Goal: Task Accomplishment & Management: Use online tool/utility

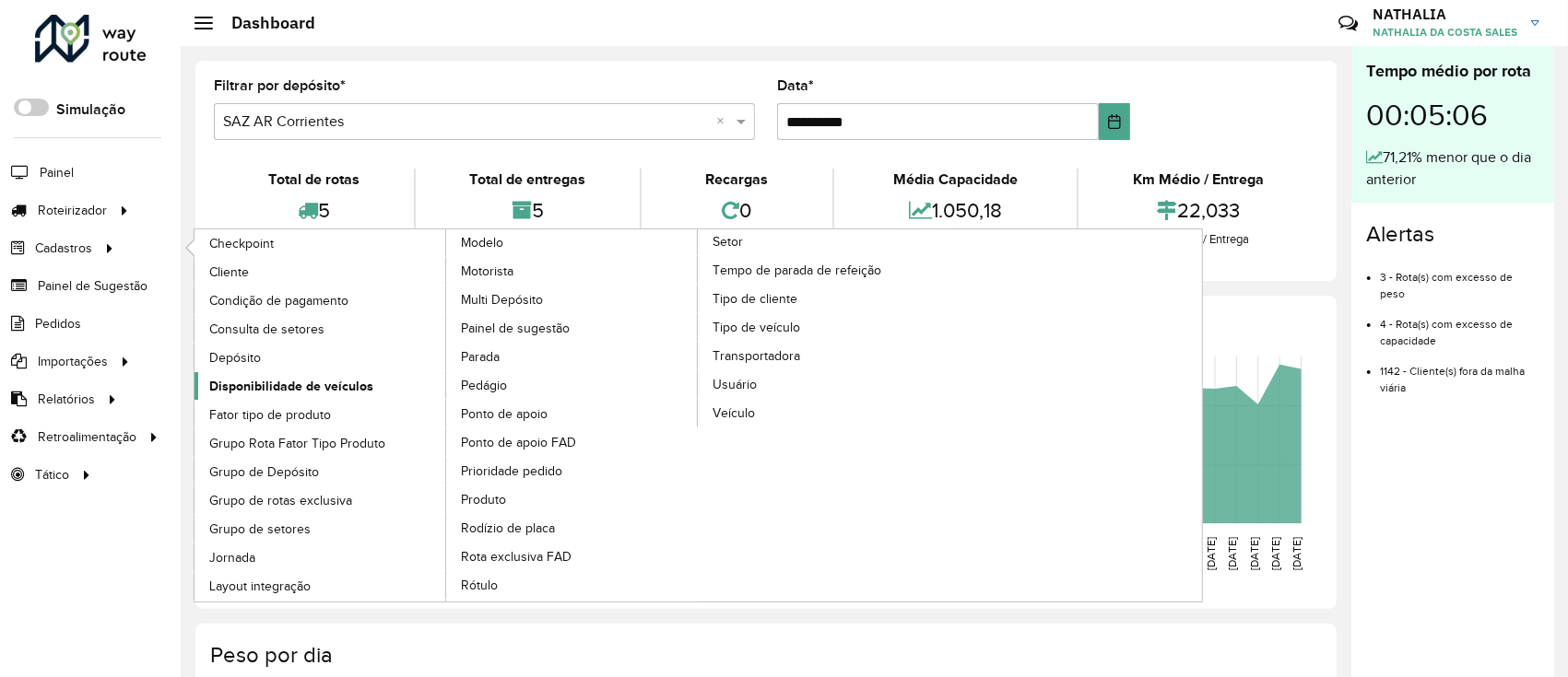
click at [305, 384] on span "Disponibilidade de veículos" at bounding box center [292, 386] width 164 height 20
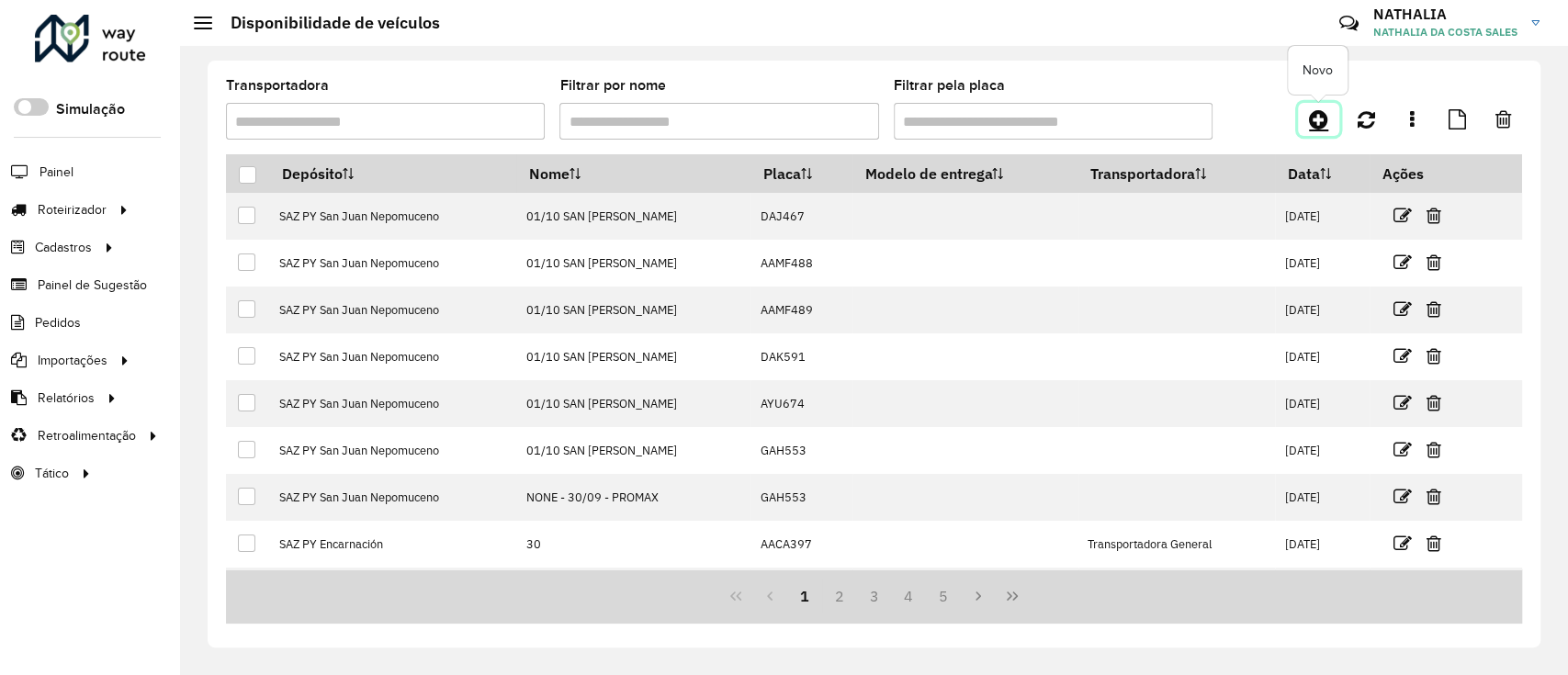
click at [1325, 121] on icon at bounding box center [1319, 119] width 20 height 22
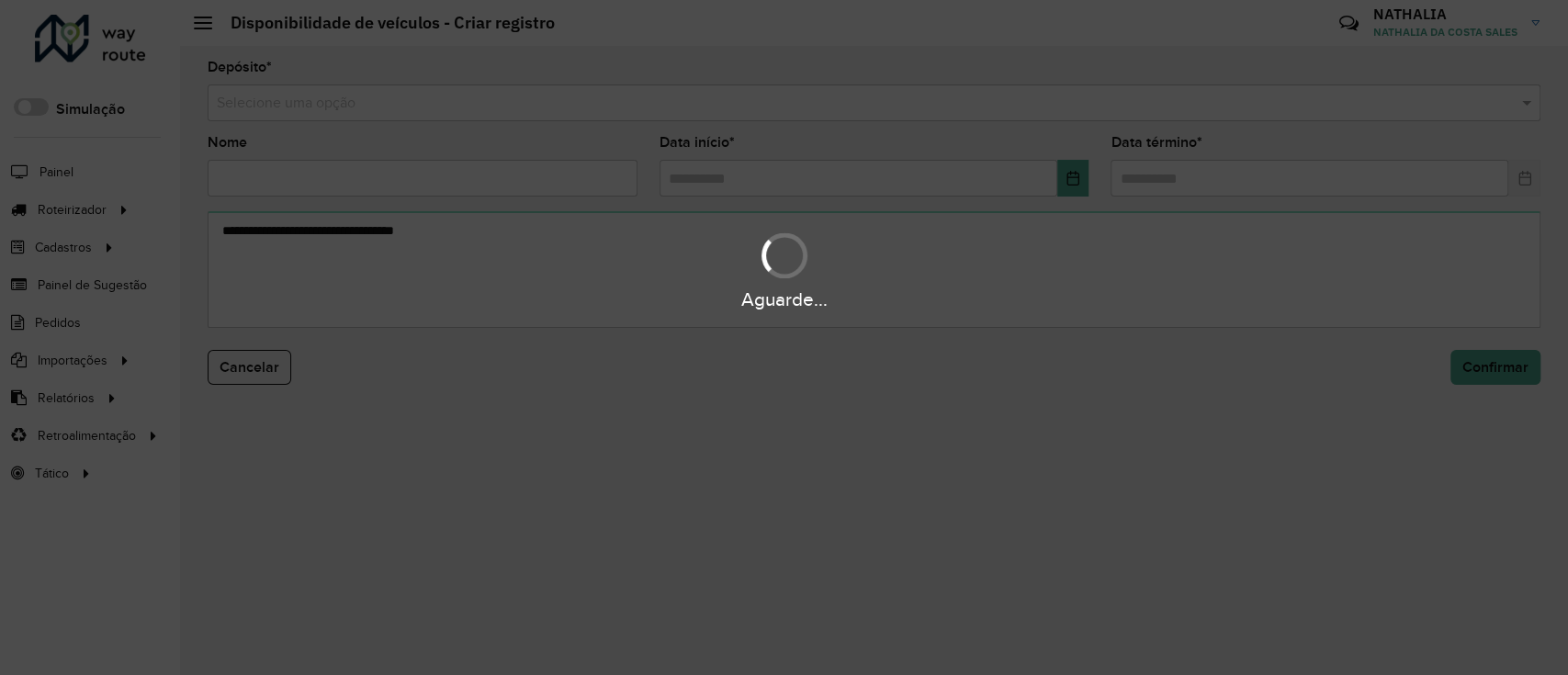
click at [1090, 106] on hb-app "Aguarde... Pop-up bloqueado! Seu navegador bloqueou automáticamente a abertura …" at bounding box center [784, 337] width 1568 height 675
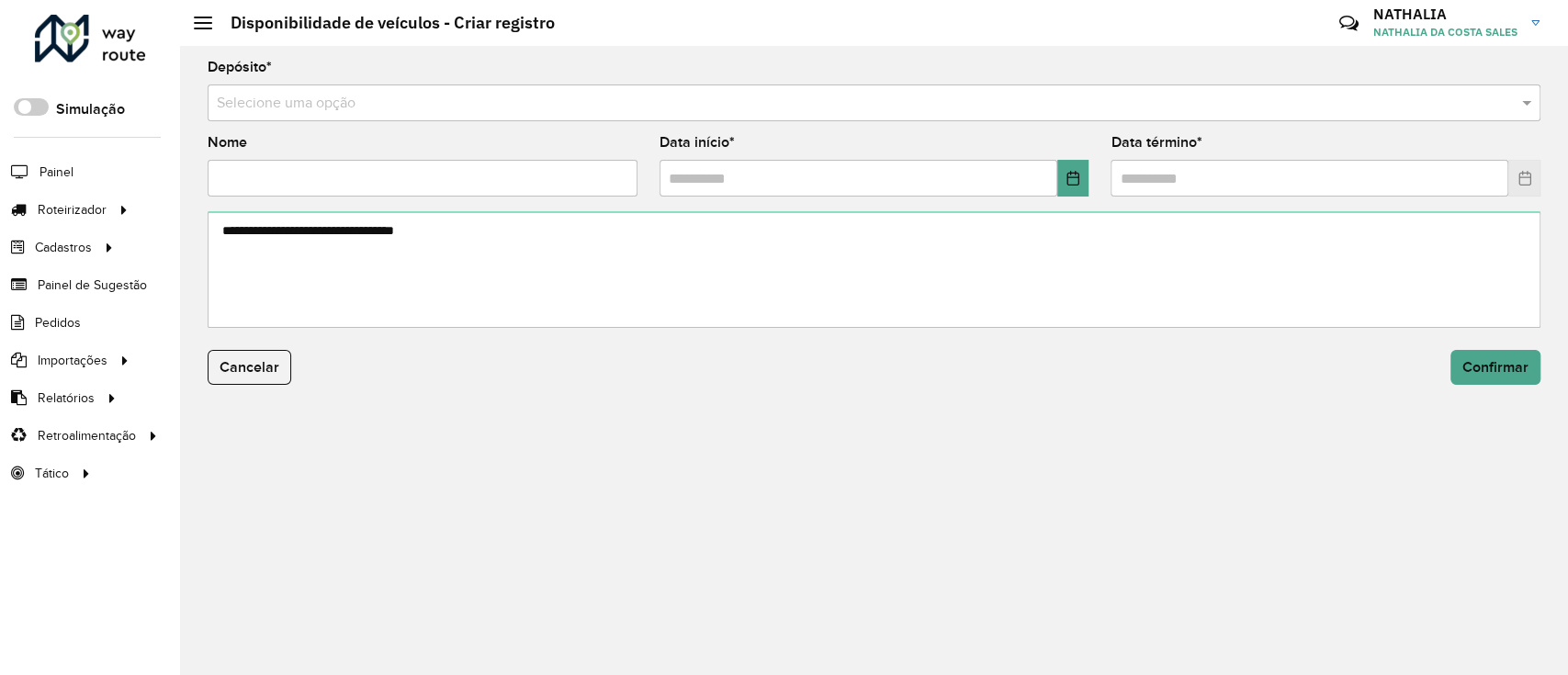
click at [1090, 106] on input "text" at bounding box center [855, 103] width 1278 height 22
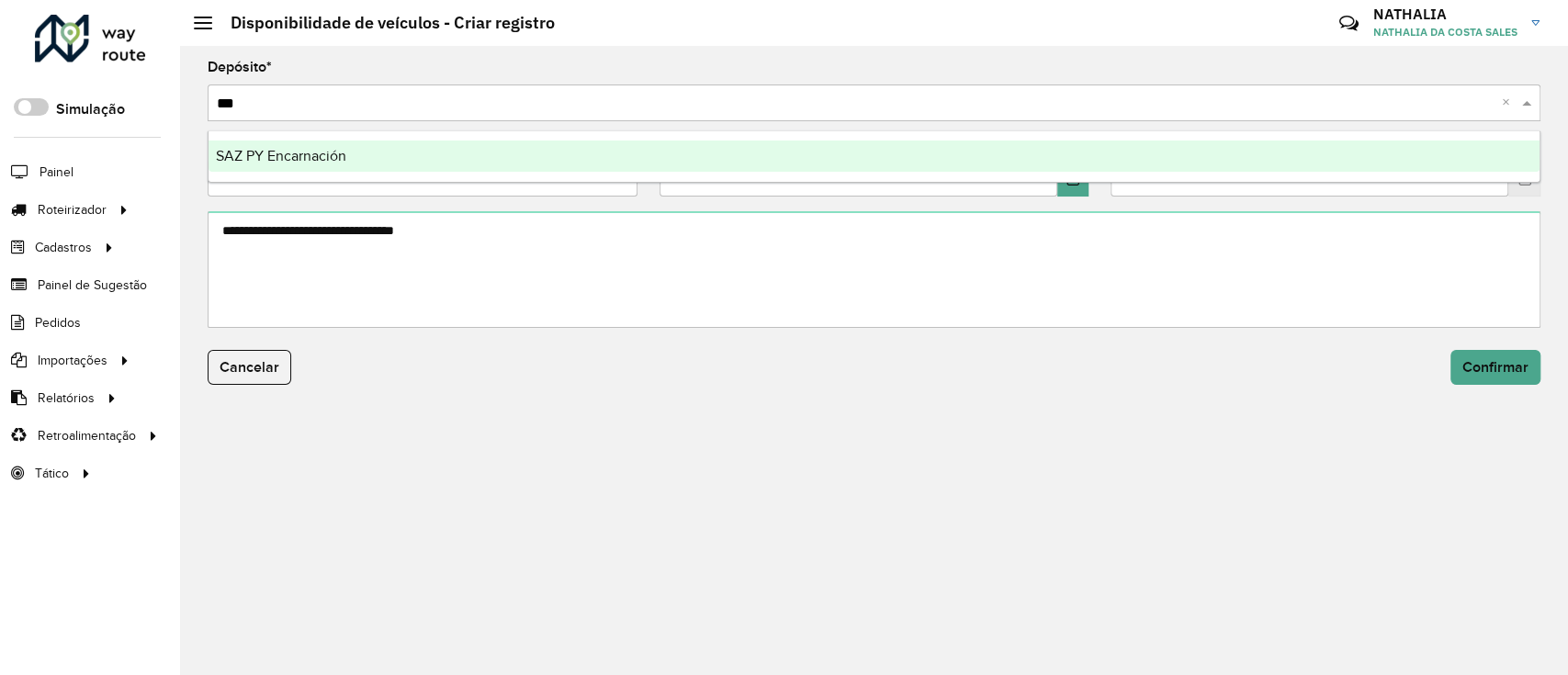
type input "****"
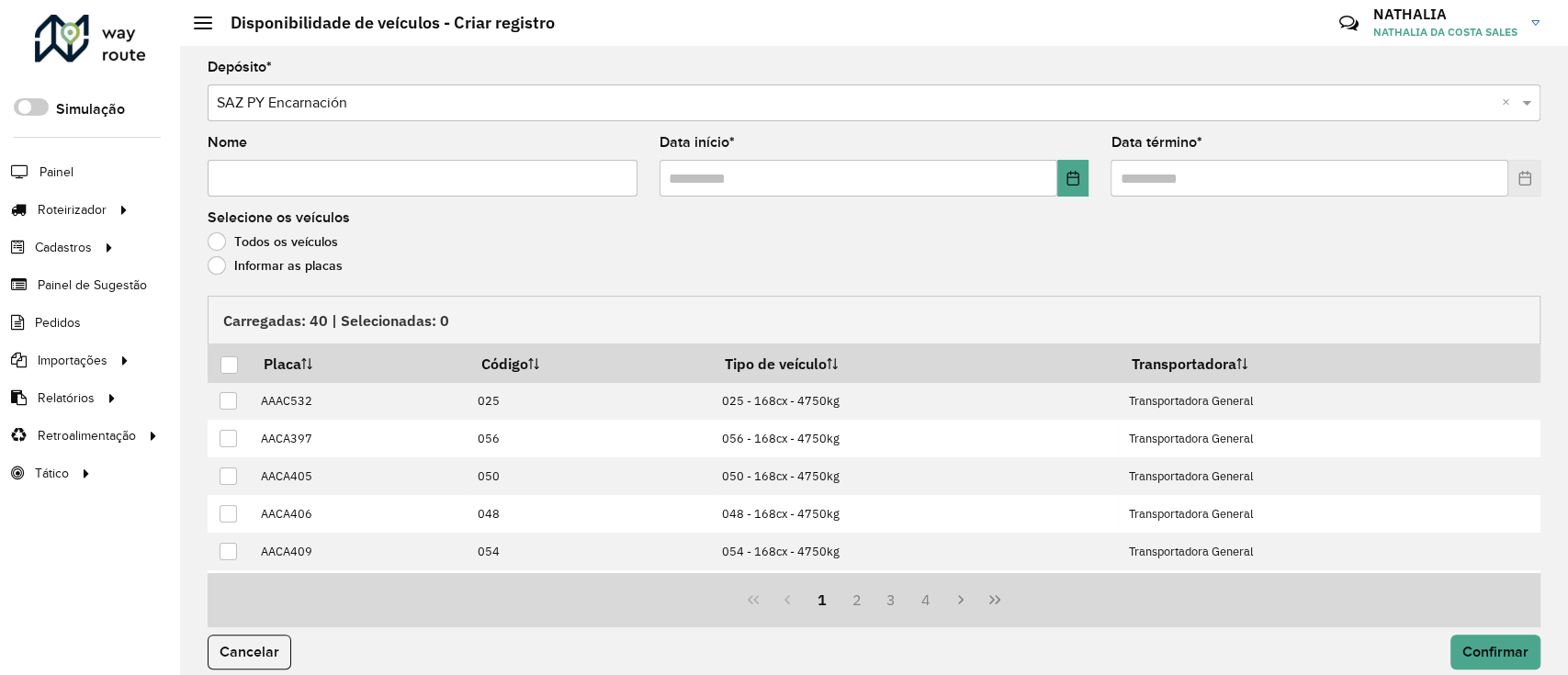
click at [536, 181] on input "Nome" at bounding box center [423, 177] width 430 height 36
type input "*"
click at [901, 179] on input "text" at bounding box center [858, 177] width 398 height 36
click at [1078, 179] on button "Choose Date" at bounding box center [1073, 177] width 33 height 36
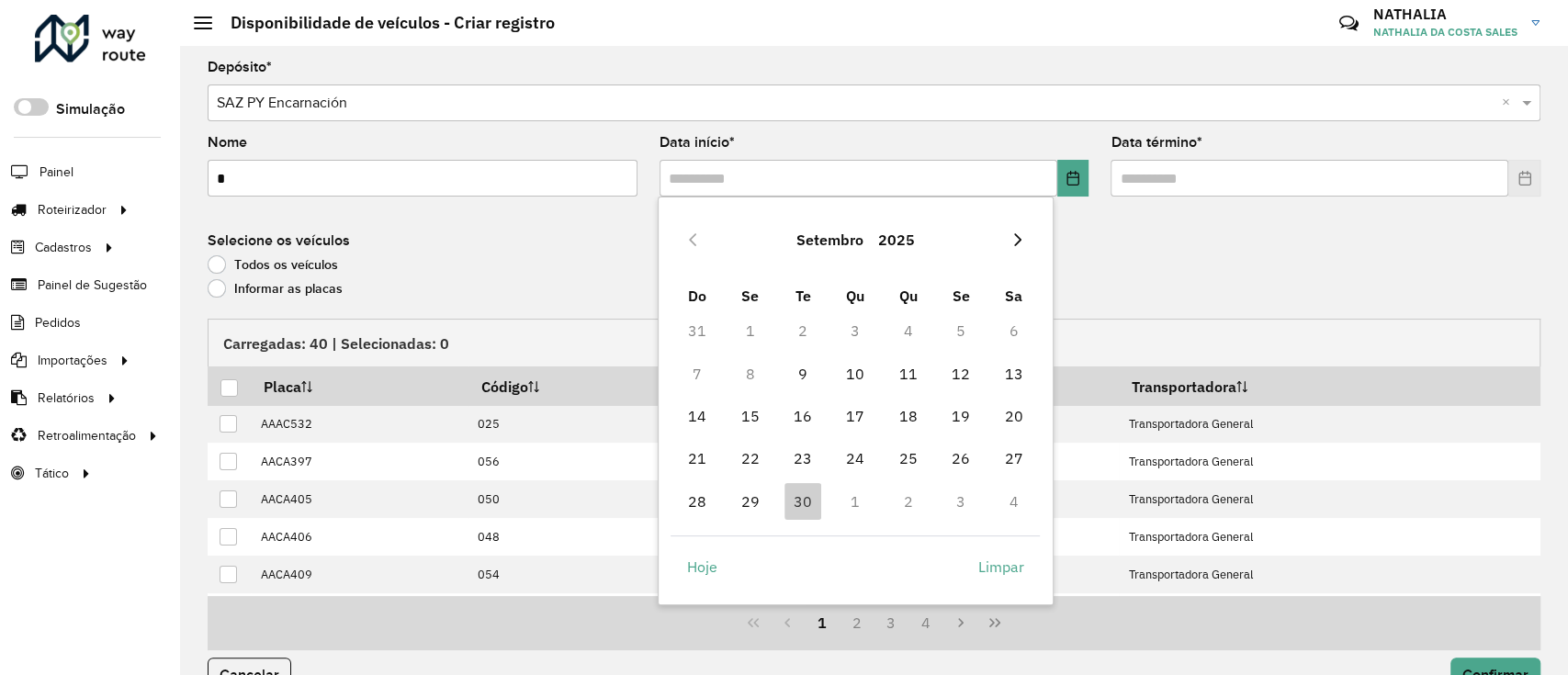
click at [1008, 232] on button "Next Month" at bounding box center [1018, 239] width 30 height 30
click at [848, 335] on span "1" at bounding box center [854, 330] width 36 height 36
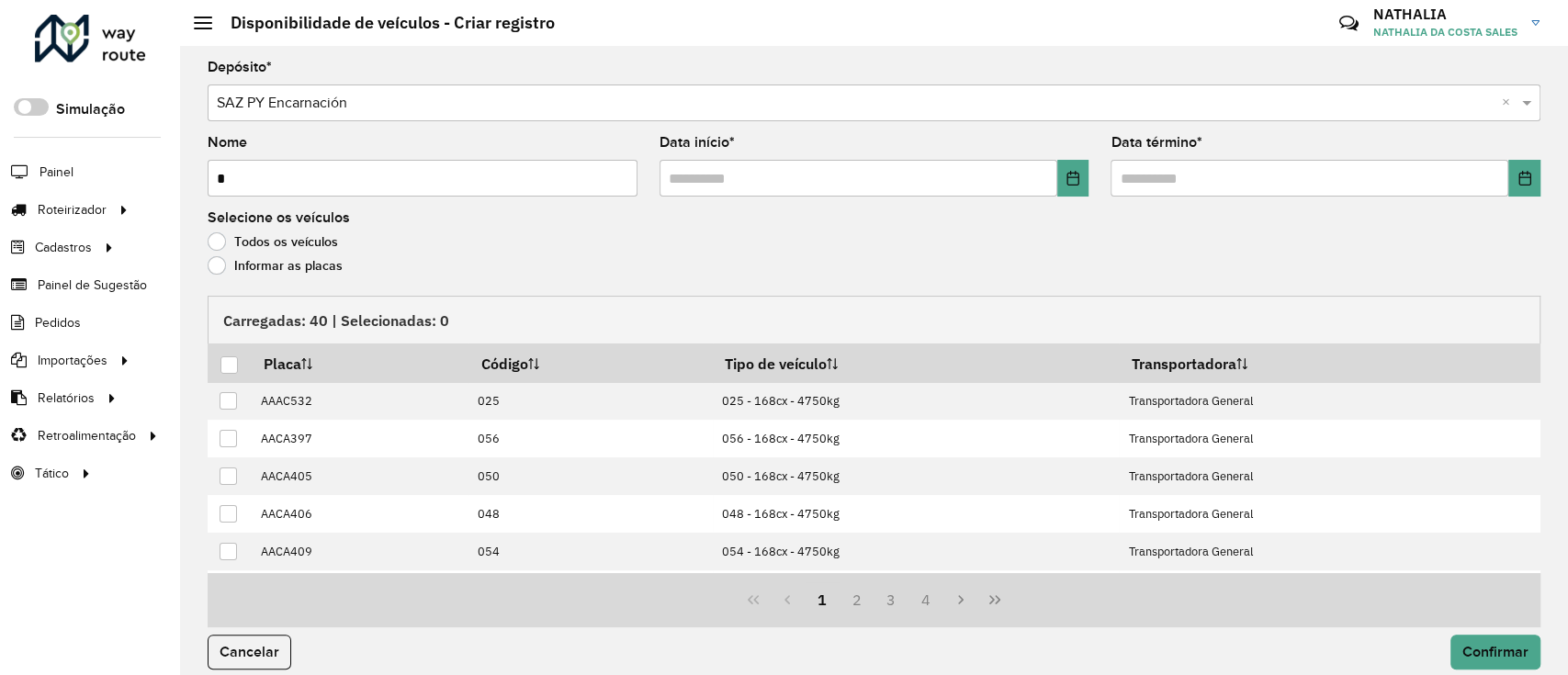
click at [1161, 152] on label "Data término *" at bounding box center [1156, 142] width 91 height 22
click at [1169, 177] on input "text" at bounding box center [1310, 177] width 398 height 36
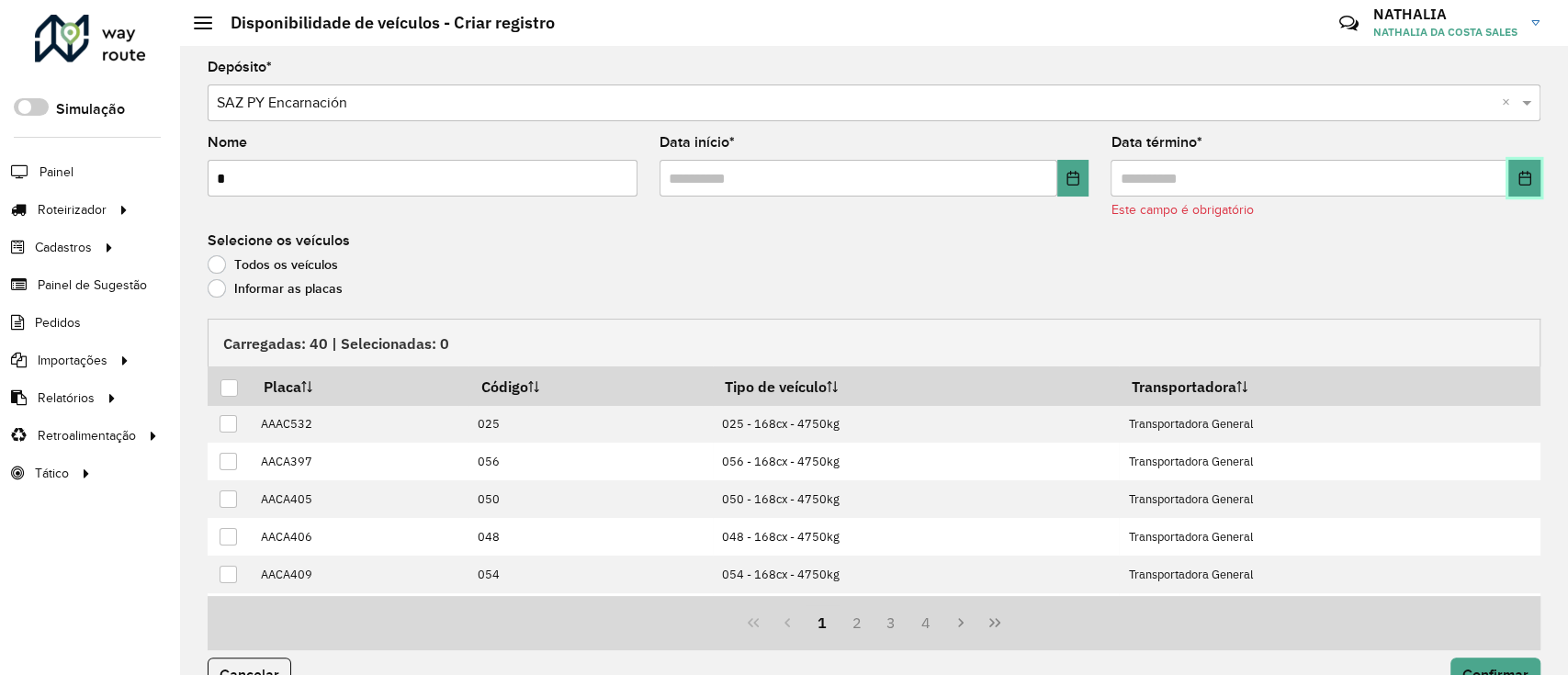
click at [1522, 170] on icon "Choose Date" at bounding box center [1525, 177] width 15 height 15
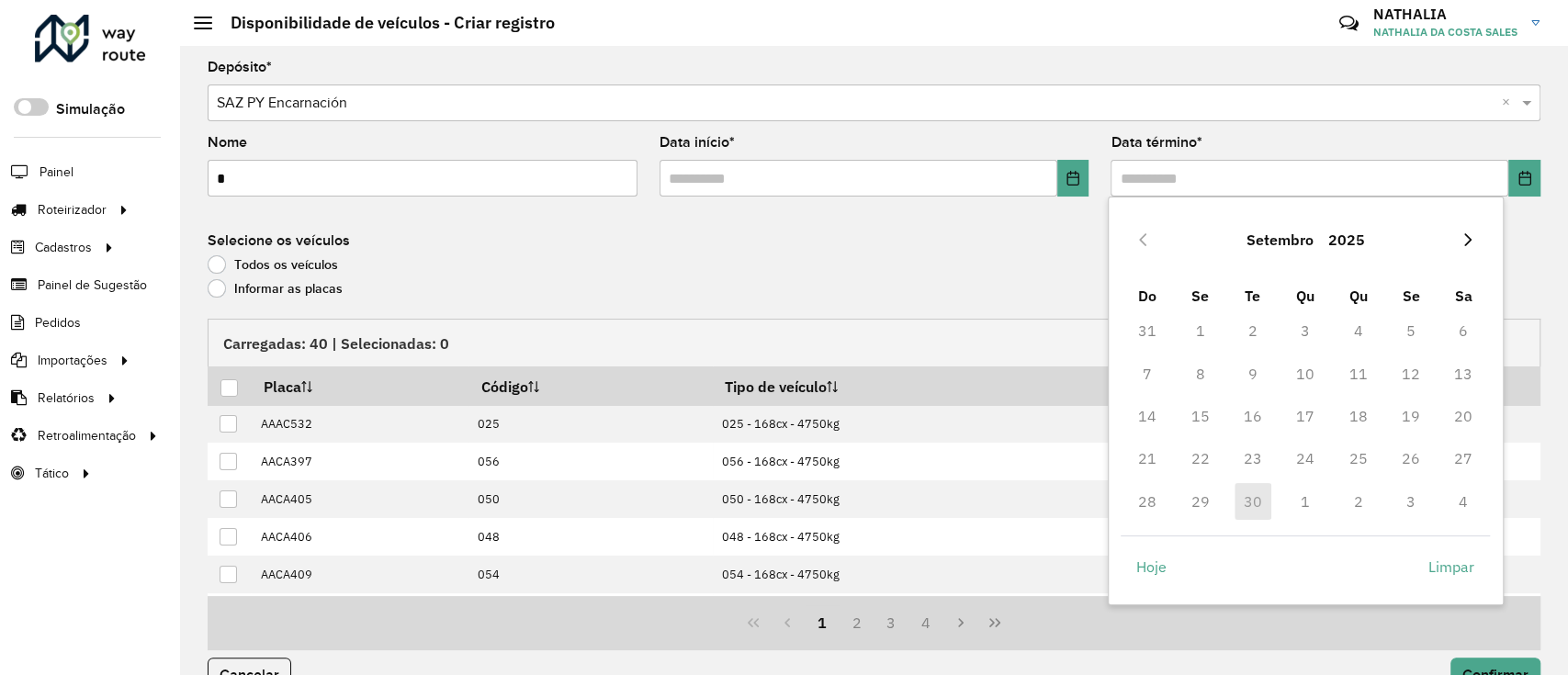
click at [1469, 239] on icon "Next Month" at bounding box center [1467, 239] width 15 height 15
click at [1296, 329] on span "1" at bounding box center [1305, 330] width 36 height 36
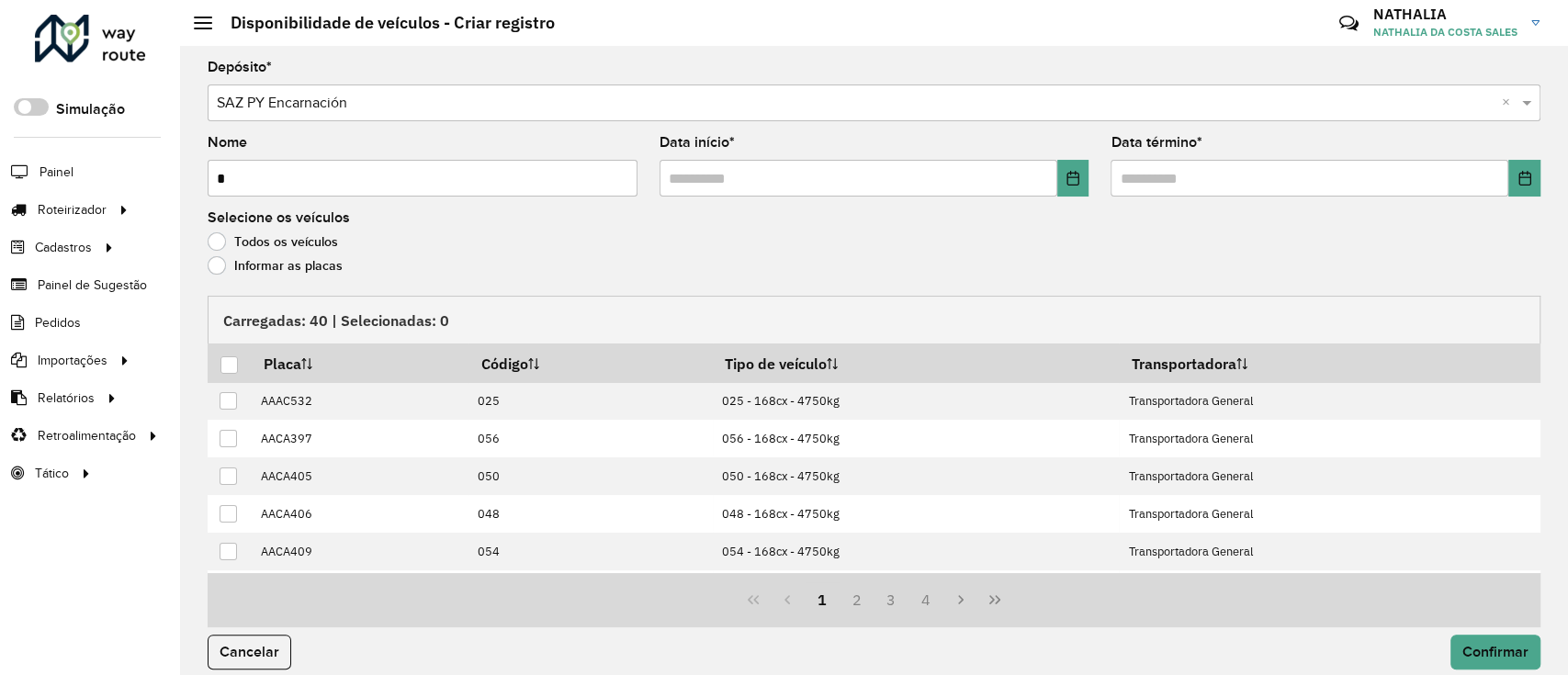
click at [308, 275] on label "Informar as placas" at bounding box center [275, 265] width 135 height 19
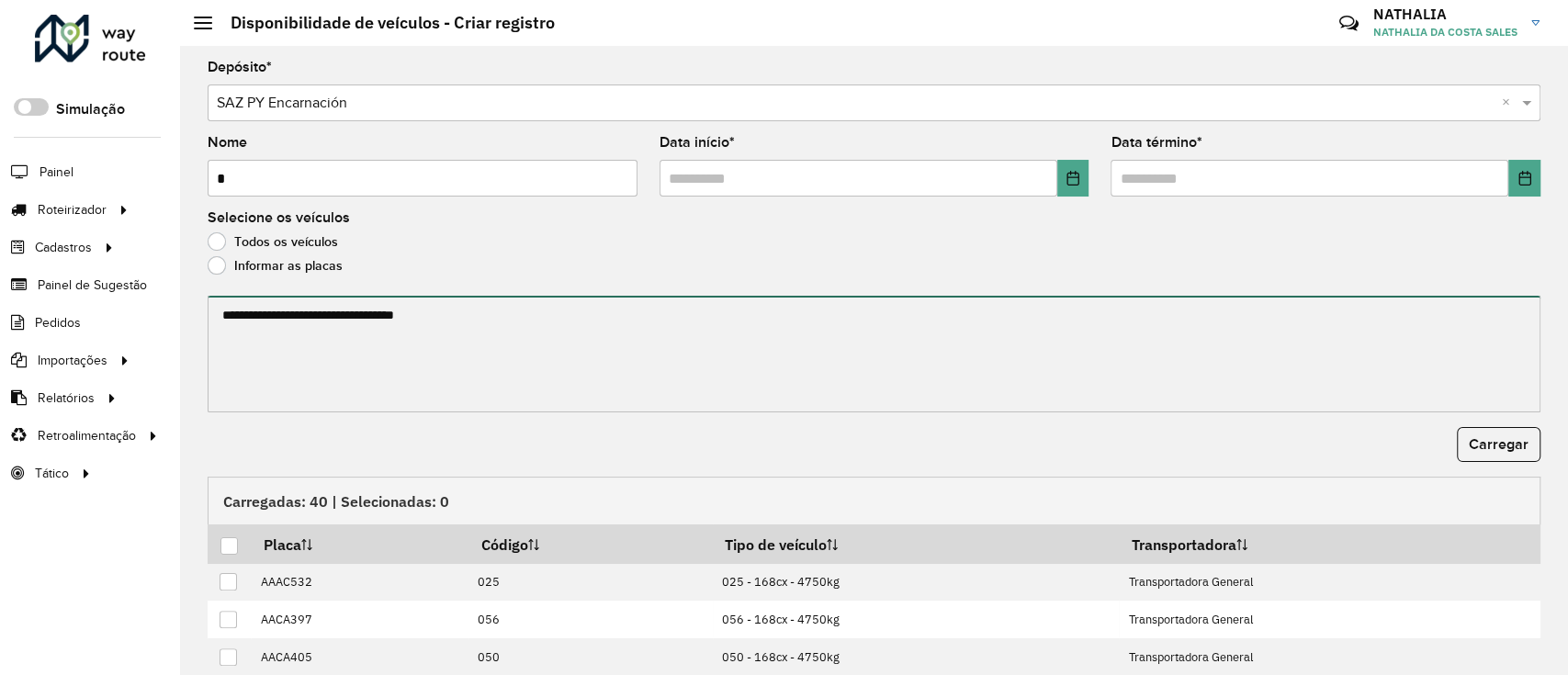
click at [333, 300] on textarea at bounding box center [874, 354] width 1333 height 116
paste textarea "******* ******* ******* ******* ******* ******* ******* ******* ******* *******…"
type textarea "******* ******* ******* ******* ******* ******* ******* ******* ******* *******…"
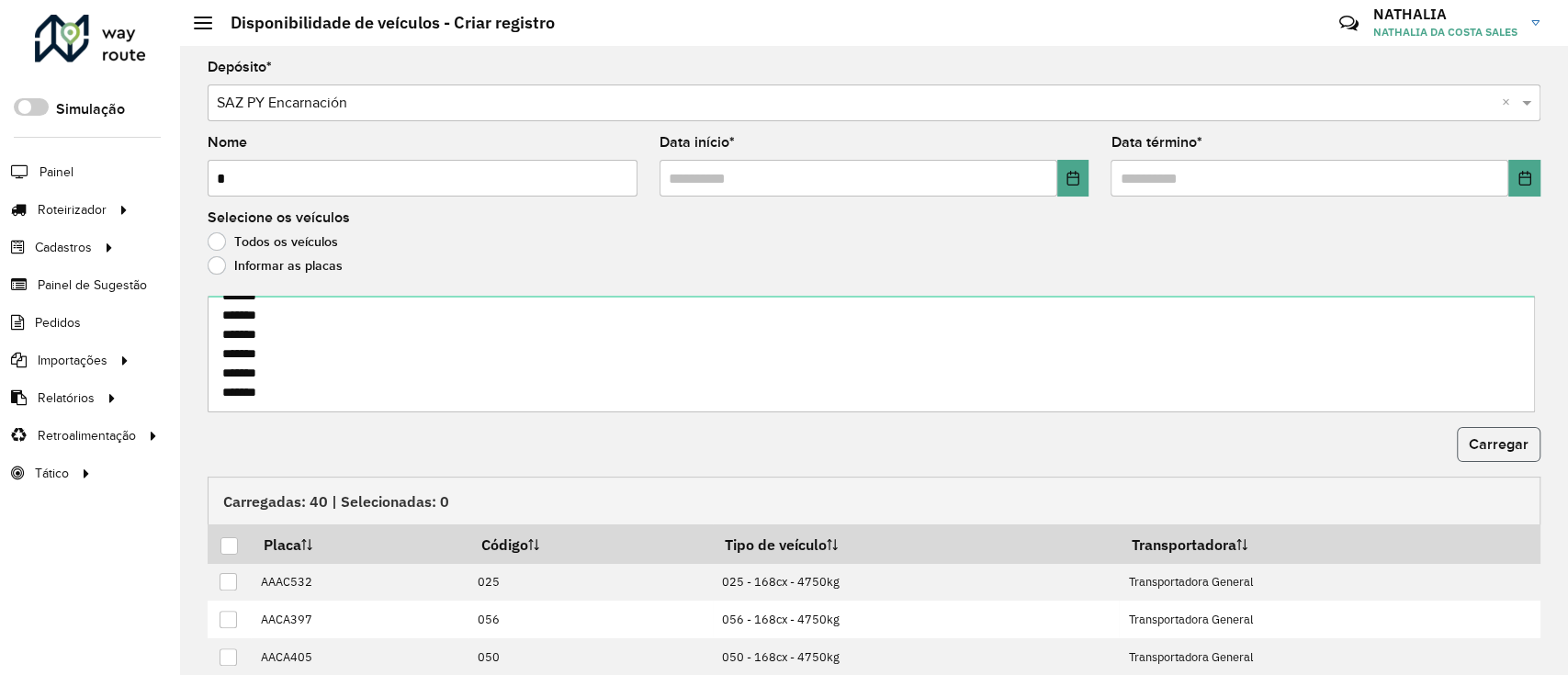
click at [1484, 440] on span "Carregar" at bounding box center [1499, 444] width 60 height 16
click at [225, 552] on div at bounding box center [230, 546] width 18 height 18
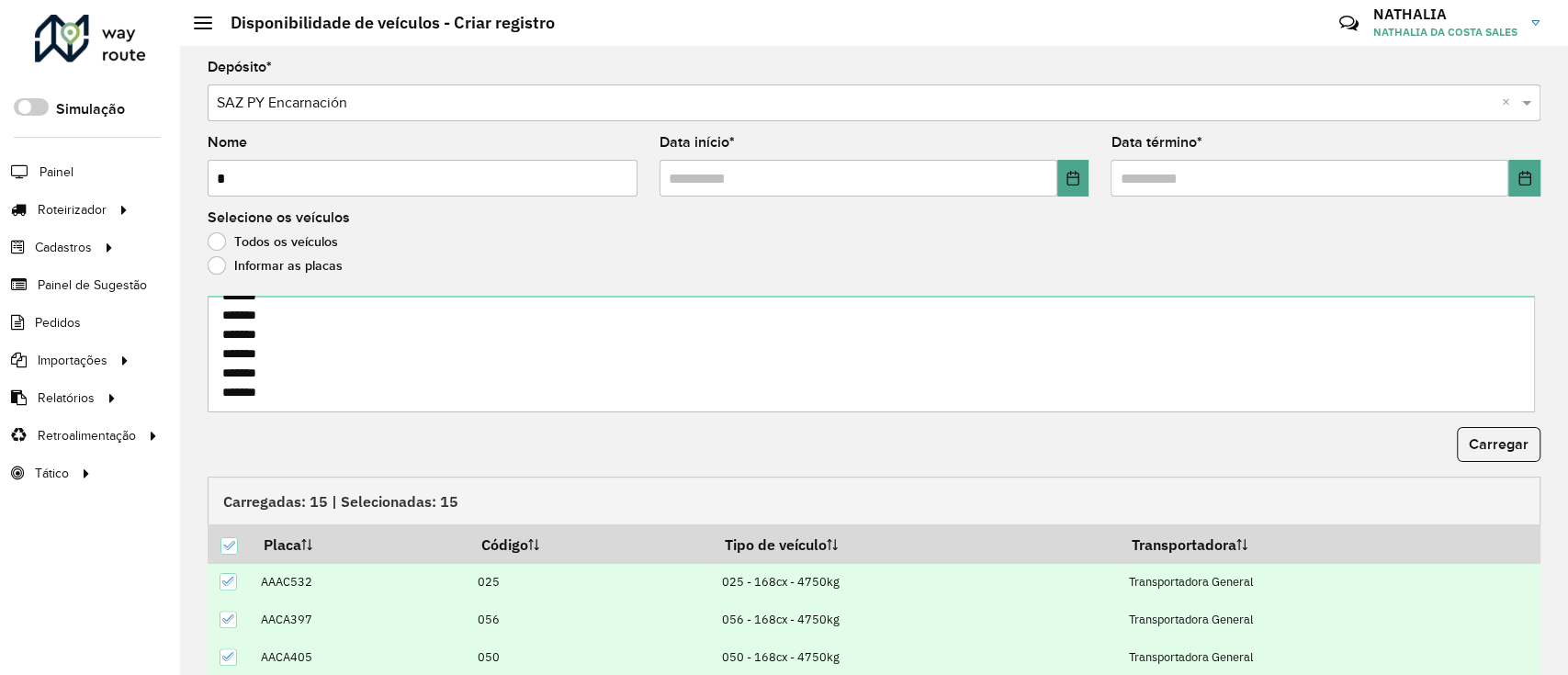
scroll to position [197, 0]
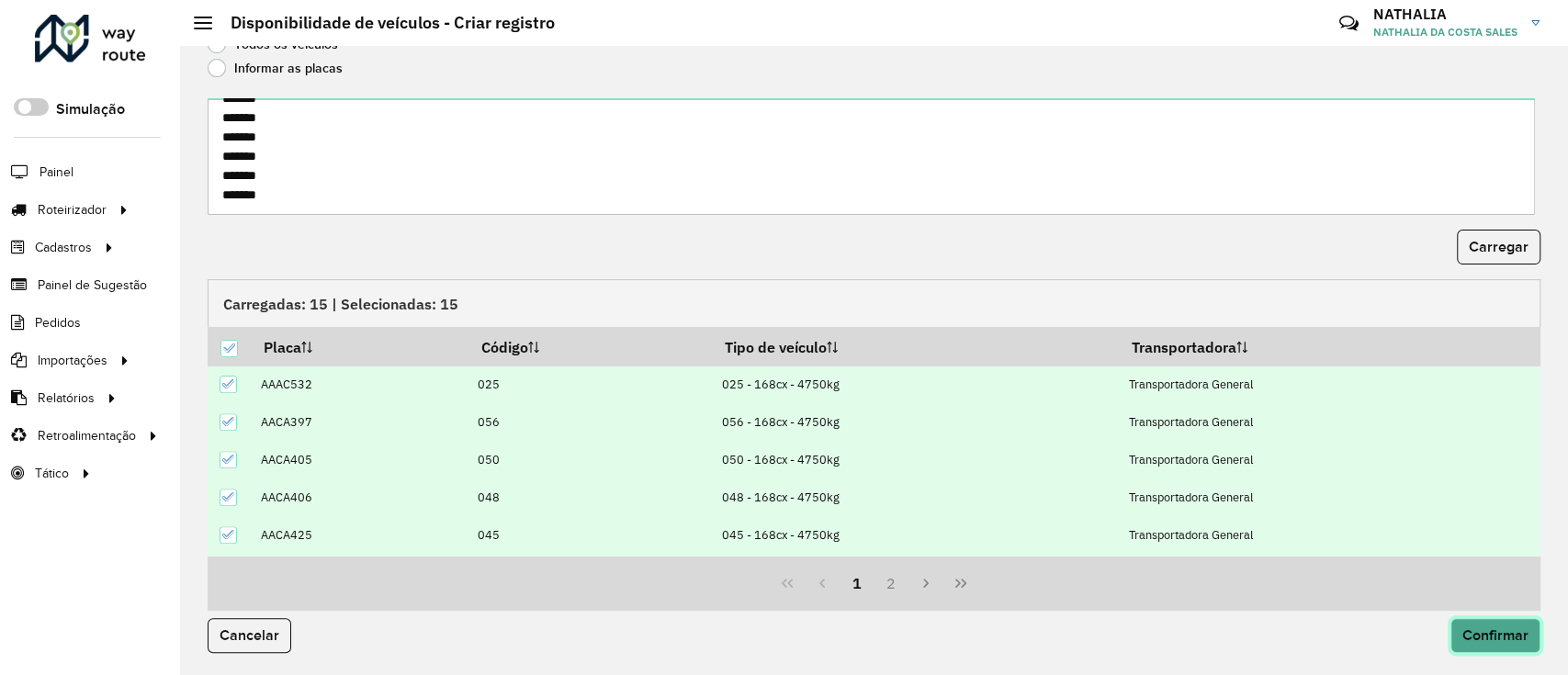
click at [1492, 643] on span "Confirmar" at bounding box center [1495, 636] width 66 height 16
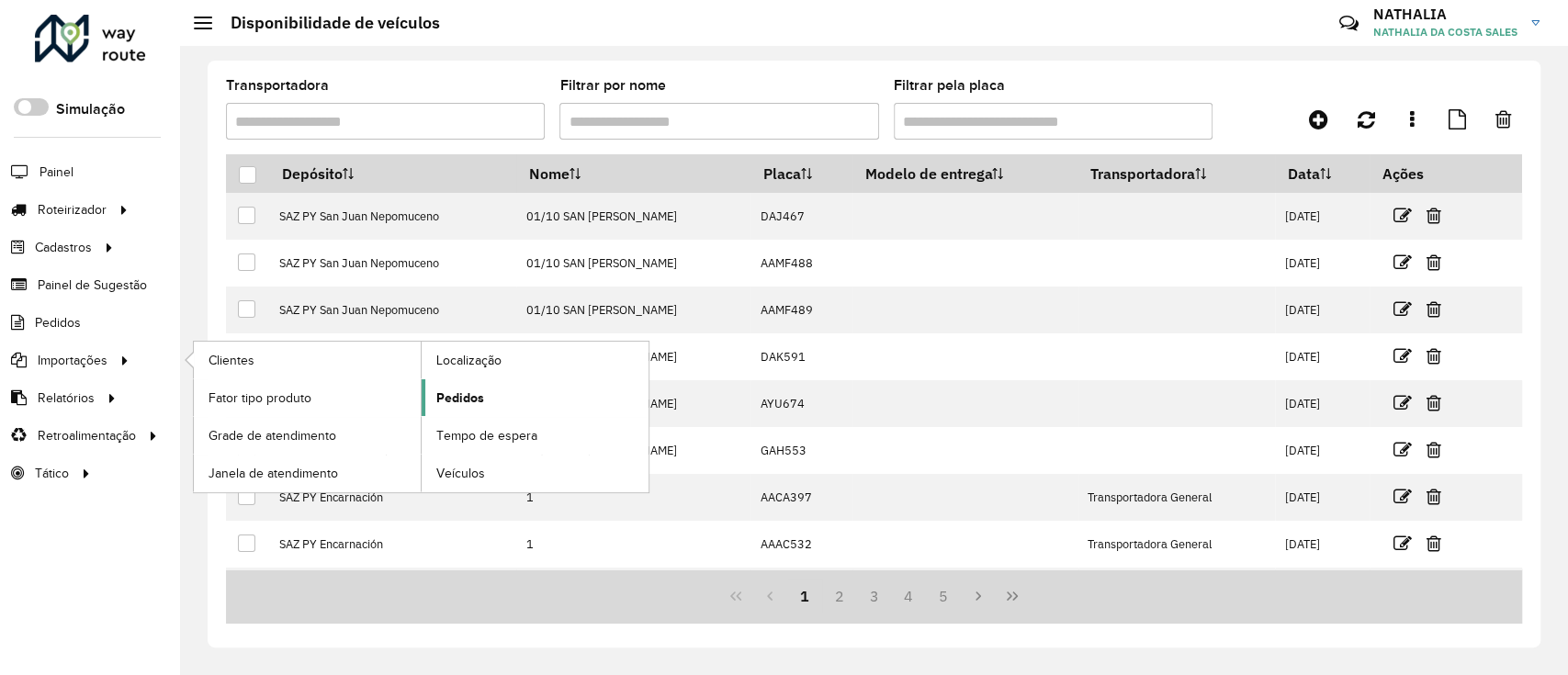
click at [437, 404] on span "Pedidos" at bounding box center [460, 398] width 47 height 20
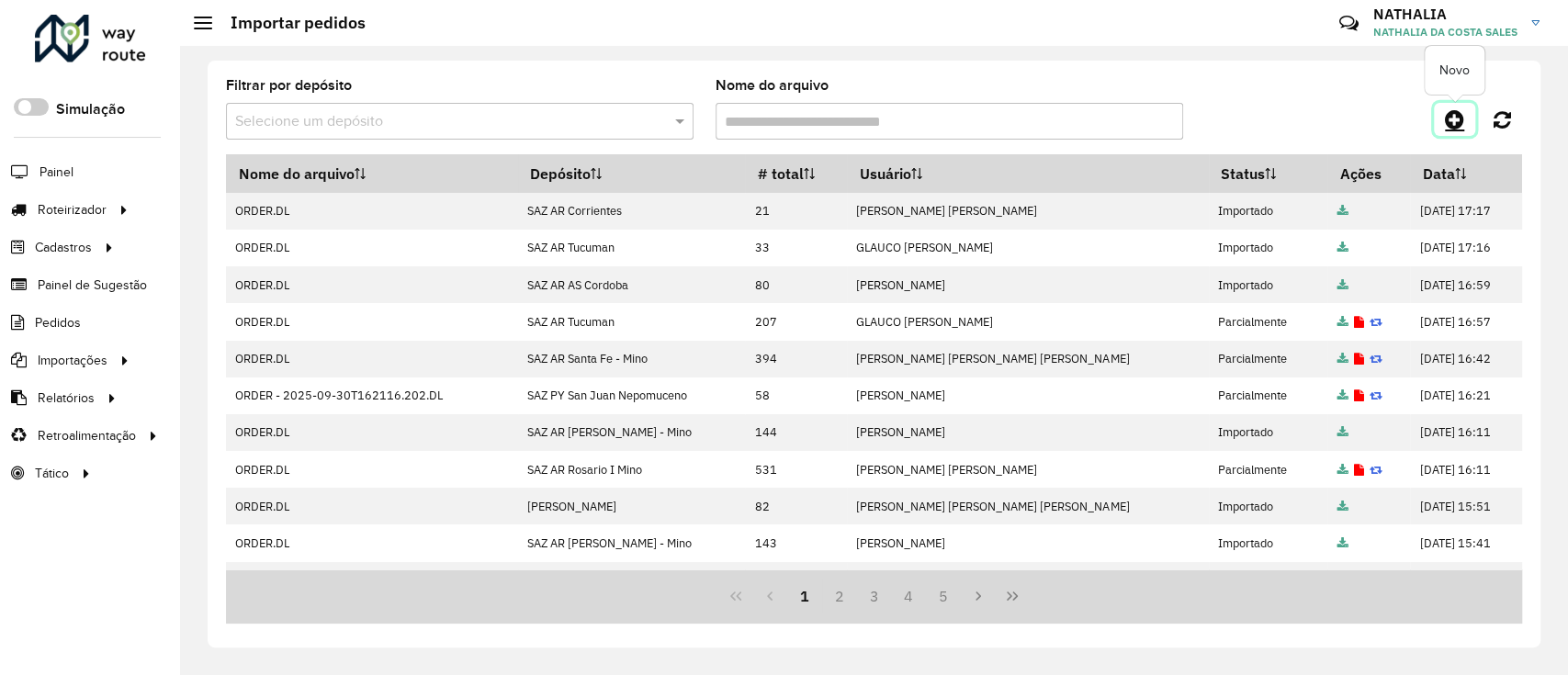
click at [1453, 118] on icon at bounding box center [1455, 119] width 20 height 22
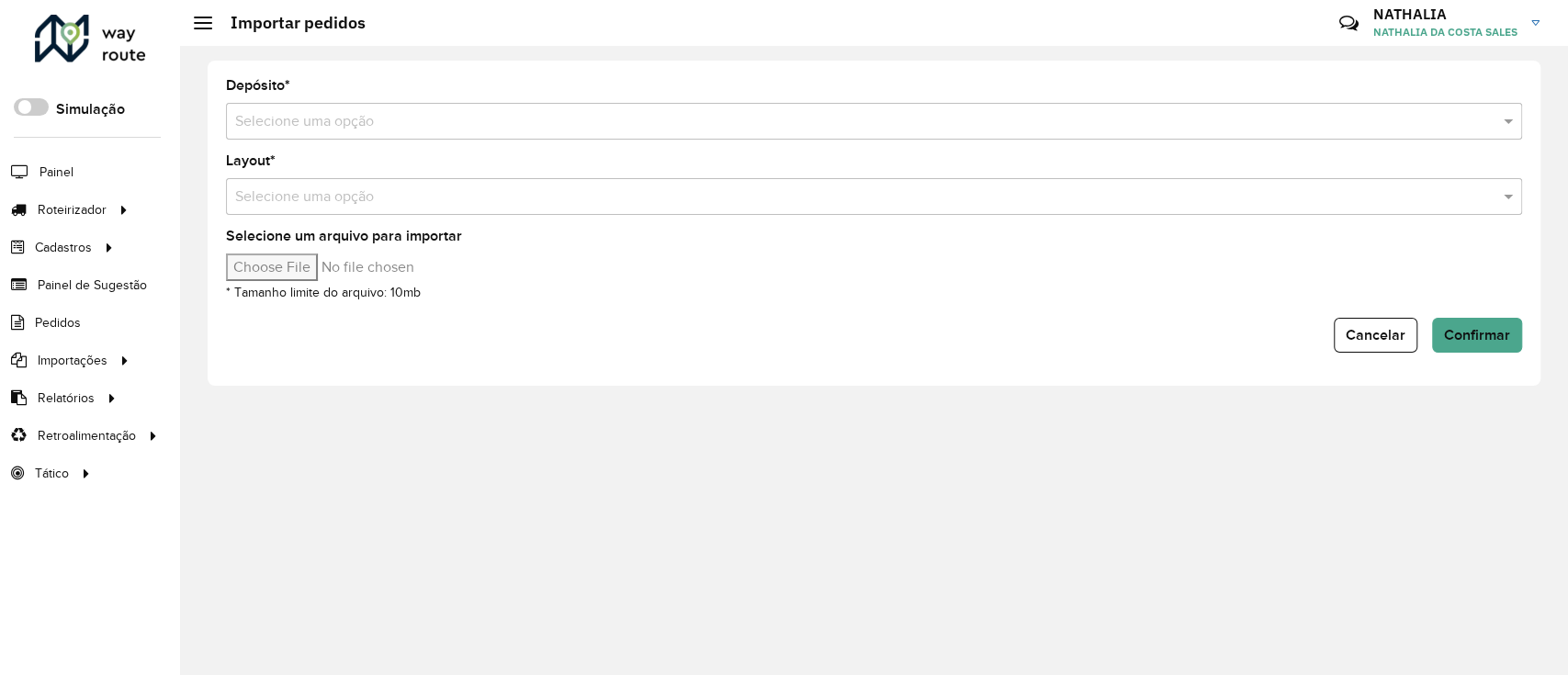
click at [1316, 108] on div "Selecione uma opção" at bounding box center [873, 120] width 1296 height 36
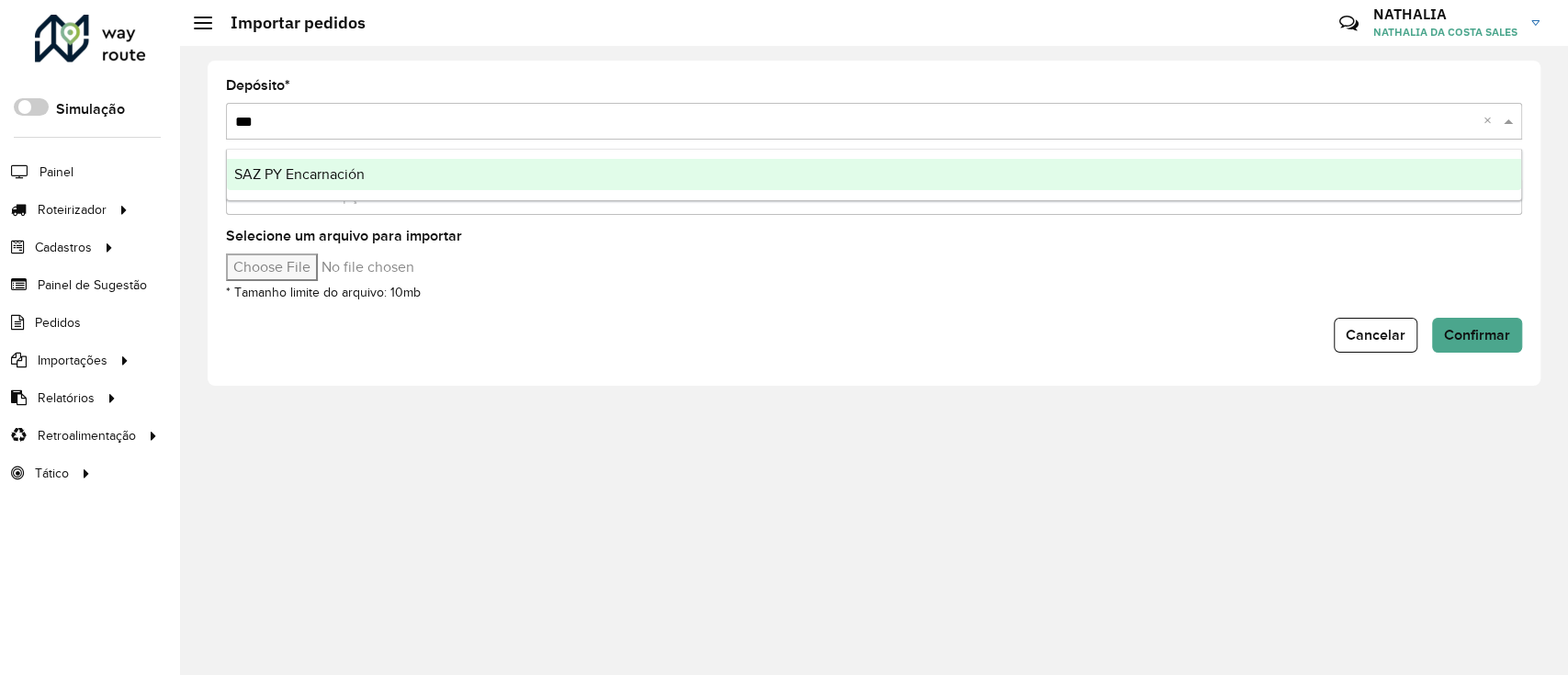
type input "****"
click at [1284, 174] on div "SAZ PY Encarnación" at bounding box center [874, 174] width 1295 height 32
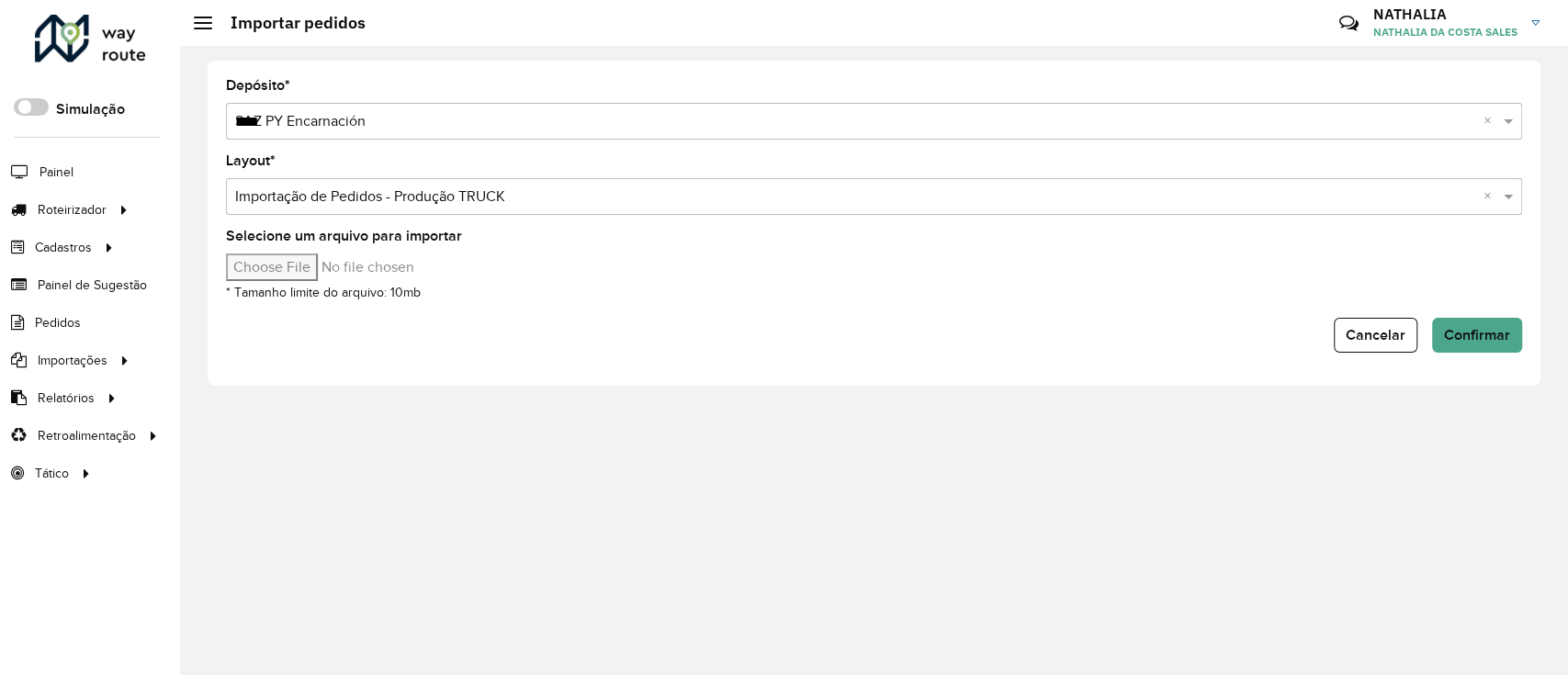
click at [300, 277] on input "Selecione um arquivo para importar" at bounding box center [381, 267] width 312 height 28
type input "**********"
click at [1463, 324] on button "Confirmar" at bounding box center [1476, 335] width 90 height 34
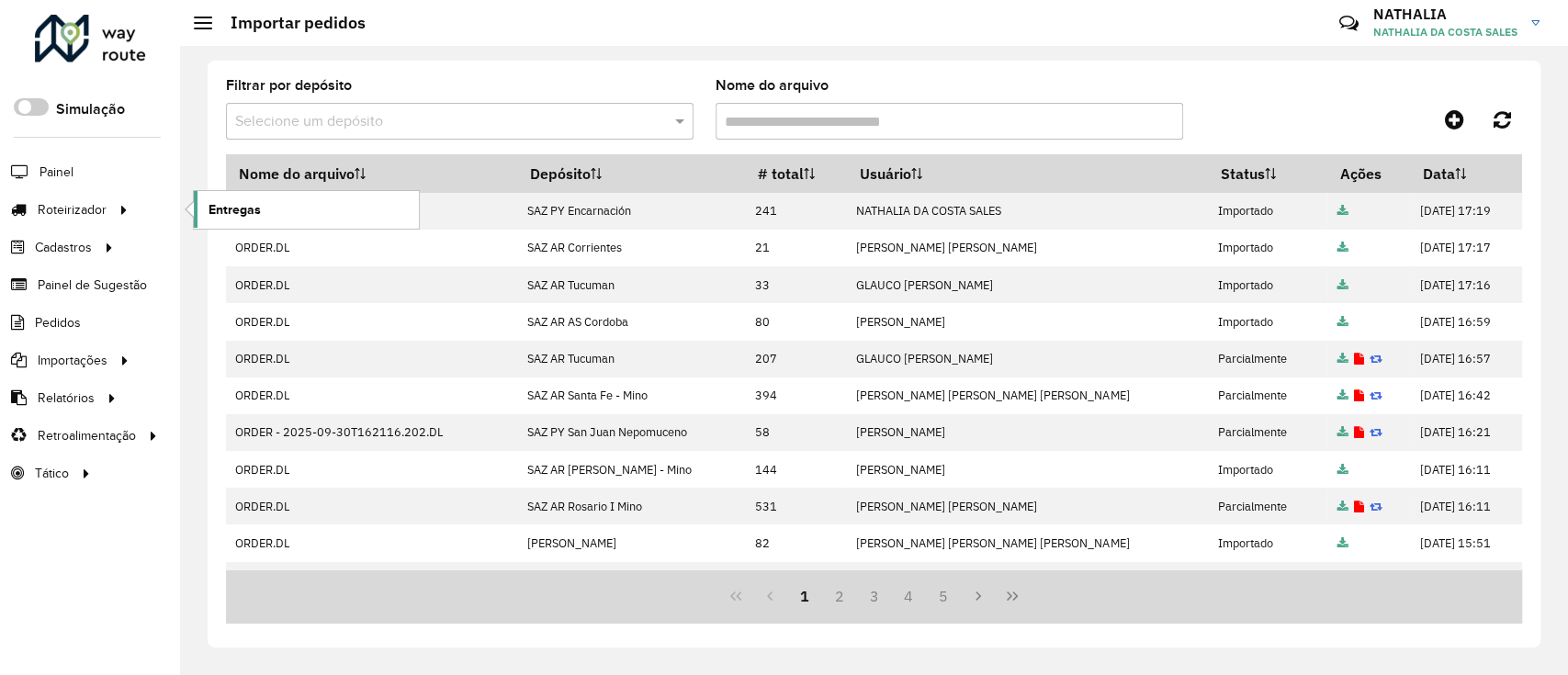
click at [278, 223] on link "Entregas" at bounding box center [307, 209] width 225 height 36
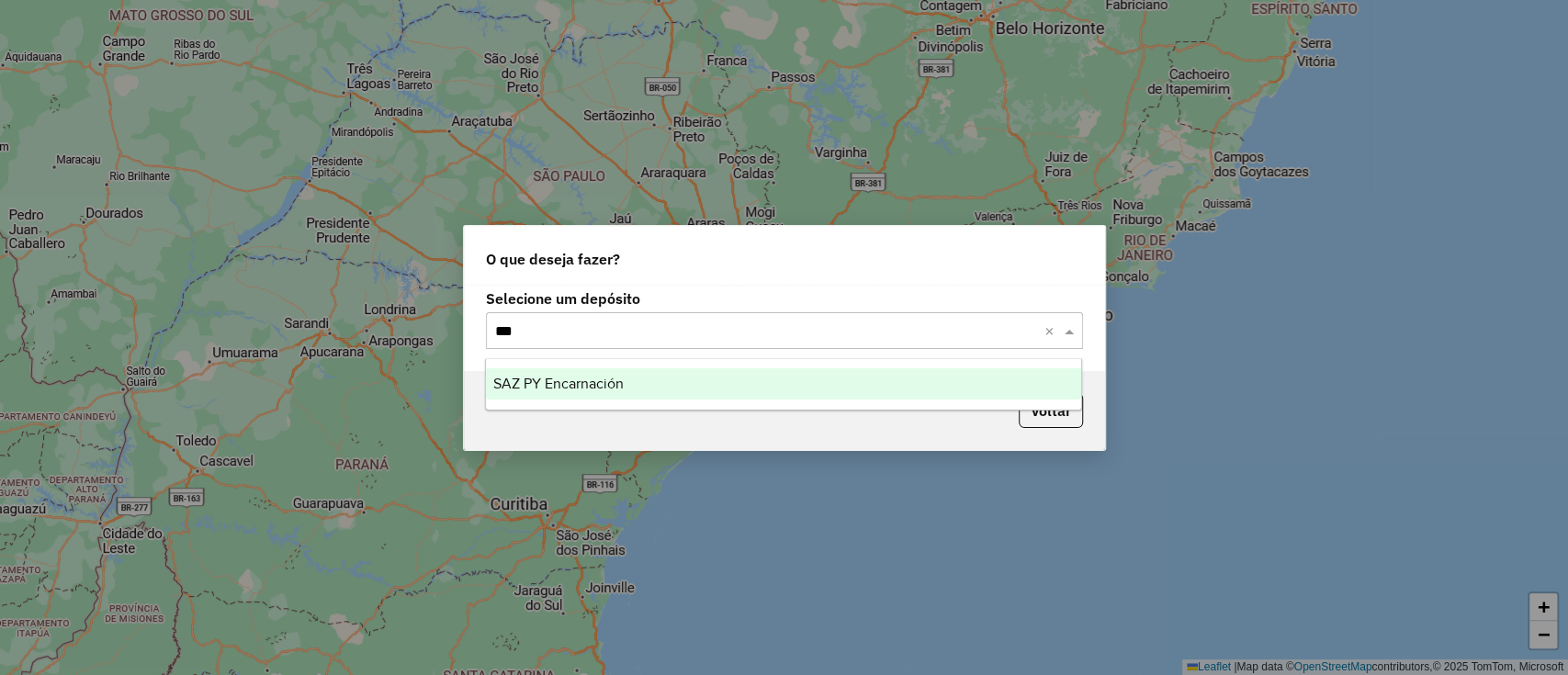
type input "****"
click at [543, 378] on span "SAZ PY Encarnación" at bounding box center [559, 383] width 130 height 16
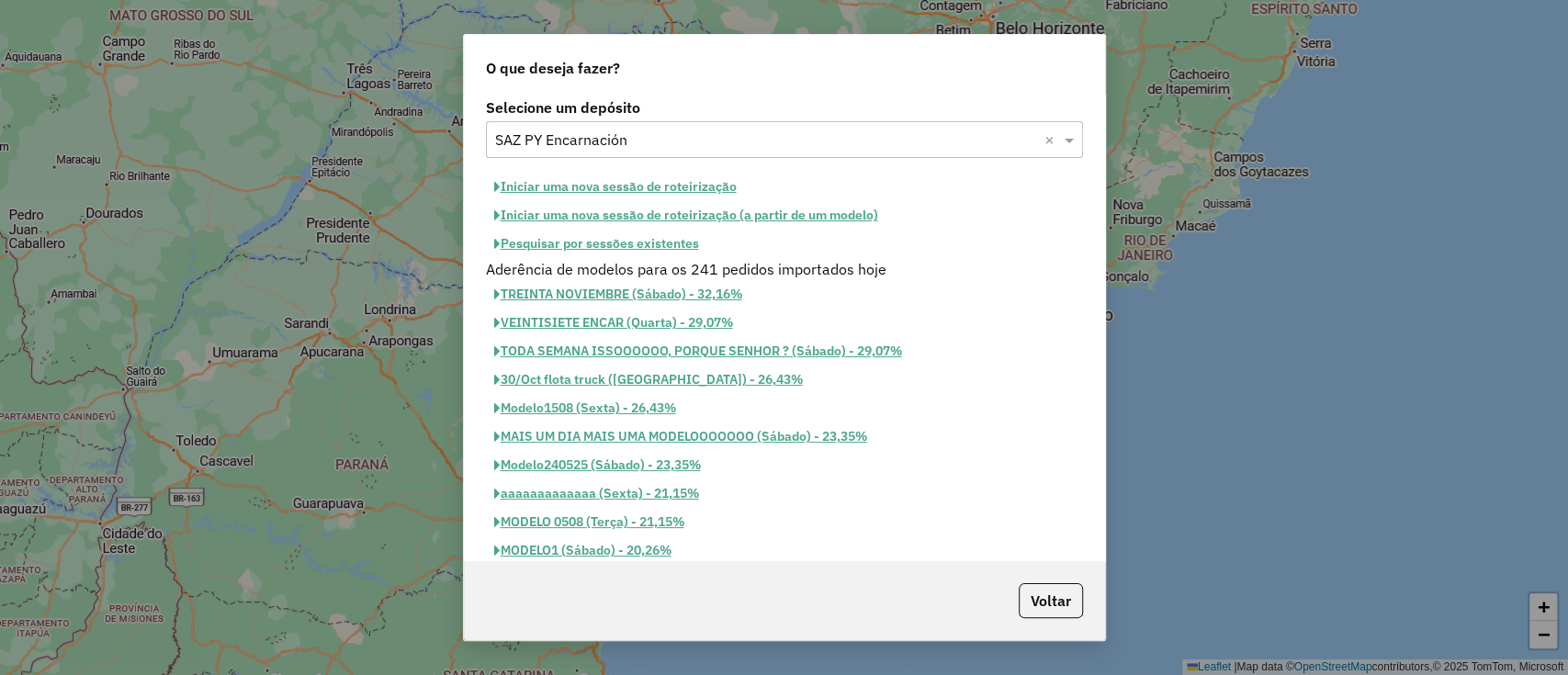
click at [648, 180] on button "Iniciar uma nova sessão de roteirização" at bounding box center [615, 186] width 259 height 29
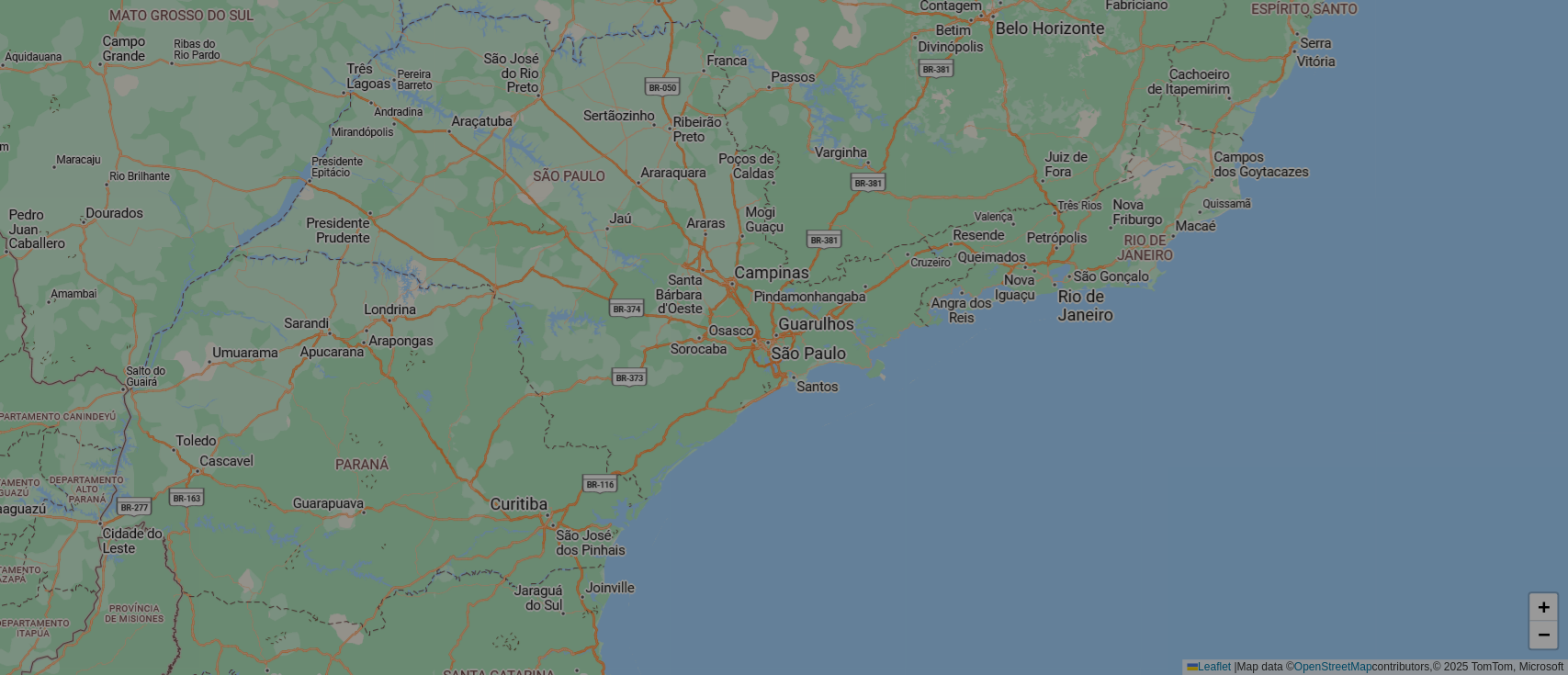
select select "*"
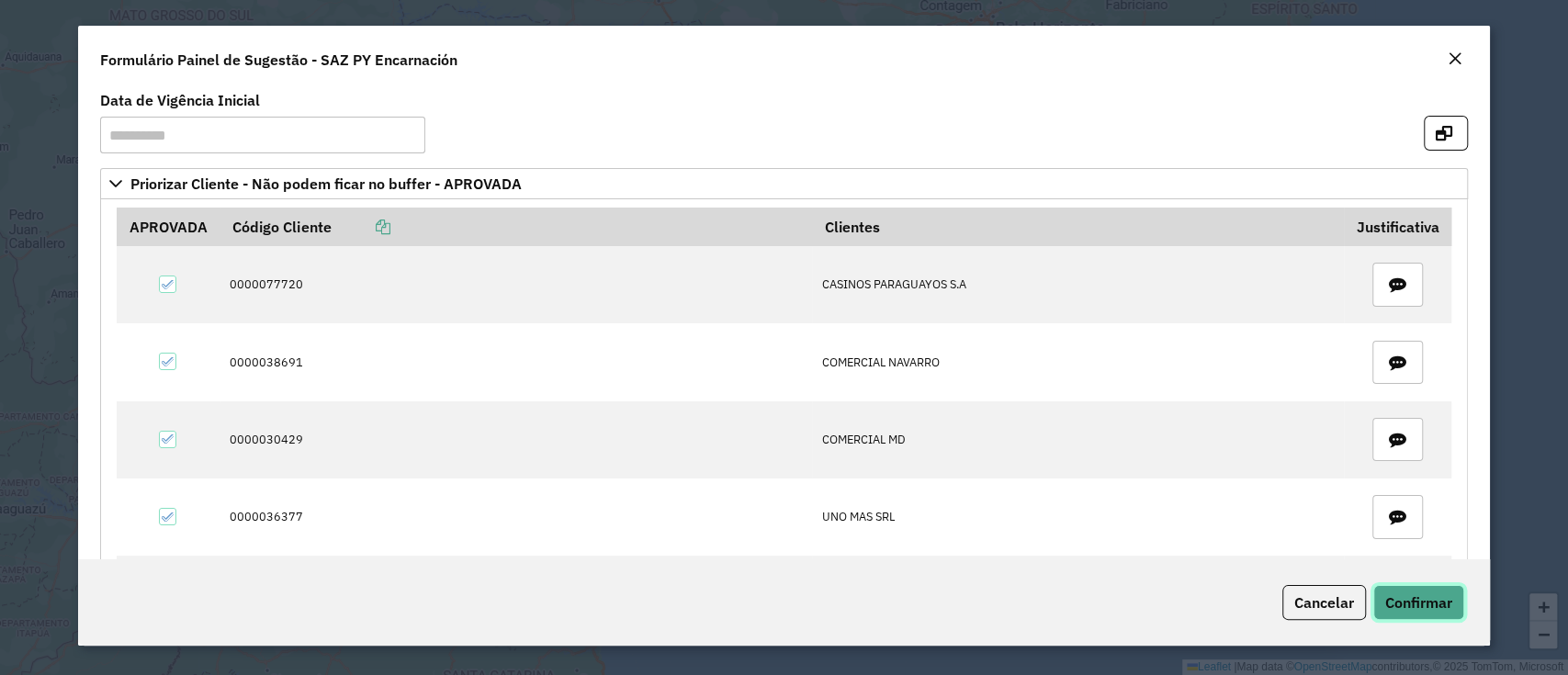
click at [1408, 616] on button "Confirmar" at bounding box center [1419, 602] width 91 height 34
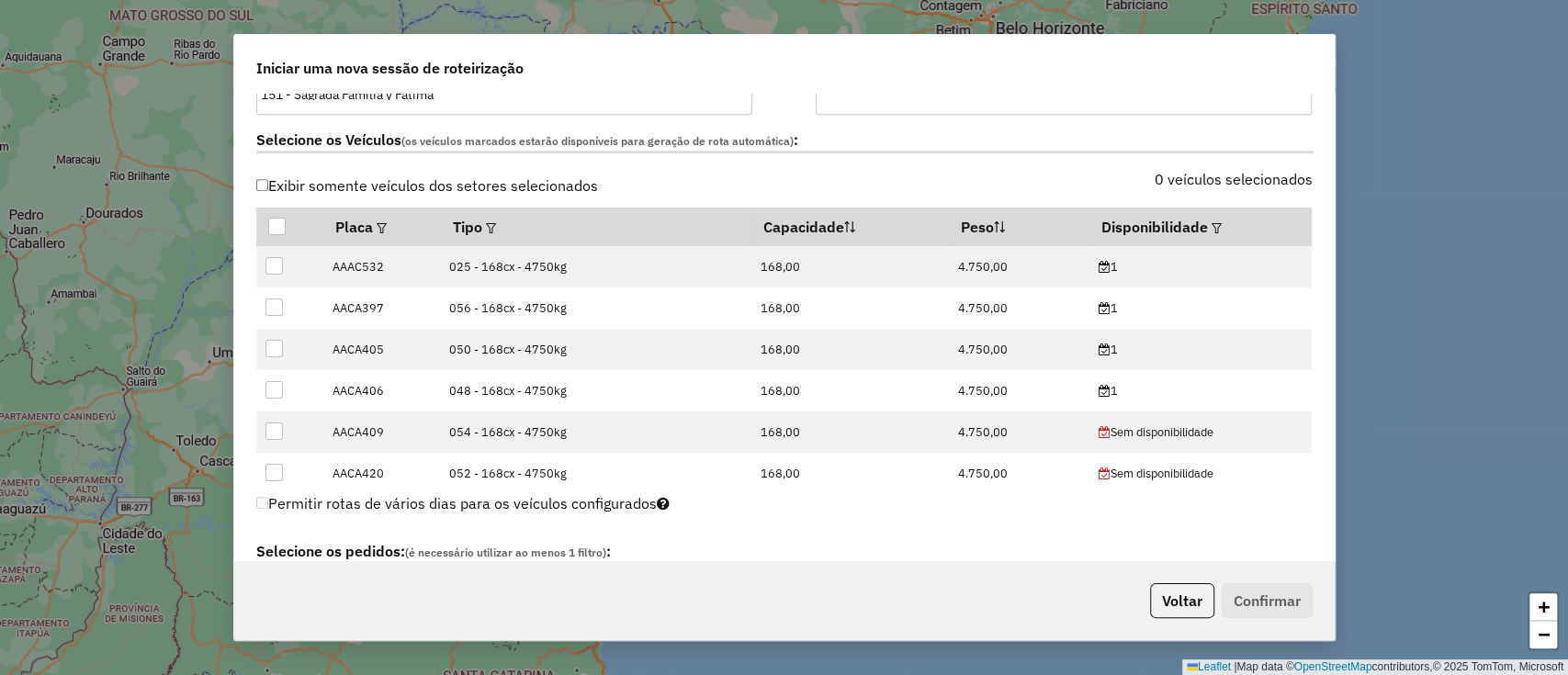
scroll to position [610, 0]
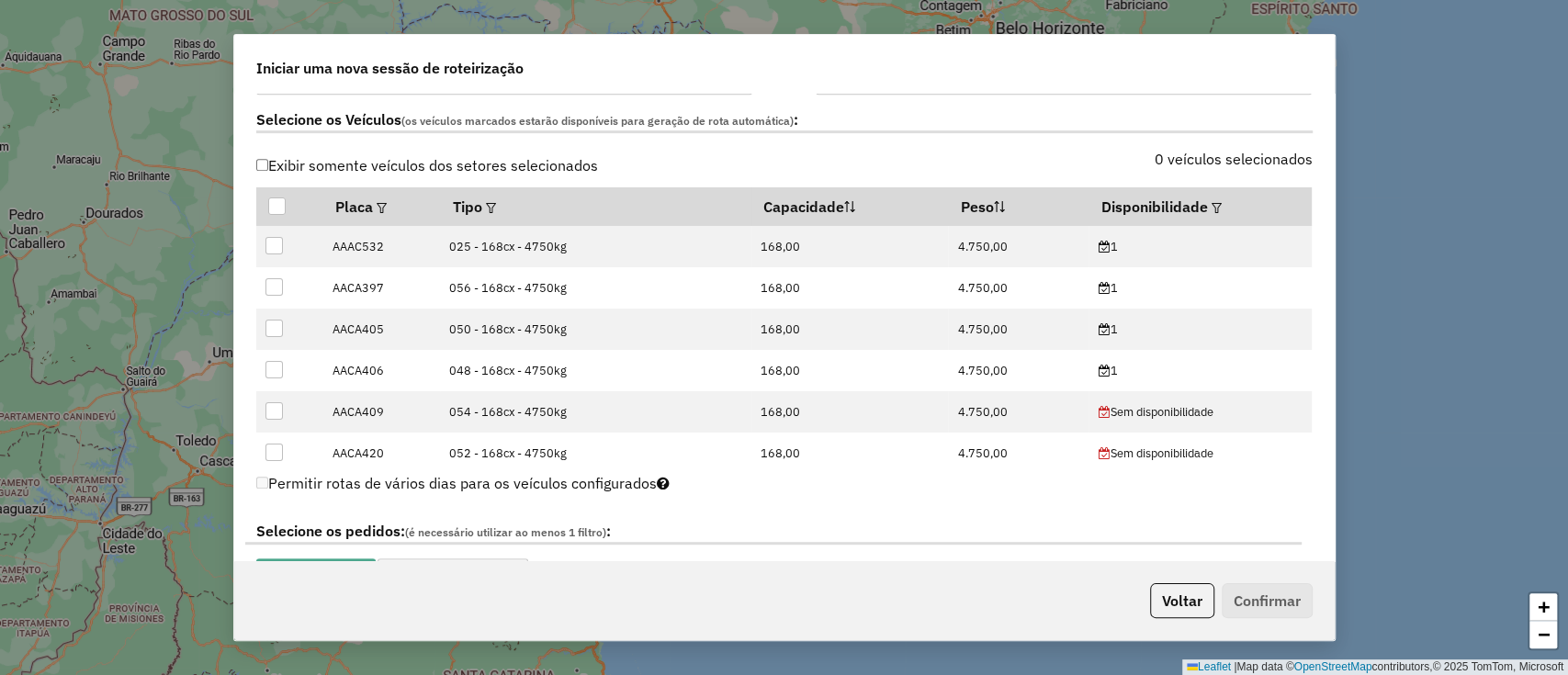
click at [1316, 237] on div "Exibir somente veículos dos setores selecionados 0 veículos selecionados Placa …" at bounding box center [784, 307] width 1078 height 310
click at [1212, 203] on em at bounding box center [1217, 208] width 10 height 10
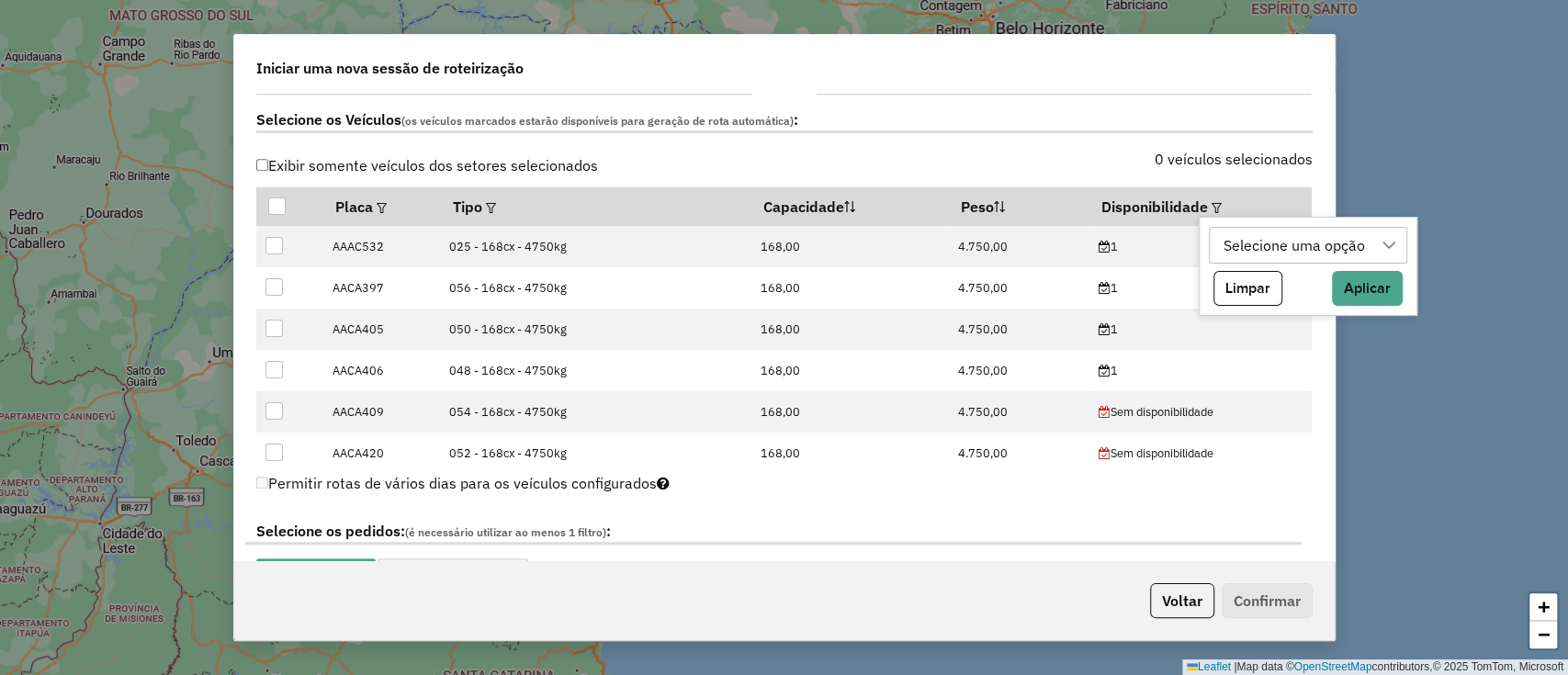
click at [1242, 237] on div "Selecione uma opção" at bounding box center [1294, 244] width 155 height 34
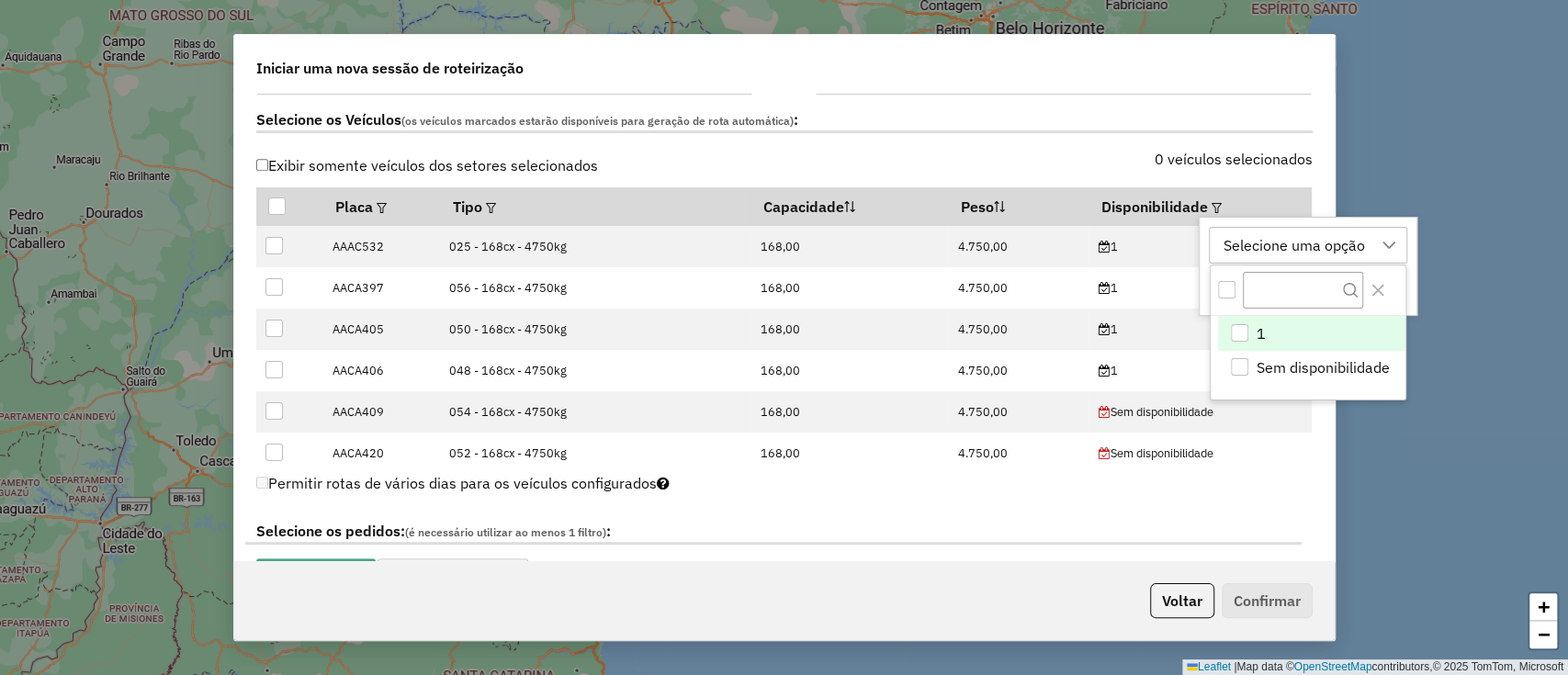
scroll to position [14, 83]
click at [1230, 320] on li "1" at bounding box center [1312, 333] width 187 height 34
click at [1006, 141] on div "Selecione os Veículos (os veículos marcados estarão disponíveis para geração de…" at bounding box center [784, 123] width 1078 height 58
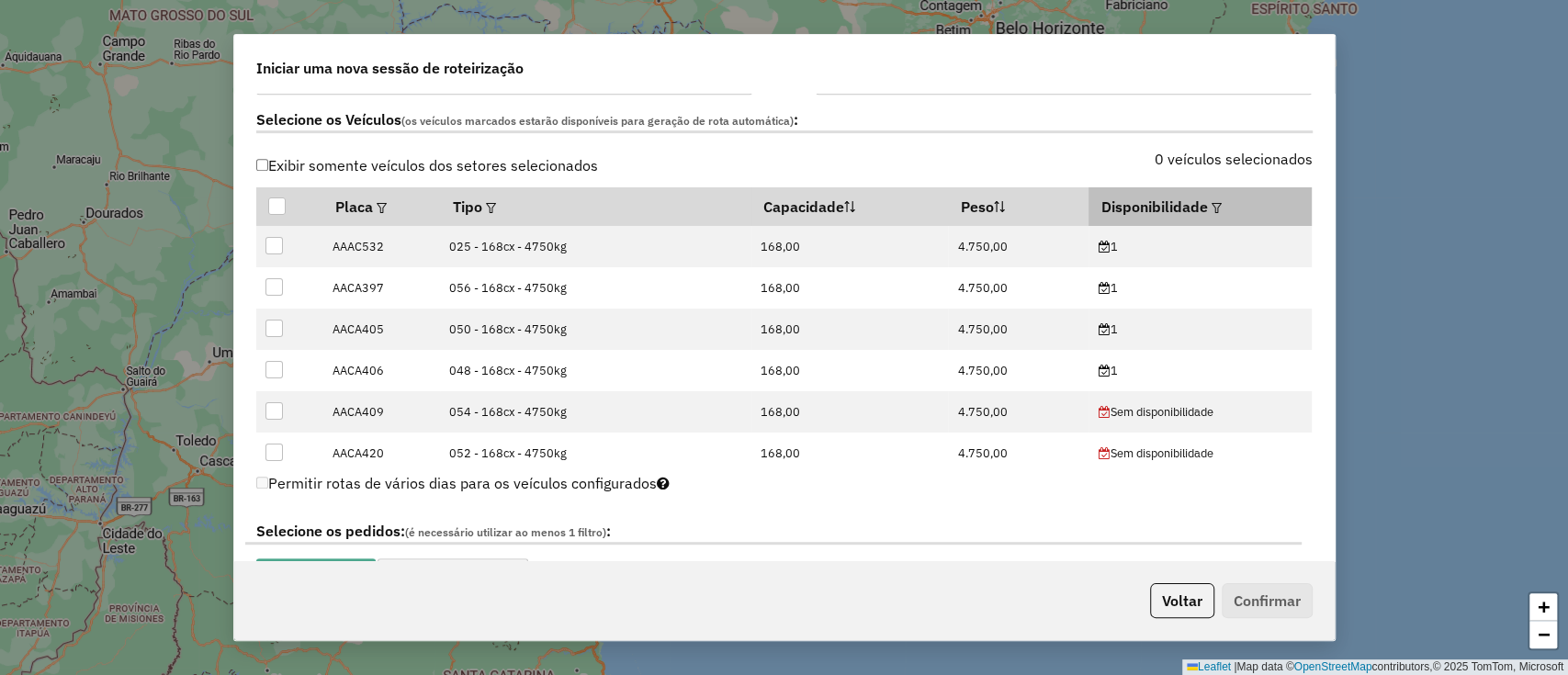
click at [1208, 196] on div at bounding box center [1215, 207] width 14 height 22
click at [1212, 207] on em at bounding box center [1217, 208] width 10 height 10
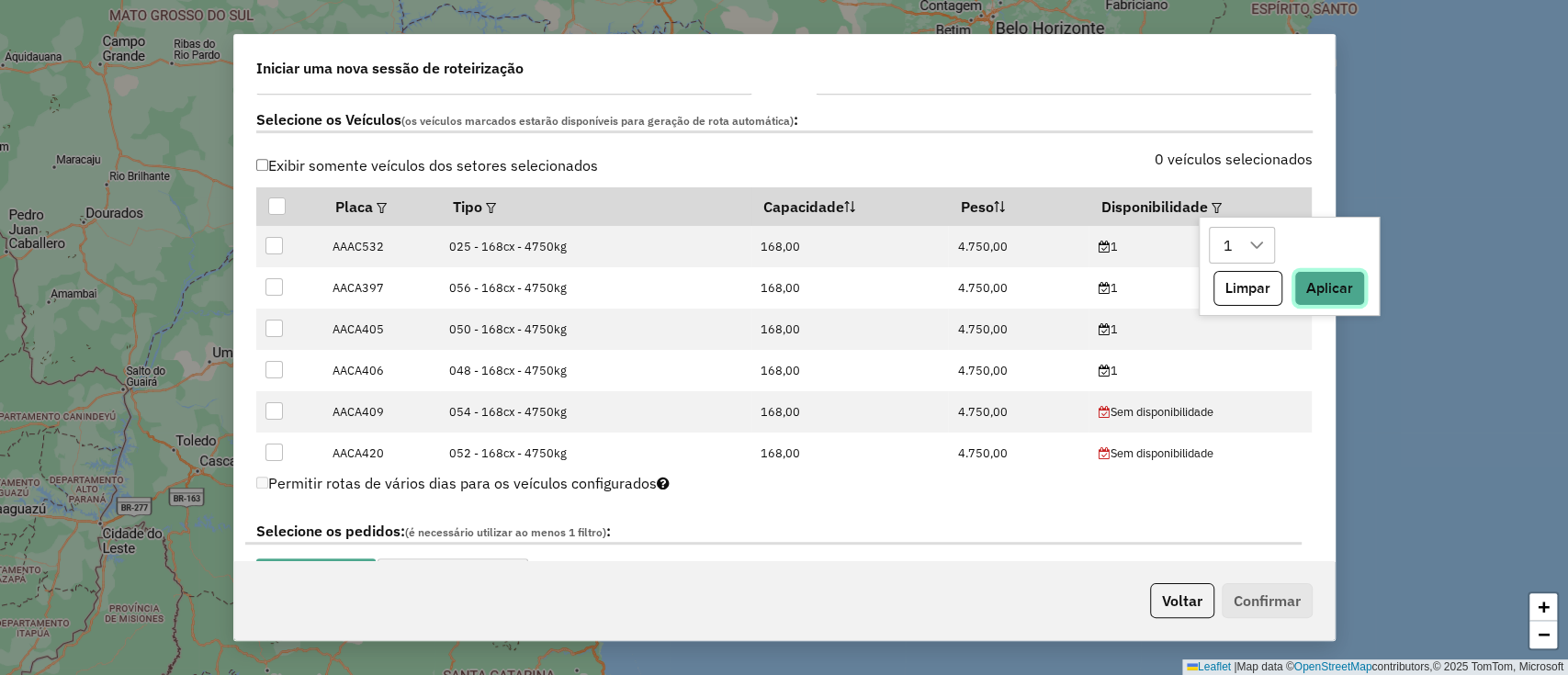
click at [1341, 287] on button "Aplicar" at bounding box center [1330, 288] width 71 height 34
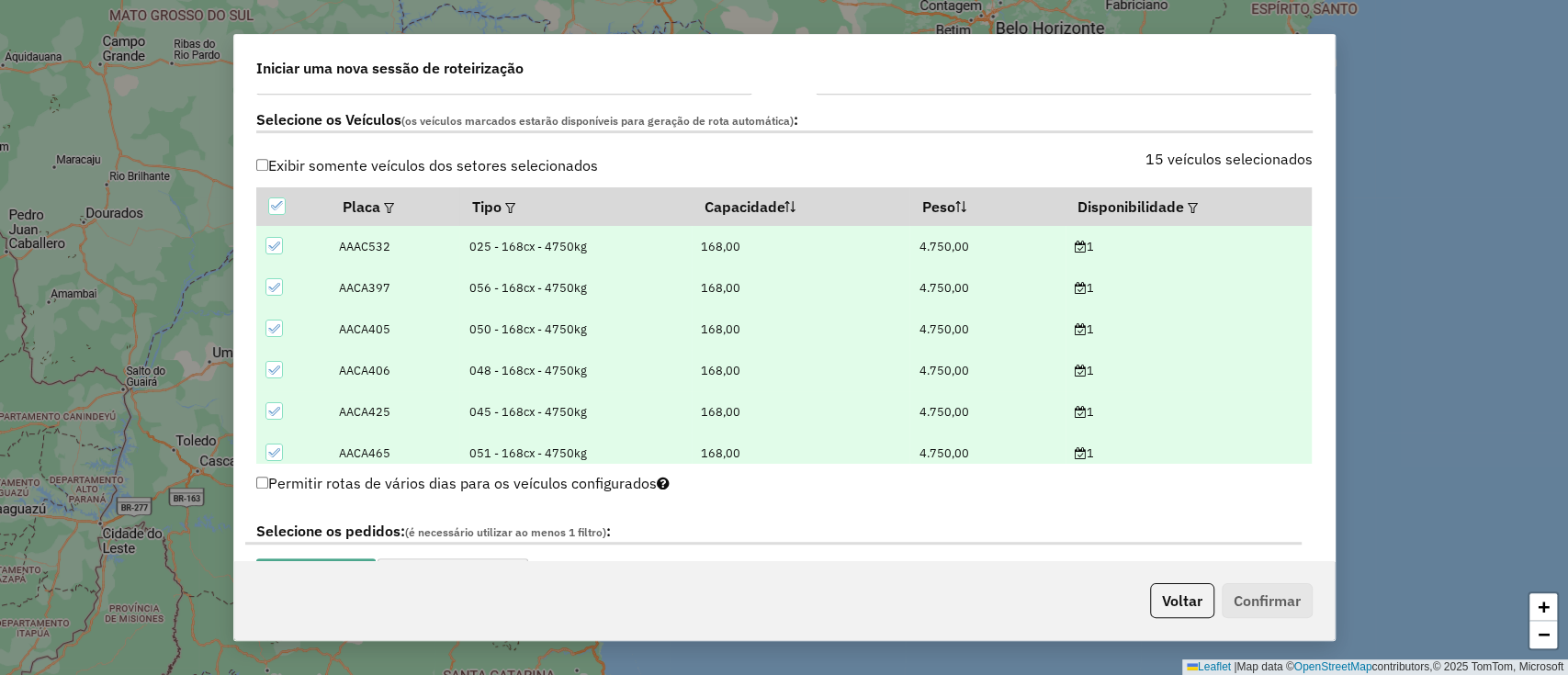
drag, startPoint x: 1329, startPoint y: 229, endPoint x: 1316, endPoint y: 286, distance: 58.5
click at [1316, 286] on div "**********" at bounding box center [784, 327] width 1101 height 468
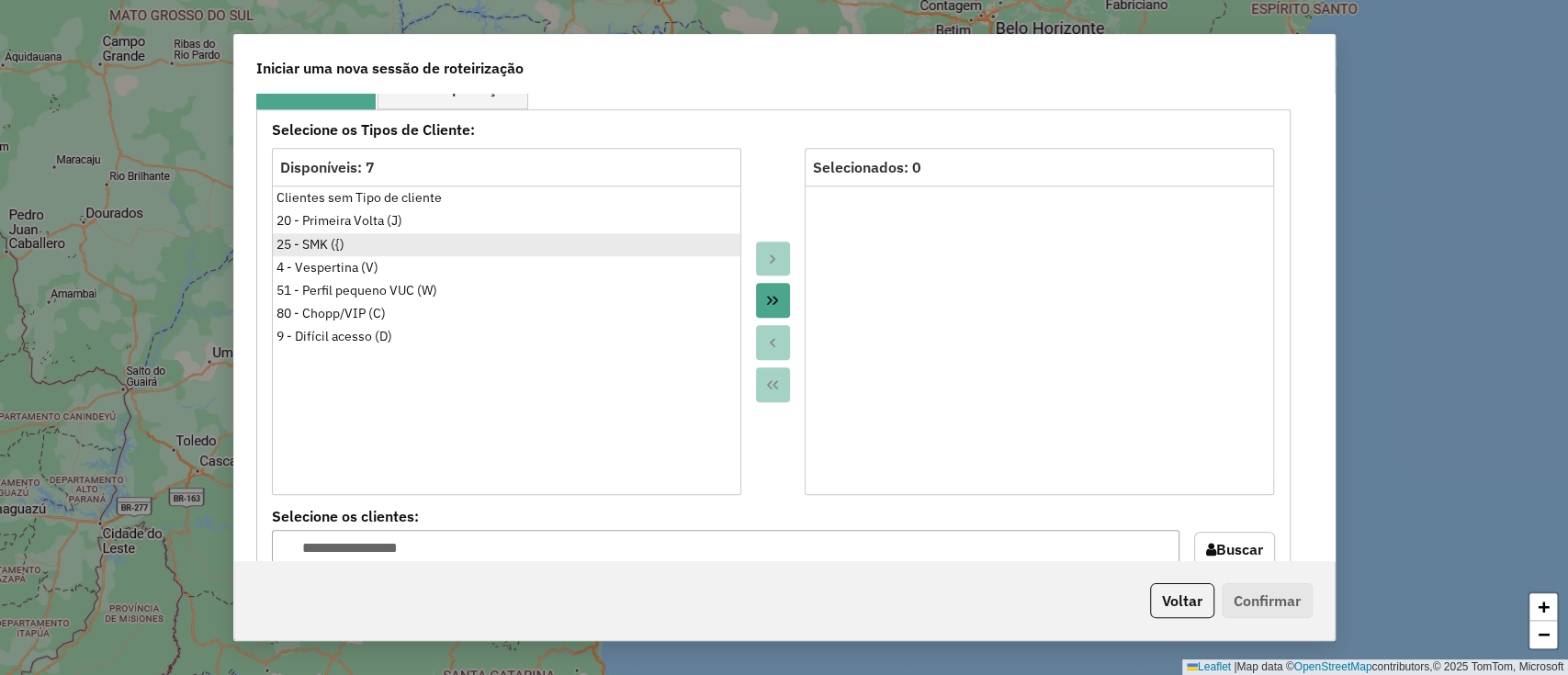
scroll to position [978, 0]
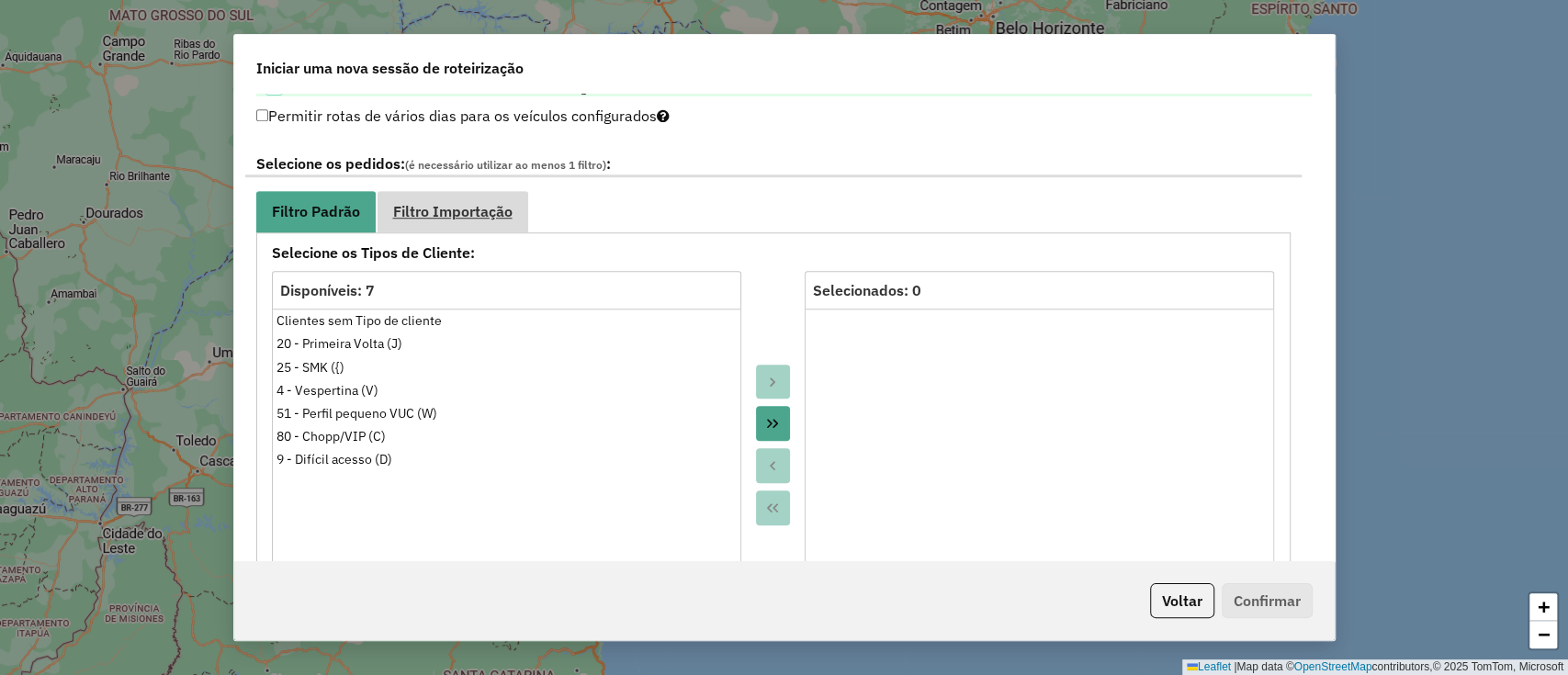
click at [442, 221] on link "Filtro Importação" at bounding box center [452, 212] width 151 height 41
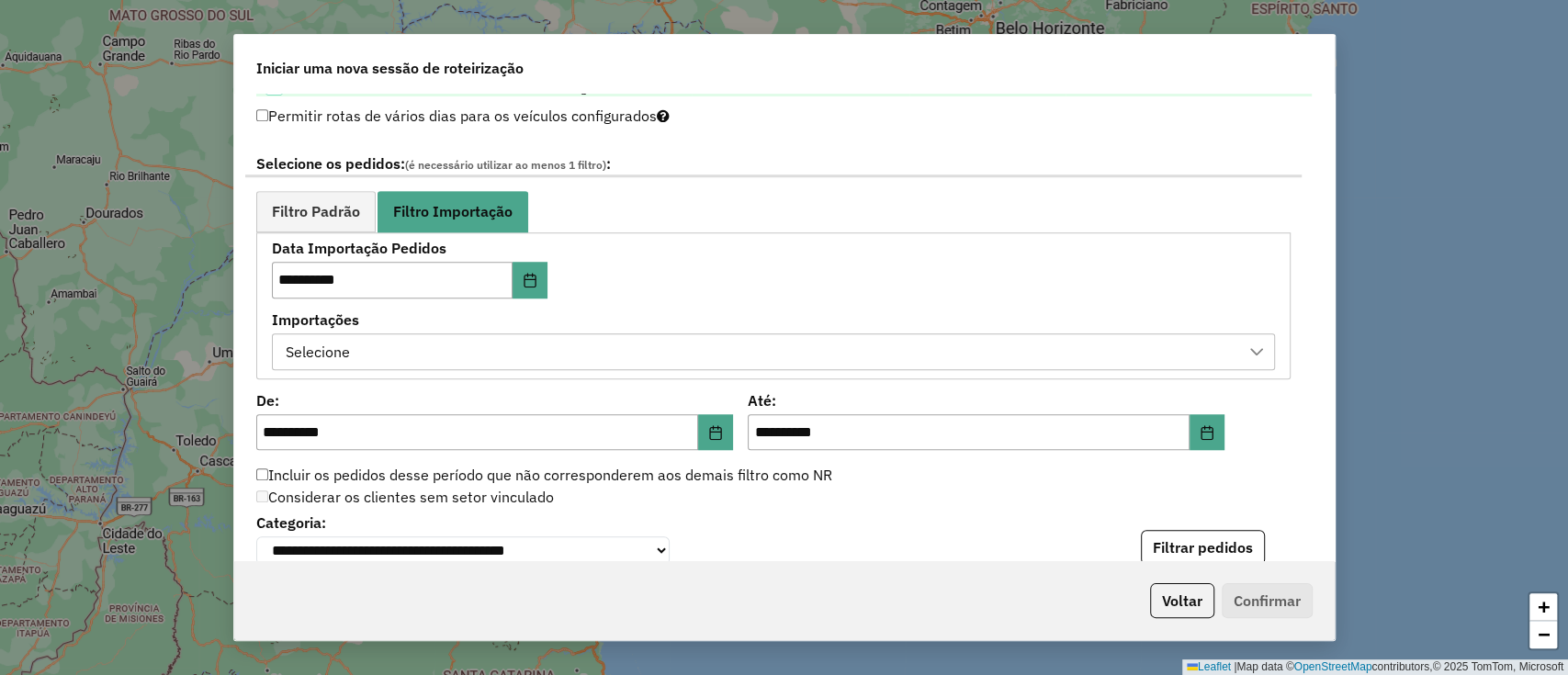
click at [544, 354] on div "Selecione" at bounding box center [759, 351] width 959 height 34
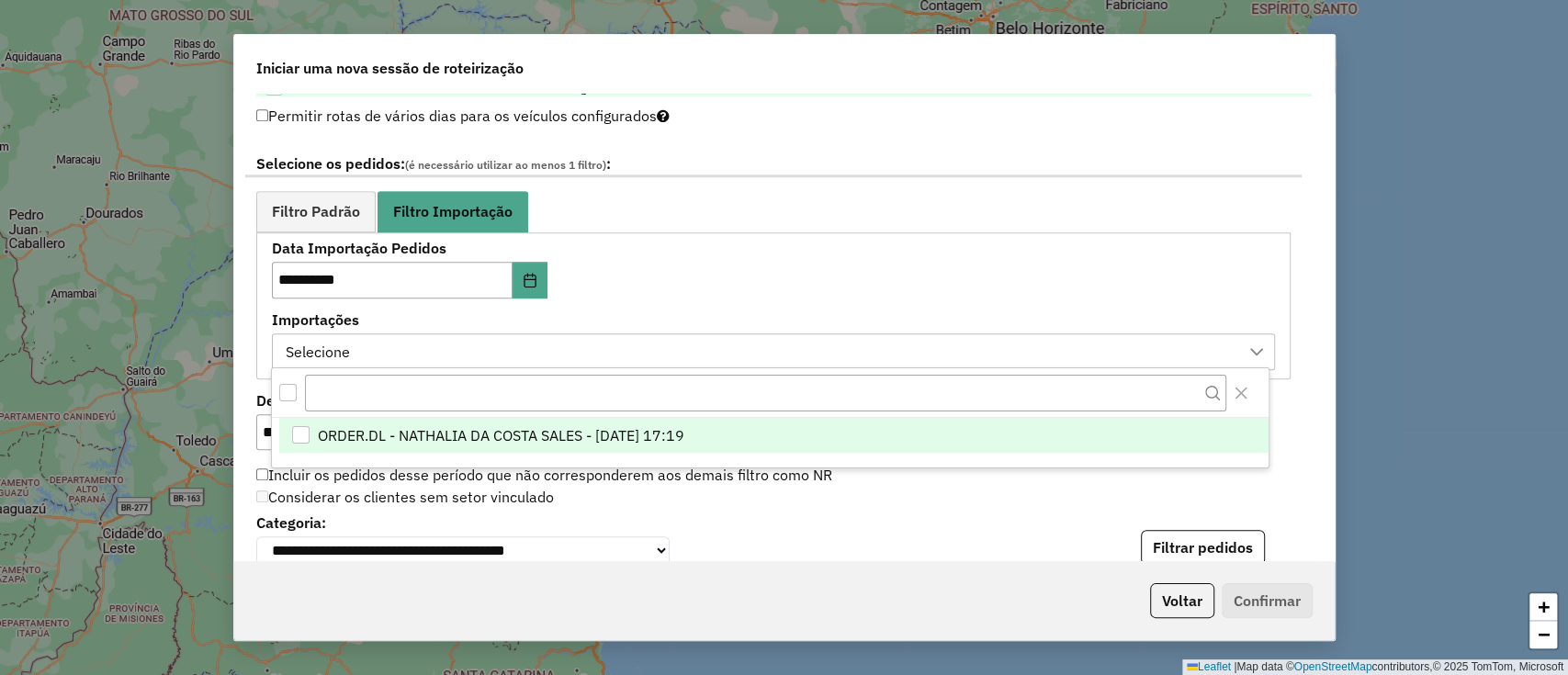
scroll to position [14, 83]
click at [563, 438] on span "ORDER.DL - NATHALIA DA COSTA SALES - [DATE] 17:19" at bounding box center [502, 436] width 367 height 22
click at [789, 218] on ul "Filtro Padrão Filtro Importação" at bounding box center [774, 212] width 1035 height 41
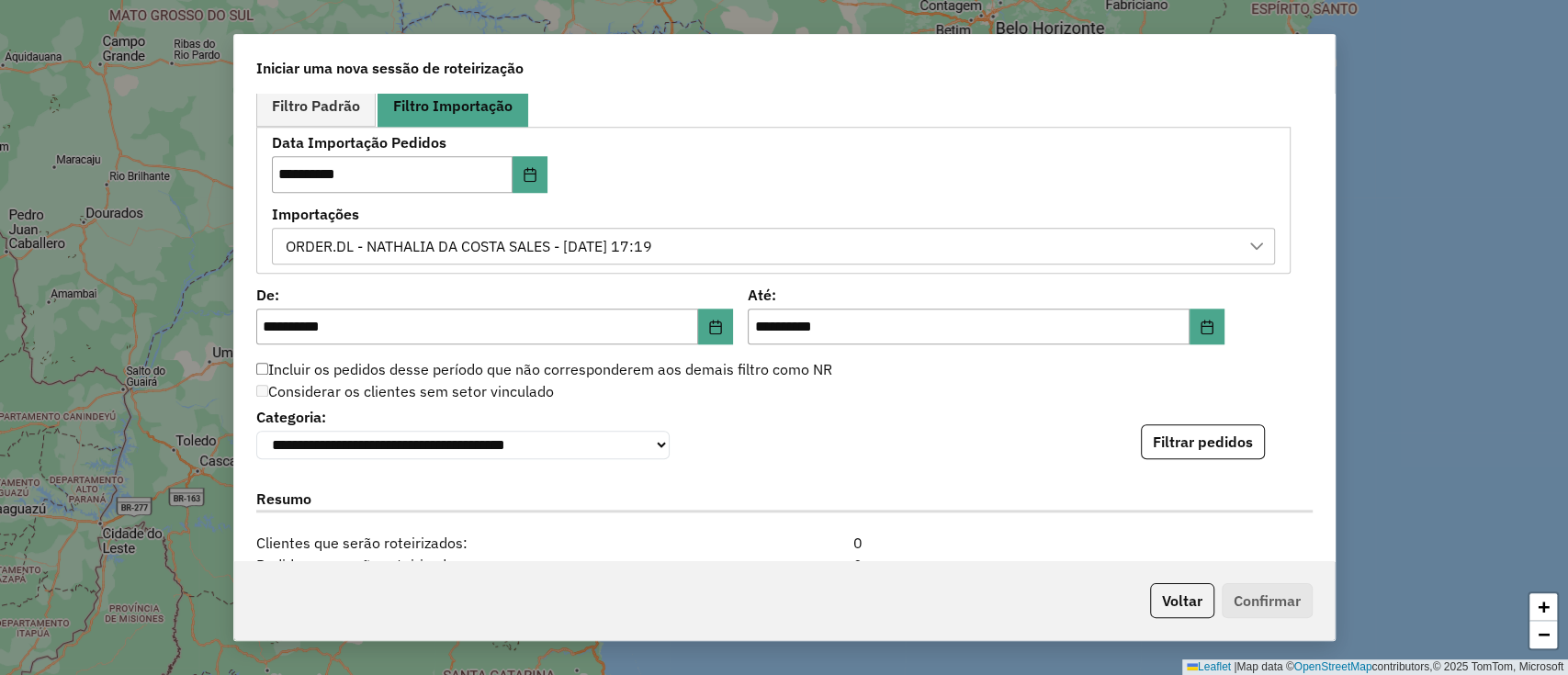
scroll to position [1223, 0]
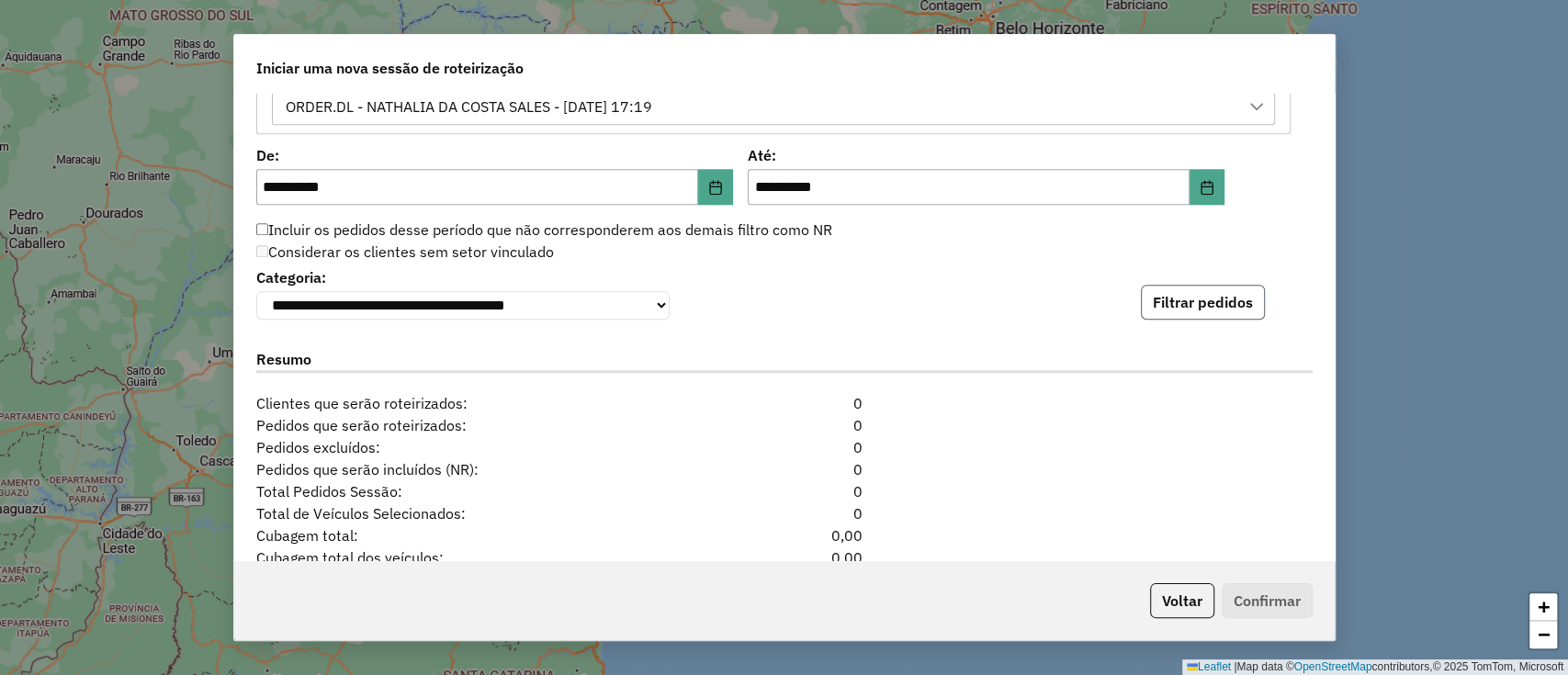
click at [1158, 310] on button "Filtrar pedidos" at bounding box center [1203, 302] width 124 height 34
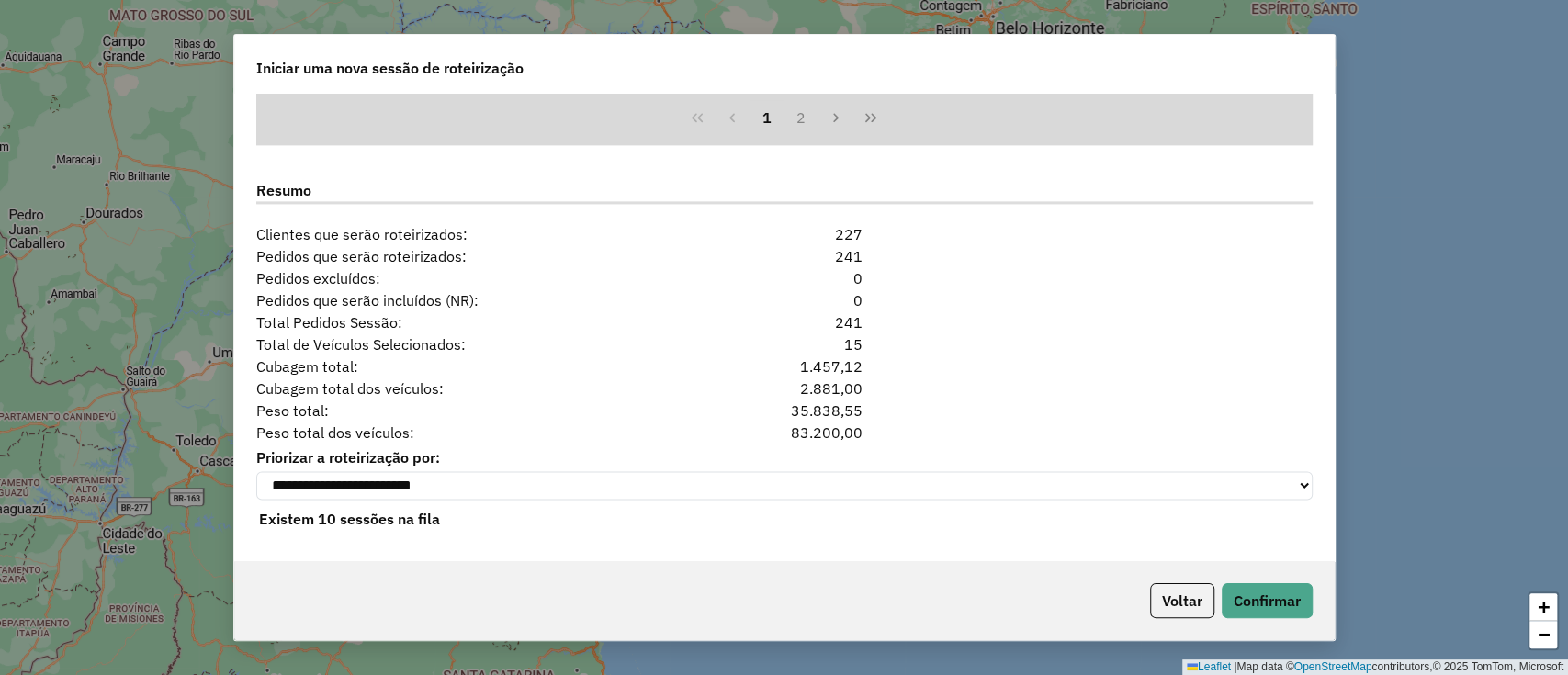
scroll to position [1778, 0]
click at [1286, 609] on button "Confirmar" at bounding box center [1267, 600] width 91 height 34
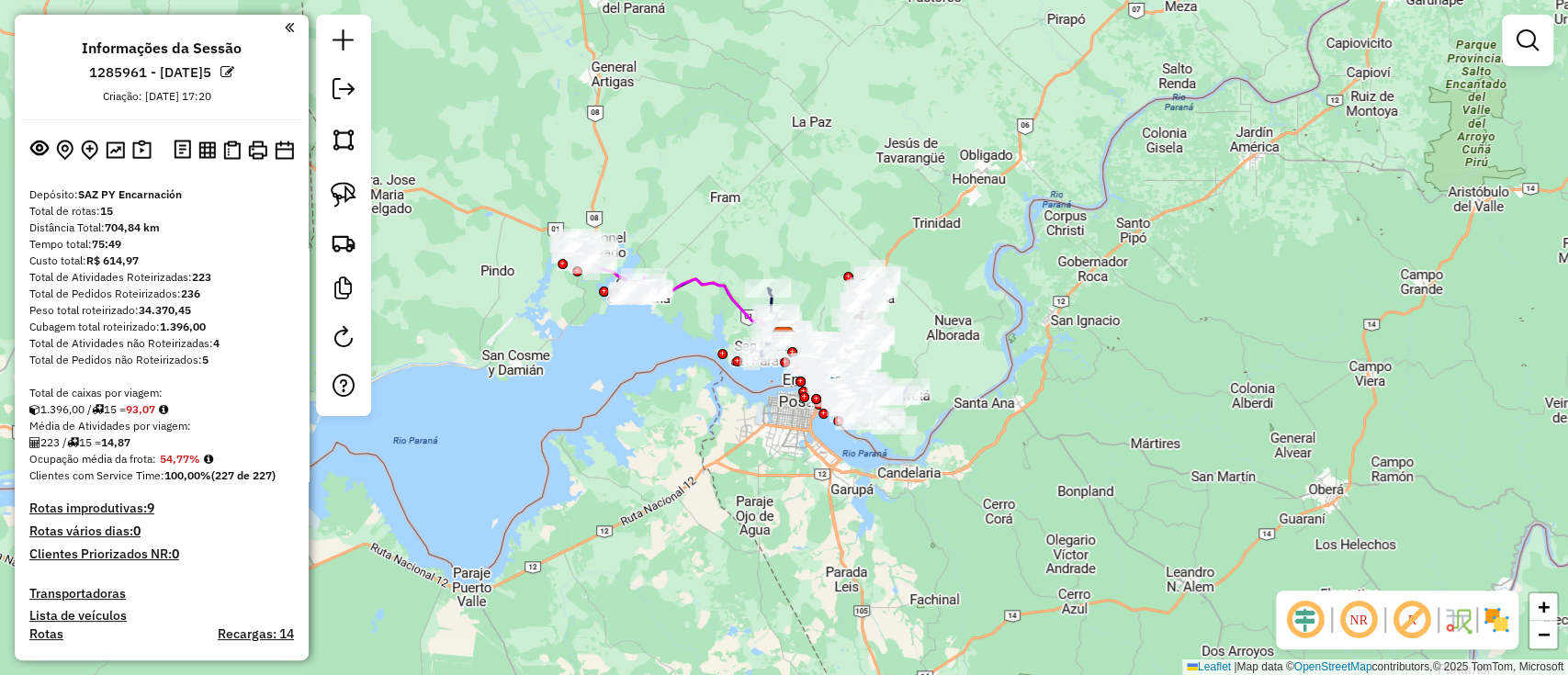
click at [308, 454] on div "Janela de atendimento Grade de atendimento Capacidade Transportadoras Veículos …" at bounding box center [784, 337] width 1568 height 675
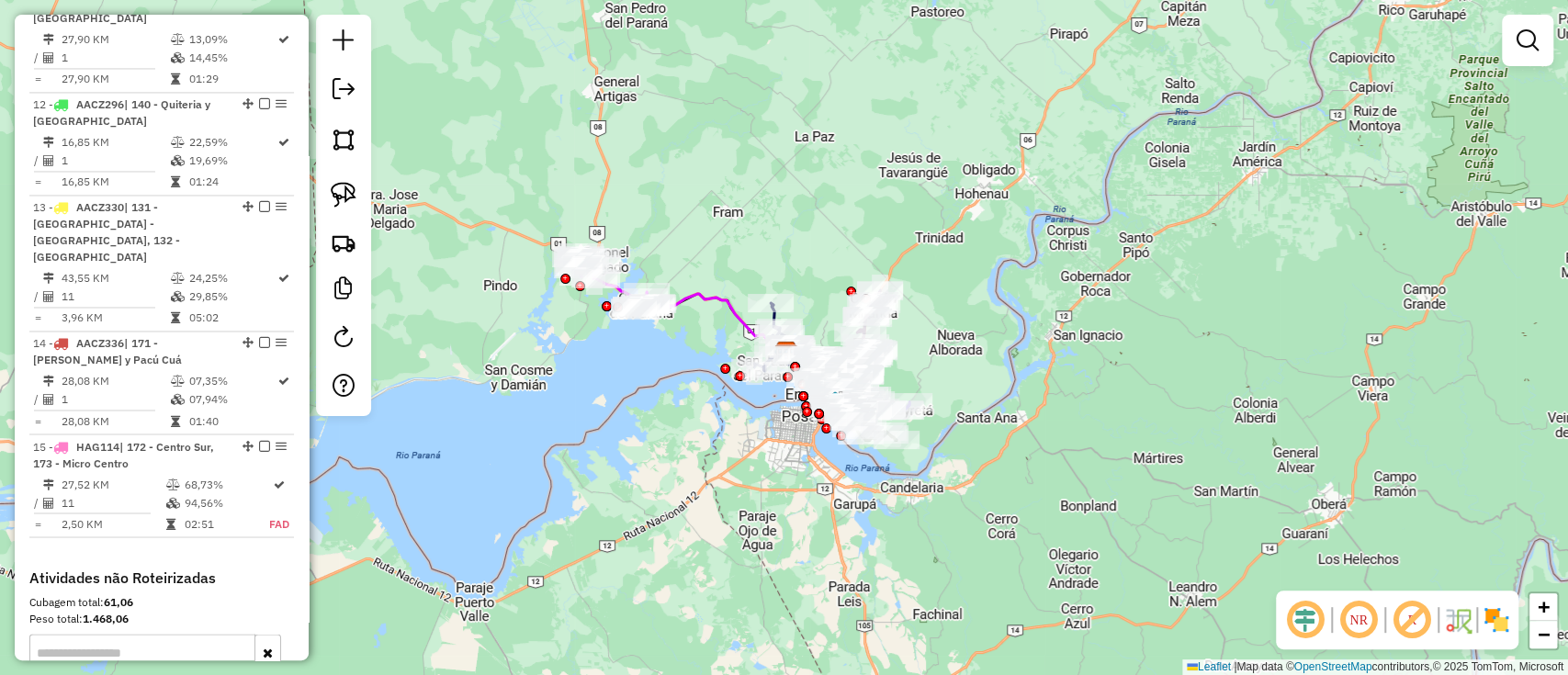
scroll to position [2128, 0]
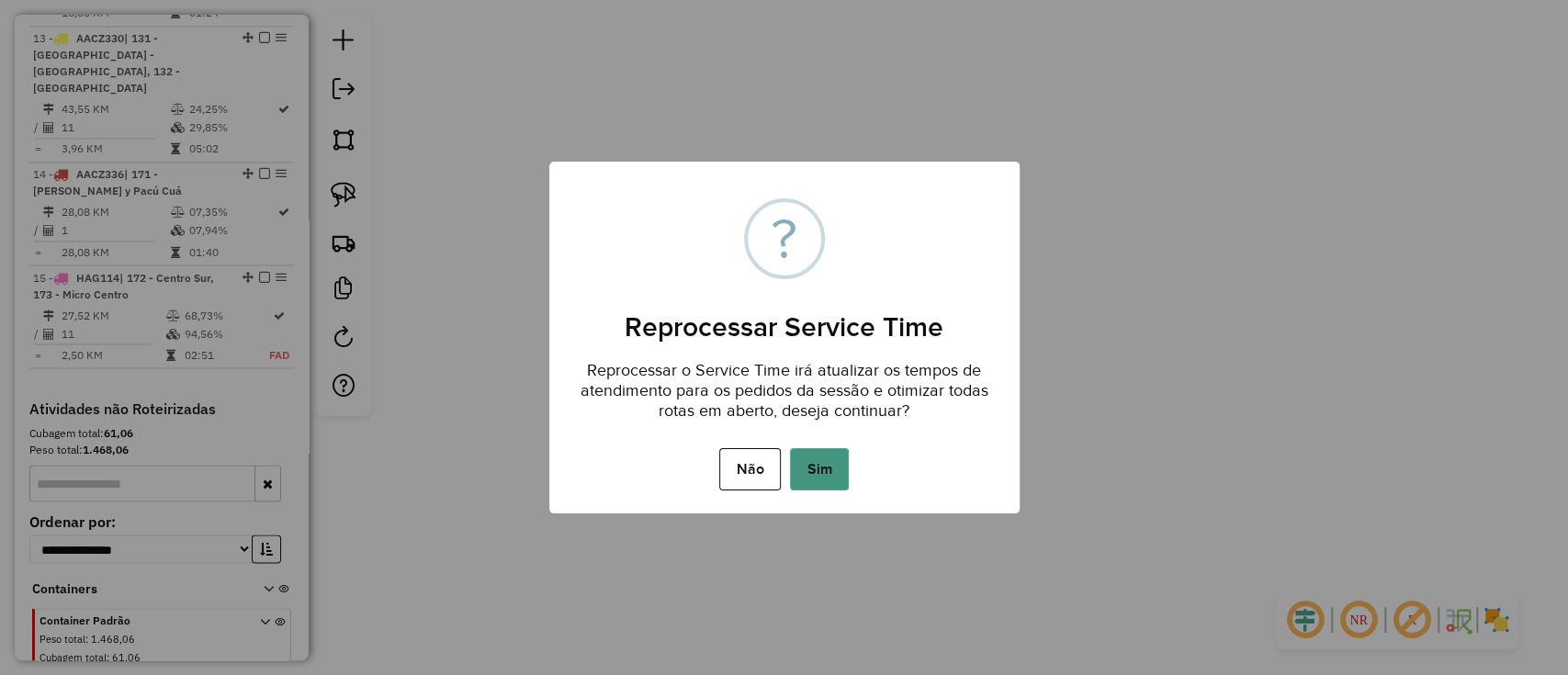
click at [839, 467] on button "Sim" at bounding box center [820, 469] width 59 height 42
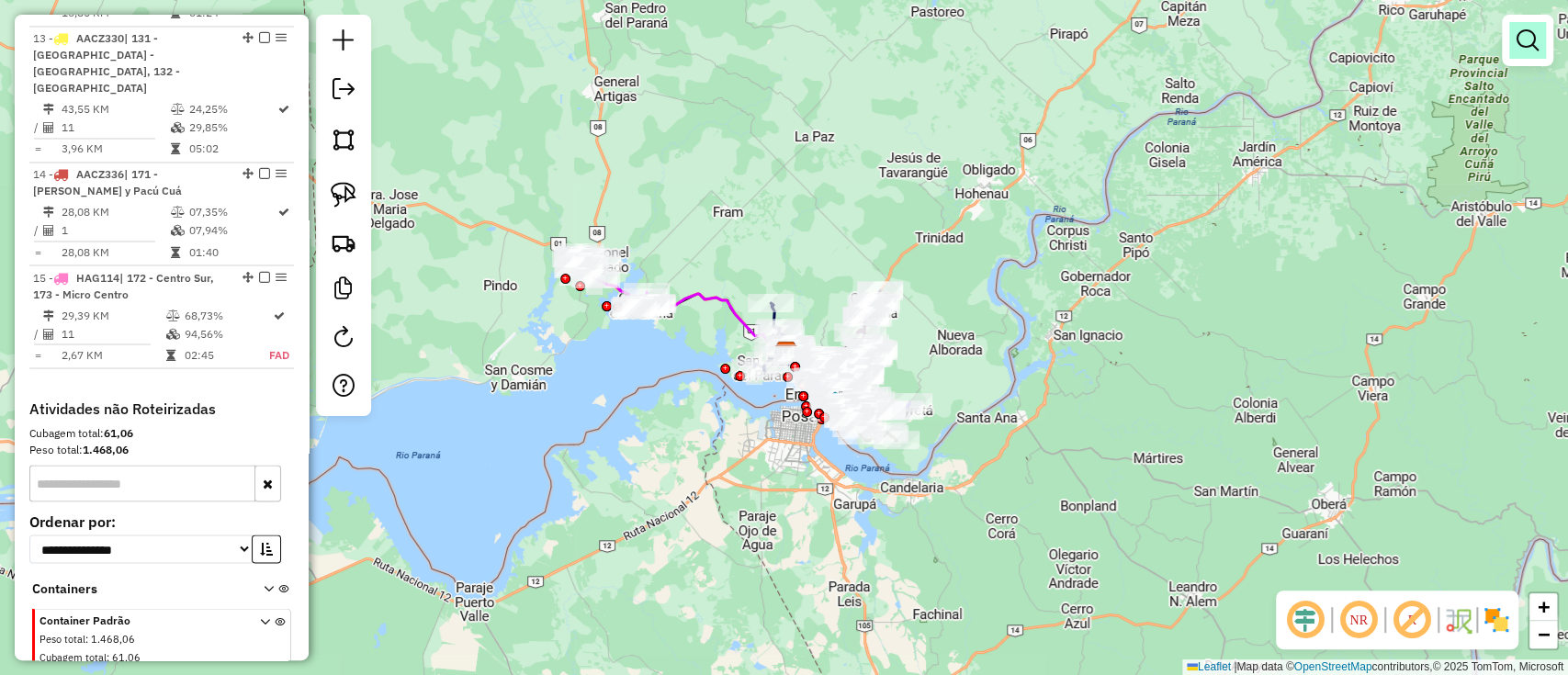
click at [1529, 40] on em at bounding box center [1528, 40] width 22 height 22
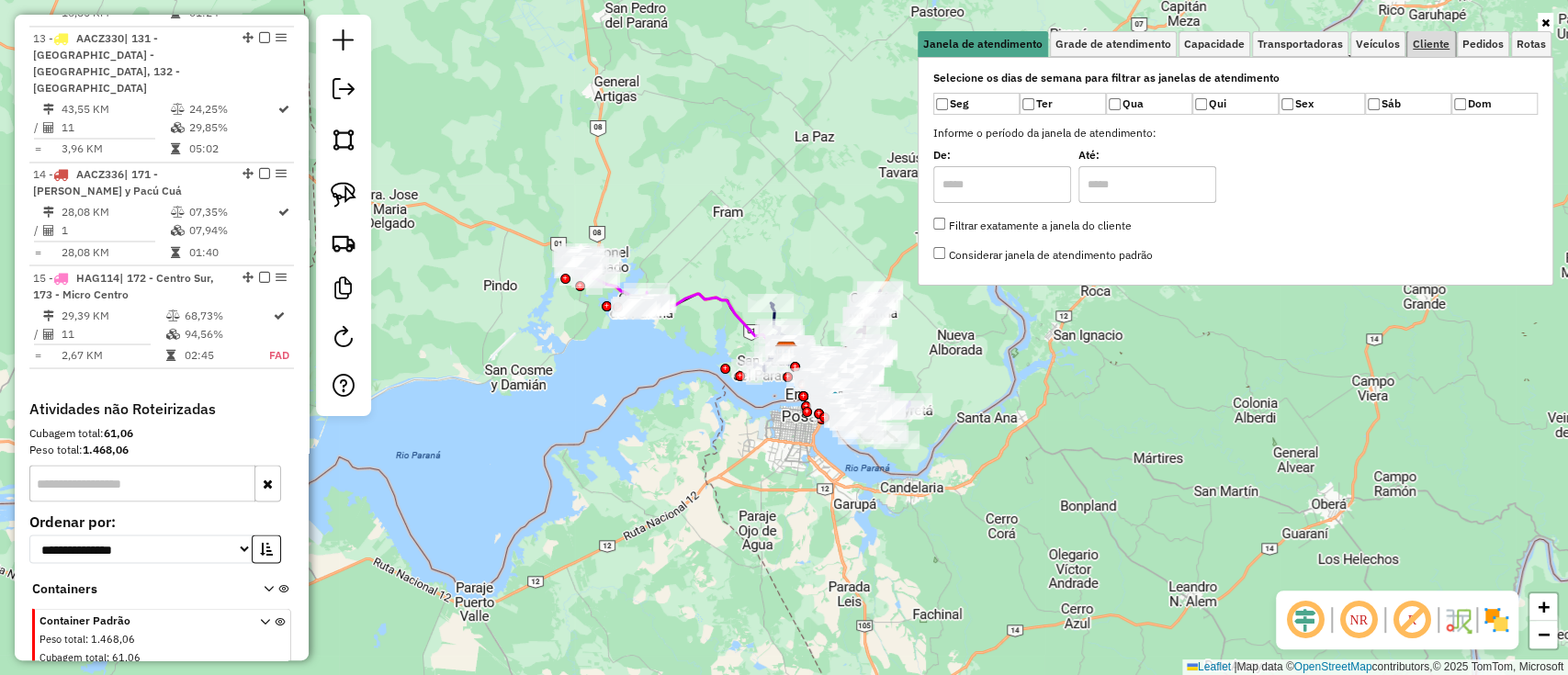
click at [1427, 49] on span "Cliente" at bounding box center [1431, 43] width 36 height 11
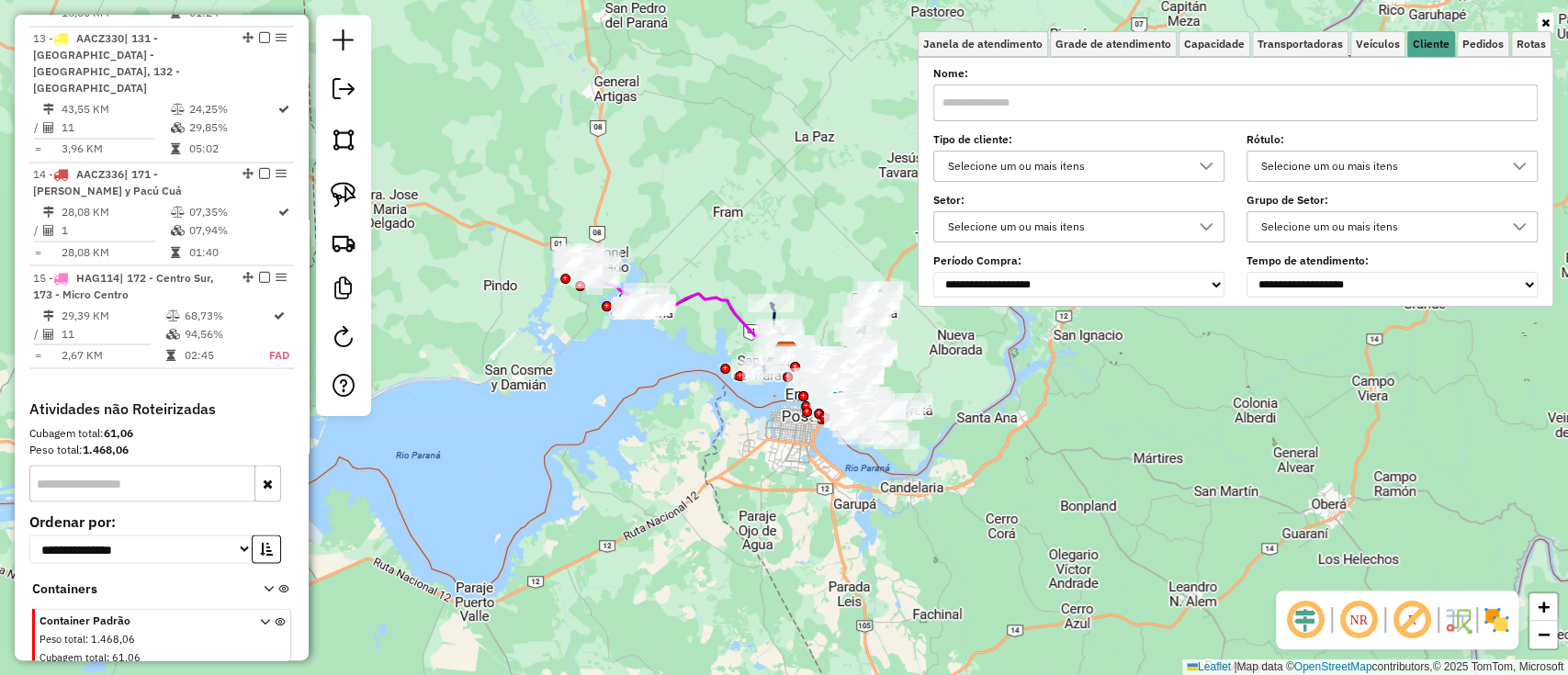
click at [1011, 158] on div "Selecione um ou mais itens" at bounding box center [1065, 167] width 247 height 30
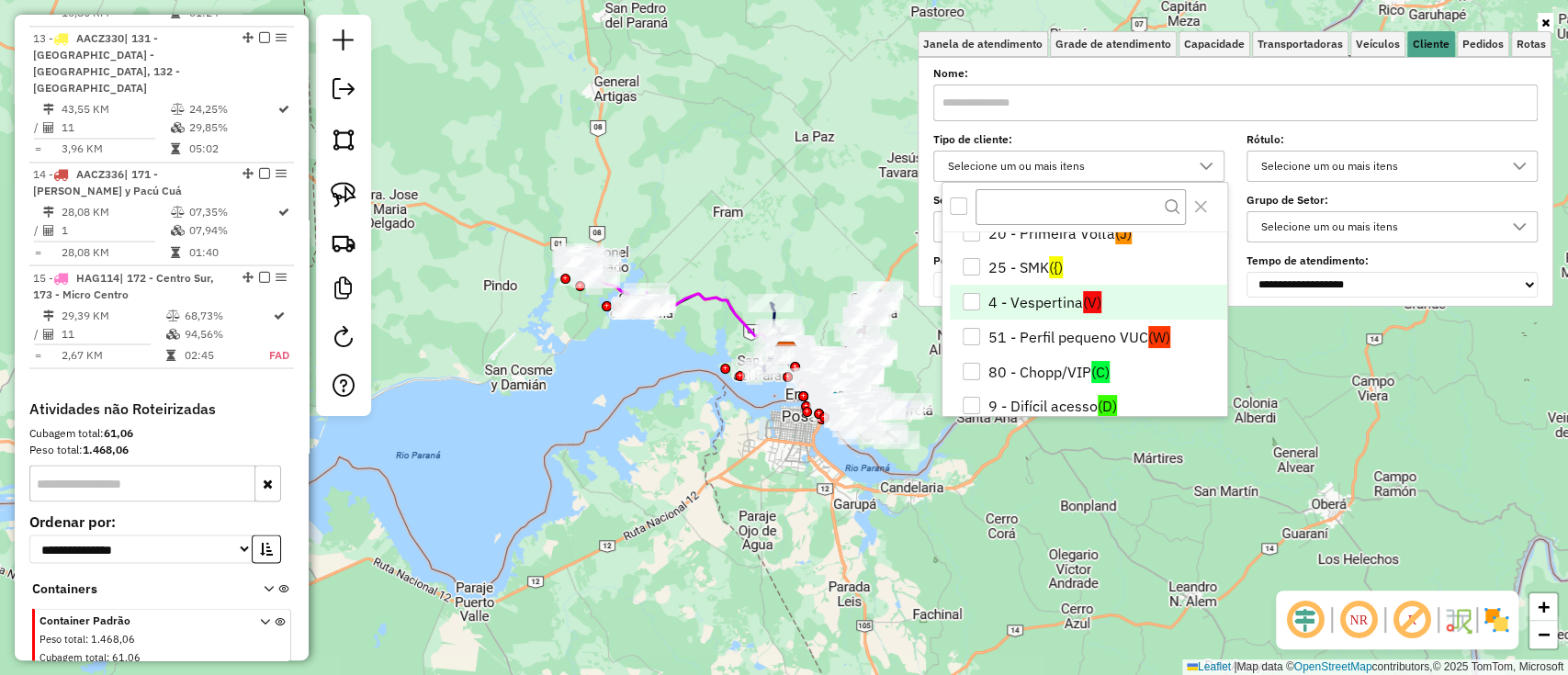
scroll to position [74, 0]
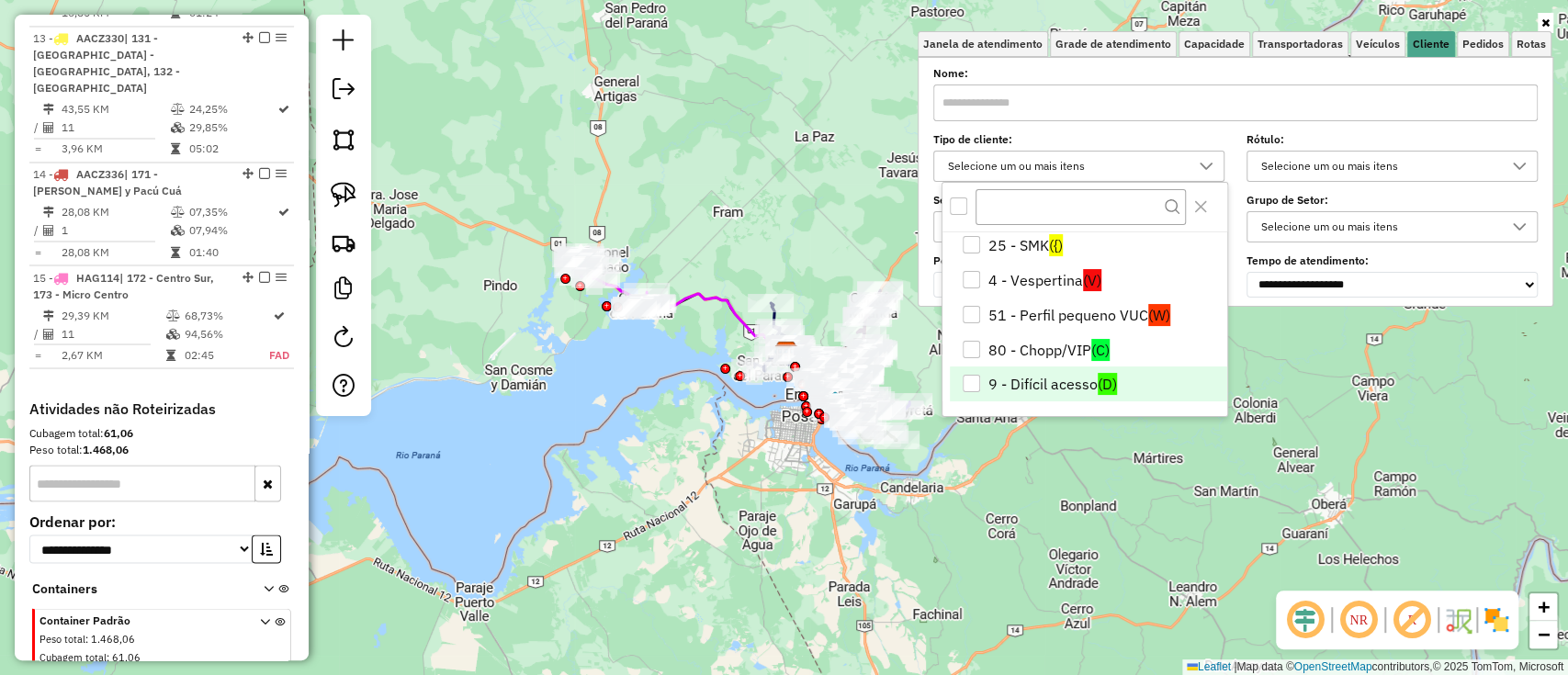
click at [1061, 385] on li "9 - Difícil acesso (D)" at bounding box center [1089, 383] width 278 height 34
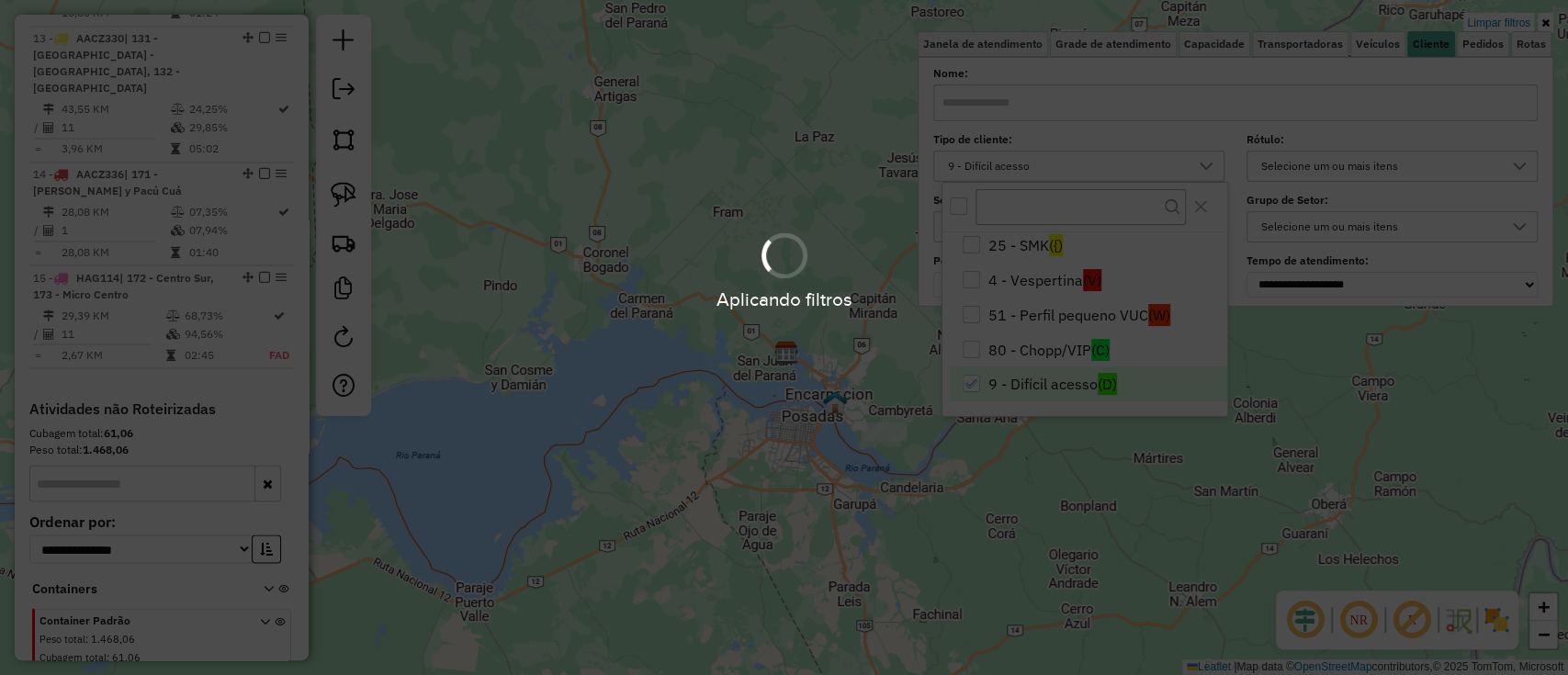
click at [715, 497] on div "Aplicando filtros" at bounding box center [784, 337] width 1568 height 675
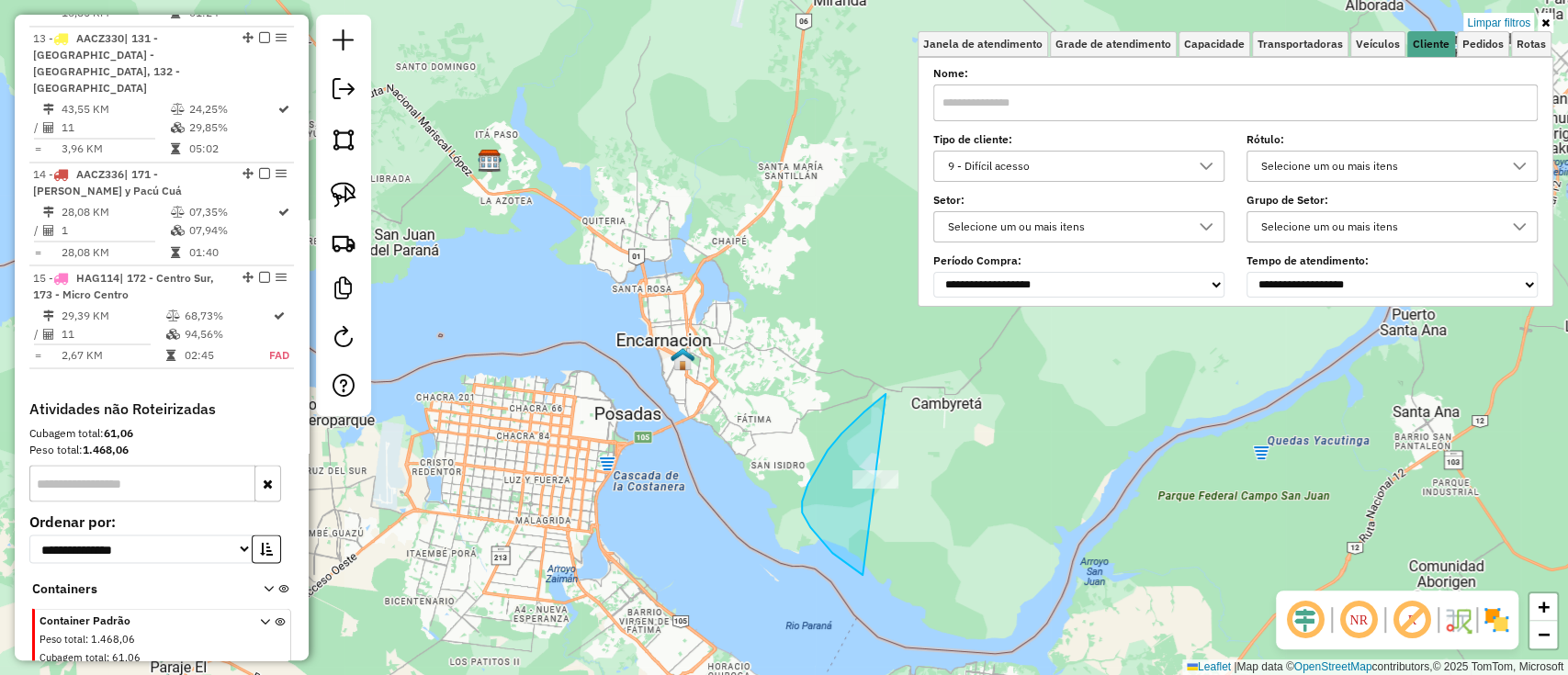
drag, startPoint x: 876, startPoint y: 402, endPoint x: 957, endPoint y: 580, distance: 195.6
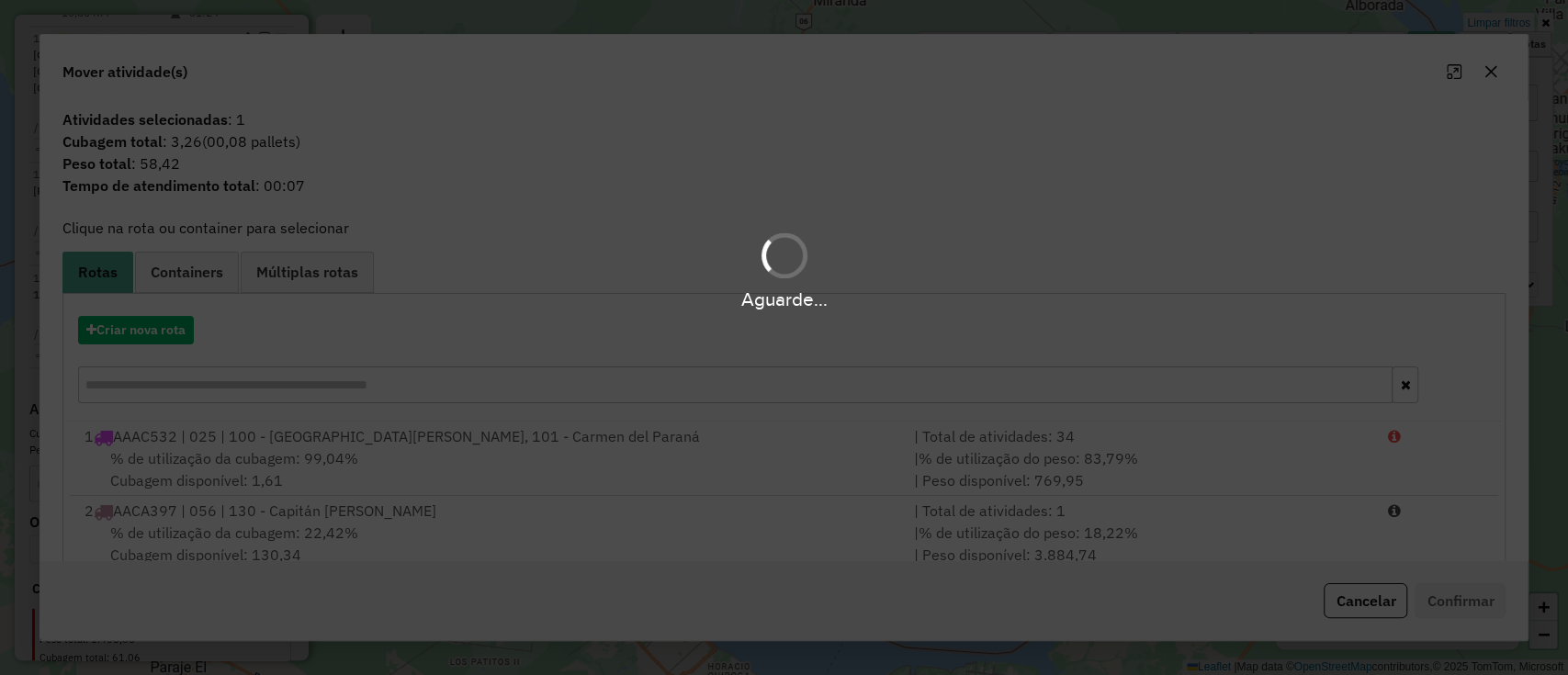
click at [132, 358] on div "Aguarde..." at bounding box center [784, 337] width 1568 height 675
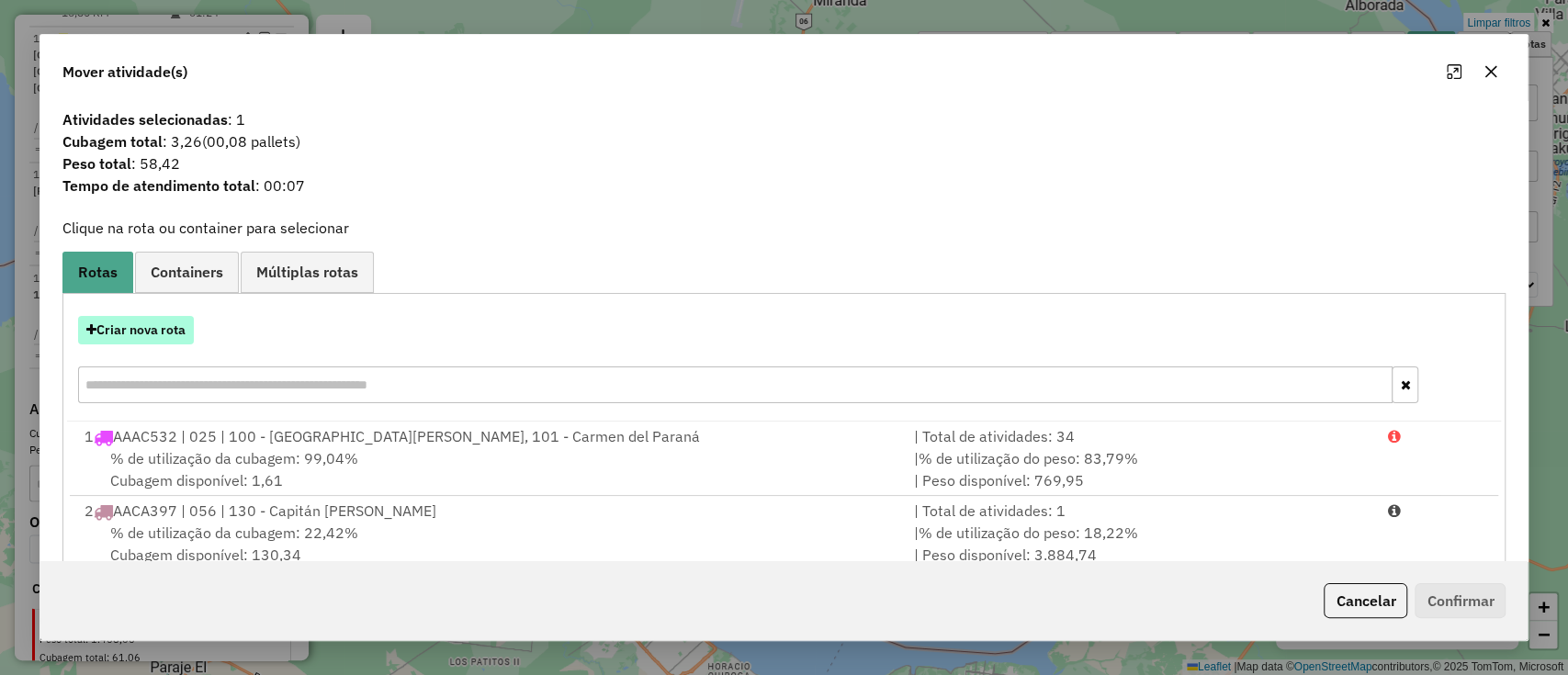
click at [155, 330] on button "Criar nova rota" at bounding box center [135, 330] width 115 height 29
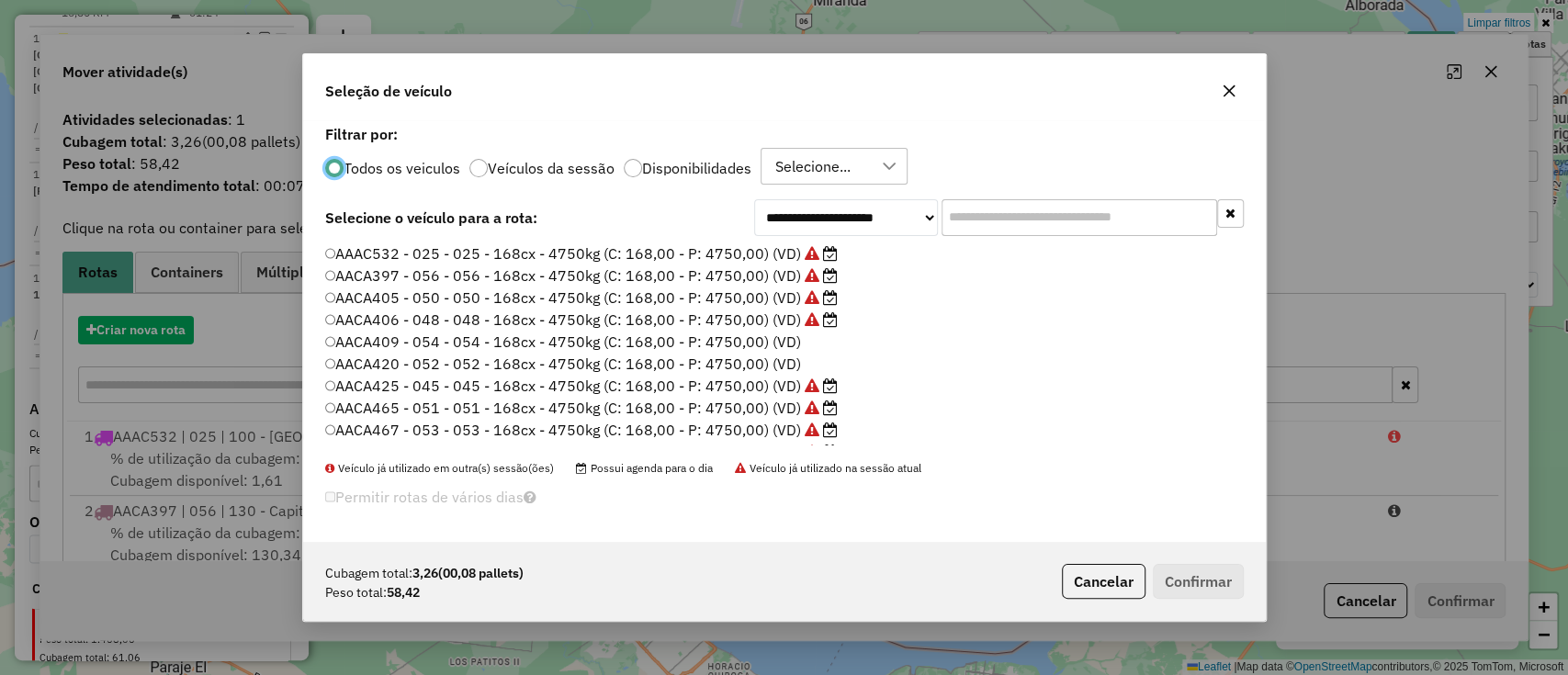
scroll to position [9, 6]
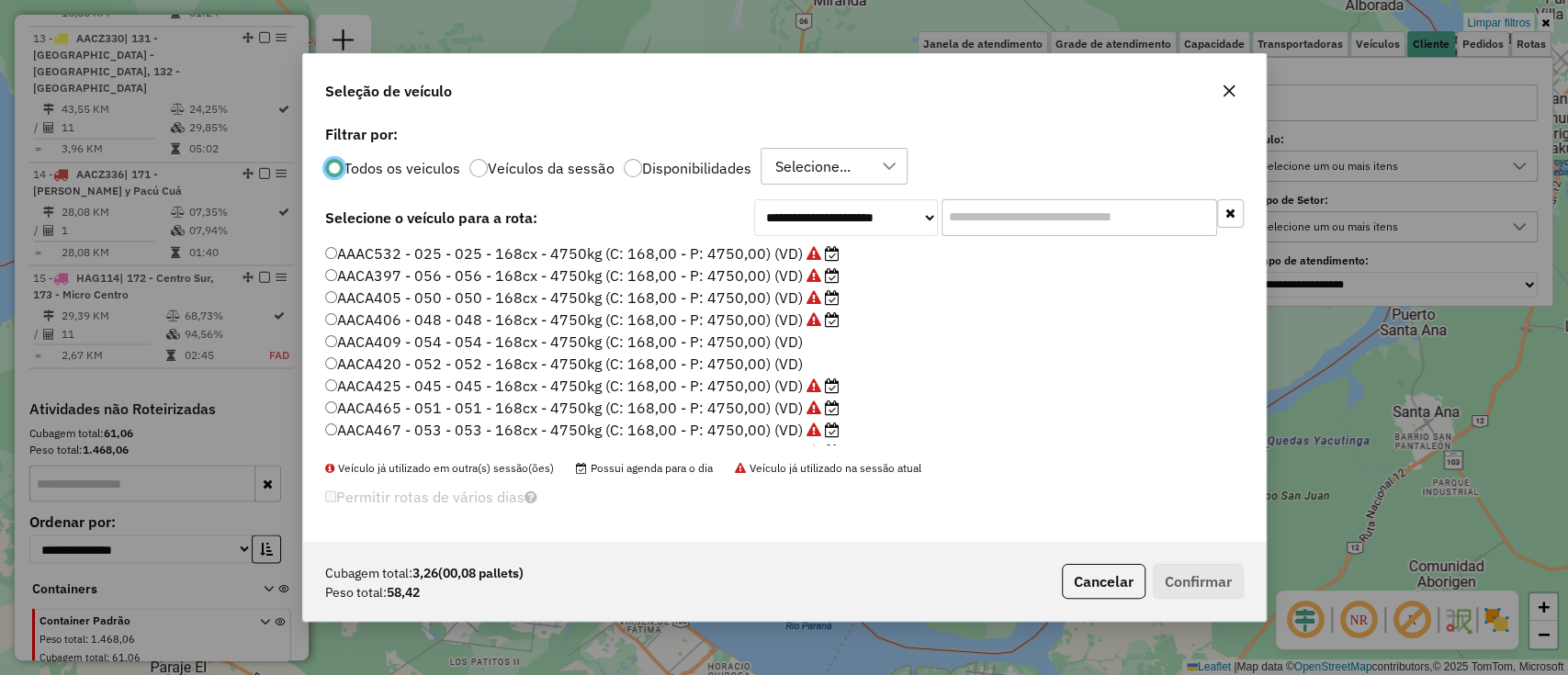
click at [672, 176] on p-radiobutton "Disponibilidades" at bounding box center [688, 168] width 128 height 19
click at [722, 431] on label "HAG114 - 321 - 321 - 25cx - 800Kg (C: 25,00 - P: 800,00) (VD)" at bounding box center [561, 435] width 472 height 22
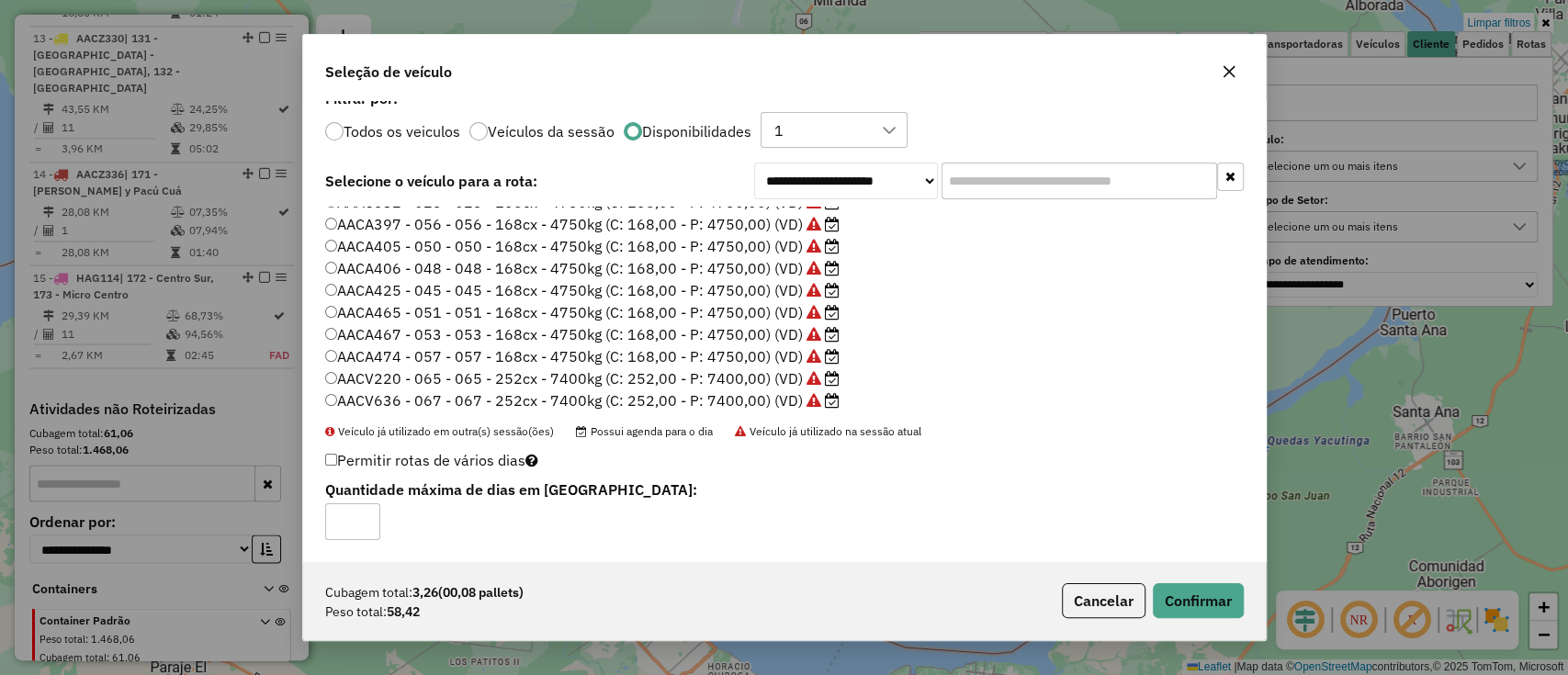
scroll to position [0, 0]
click at [1184, 604] on button "Confirmar" at bounding box center [1198, 600] width 91 height 34
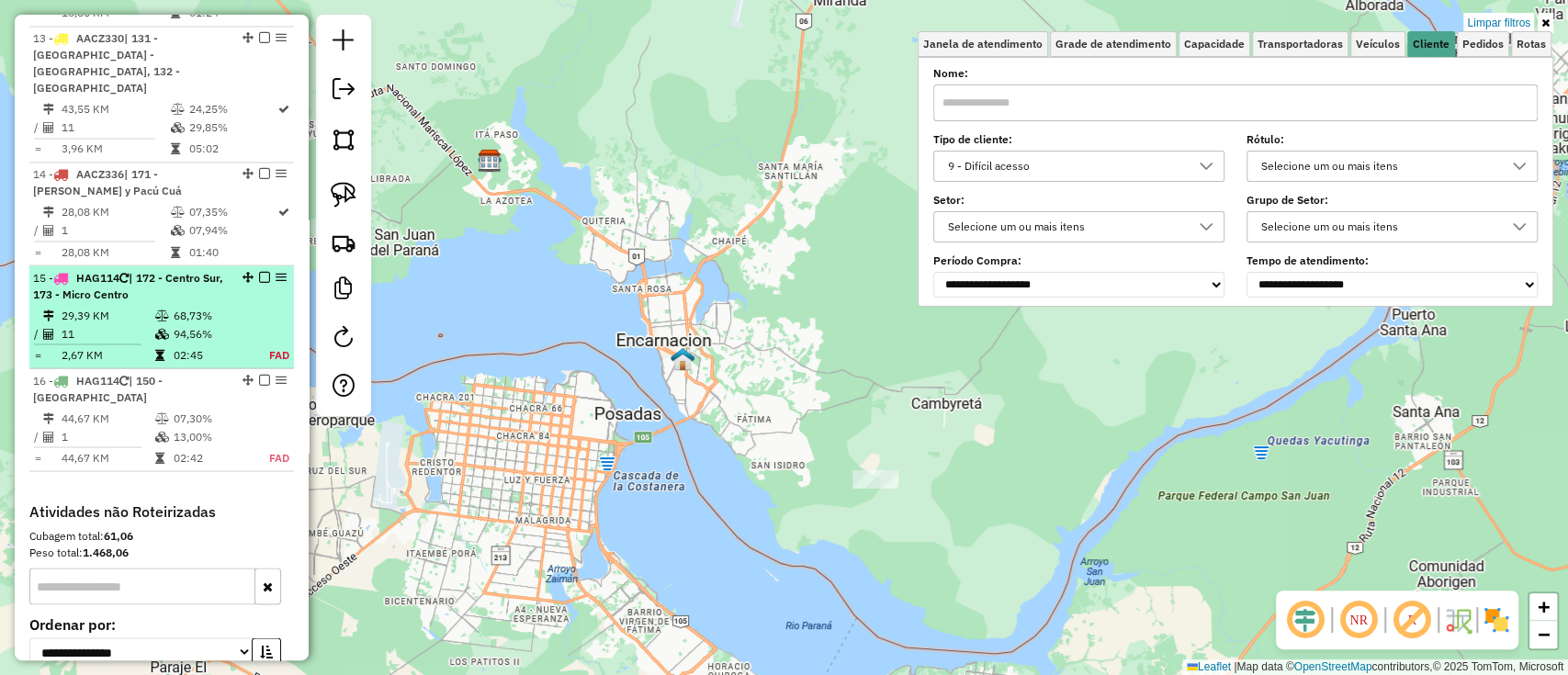
select select "**********"
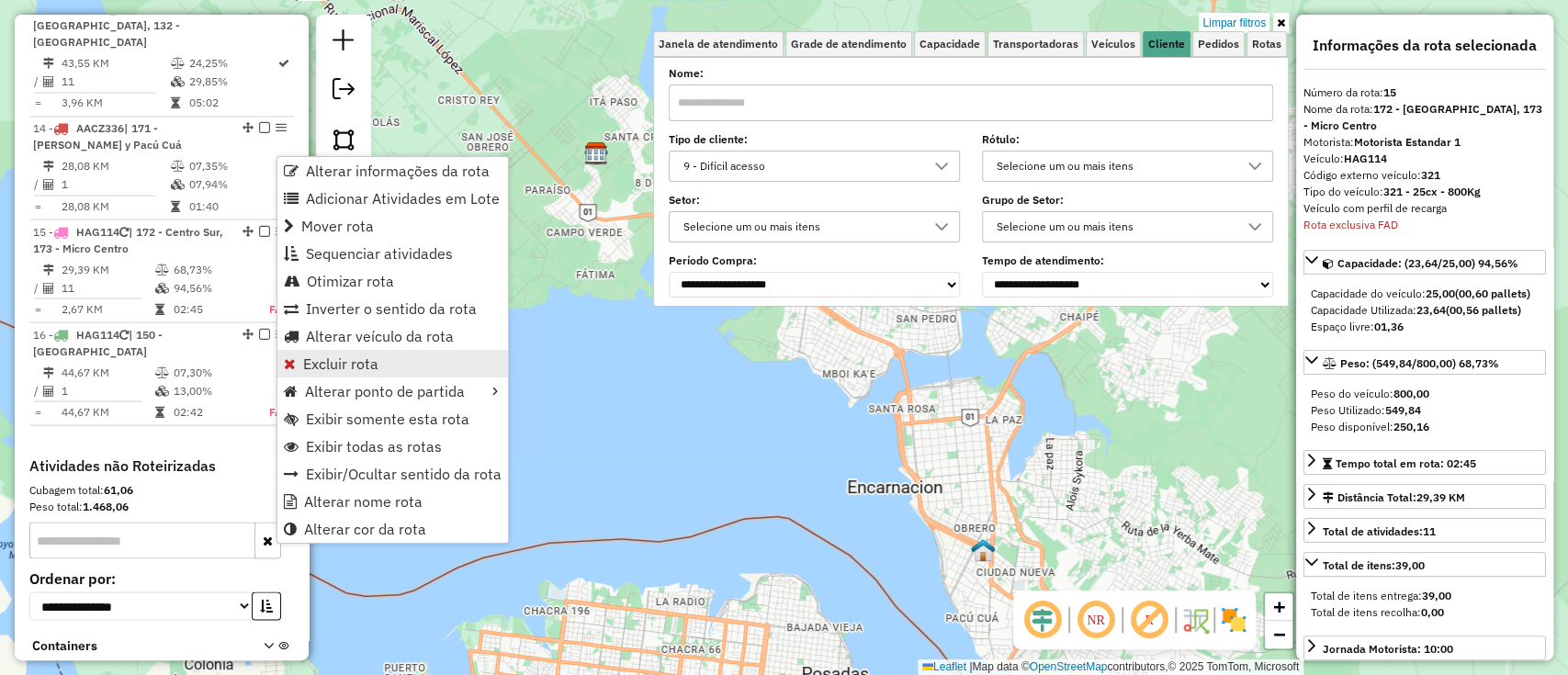
scroll to position [2231, 0]
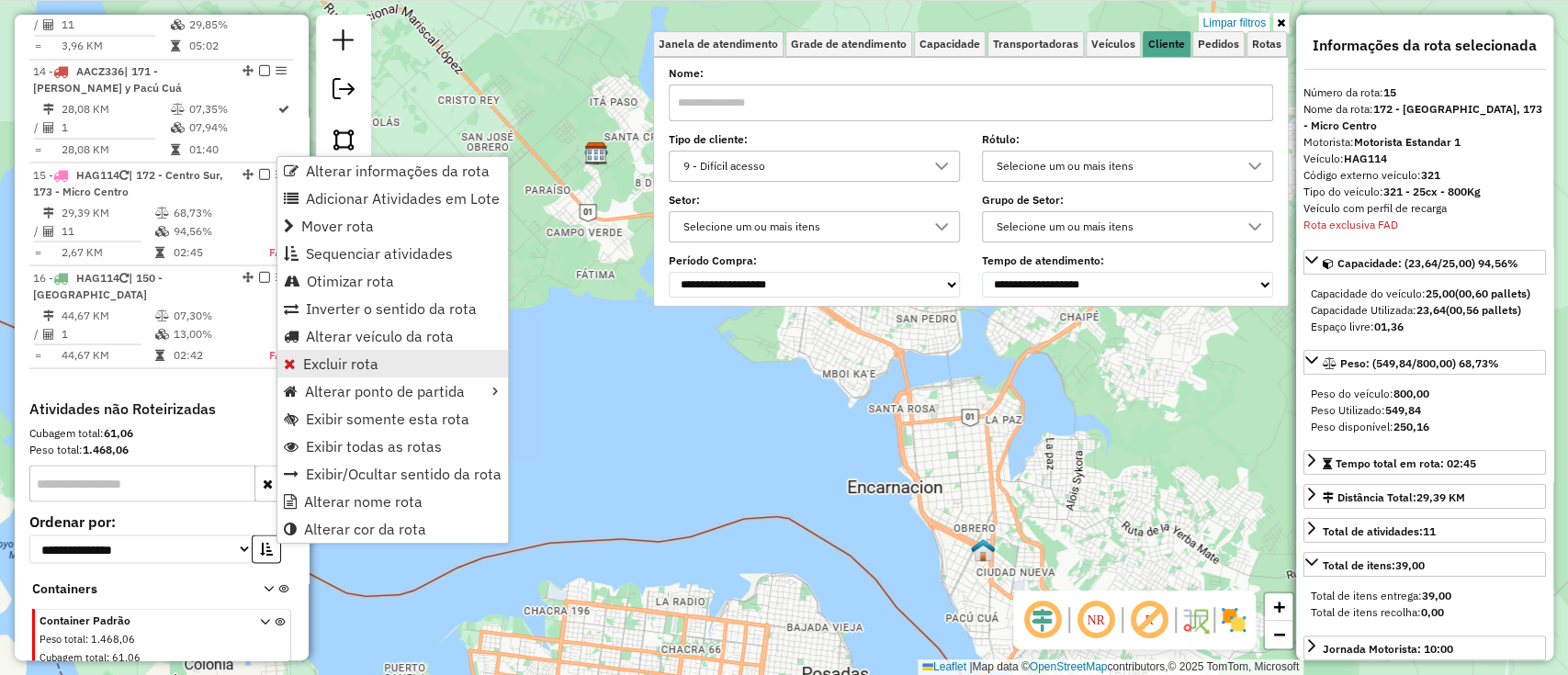
click at [367, 366] on span "Excluir rota" at bounding box center [341, 364] width 75 height 15
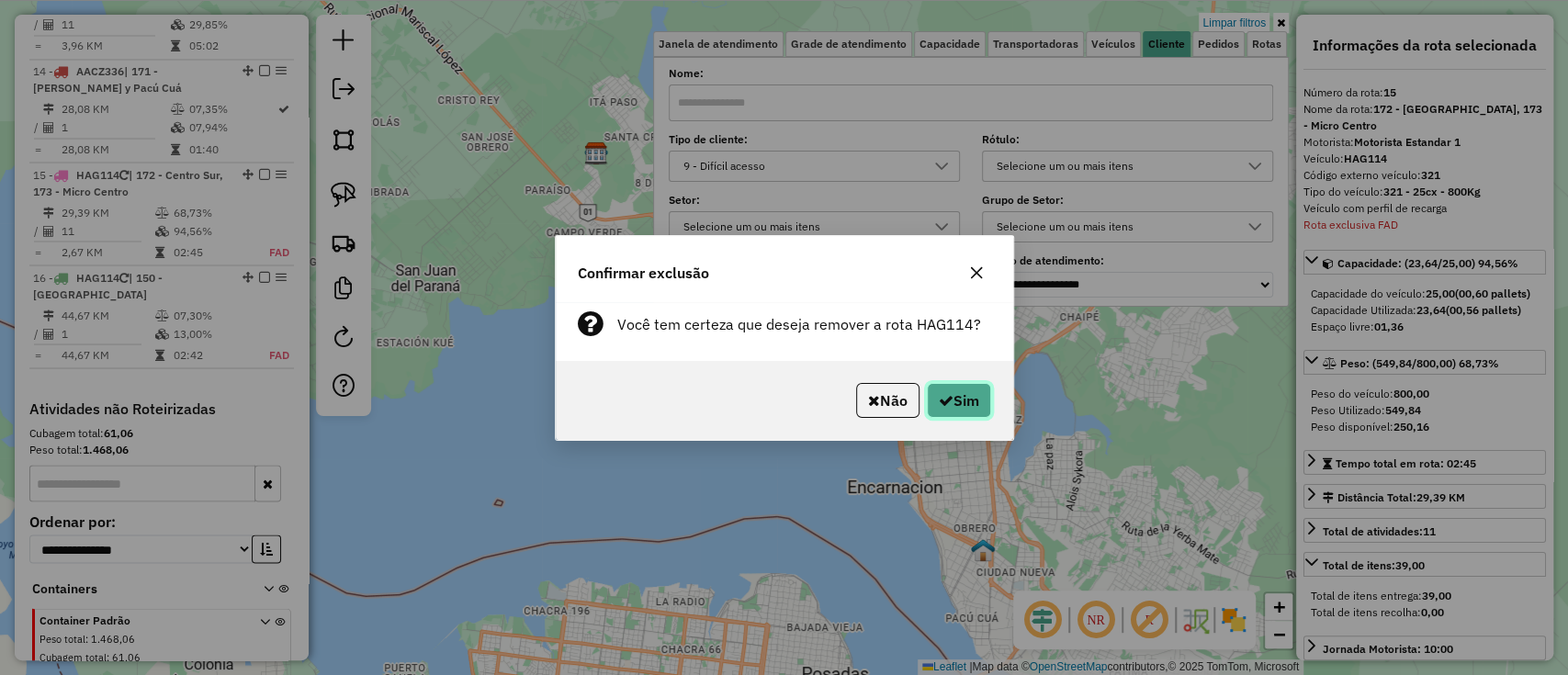
click at [948, 393] on button "Sim" at bounding box center [959, 400] width 64 height 34
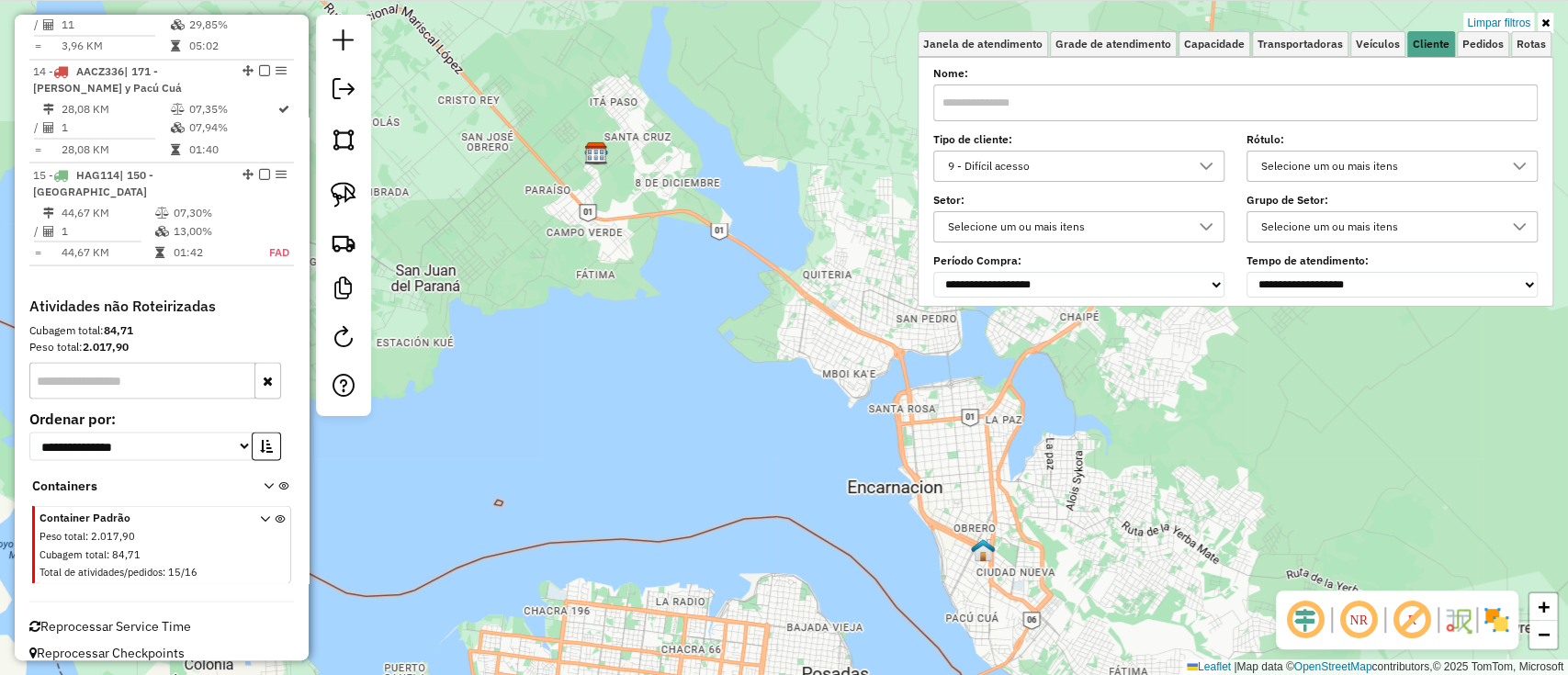
scroll to position [2112, 0]
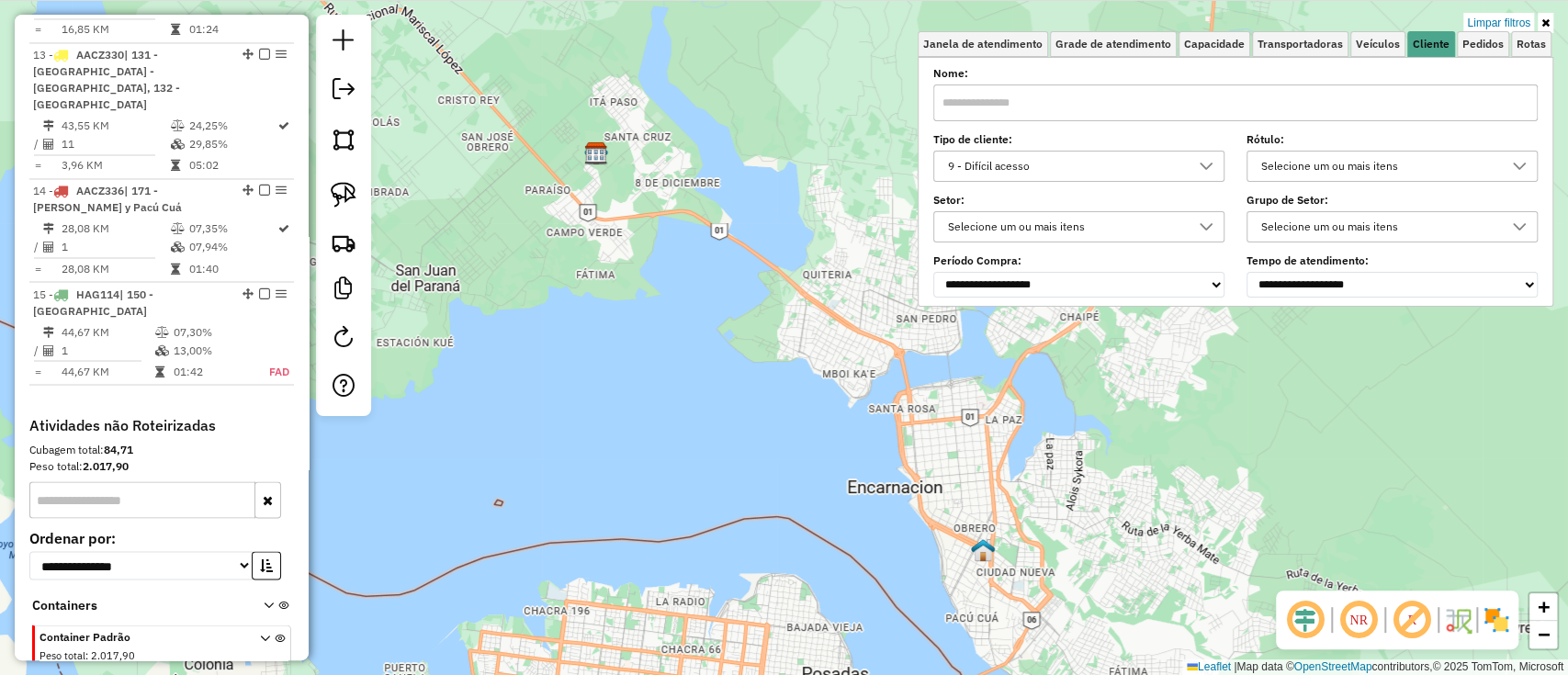
click at [1038, 172] on div "9 - Difícil acesso" at bounding box center [1065, 167] width 247 height 30
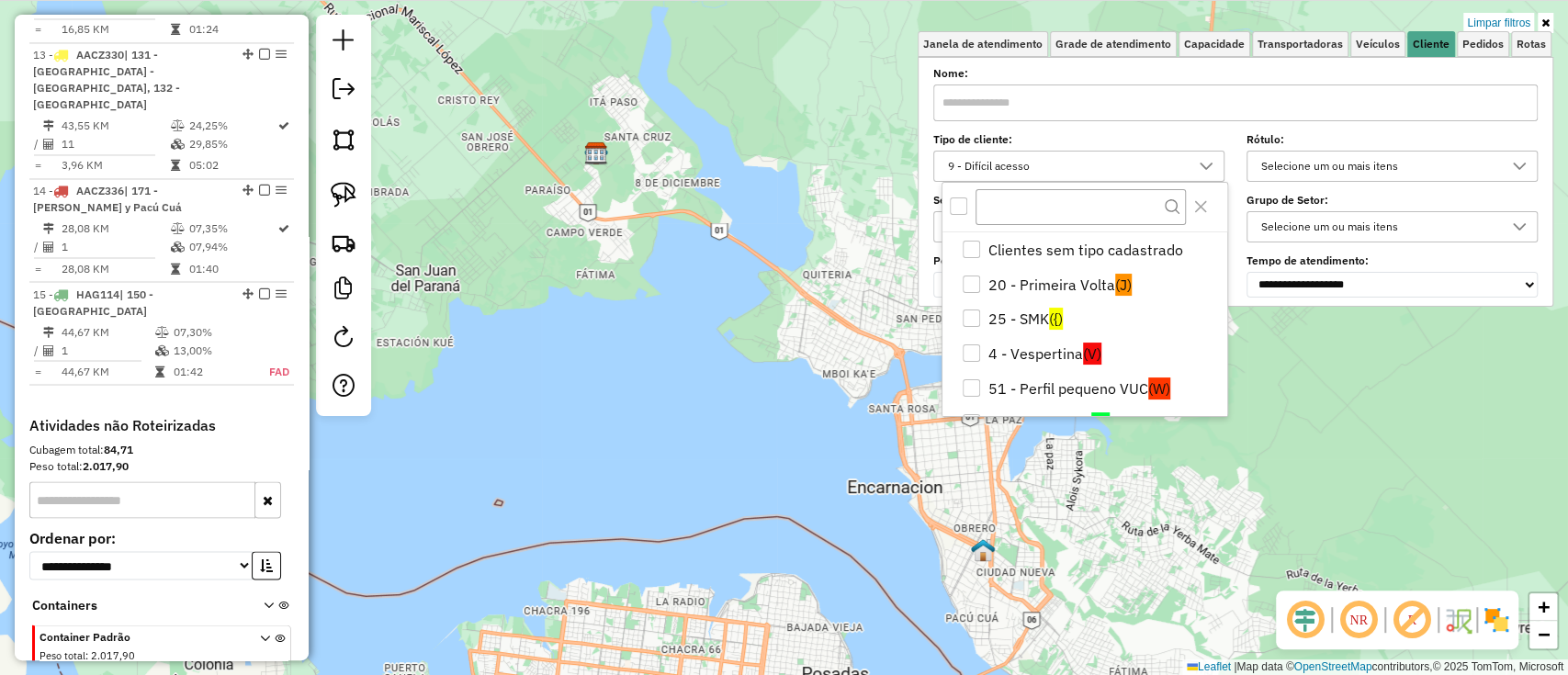
scroll to position [59, 0]
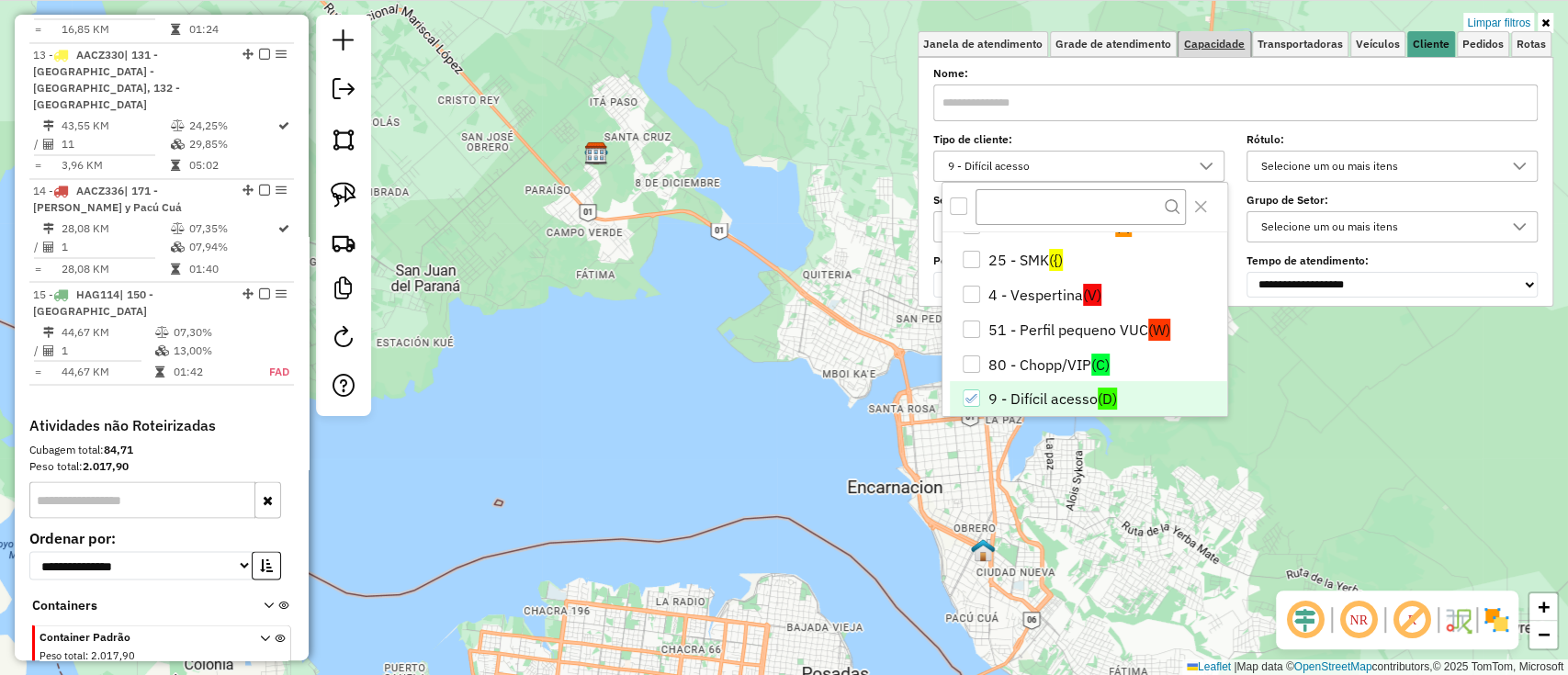
click at [1218, 41] on span "Capacidade" at bounding box center [1215, 43] width 61 height 11
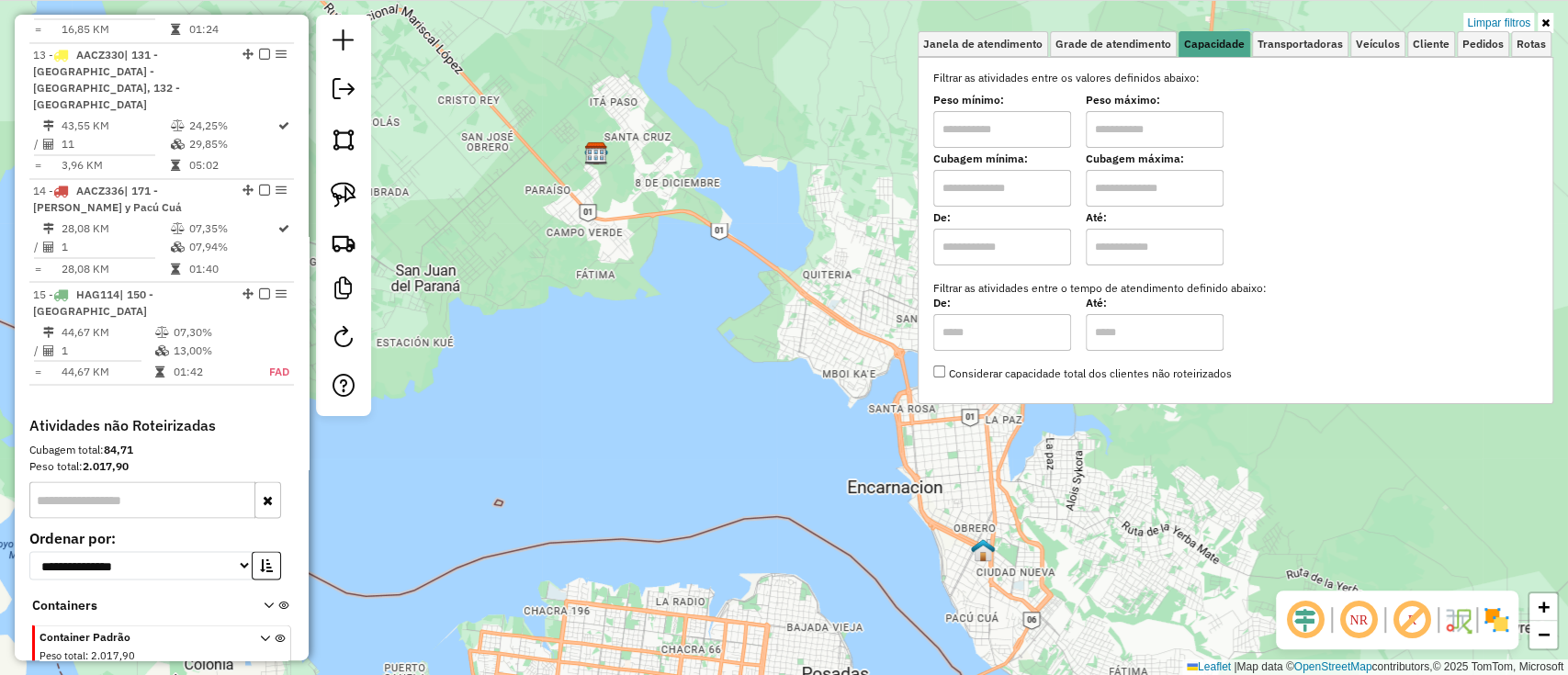
click at [983, 202] on input "text" at bounding box center [1002, 187] width 138 height 36
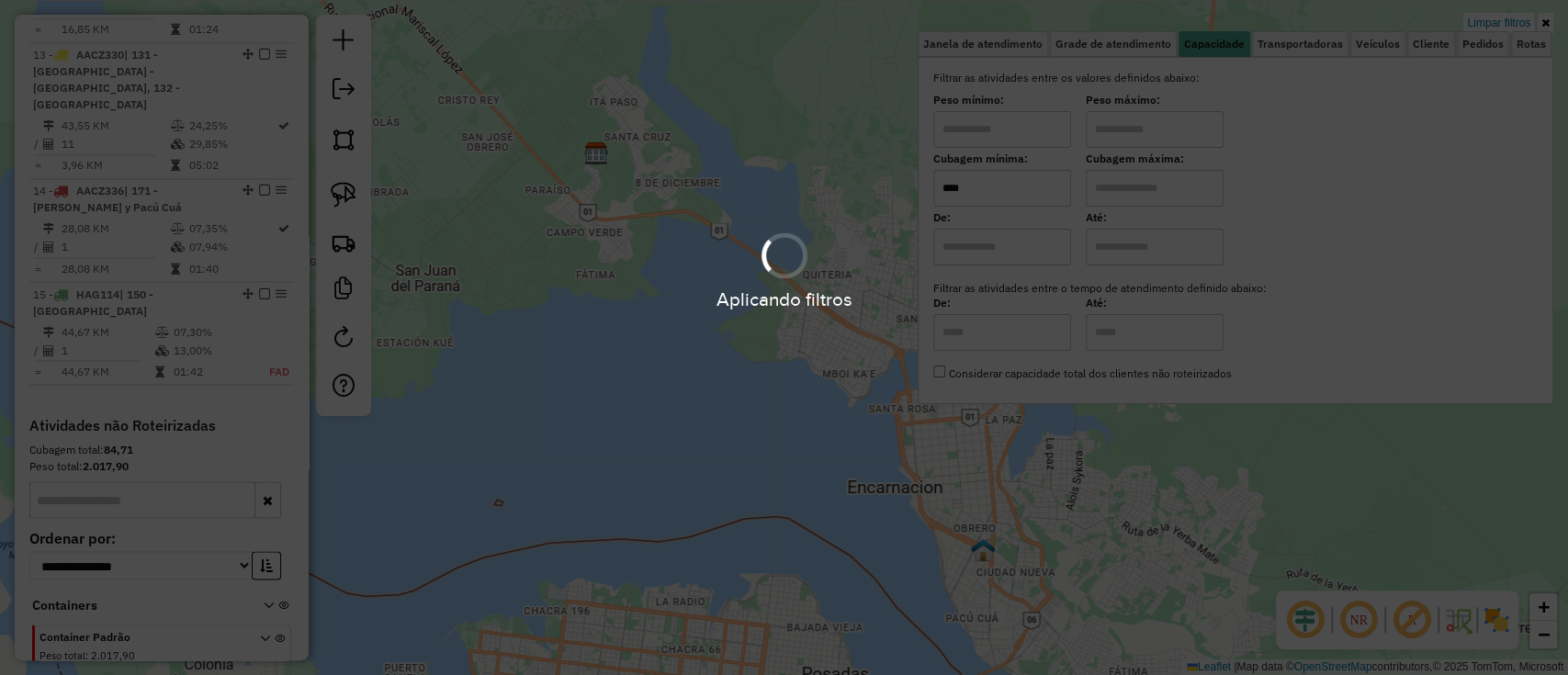
type input "****"
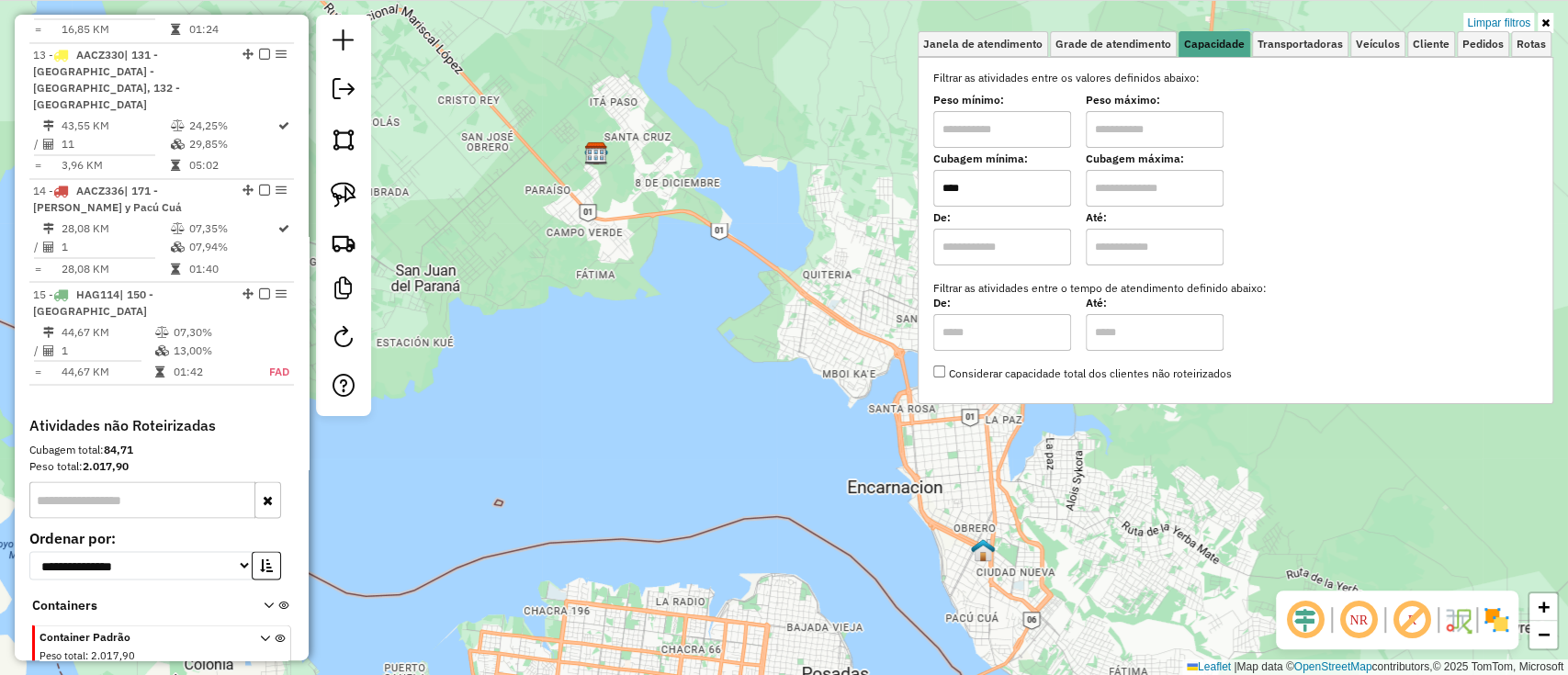
click at [1138, 192] on hb-app "Aplicando filtros Pop-up bloqueado! Seu navegador bloqueou automáticamente a ab…" at bounding box center [784, 337] width 1568 height 675
click at [1138, 192] on input "text" at bounding box center [1155, 187] width 138 height 36
type input "****"
click at [1427, 41] on span "Cliente" at bounding box center [1431, 43] width 36 height 11
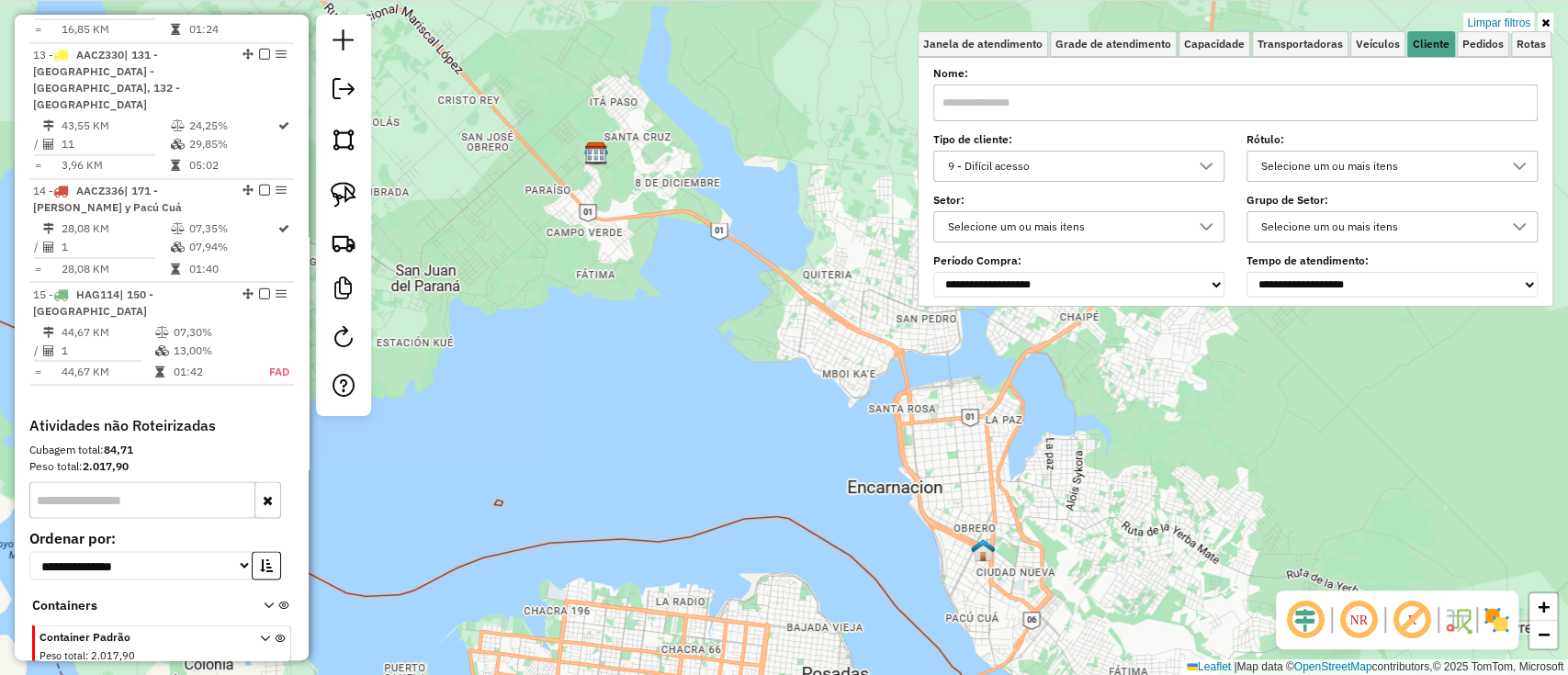
click at [1008, 152] on div "9 - Difícil acesso" at bounding box center [1065, 167] width 247 height 30
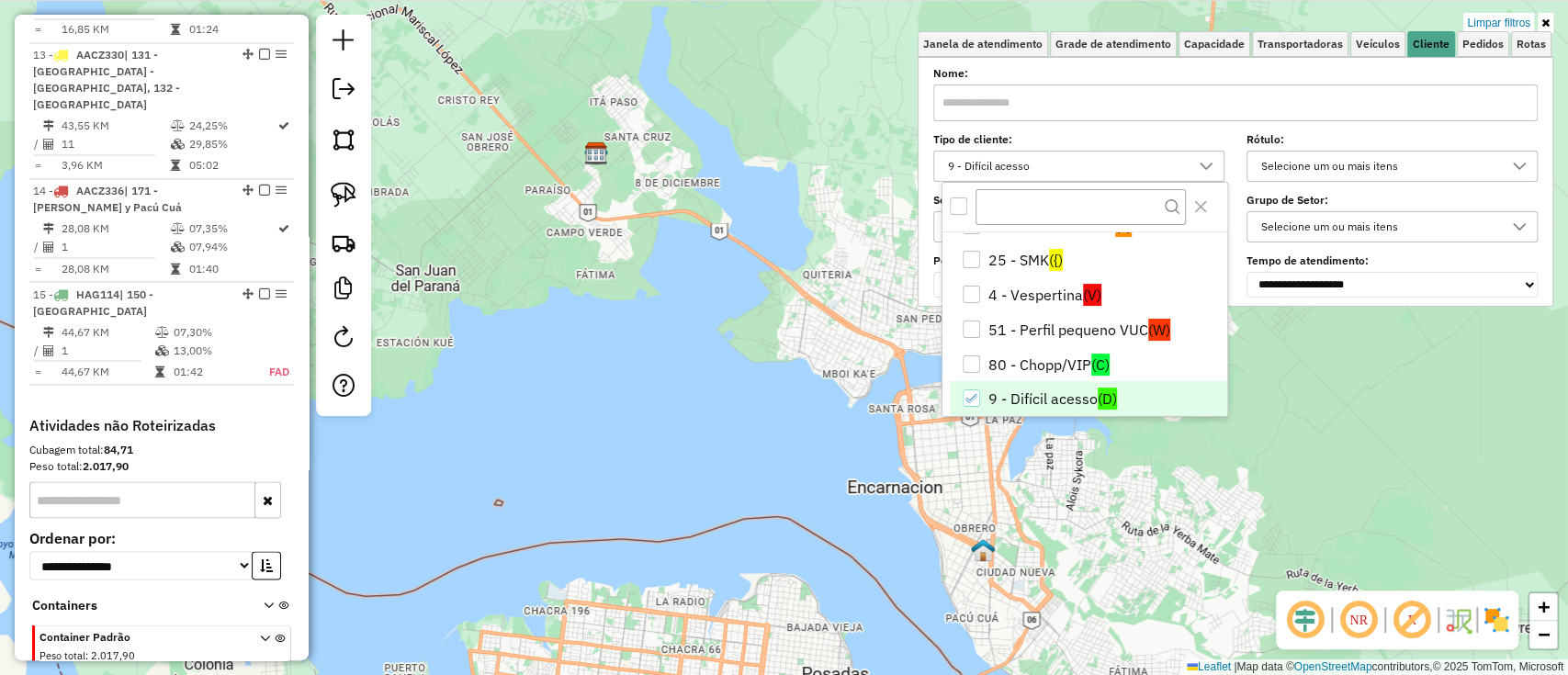
click at [992, 396] on li "9 - Difícil acesso (D)" at bounding box center [1089, 398] width 278 height 34
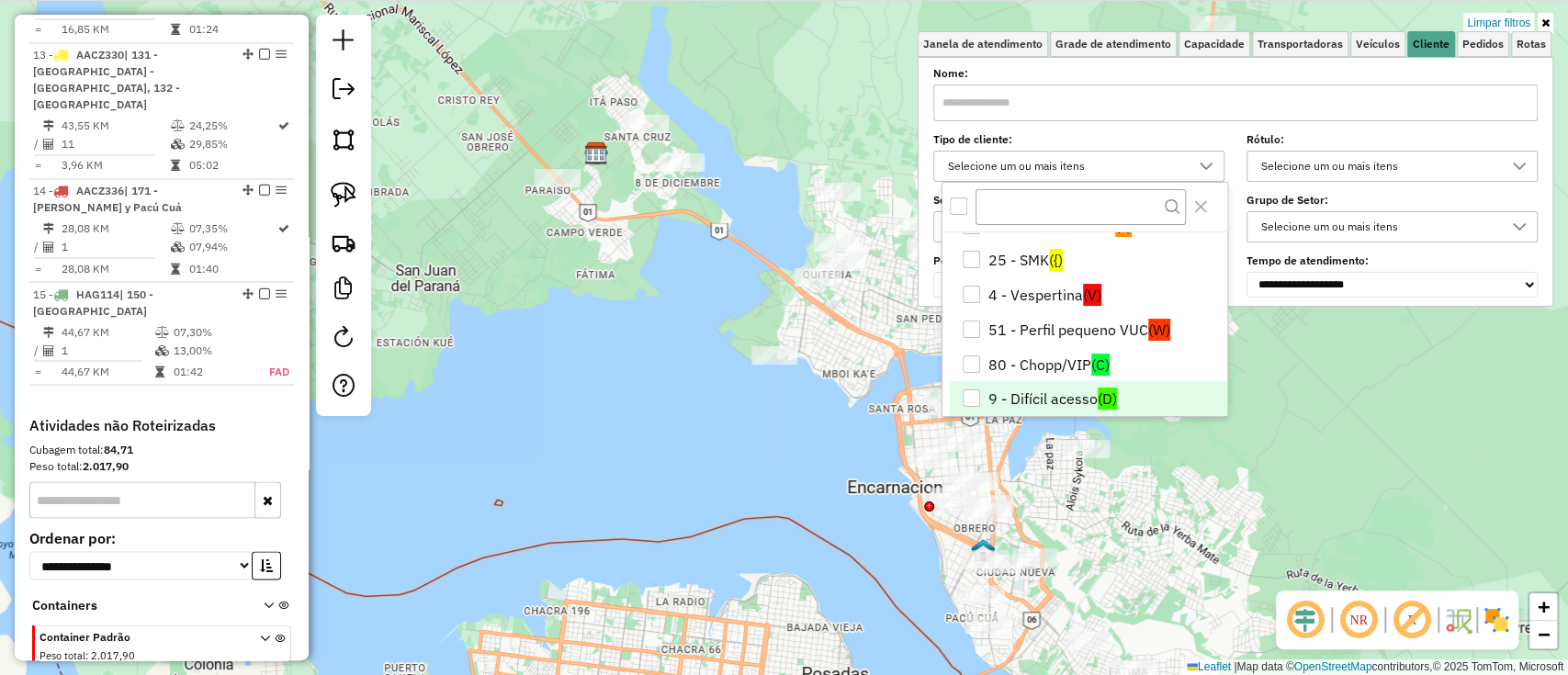
click at [1494, 626] on img at bounding box center [1497, 620] width 30 height 30
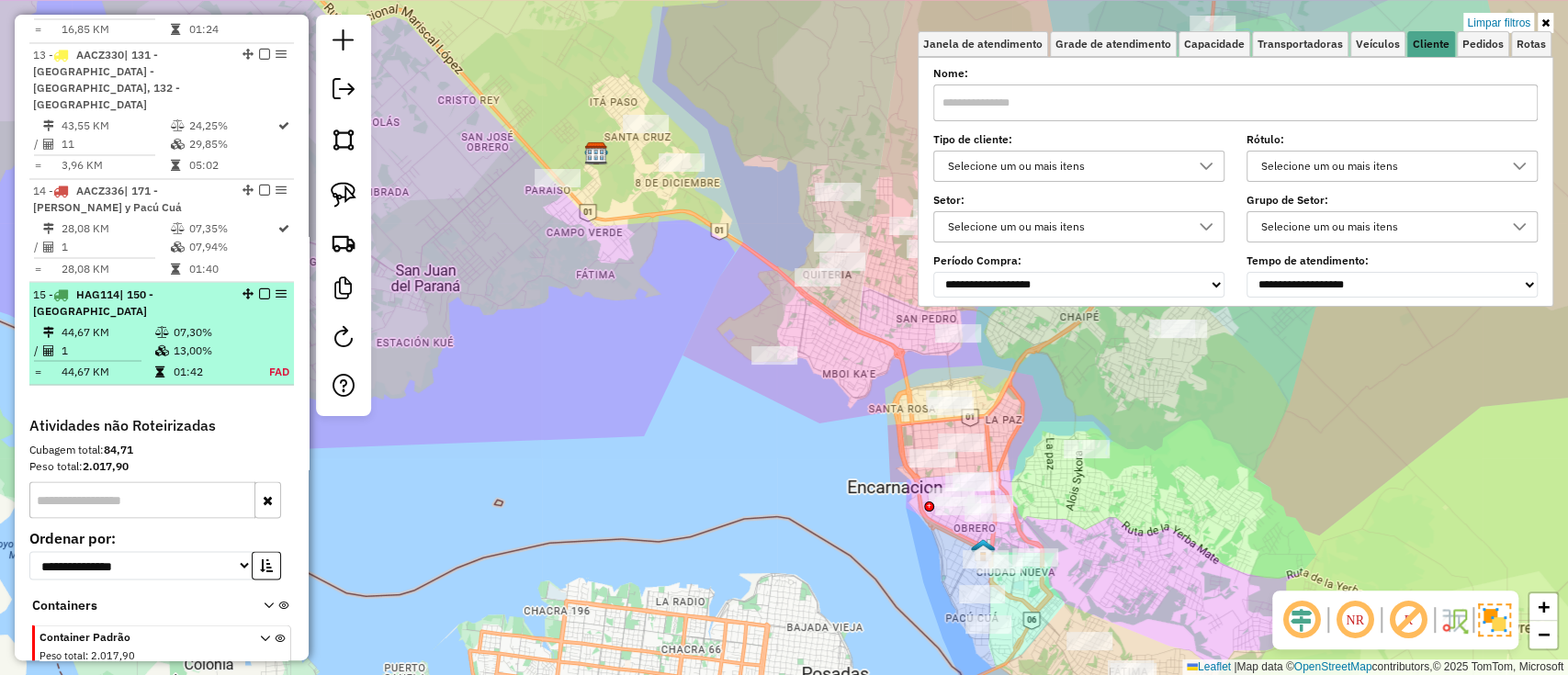
click at [176, 362] on td "01:42" at bounding box center [210, 371] width 76 height 19
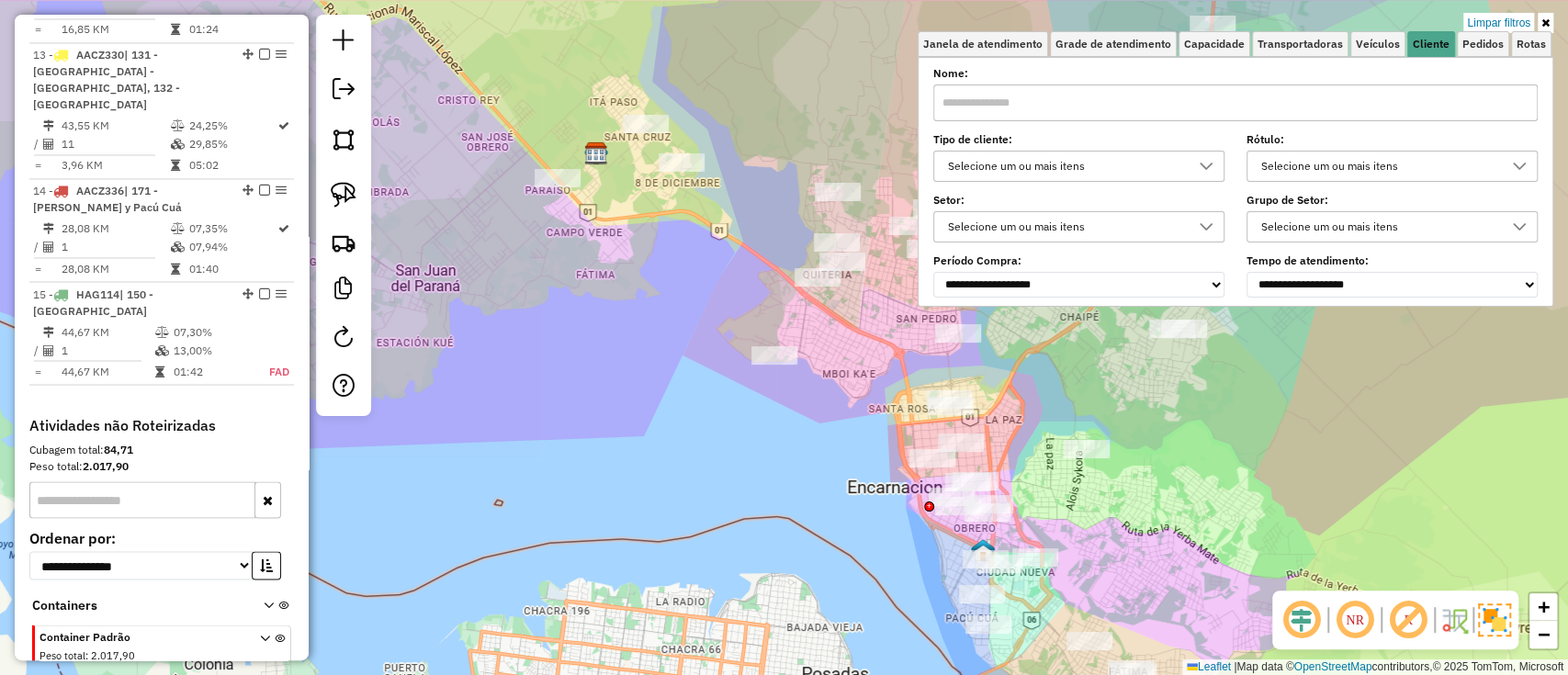
select select "**********"
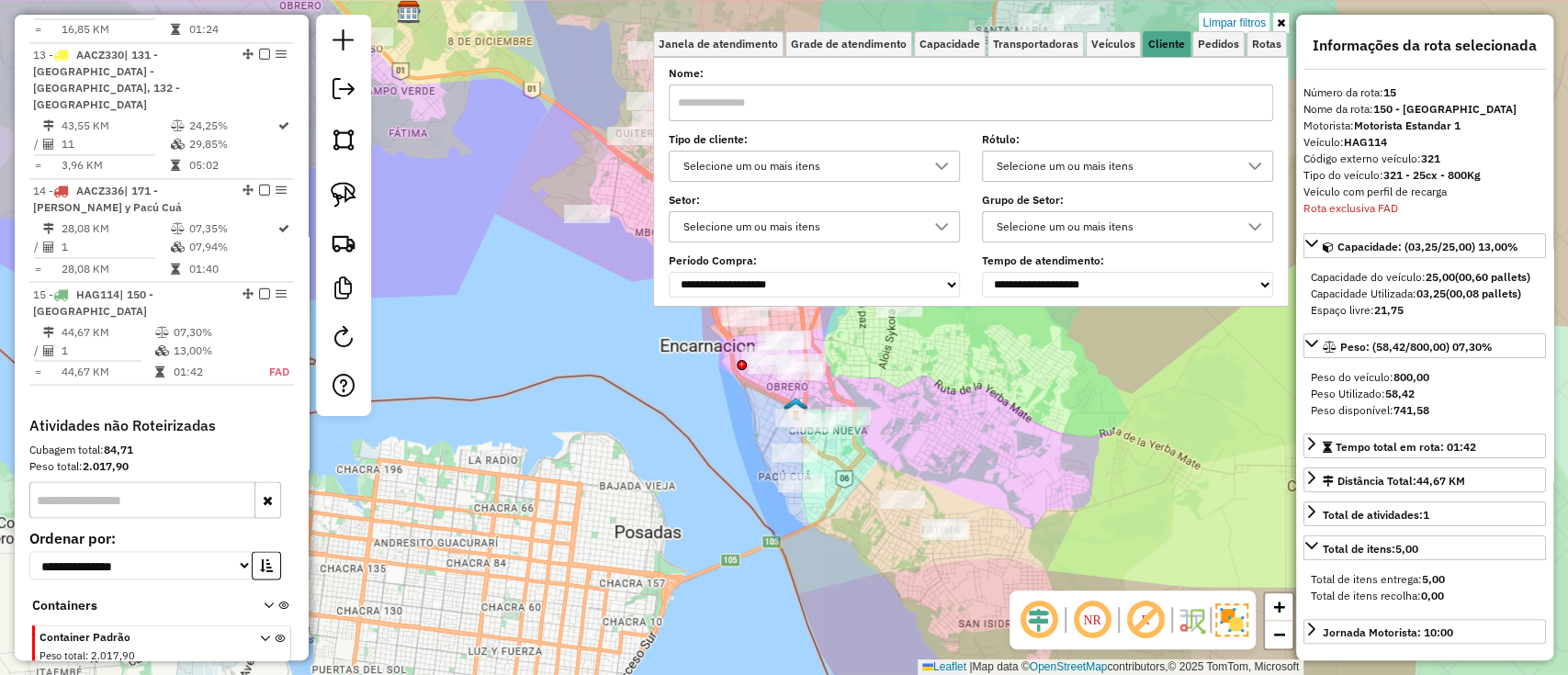
scroll to position [368, 0]
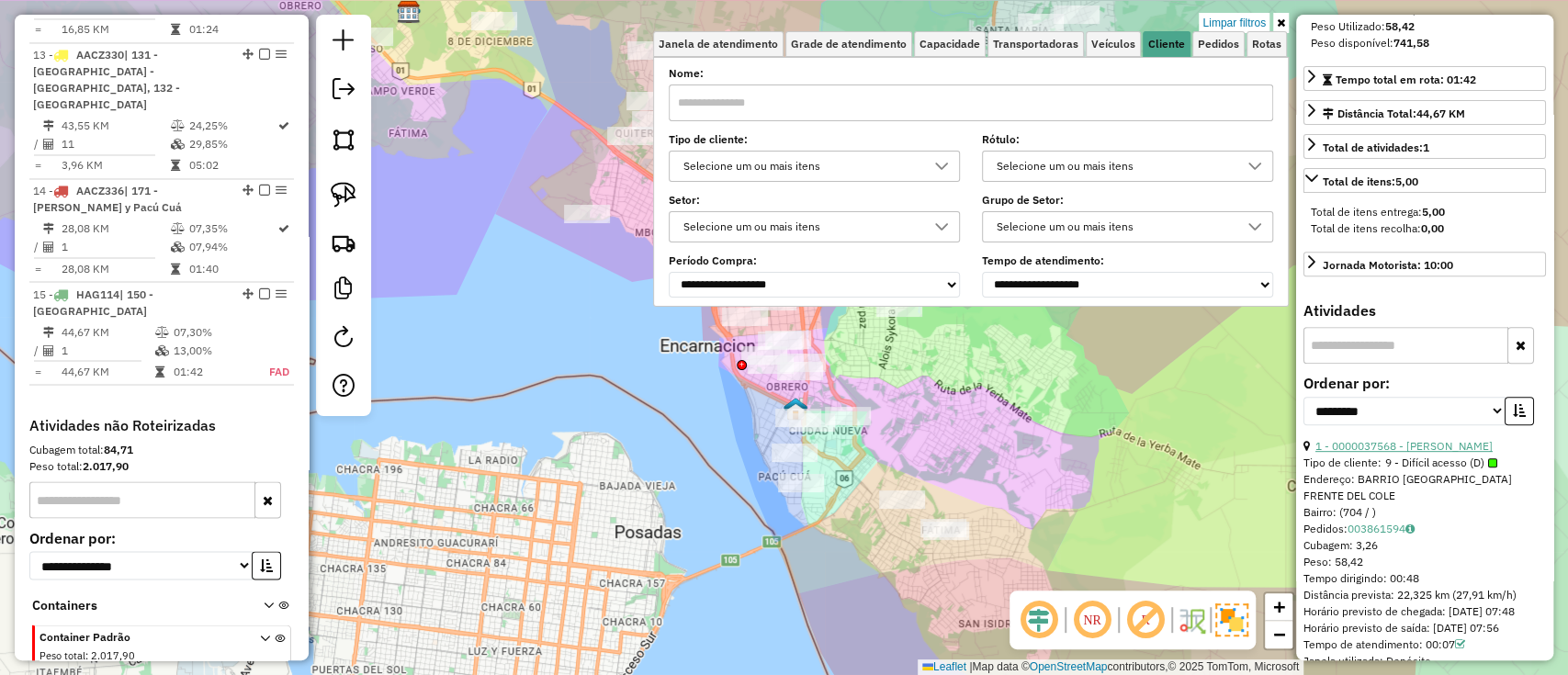
click at [1375, 453] on link "1 - 0000037568 - [PERSON_NAME]" at bounding box center [1404, 446] width 177 height 14
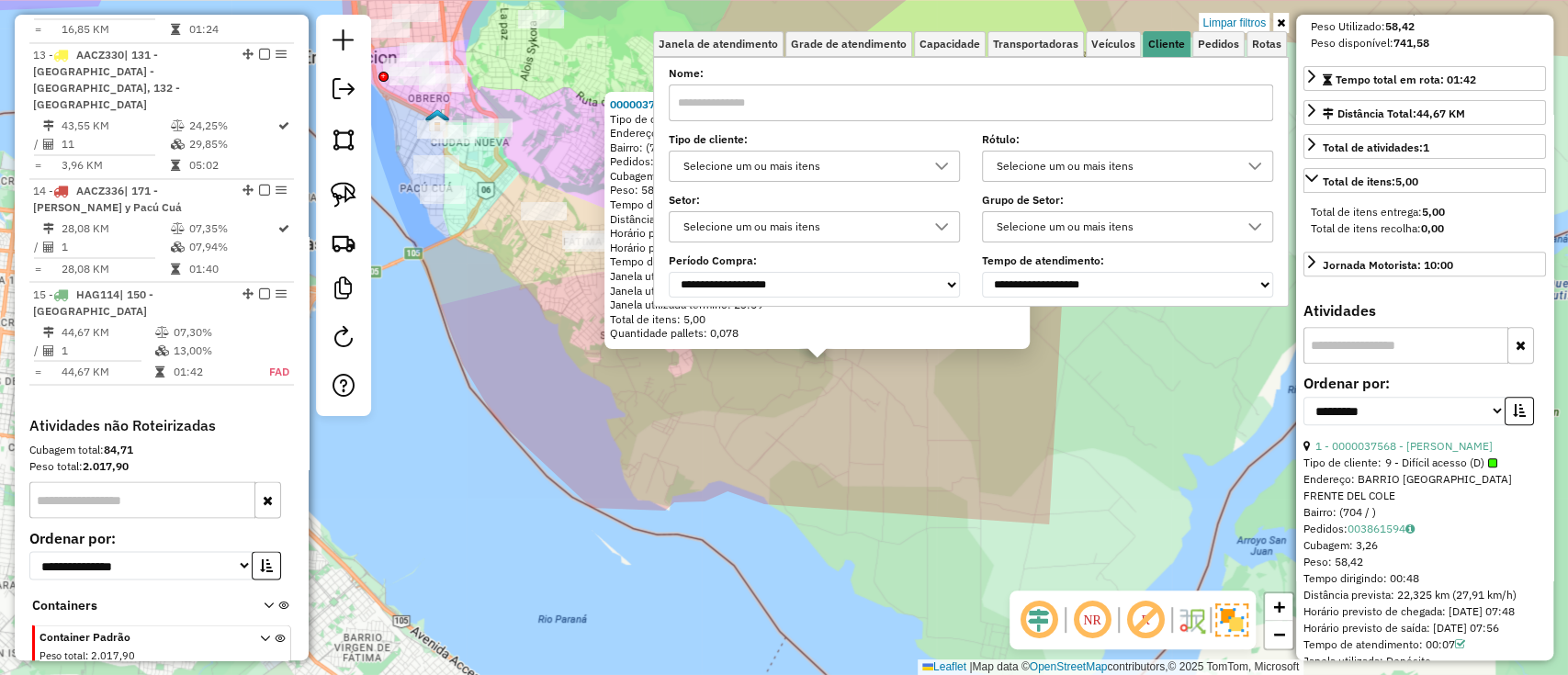
drag, startPoint x: 680, startPoint y: 455, endPoint x: 1001, endPoint y: 632, distance: 366.6
click at [1001, 632] on div "0000037568 - [PERSON_NAME] ALEGRE Tipo de cliente: 9 - Difícil acesso (D) [GEOG…" at bounding box center [784, 337] width 1568 height 675
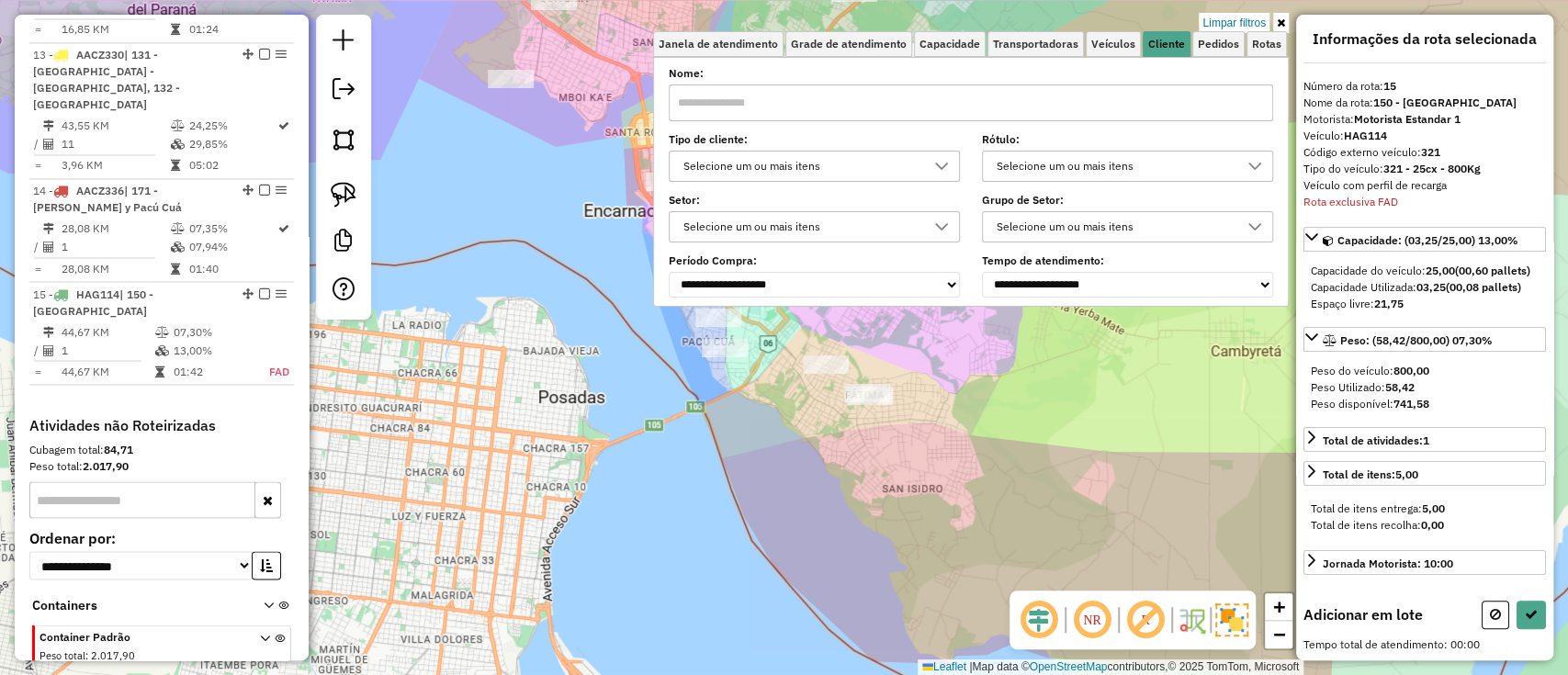
scroll to position [0, 0]
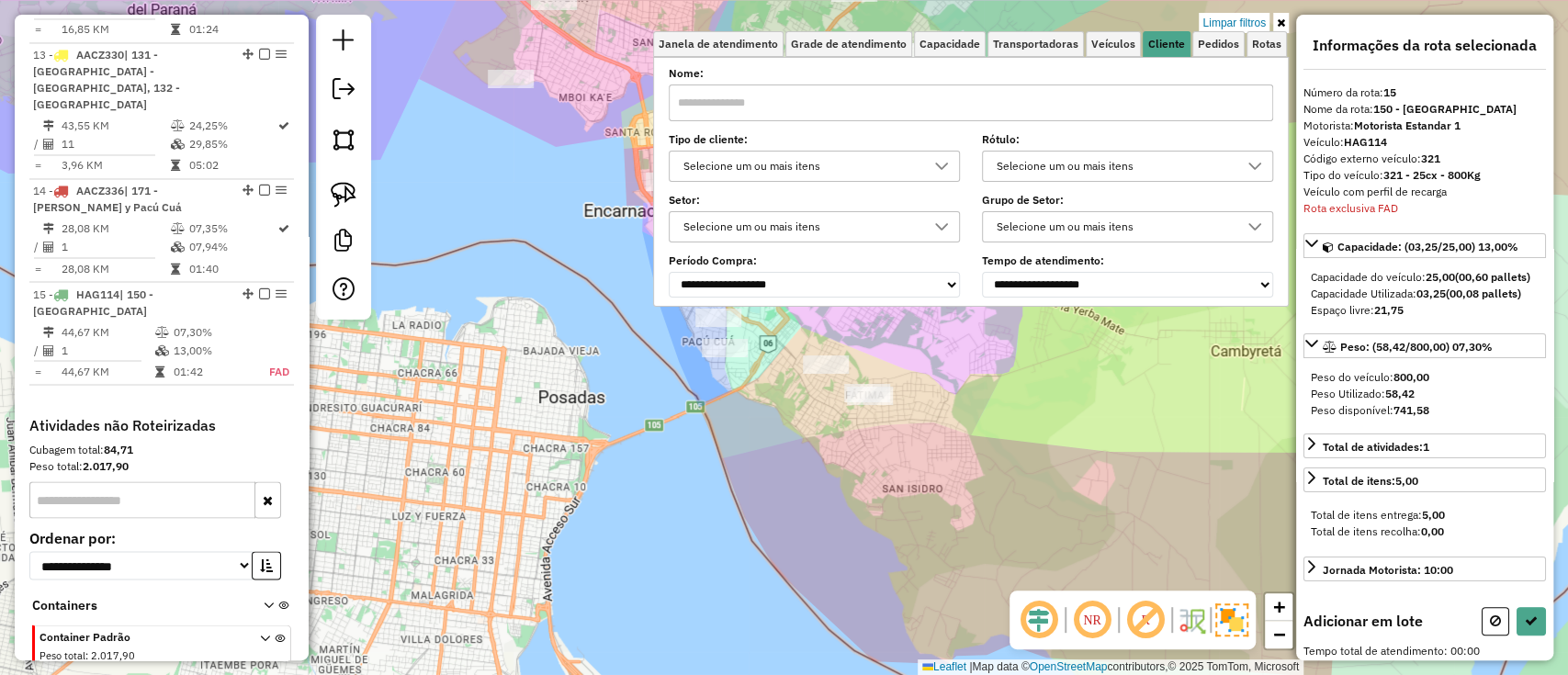
click at [803, 501] on div "Limpar filtros Janela de atendimento Grade de atendimento Capacidade Transporta…" at bounding box center [784, 337] width 1568 height 675
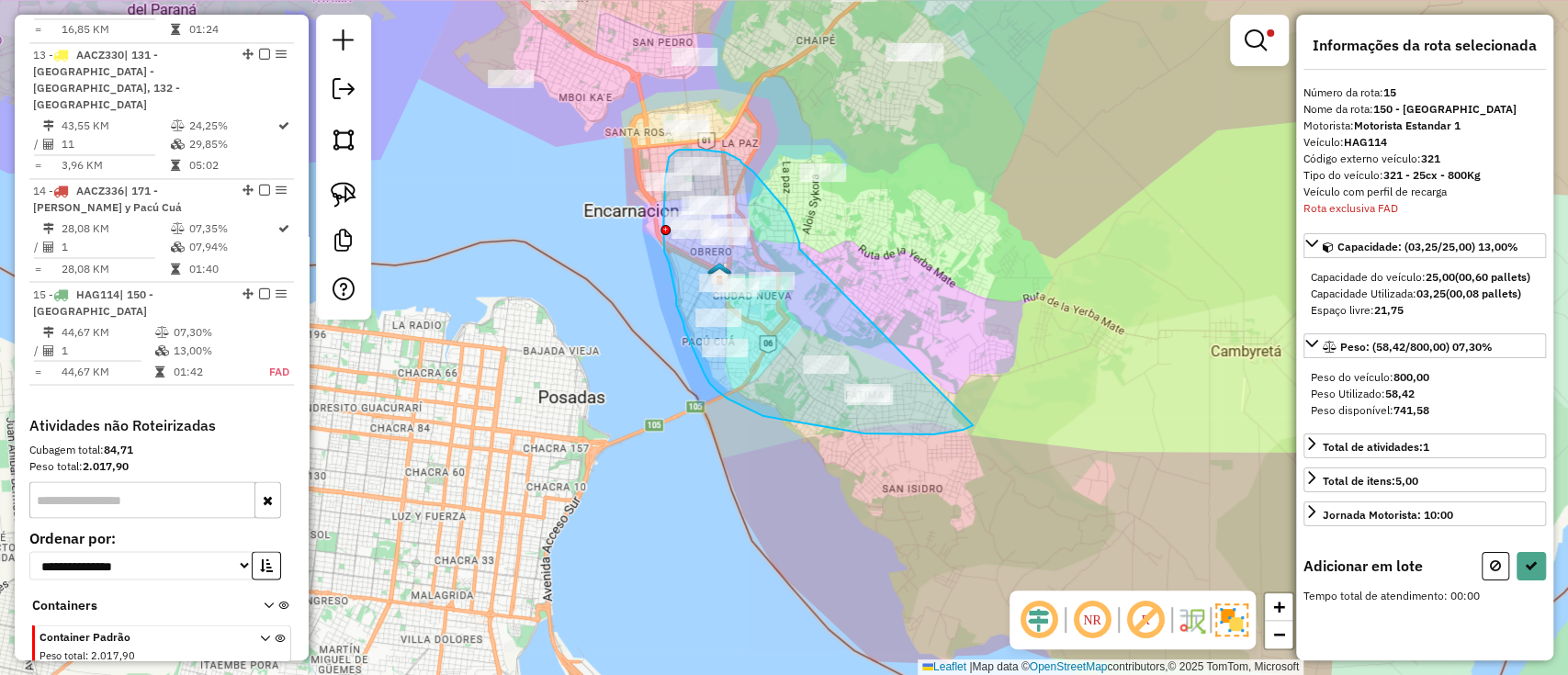
drag, startPoint x: 799, startPoint y: 247, endPoint x: 973, endPoint y: 426, distance: 249.6
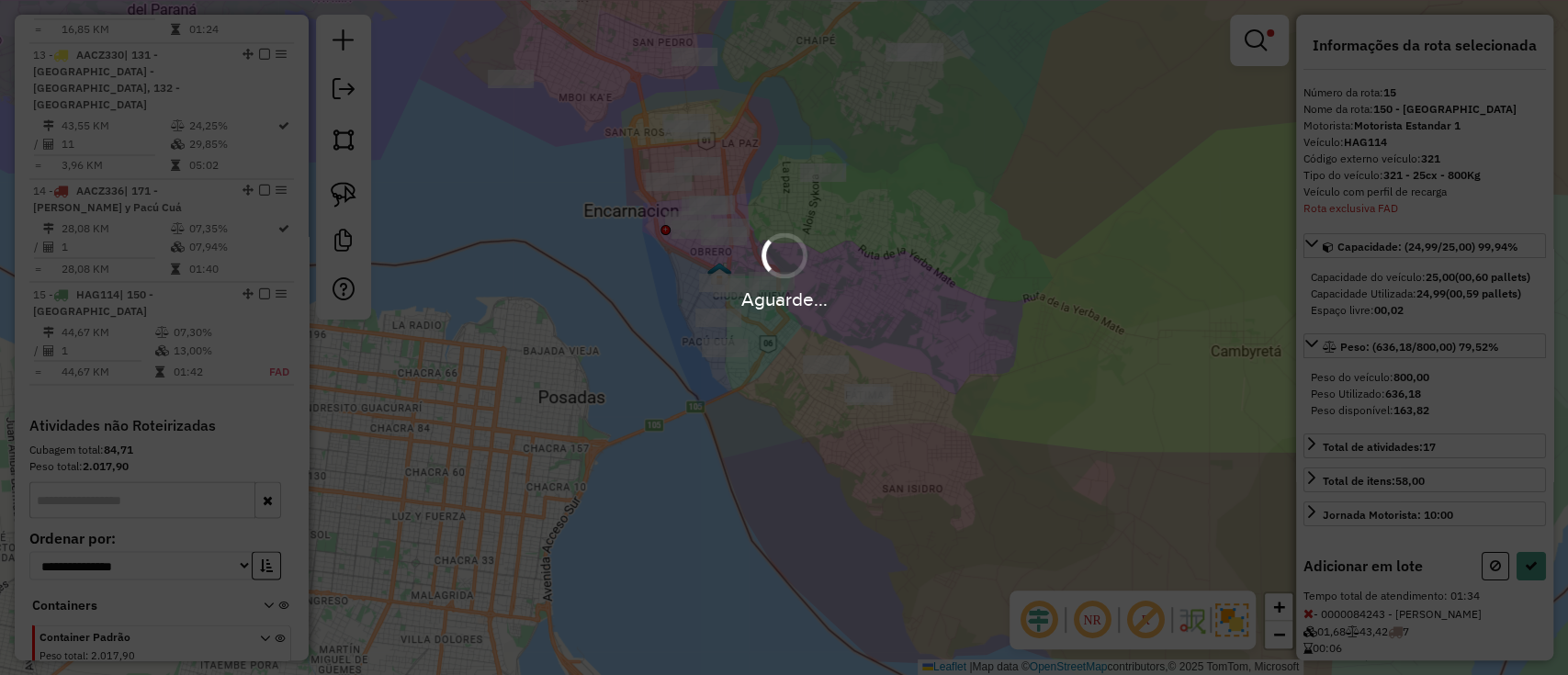
select select "**********"
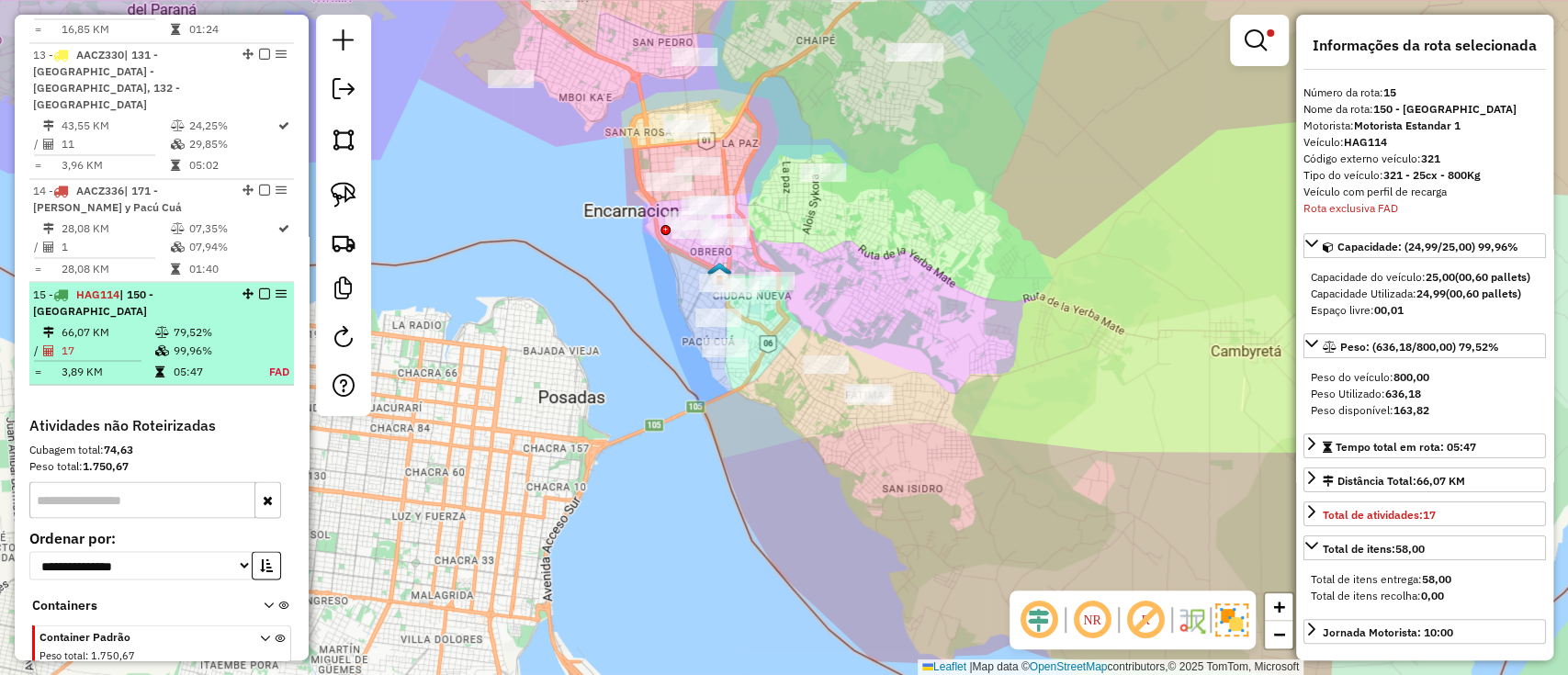
click at [262, 288] on em at bounding box center [264, 293] width 11 height 11
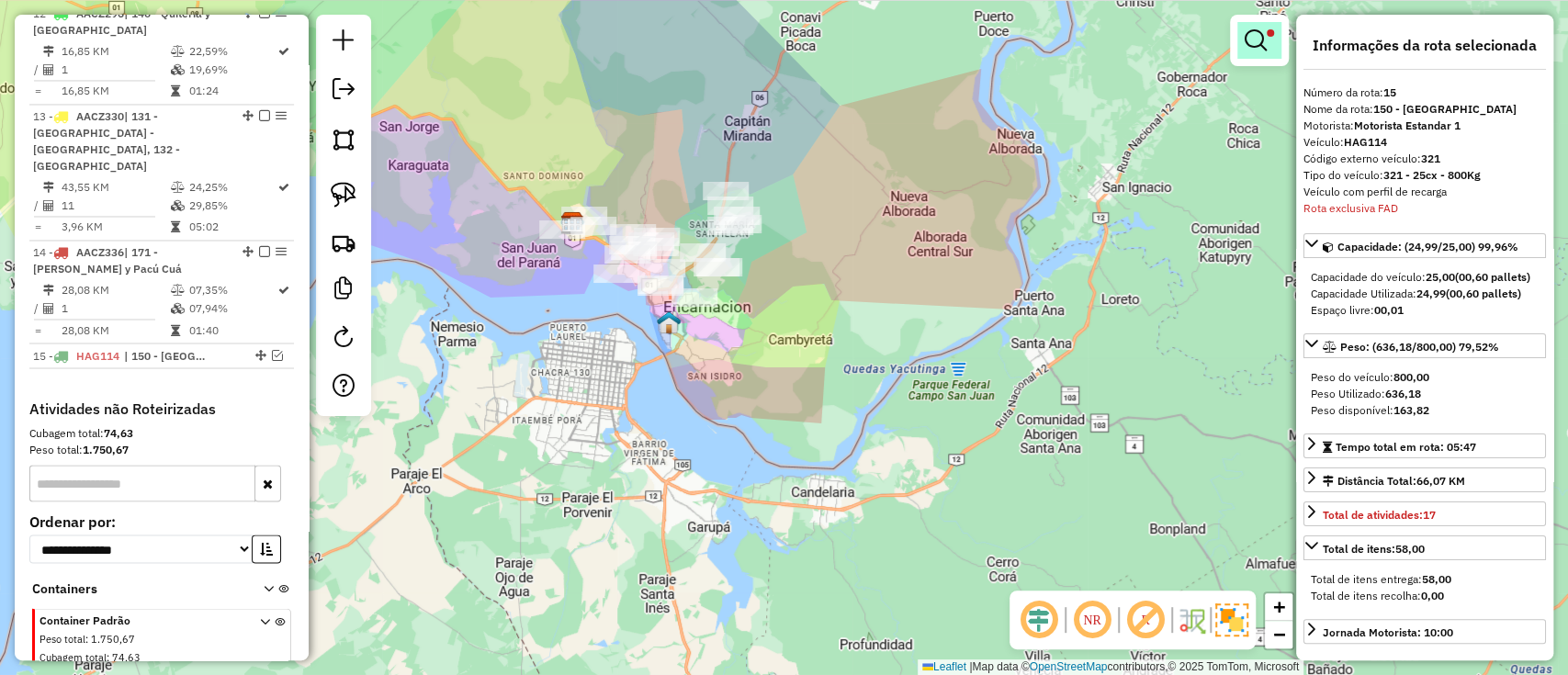
click at [1256, 45] on em at bounding box center [1256, 40] width 22 height 22
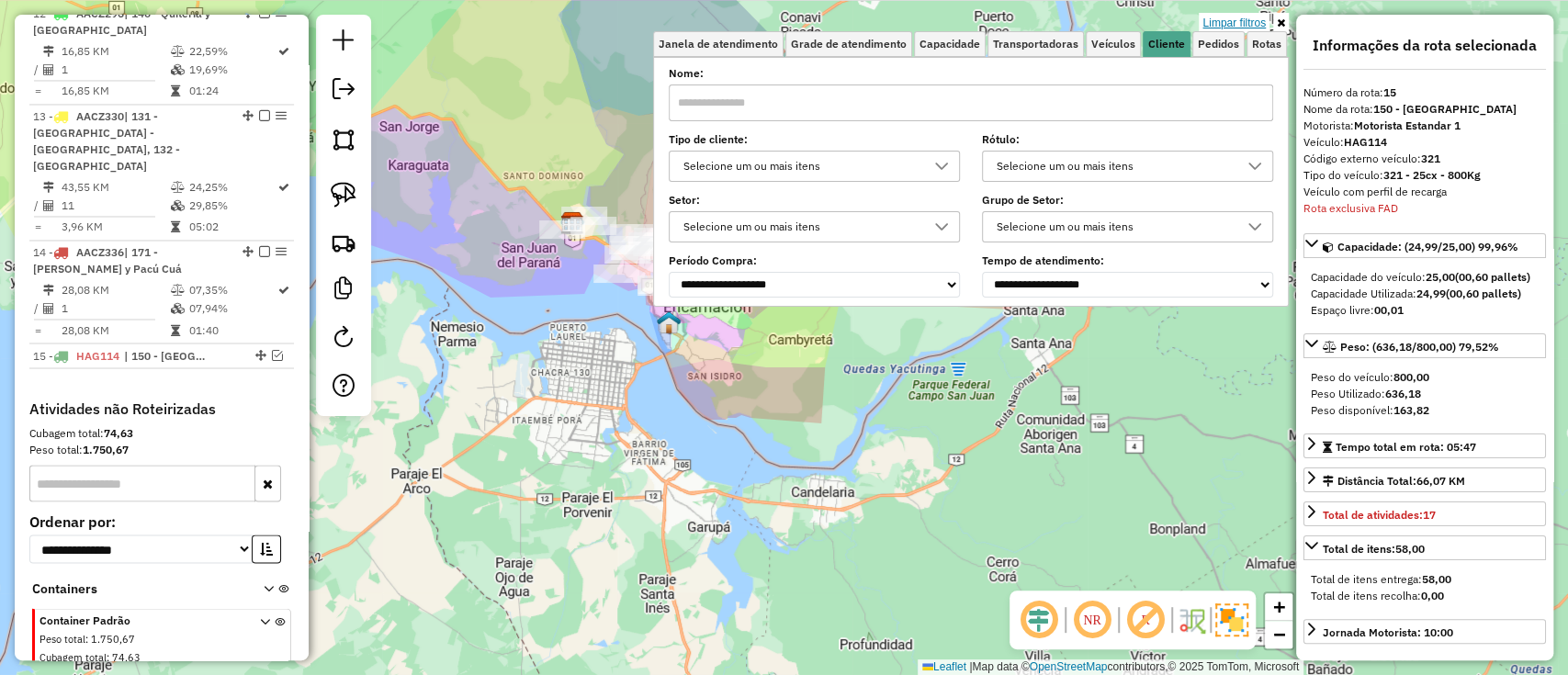
click at [1213, 25] on link "Limpar filtros" at bounding box center [1235, 23] width 71 height 21
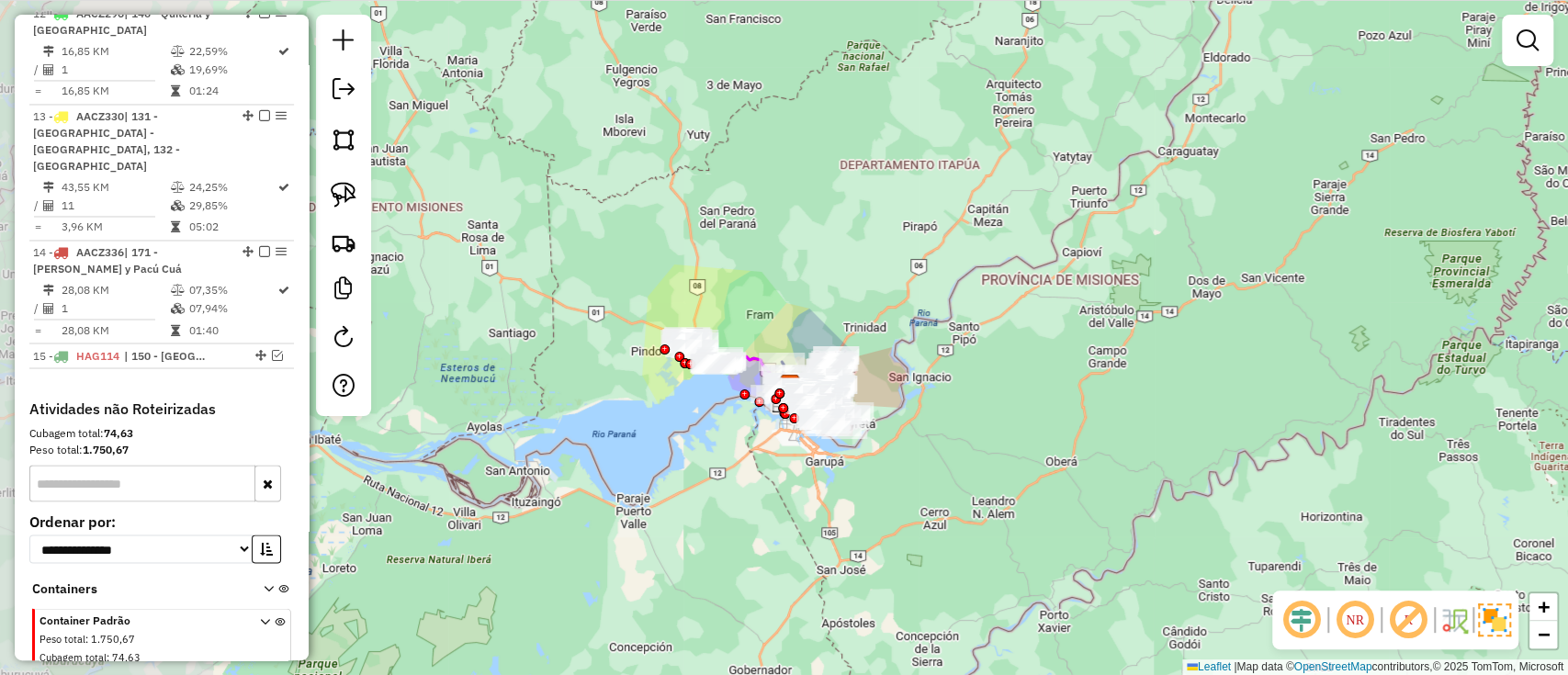
drag, startPoint x: 746, startPoint y: 476, endPoint x: 758, endPoint y: 480, distance: 12.6
click at [758, 480] on div "Janela de atendimento Grade de atendimento Capacidade Transportadoras Veículos …" at bounding box center [784, 337] width 1568 height 675
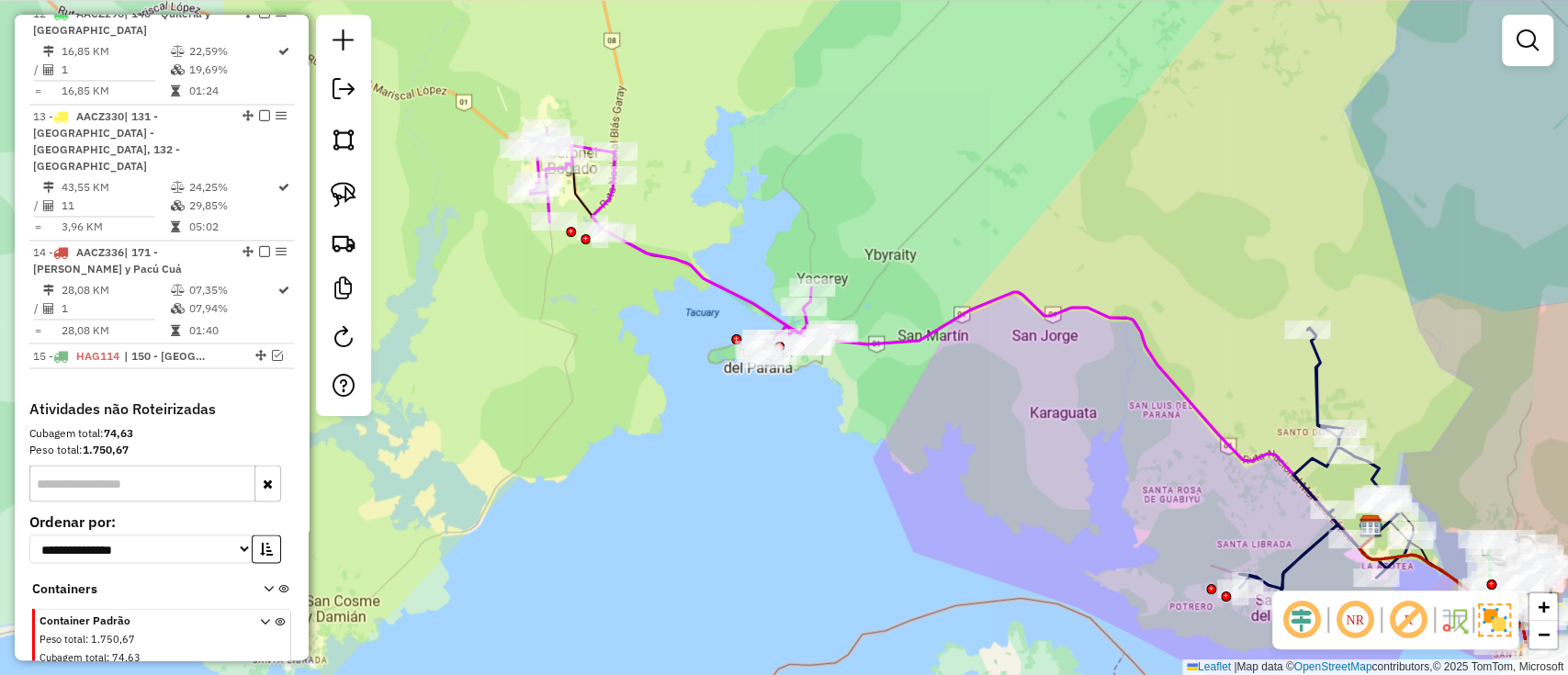
click at [686, 272] on icon at bounding box center [679, 244] width 313 height 232
select select "**********"
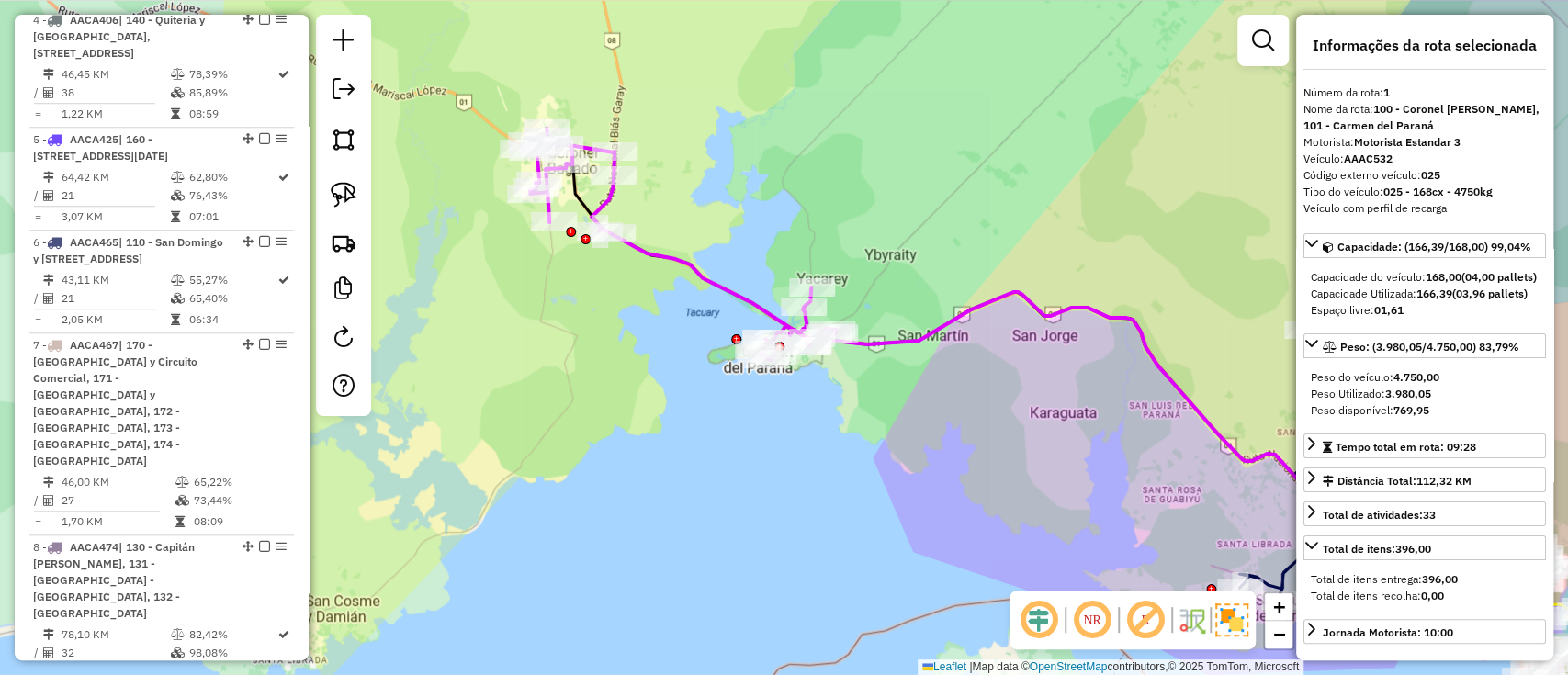
scroll to position [722, 0]
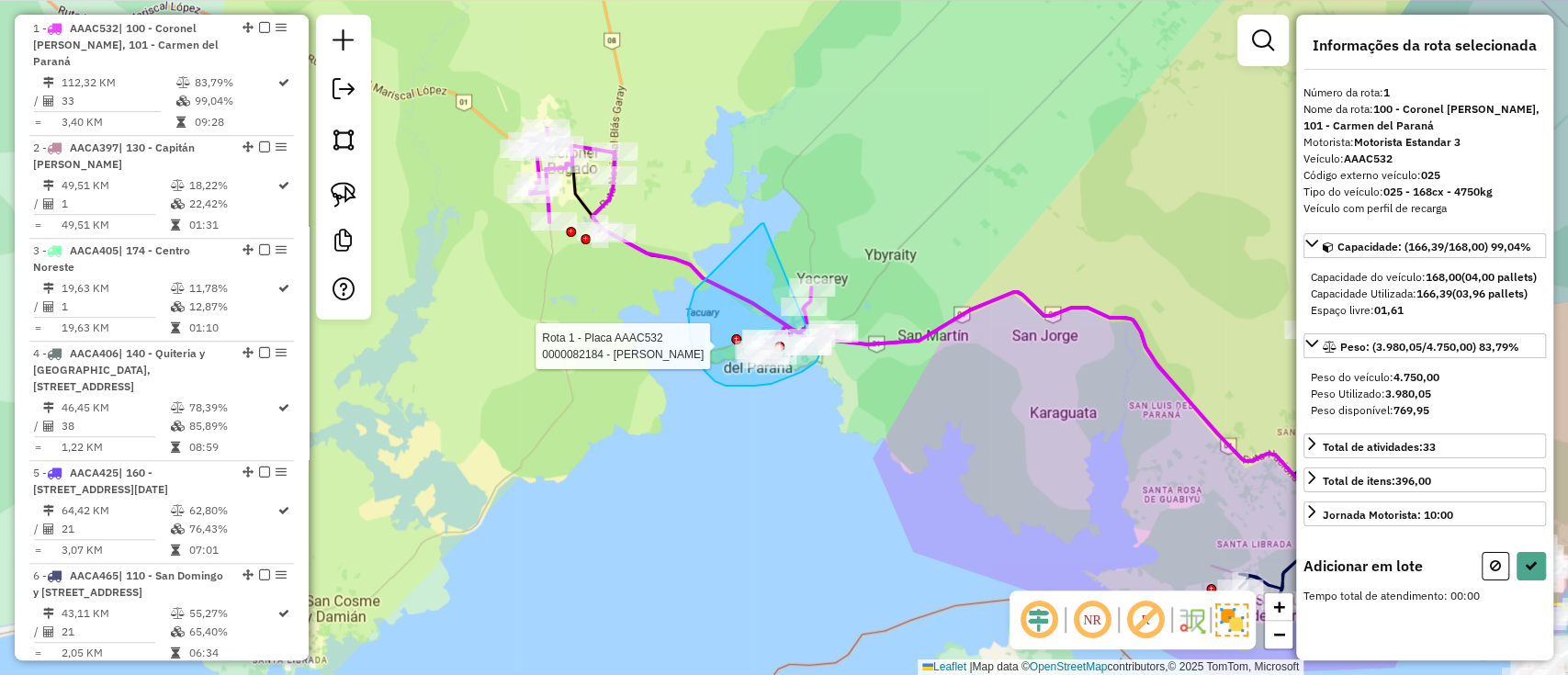
drag, startPoint x: 764, startPoint y: 224, endPoint x: 819, endPoint y: 357, distance: 143.9
click at [819, 357] on div "Rota 1 - Placa AAAC532 0000082184 - ZULMA NOHEMI NUNEZ SANABRIA Janela de atend…" at bounding box center [784, 337] width 1568 height 675
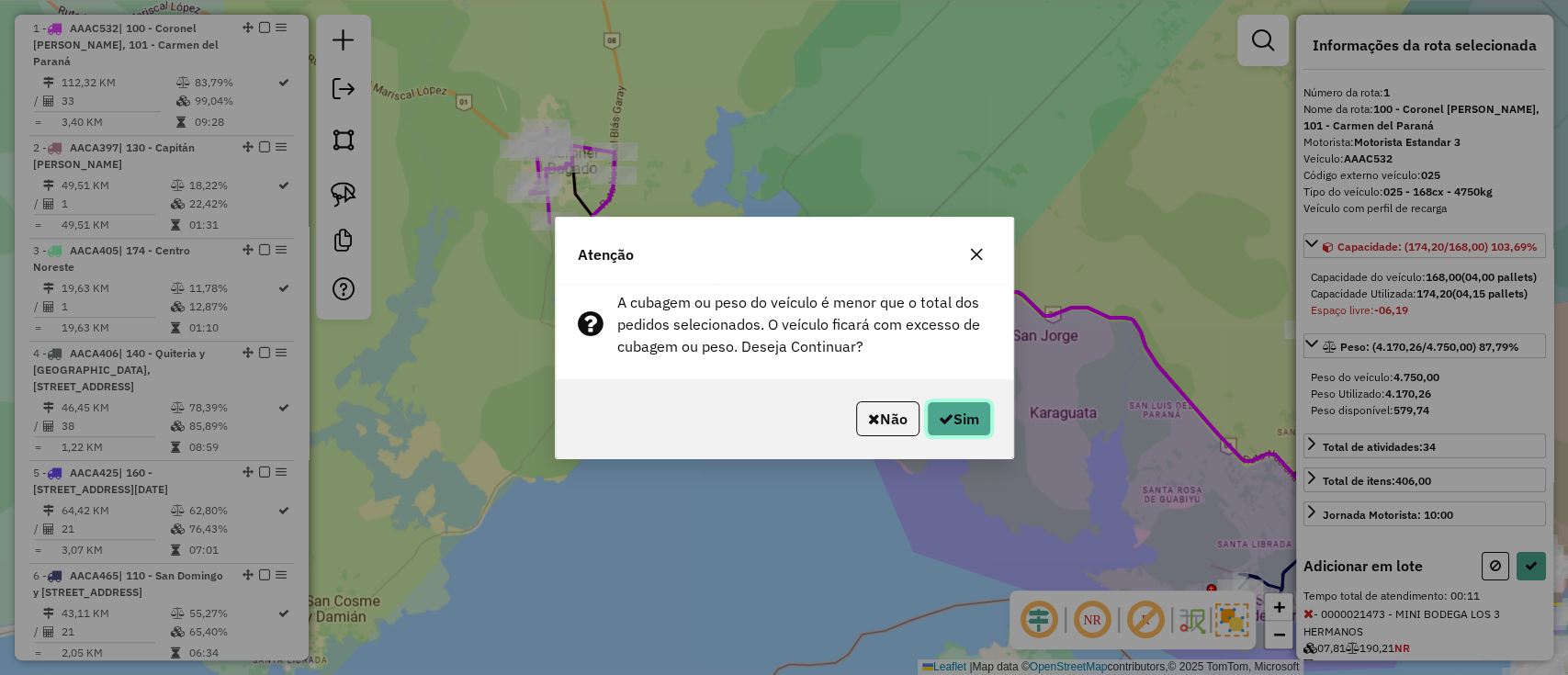
click at [942, 407] on button "Sim" at bounding box center [959, 418] width 64 height 34
select select "**********"
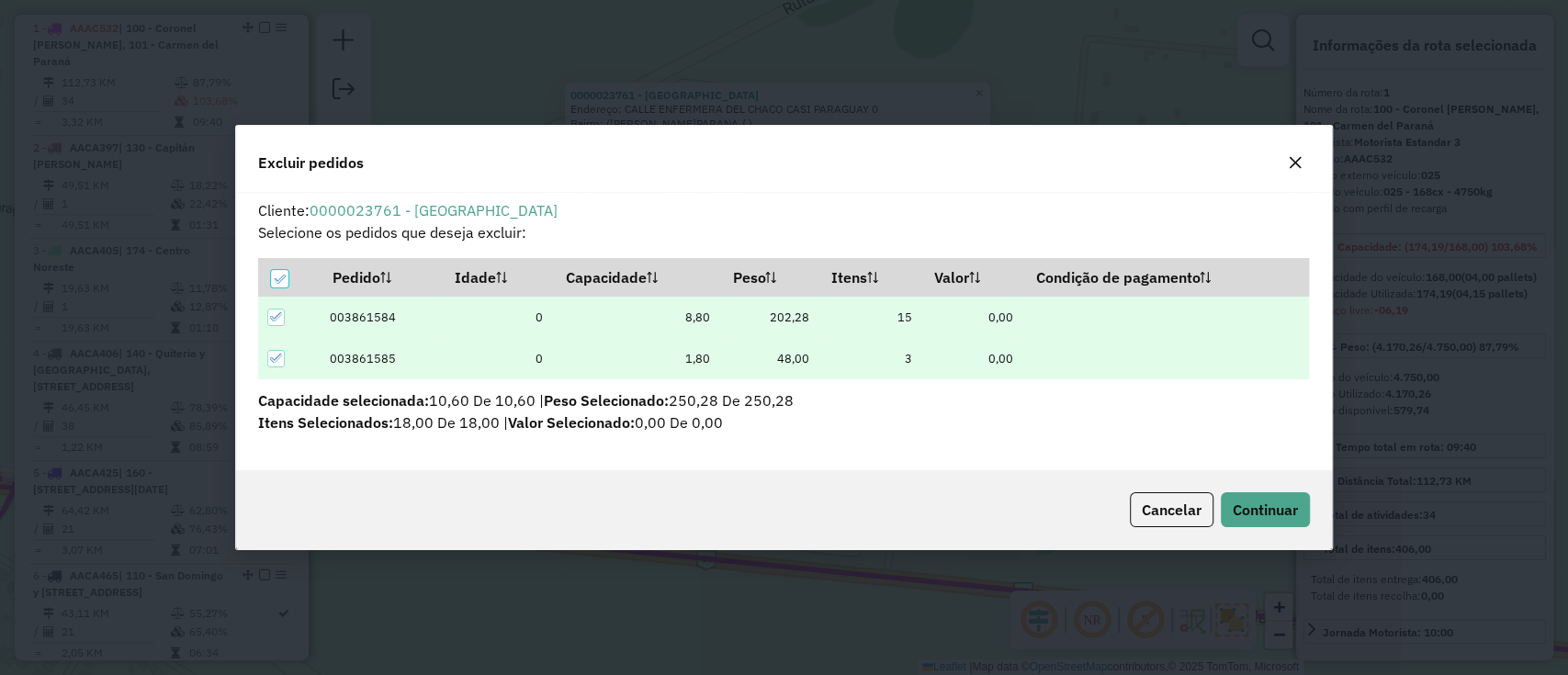
scroll to position [0, 0]
click at [1279, 497] on button "Continuar" at bounding box center [1265, 509] width 89 height 34
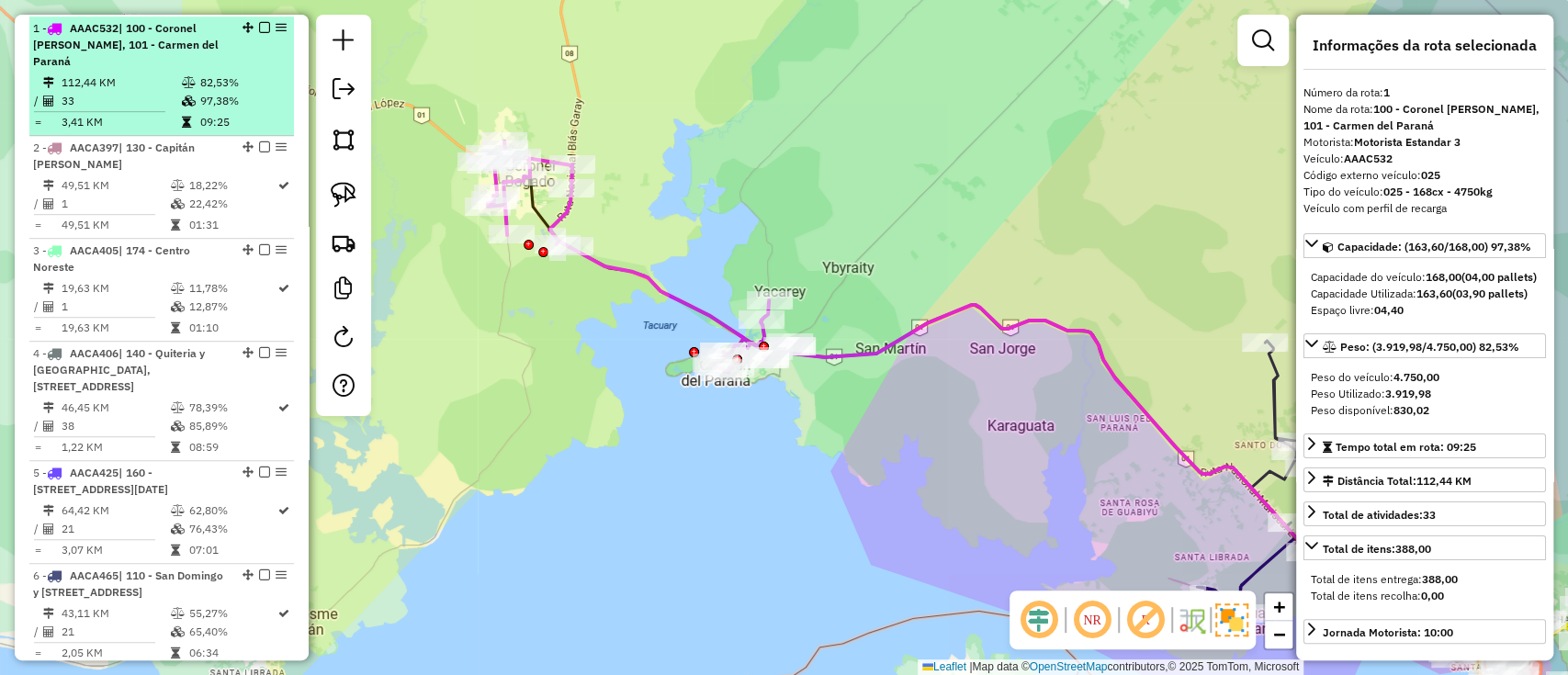
click at [262, 26] on em at bounding box center [264, 27] width 11 height 11
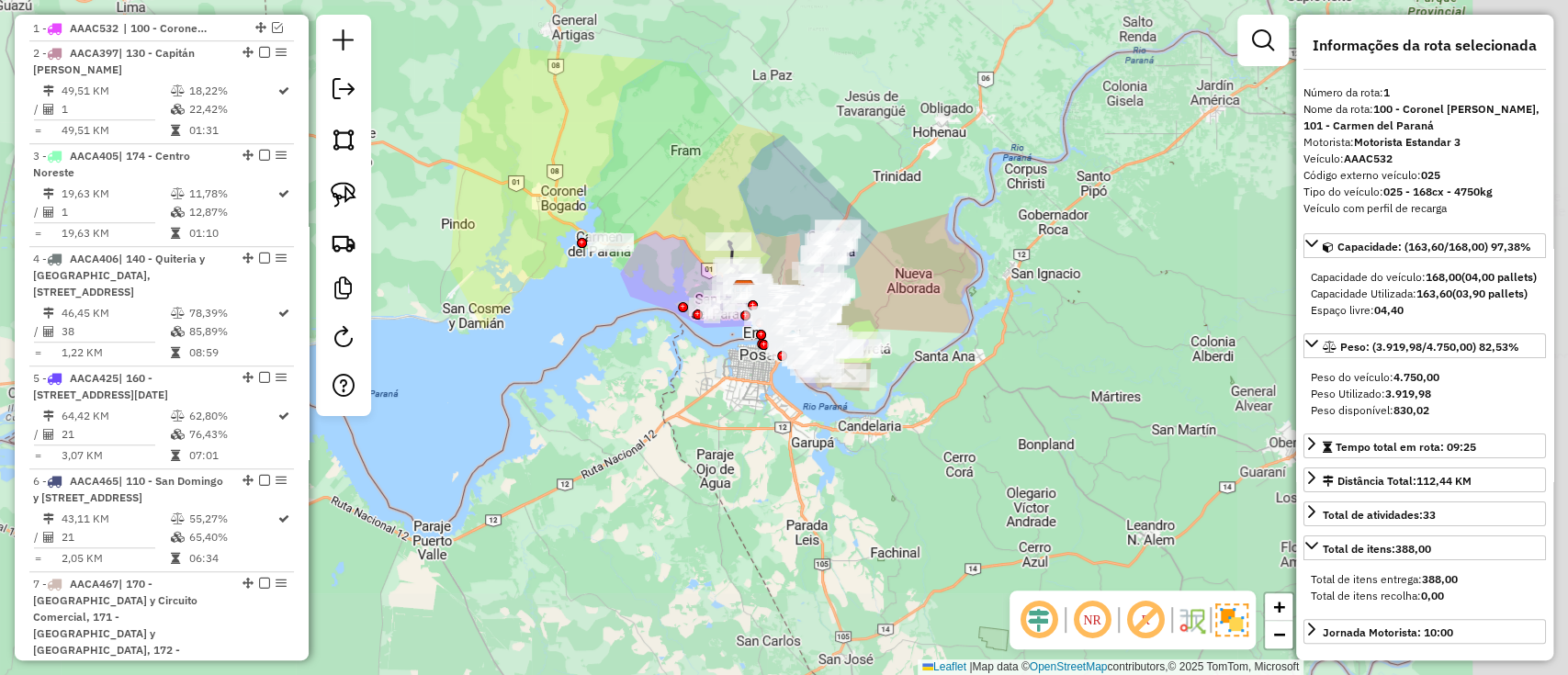
drag, startPoint x: 651, startPoint y: 317, endPoint x: 567, endPoint y: 278, distance: 92.6
click at [569, 279] on div "Janela de atendimento Grade de atendimento Capacidade Transportadoras Veículos …" at bounding box center [784, 337] width 1568 height 675
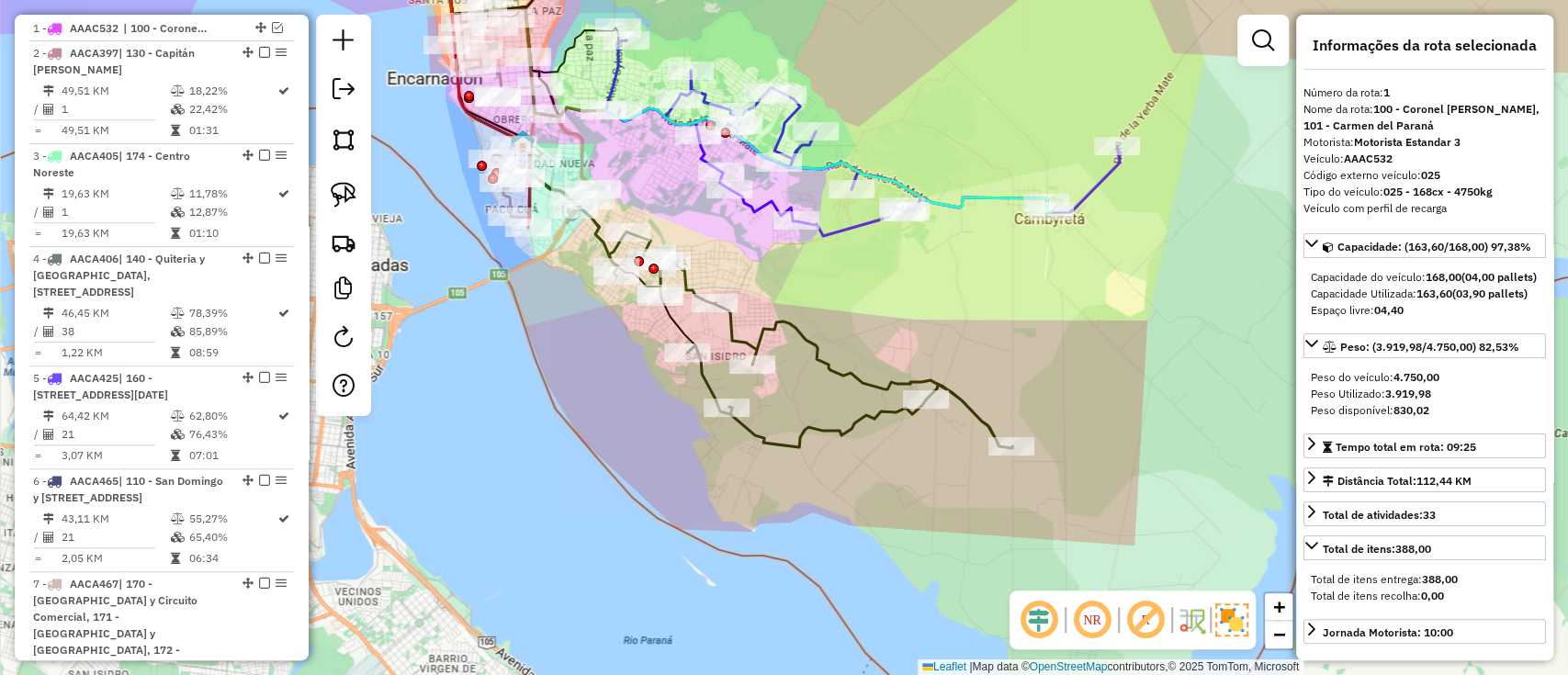
click at [807, 346] on icon at bounding box center [810, 340] width 403 height 217
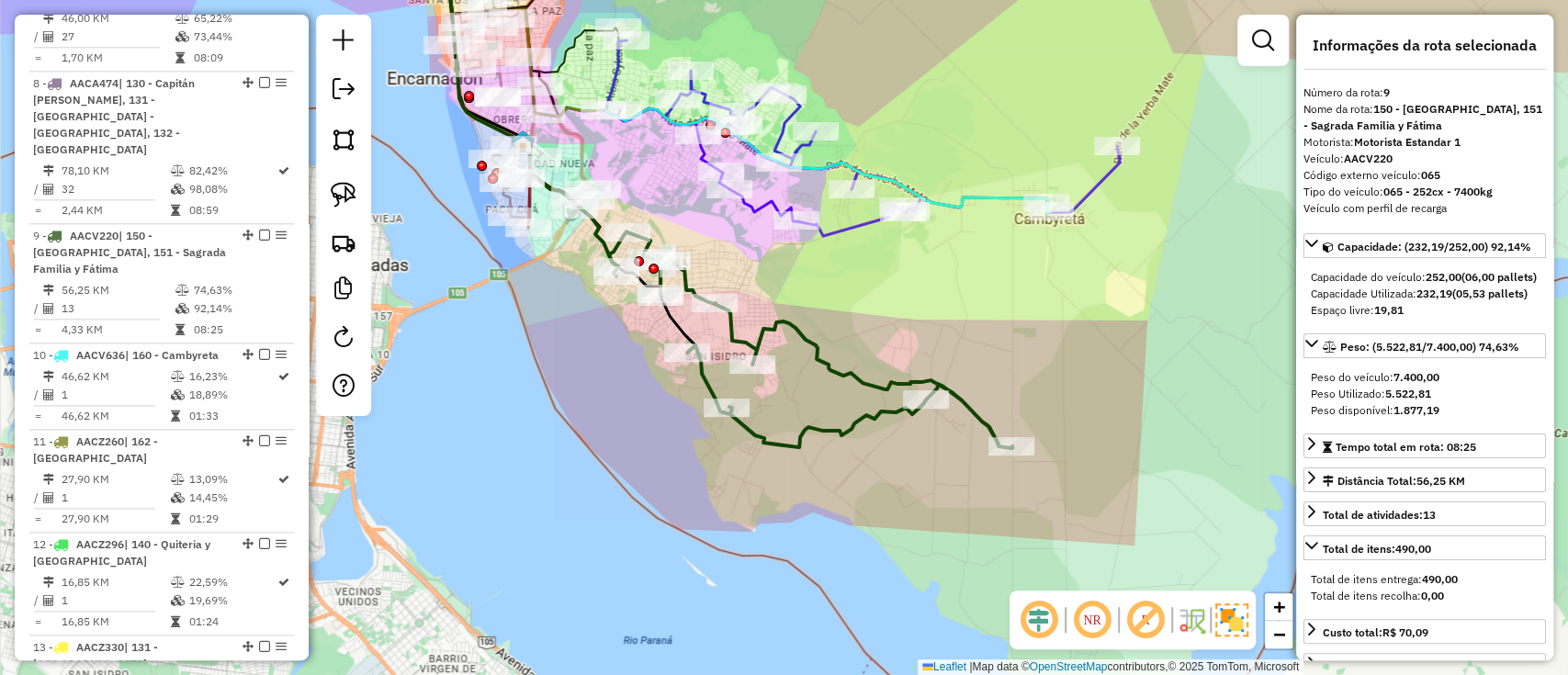
scroll to position [1599, 0]
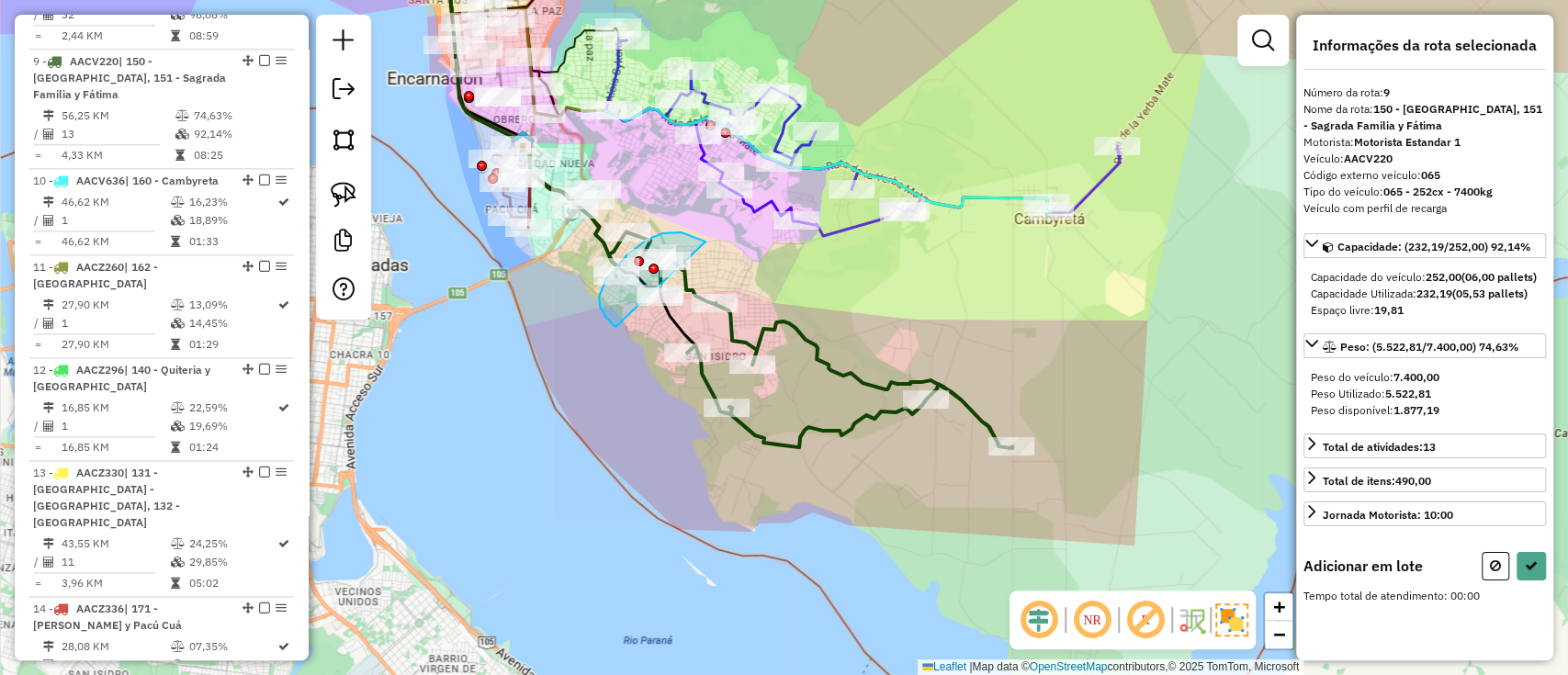
click at [685, 360] on div "Rota 9 - Placa AACV220 0000036732 - DESPENSA FACU Rota 9 - Placa AACV220 000008…" at bounding box center [784, 337] width 1568 height 675
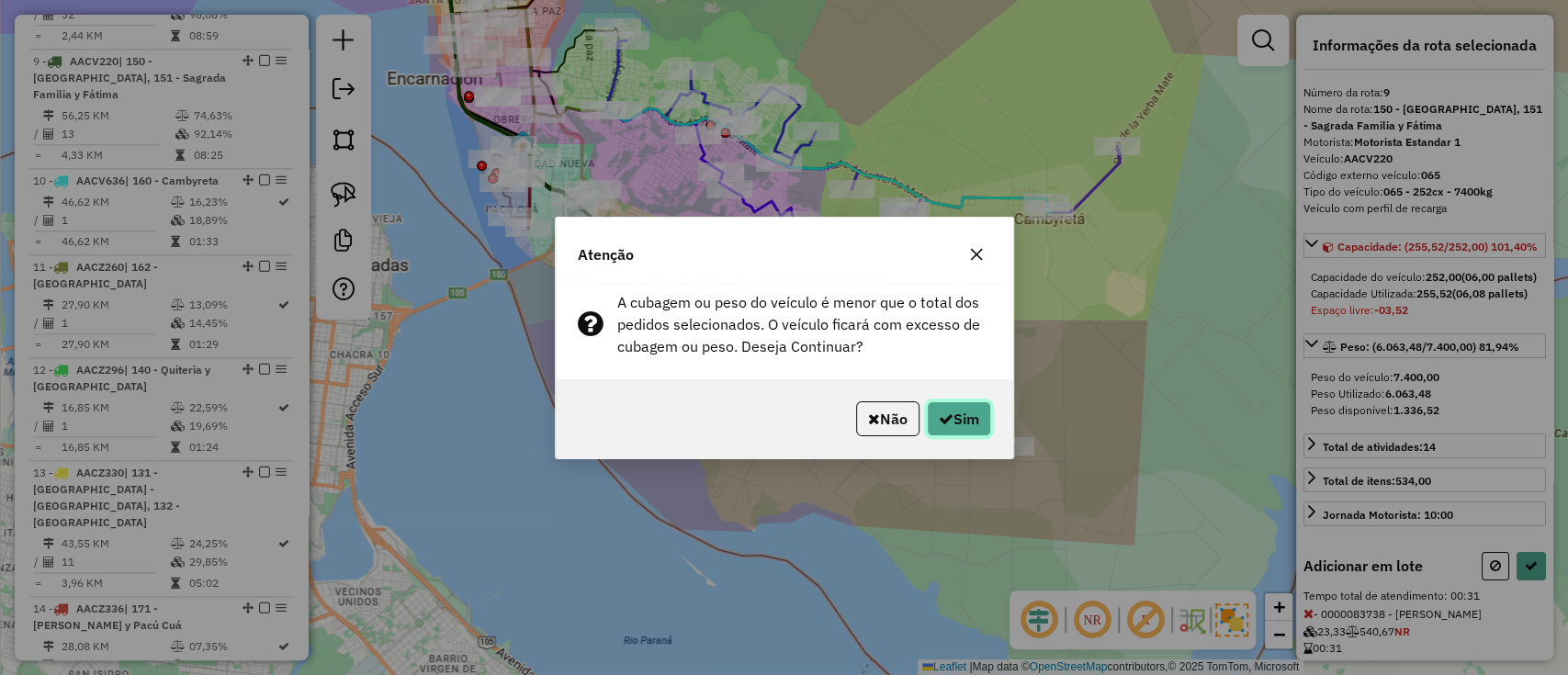
click at [973, 420] on button "Sim" at bounding box center [959, 418] width 64 height 34
select select "**********"
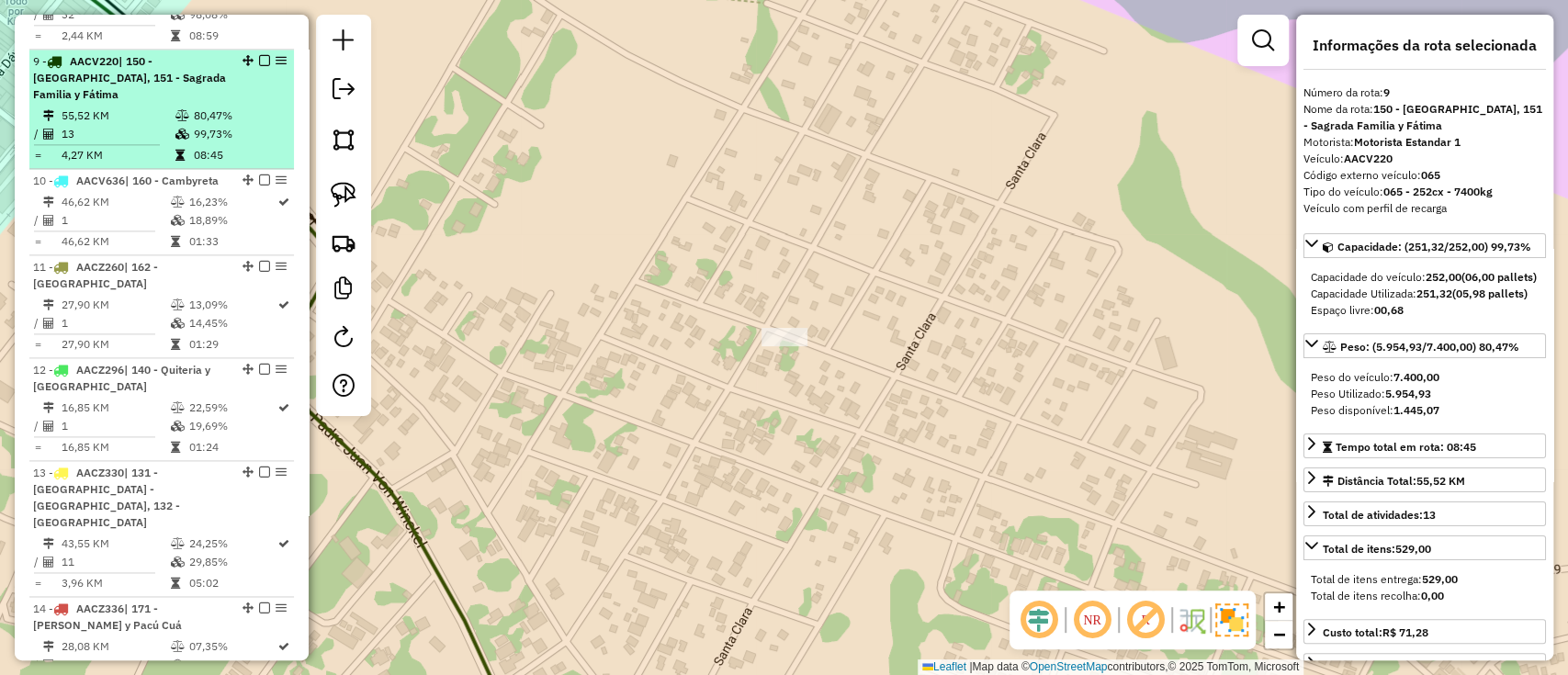
click at [259, 55] on em at bounding box center [264, 60] width 11 height 11
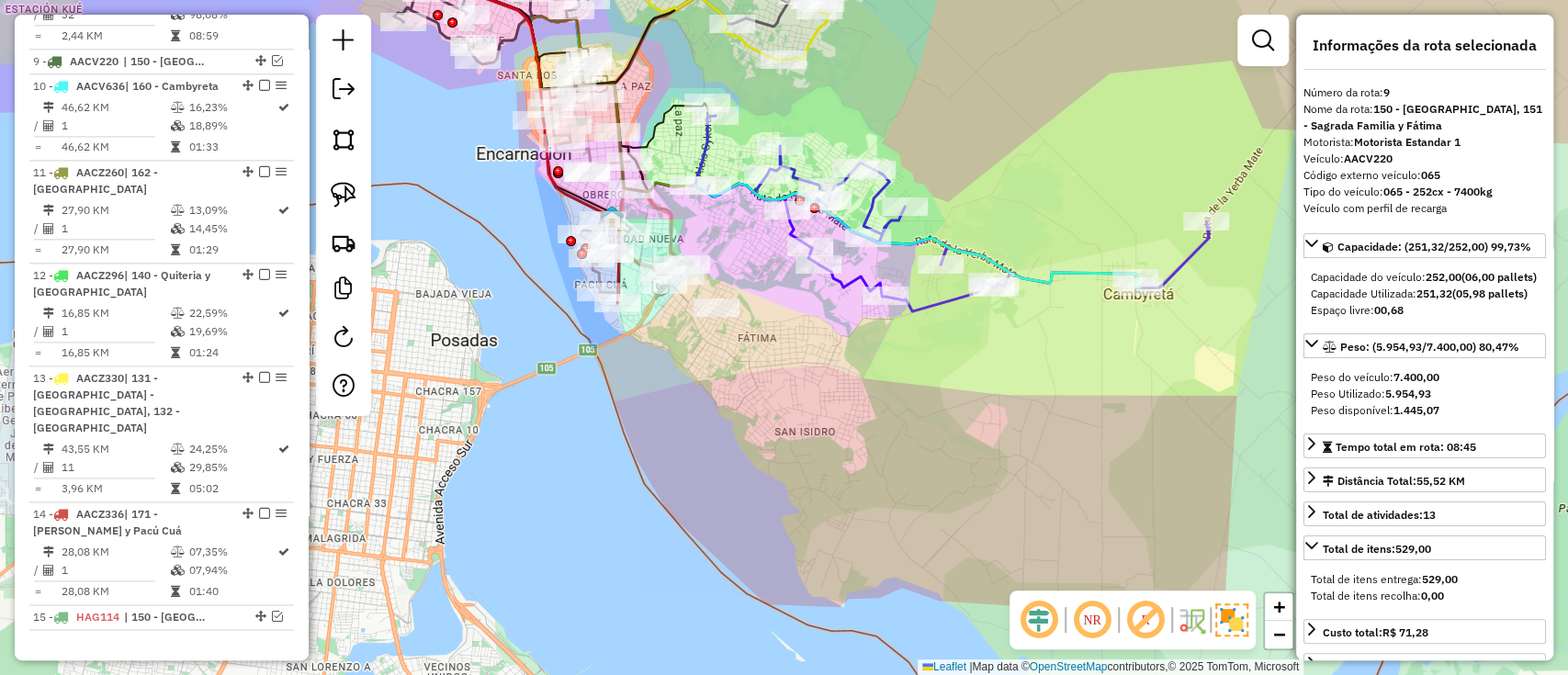
drag, startPoint x: 680, startPoint y: 398, endPoint x: 766, endPoint y: 520, distance: 149.3
click at [766, 520] on div "Janela de atendimento Grade de atendimento Capacidade Transportadoras Veículos …" at bounding box center [784, 337] width 1568 height 675
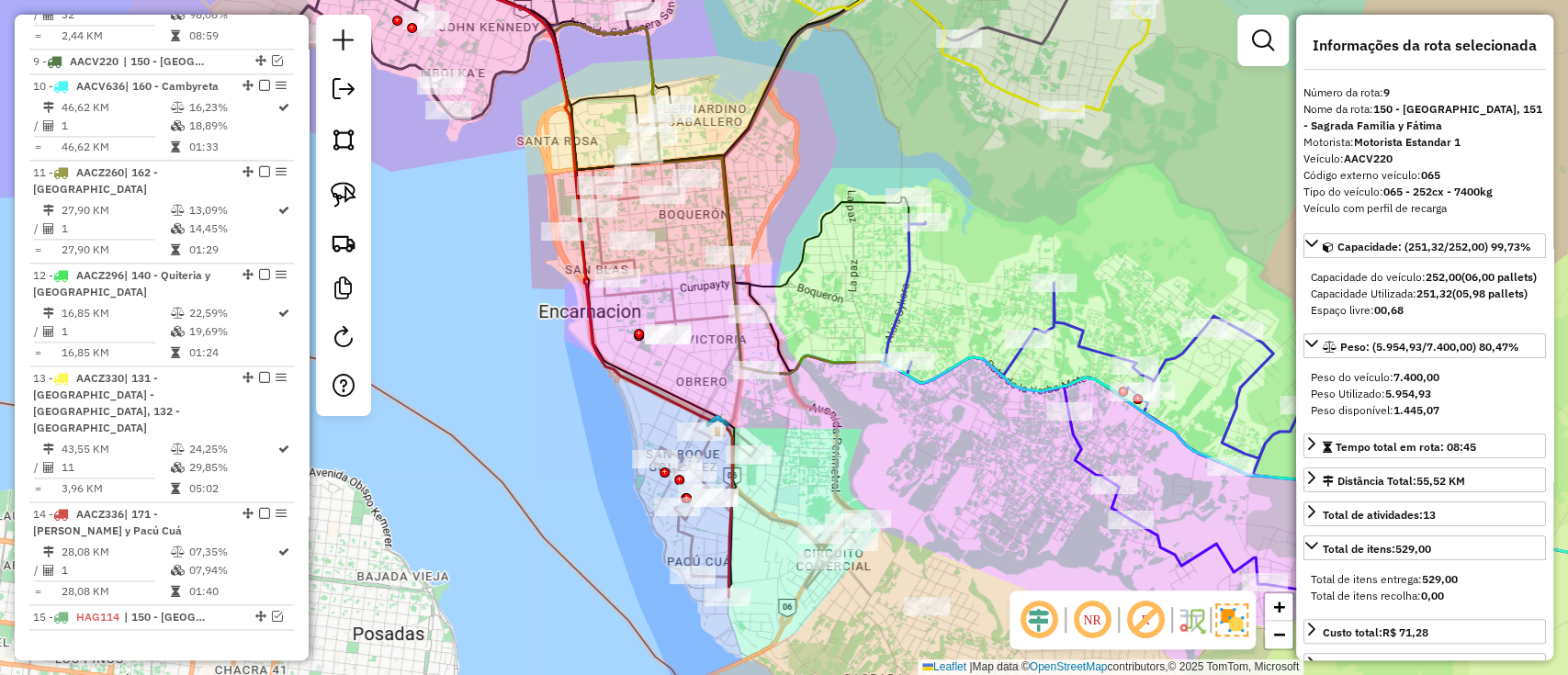
click at [652, 284] on icon at bounding box center [730, 348] width 276 height 480
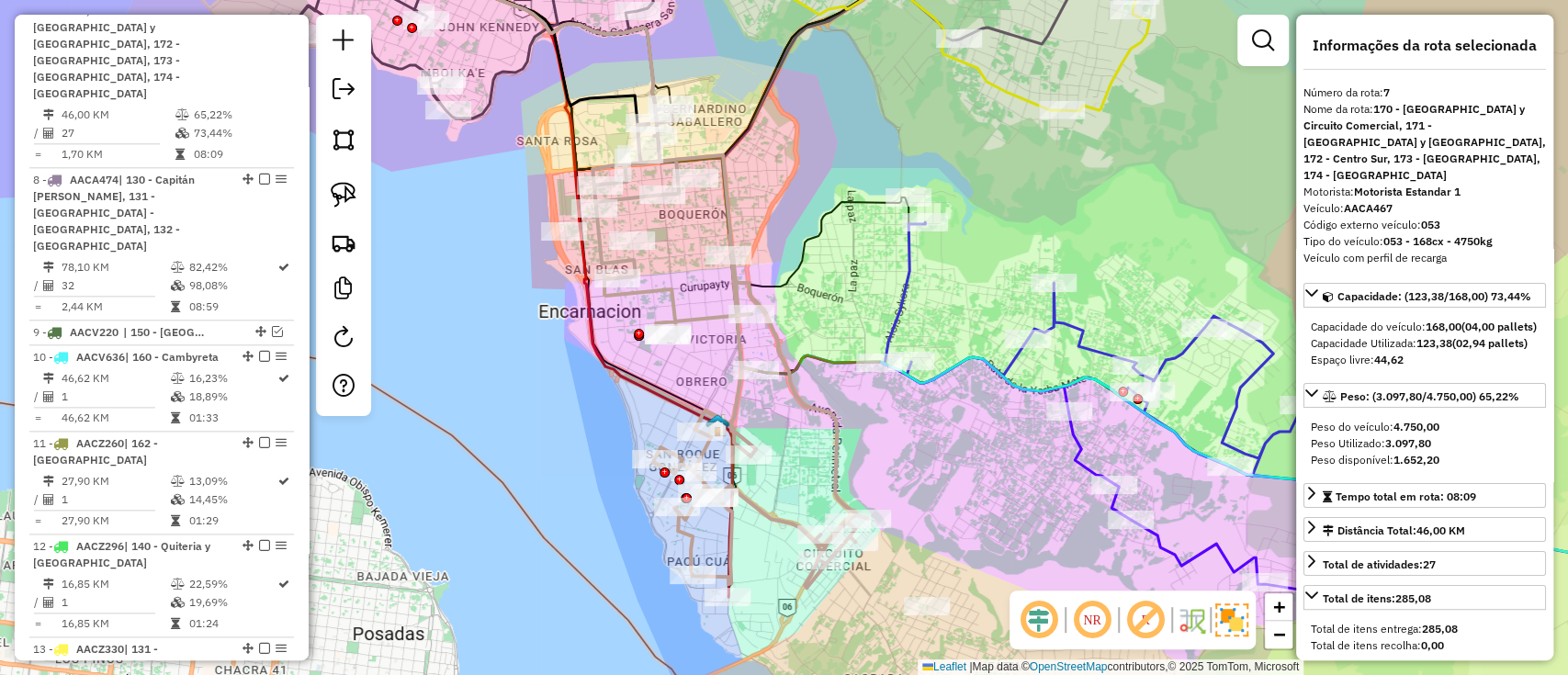
scroll to position [1328, 0]
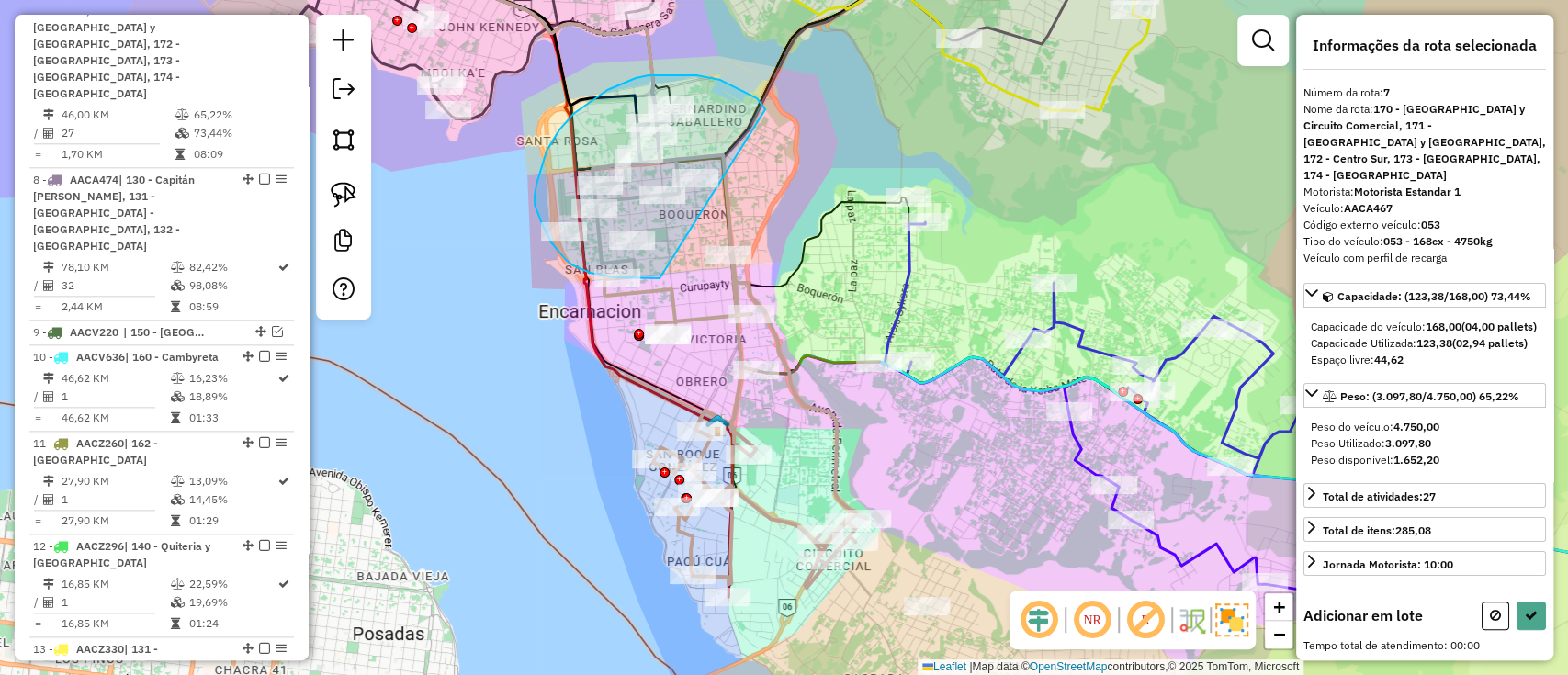
drag, startPoint x: 766, startPoint y: 109, endPoint x: 683, endPoint y: 278, distance: 188.3
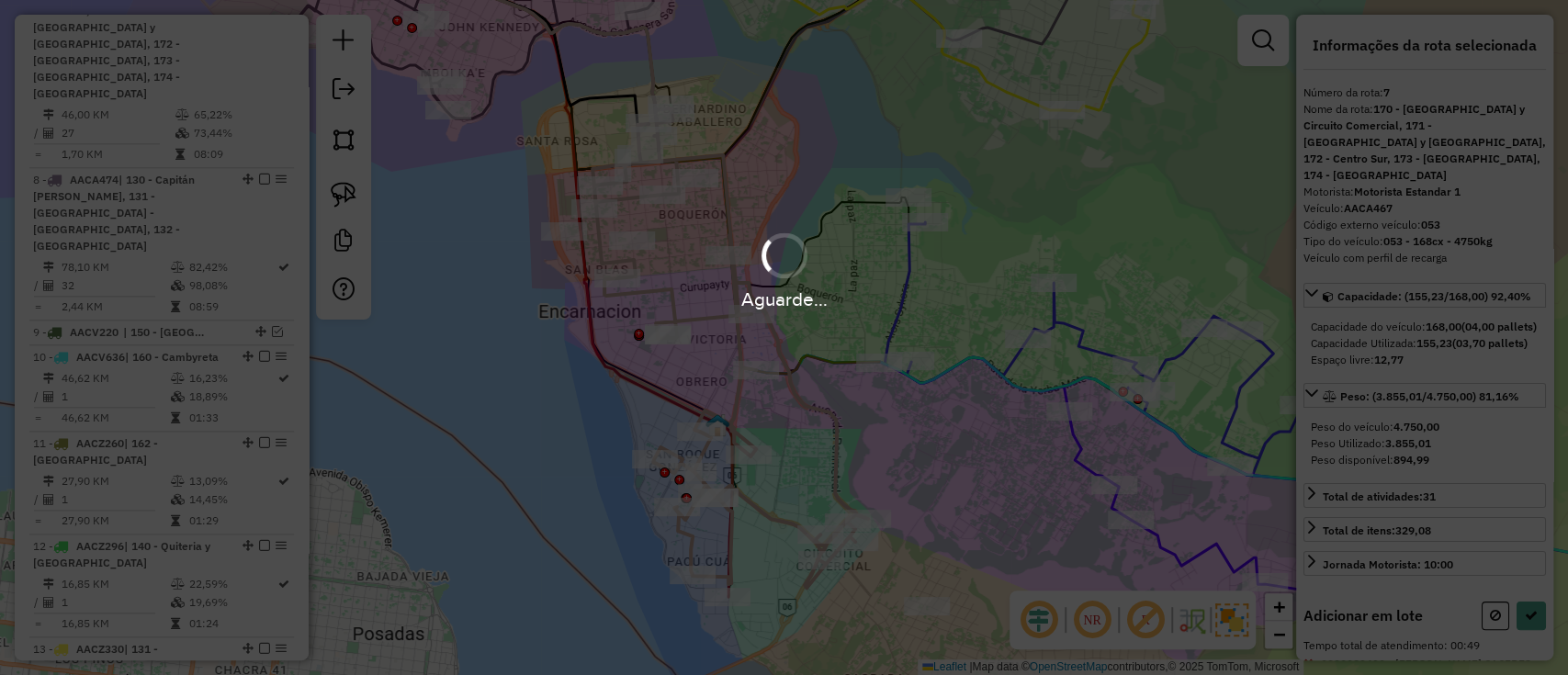
select select "**********"
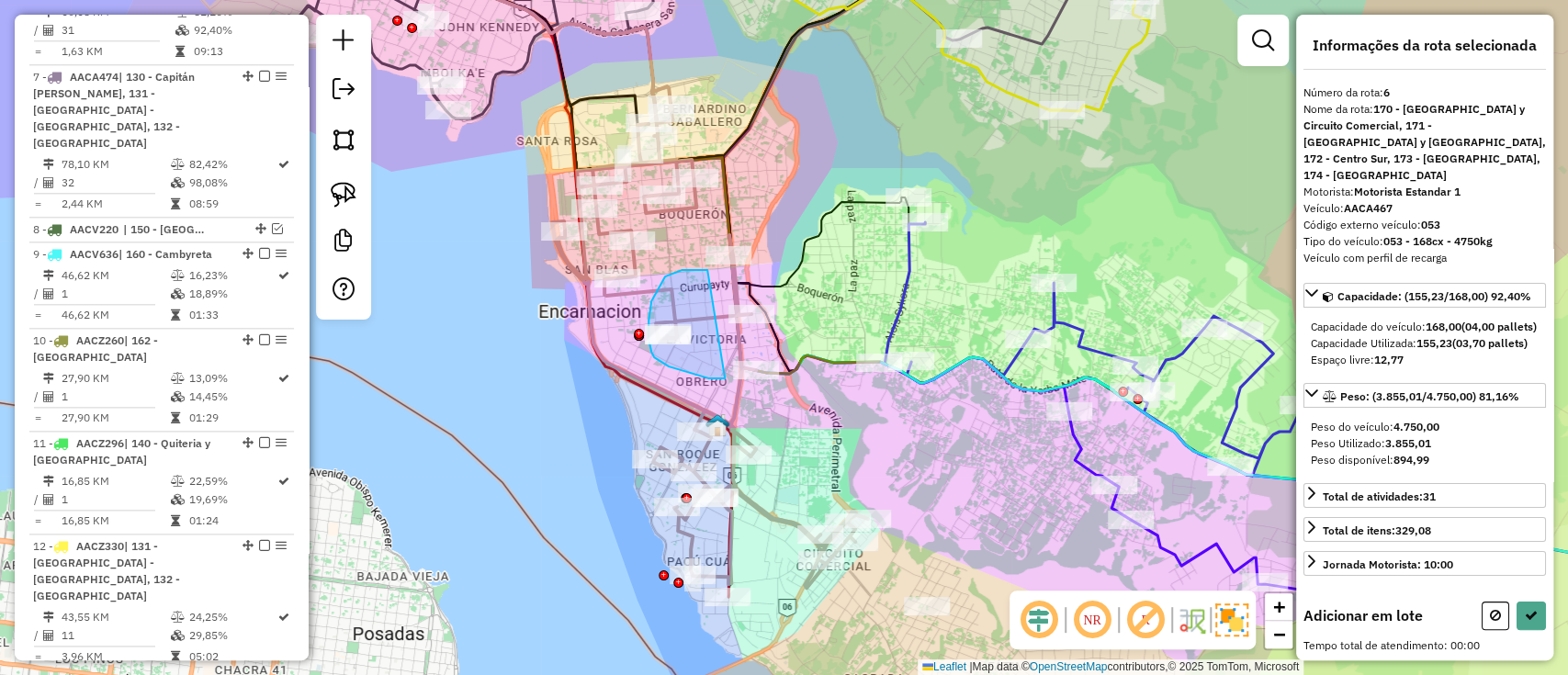
drag, startPoint x: 704, startPoint y: 270, endPoint x: 725, endPoint y: 378, distance: 110.0
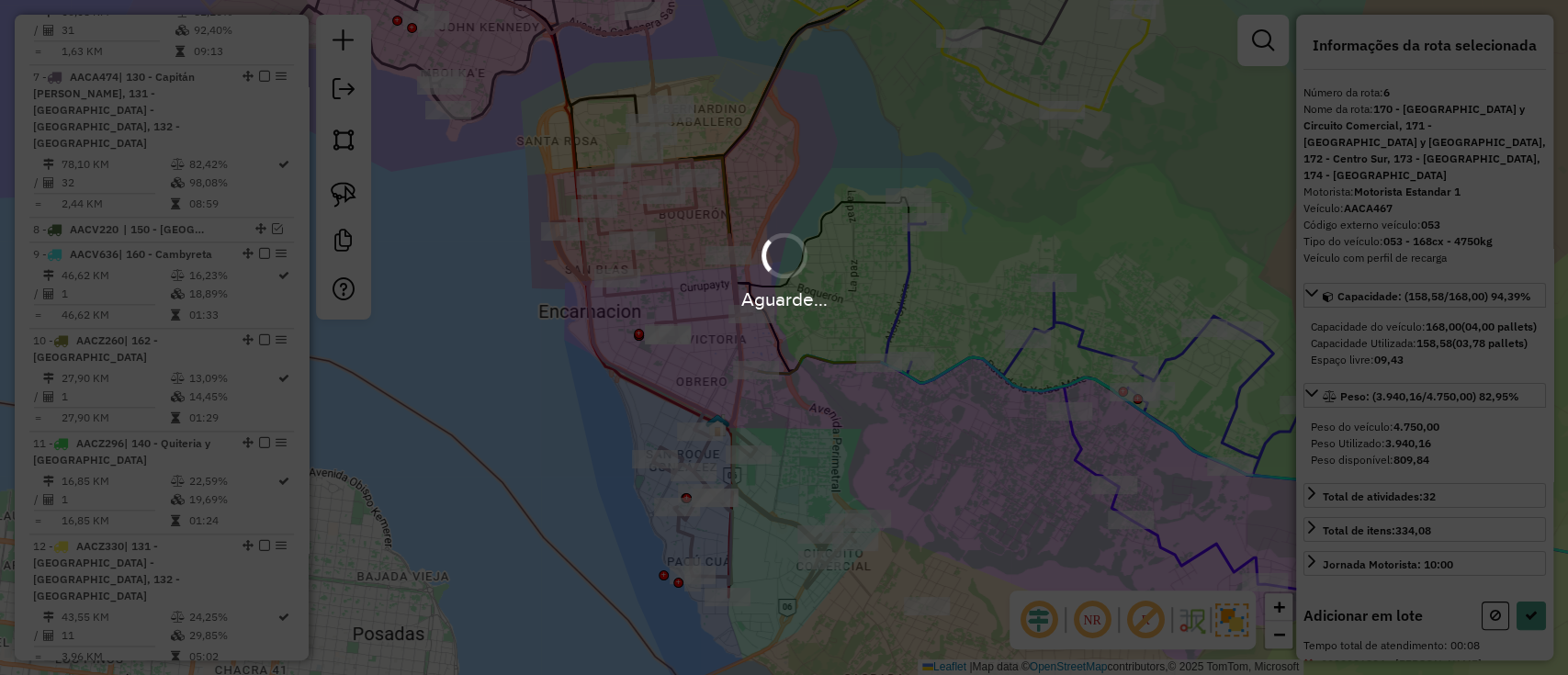
select select "**********"
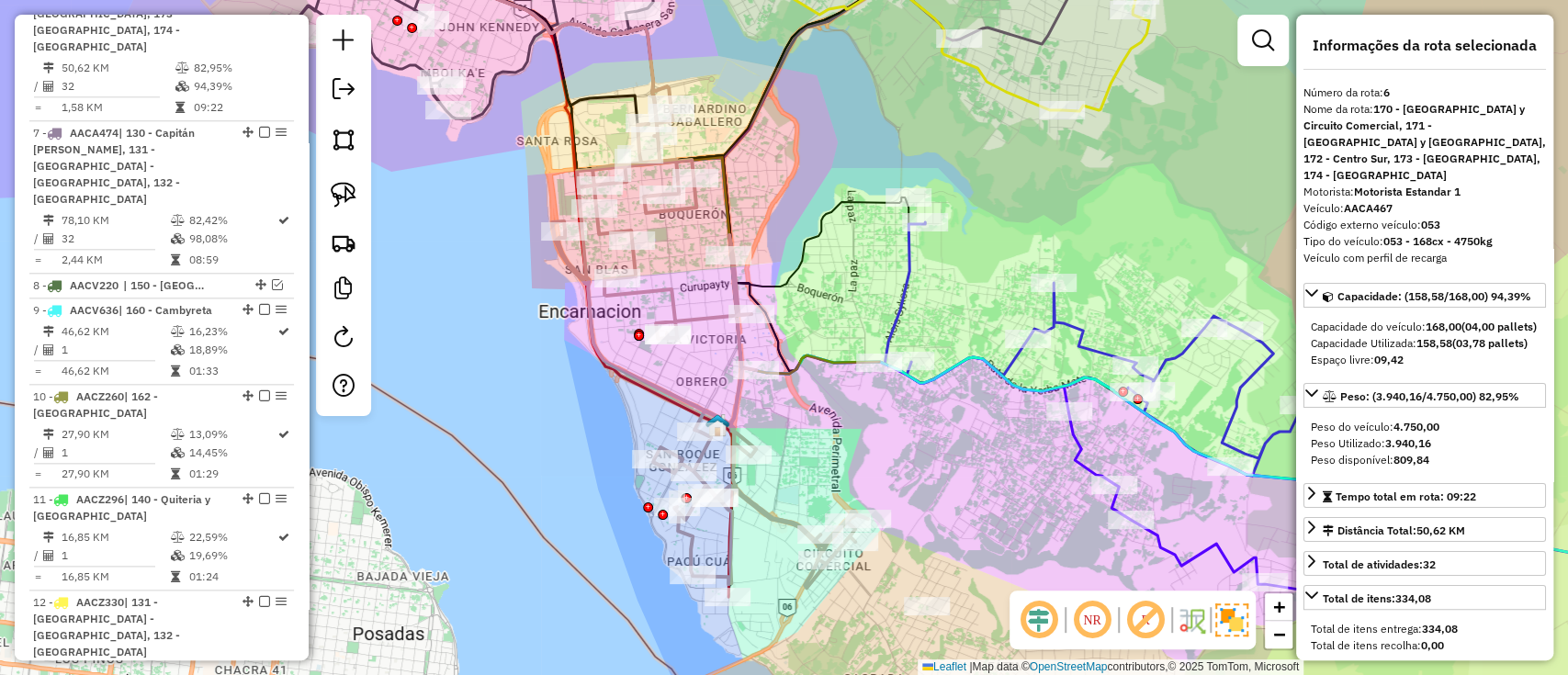
scroll to position [1226, 0]
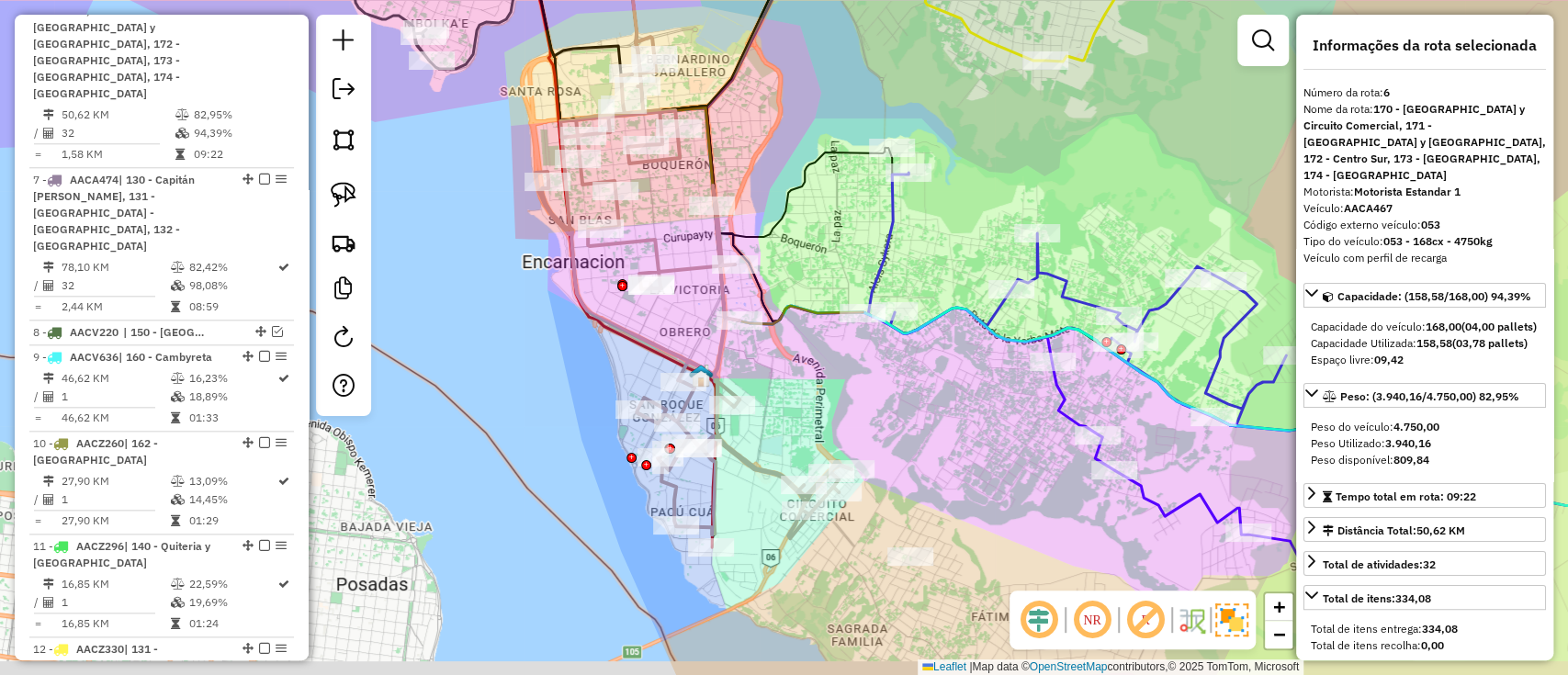
drag, startPoint x: 782, startPoint y: 448, endPoint x: 746, endPoint y: 334, distance: 119.5
click at [747, 334] on div "Janela de atendimento Grade de atendimento Capacidade Transportadoras Veículos …" at bounding box center [784, 337] width 1568 height 675
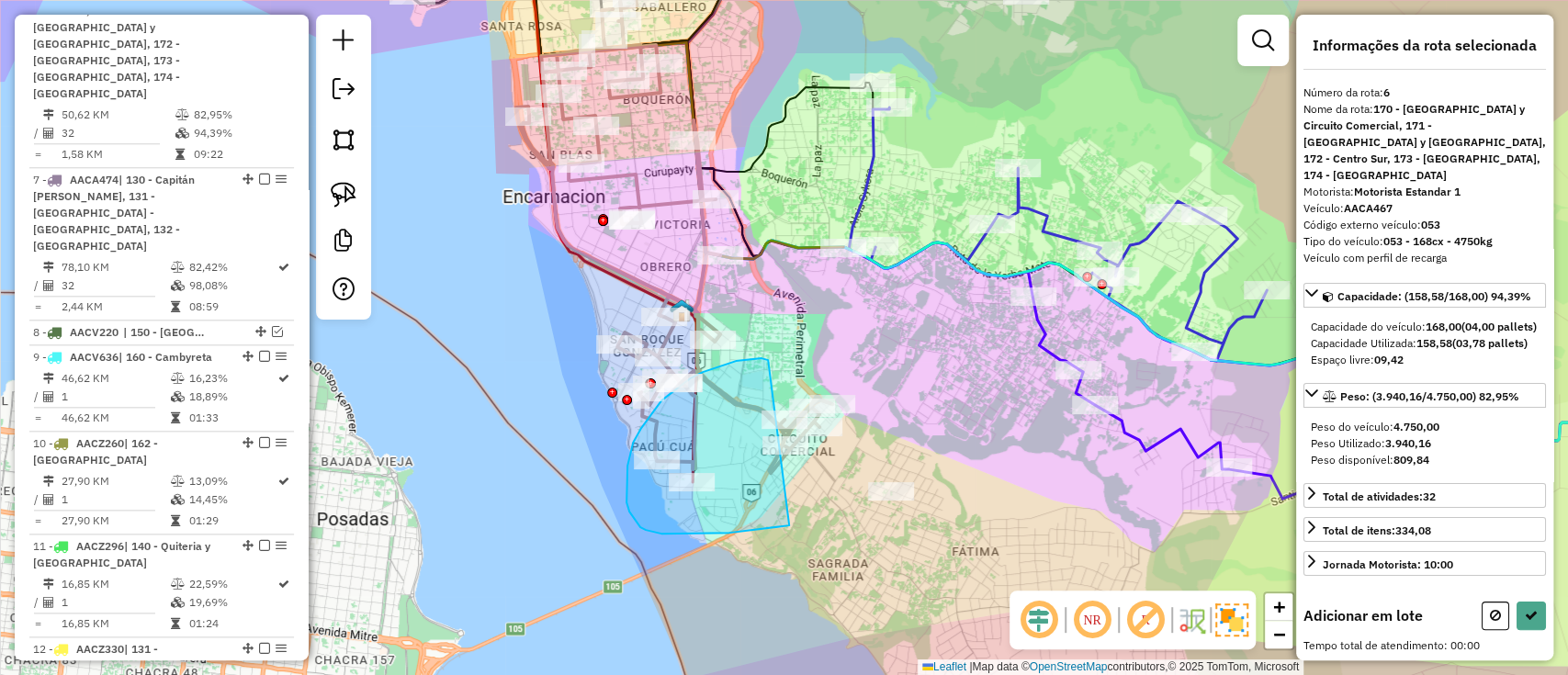
drag, startPoint x: 751, startPoint y: 360, endPoint x: 794, endPoint y: 520, distance: 165.7
click at [794, 520] on div "Janela de atendimento Grade de atendimento Capacidade Transportadoras Veículos …" at bounding box center [784, 337] width 1568 height 675
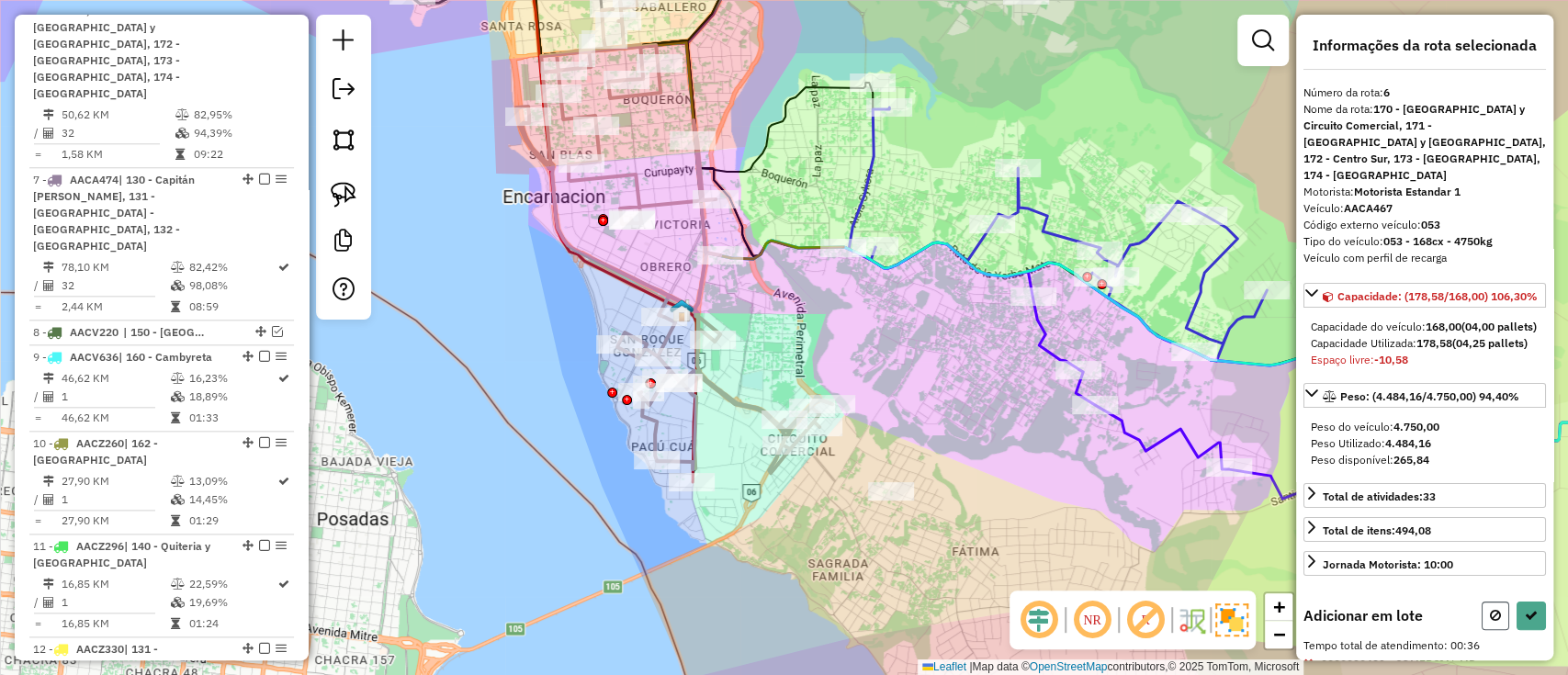
click at [1491, 631] on button at bounding box center [1496, 616] width 28 height 29
select select "**********"
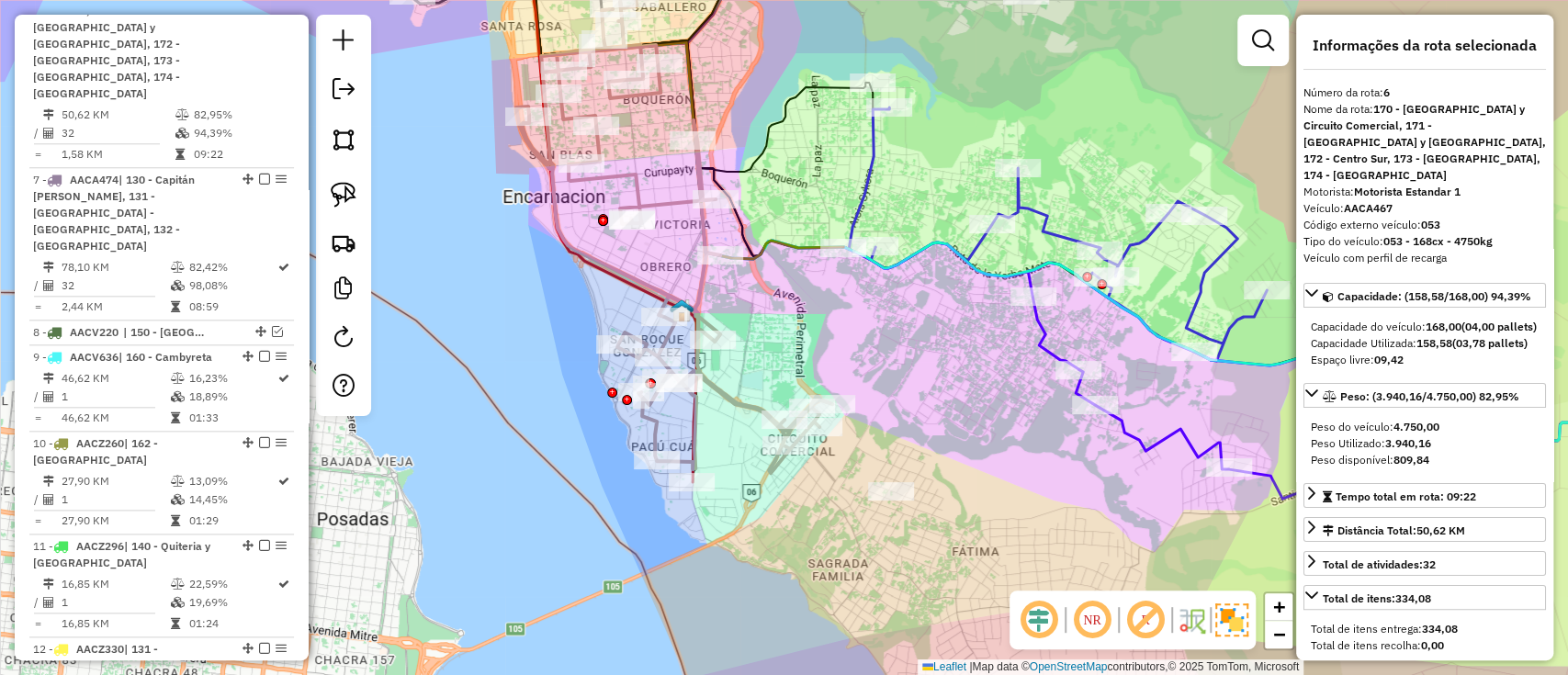
click at [953, 391] on div "Janela de atendimento Grade de atendimento Capacidade Transportadoras Veículos …" at bounding box center [784, 337] width 1568 height 675
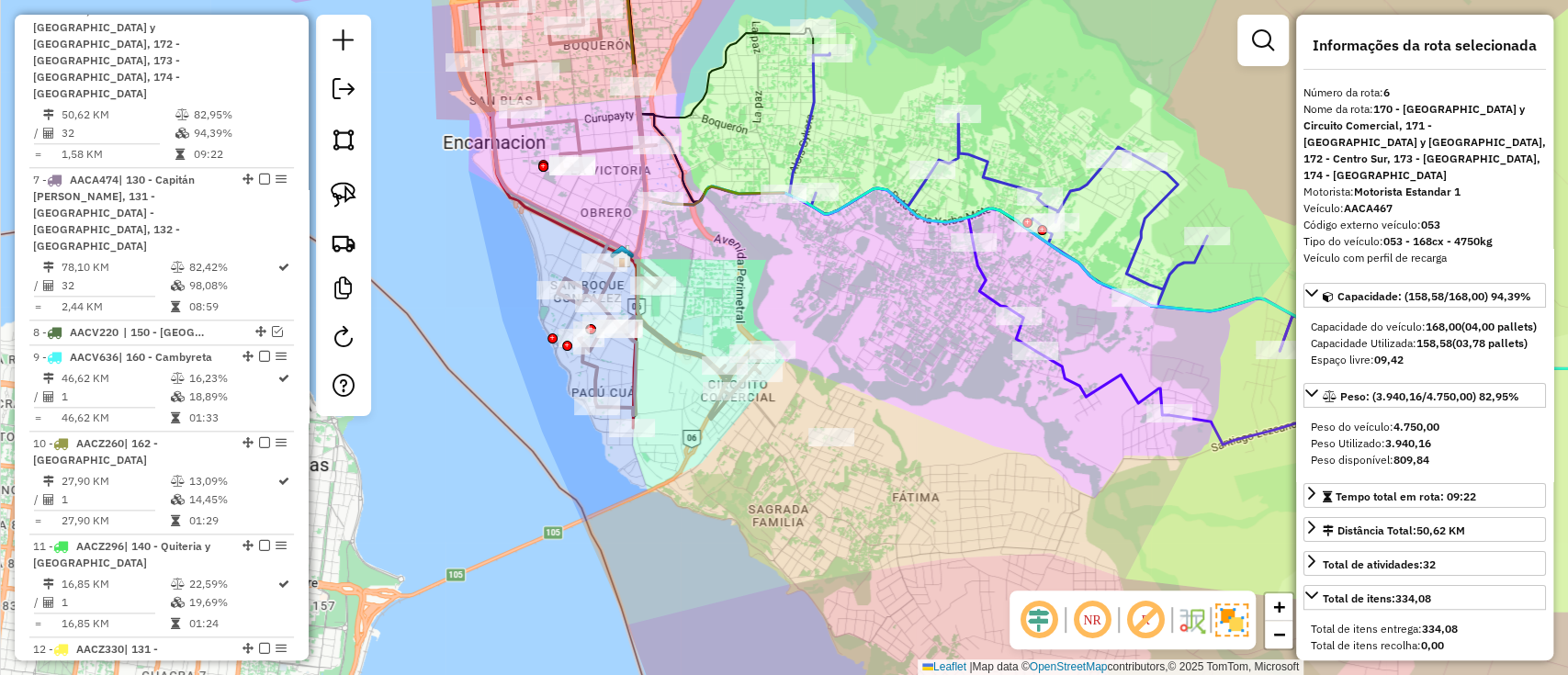
drag, startPoint x: 854, startPoint y: 348, endPoint x: 792, endPoint y: 287, distance: 87.0
click at [792, 287] on div "Janela de atendimento Grade de atendimento Capacidade Transportadoras Veículos …" at bounding box center [784, 337] width 1568 height 675
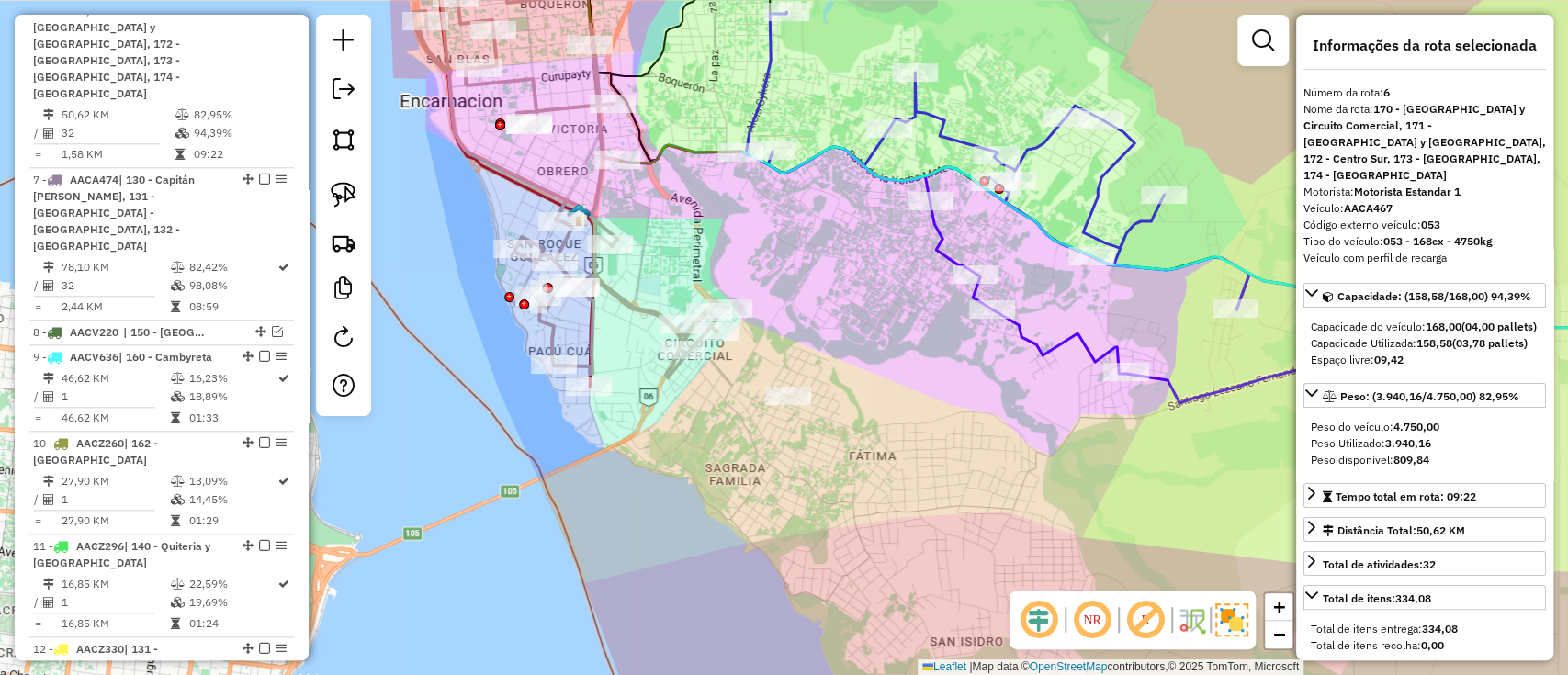
click at [702, 150] on icon at bounding box center [631, 48] width 221 height 231
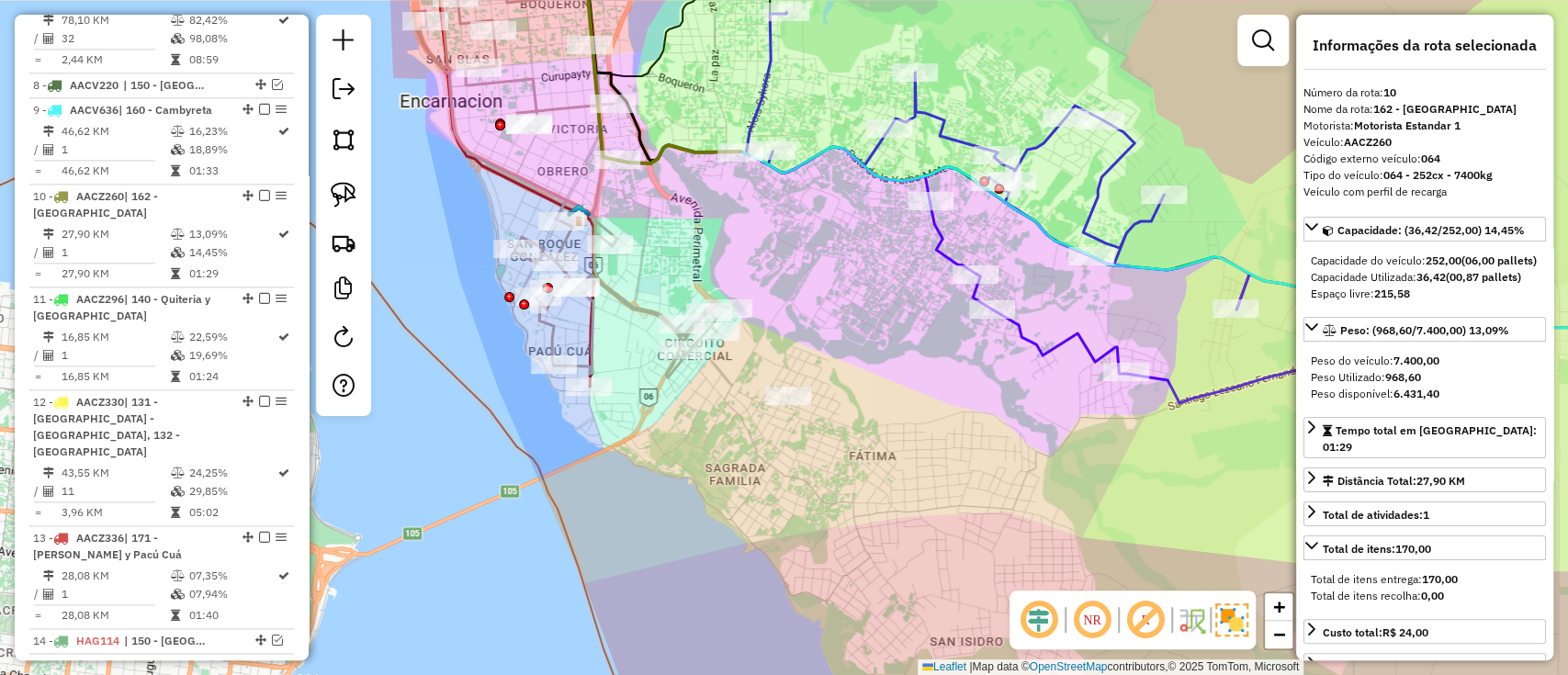
scroll to position [1607, 0]
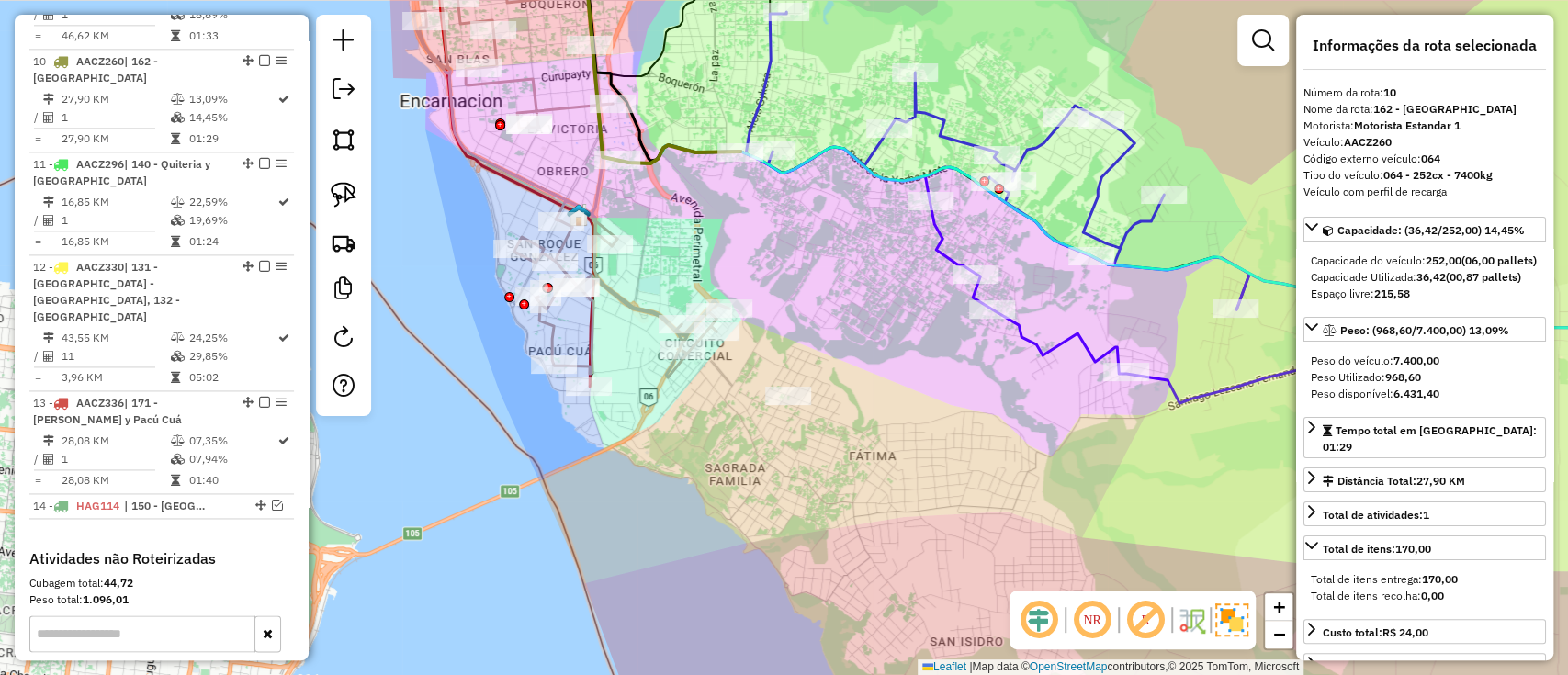
click at [937, 123] on icon at bounding box center [1235, 207] width 979 height 391
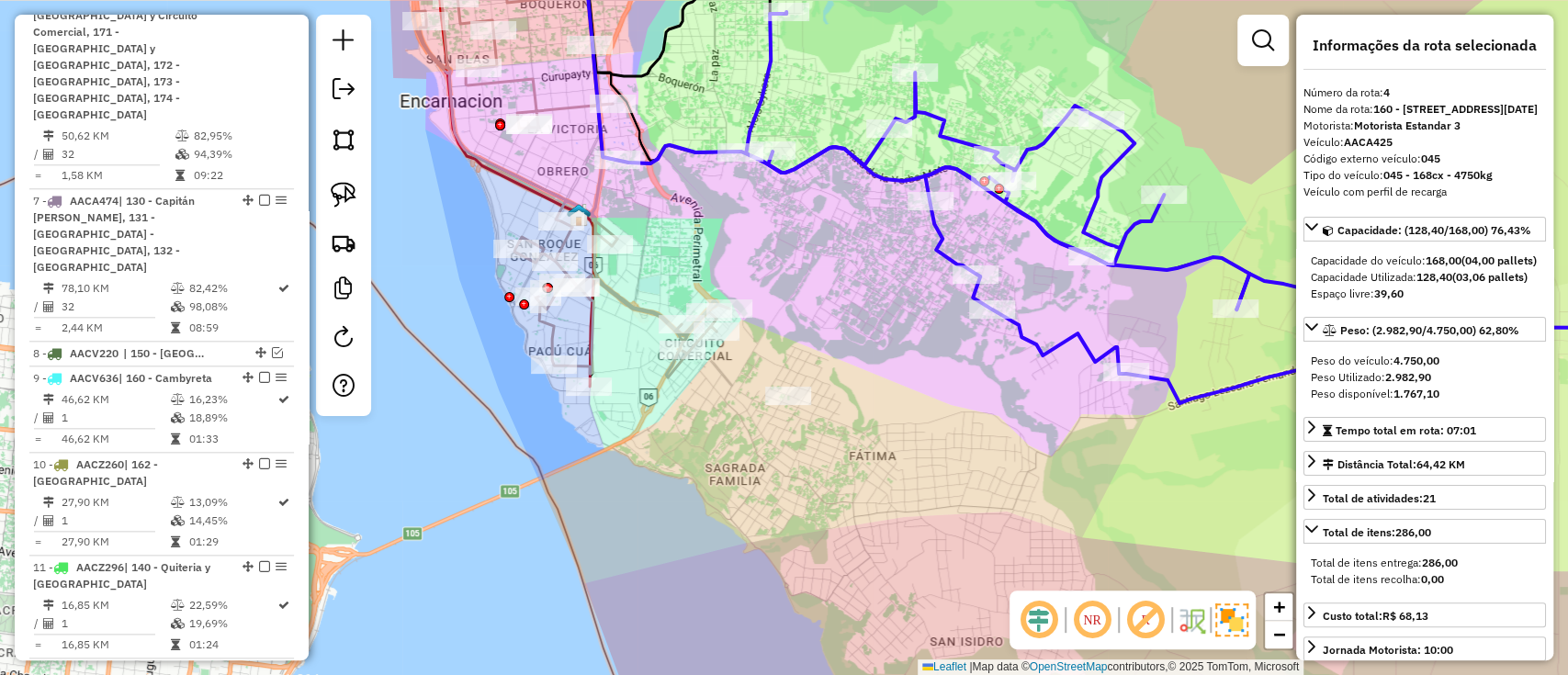
scroll to position [985, 0]
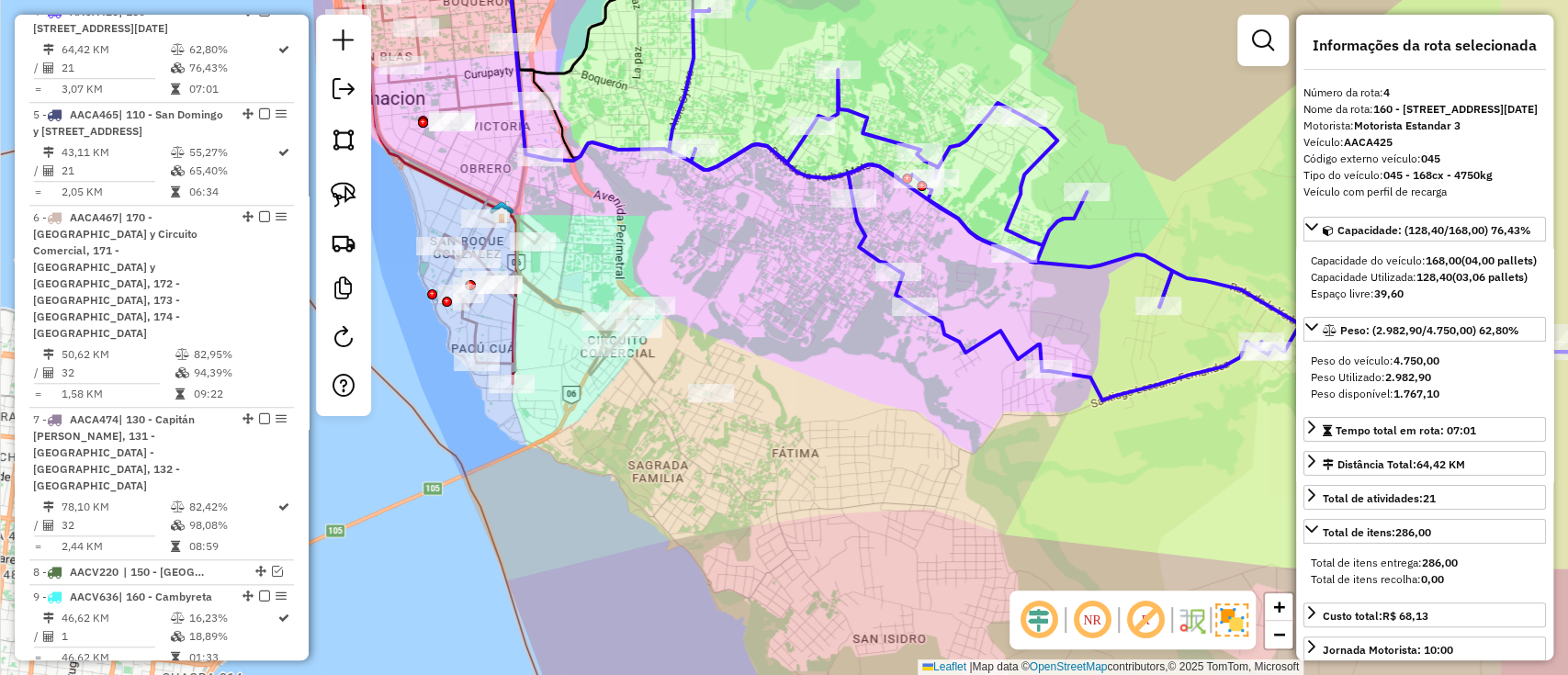
drag, startPoint x: 864, startPoint y: 265, endPoint x: 793, endPoint y: 260, distance: 71.2
click at [798, 261] on div "Janela de atendimento Grade de atendimento Capacidade Transportadoras Veículos …" at bounding box center [784, 337] width 1568 height 675
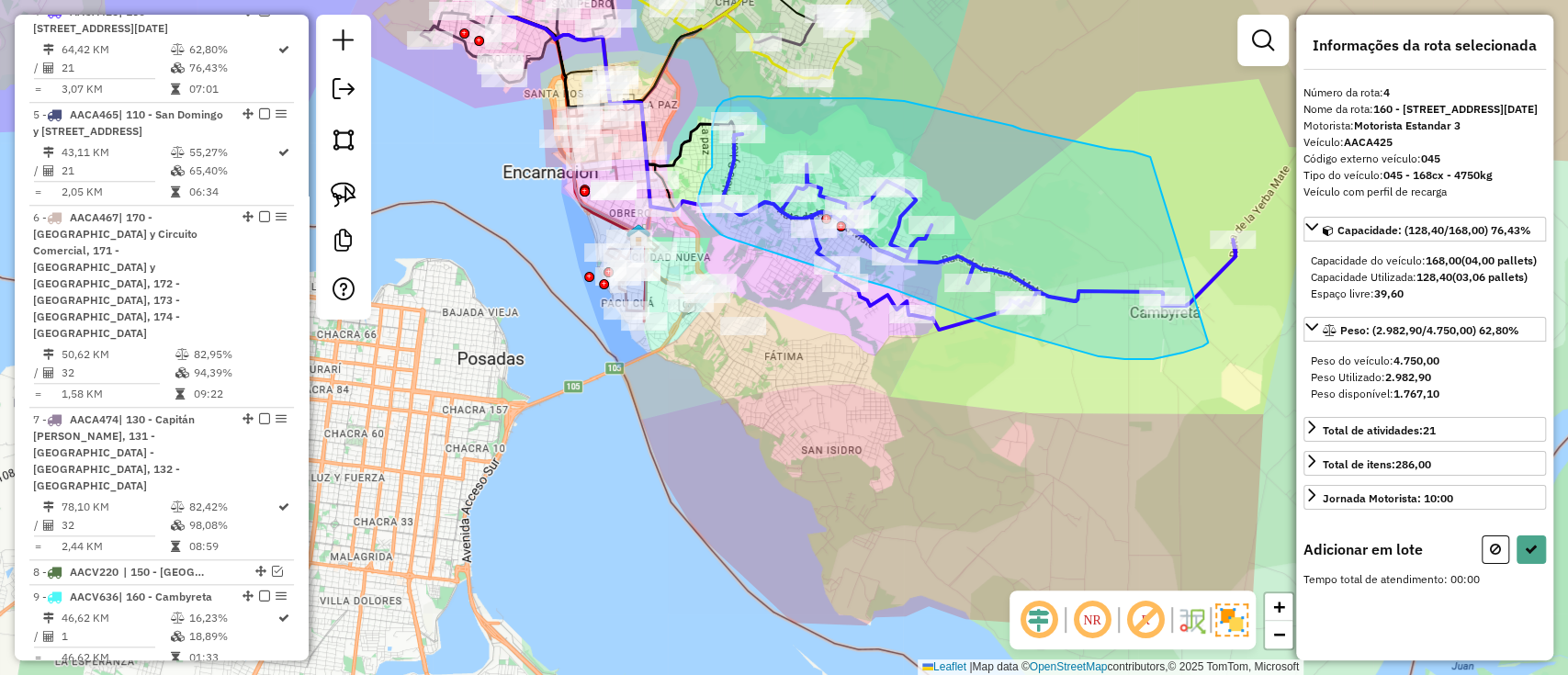
drag, startPoint x: 1150, startPoint y: 157, endPoint x: 1241, endPoint y: 323, distance: 189.3
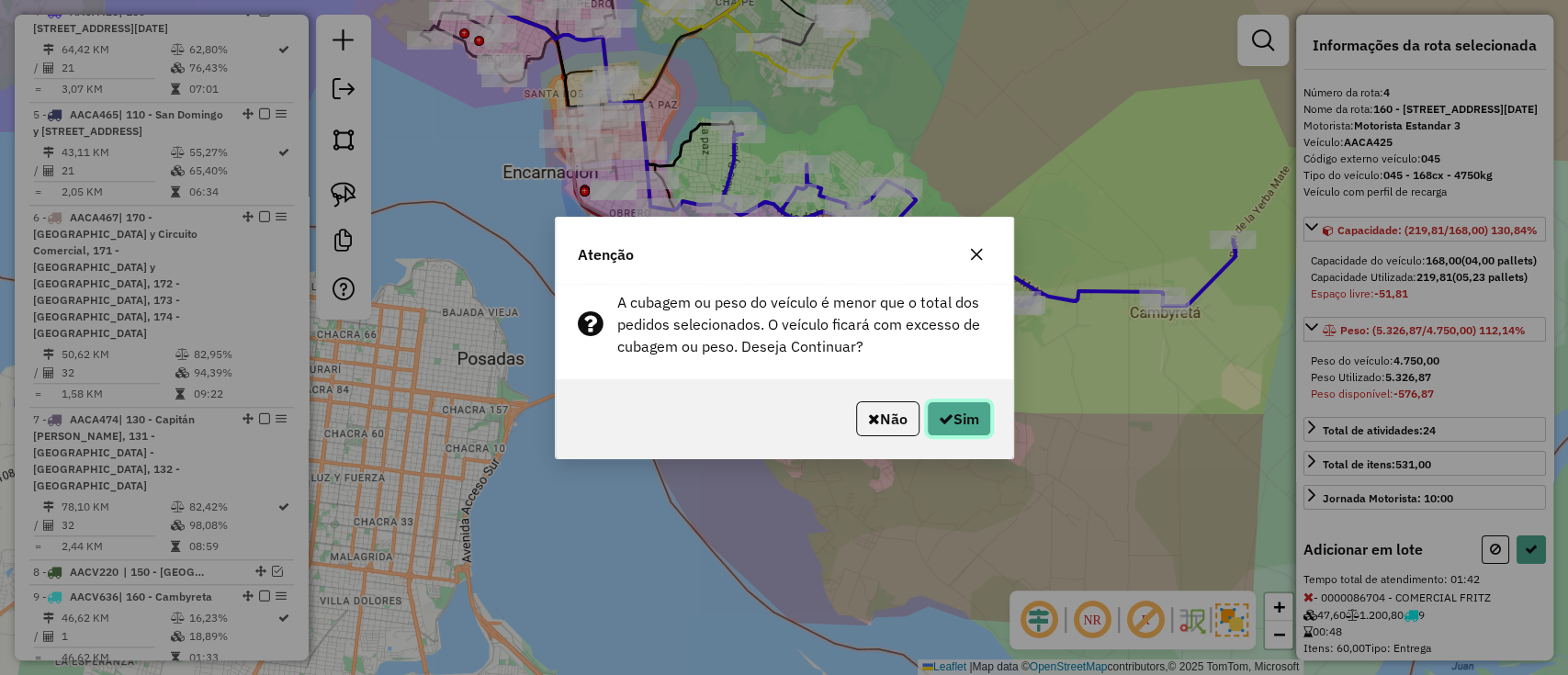
click at [957, 408] on button "Sim" at bounding box center [959, 418] width 64 height 34
select select "**********"
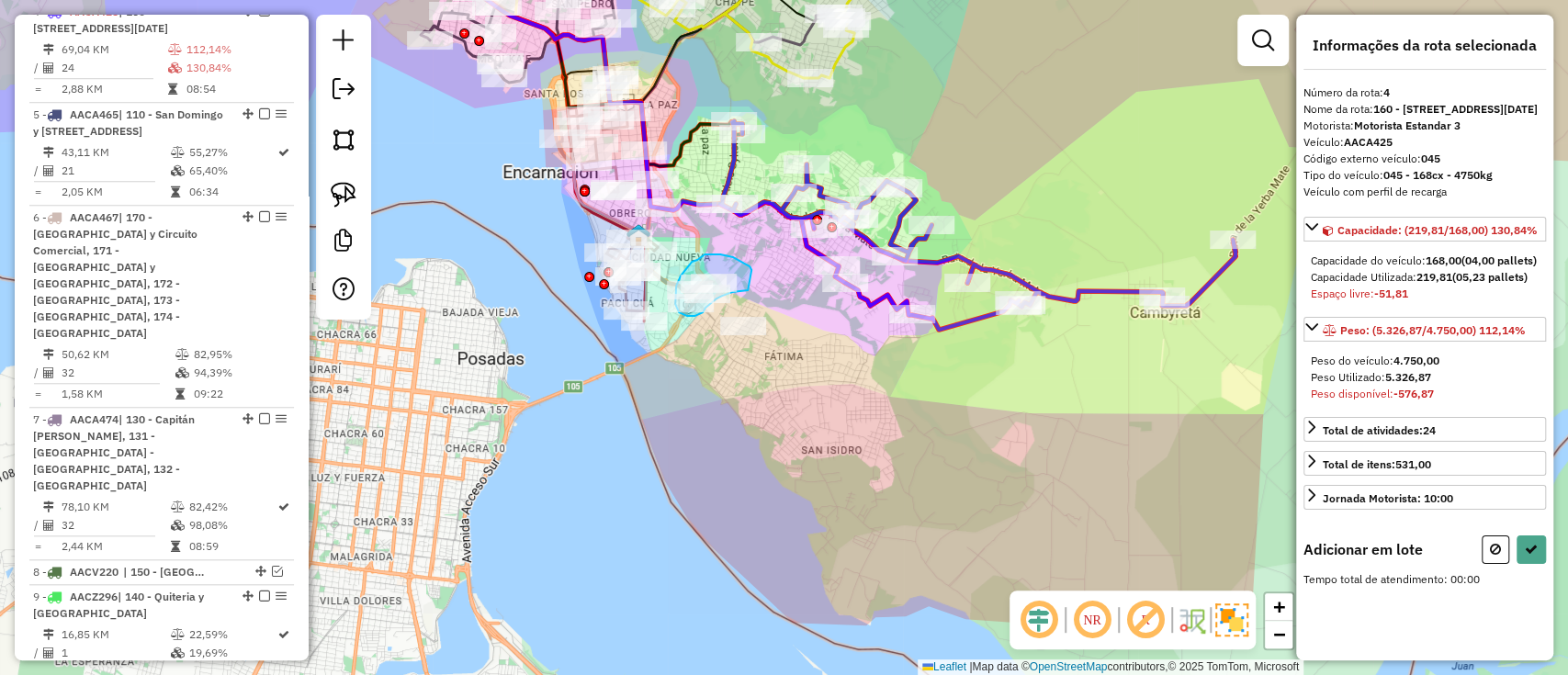
drag, startPoint x: 752, startPoint y: 271, endPoint x: 749, endPoint y: 291, distance: 20.2
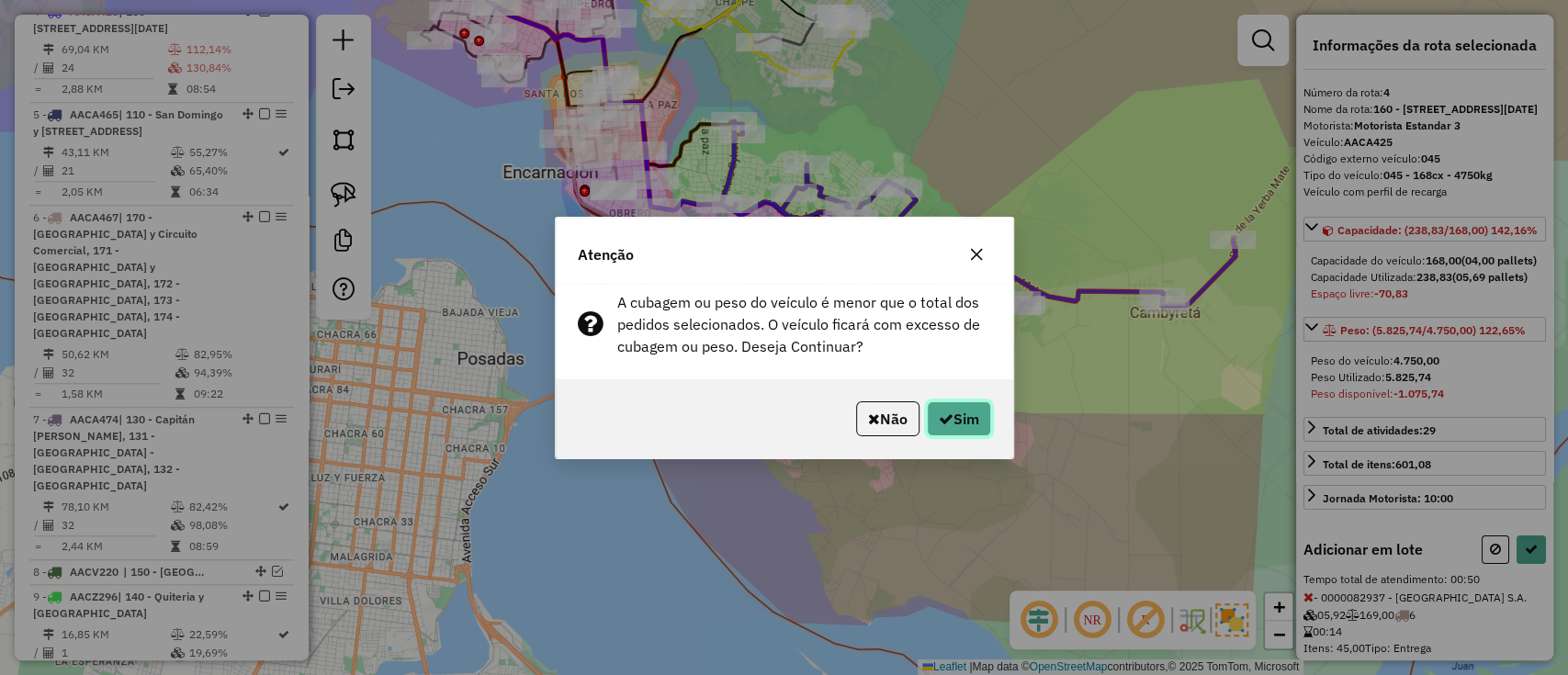
click at [979, 414] on button "Sim" at bounding box center [959, 418] width 64 height 34
select select "**********"
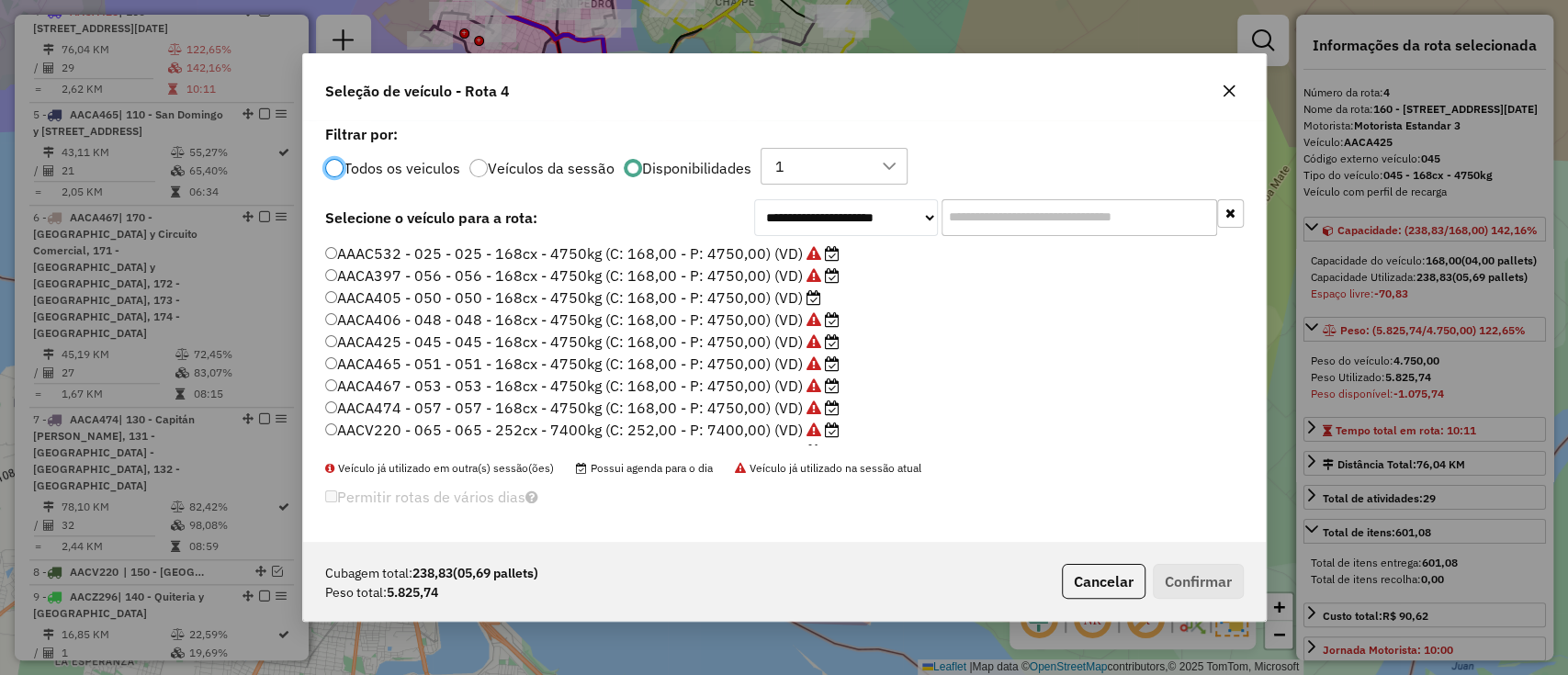
scroll to position [128, 0]
click at [793, 323] on label "AACV636 - 067 - 067 - 252cx - 7400kg (C: 252,00 - P: 7400,00) (VD)" at bounding box center [573, 324] width 496 height 22
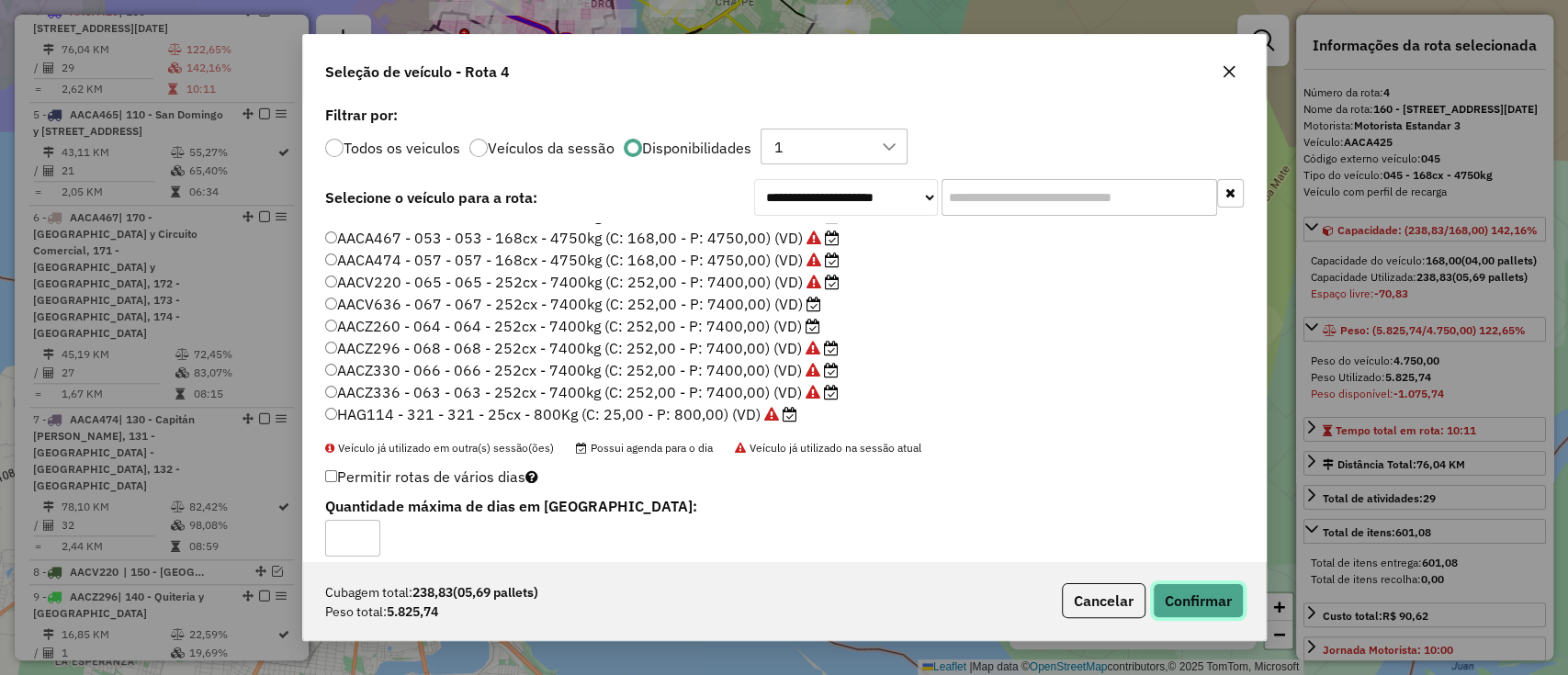
click at [1201, 593] on button "Confirmar" at bounding box center [1198, 600] width 91 height 34
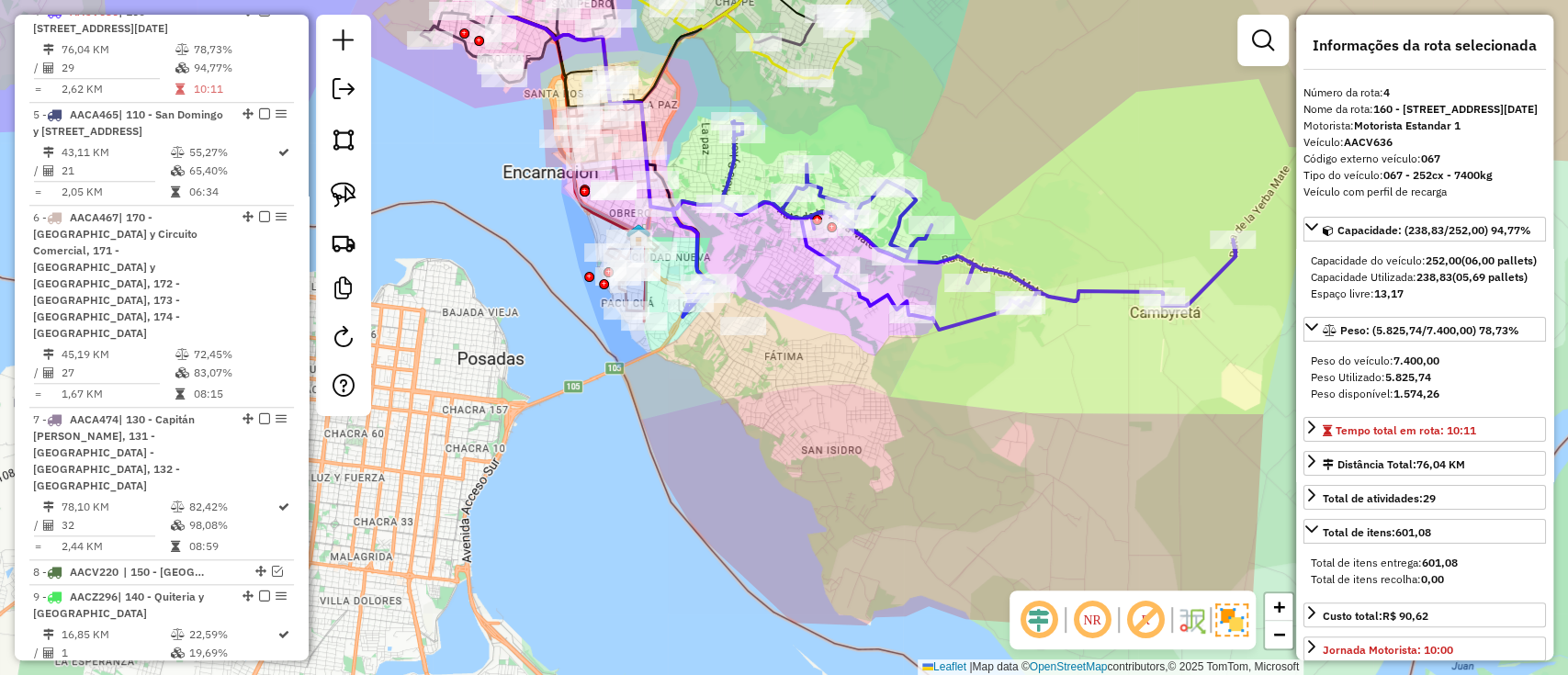
click at [697, 252] on icon at bounding box center [953, 226] width 563 height 209
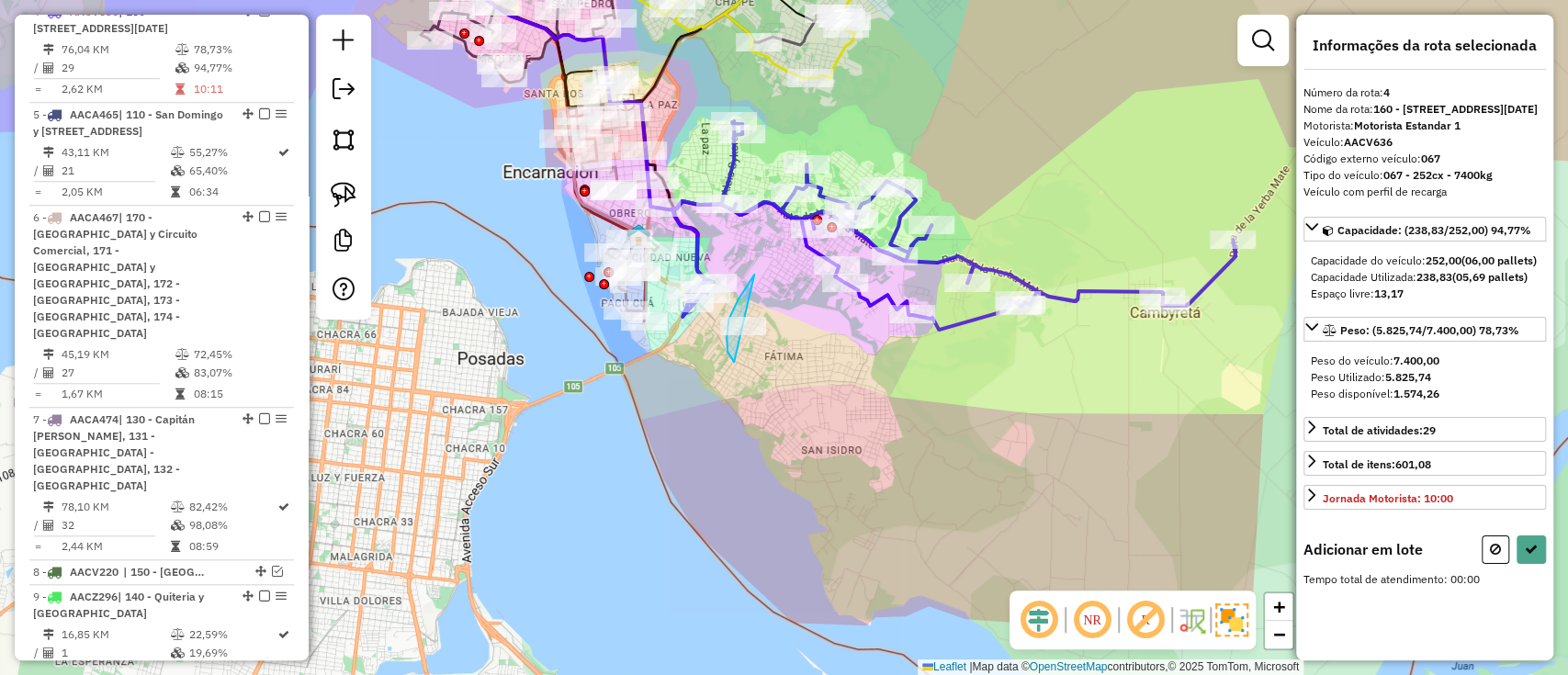
drag, startPoint x: 754, startPoint y: 275, endPoint x: 793, endPoint y: 342, distance: 77.5
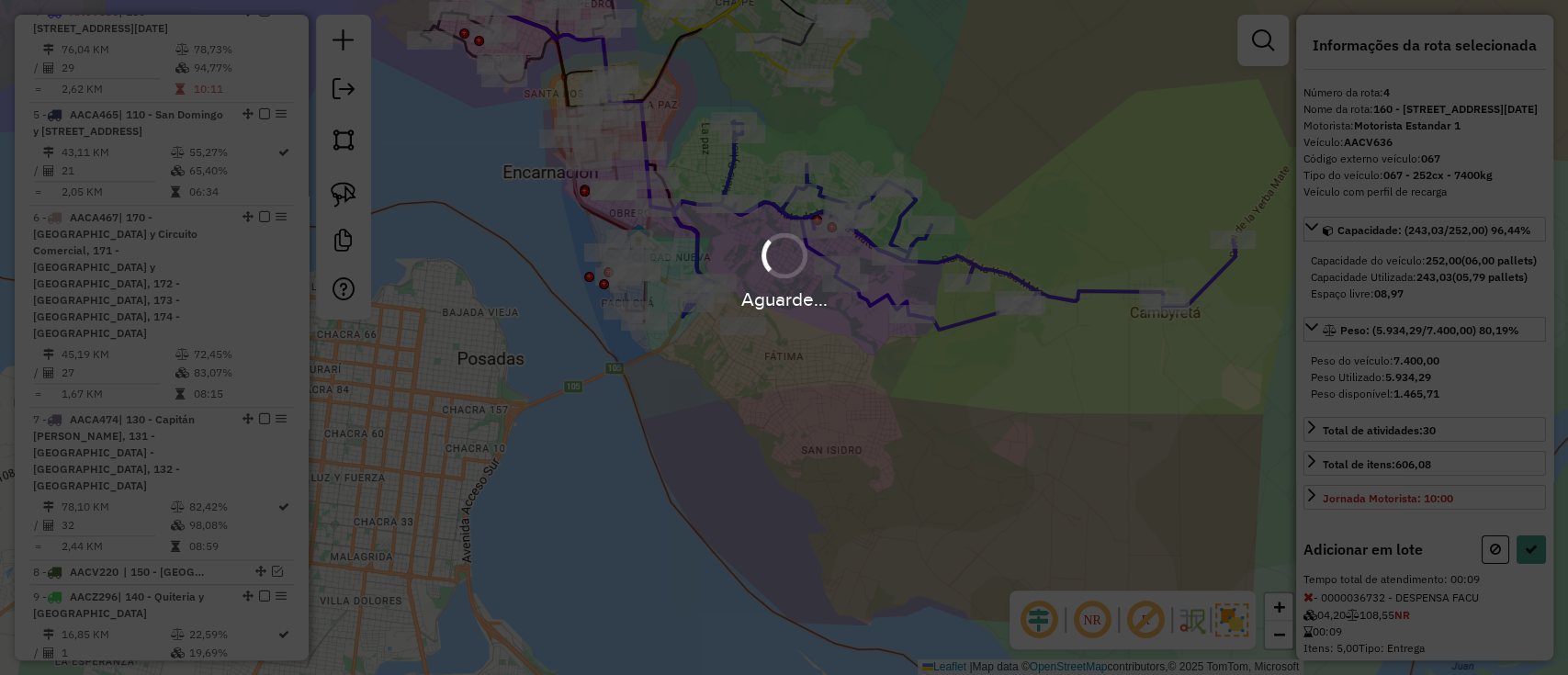
select select "**********"
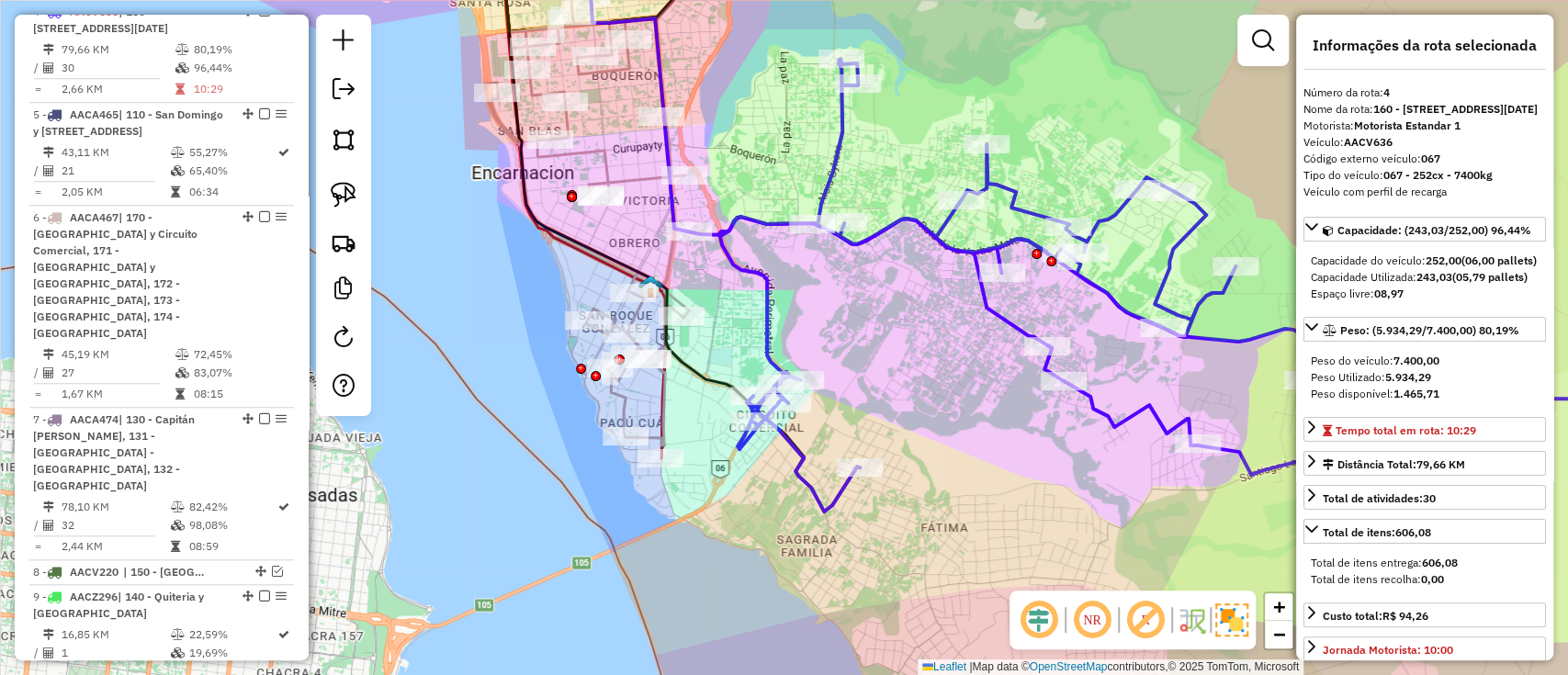
click at [622, 176] on icon at bounding box center [586, 196] width 204 height 498
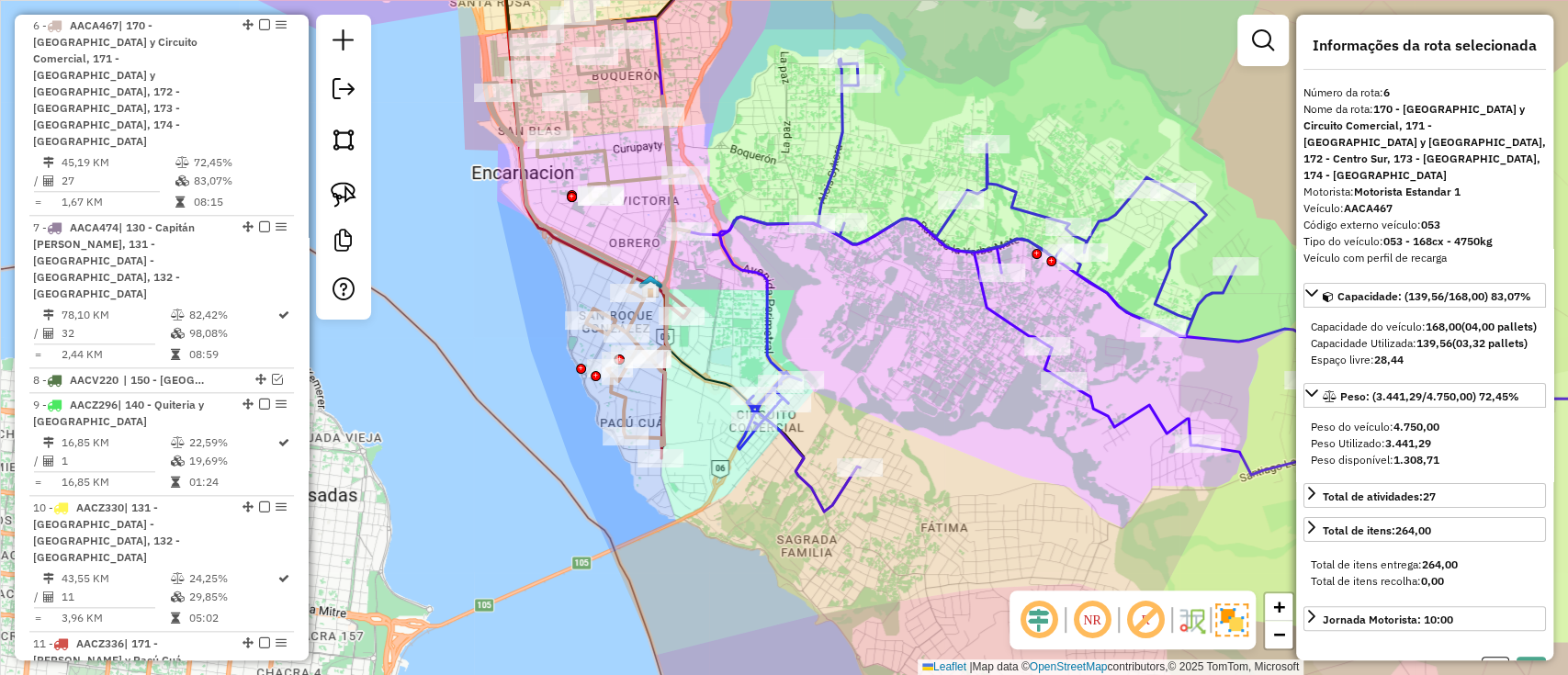
scroll to position [1226, 0]
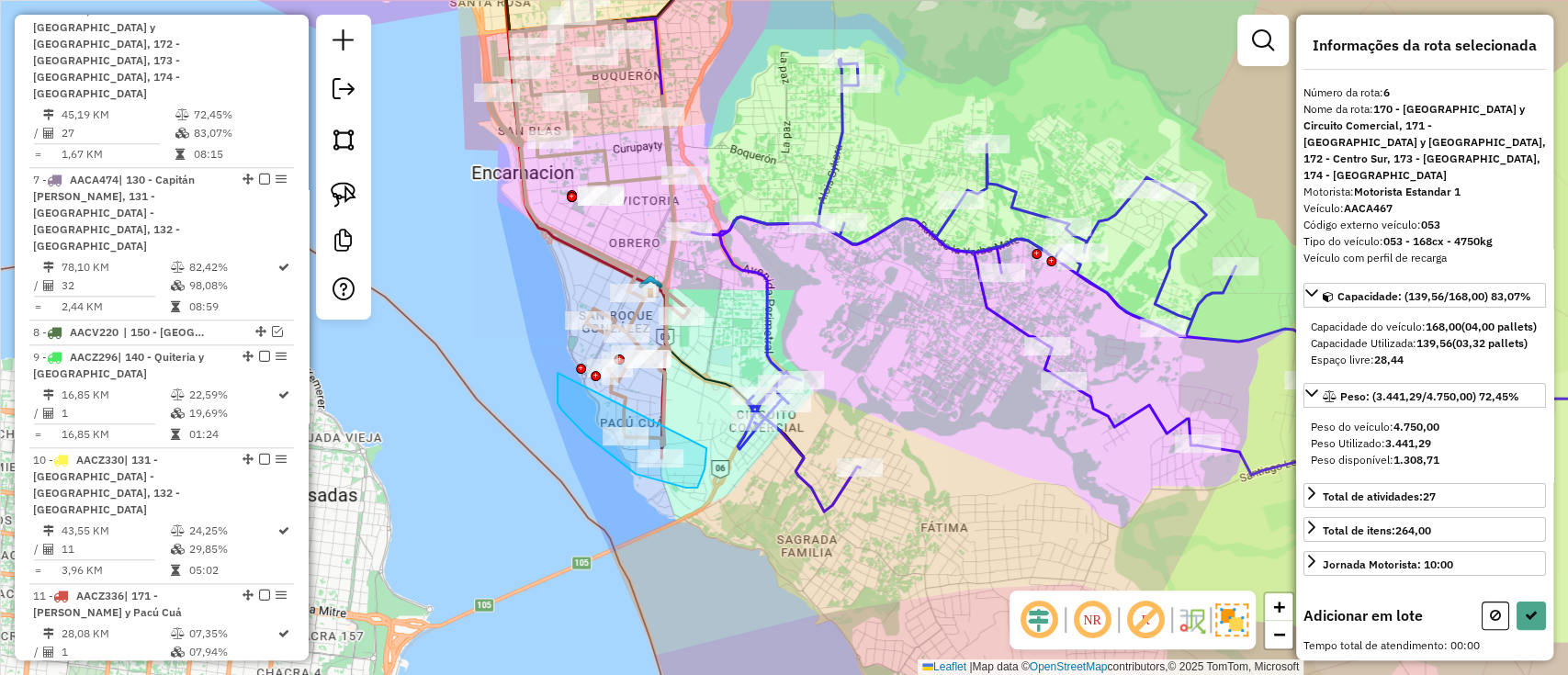
drag, startPoint x: 557, startPoint y: 392, endPoint x: 707, endPoint y: 448, distance: 160.1
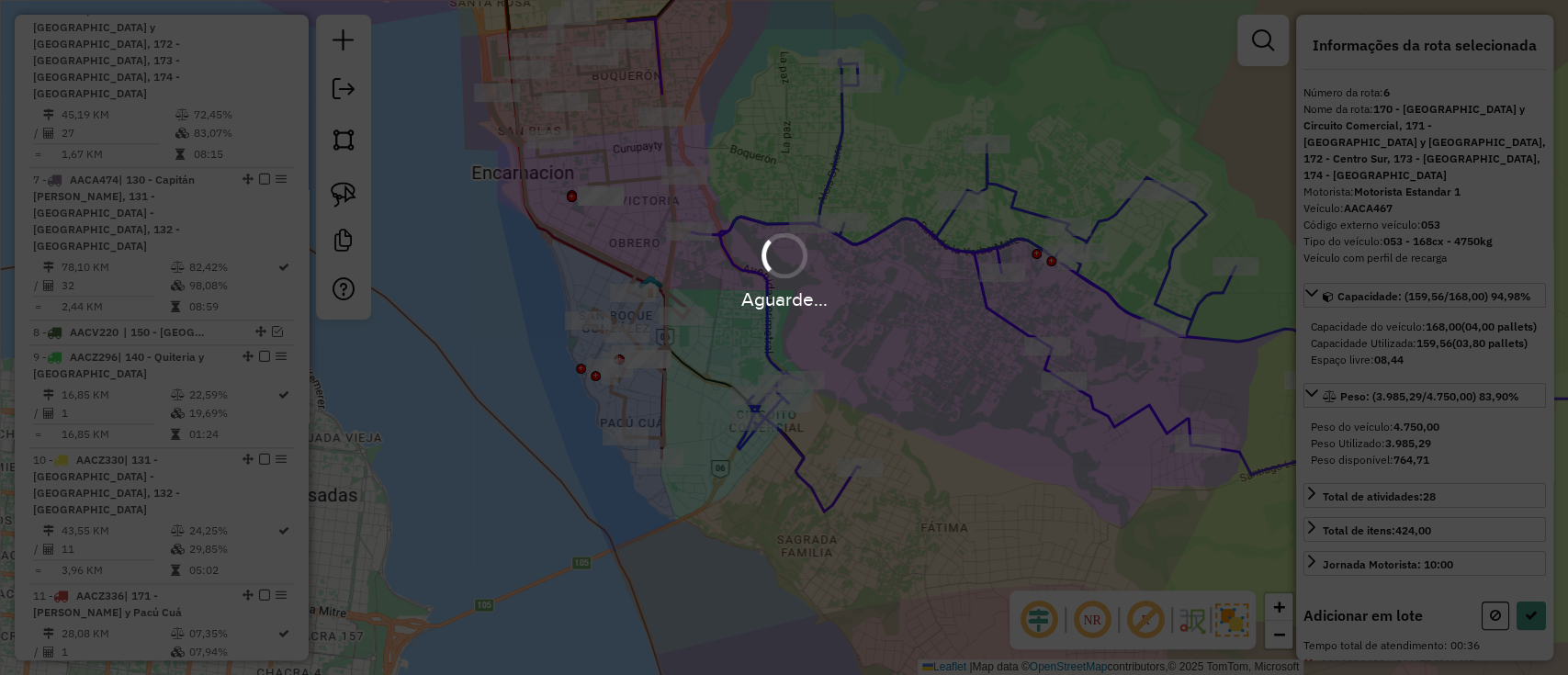
select select "**********"
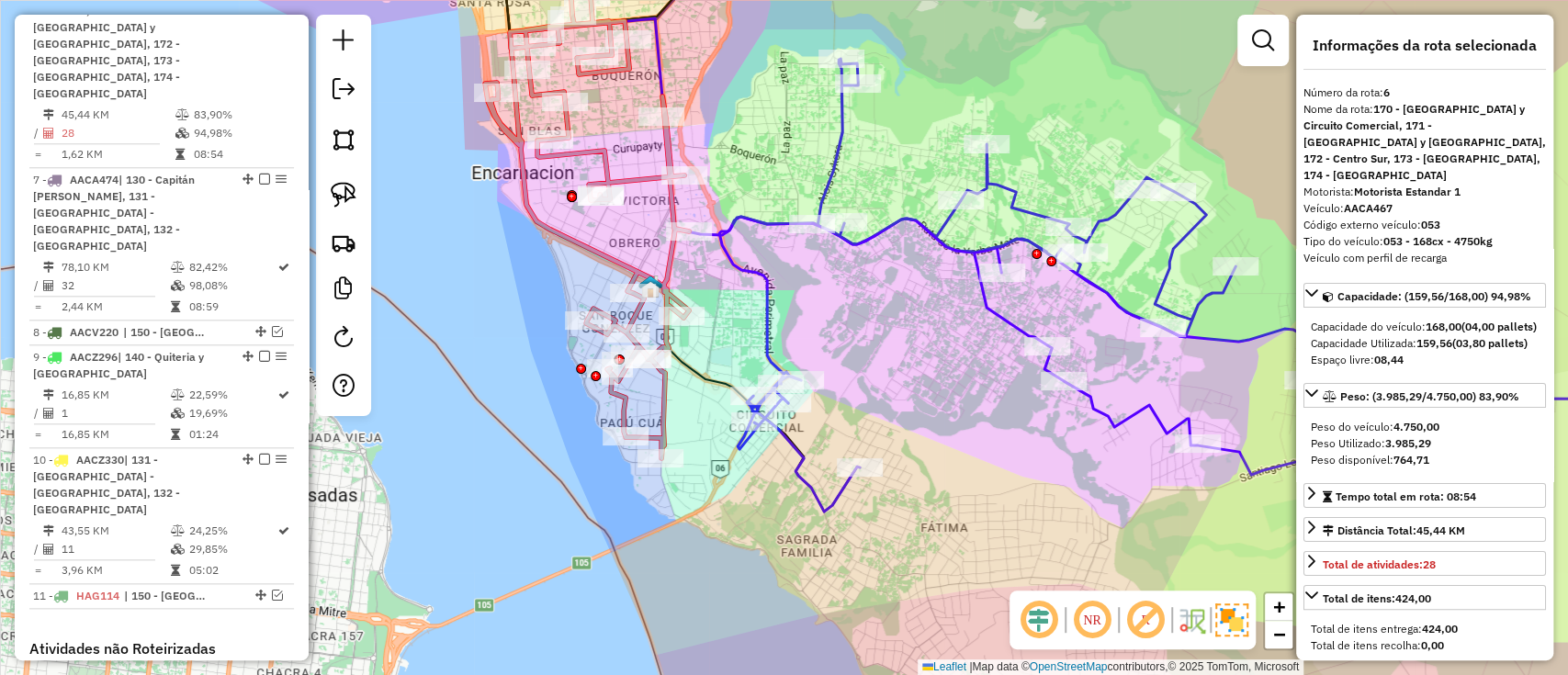
click at [900, 226] on icon at bounding box center [1222, 286] width 1005 height 453
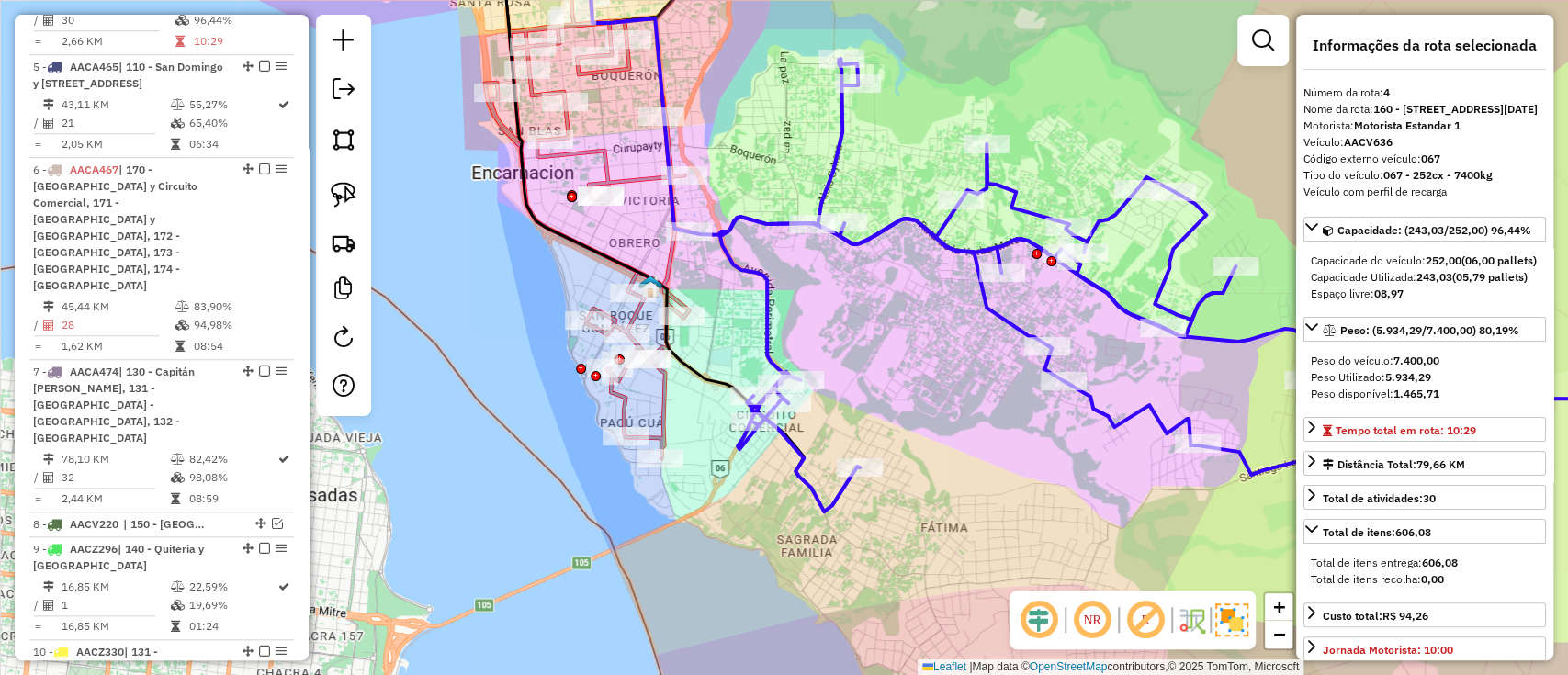
scroll to position [985, 0]
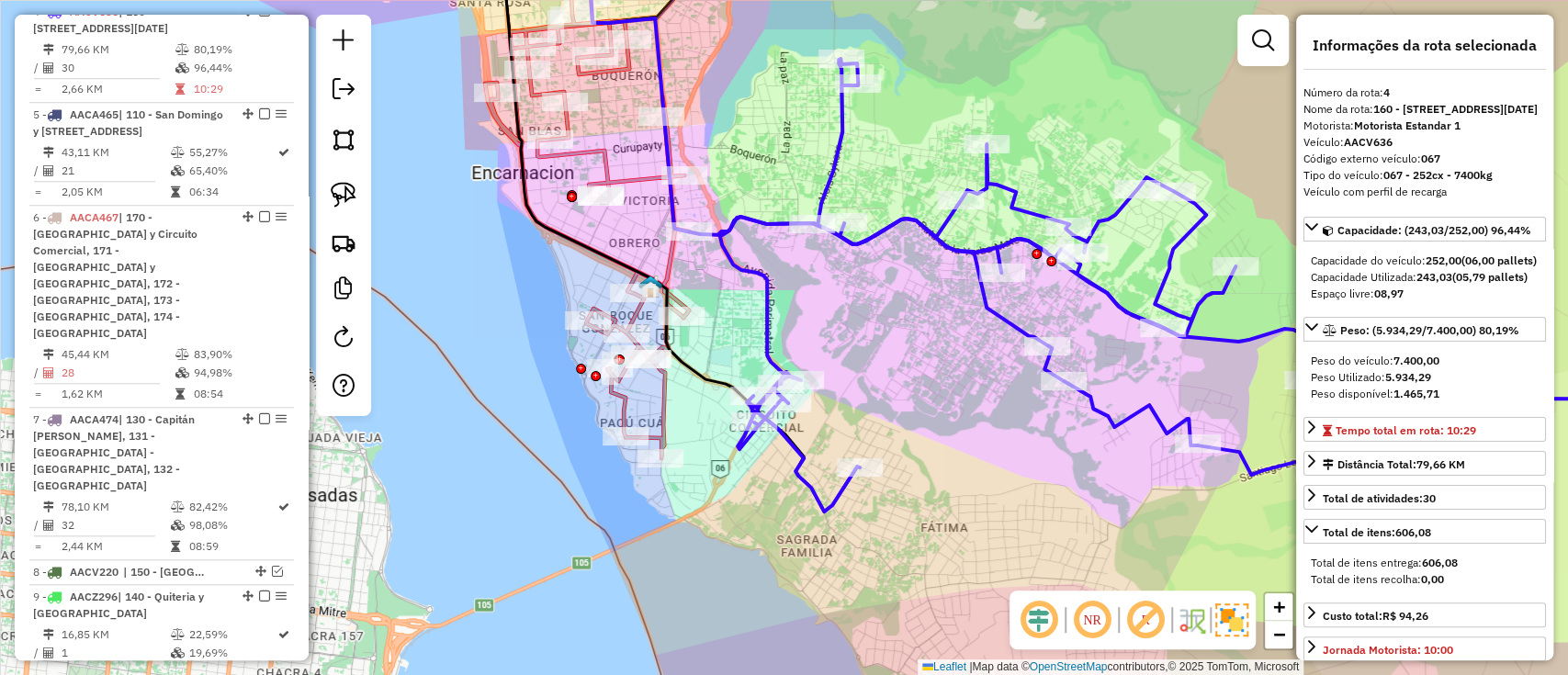
click at [647, 180] on icon at bounding box center [586, 203] width 204 height 510
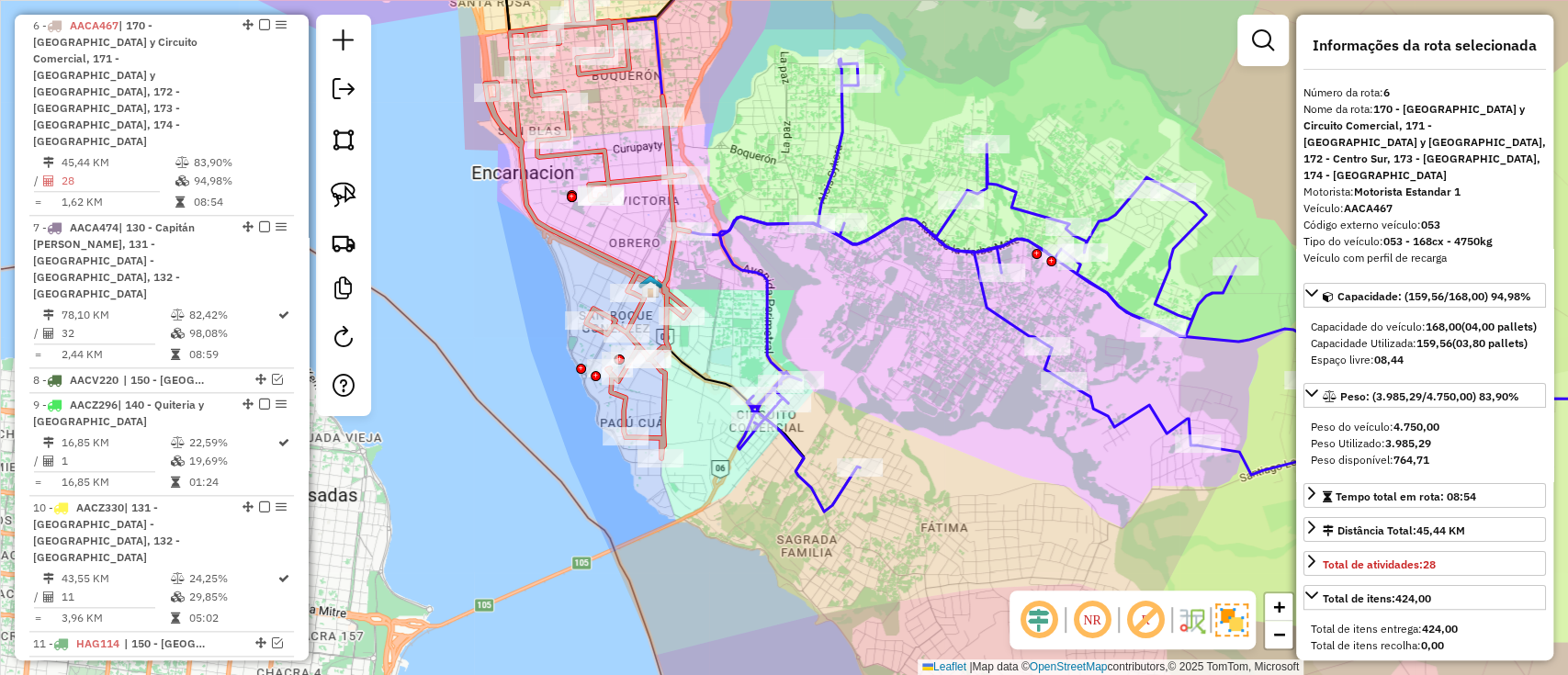
scroll to position [1226, 0]
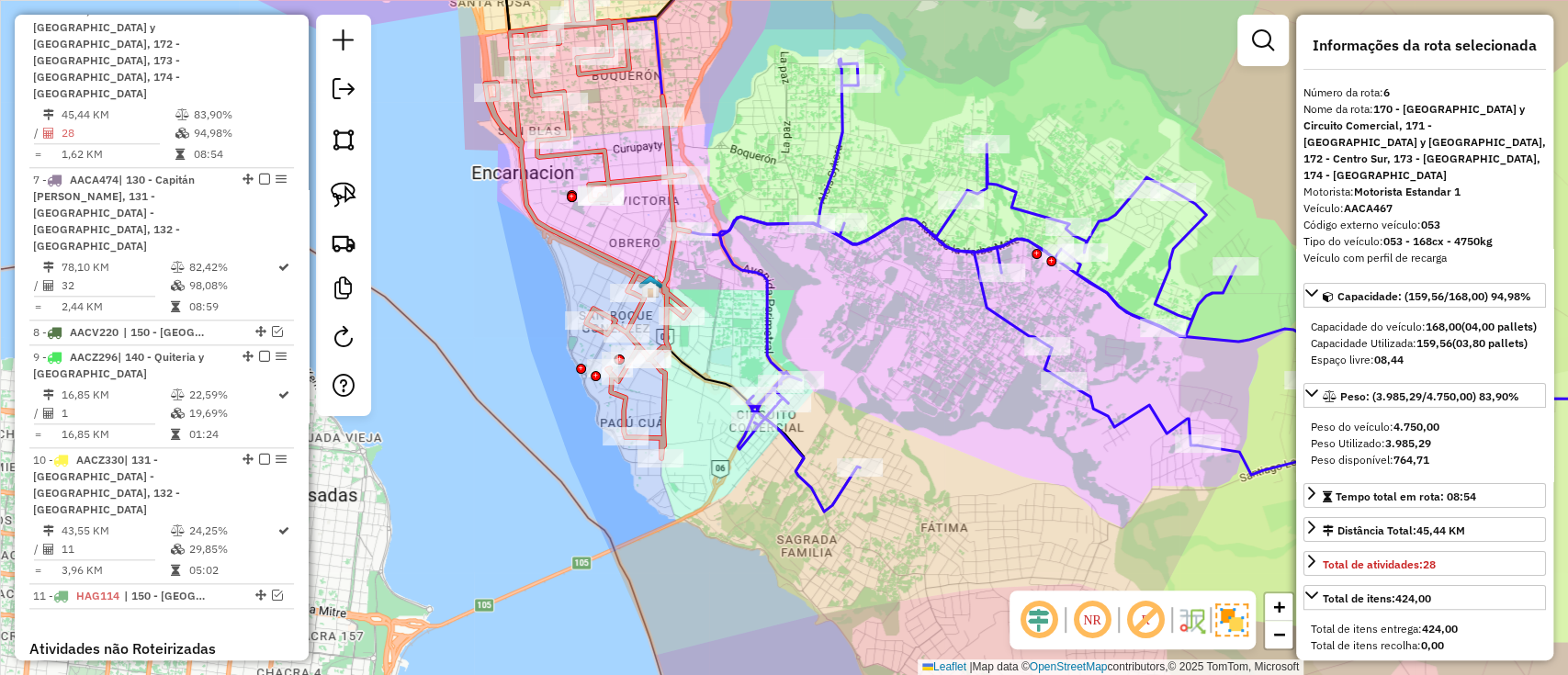
click at [890, 224] on icon at bounding box center [1222, 286] width 1005 height 453
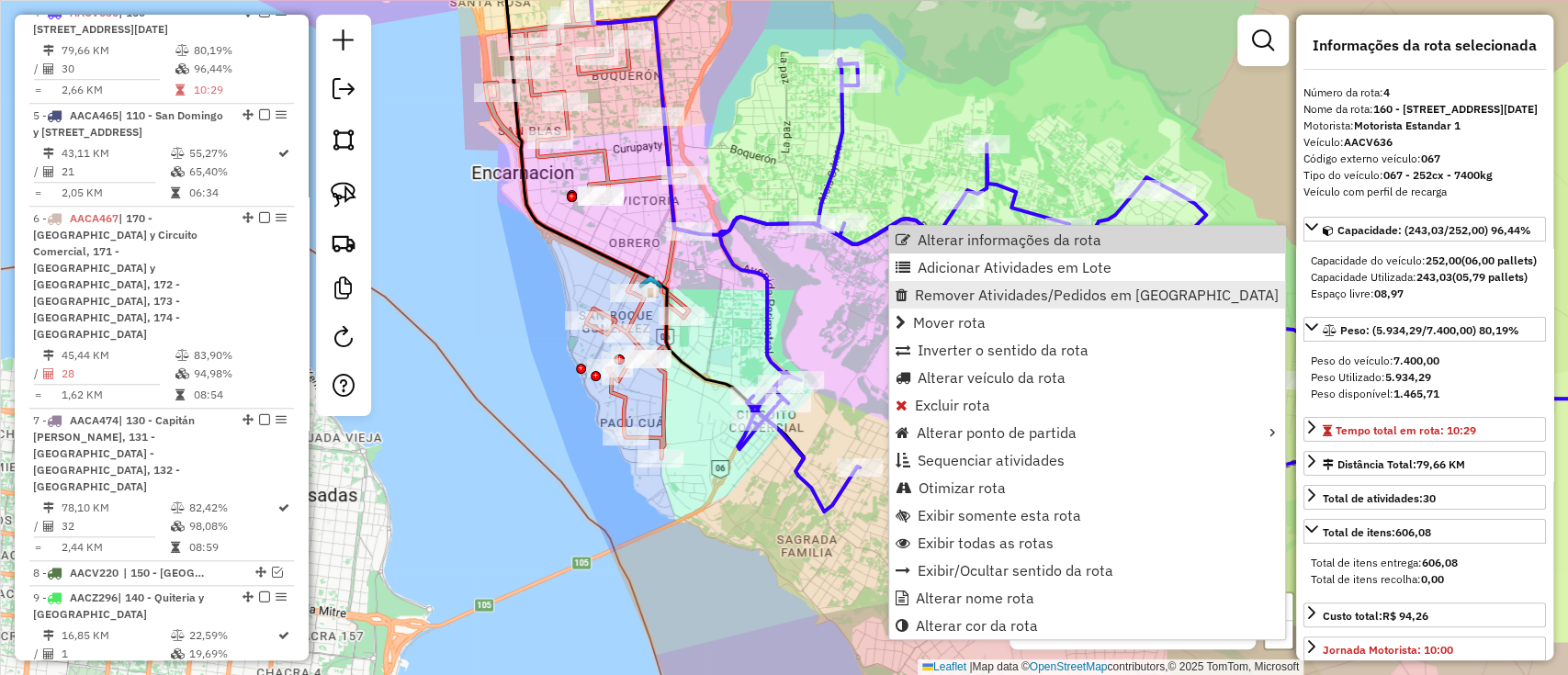
scroll to position [985, 0]
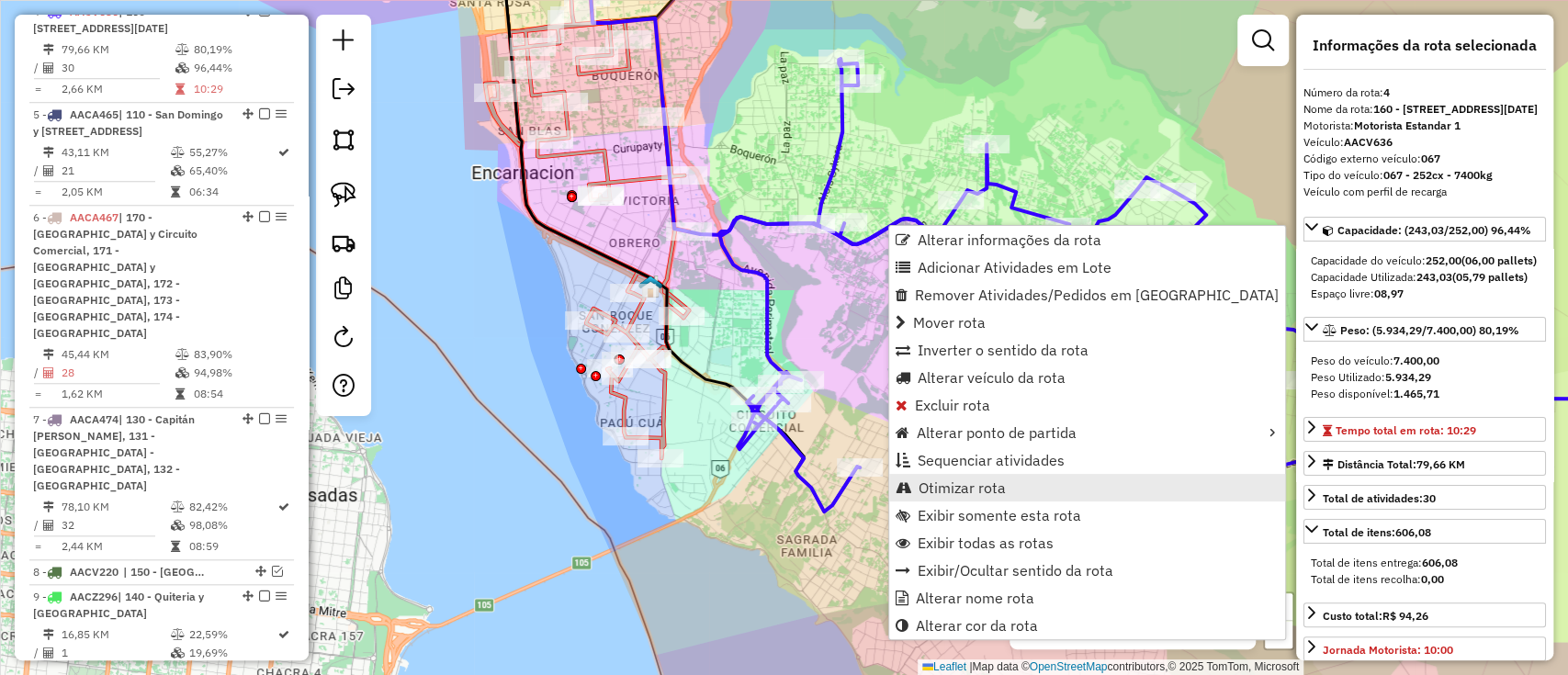
click at [969, 482] on span "Otimizar rota" at bounding box center [962, 488] width 88 height 15
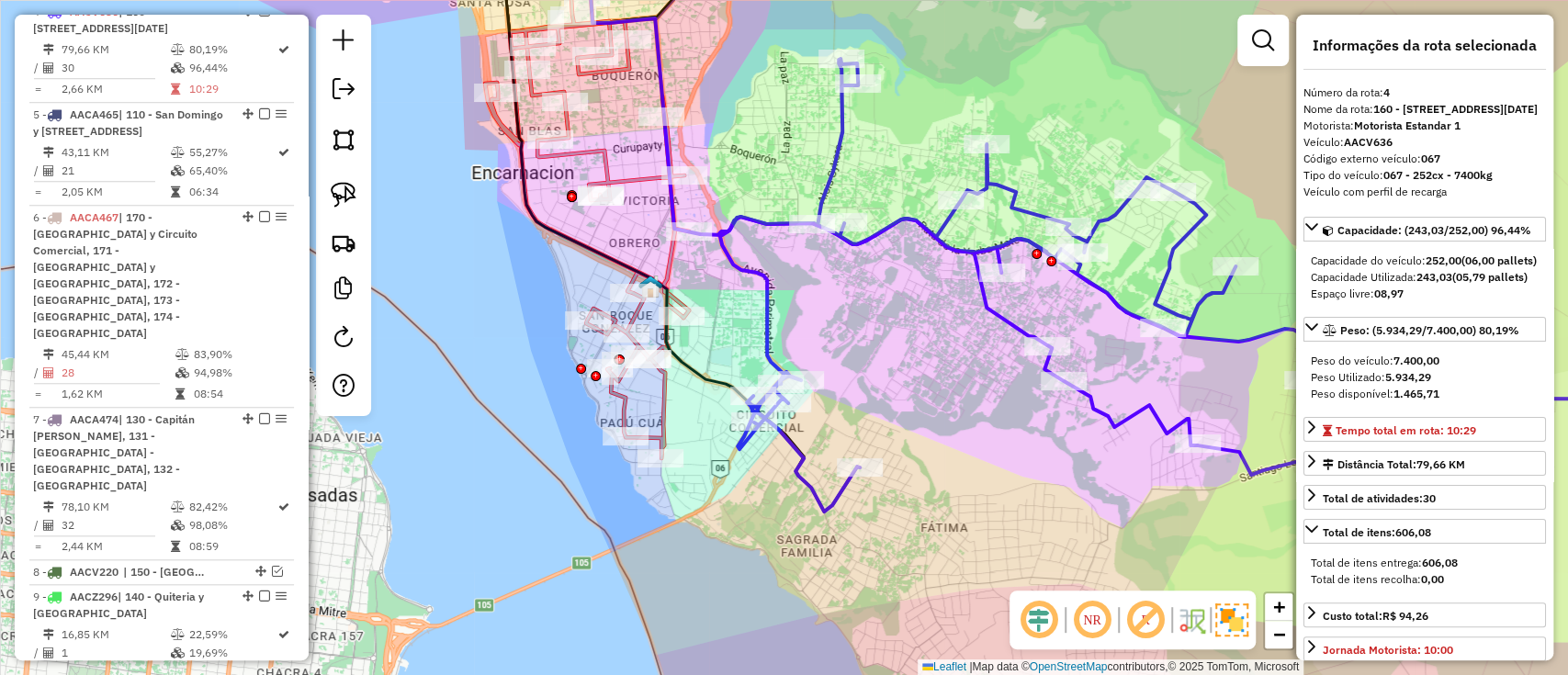
click at [640, 177] on icon at bounding box center [586, 203] width 204 height 510
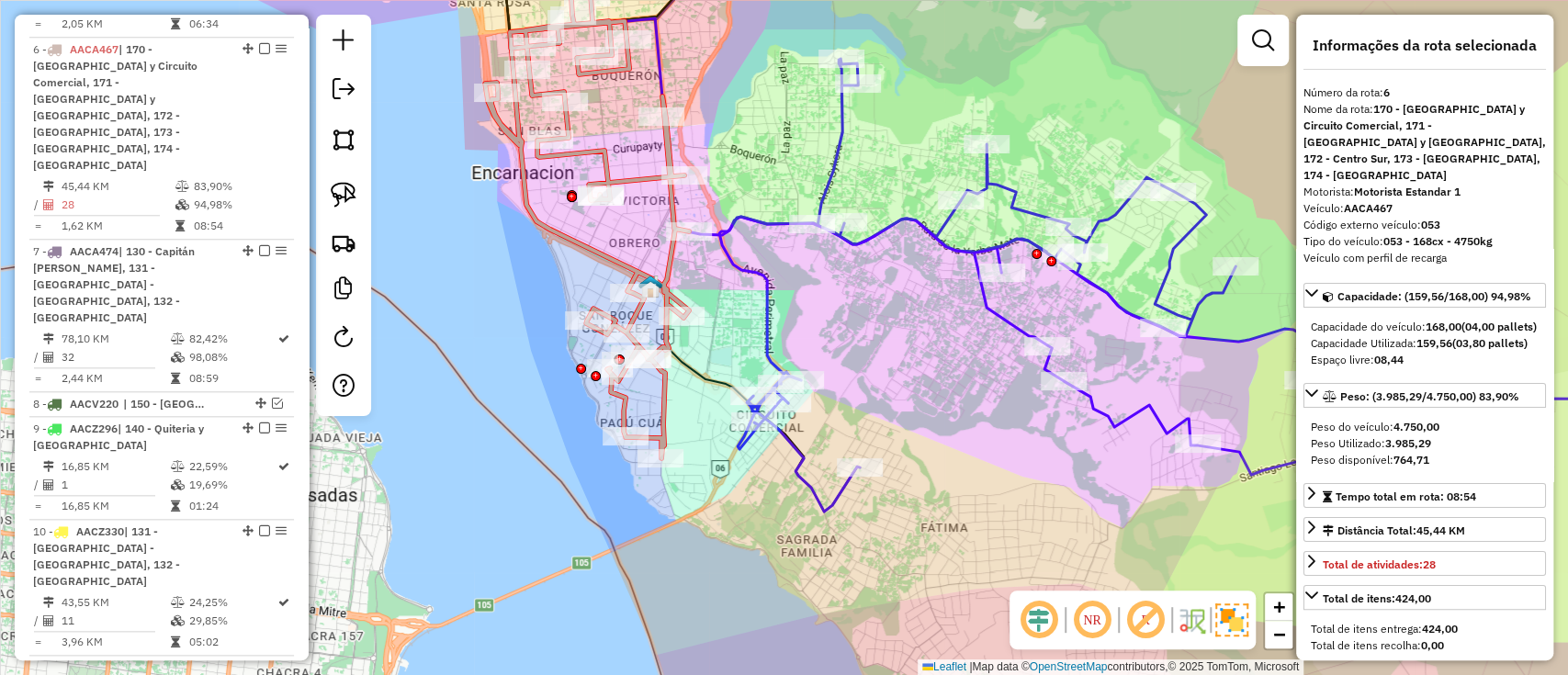
scroll to position [1226, 0]
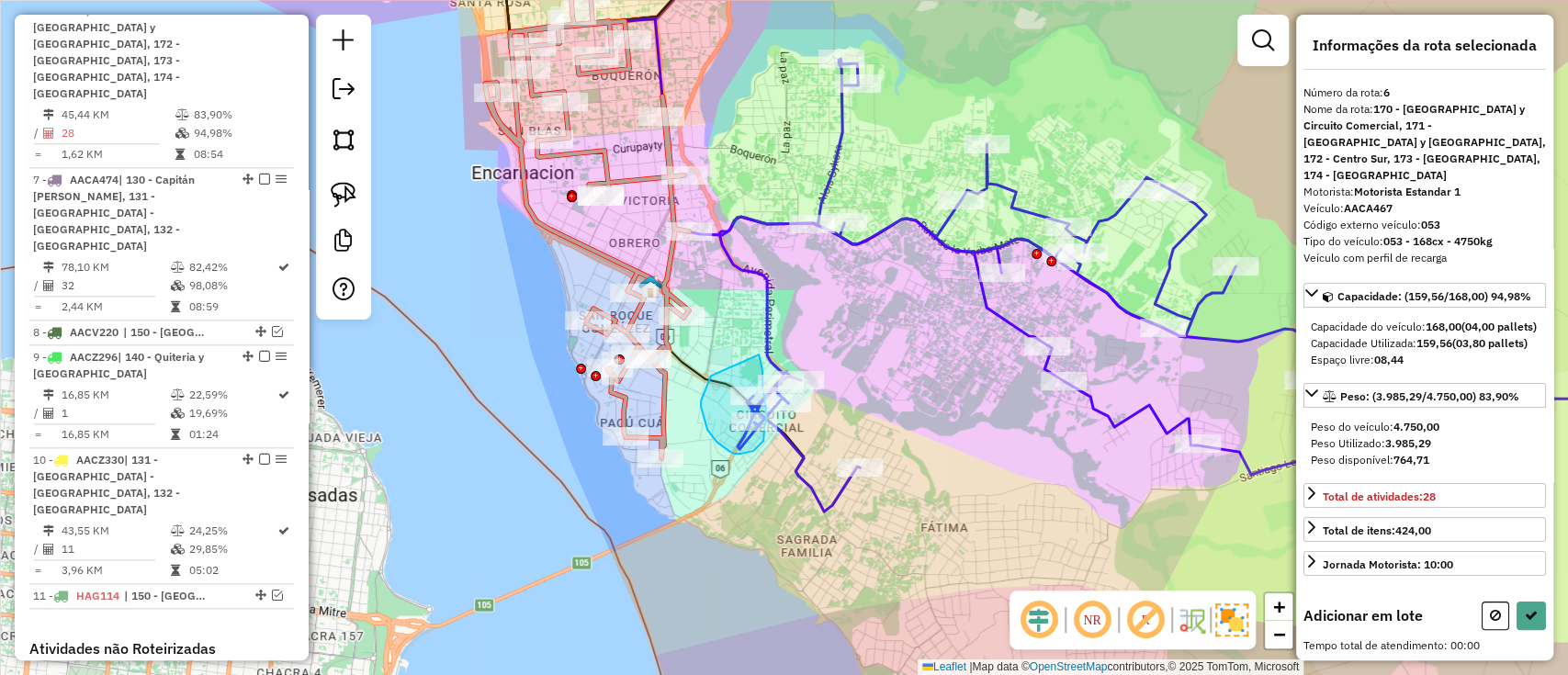
drag, startPoint x: 711, startPoint y: 376, endPoint x: 759, endPoint y: 354, distance: 52.8
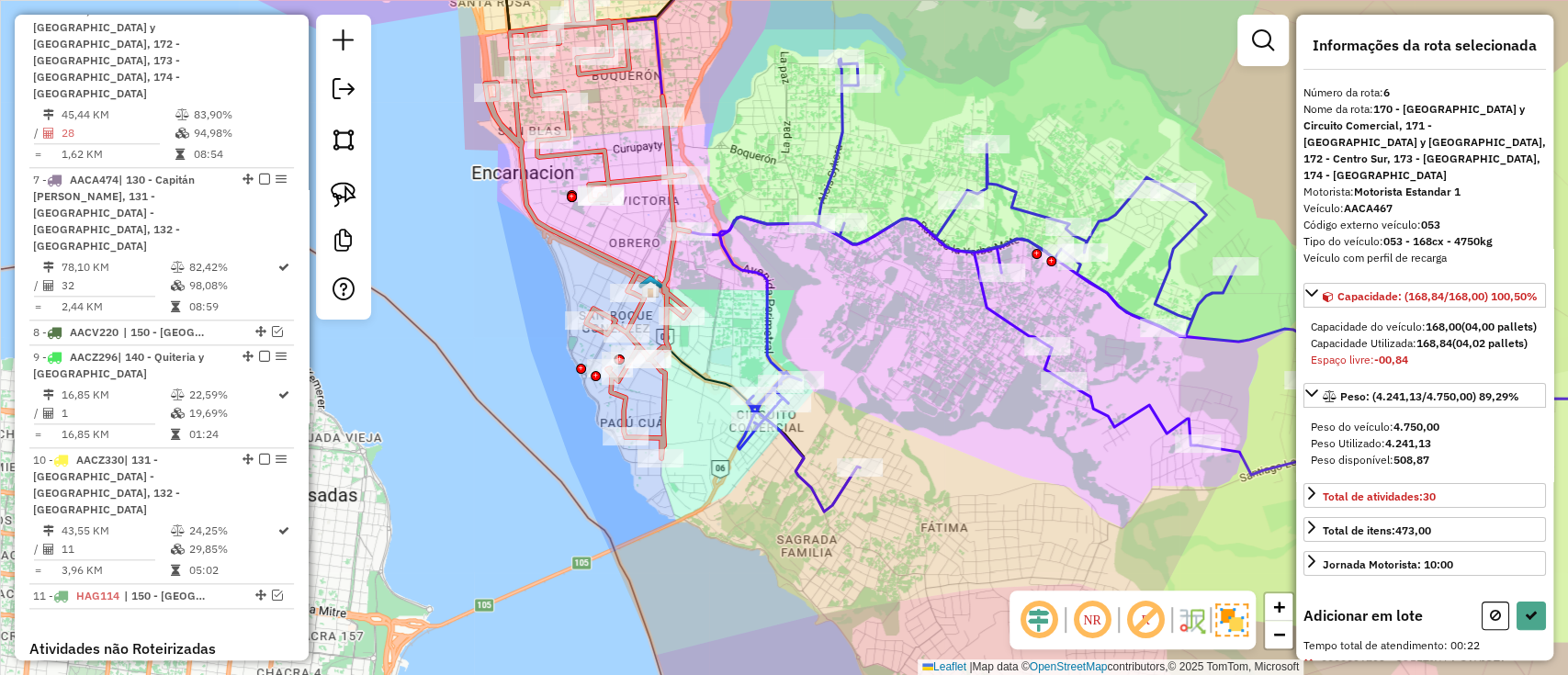
scroll to position [229, 0]
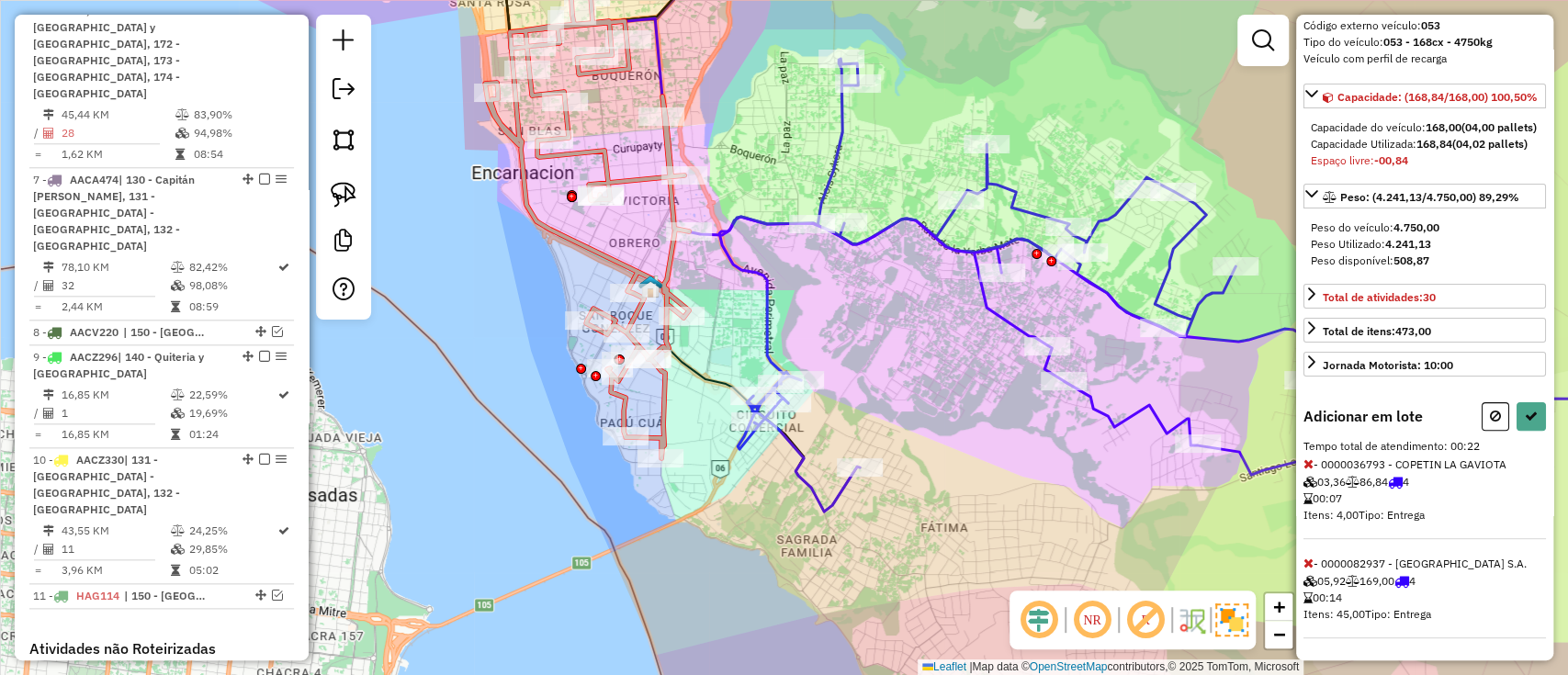
click at [1316, 459] on span "- 0000036793 - COPETIN LA GAVIOTA 03,36 86,84 4 00:07 Itens: 4,00 Tipo: Entrega" at bounding box center [1425, 498] width 242 height 82
click at [1305, 459] on icon at bounding box center [1309, 463] width 10 height 13
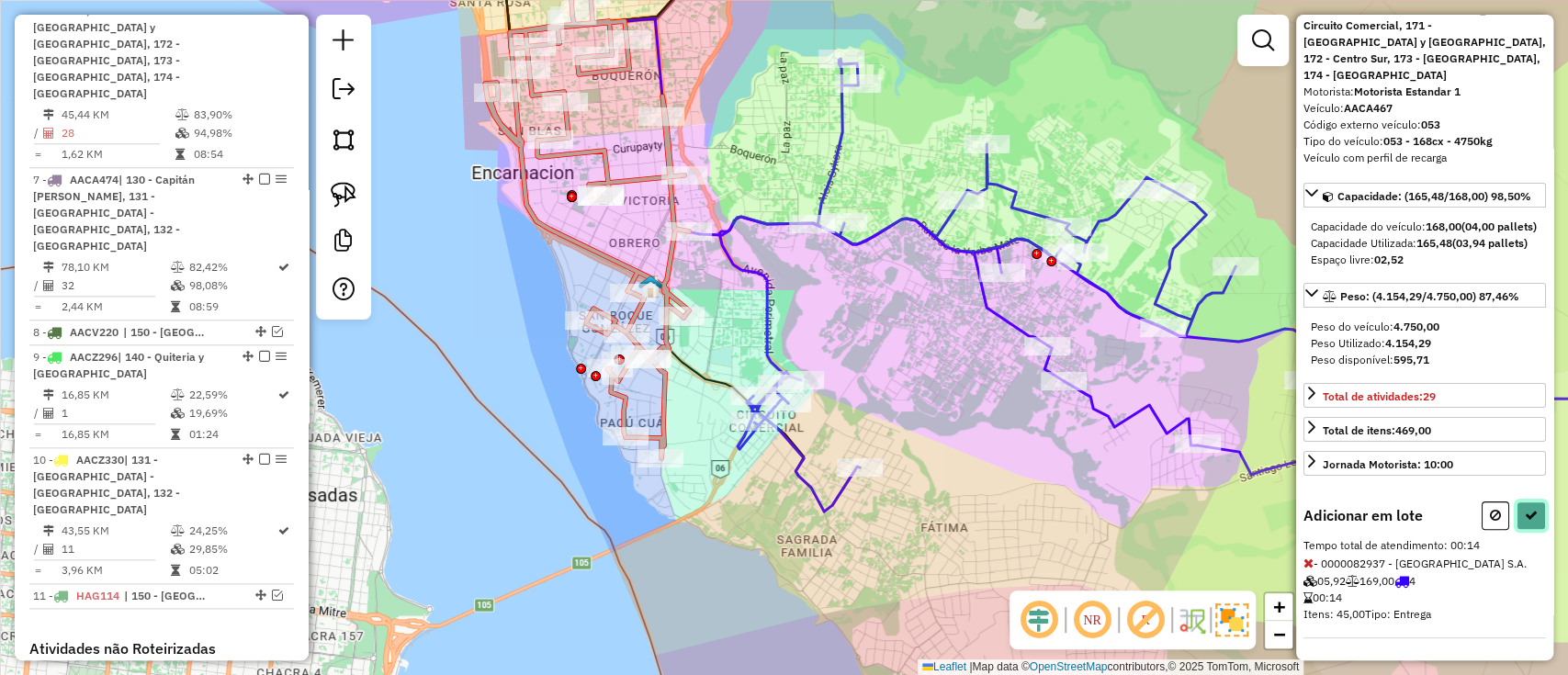
click at [1530, 509] on icon at bounding box center [1532, 514] width 13 height 13
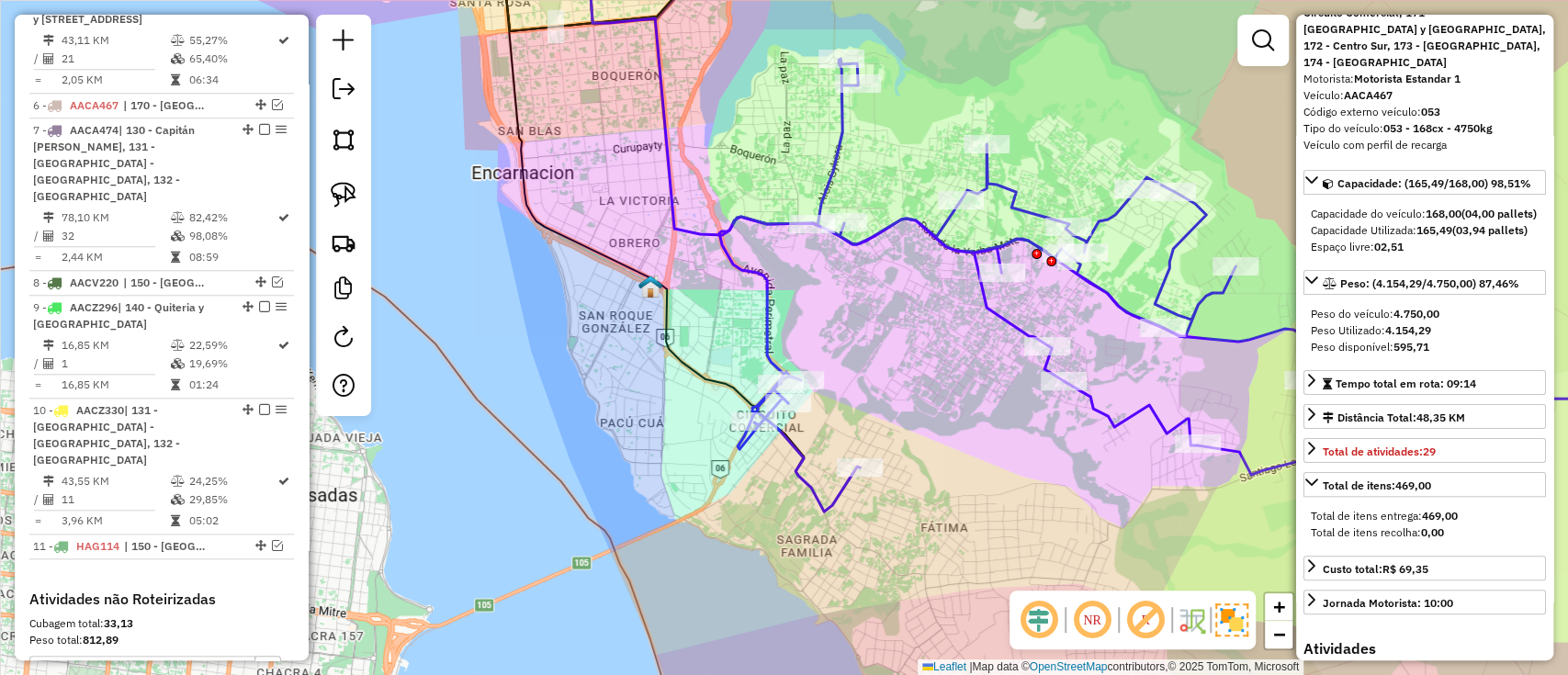
click at [756, 271] on icon at bounding box center [1222, 286] width 1005 height 453
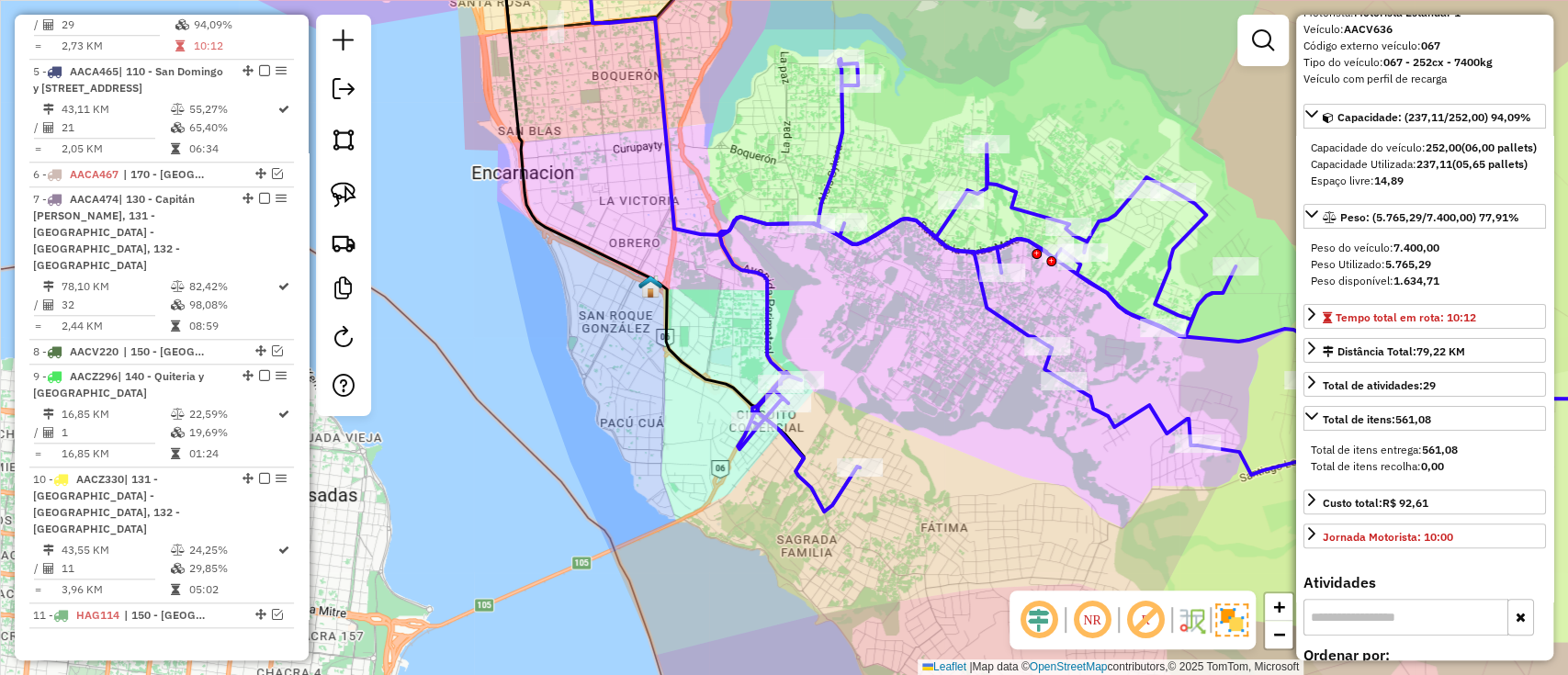
scroll to position [985, 0]
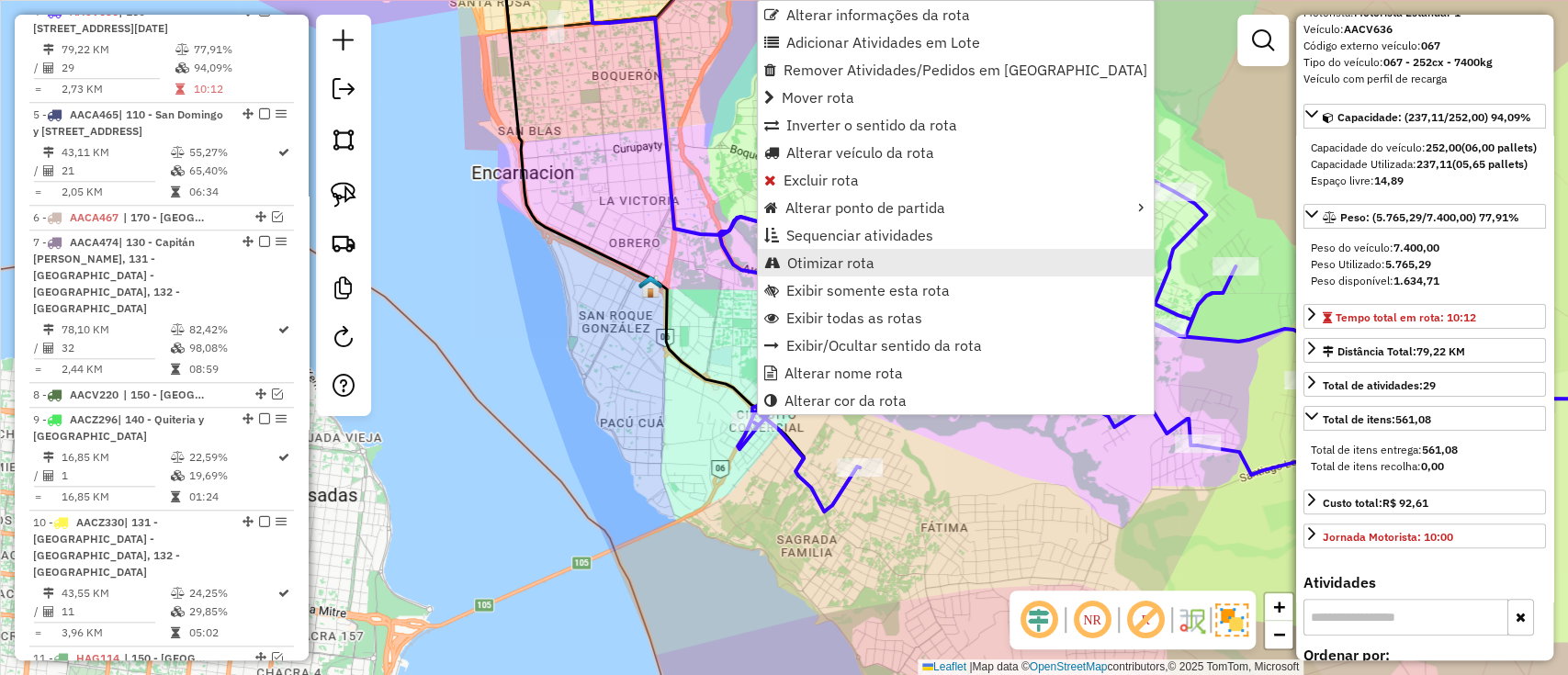
click at [826, 268] on span "Otimizar rota" at bounding box center [831, 262] width 88 height 15
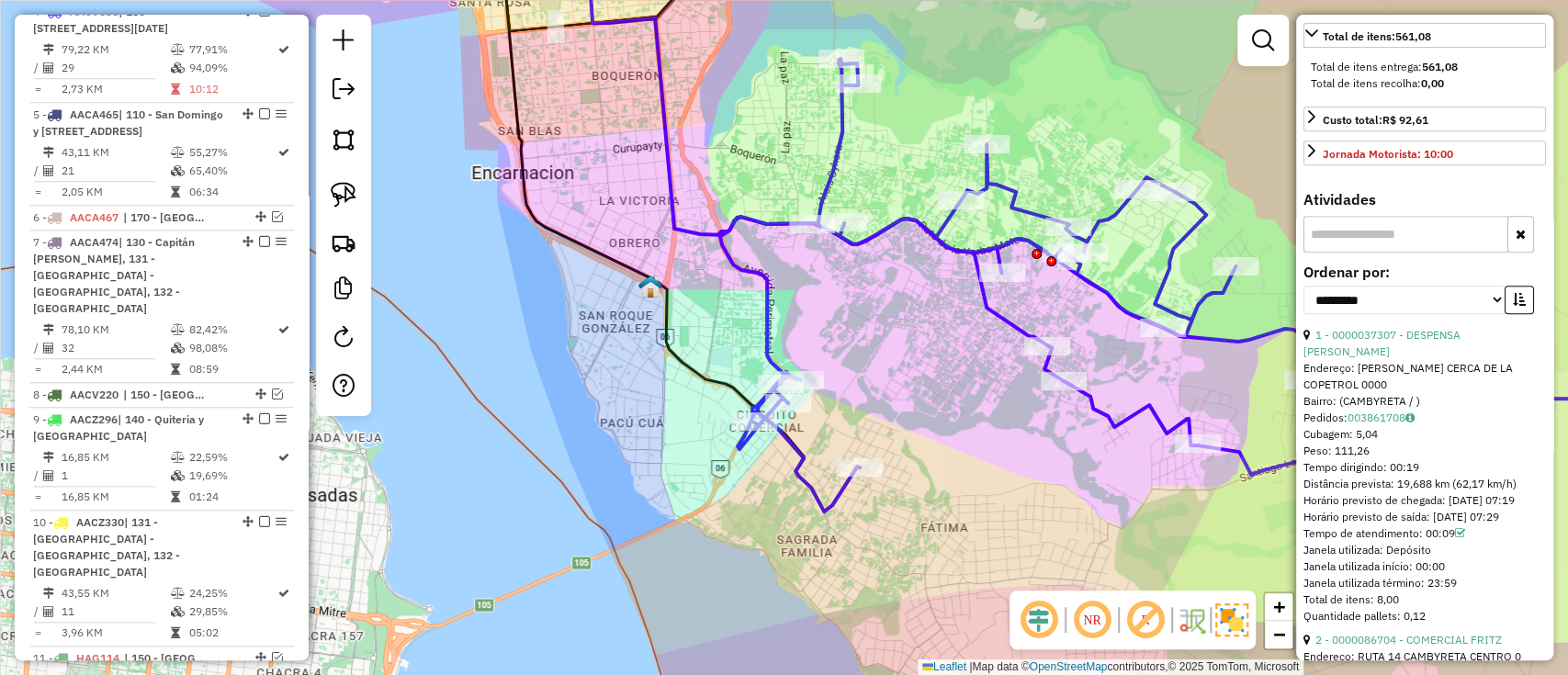
scroll to position [603, 0]
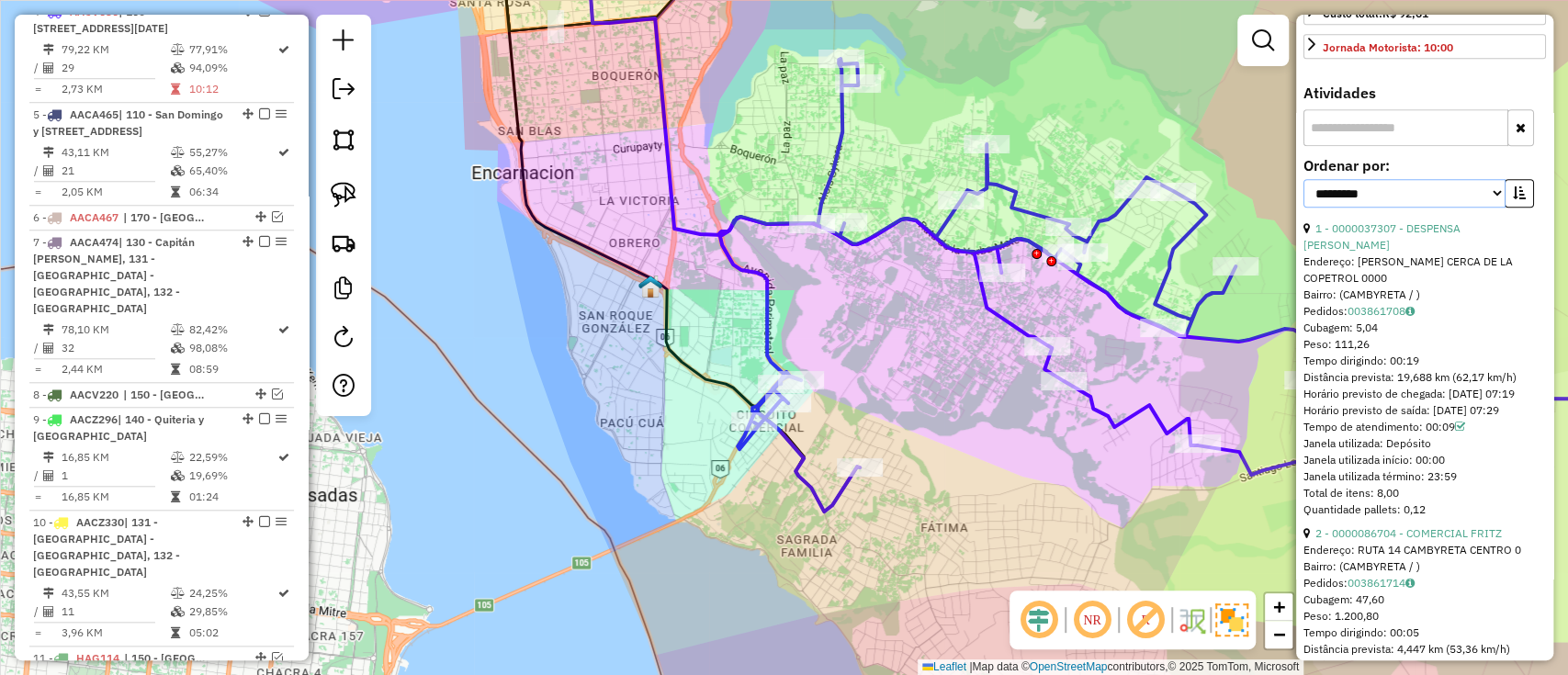
click at [1385, 208] on select "**********" at bounding box center [1404, 193] width 202 height 29
select select "*********"
click at [1304, 208] on select "**********" at bounding box center [1404, 193] width 202 height 29
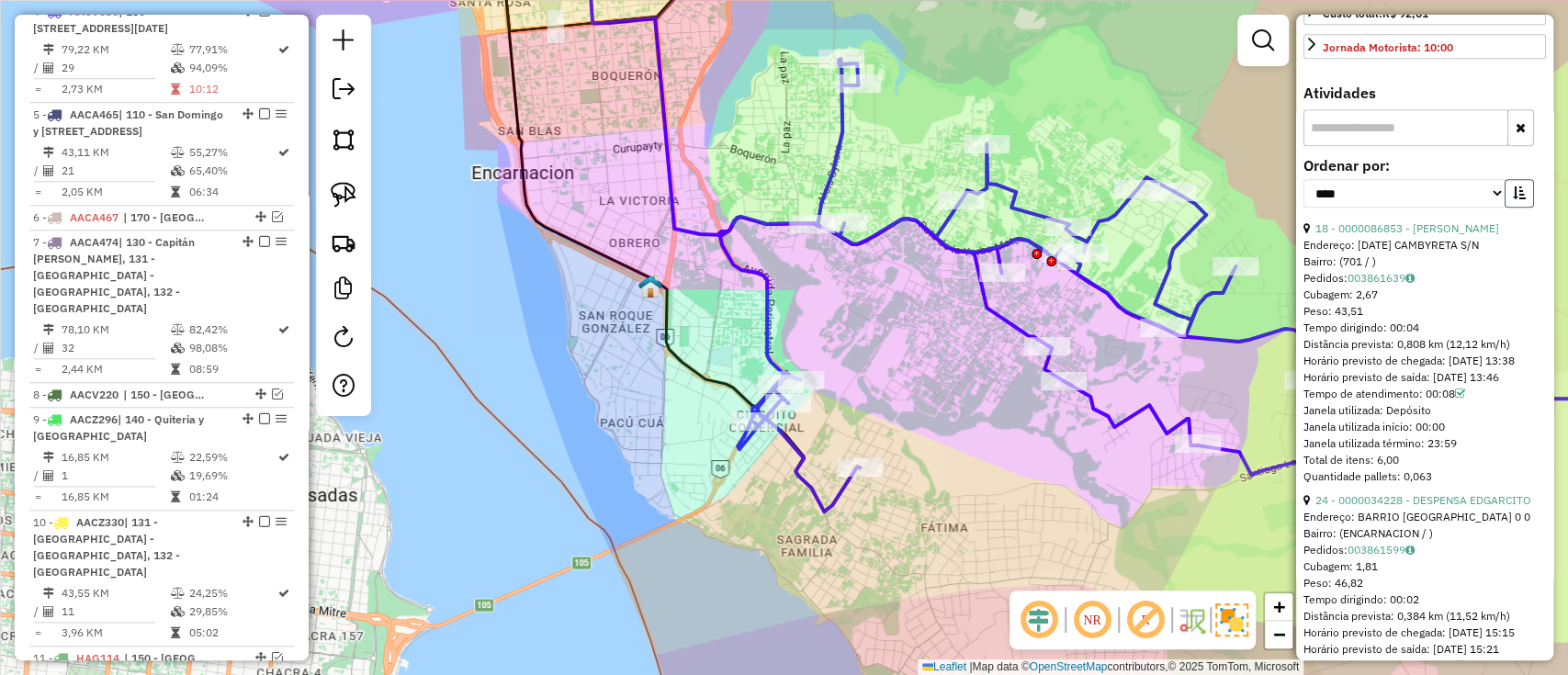
click at [1522, 208] on button "button" at bounding box center [1520, 193] width 30 height 29
click at [1378, 236] on link "2 - 0000086704 - COMERCIAL FRITZ" at bounding box center [1408, 229] width 186 height 14
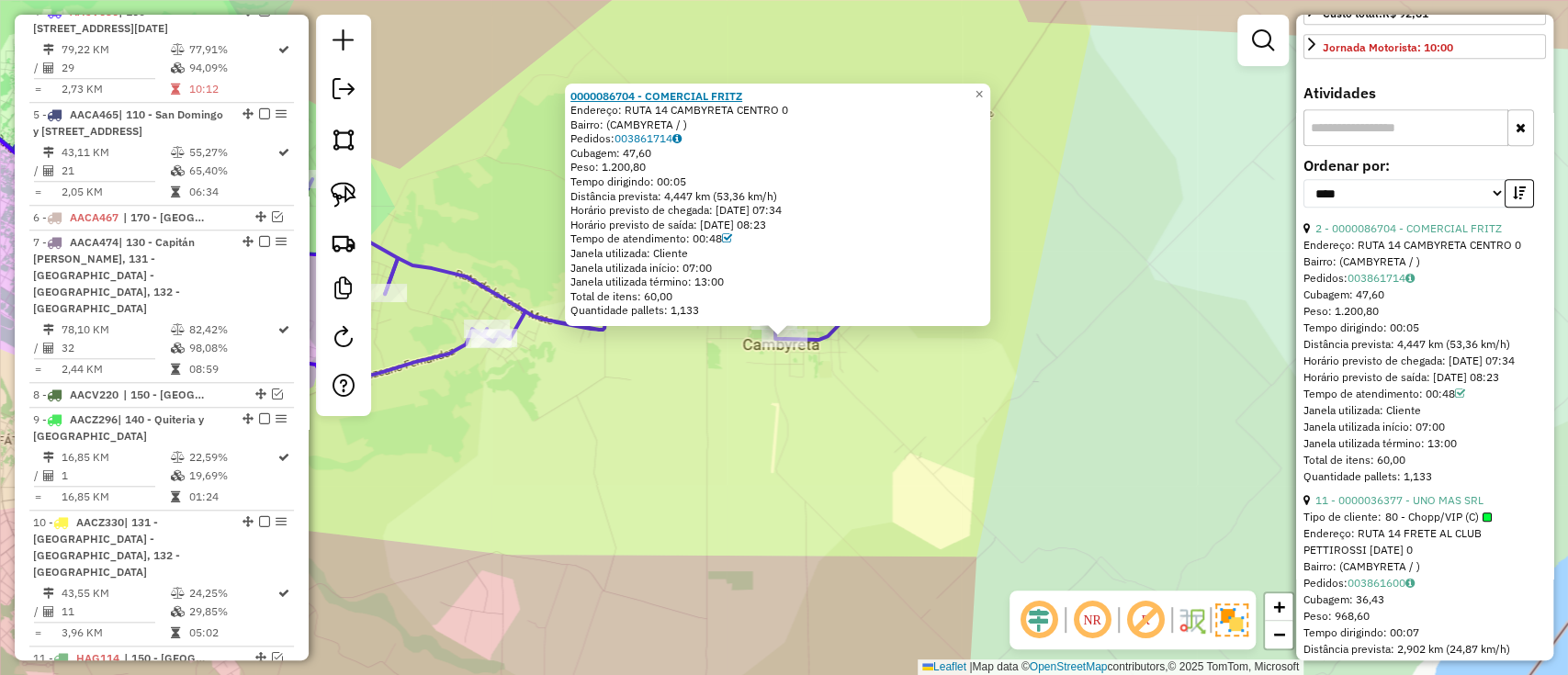
click at [679, 98] on strong "0000086704 - COMERCIAL FRITZ" at bounding box center [656, 96] width 171 height 14
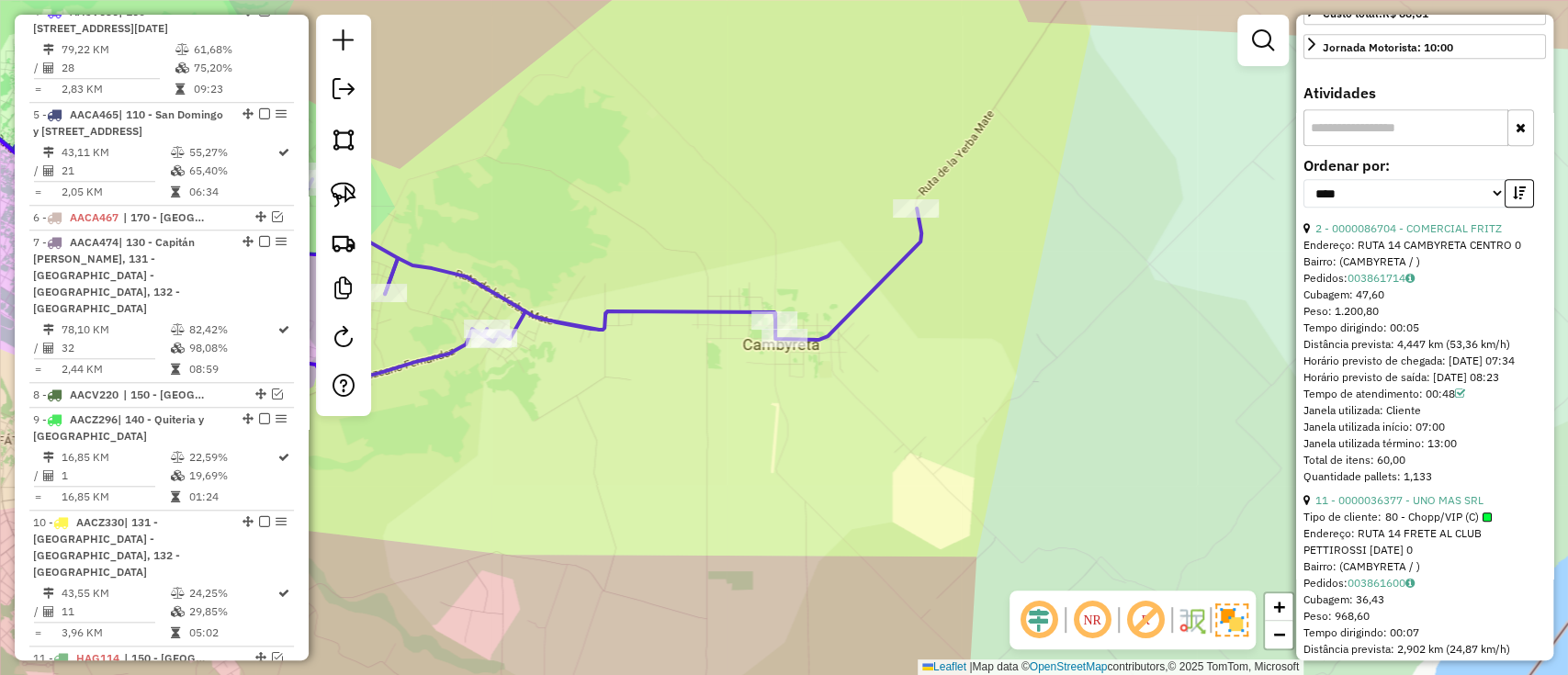
click at [527, 316] on icon at bounding box center [382, 198] width 1078 height 453
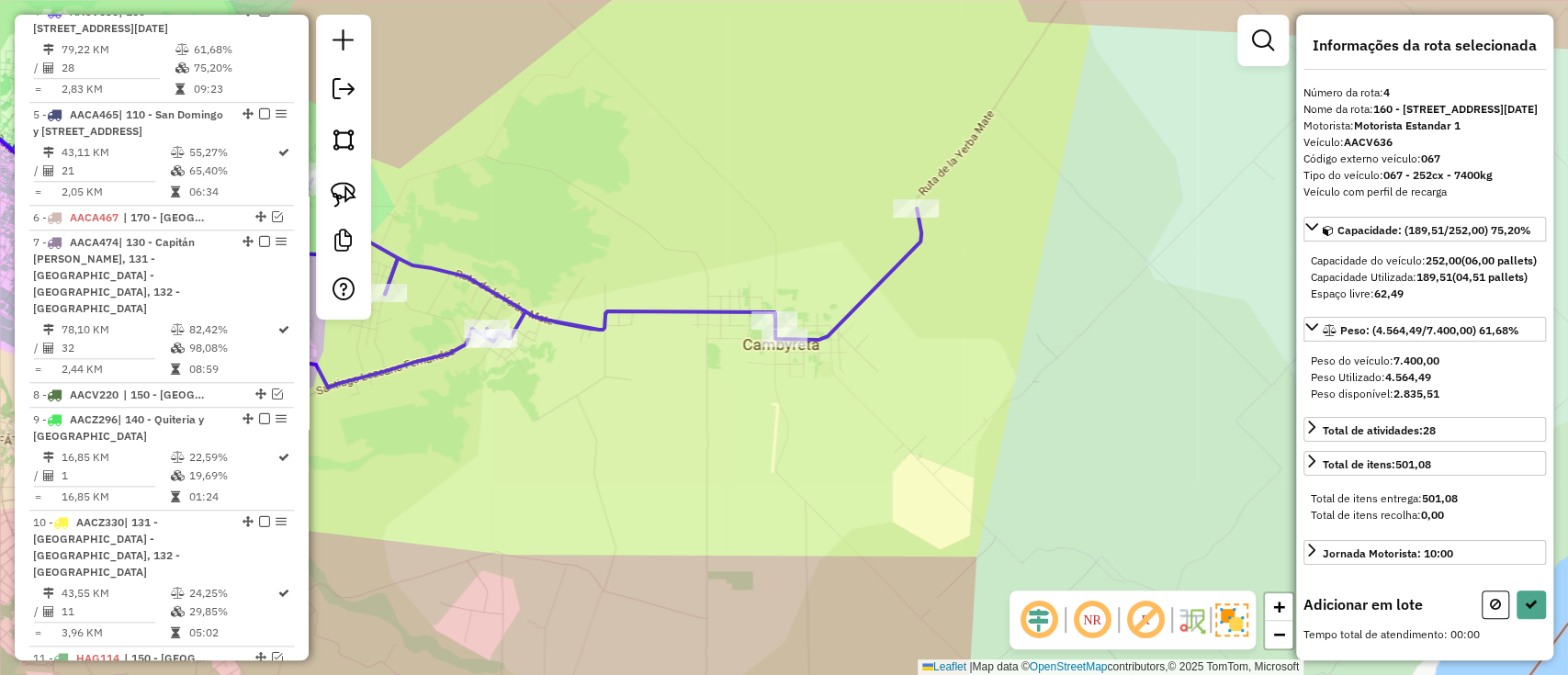
scroll to position [0, 0]
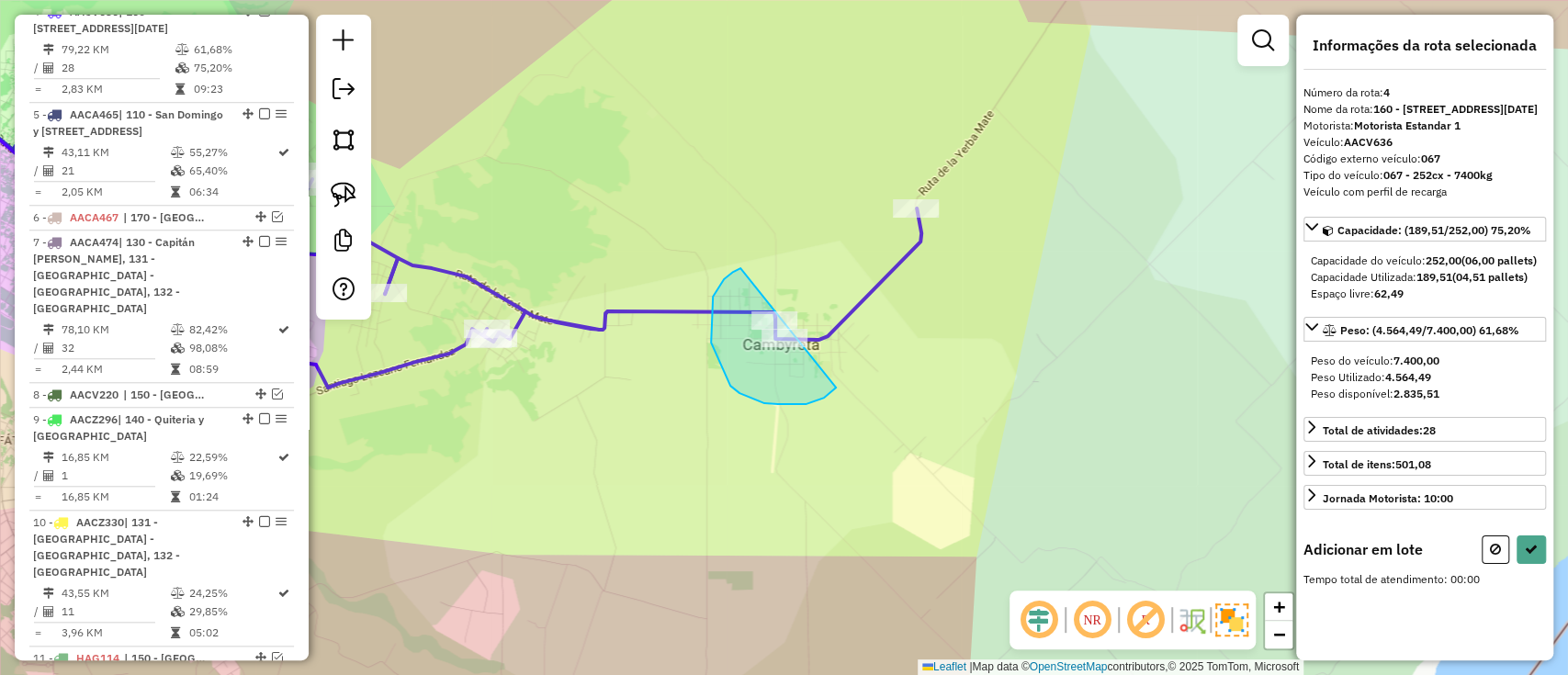
drag, startPoint x: 740, startPoint y: 268, endPoint x: 852, endPoint y: 362, distance: 146.2
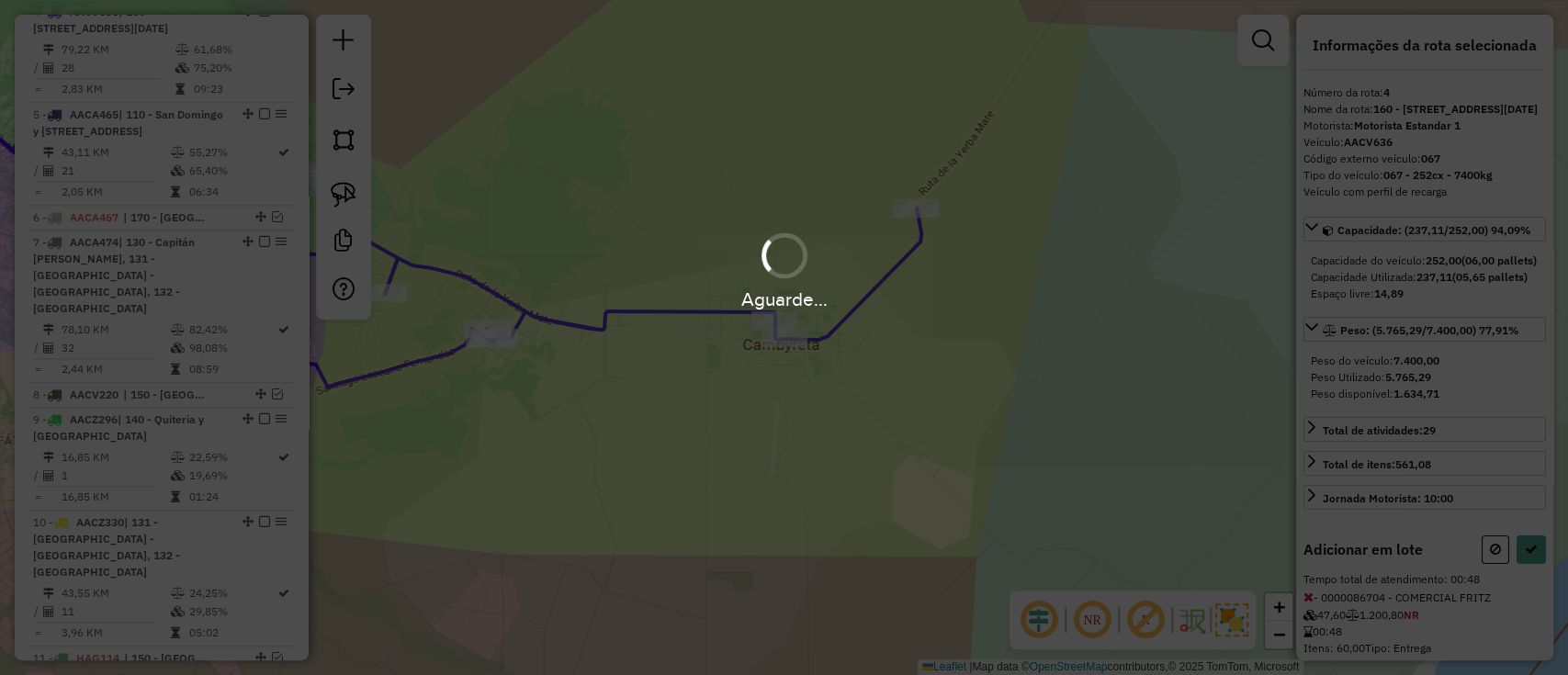
select select "*********"
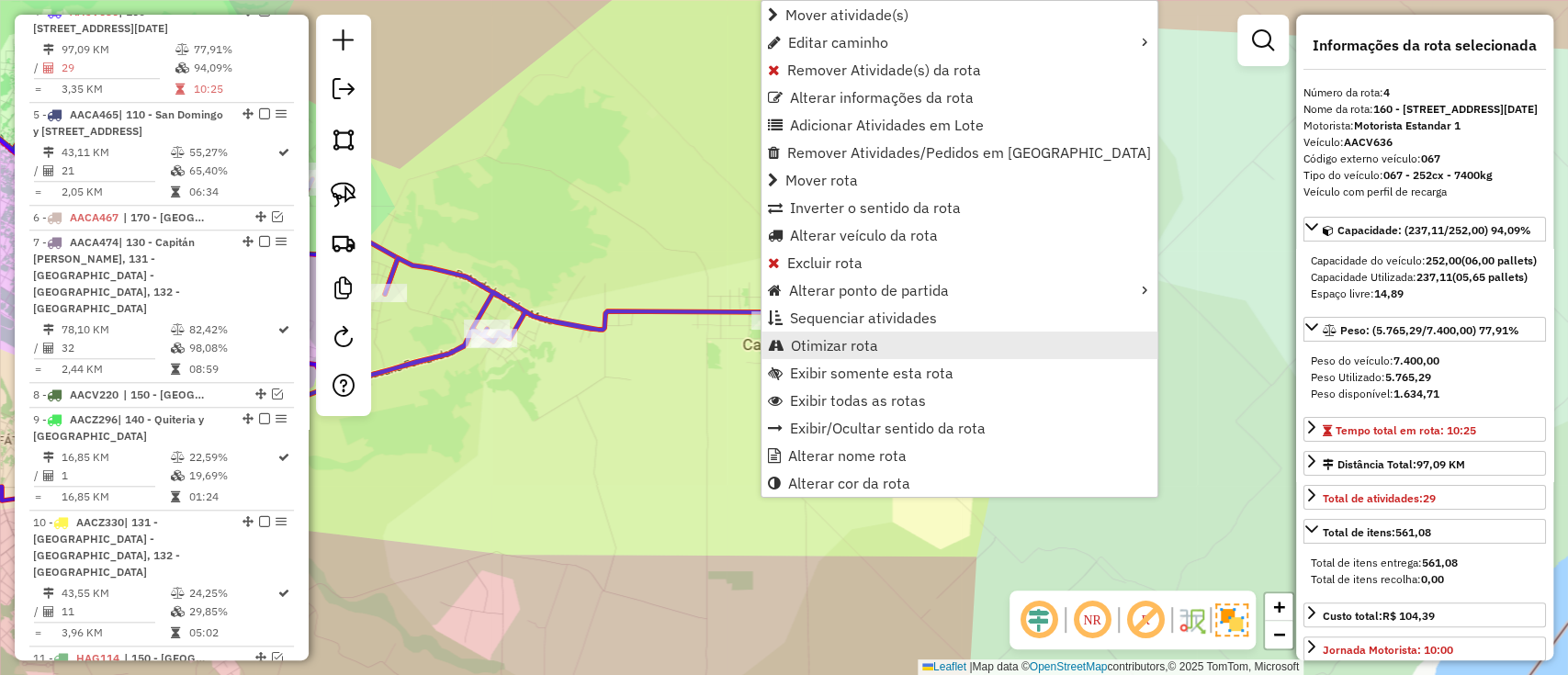
click at [841, 344] on span "Otimizar rota" at bounding box center [835, 345] width 88 height 15
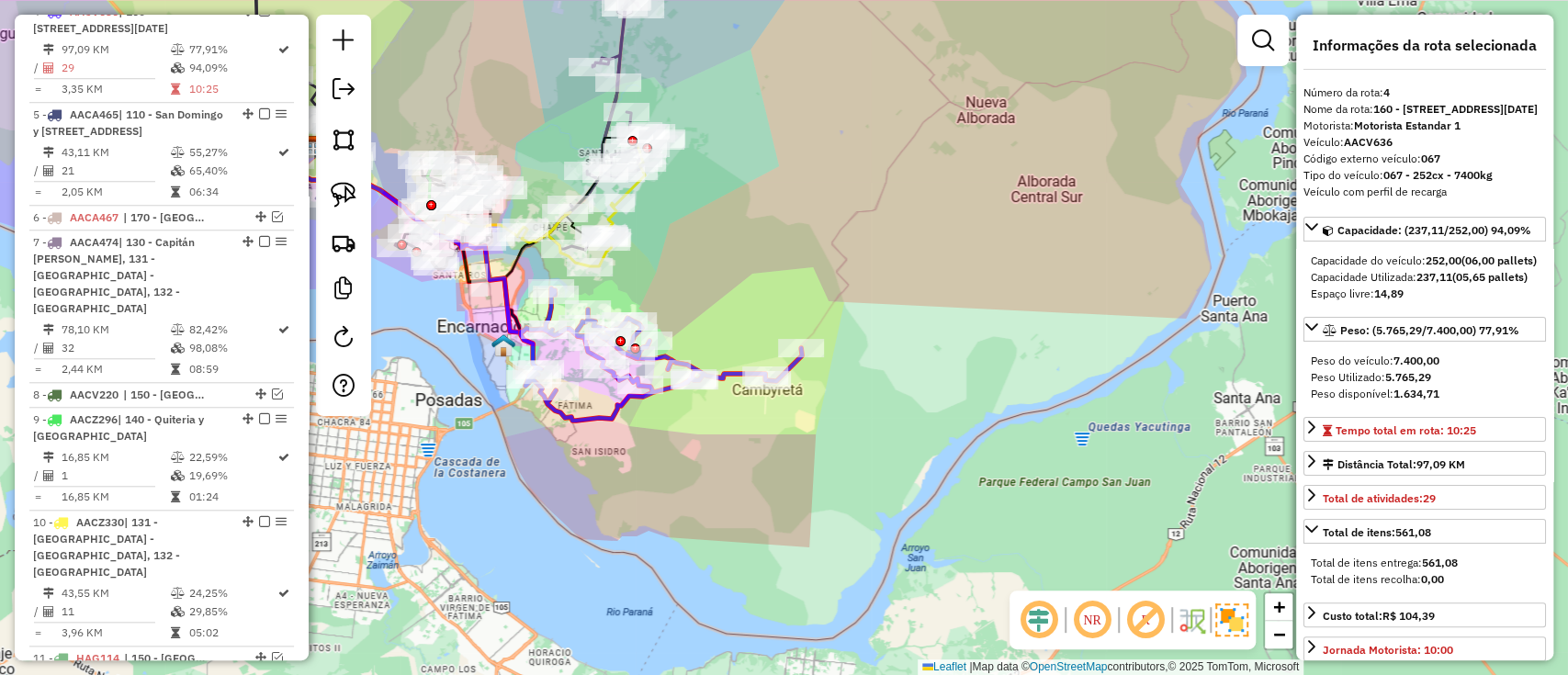
drag, startPoint x: 759, startPoint y: 440, endPoint x: 699, endPoint y: 365, distance: 96.0
click at [760, 440] on div "Janela de atendimento Grade de atendimento Capacidade Transportadoras Veículos …" at bounding box center [784, 337] width 1568 height 675
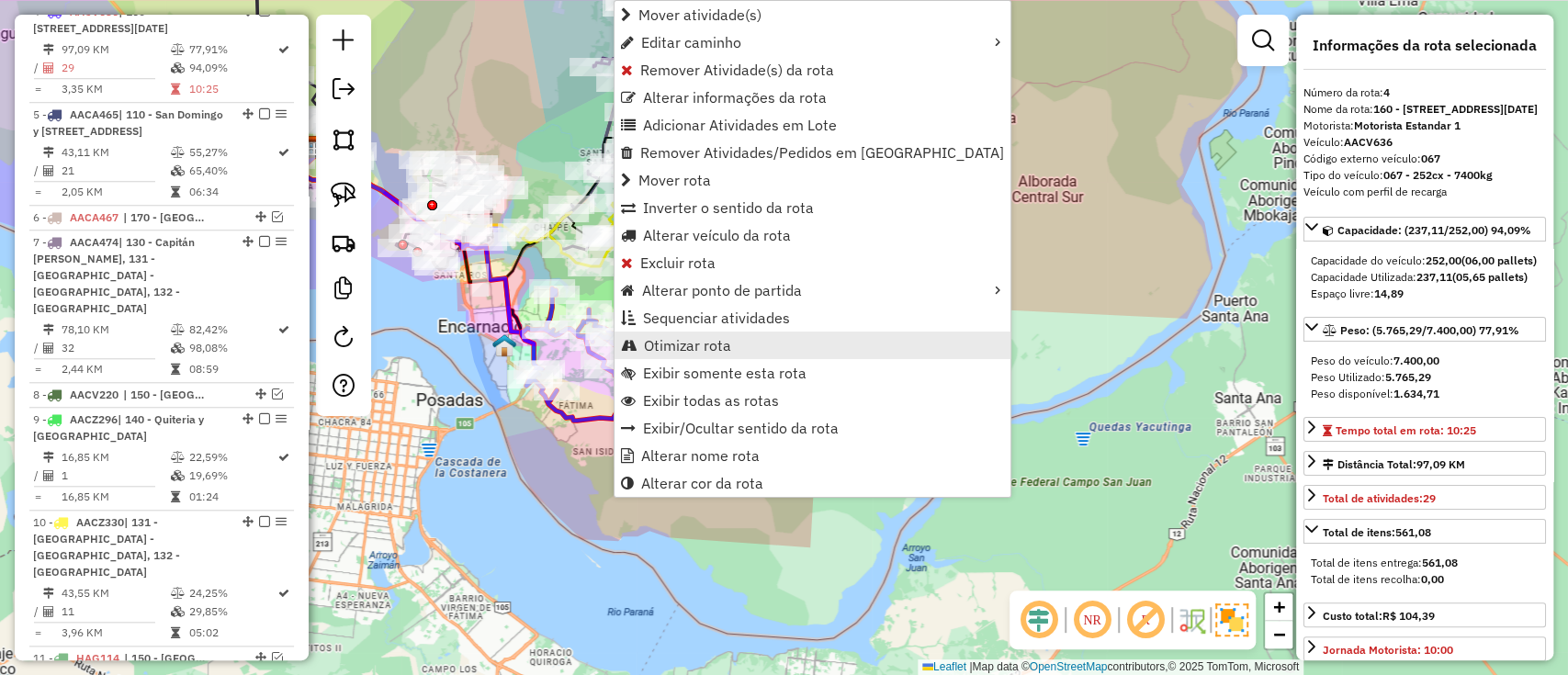
click at [664, 346] on span "Otimizar rota" at bounding box center [688, 345] width 88 height 15
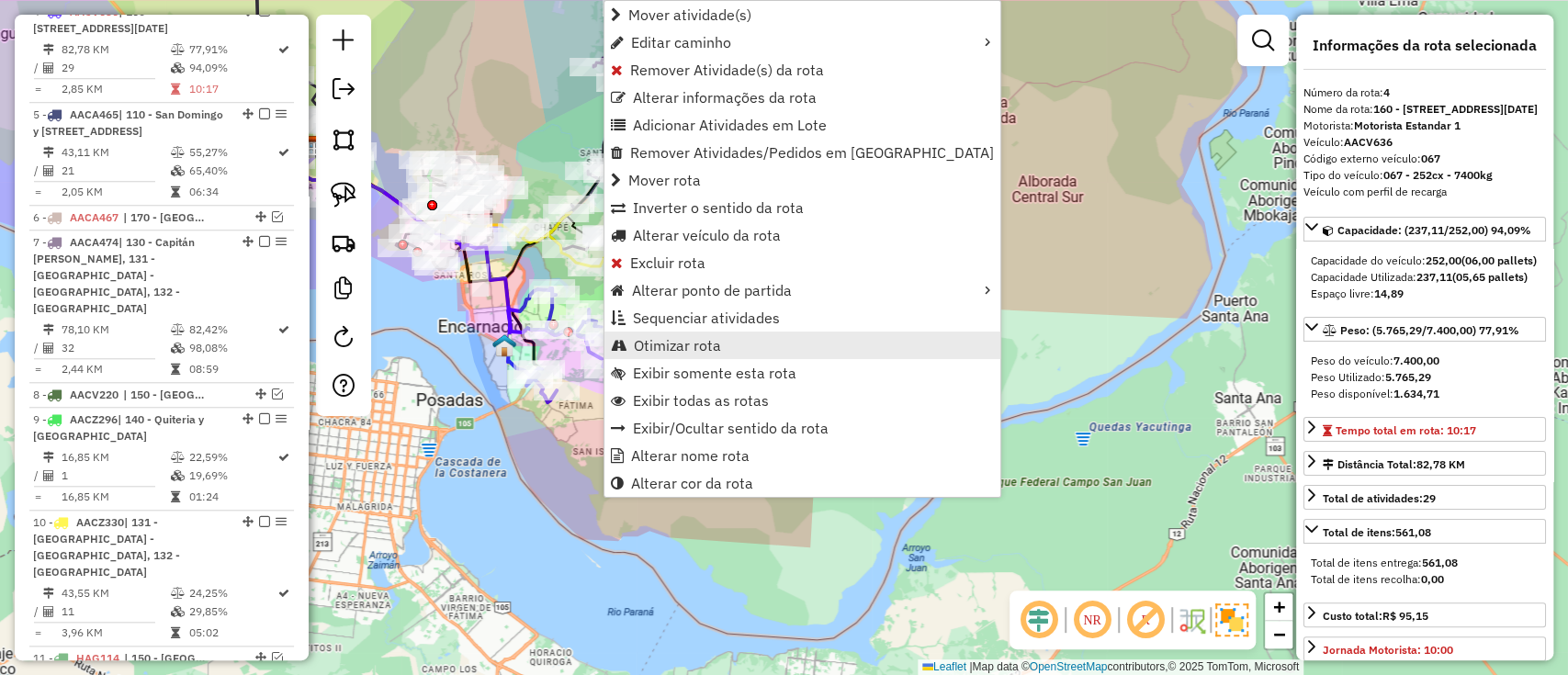
click at [684, 343] on span "Otimizar rota" at bounding box center [677, 345] width 88 height 15
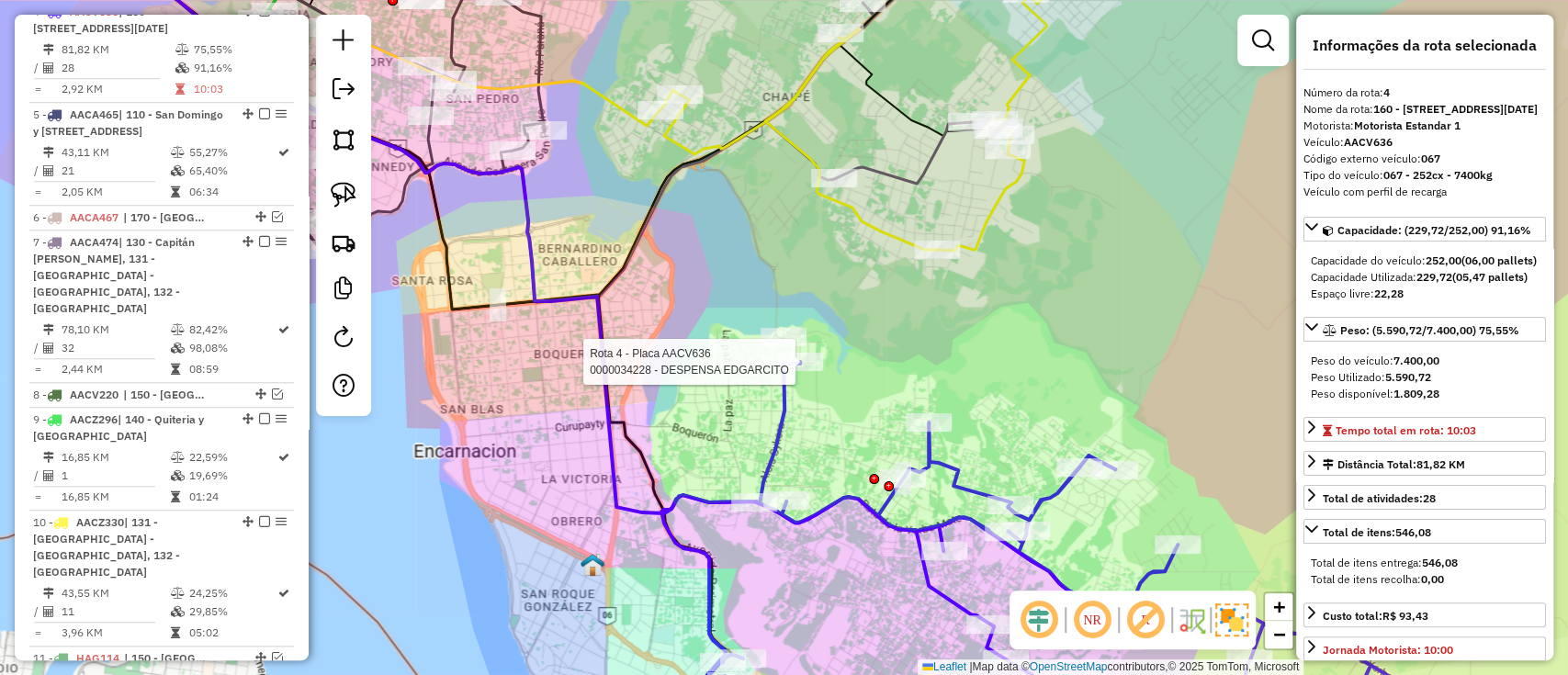
click at [800, 346] on div at bounding box center [784, 337] width 46 height 19
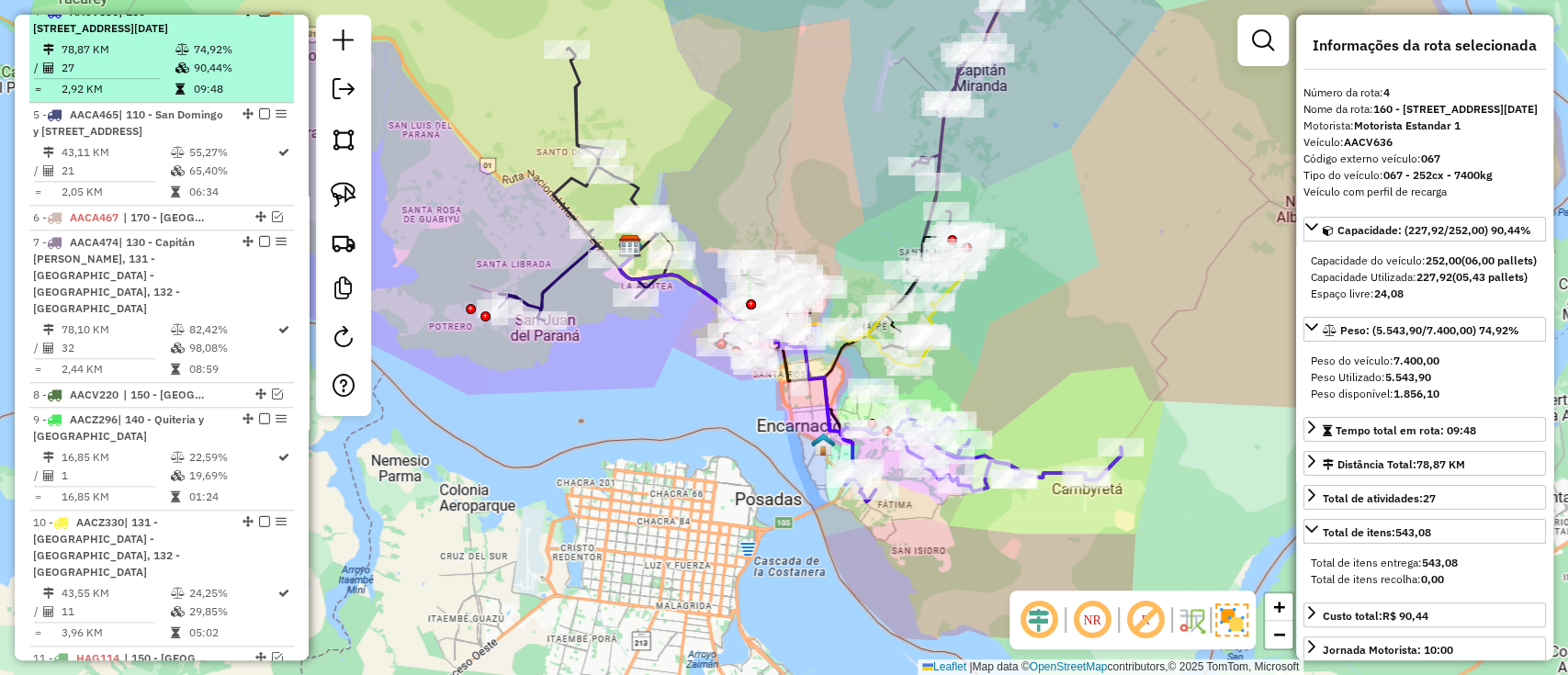
click at [259, 17] on em at bounding box center [264, 11] width 11 height 11
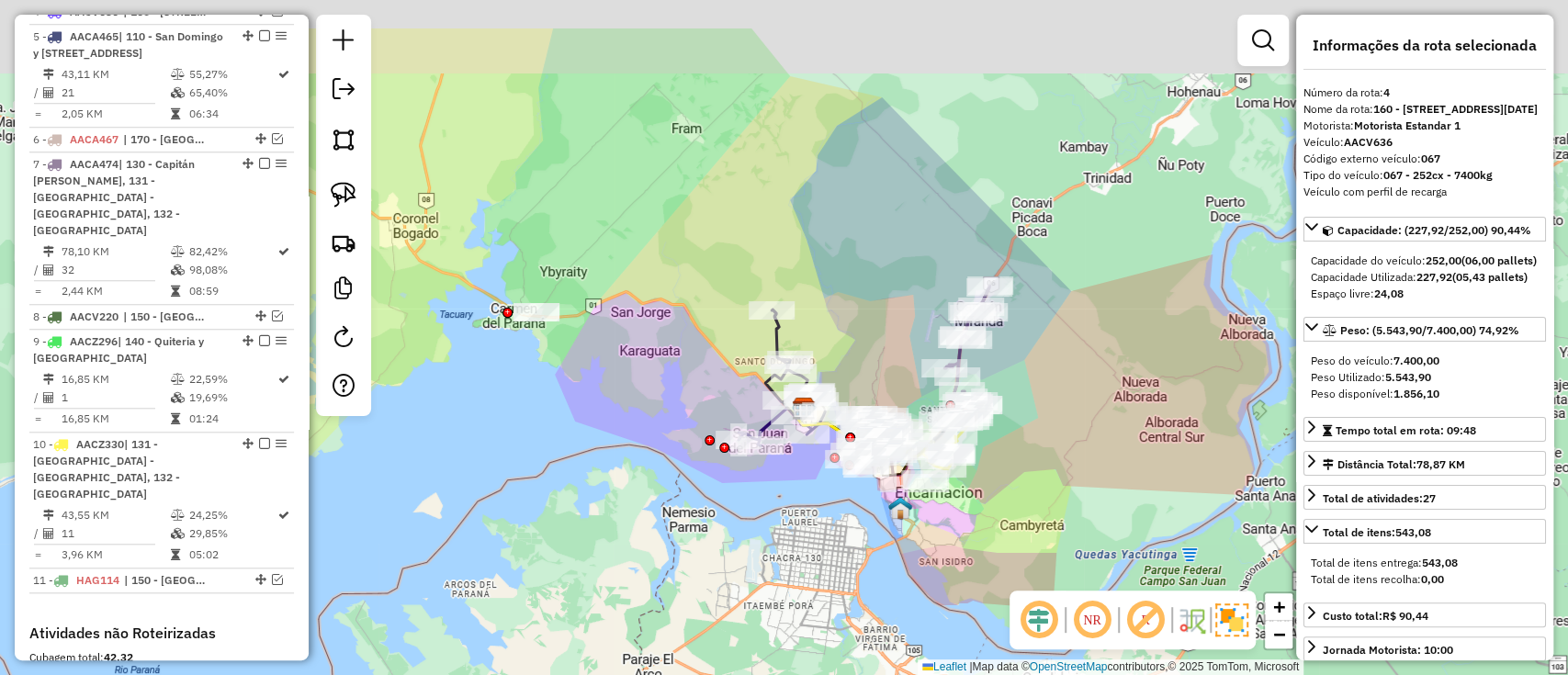
drag, startPoint x: 678, startPoint y: 500, endPoint x: 715, endPoint y: 528, distance: 46.4
click at [715, 528] on div "Janela de atendimento Grade de atendimento Capacidade Transportadoras Veículos …" at bounding box center [784, 337] width 1568 height 675
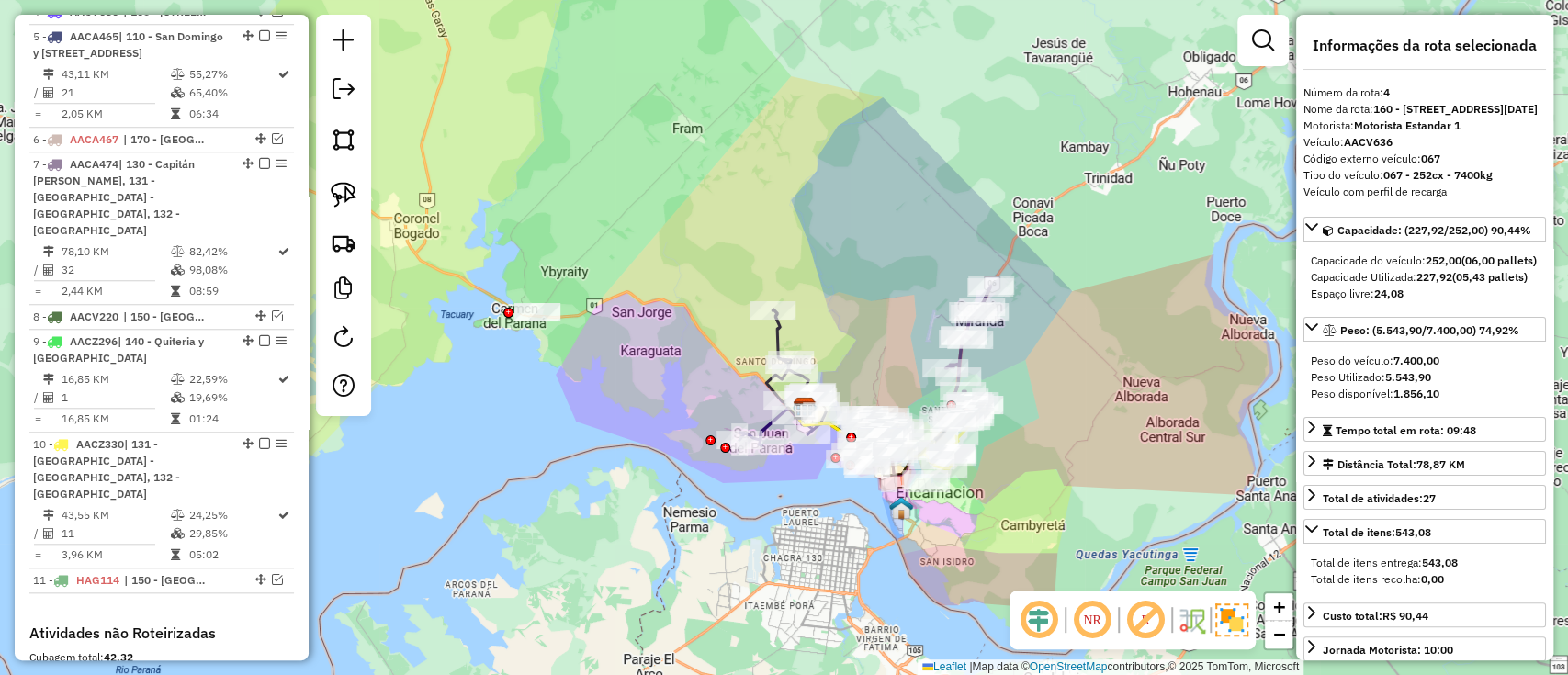
click at [774, 334] on icon at bounding box center [783, 377] width 87 height 136
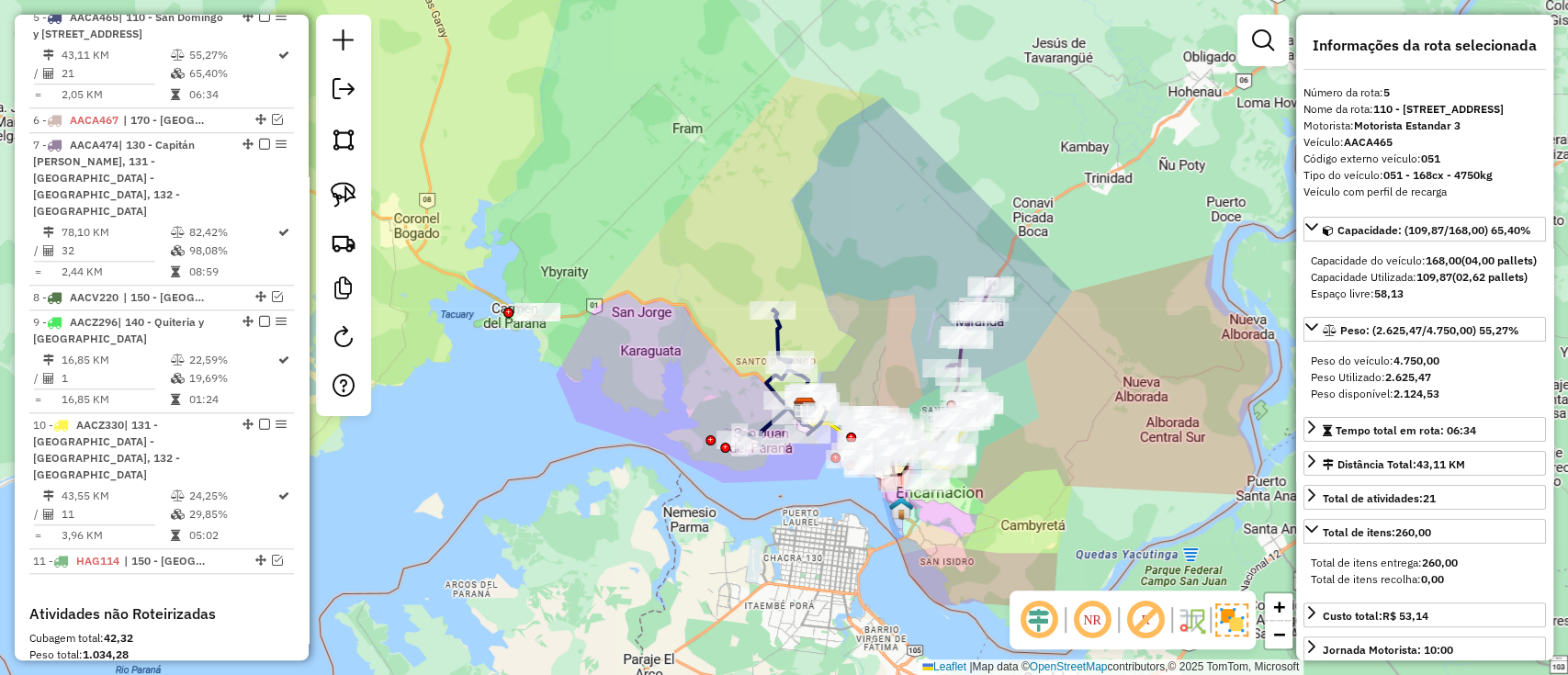
scroll to position [1011, 0]
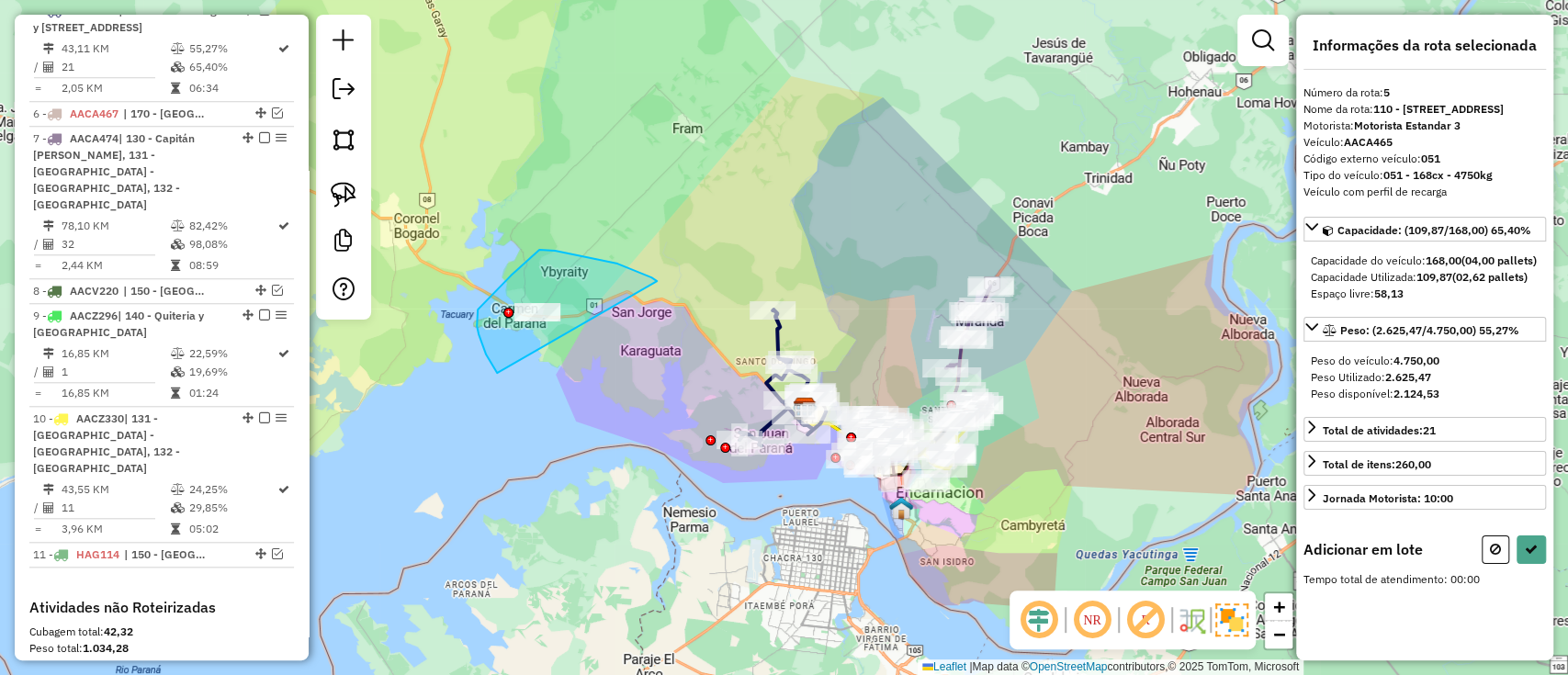
drag, startPoint x: 544, startPoint y: 250, endPoint x: 509, endPoint y: 386, distance: 140.4
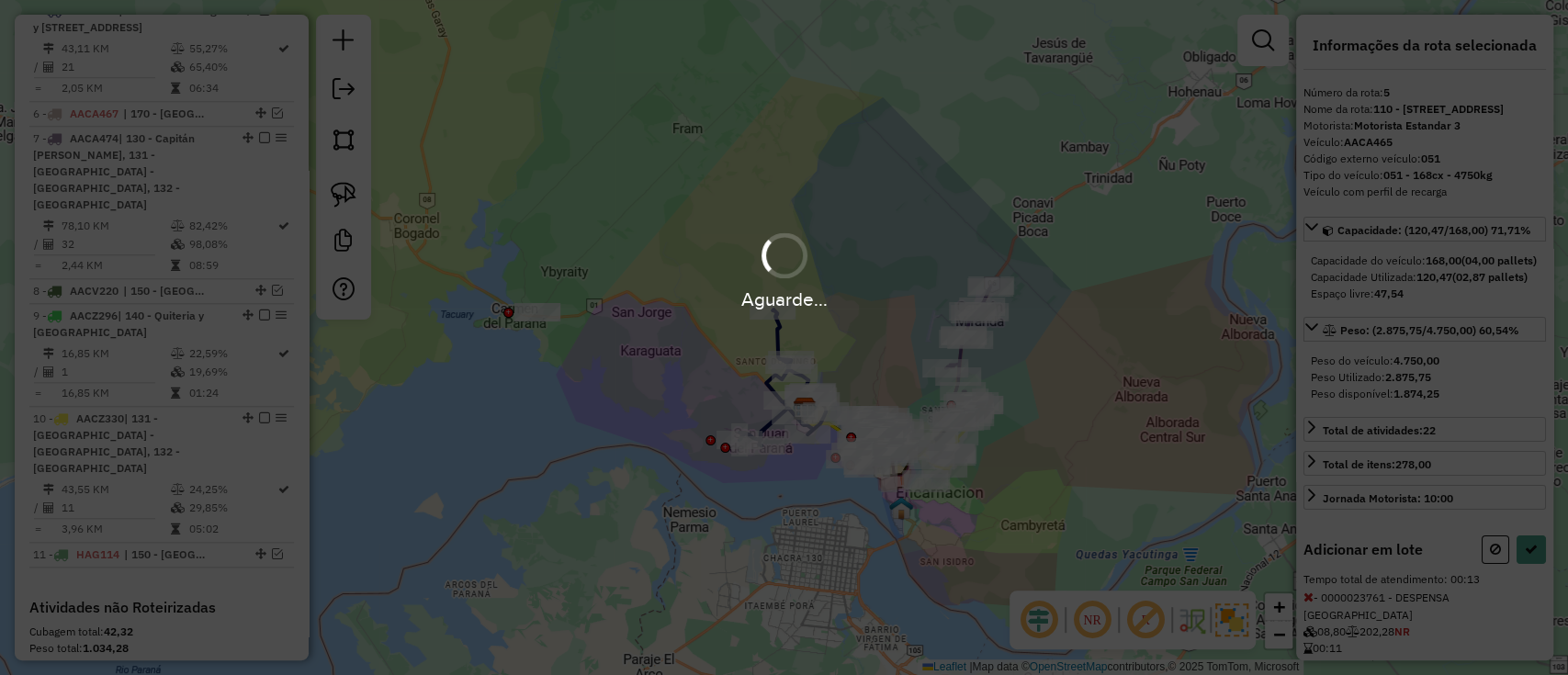
select select "*********"
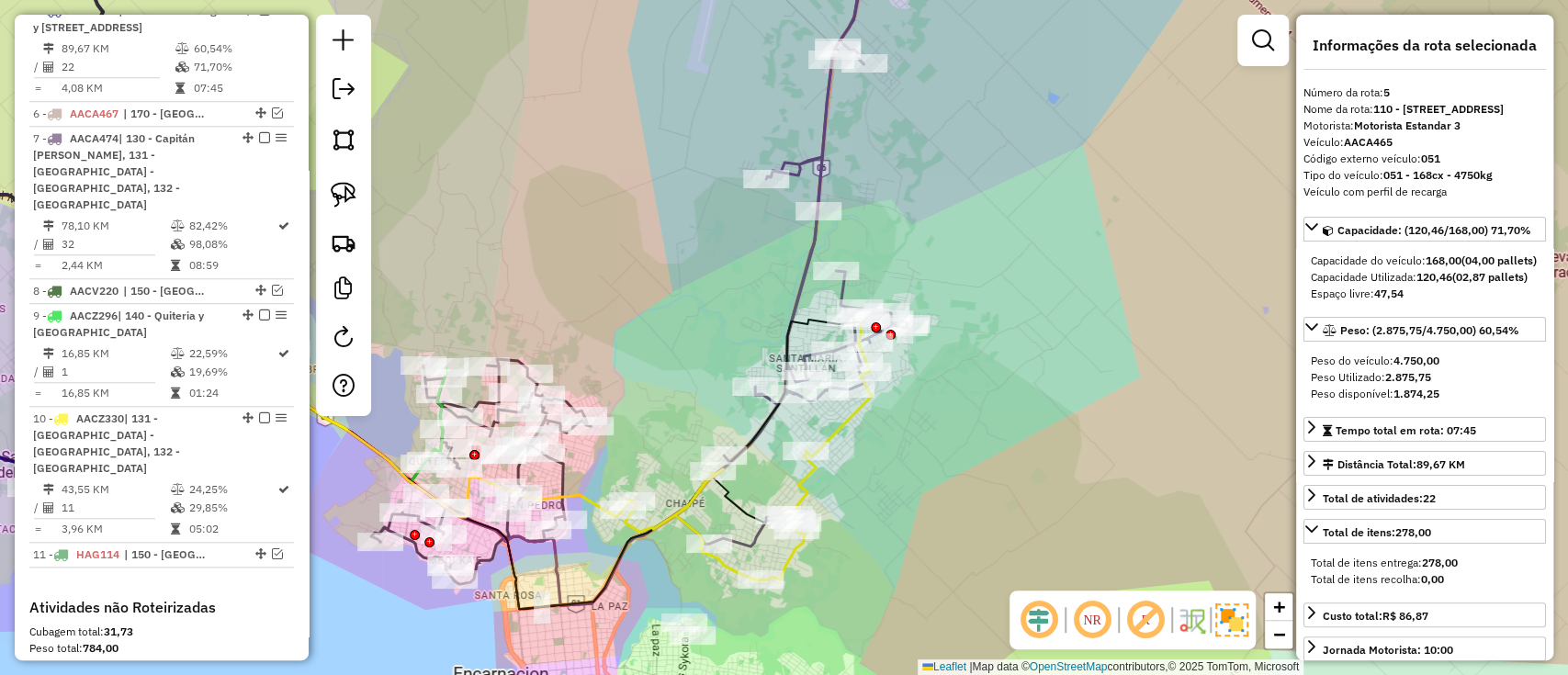
click at [802, 243] on icon at bounding box center [800, 239] width 250 height 614
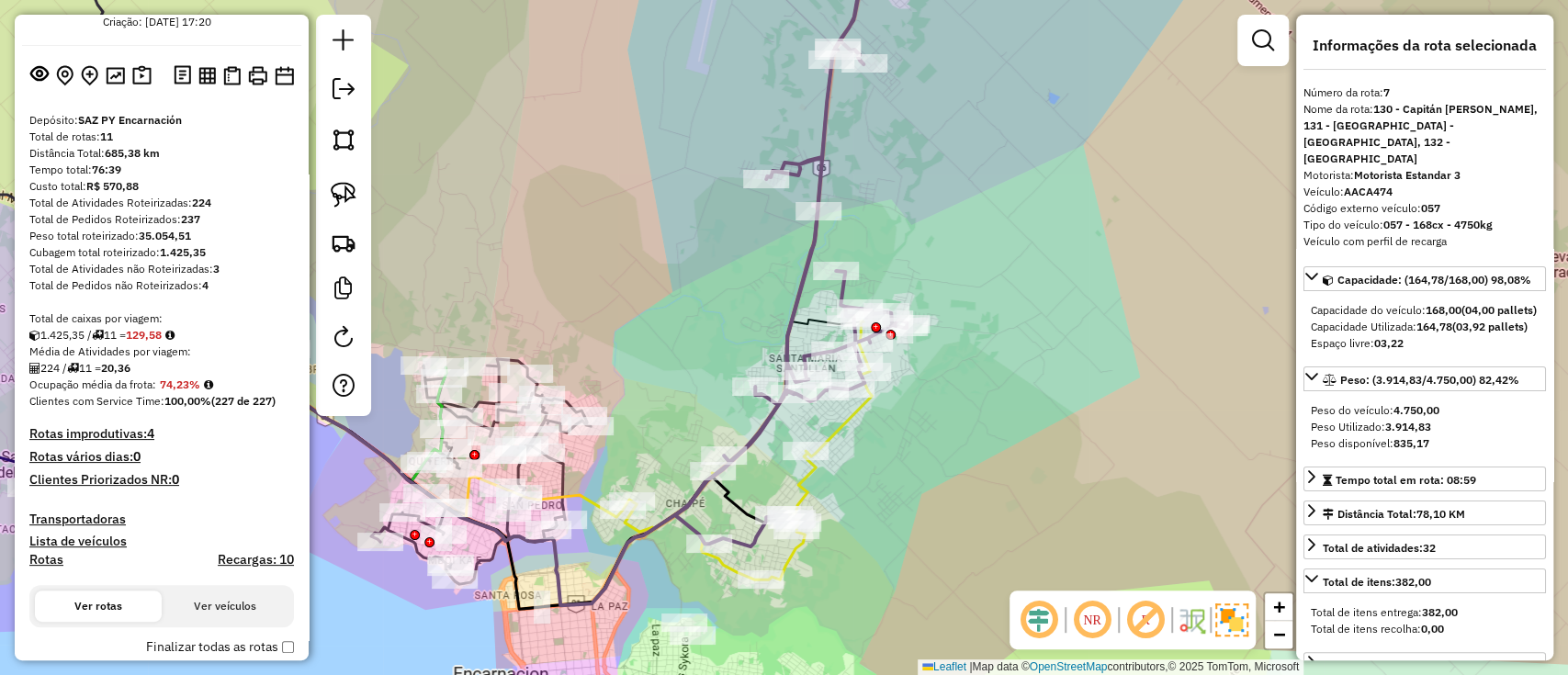
scroll to position [0, 0]
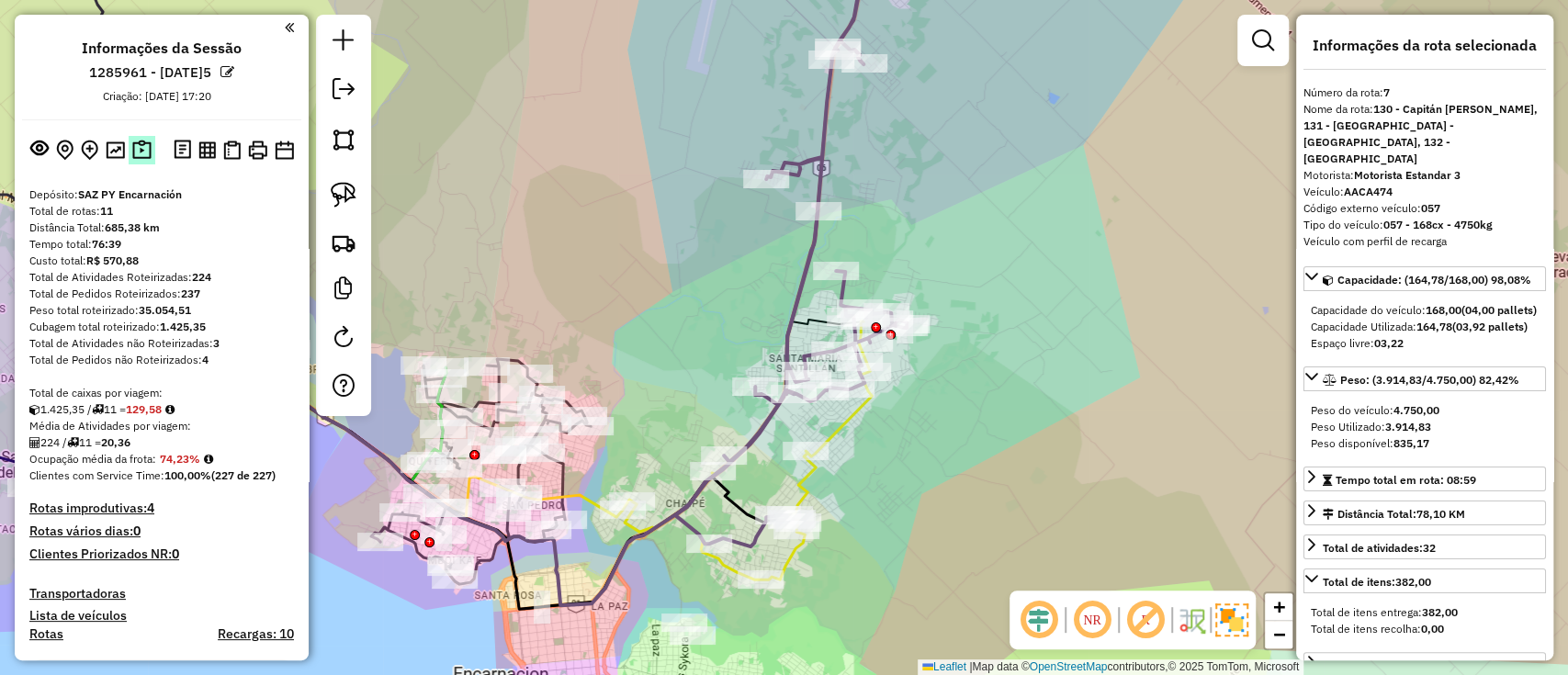
click at [144, 151] on img at bounding box center [142, 150] width 20 height 21
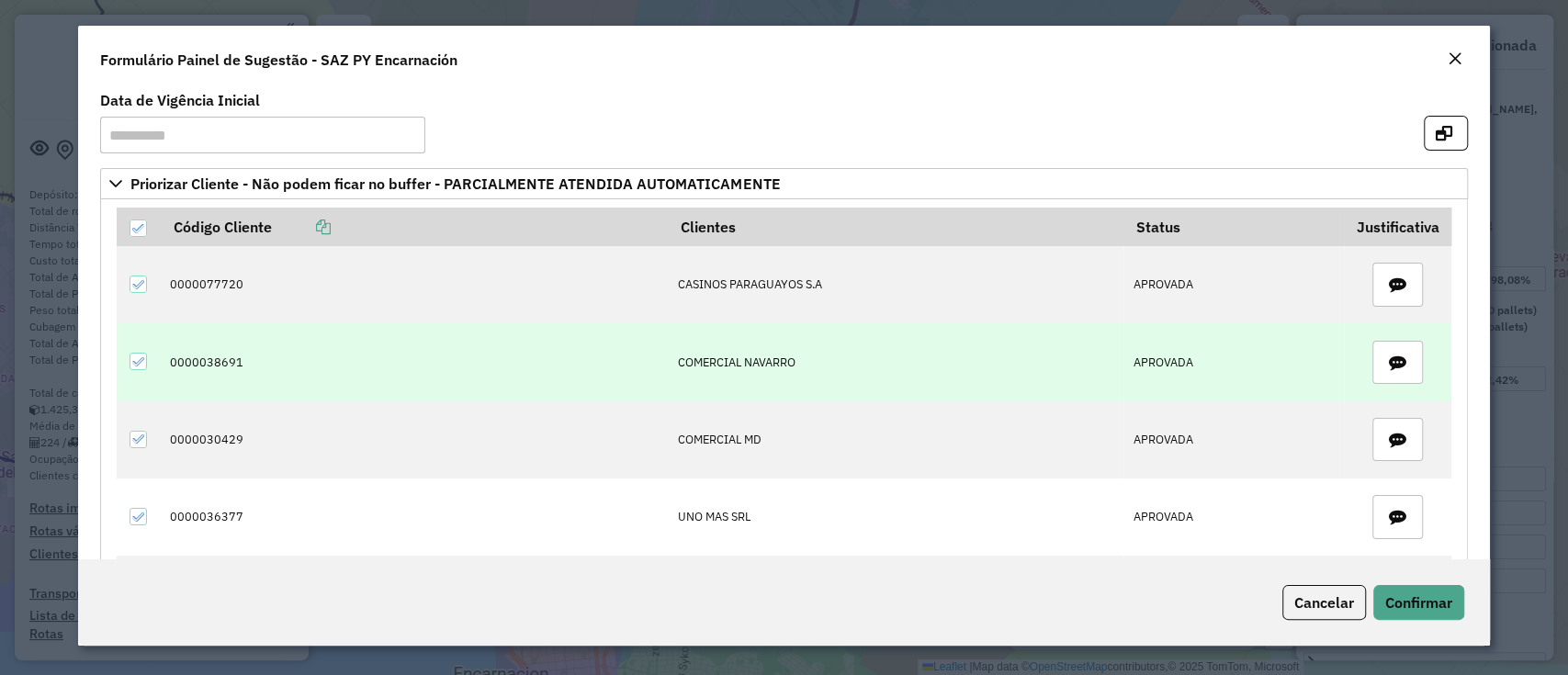
scroll to position [419, 0]
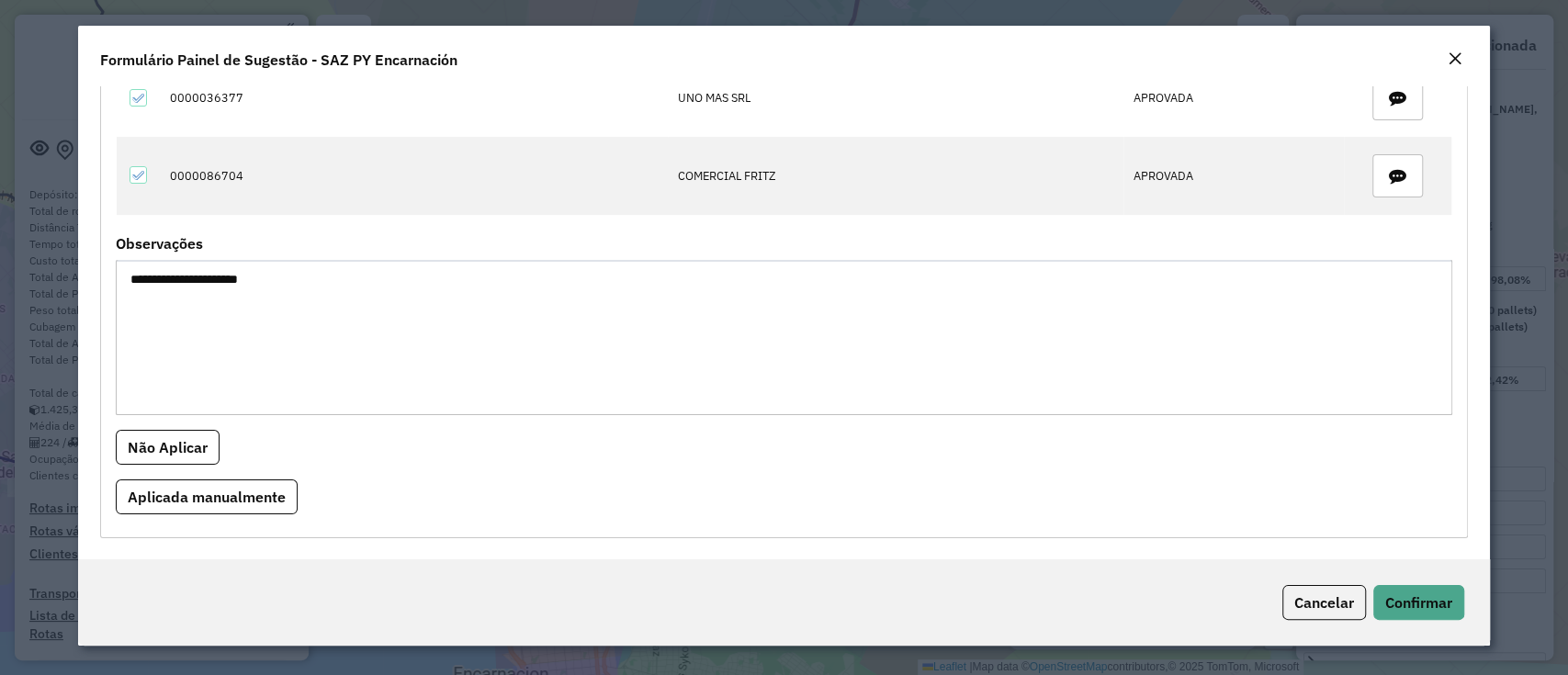
click at [1457, 56] on em "Close" at bounding box center [1455, 58] width 15 height 15
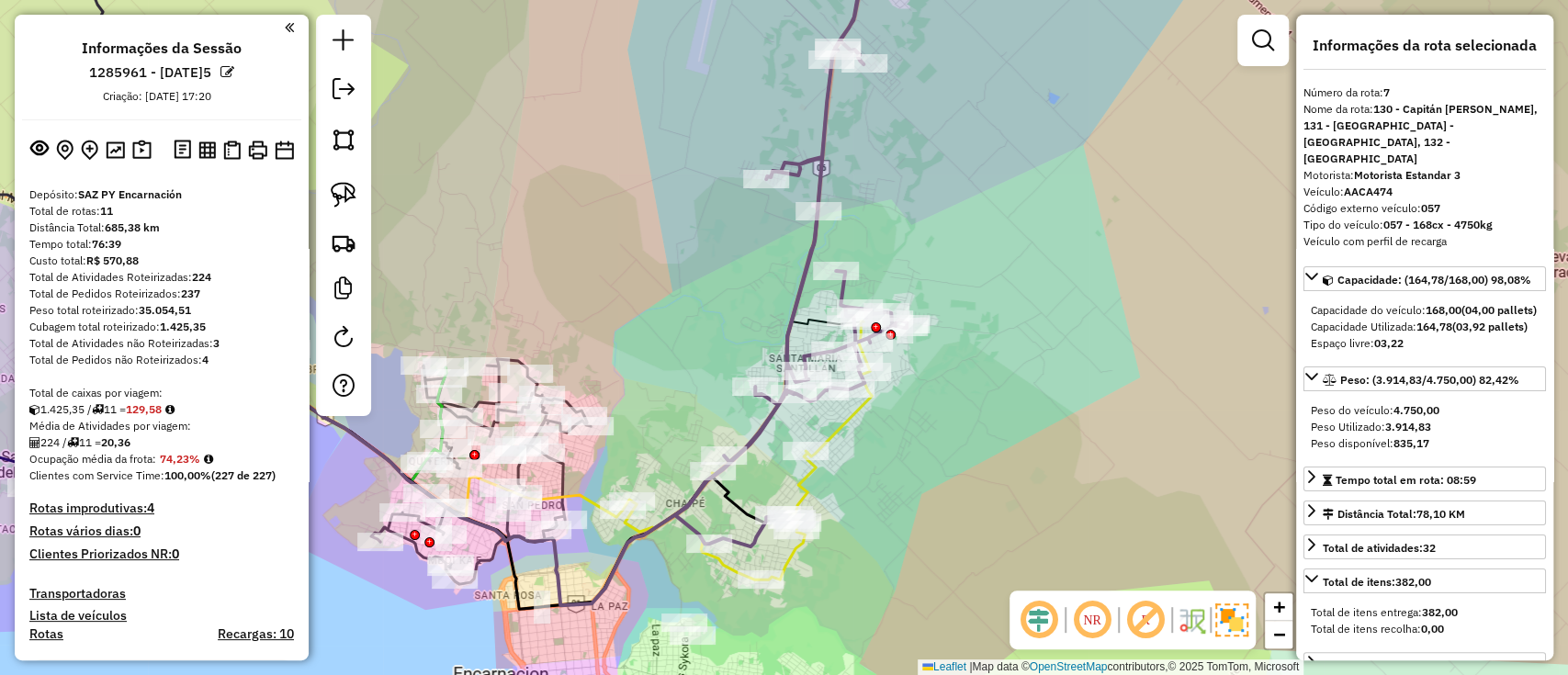
click at [806, 262] on icon at bounding box center [800, 239] width 250 height 614
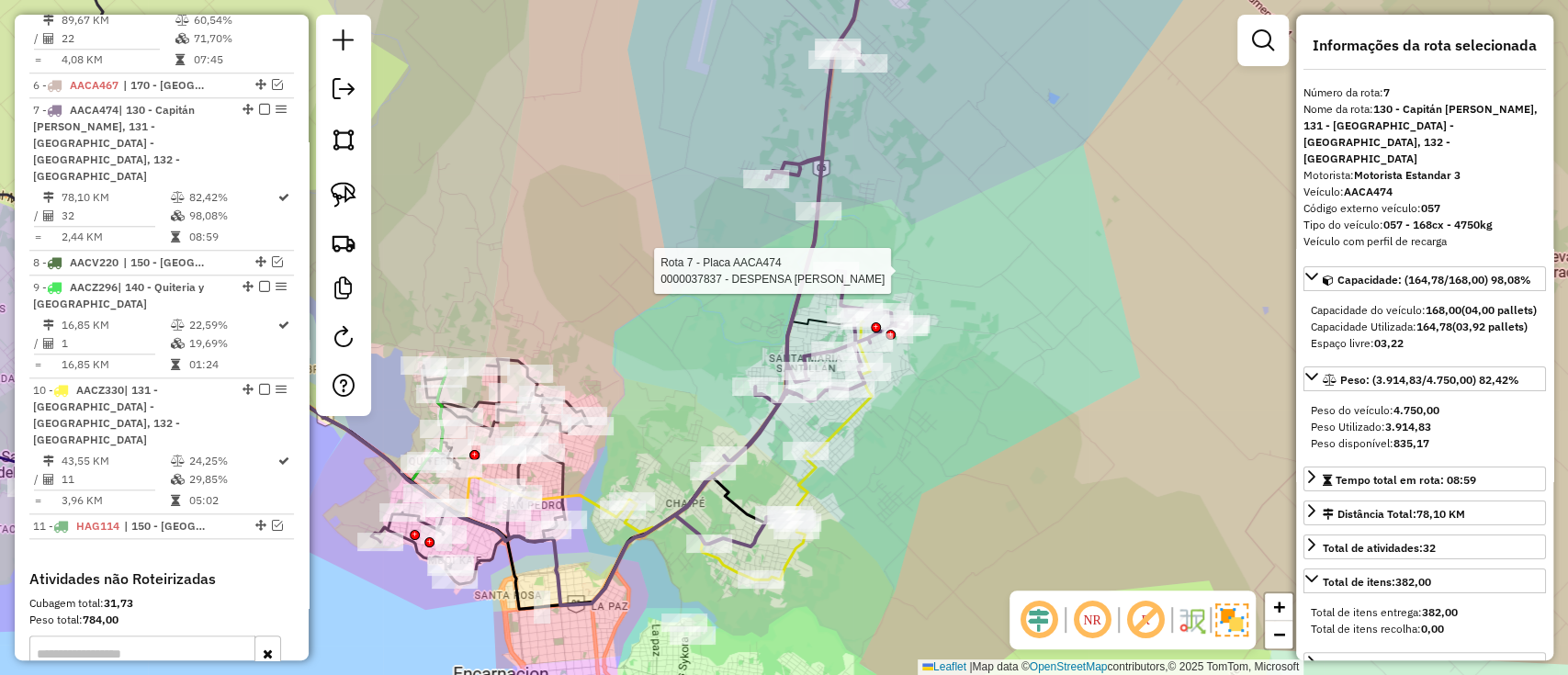
scroll to position [1155, 0]
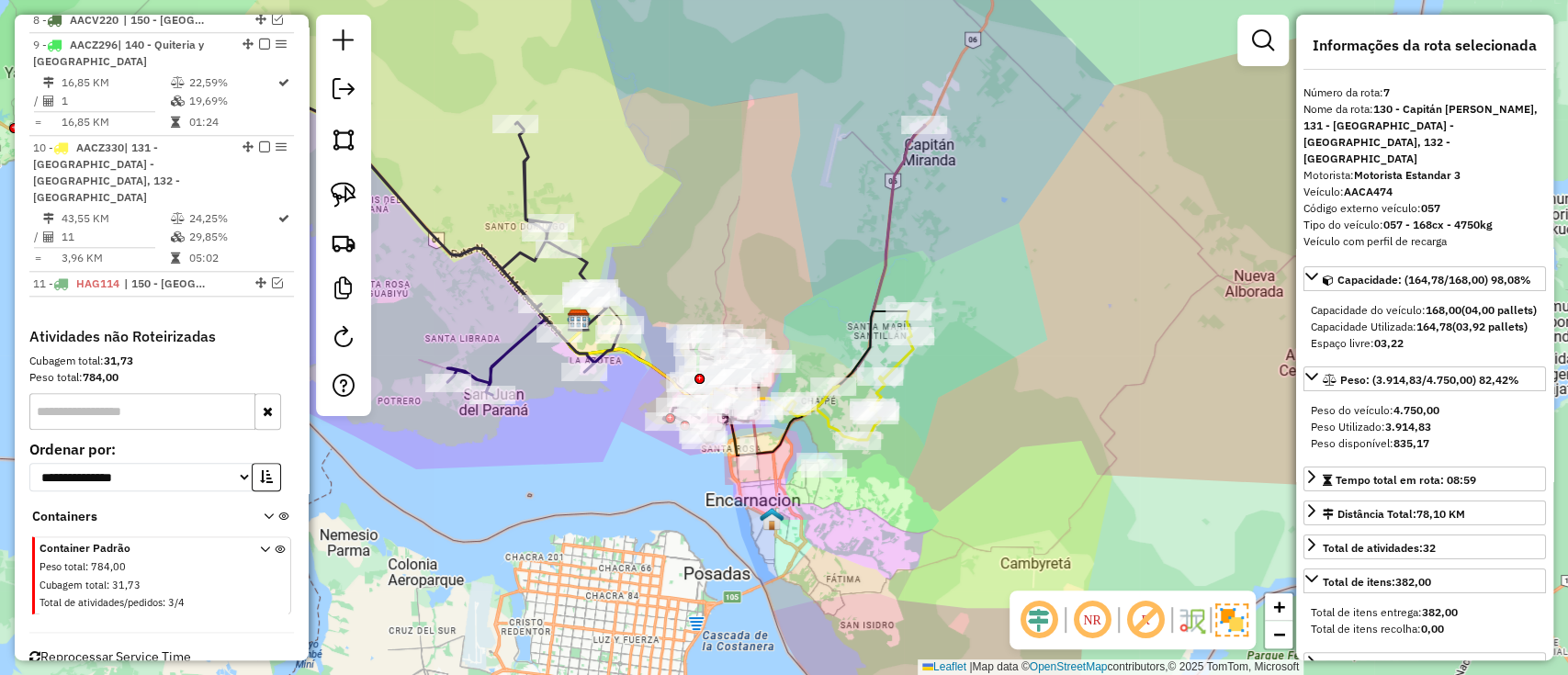
click at [833, 408] on div "Janela de atendimento Grade de atendimento Capacidade Transportadoras Veículos …" at bounding box center [784, 337] width 1568 height 675
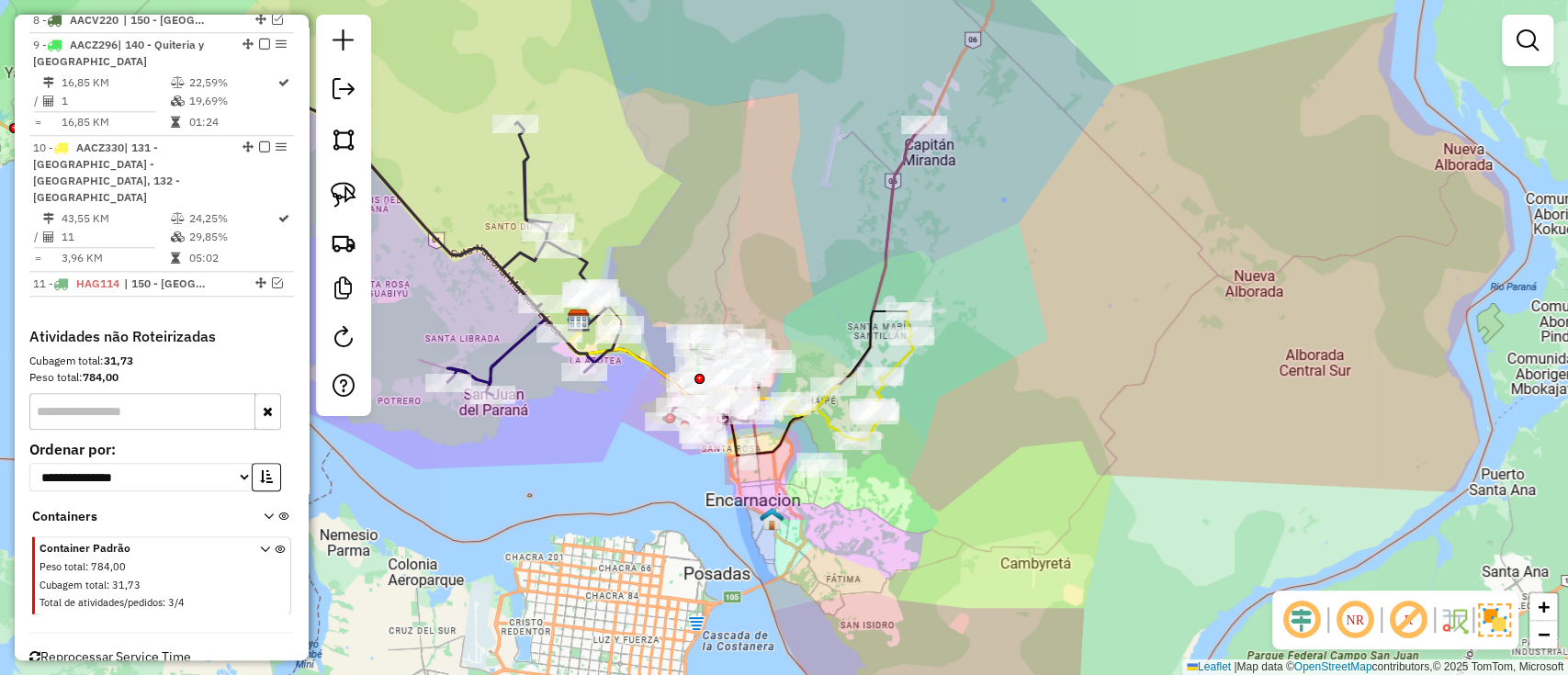
click at [890, 267] on icon at bounding box center [746, 290] width 358 height 329
select select "*********"
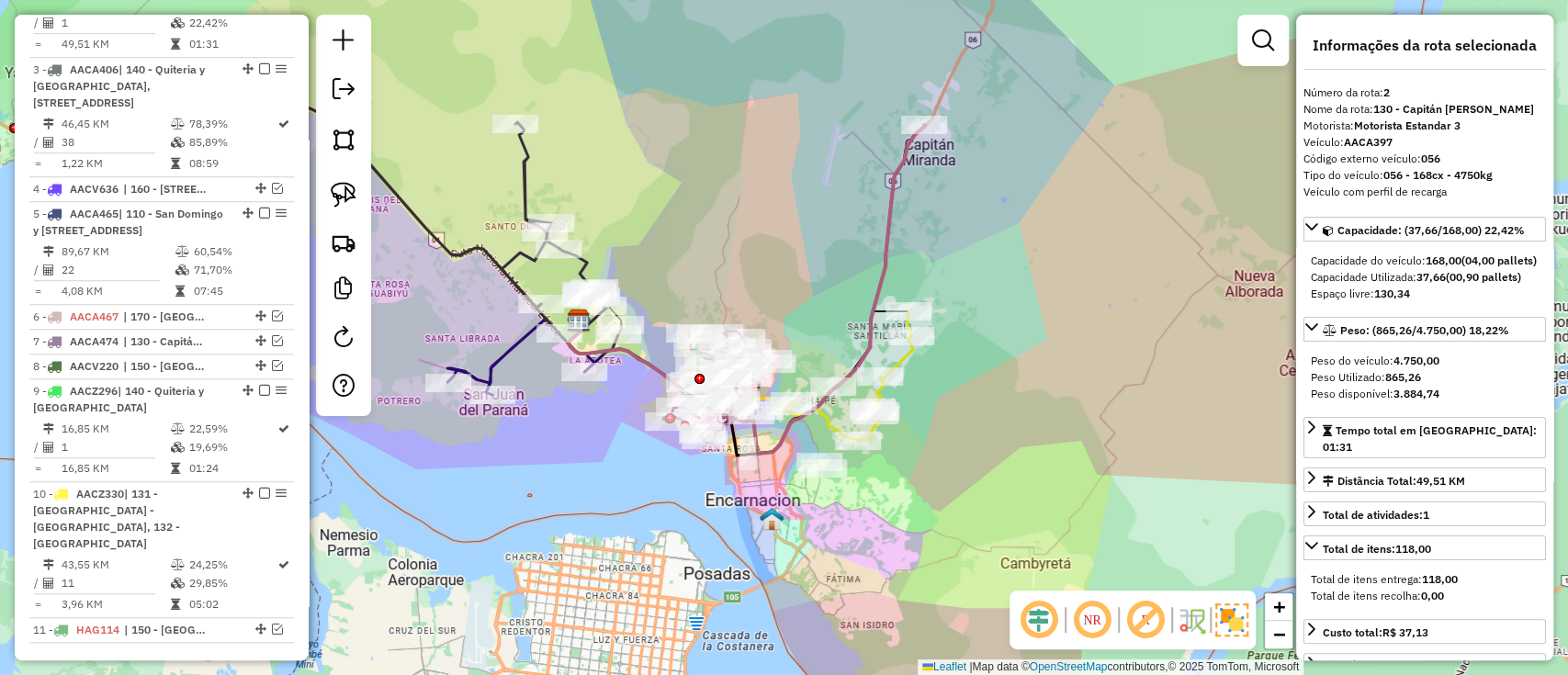
scroll to position [748, 0]
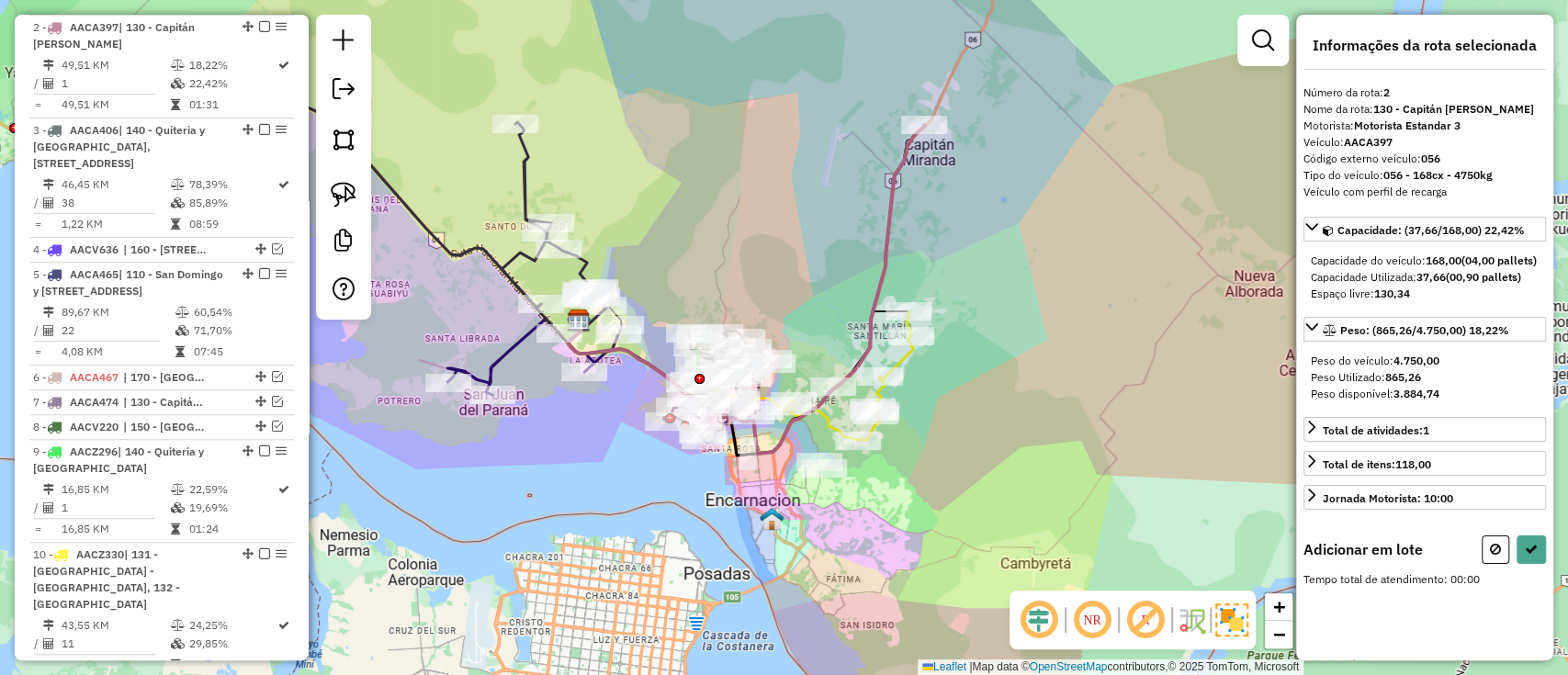
click at [898, 360] on icon at bounding box center [851, 375] width 125 height 129
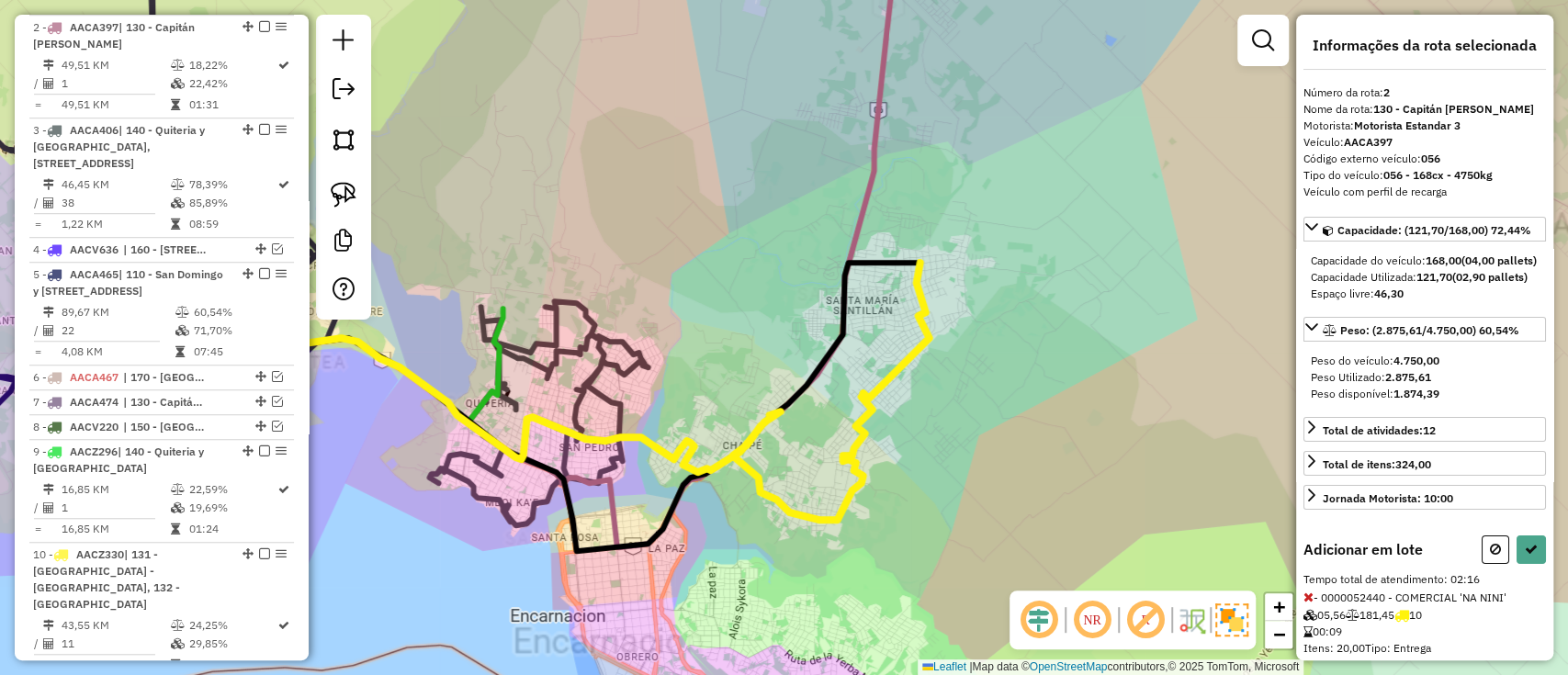
select select "*********"
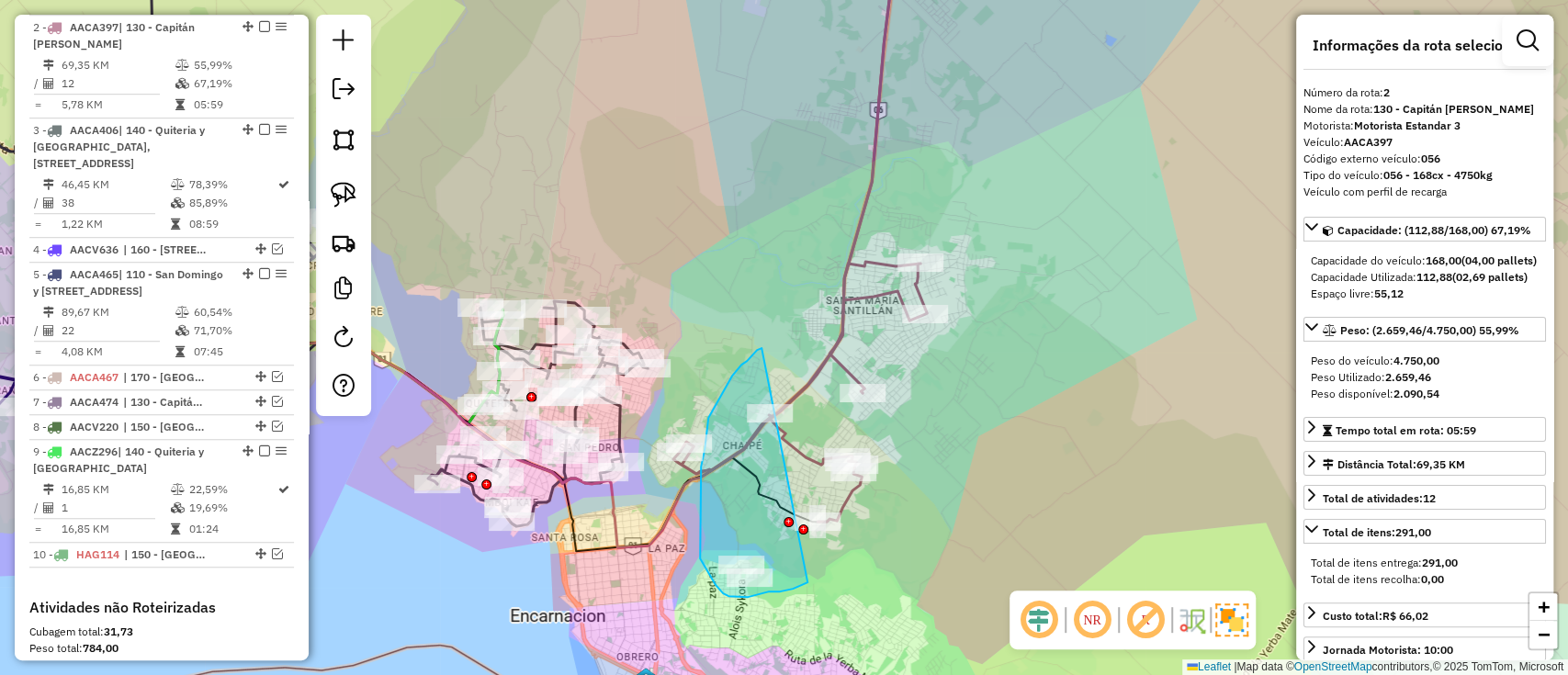
drag, startPoint x: 763, startPoint y: 348, endPoint x: 807, endPoint y: 582, distance: 238.1
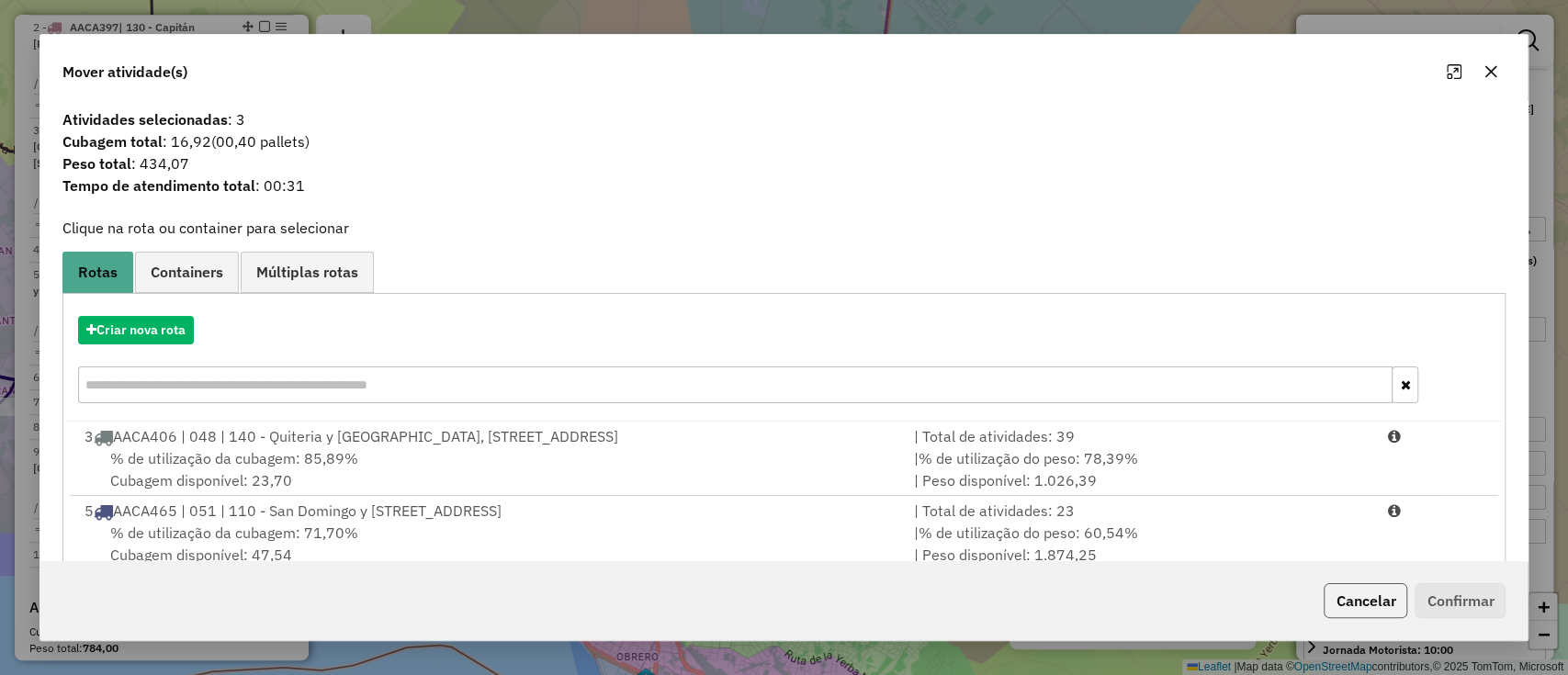
click at [1365, 604] on button "Cancelar" at bounding box center [1365, 600] width 84 height 34
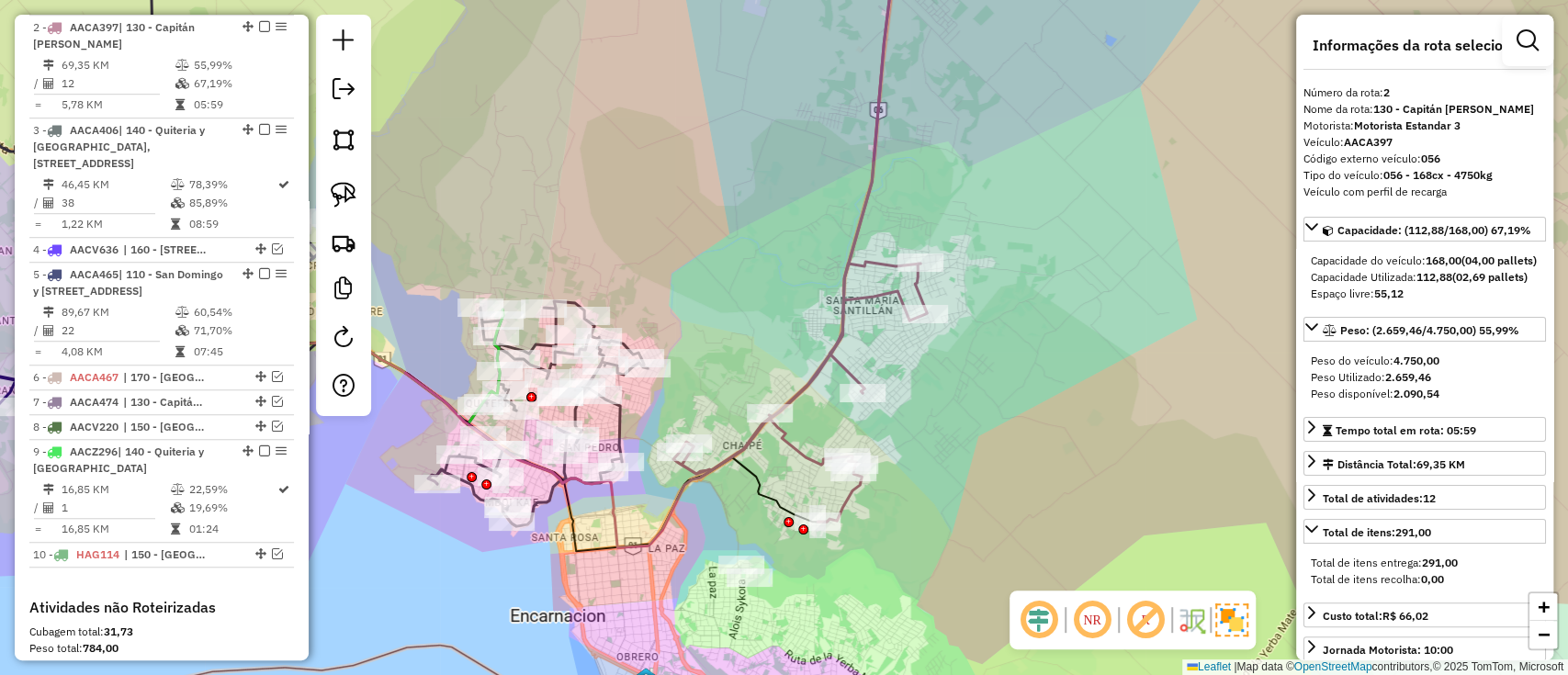
click at [838, 363] on icon at bounding box center [799, 228] width 253 height 589
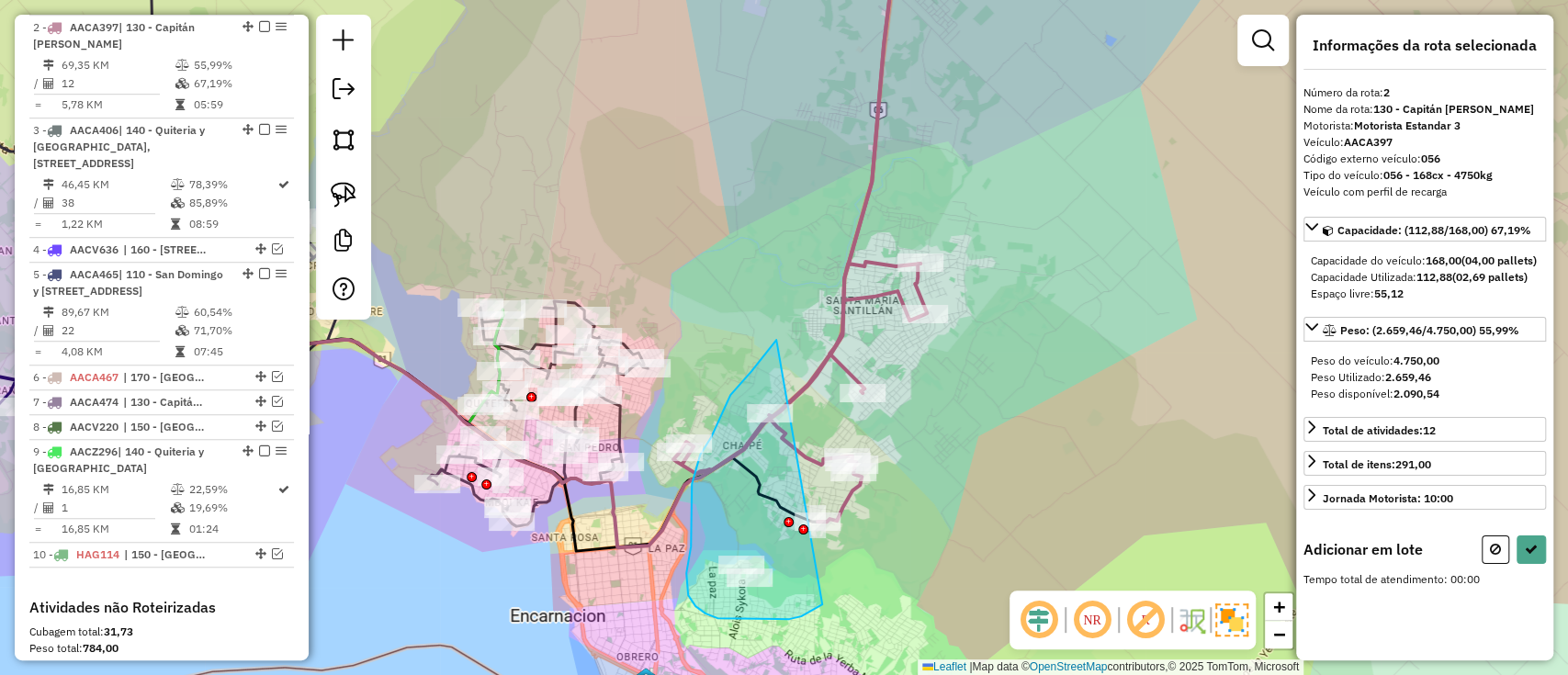
drag, startPoint x: 752, startPoint y: 371, endPoint x: 860, endPoint y: 591, distance: 245.1
click at [860, 591] on div "Janela de atendimento Grade de atendimento Capacidade Transportadoras Veículos …" at bounding box center [784, 337] width 1568 height 675
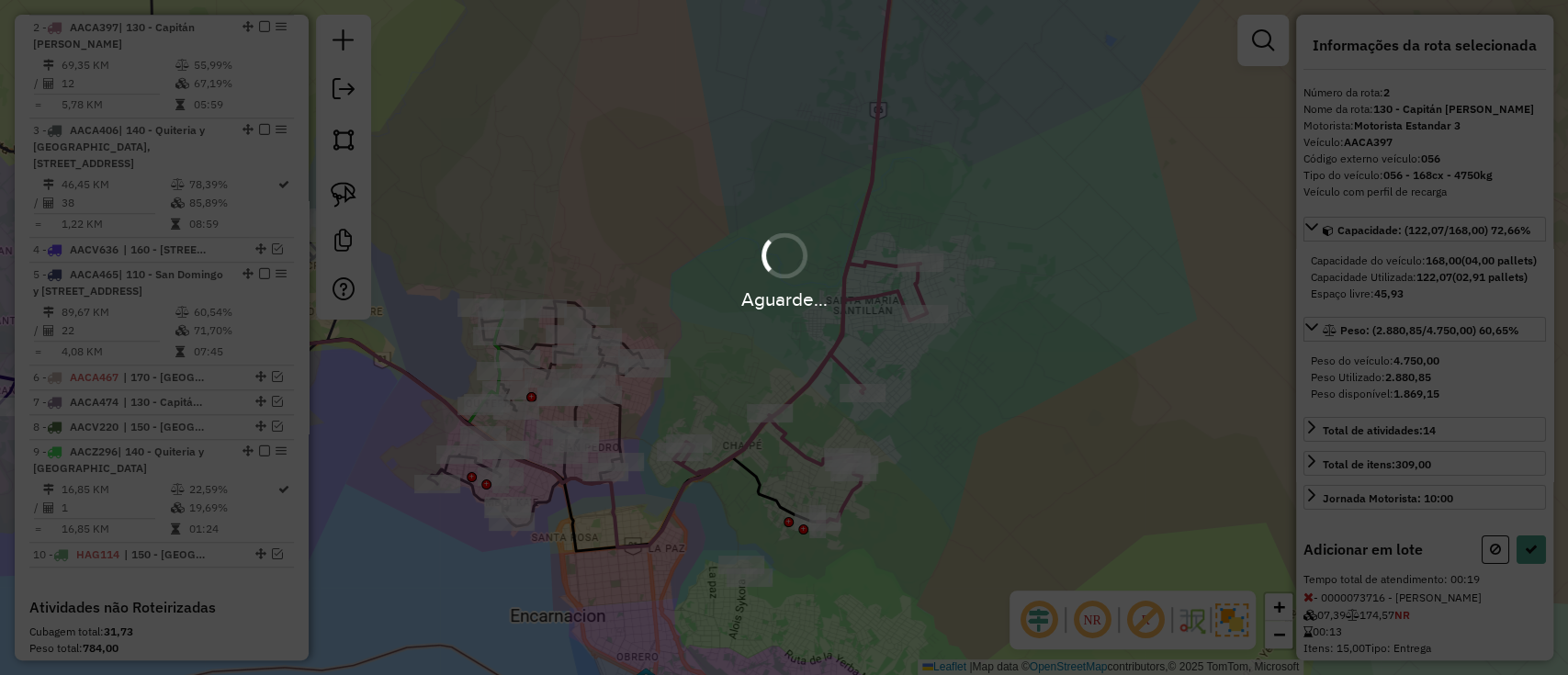
select select "*********"
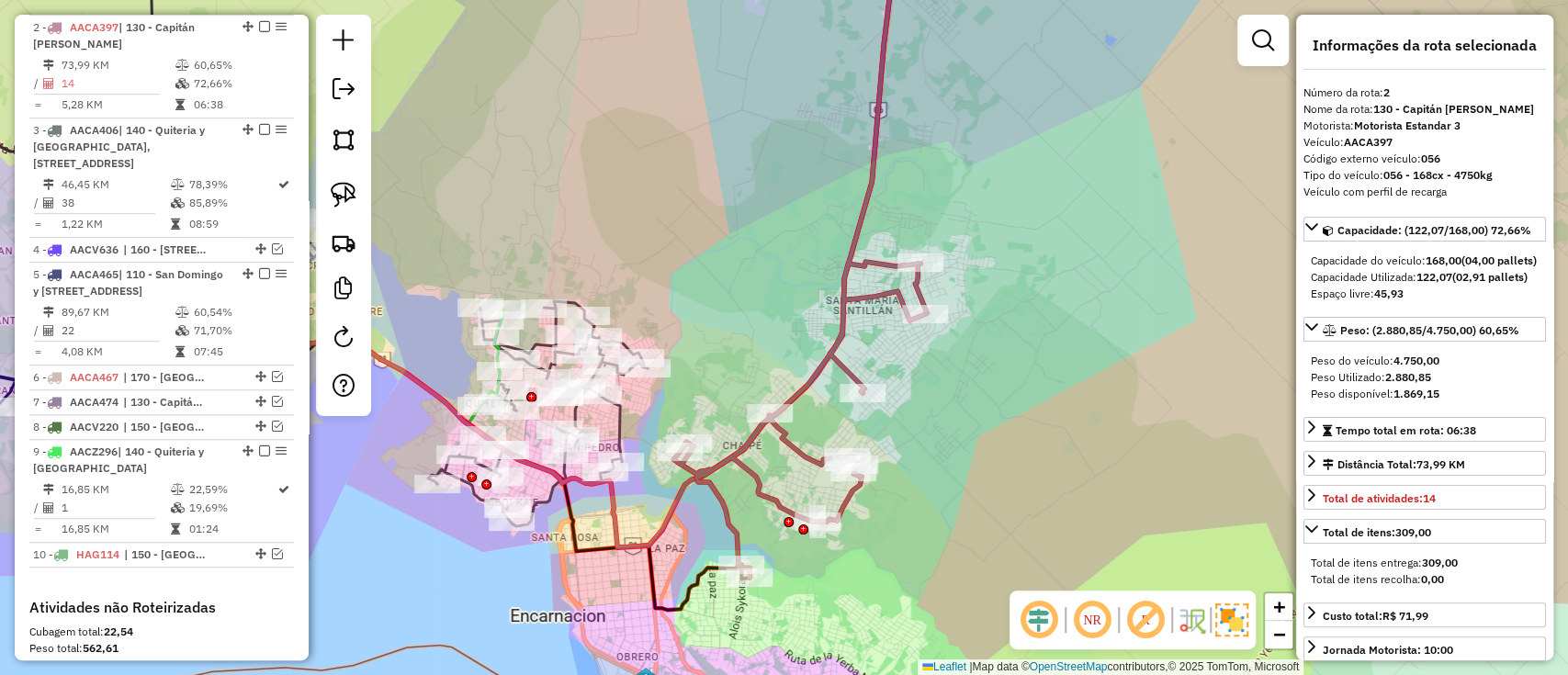
click at [831, 388] on div "Janela de atendimento Grade de atendimento Capacidade Transportadoras Veículos …" at bounding box center [784, 337] width 1568 height 675
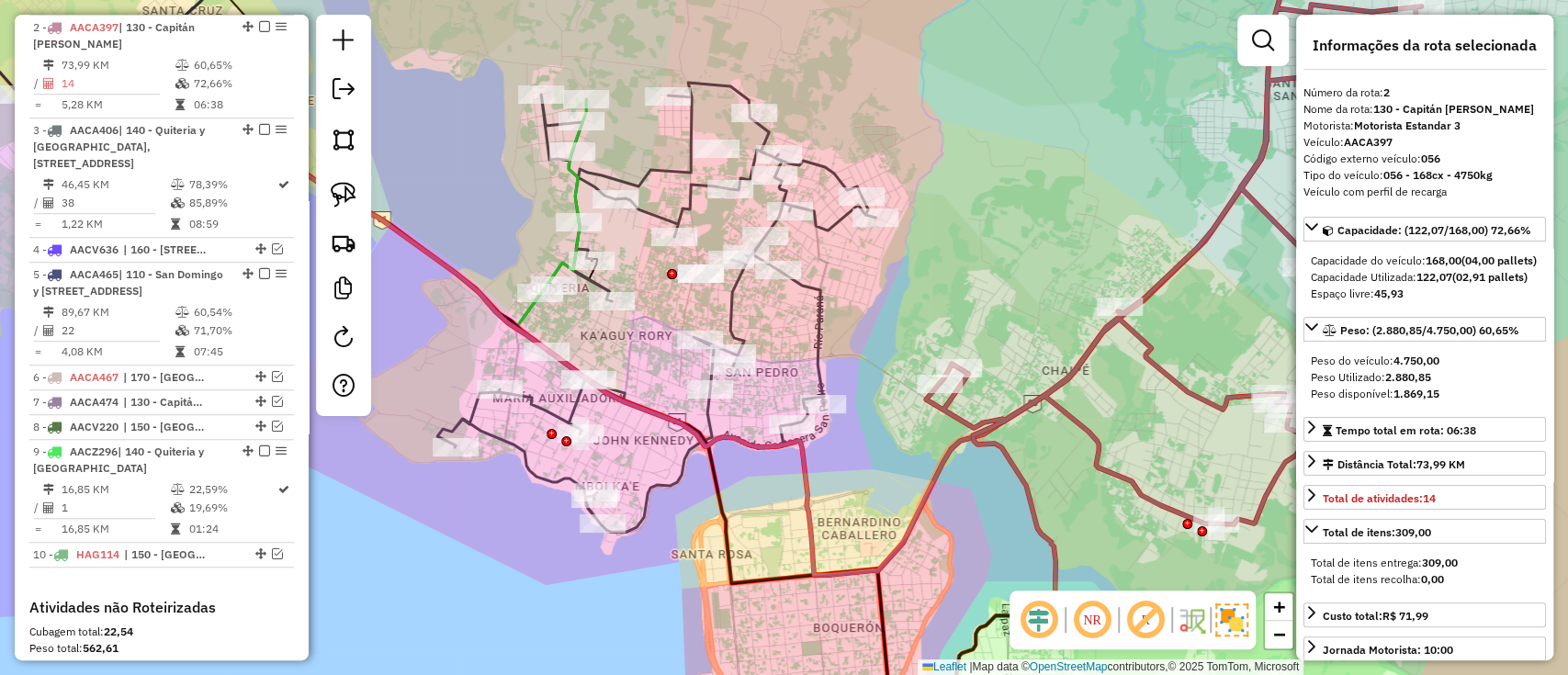
click at [553, 403] on icon at bounding box center [656, 307] width 439 height 449
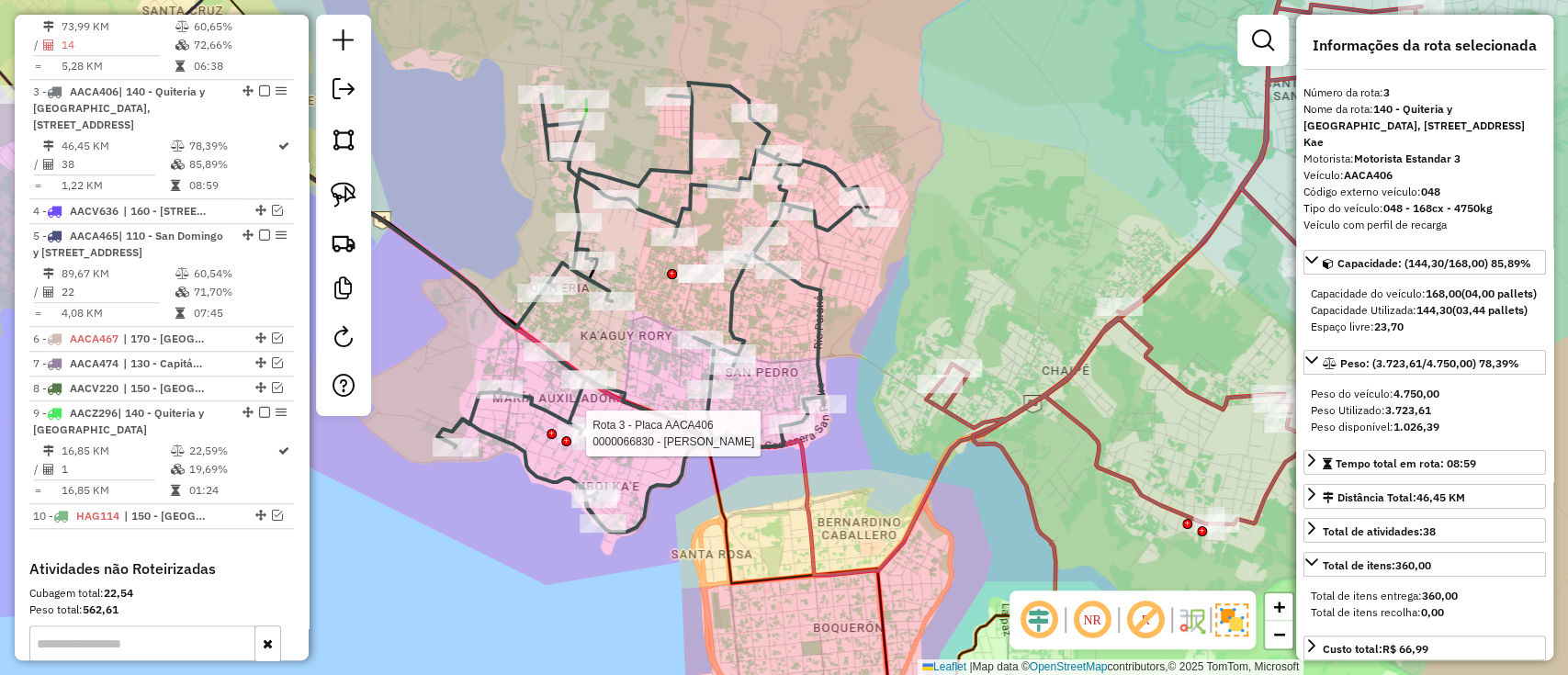
scroll to position [850, 0]
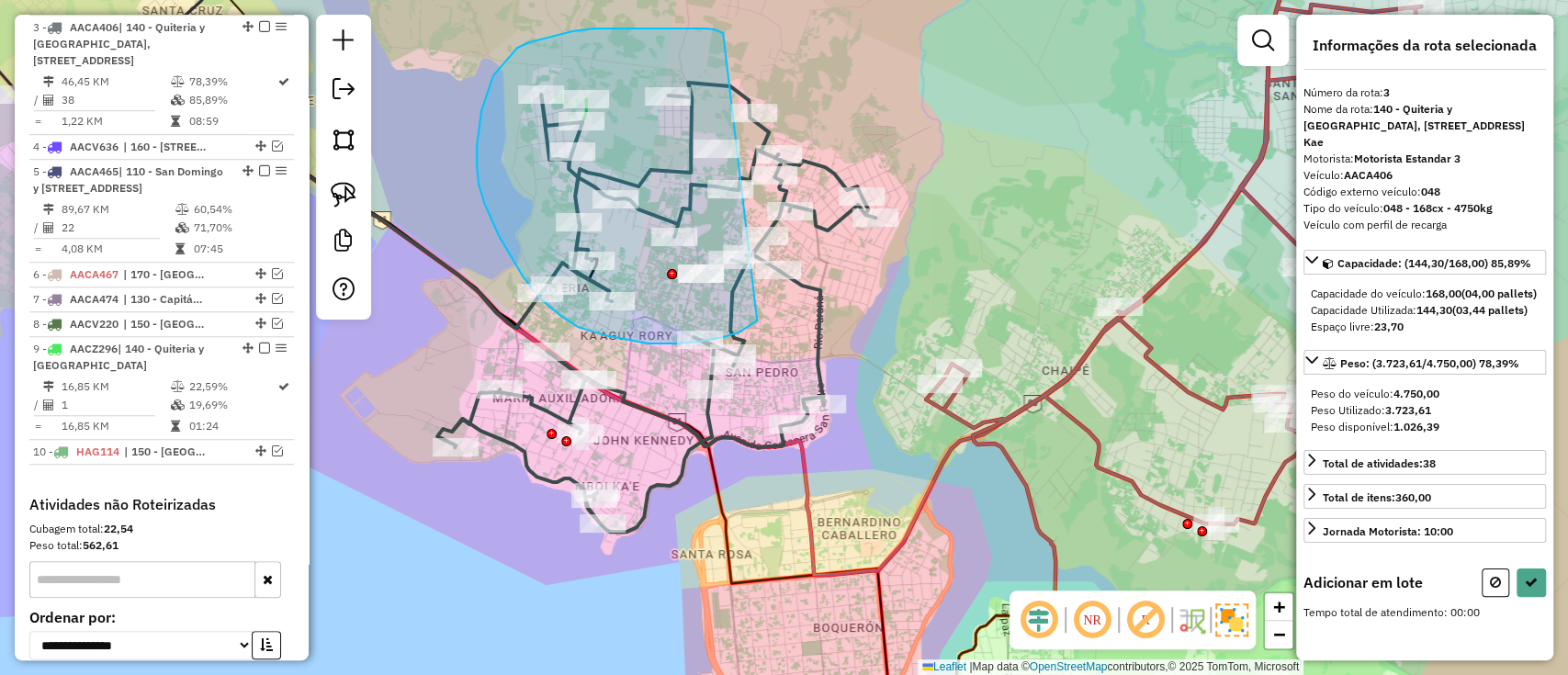
drag, startPoint x: 698, startPoint y: 29, endPoint x: 757, endPoint y: 320, distance: 296.9
click at [757, 320] on div "Rota 3 - Placa AACA406 0000039425 - [PERSON_NAME], EVER [PERSON_NAME] 3 - Placa…" at bounding box center [784, 337] width 1568 height 675
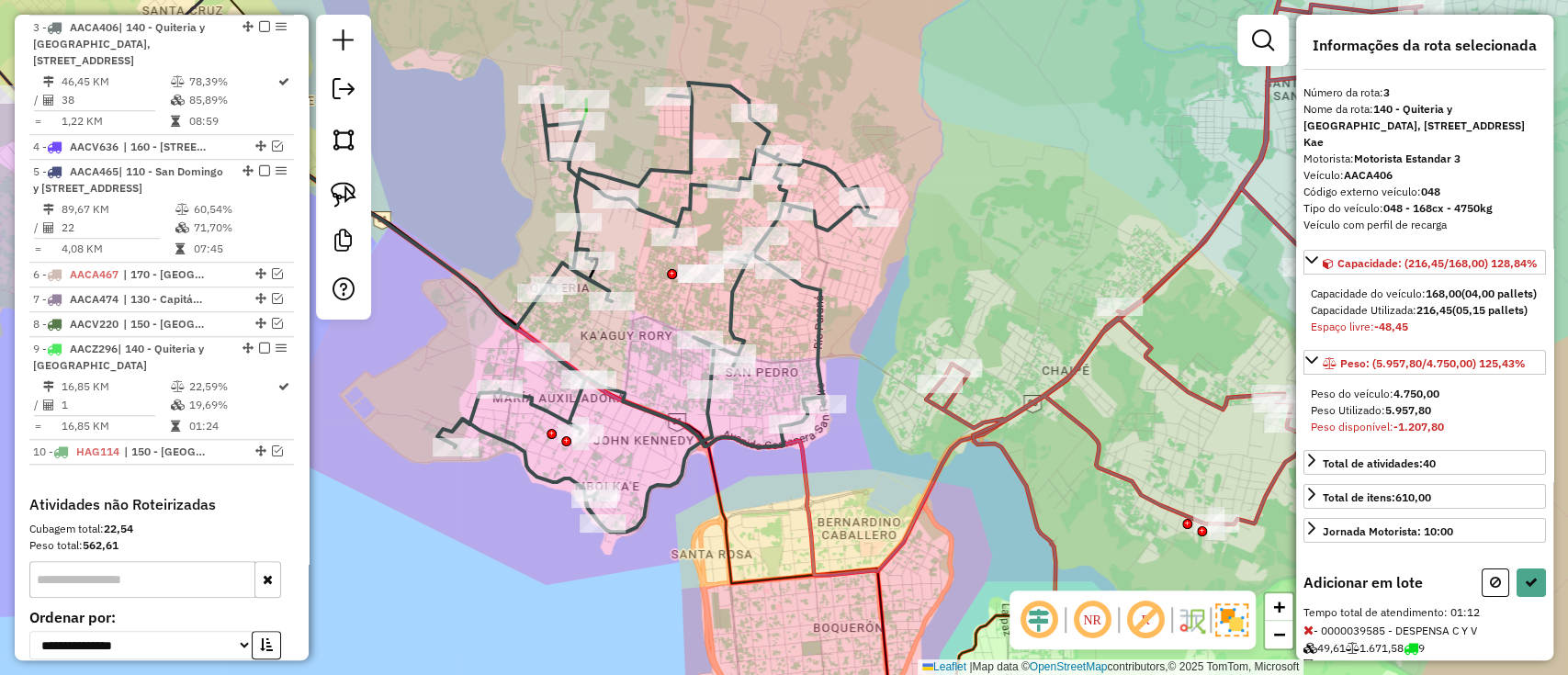
click at [1137, 484] on icon at bounding box center [1180, 284] width 508 height 703
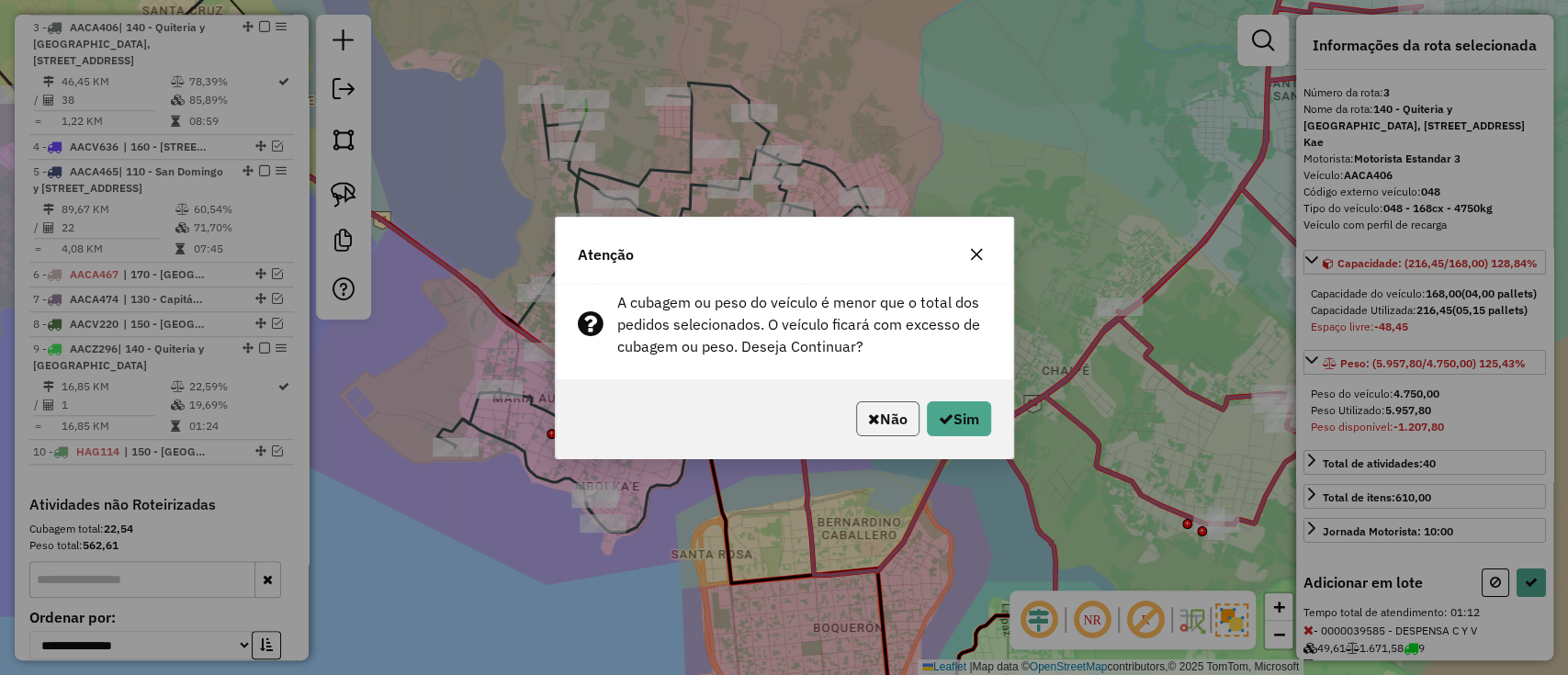
click at [877, 415] on button "Não" at bounding box center [888, 418] width 63 height 34
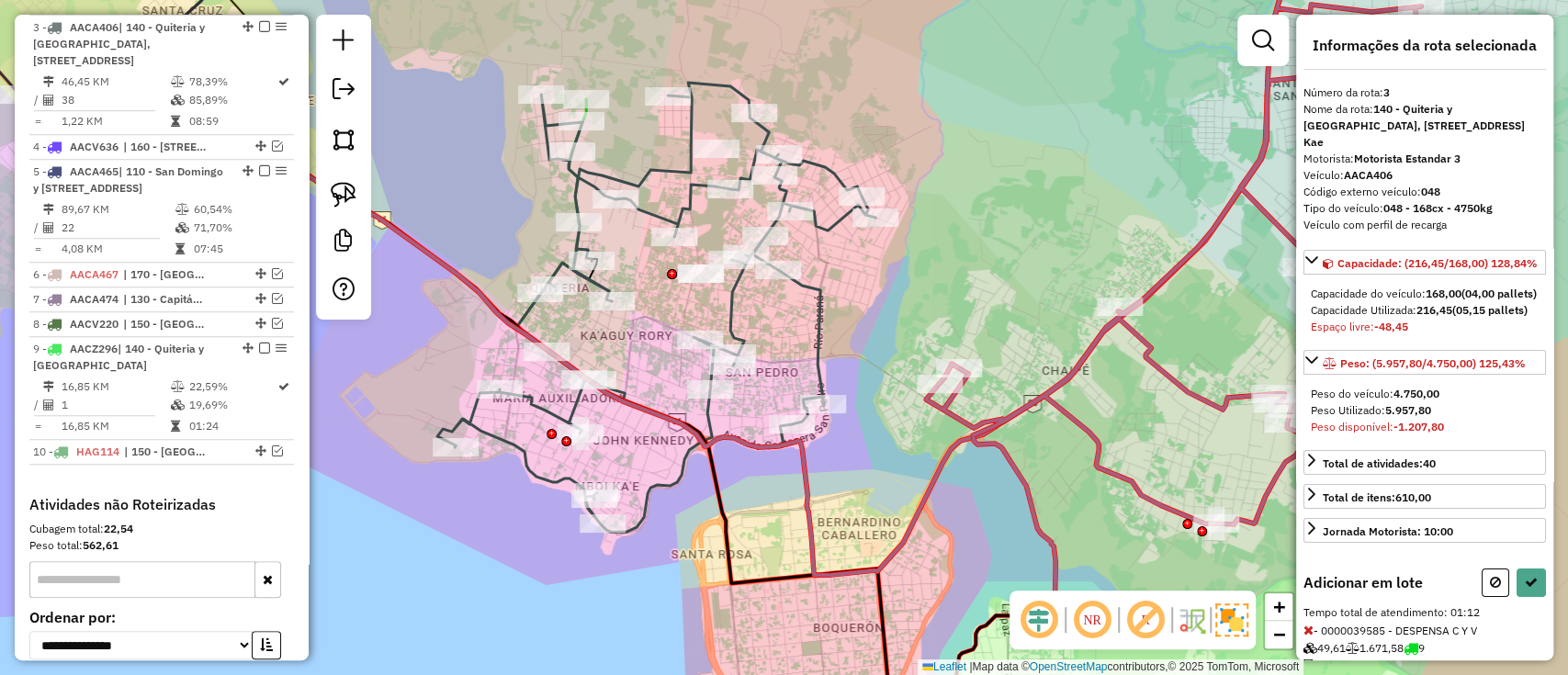
drag, startPoint x: 1485, startPoint y: 624, endPoint x: 1039, endPoint y: 510, distance: 460.3
click at [1484, 597] on button at bounding box center [1496, 582] width 28 height 29
select select "*********"
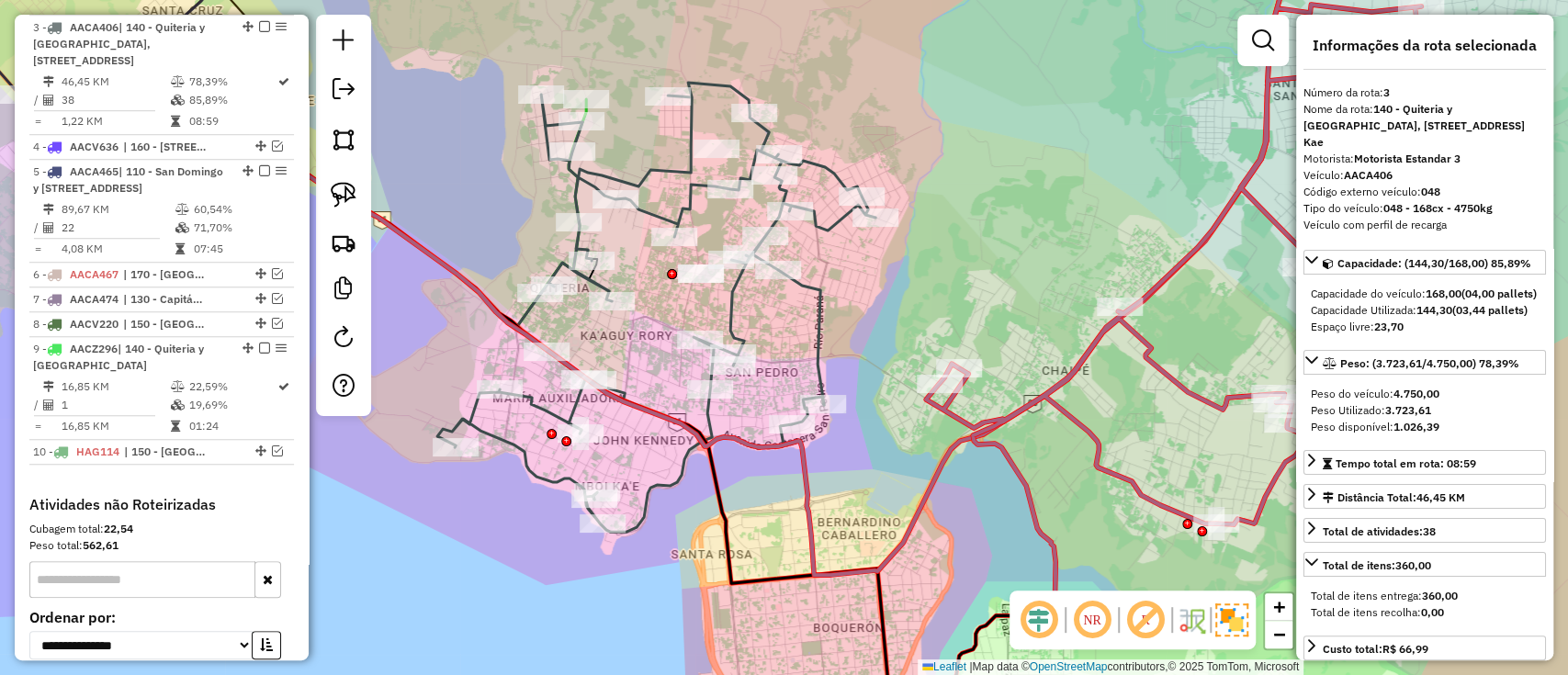
click at [1007, 407] on icon at bounding box center [1180, 284] width 508 height 703
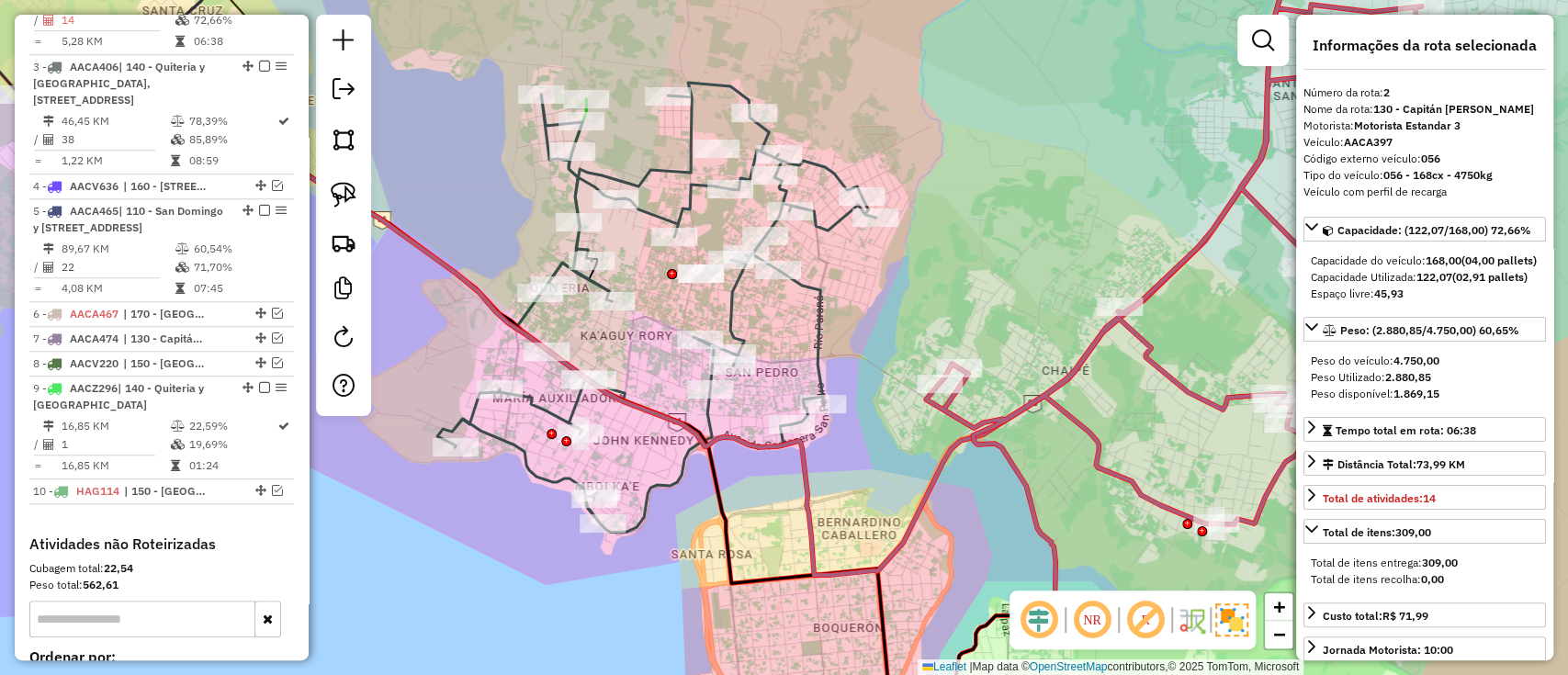
scroll to position [748, 0]
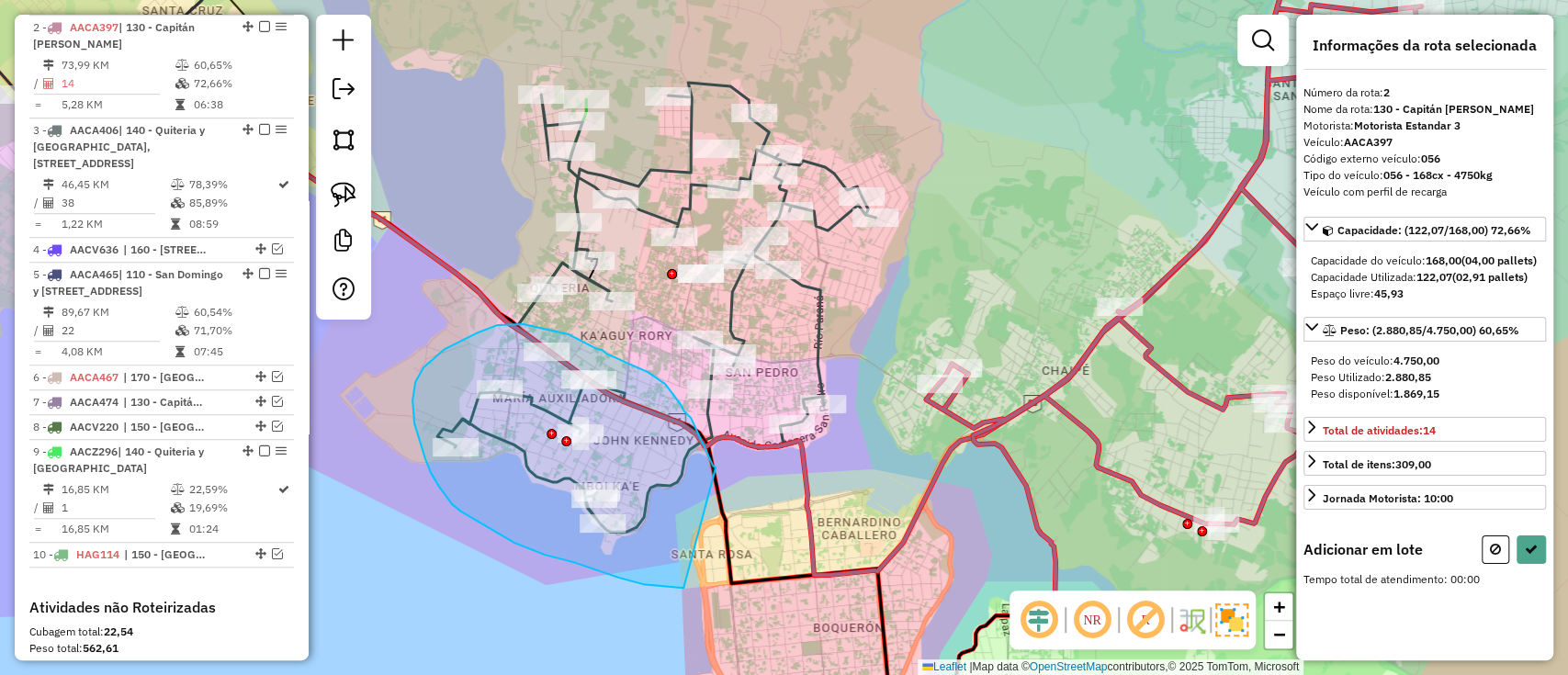
drag, startPoint x: 716, startPoint y: 468, endPoint x: 685, endPoint y: 588, distance: 123.9
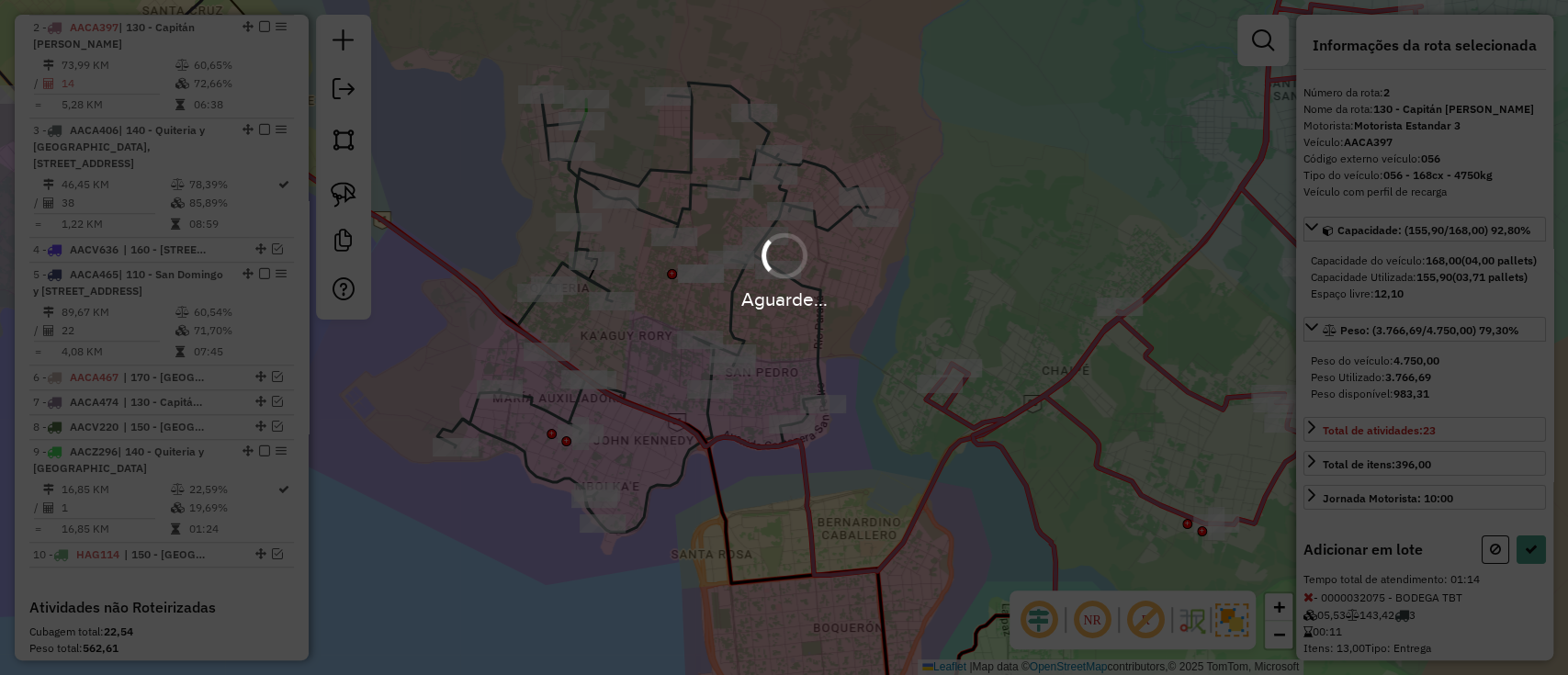
select select "*********"
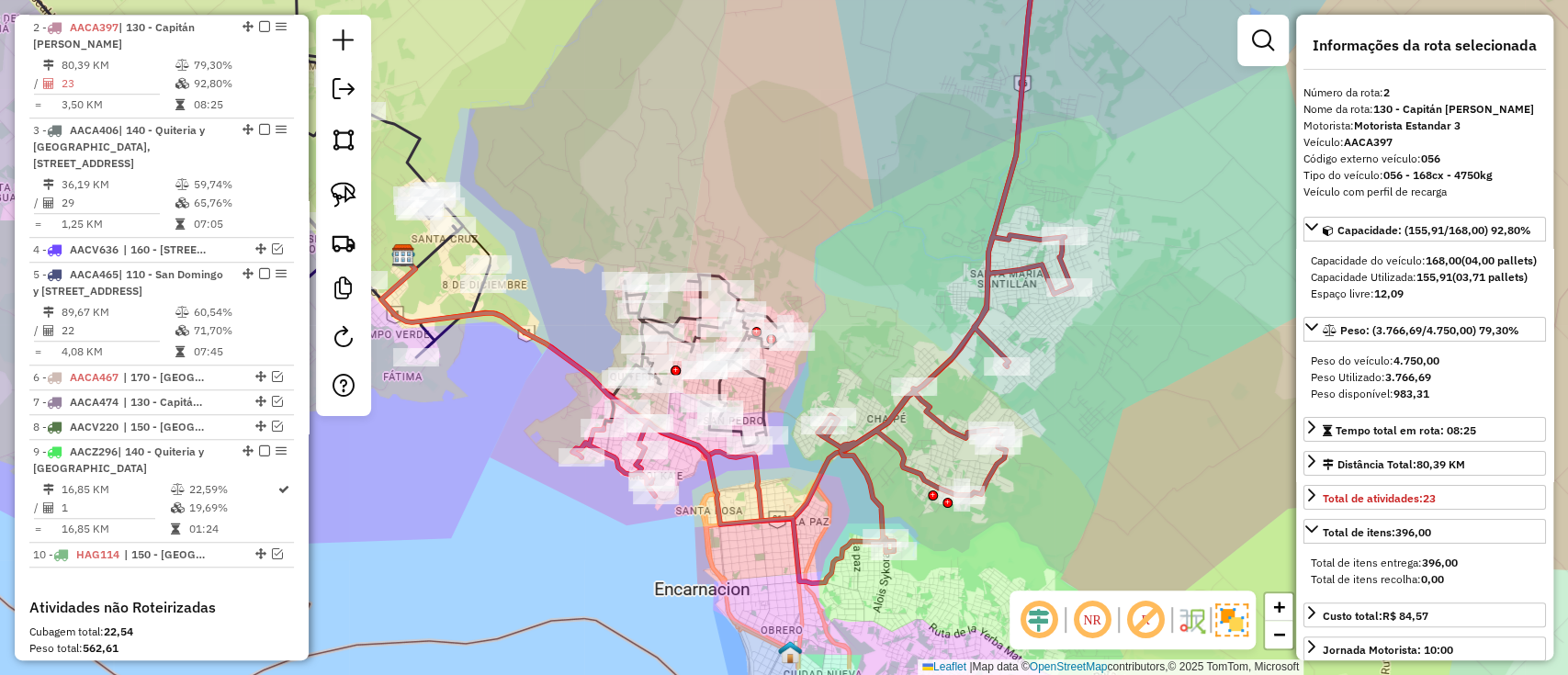
click at [720, 505] on icon at bounding box center [822, 258] width 499 height 650
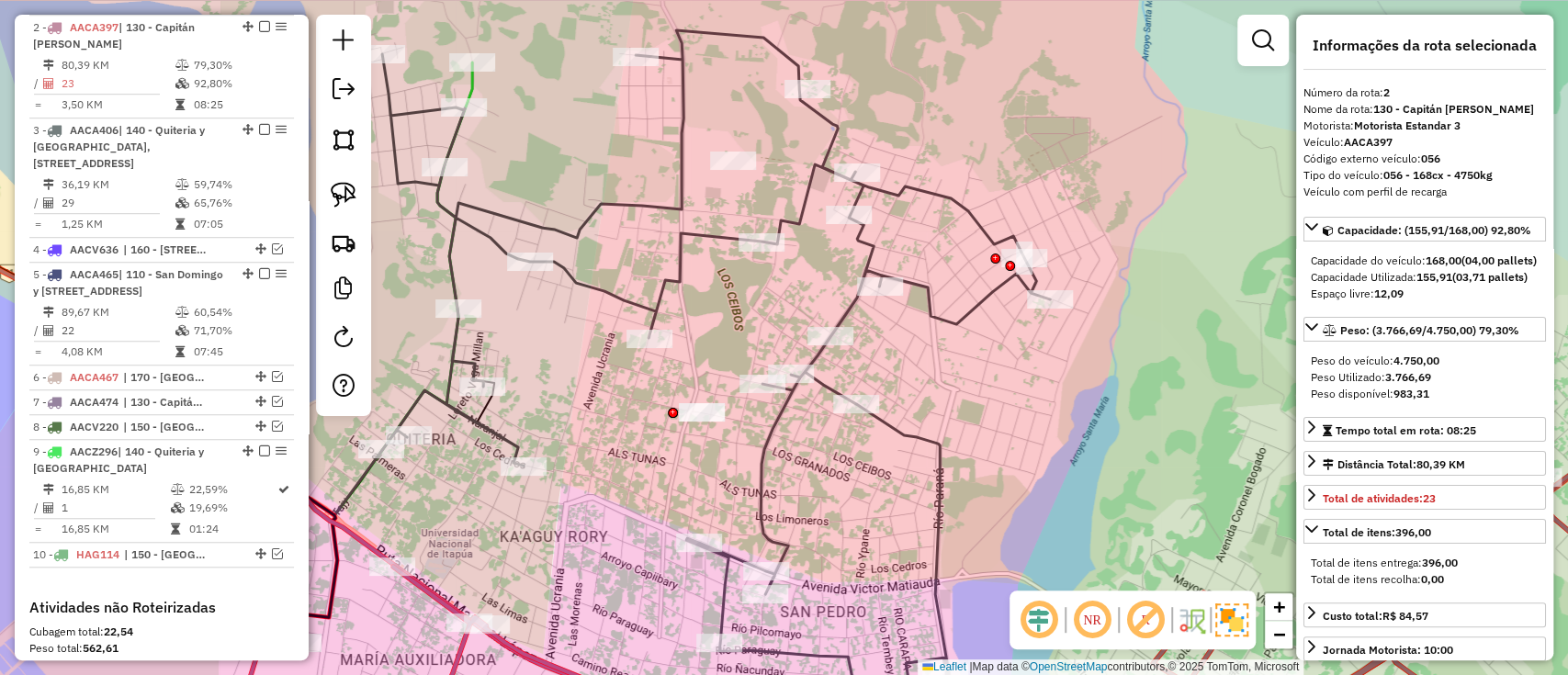
click at [889, 423] on icon at bounding box center [716, 372] width 668 height 685
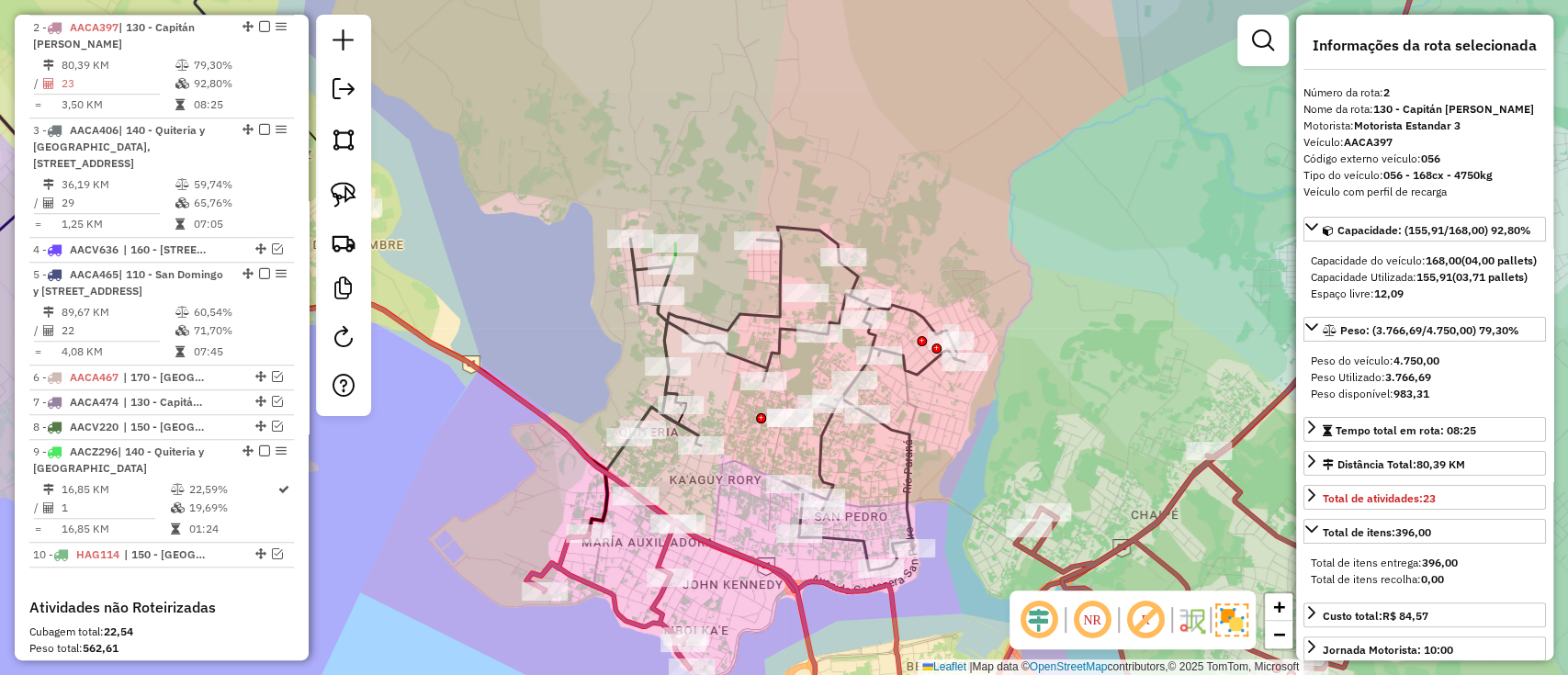
click at [894, 427] on icon at bounding box center [797, 398] width 334 height 344
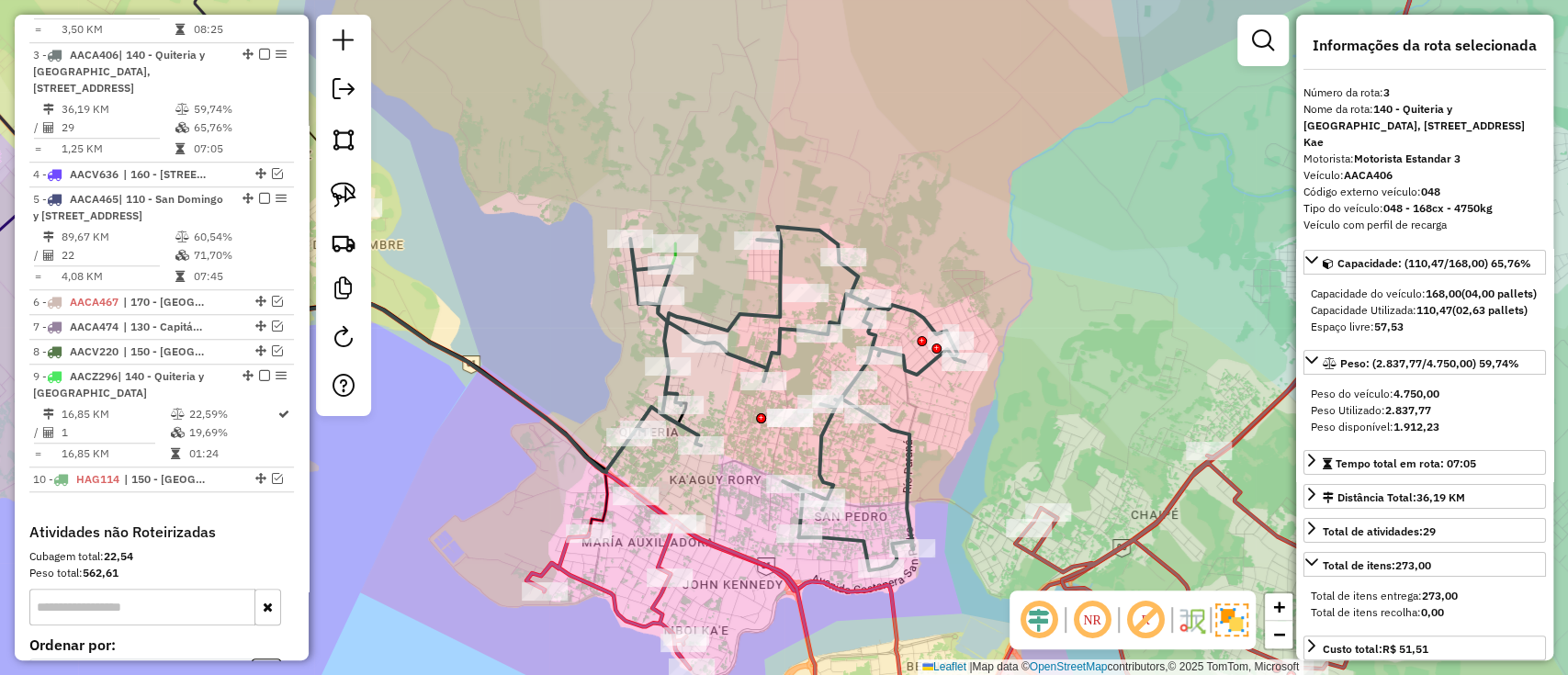
scroll to position [850, 0]
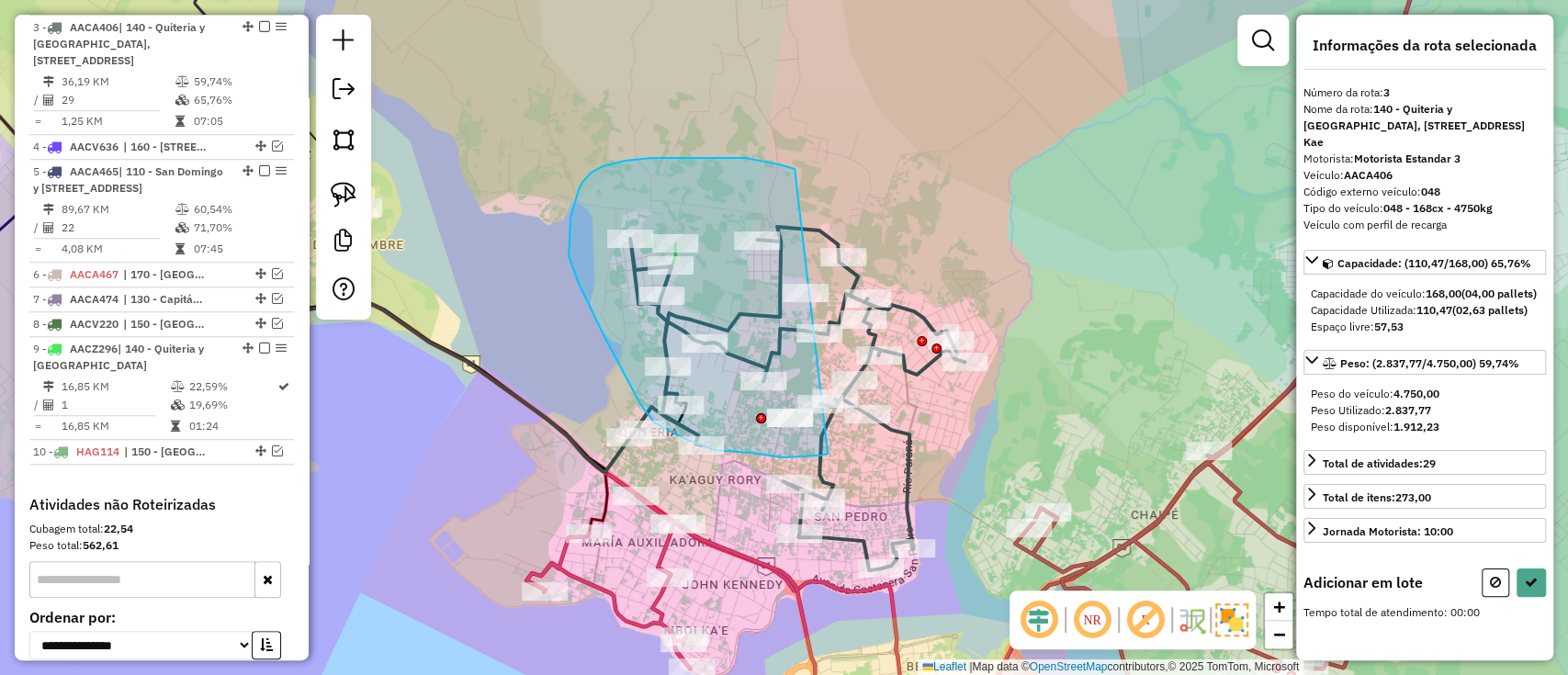
drag, startPoint x: 794, startPoint y: 169, endPoint x: 852, endPoint y: 449, distance: 285.9
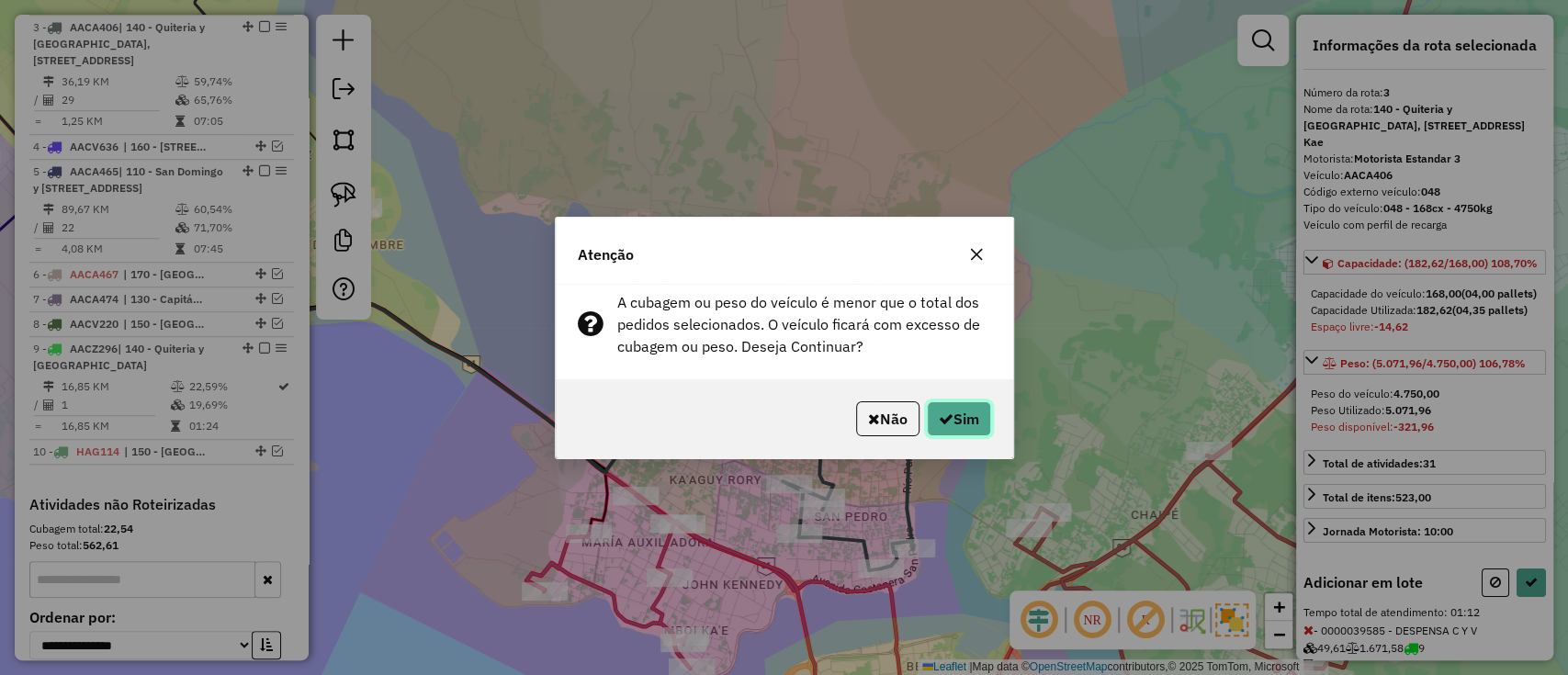
click at [977, 418] on button "Sim" at bounding box center [959, 418] width 64 height 34
select select "*********"
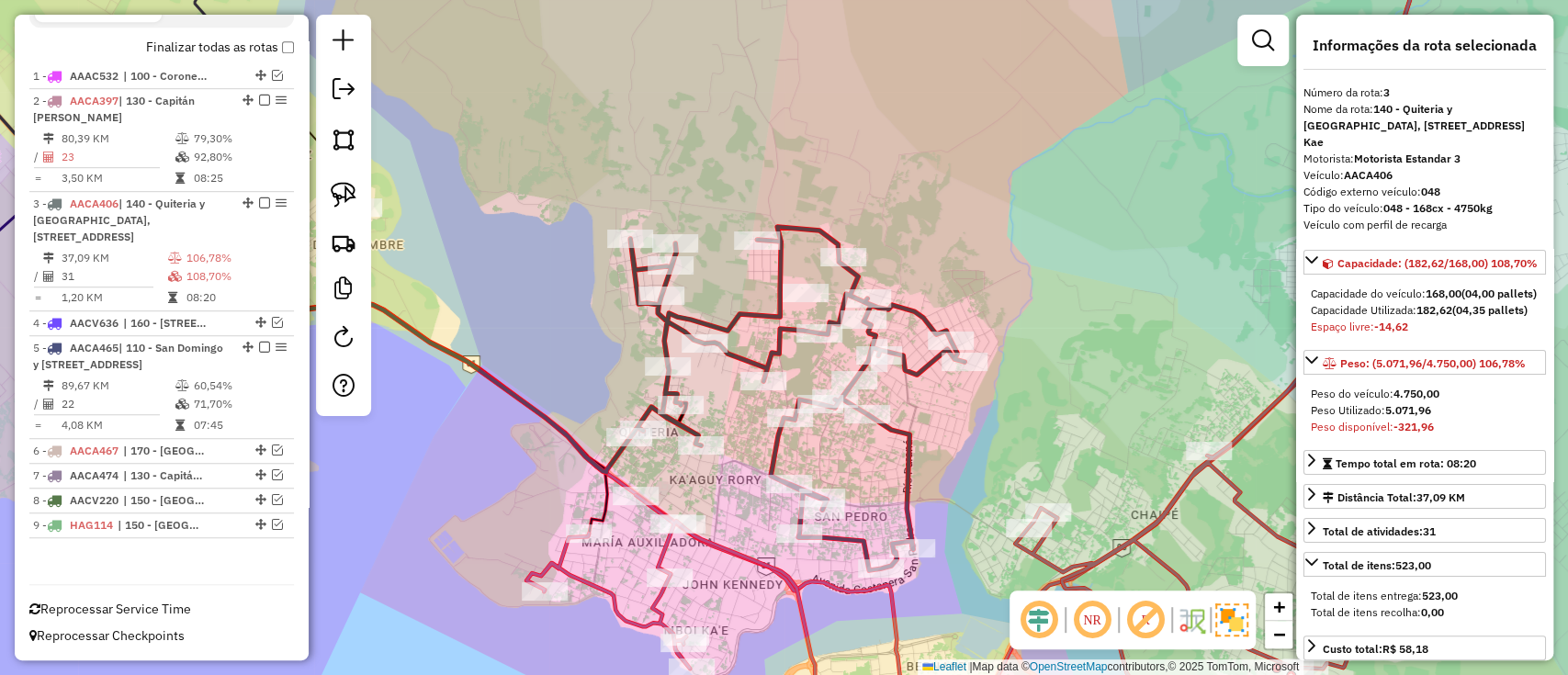
scroll to position [706, 0]
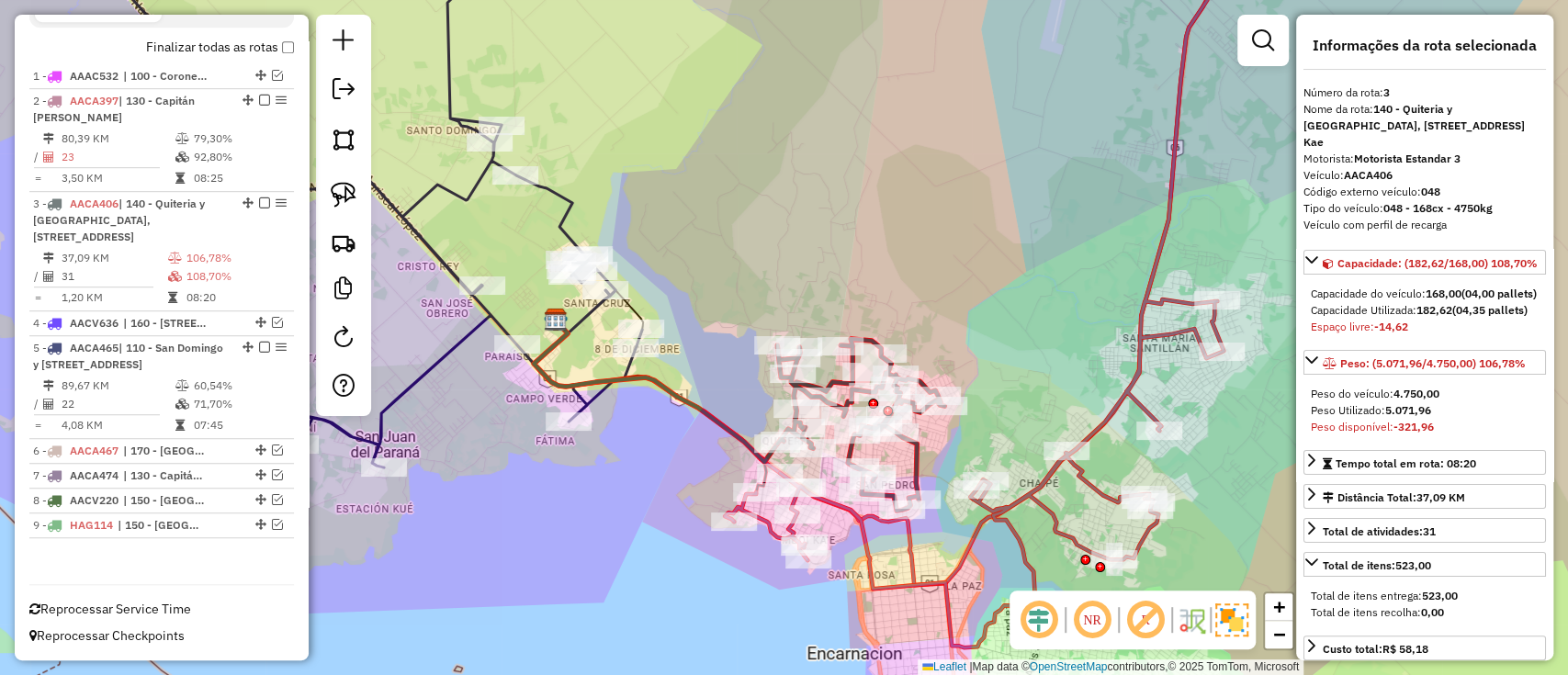
drag, startPoint x: 630, startPoint y: 540, endPoint x: 758, endPoint y: 563, distance: 130.0
click at [758, 563] on div "Janela de atendimento Grade de atendimento Capacidade Transportadoras Veículos …" at bounding box center [784, 337] width 1568 height 675
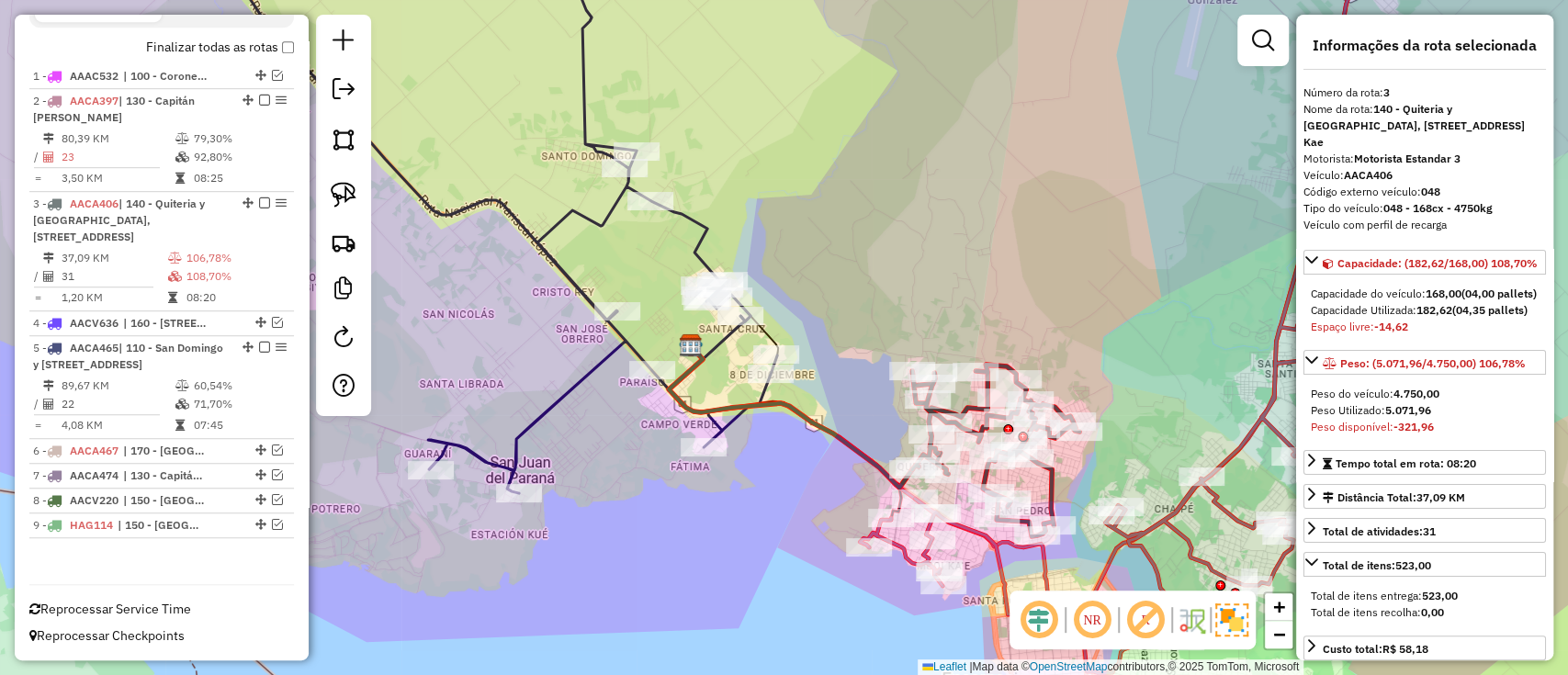
click at [566, 398] on icon at bounding box center [310, 213] width 934 height 561
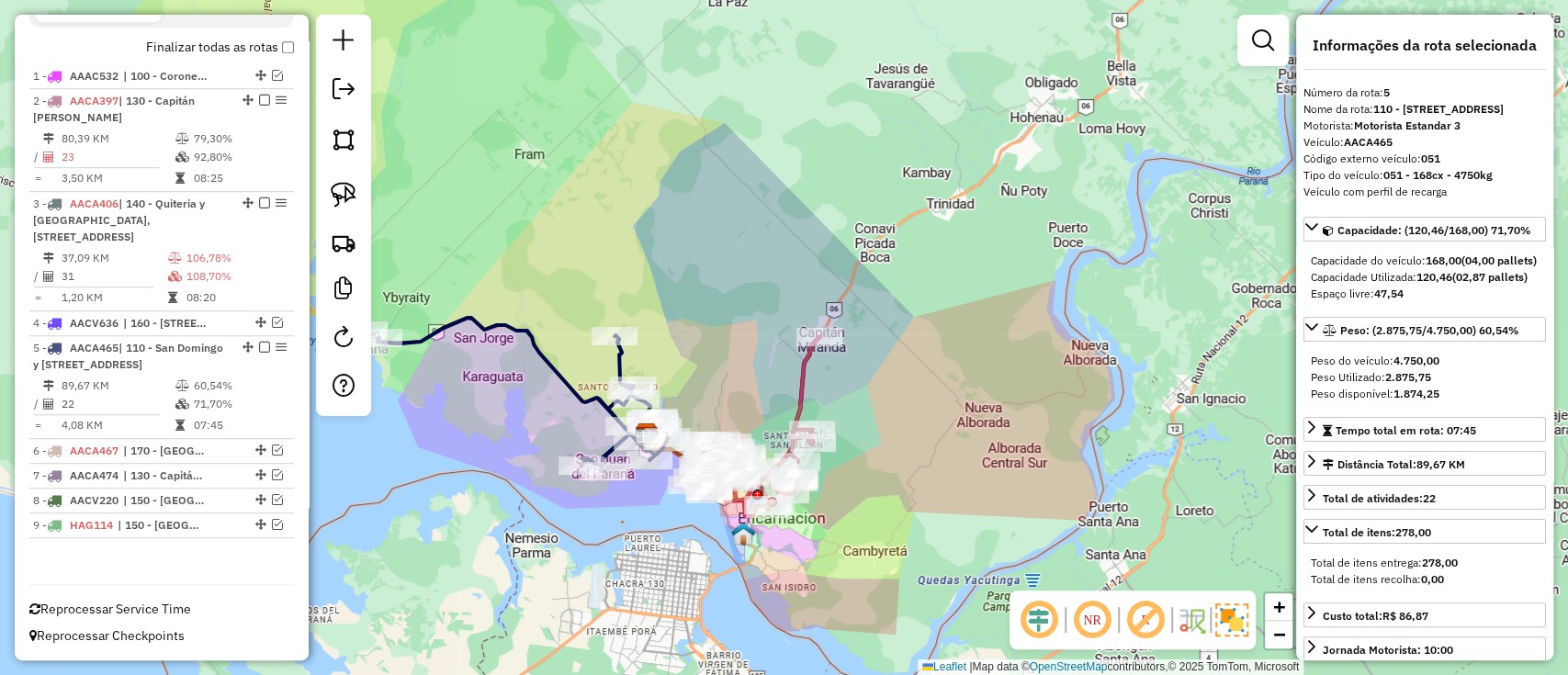
drag, startPoint x: 603, startPoint y: 500, endPoint x: 640, endPoint y: 525, distance: 44.7
click at [640, 525] on div "Janela de atendimento Grade de atendimento Capacidade Transportadoras Veículos …" at bounding box center [784, 337] width 1568 height 675
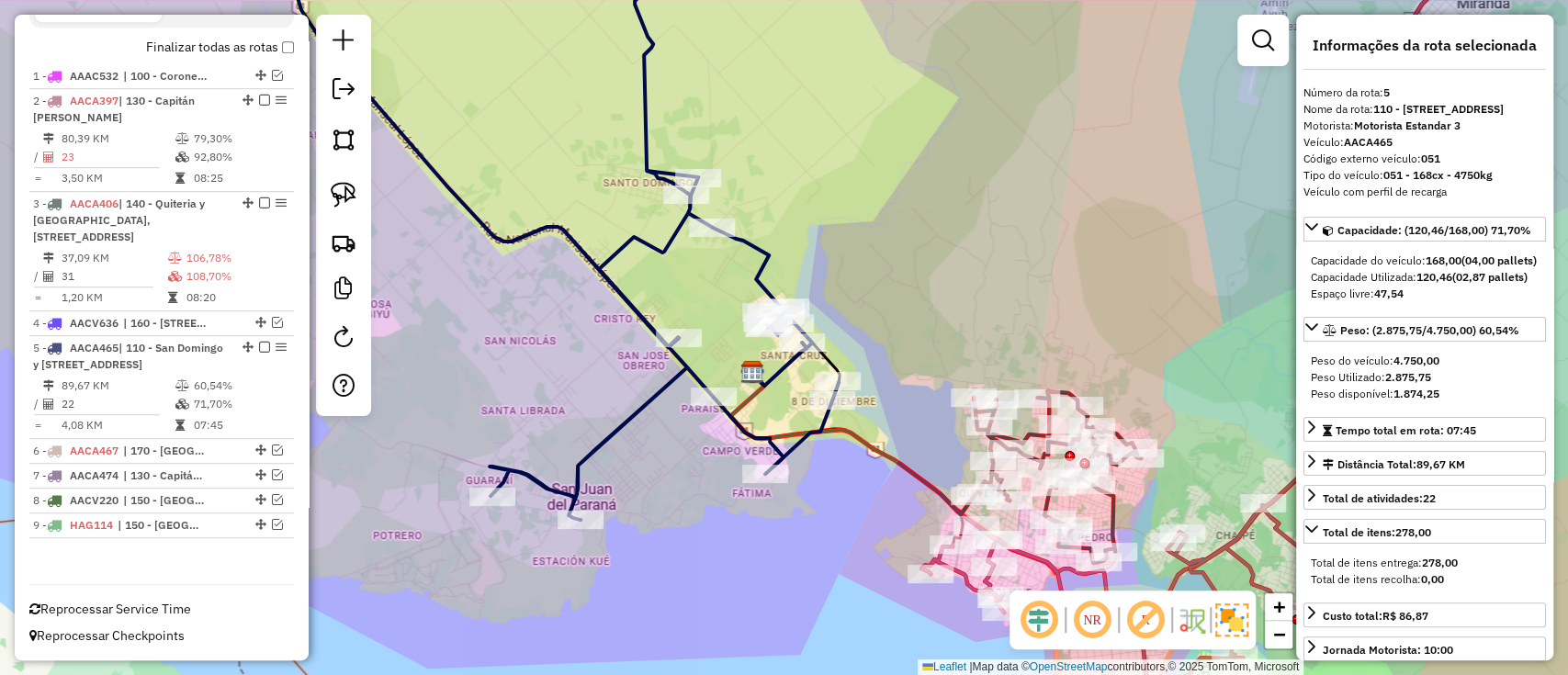
click at [633, 438] on div "Janela de atendimento Grade de atendimento Capacidade Transportadoras Veículos …" at bounding box center [784, 337] width 1568 height 675
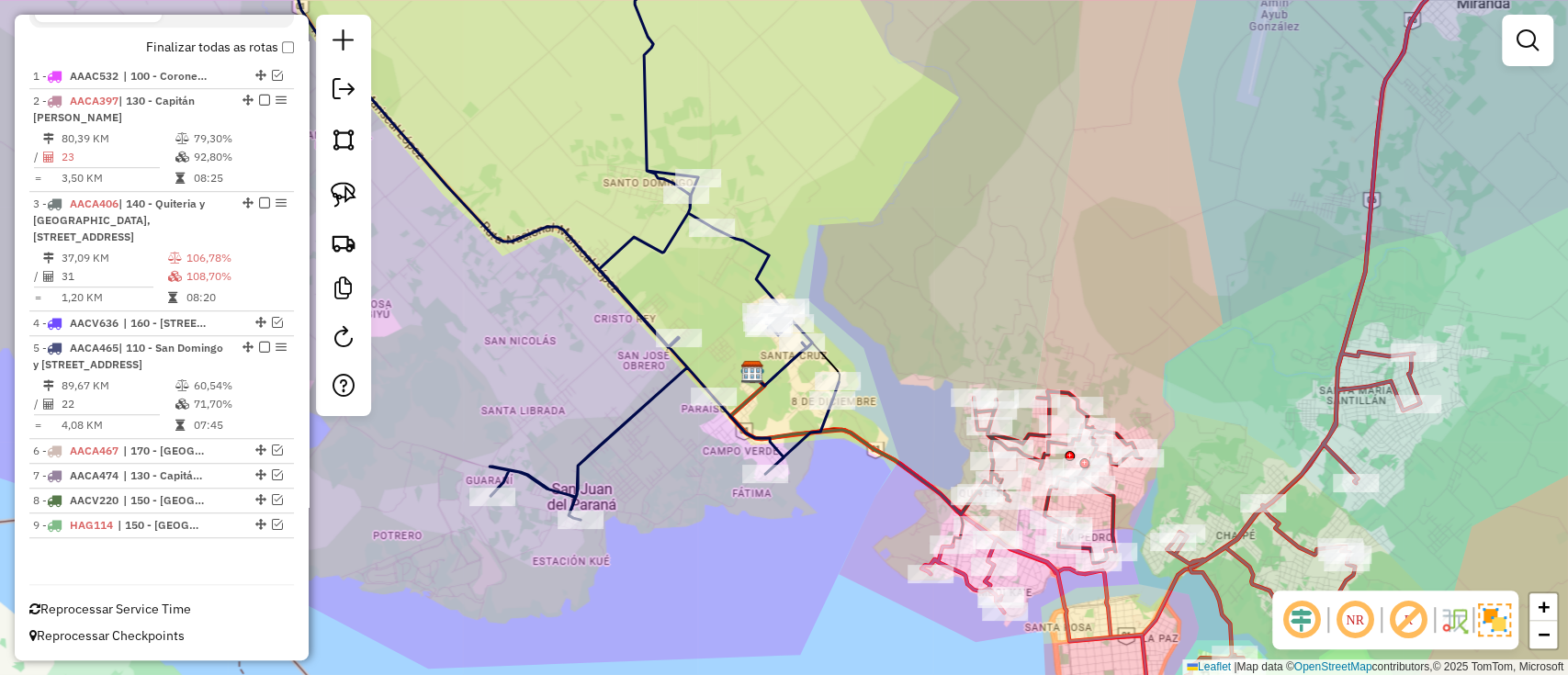
click at [619, 414] on icon at bounding box center [341, 227] width 996 height 587
select select "*********"
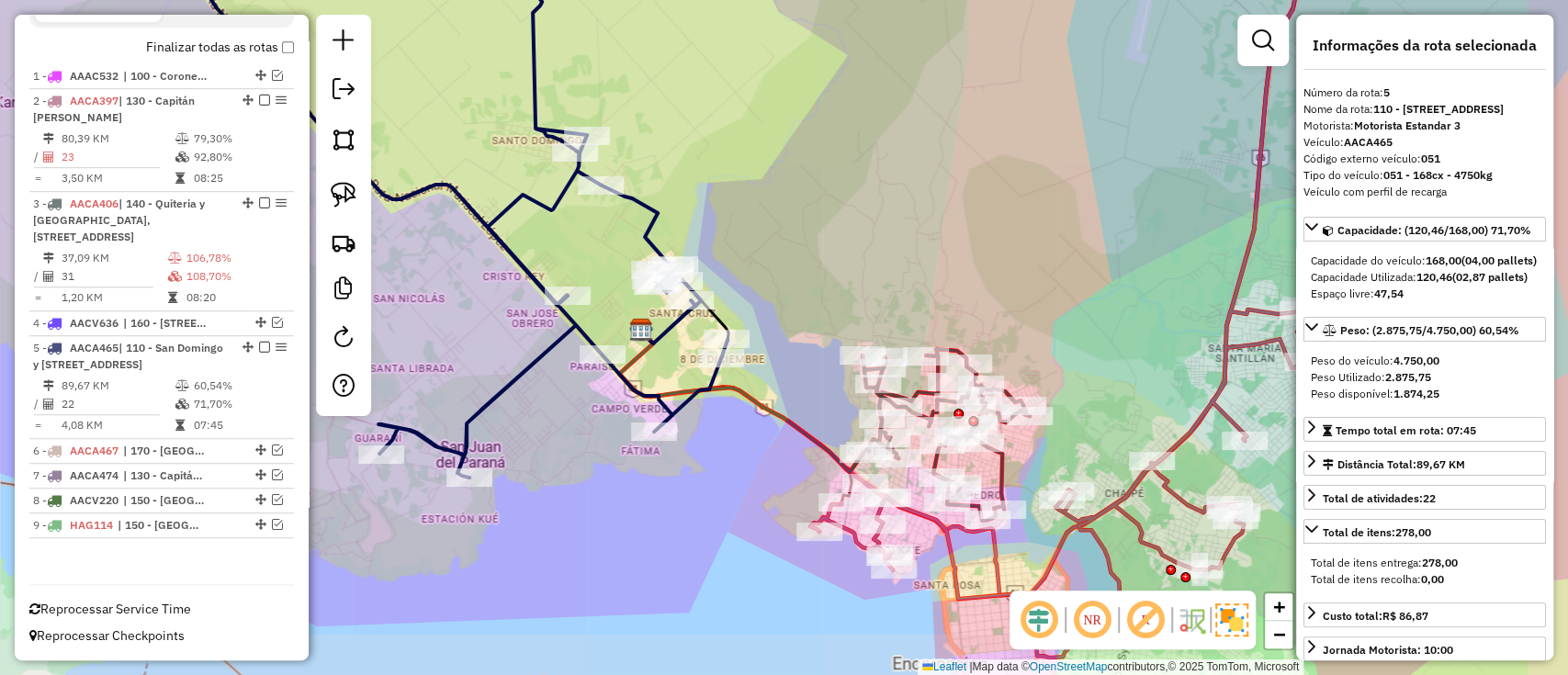
drag, startPoint x: 890, startPoint y: 536, endPoint x: 772, endPoint y: 492, distance: 125.9
click at [775, 493] on div "Janela de atendimento Grade de atendimento Capacidade Transportadoras Veículos …" at bounding box center [784, 337] width 1568 height 675
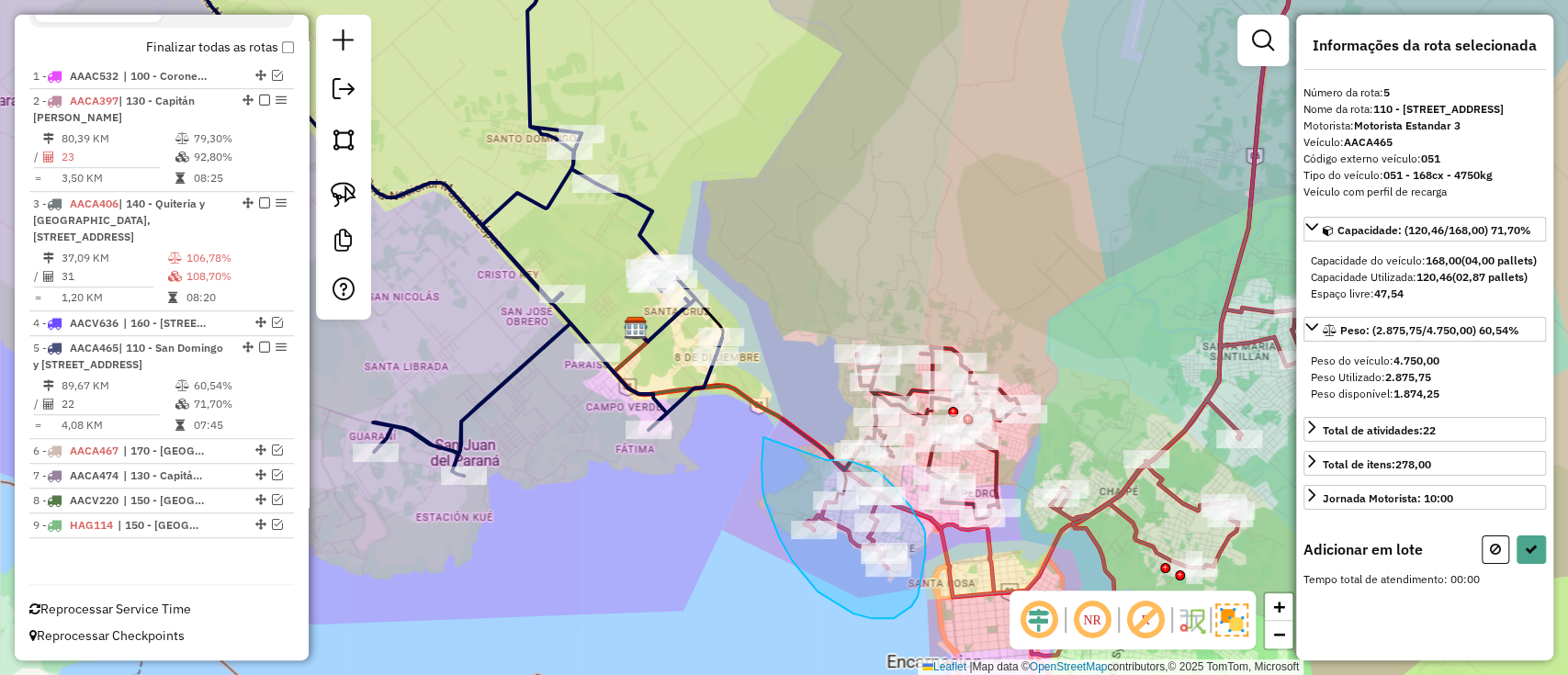
drag, startPoint x: 764, startPoint y: 438, endPoint x: 822, endPoint y: 460, distance: 62.0
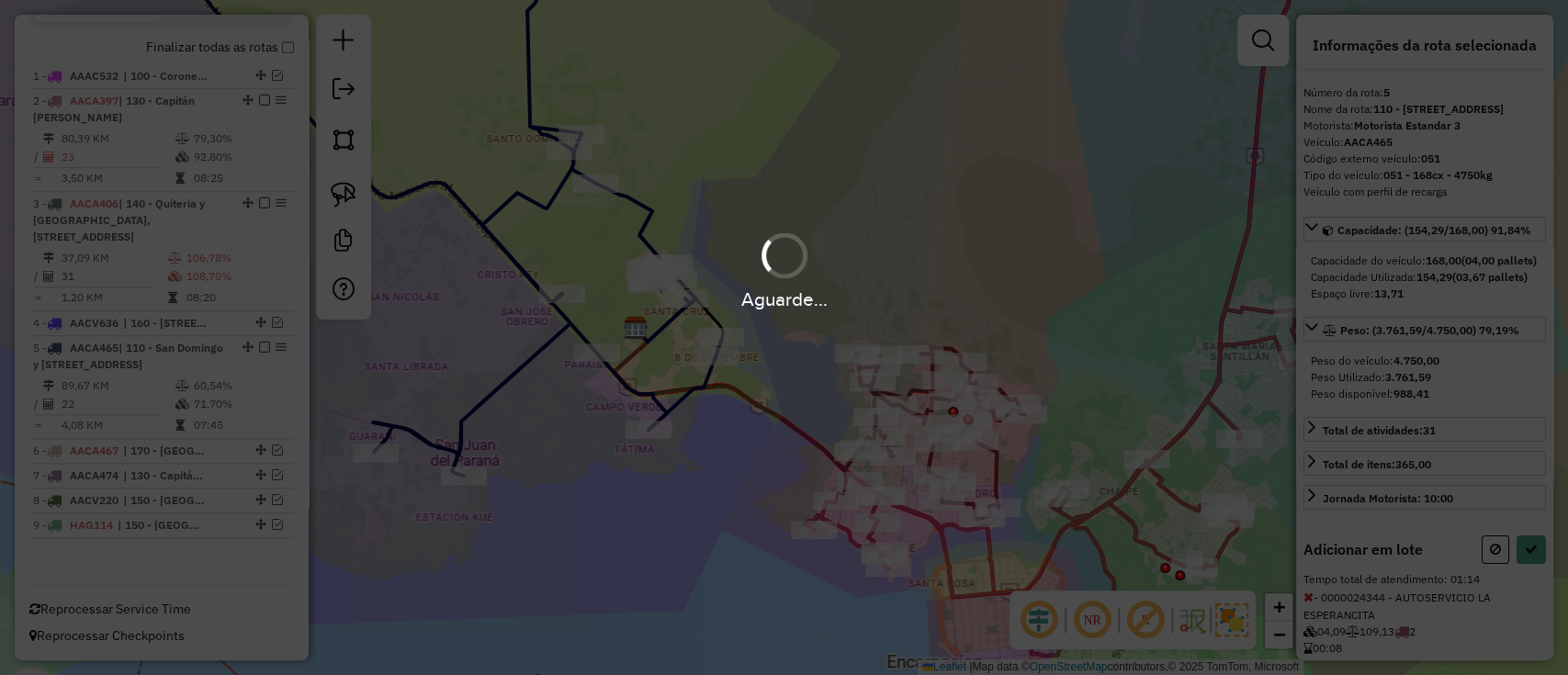
select select "*********"
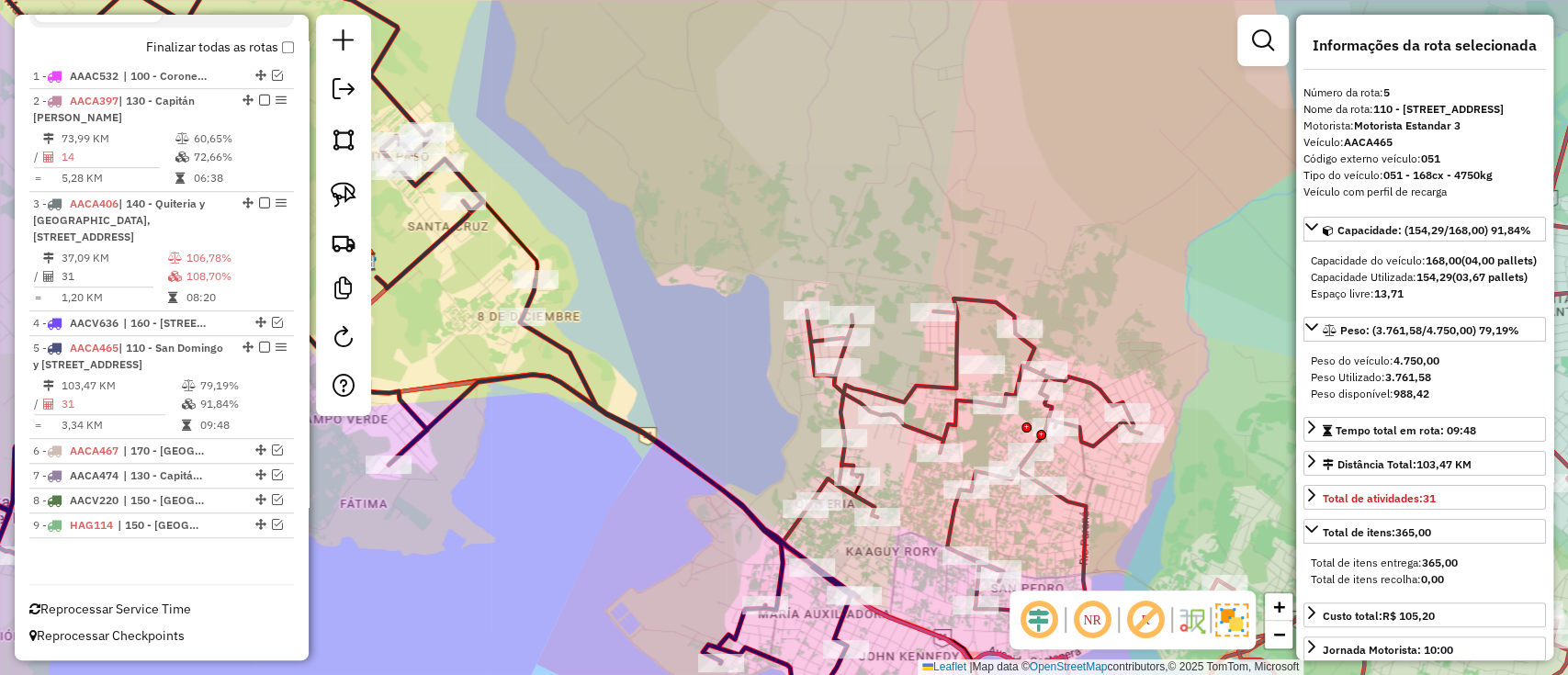
click at [925, 376] on icon at bounding box center [974, 470] width 334 height 344
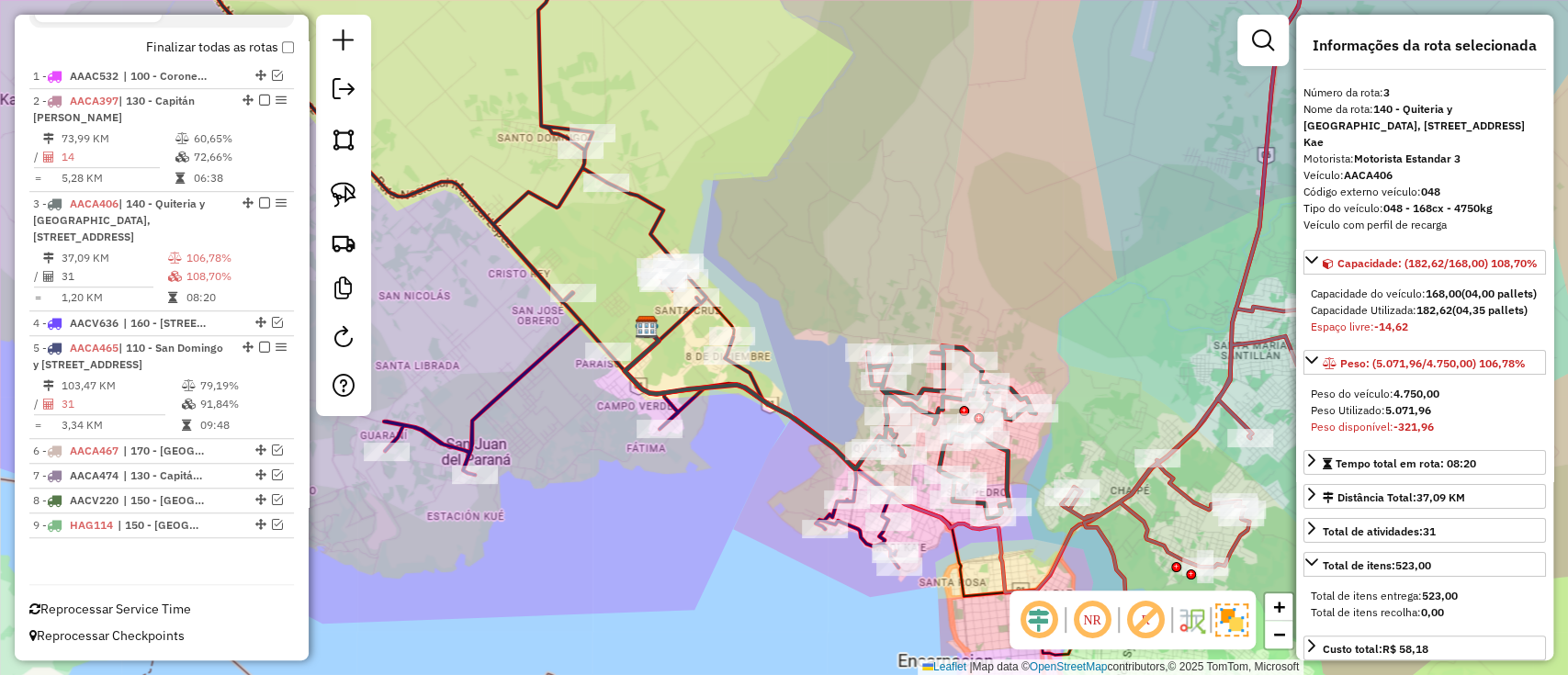
click at [1058, 552] on icon at bounding box center [982, 264] width 715 height 657
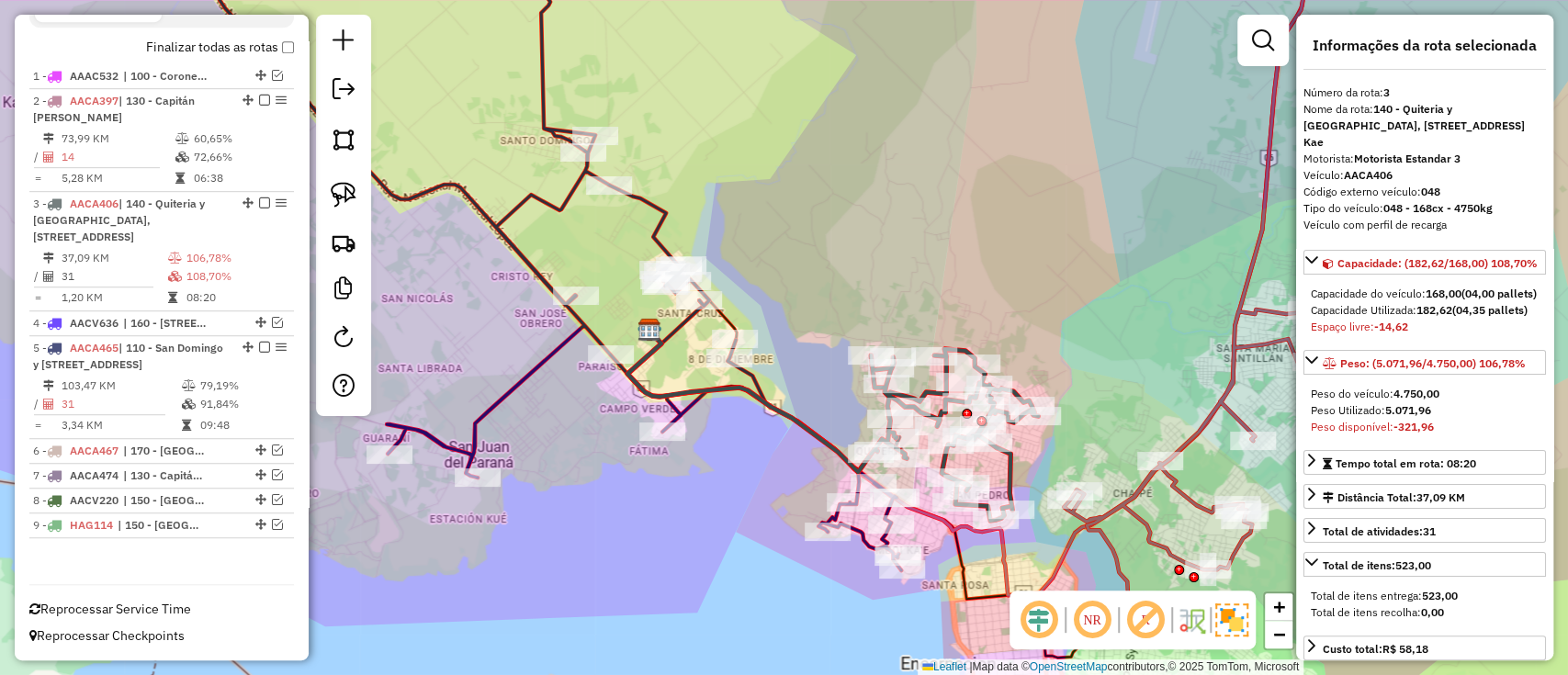
click at [1058, 552] on icon at bounding box center [985, 267] width 715 height 657
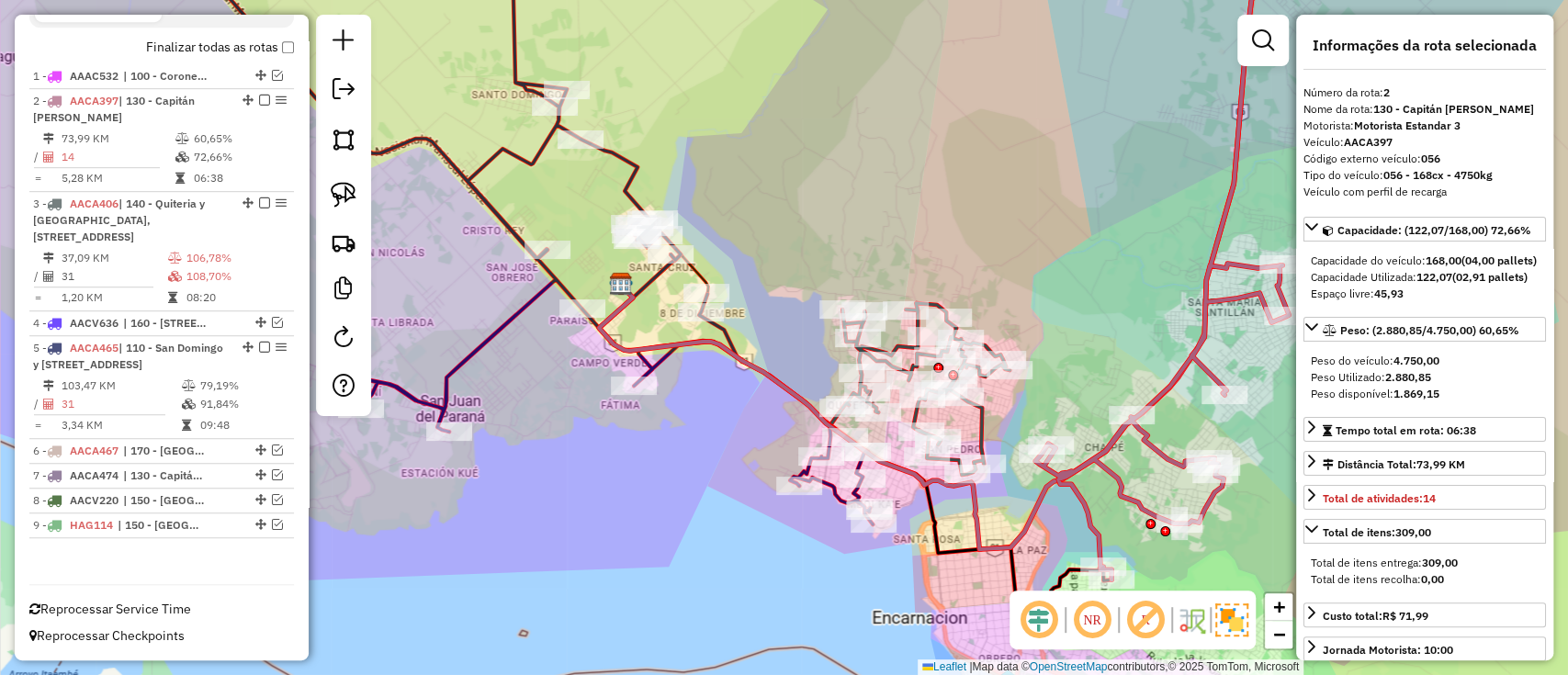
drag, startPoint x: 1039, startPoint y: 520, endPoint x: 954, endPoint y: 387, distance: 157.8
click at [956, 392] on icon at bounding box center [956, 221] width 715 height 657
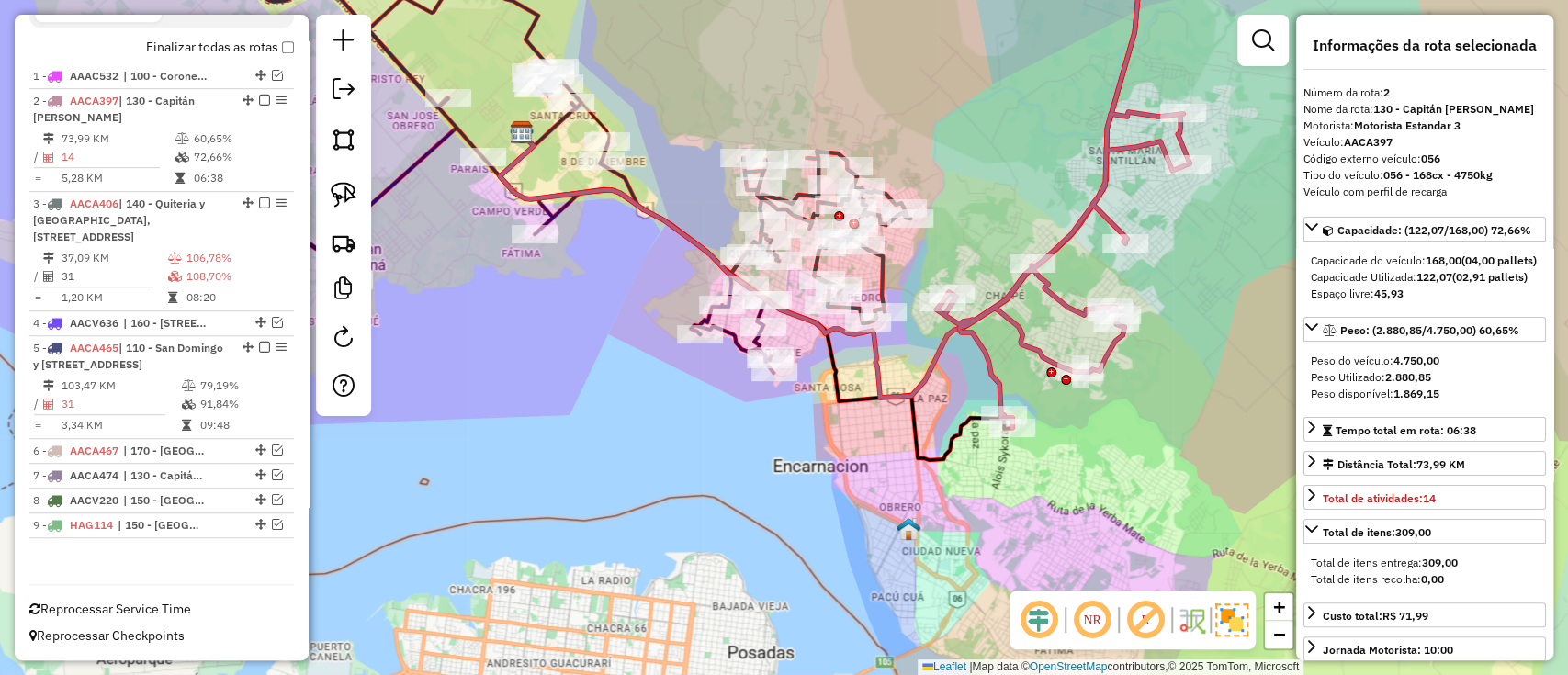
click at [921, 371] on icon at bounding box center [822, 166] width 645 height 465
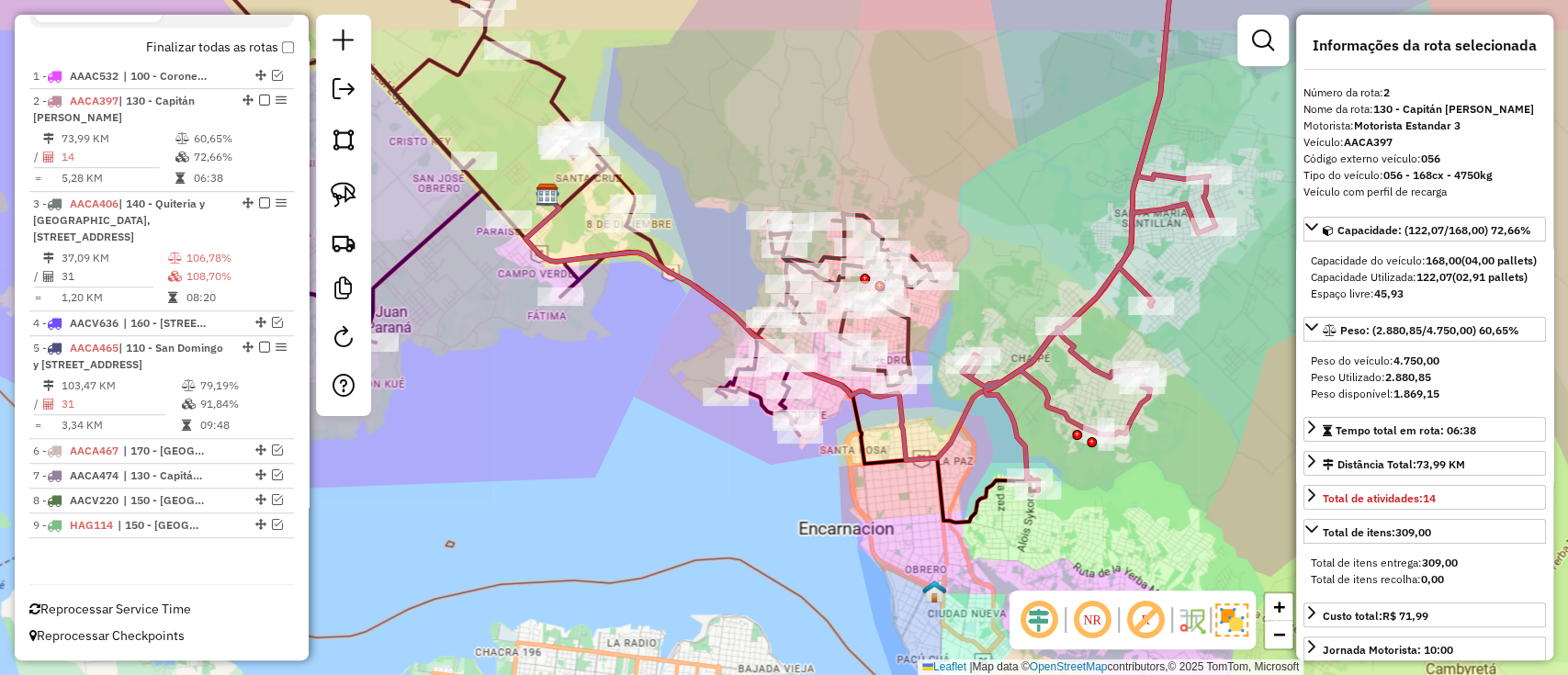
drag, startPoint x: 941, startPoint y: 409, endPoint x: 959, endPoint y: 460, distance: 54.1
click at [959, 460] on icon at bounding box center [848, 228] width 645 height 465
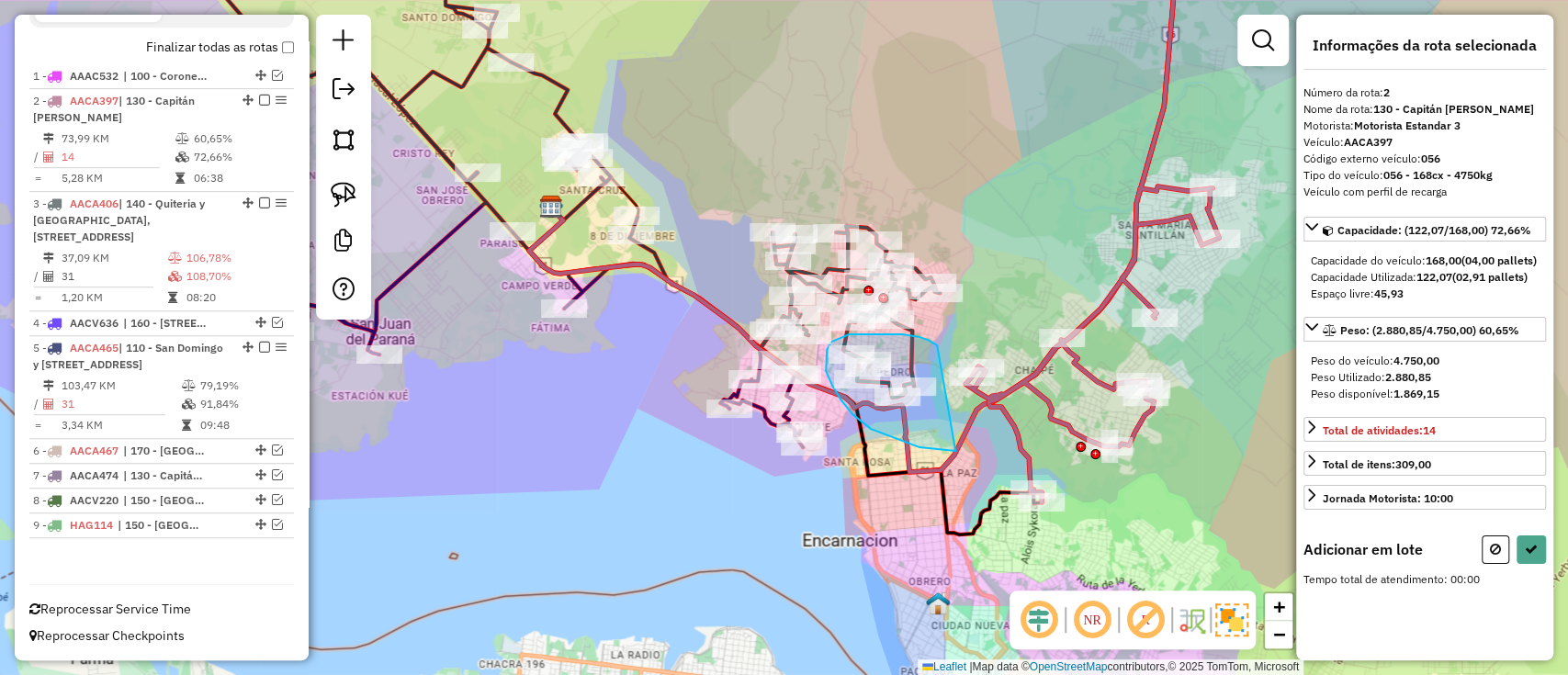
drag, startPoint x: 931, startPoint y: 342, endPoint x: 956, endPoint y: 451, distance: 111.8
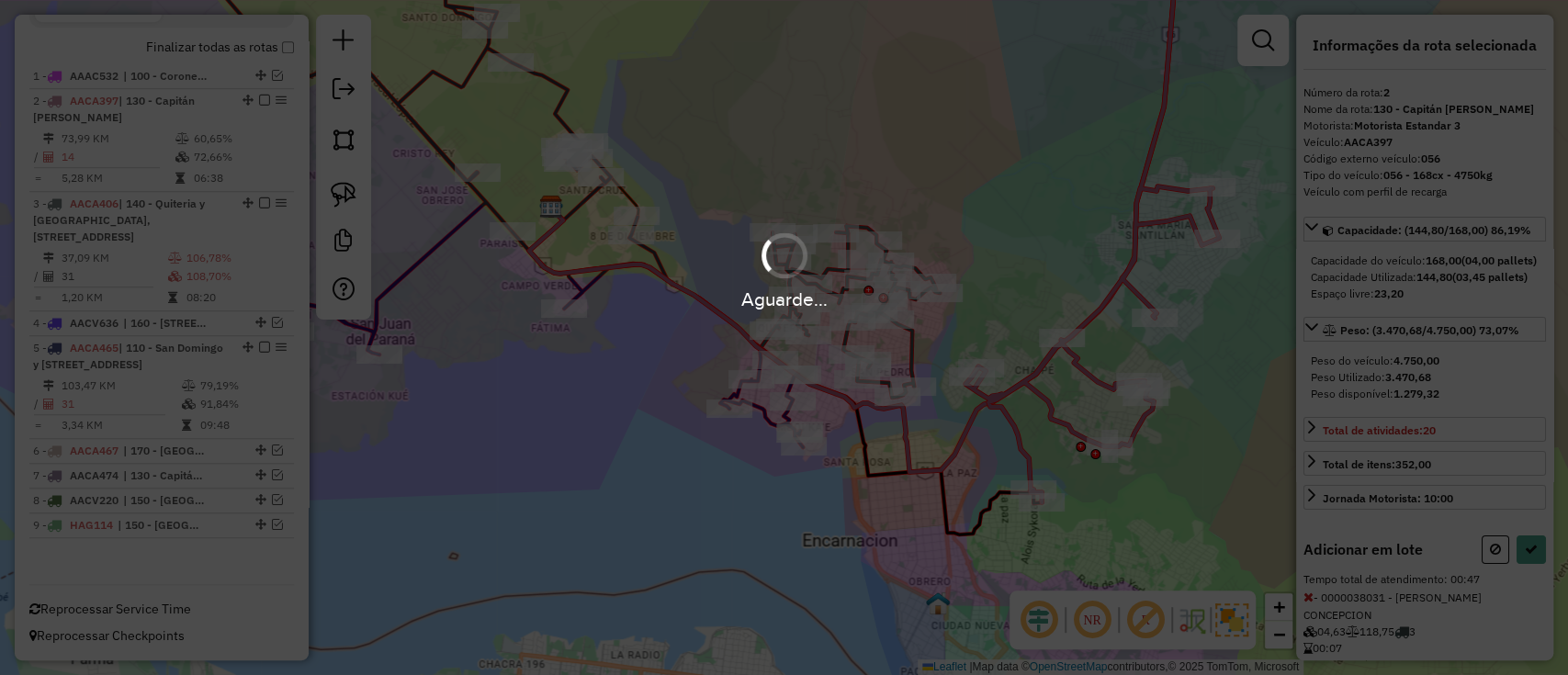
select select "*********"
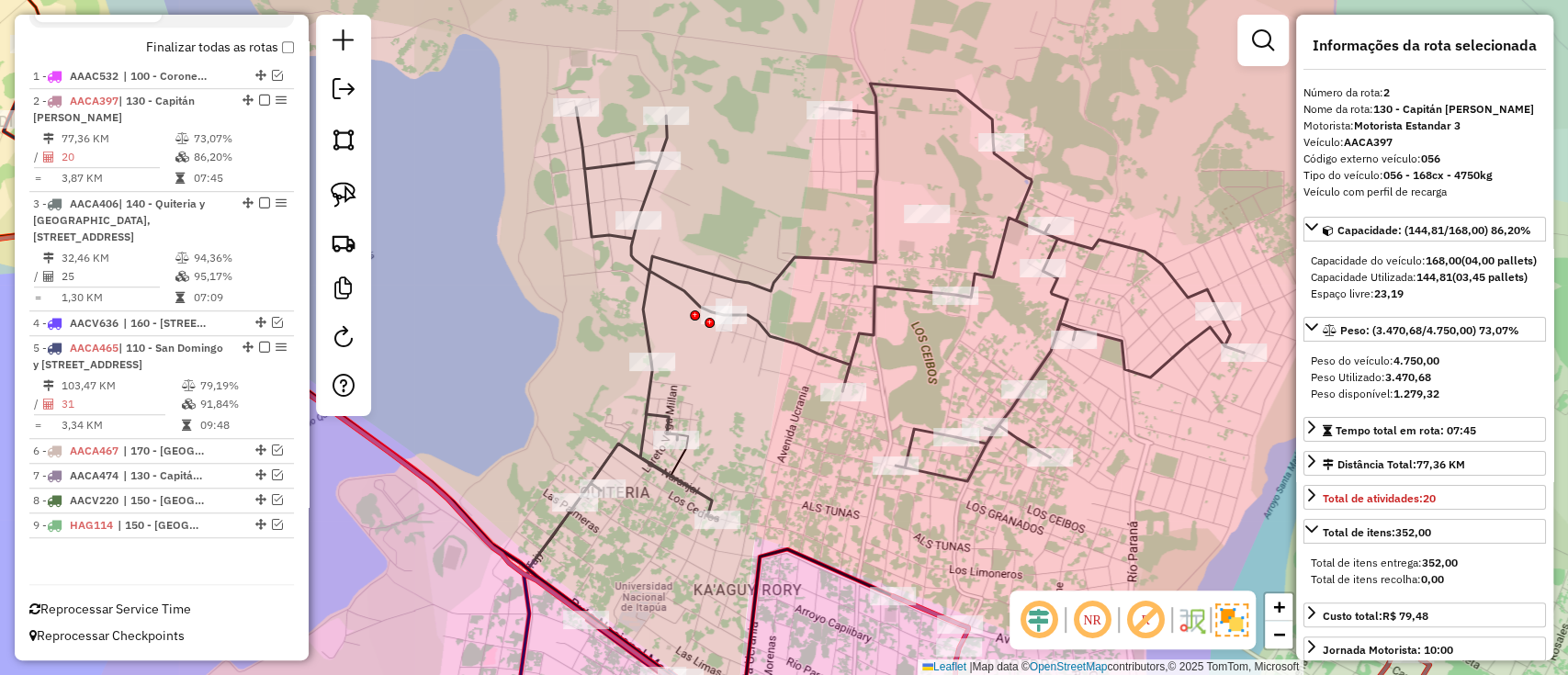
click at [796, 257] on icon at bounding box center [911, 302] width 668 height 436
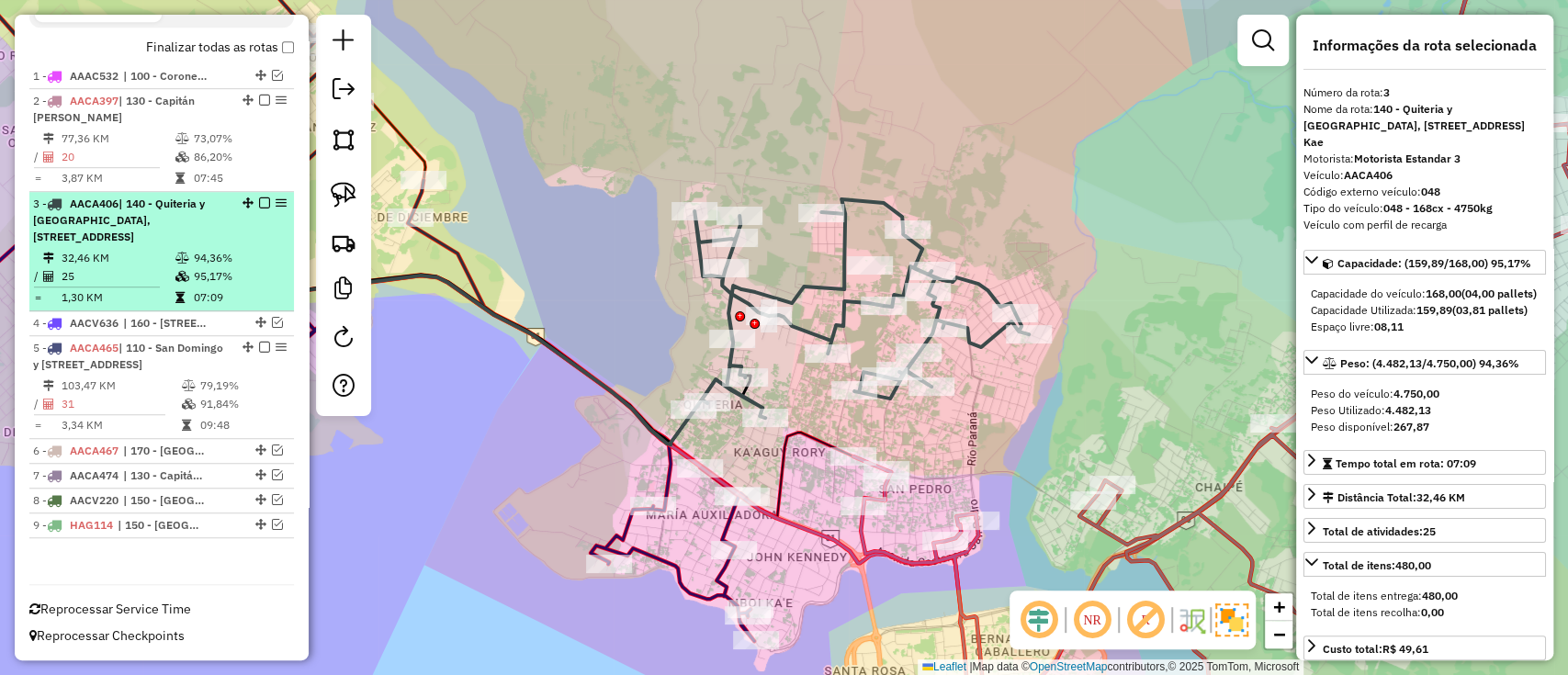
click at [262, 197] on em at bounding box center [264, 202] width 11 height 11
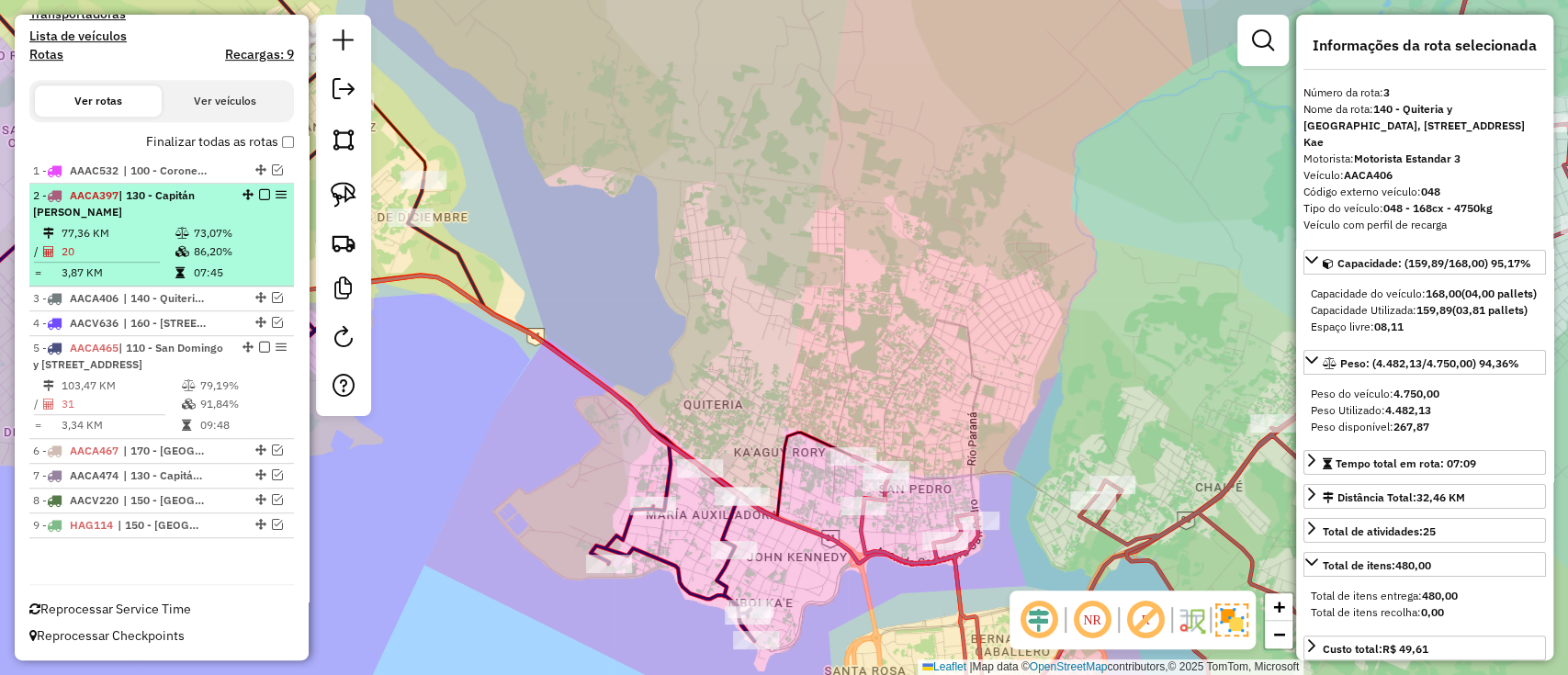
click at [226, 224] on td "73,07%" at bounding box center [239, 233] width 93 height 19
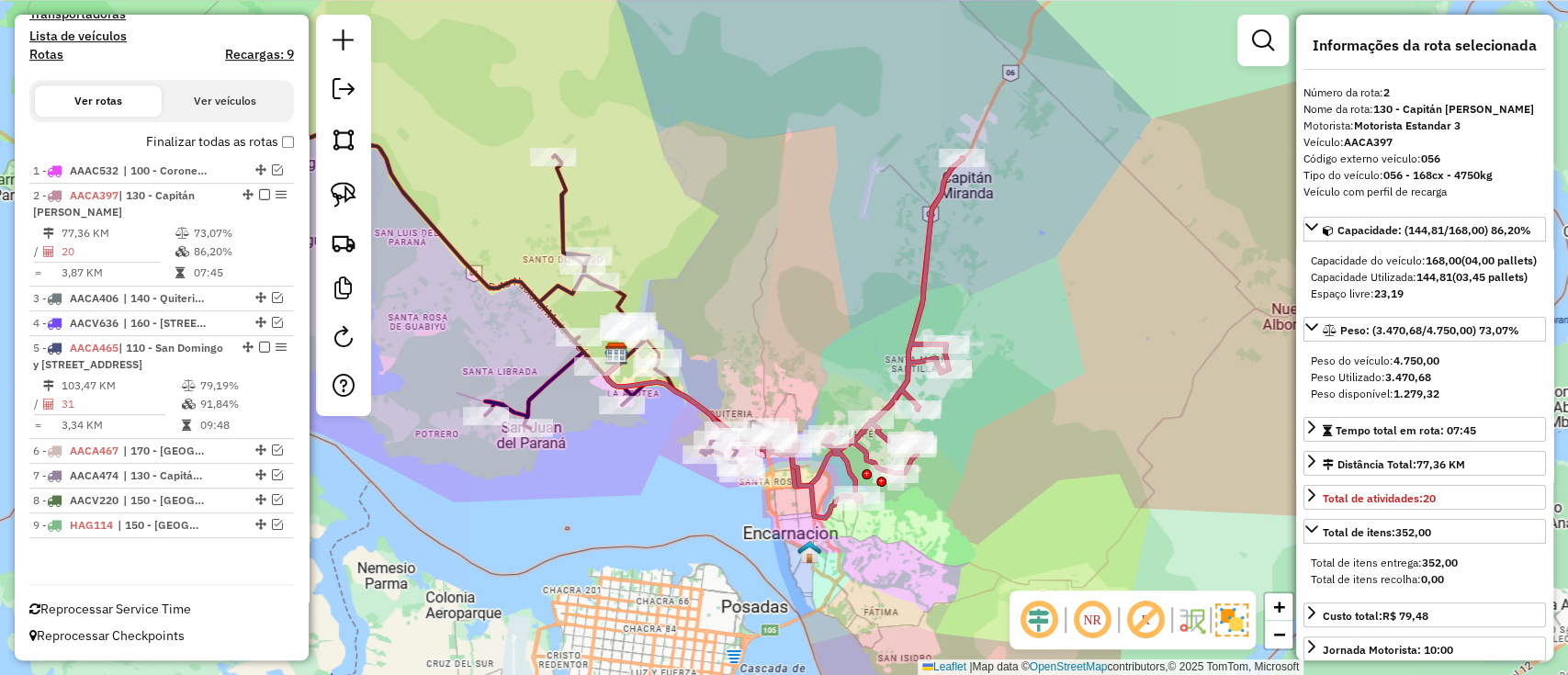
click at [807, 477] on icon at bounding box center [865, 337] width 197 height 360
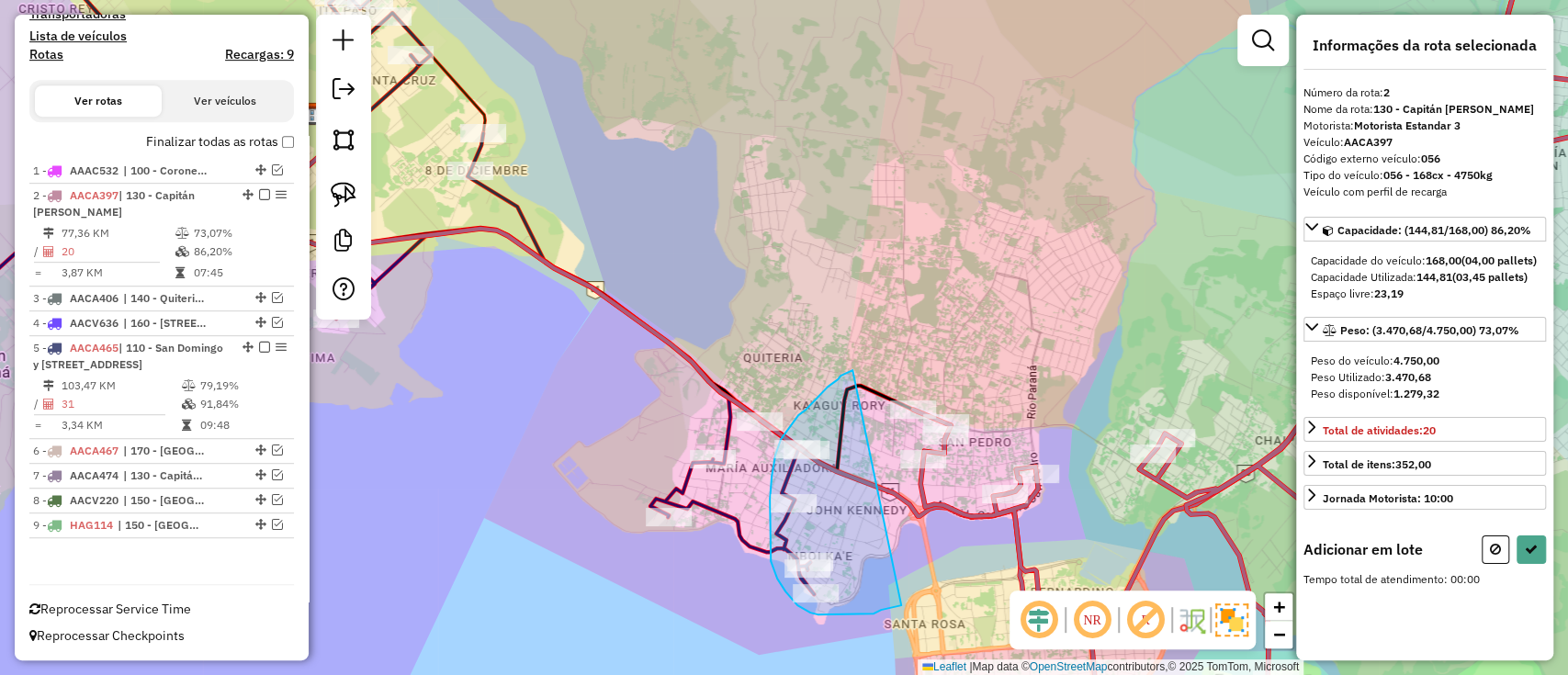
drag, startPoint x: 838, startPoint y: 379, endPoint x: 902, endPoint y: 605, distance: 234.9
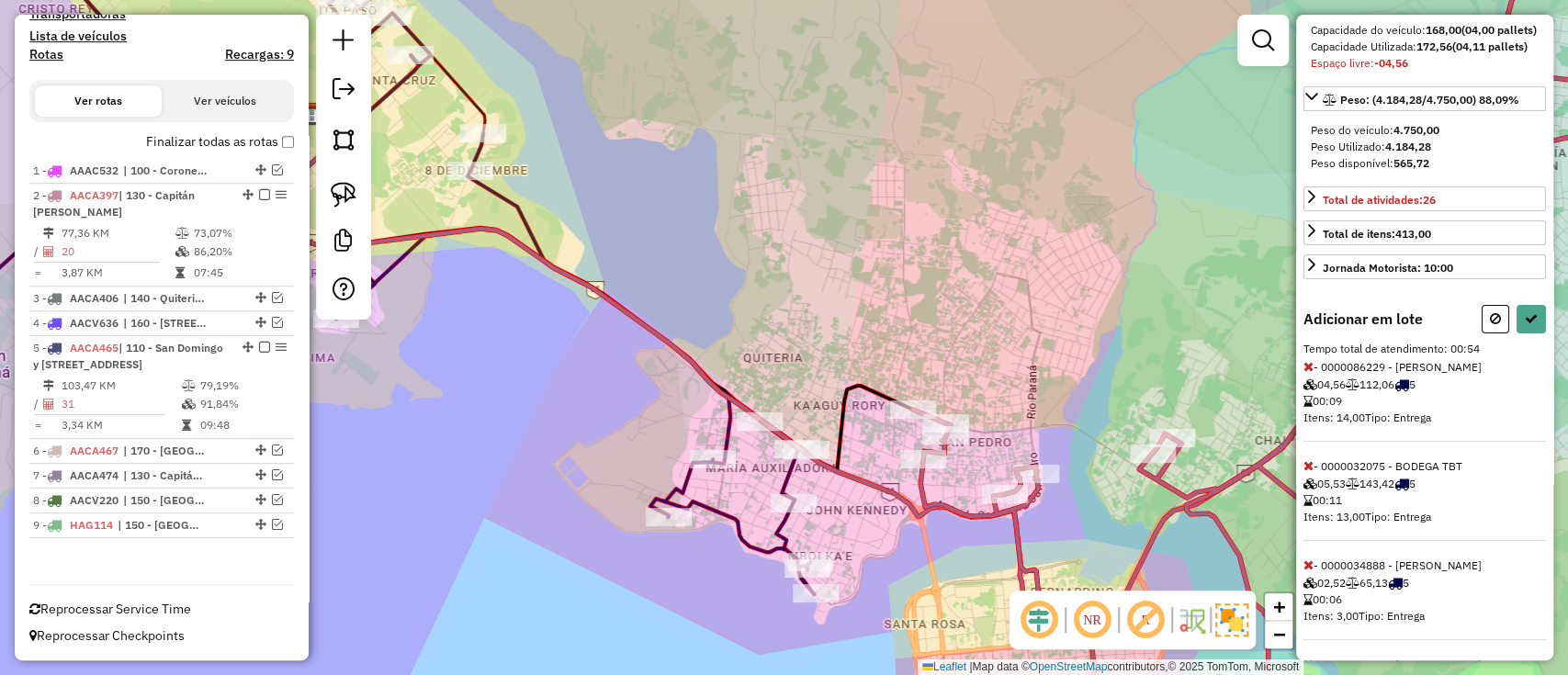
scroll to position [244, 0]
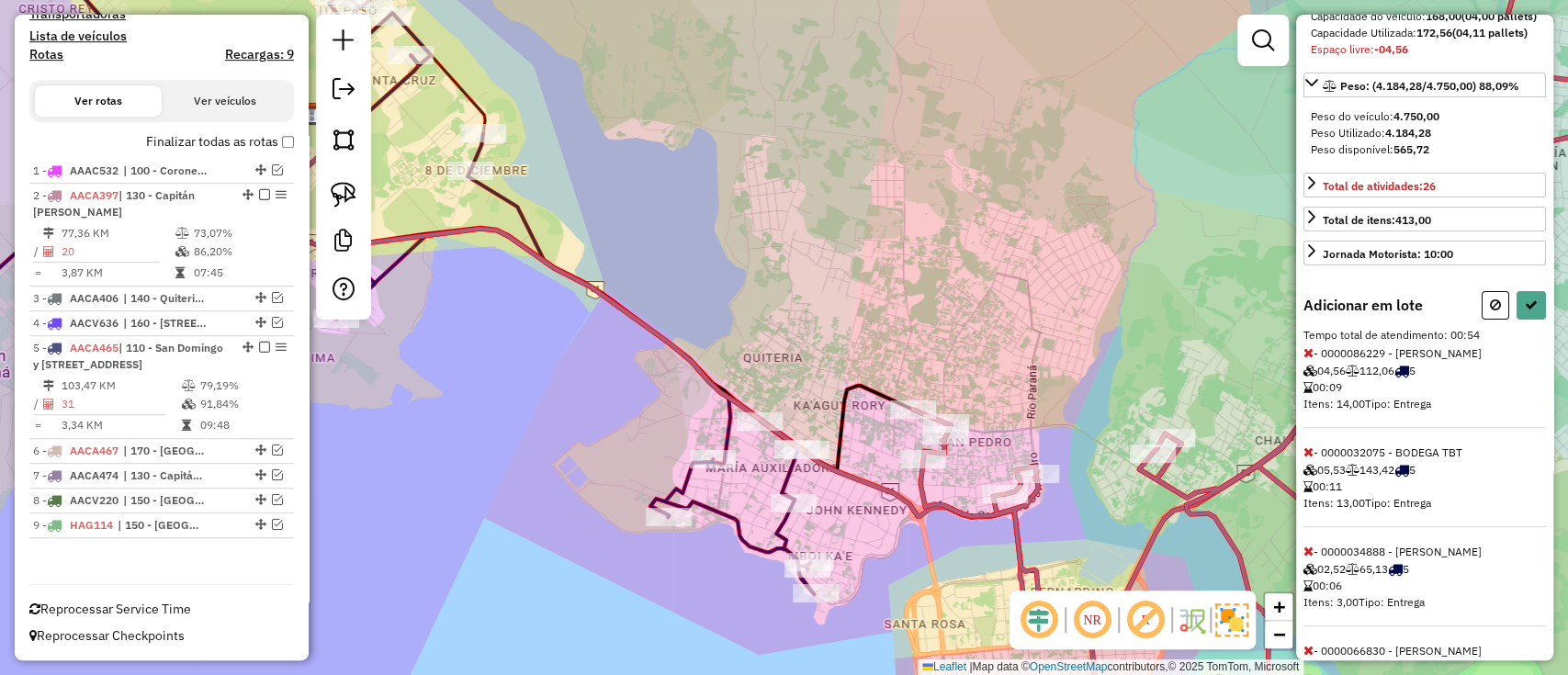
click at [1312, 360] on icon at bounding box center [1309, 352] width 10 height 13
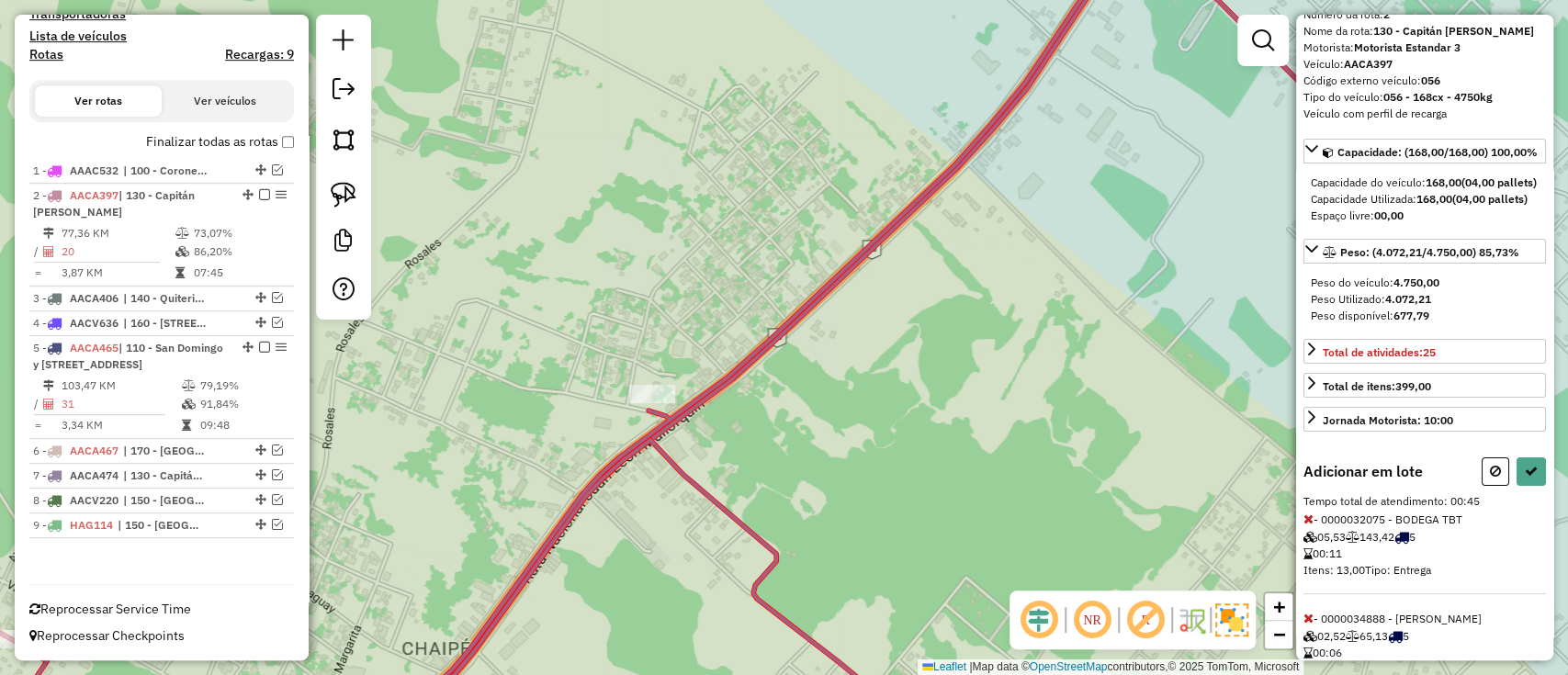
scroll to position [122, 0]
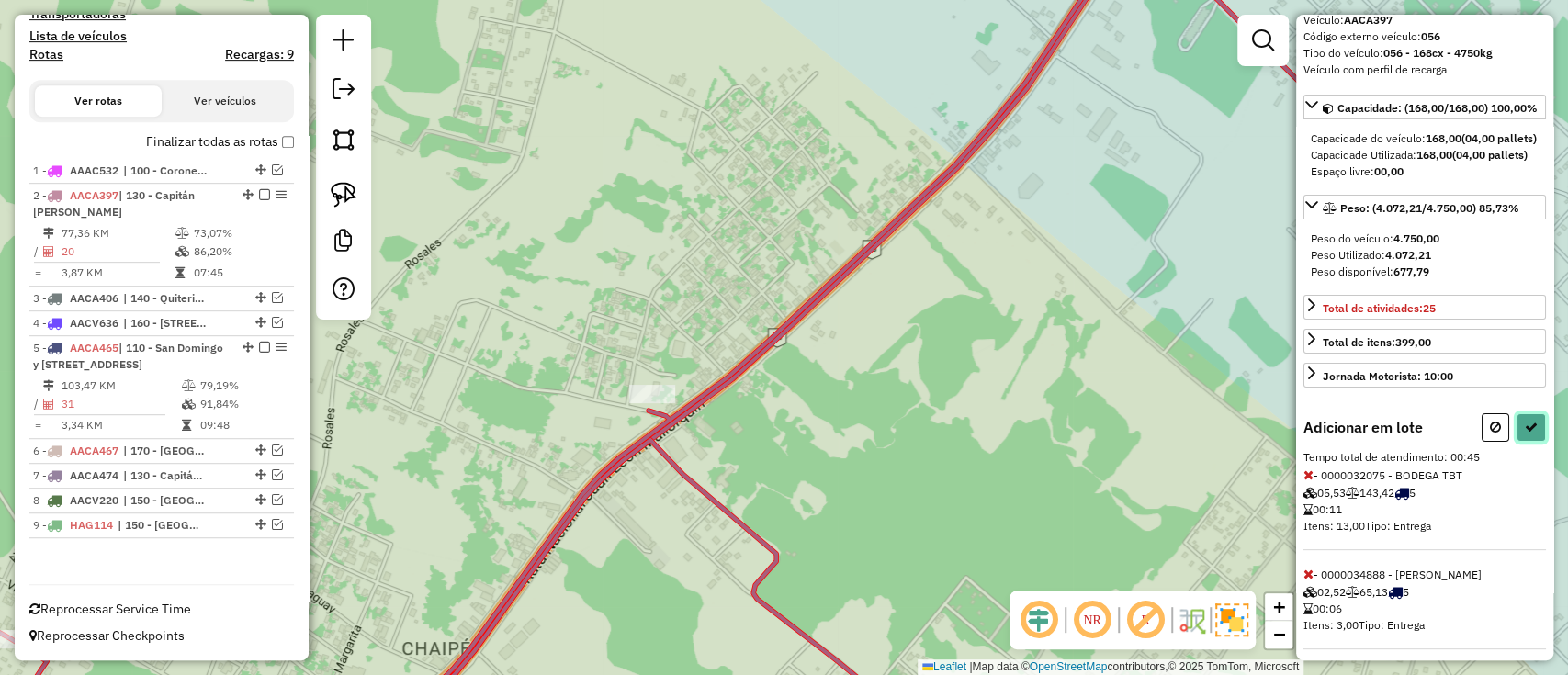
click at [1526, 434] on icon at bounding box center [1532, 427] width 13 height 13
select select "*********"
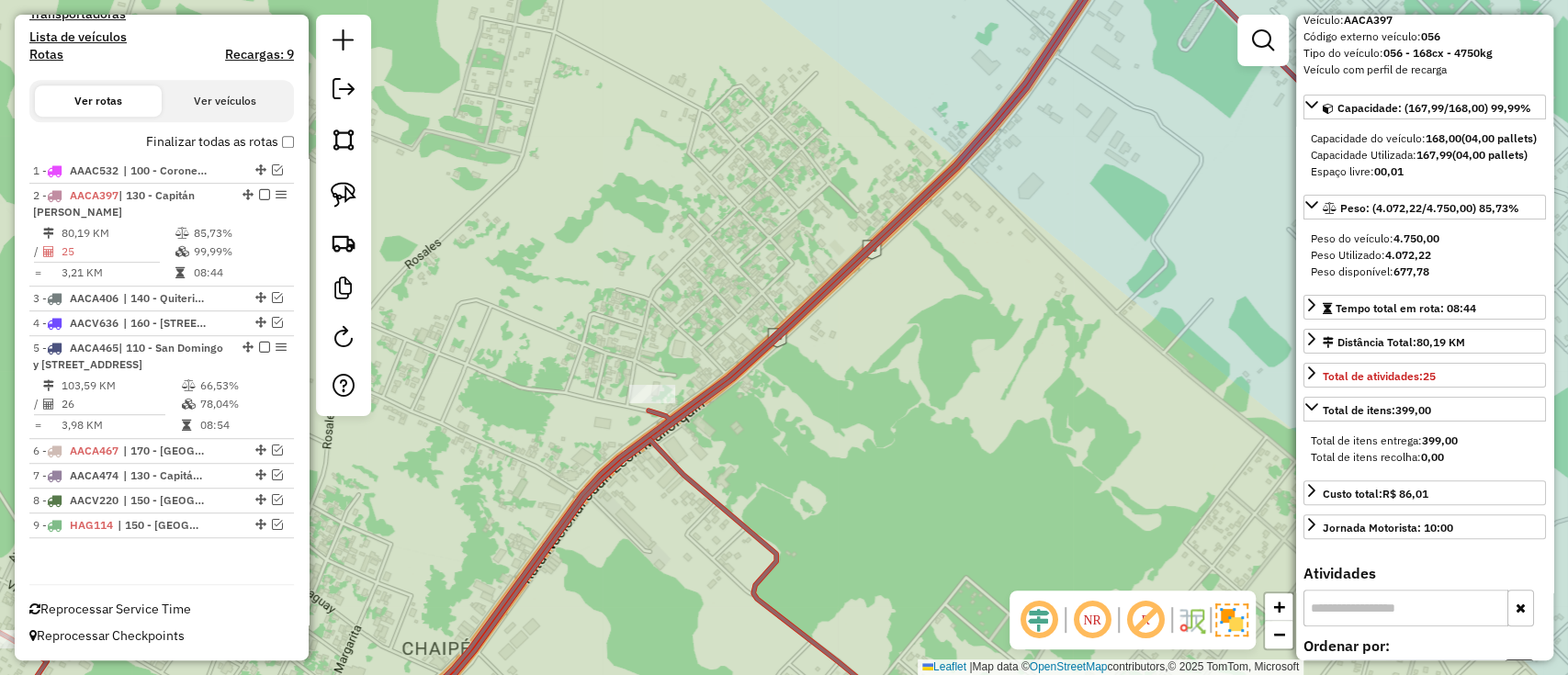
scroll to position [572, 0]
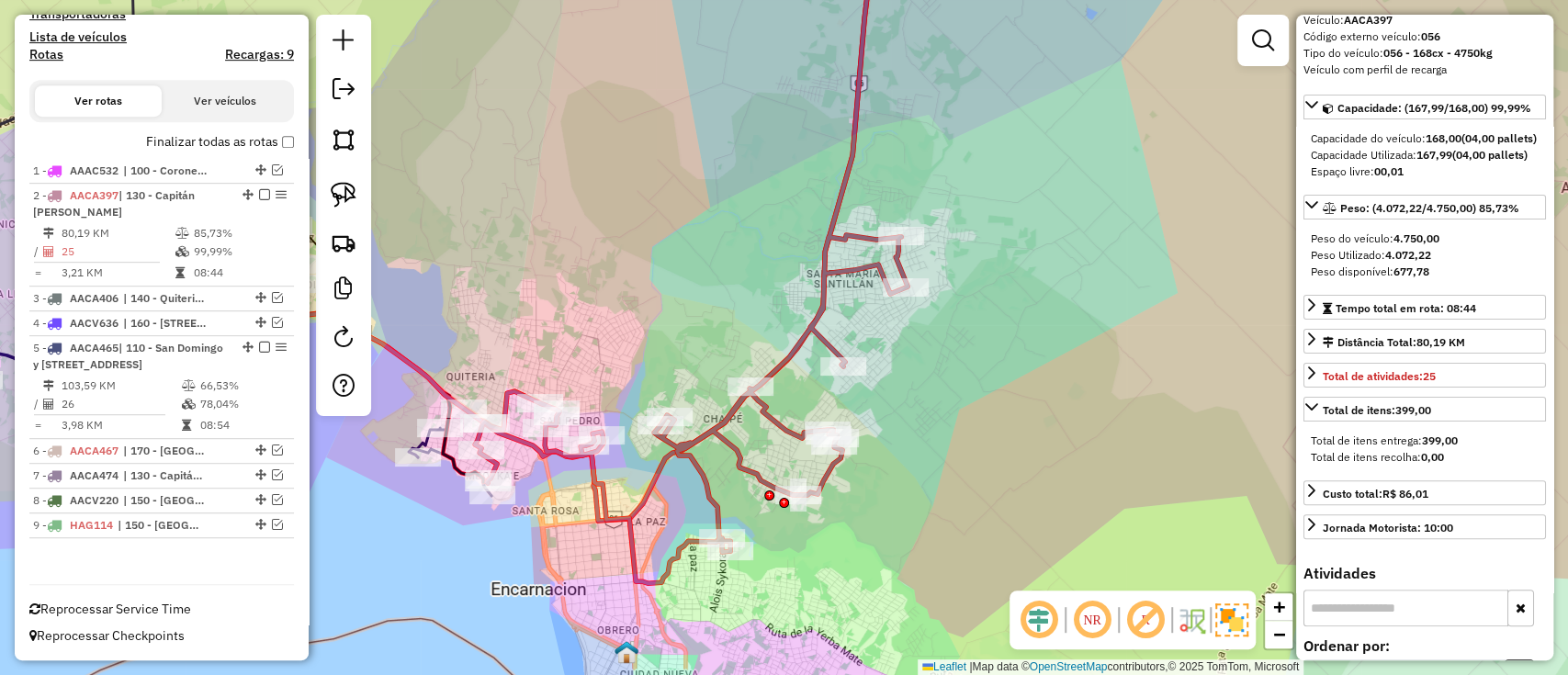
drag, startPoint x: 649, startPoint y: 475, endPoint x: 820, endPoint y: 393, distance: 189.6
click at [820, 393] on icon at bounding box center [554, 228] width 673 height 587
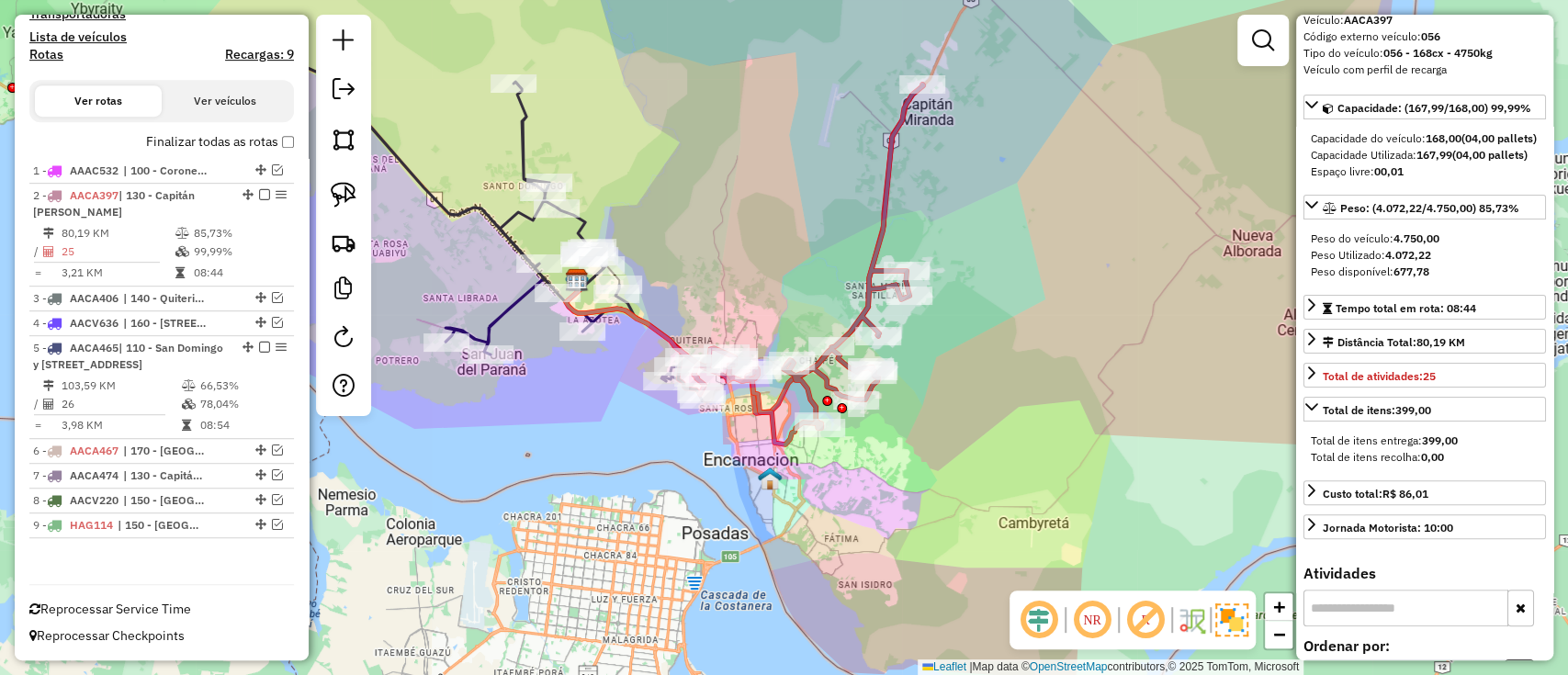
drag, startPoint x: 625, startPoint y: 450, endPoint x: 767, endPoint y: 459, distance: 142.3
click at [766, 459] on div "Janela de atendimento Grade de atendimento Capacidade Transportadoras Veículos …" at bounding box center [784, 337] width 1568 height 675
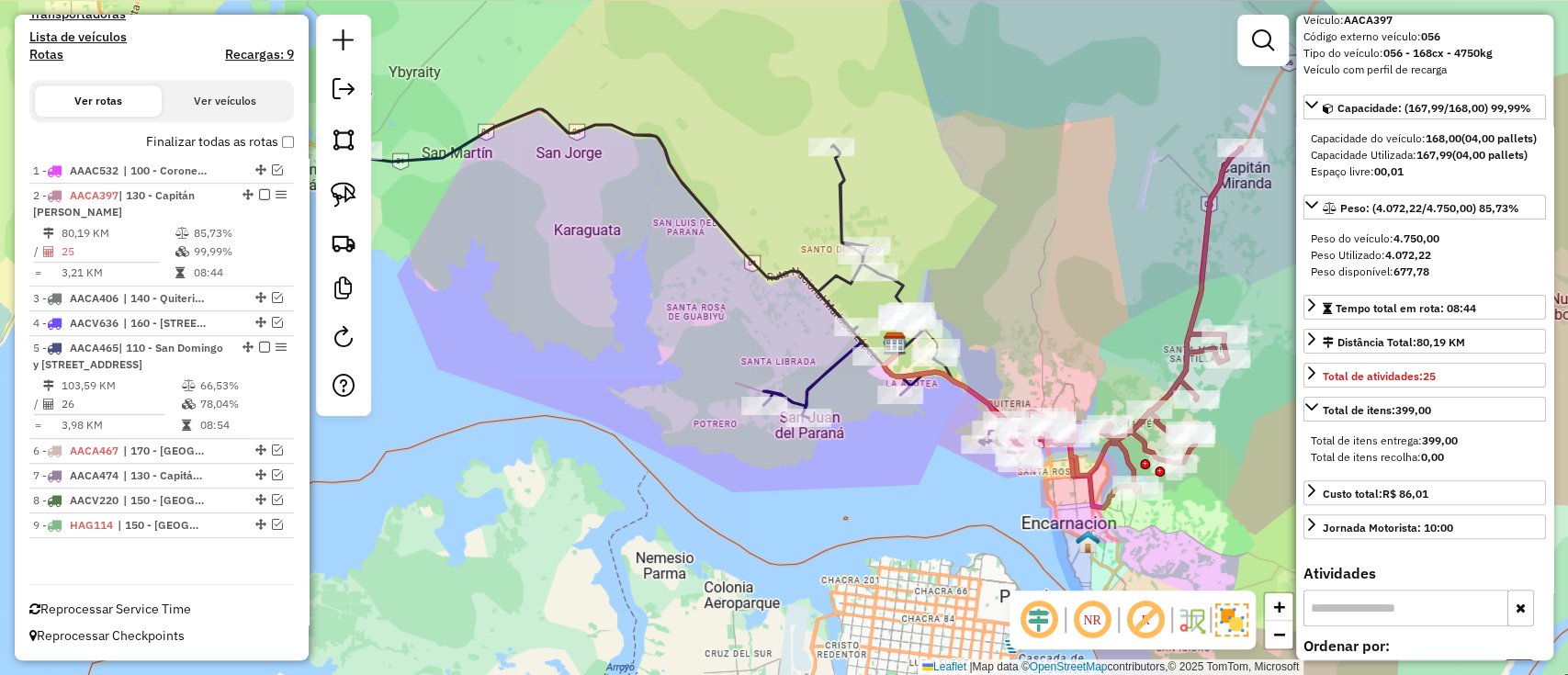
click at [795, 373] on div "Janela de atendimento Grade de atendimento Capacidade Transportadoras Veículos …" at bounding box center [784, 337] width 1568 height 675
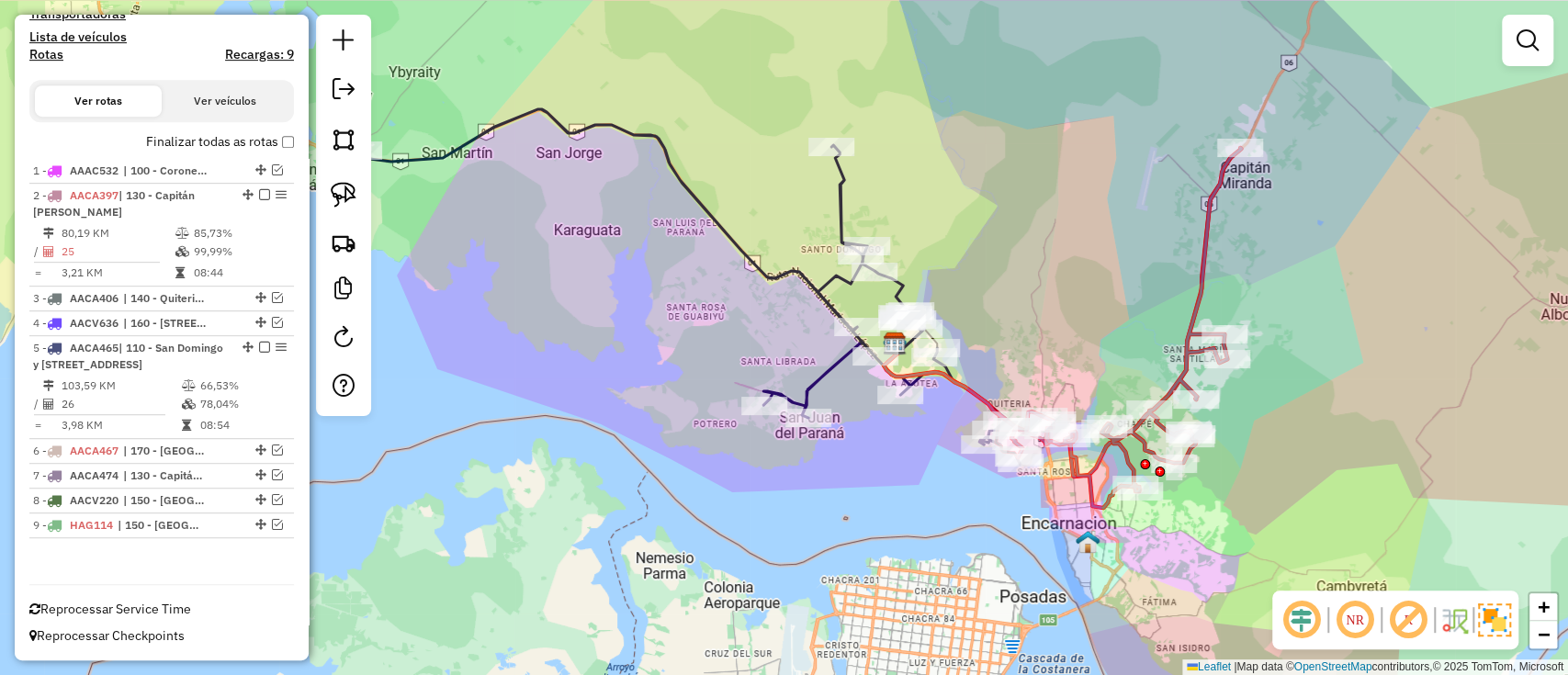
click at [821, 386] on icon at bounding box center [688, 287] width 664 height 355
select select "*********"
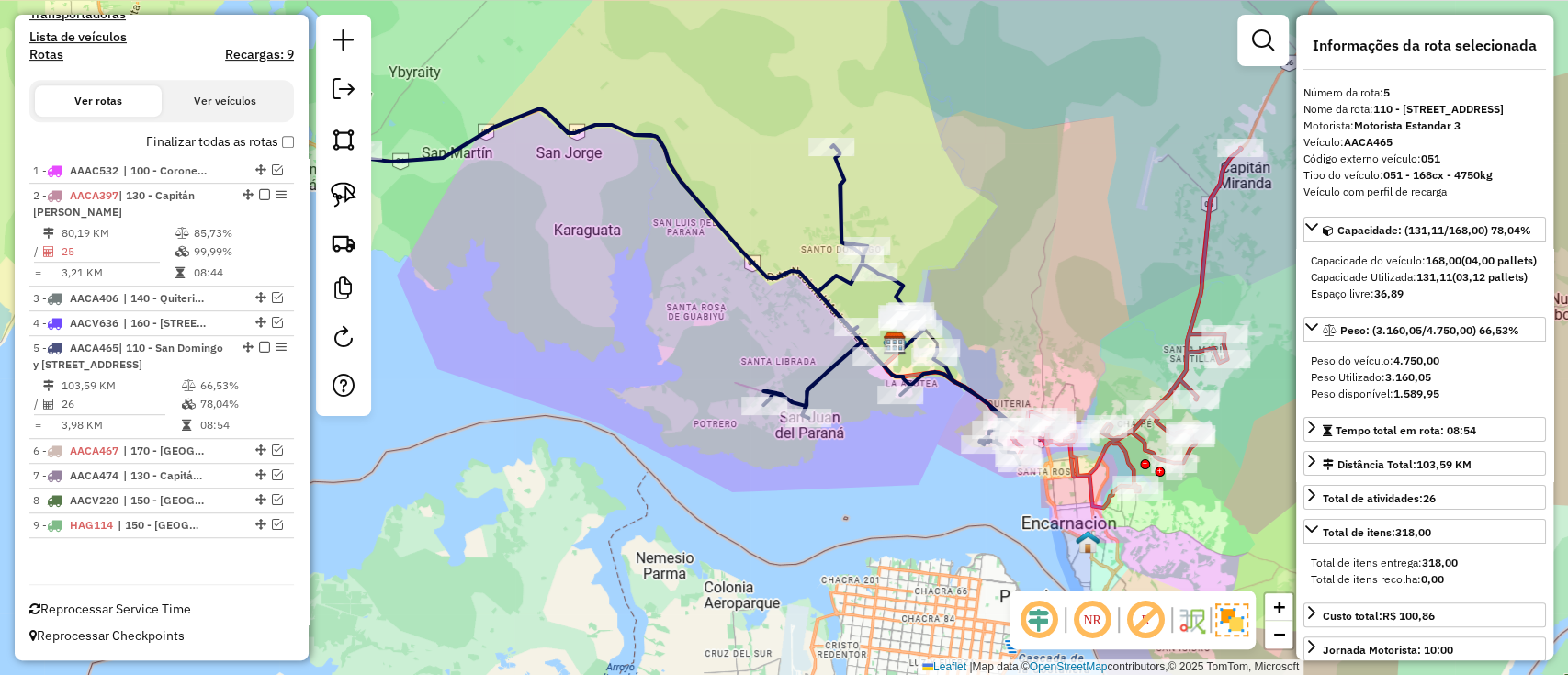
drag, startPoint x: 876, startPoint y: 449, endPoint x: 740, endPoint y: 466, distance: 137.1
click at [742, 466] on div "Janela de atendimento Grade de atendimento Capacidade Transportadoras Veículos …" at bounding box center [784, 337] width 1568 height 675
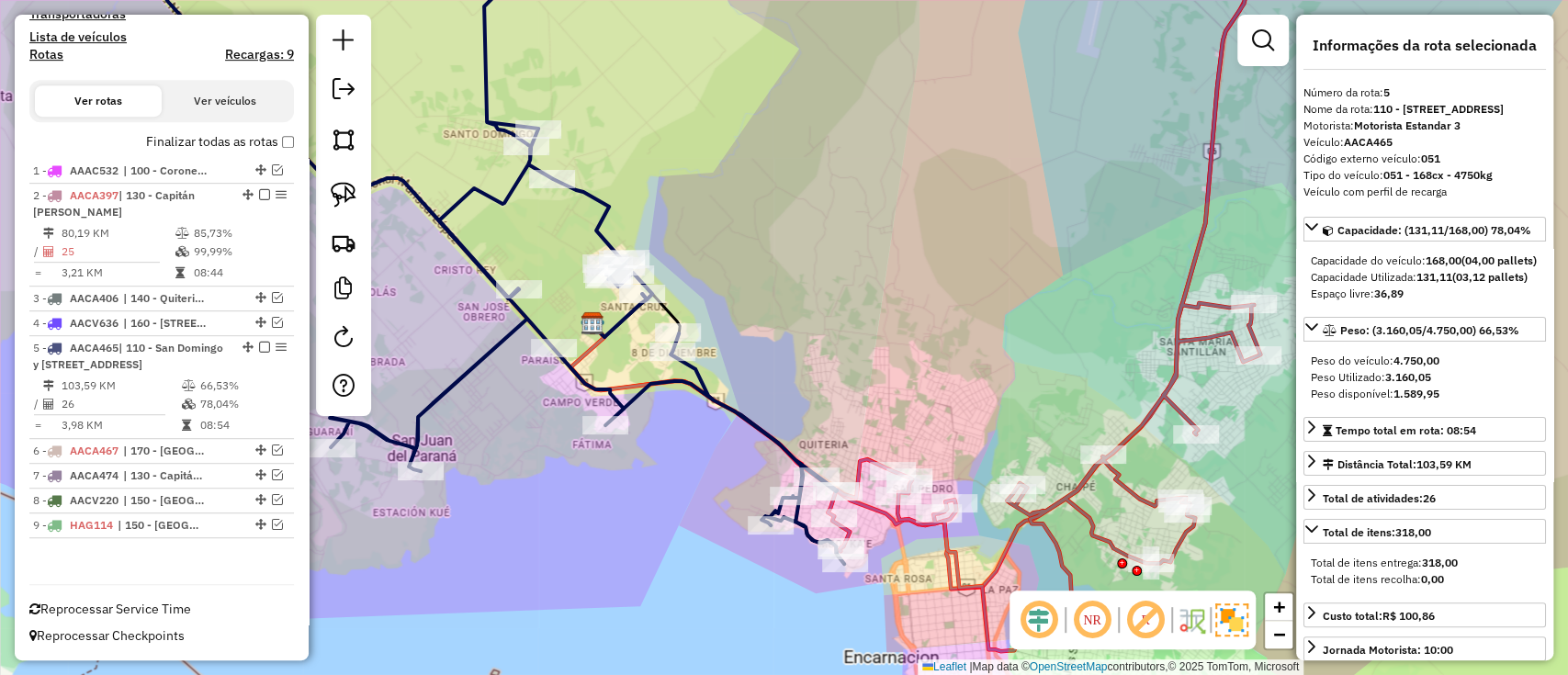
drag, startPoint x: 816, startPoint y: 311, endPoint x: 786, endPoint y: 245, distance: 72.5
click at [786, 246] on div "Janela de atendimento Grade de atendimento Capacidade Transportadoras Veículos …" at bounding box center [784, 337] width 1568 height 675
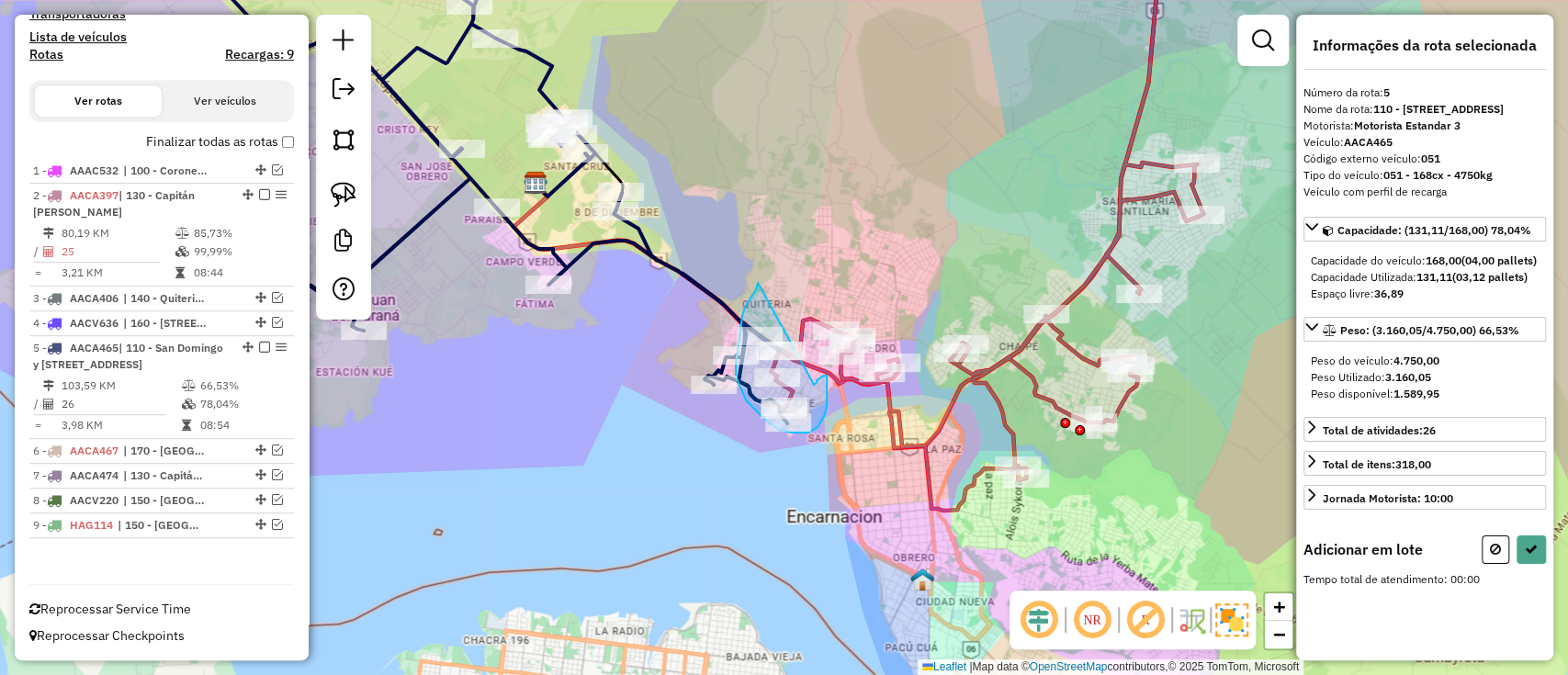
drag, startPoint x: 758, startPoint y: 283, endPoint x: 812, endPoint y: 385, distance: 115.4
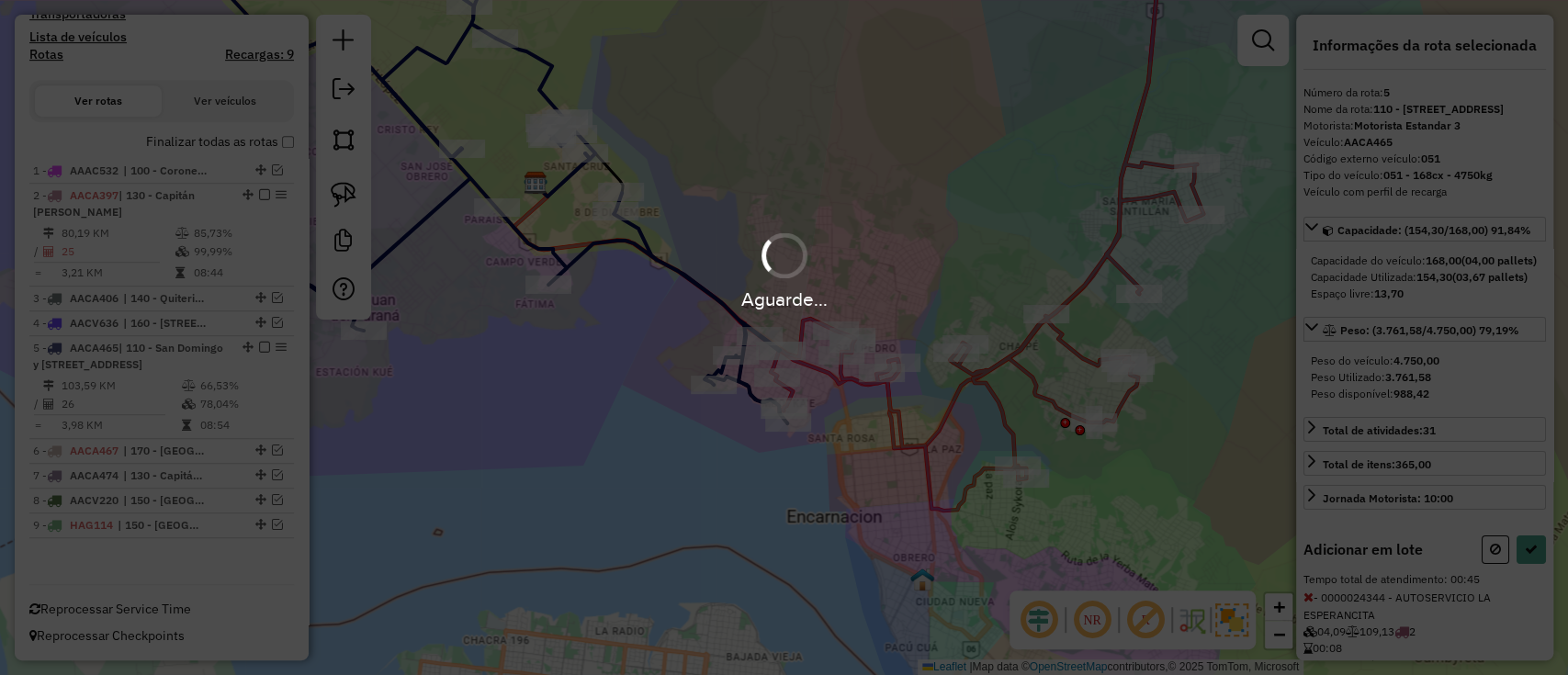
select select "*********"
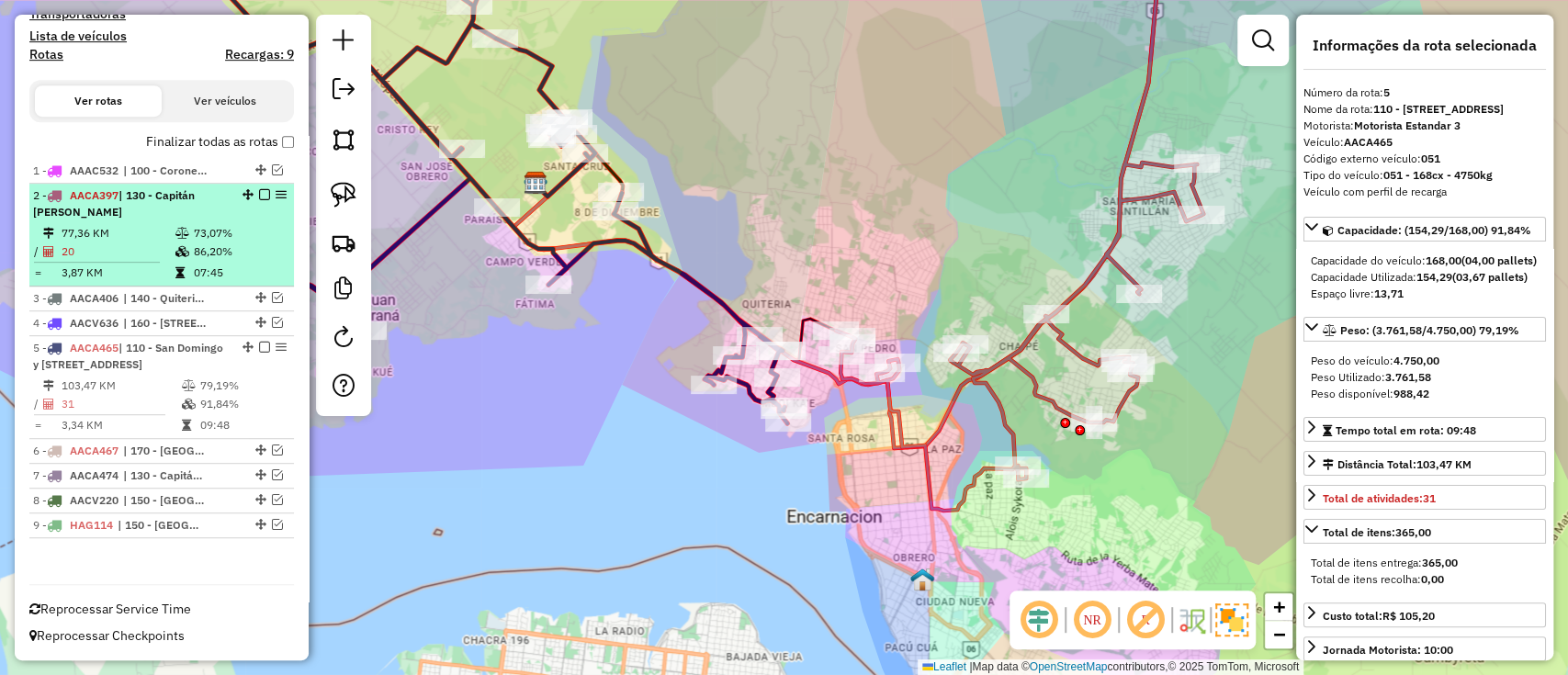
click at [259, 189] on em at bounding box center [264, 194] width 11 height 11
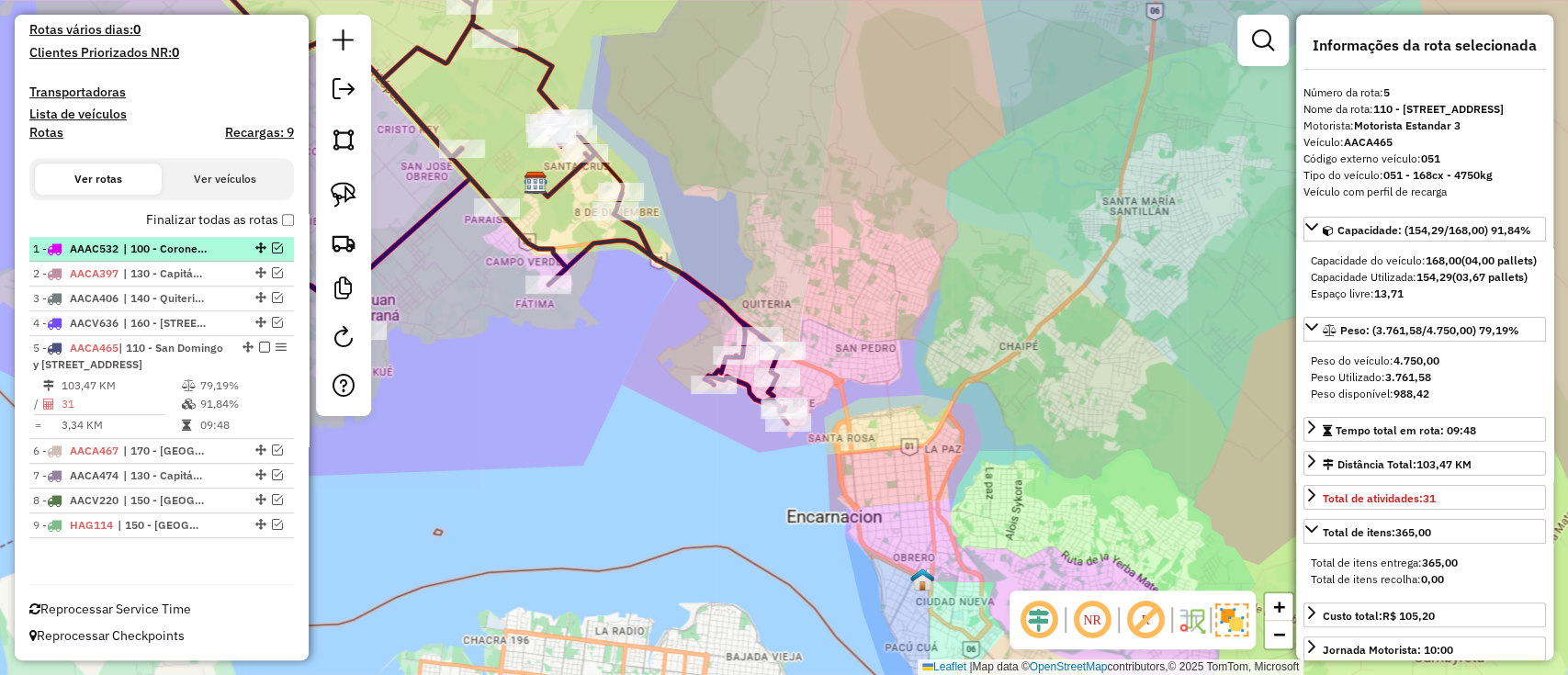
click at [261, 342] on em at bounding box center [264, 347] width 11 height 11
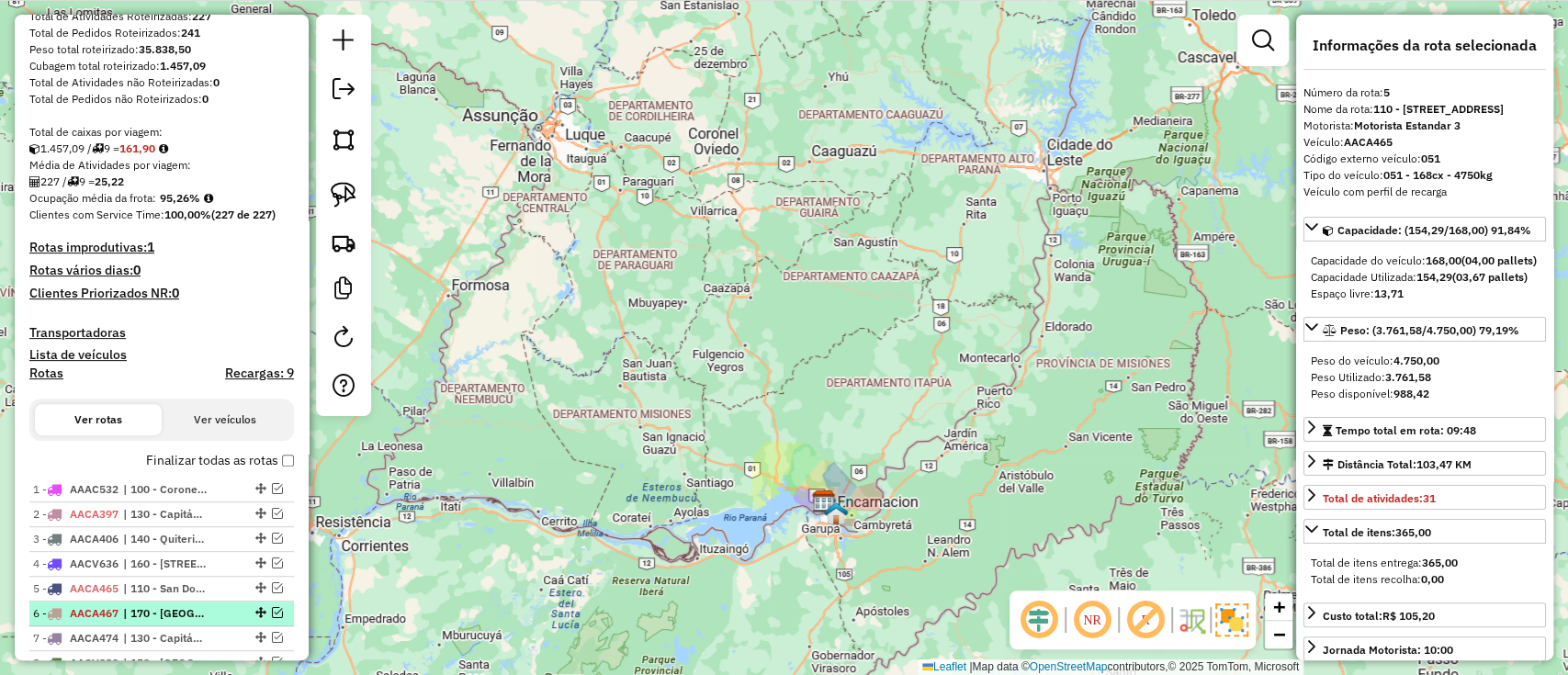
scroll to position [422, 0]
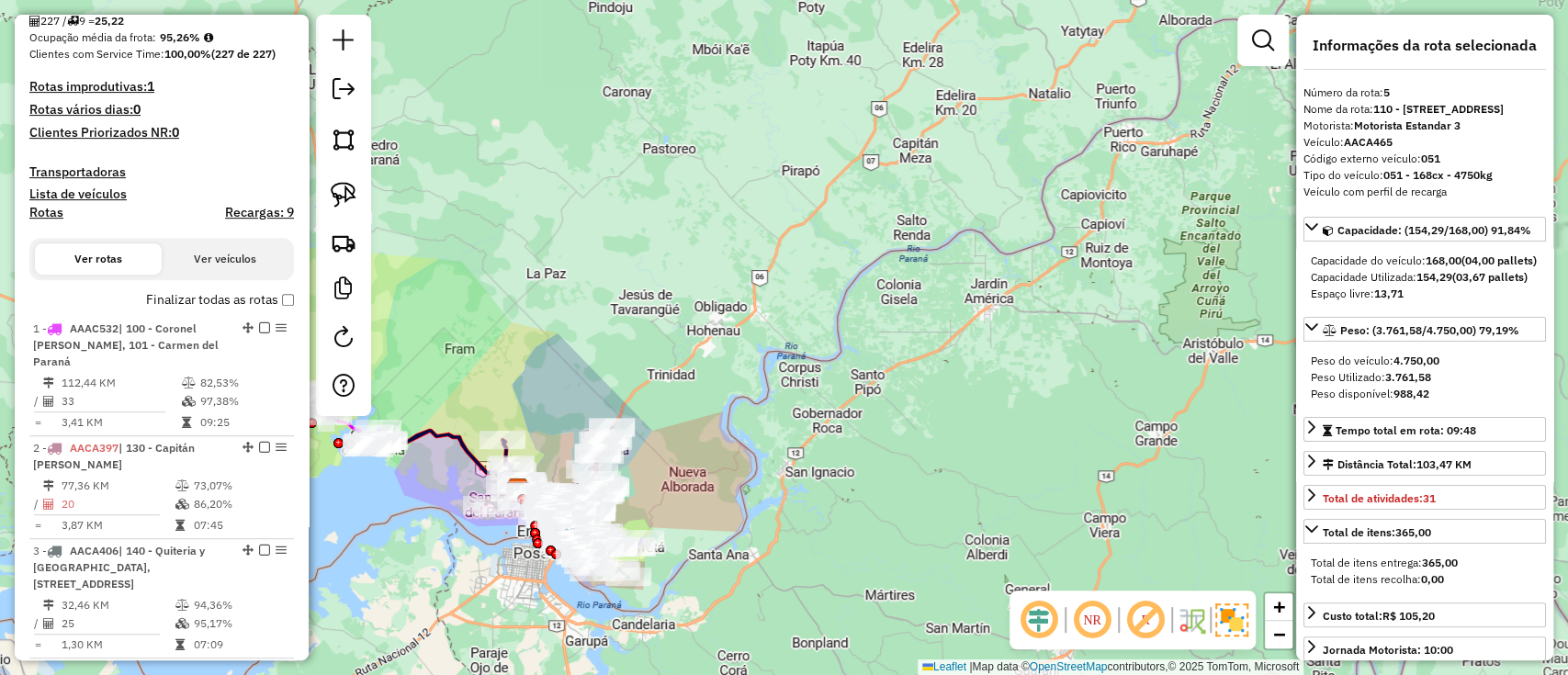
drag, startPoint x: 833, startPoint y: 523, endPoint x: 739, endPoint y: 417, distance: 141.7
click at [855, 402] on div "Janela de atendimento Grade de atendimento Capacidade Transportadoras Veículos …" at bounding box center [784, 337] width 1568 height 675
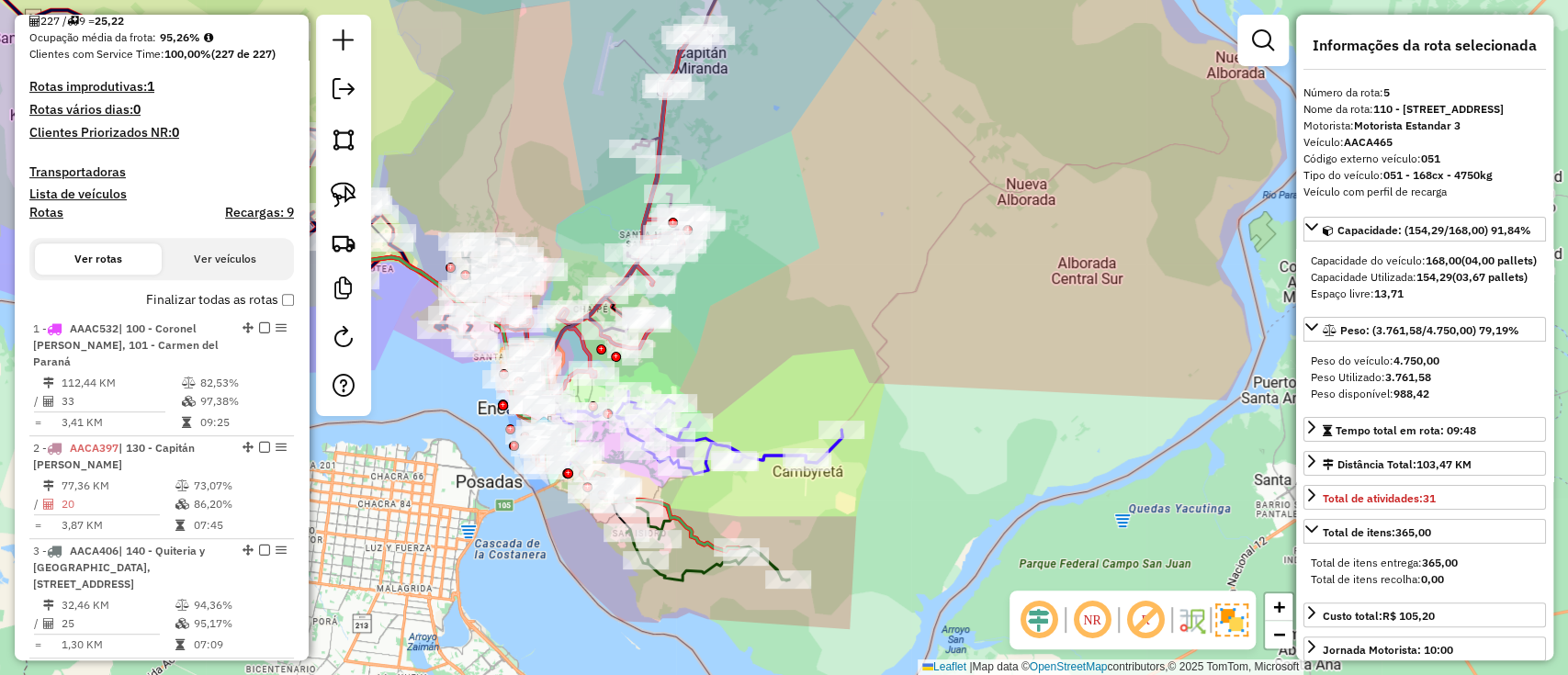
drag, startPoint x: 738, startPoint y: 533, endPoint x: 824, endPoint y: 520, distance: 87.0
click at [823, 521] on div "Janela de atendimento Grade de atendimento Capacidade Transportadoras Veículos …" at bounding box center [784, 337] width 1568 height 675
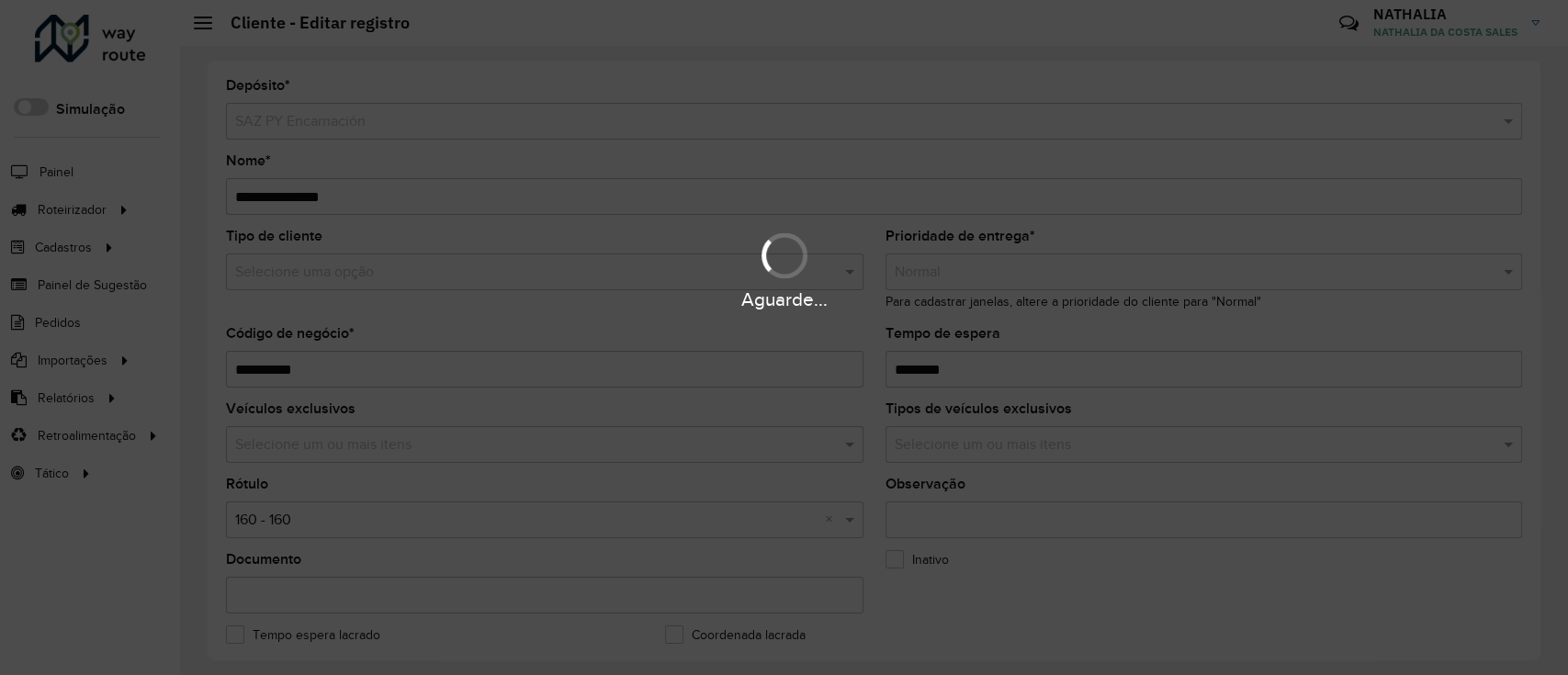
click at [1016, 364] on div "Aguarde..." at bounding box center [784, 337] width 1568 height 675
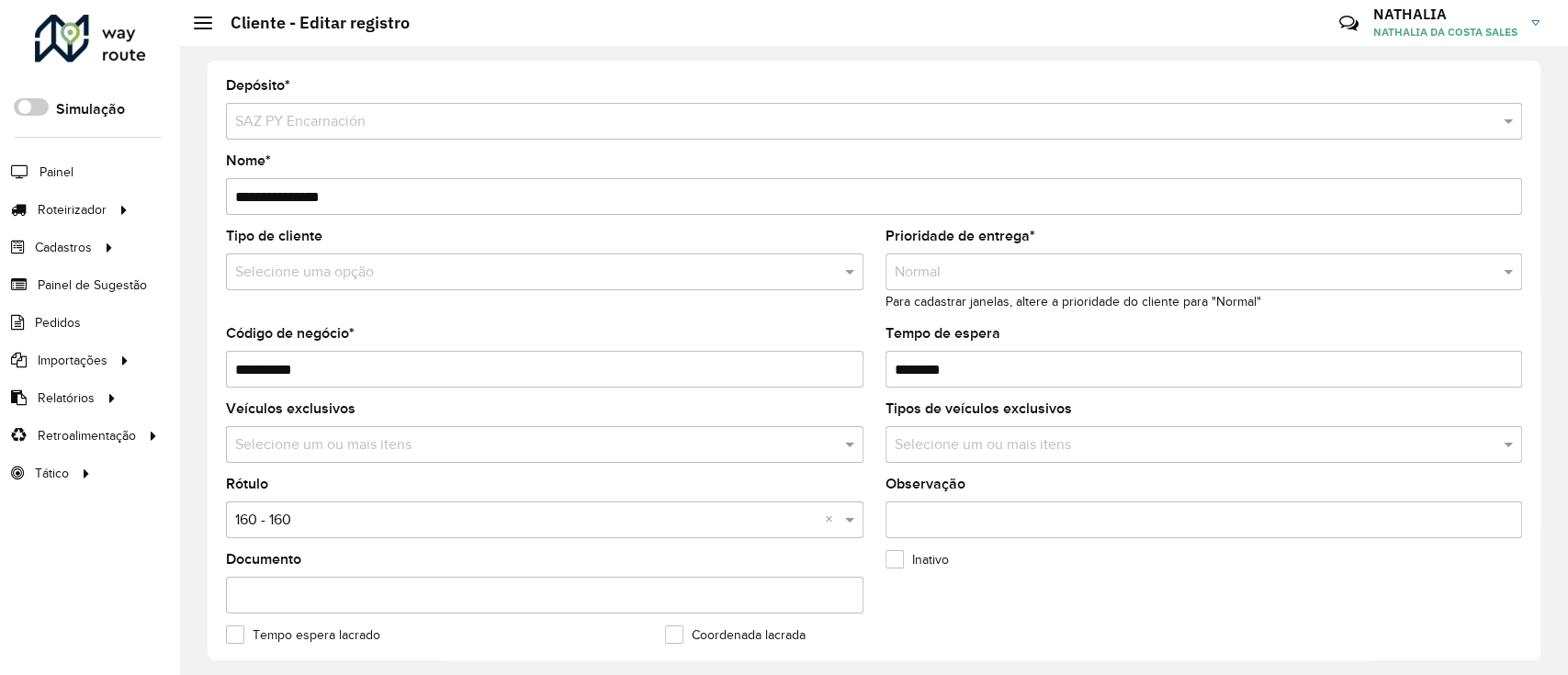
click at [1016, 364] on input "Tempo de espera" at bounding box center [1204, 369] width 638 height 36
type input "********"
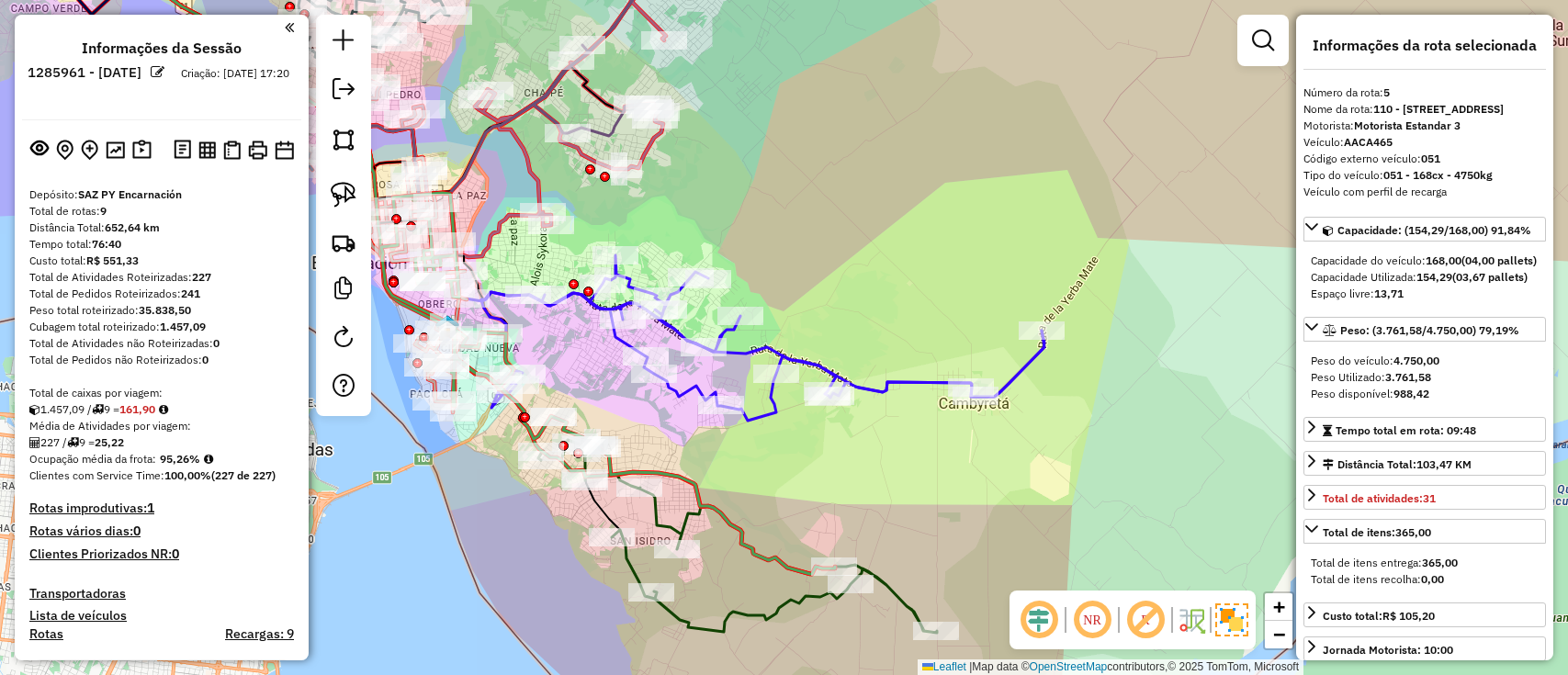
select select "*********"
drag, startPoint x: 0, startPoint y: 0, endPoint x: 731, endPoint y: 524, distance: 899.4
click at [731, 524] on icon at bounding box center [608, 383] width 454 height 381
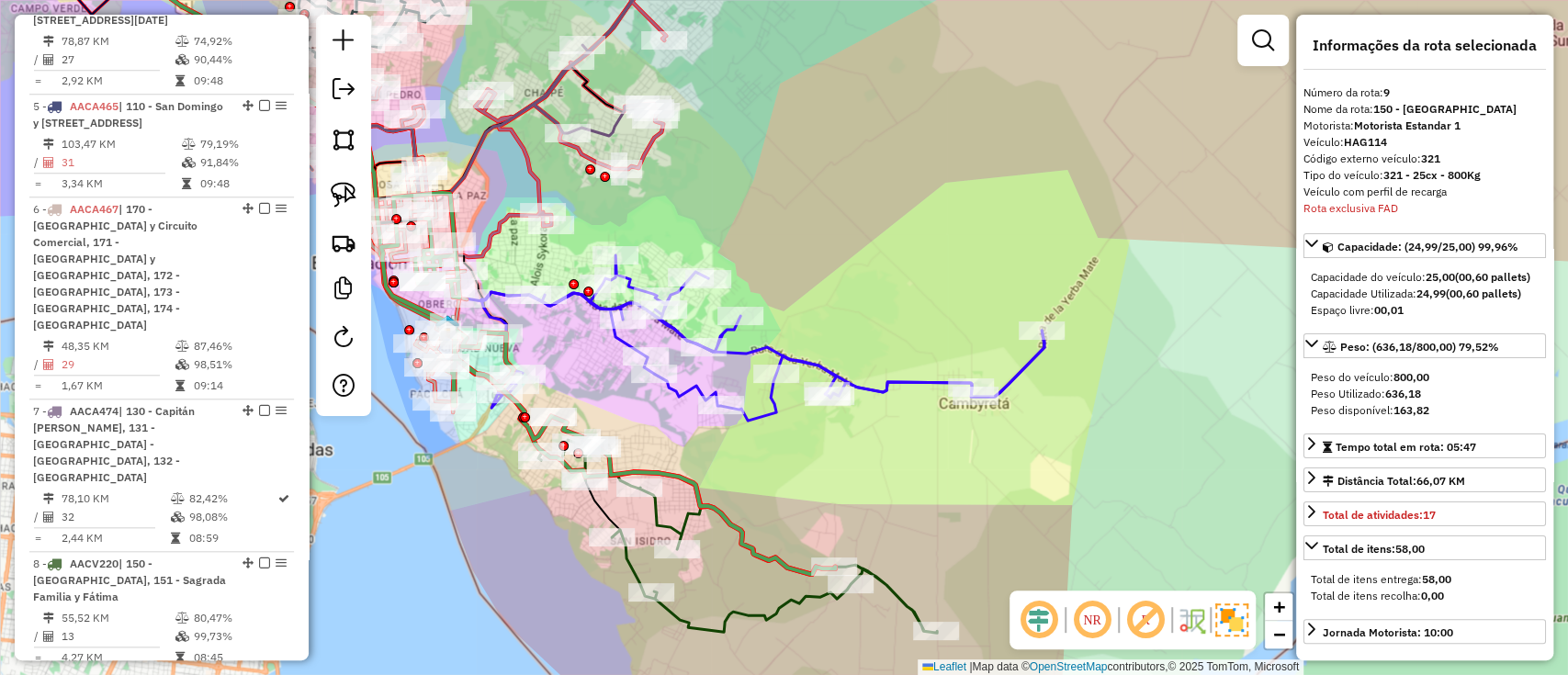
scroll to position [1241, 0]
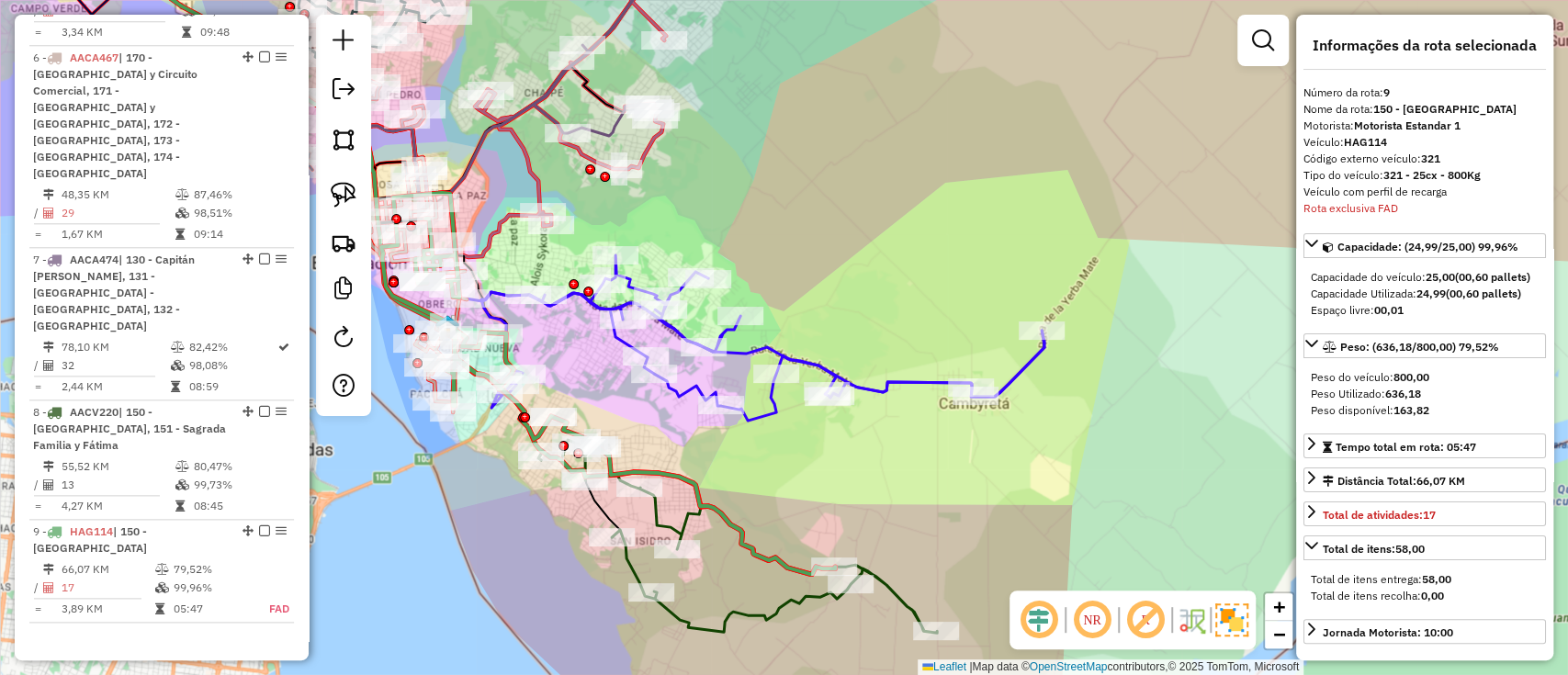
click at [629, 559] on icon at bounding box center [737, 537] width 399 height 193
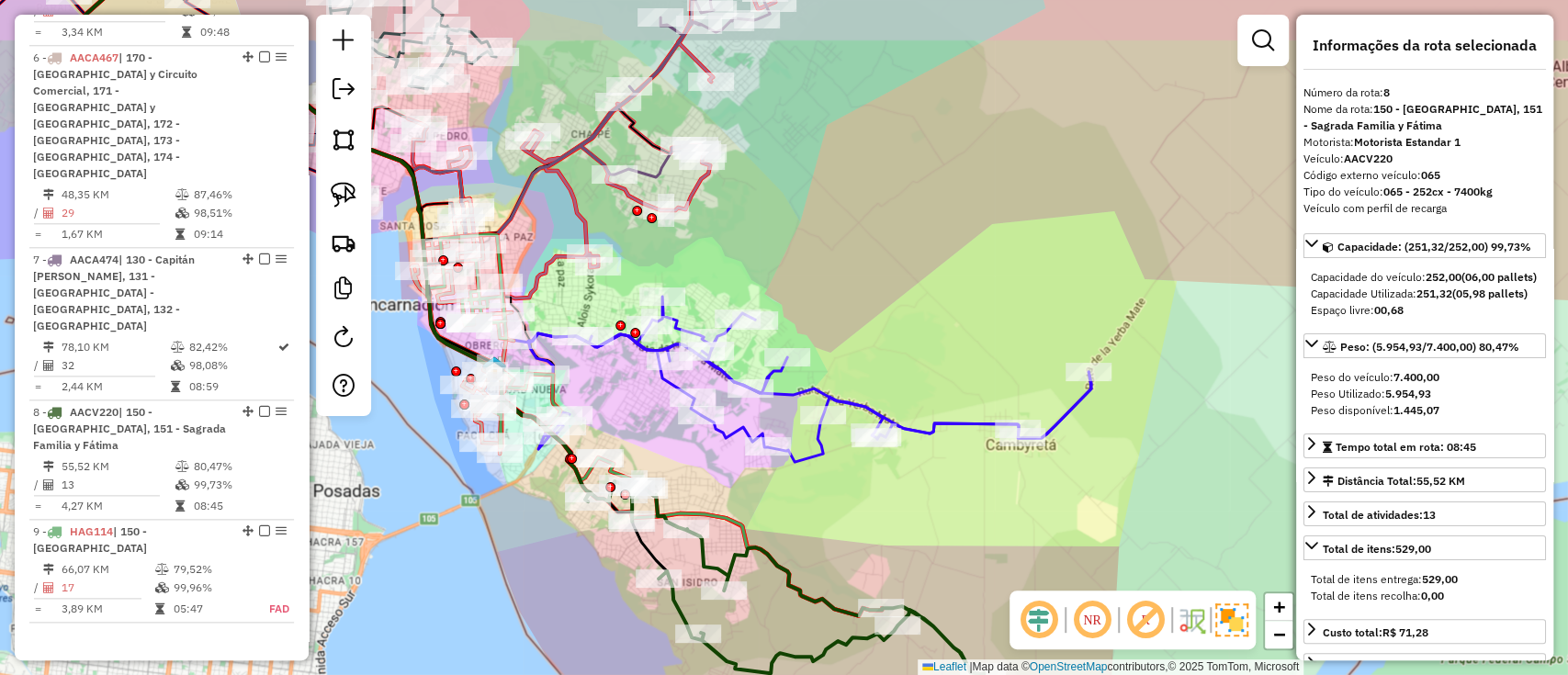
drag, startPoint x: 670, startPoint y: 452, endPoint x: 826, endPoint y: 531, distance: 174.9
click at [826, 530] on div "Janela de atendimento Grade de atendimento Capacidade Transportadoras Veículos …" at bounding box center [784, 337] width 1568 height 675
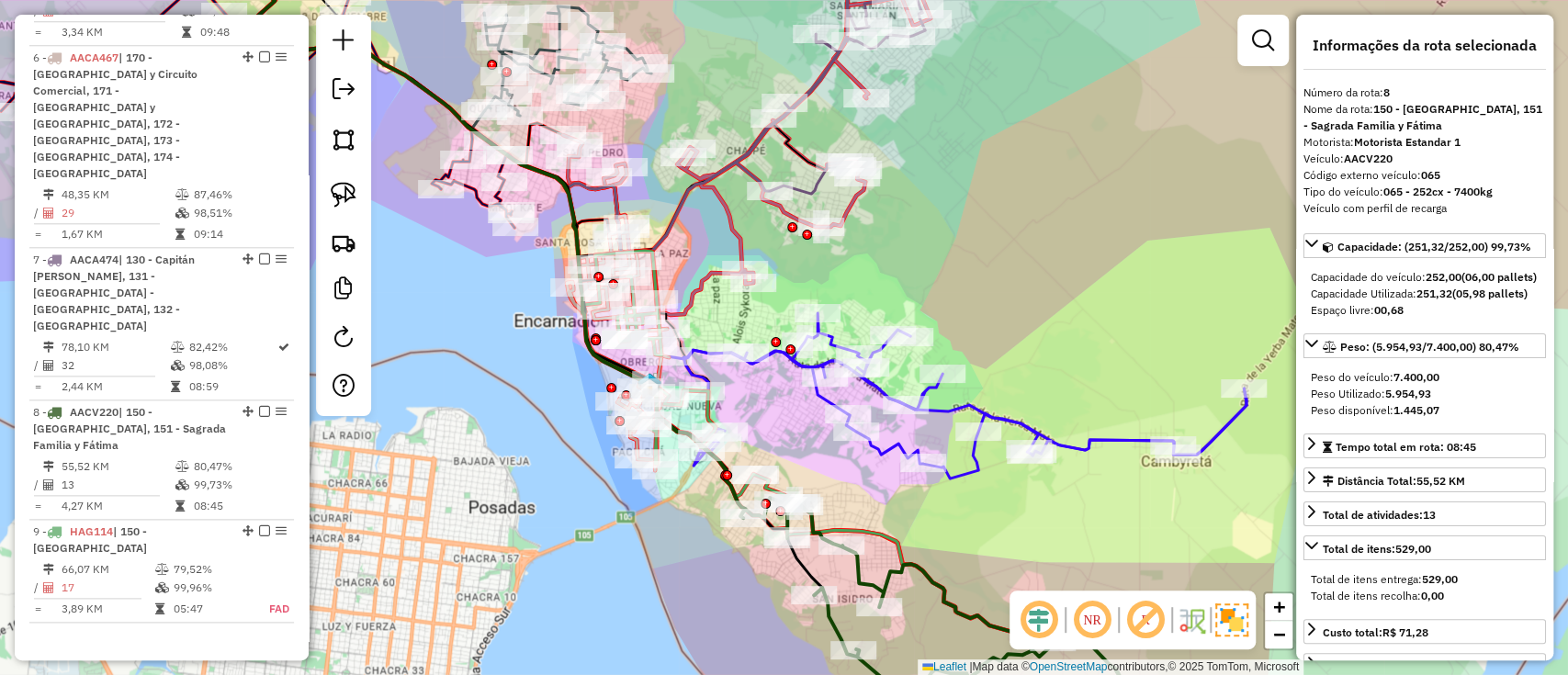
drag, startPoint x: 775, startPoint y: 421, endPoint x: 780, endPoint y: 330, distance: 91.1
click at [780, 333] on div "Janela de atendimento Grade de atendimento Capacidade Transportadoras Veículos …" at bounding box center [784, 337] width 1568 height 675
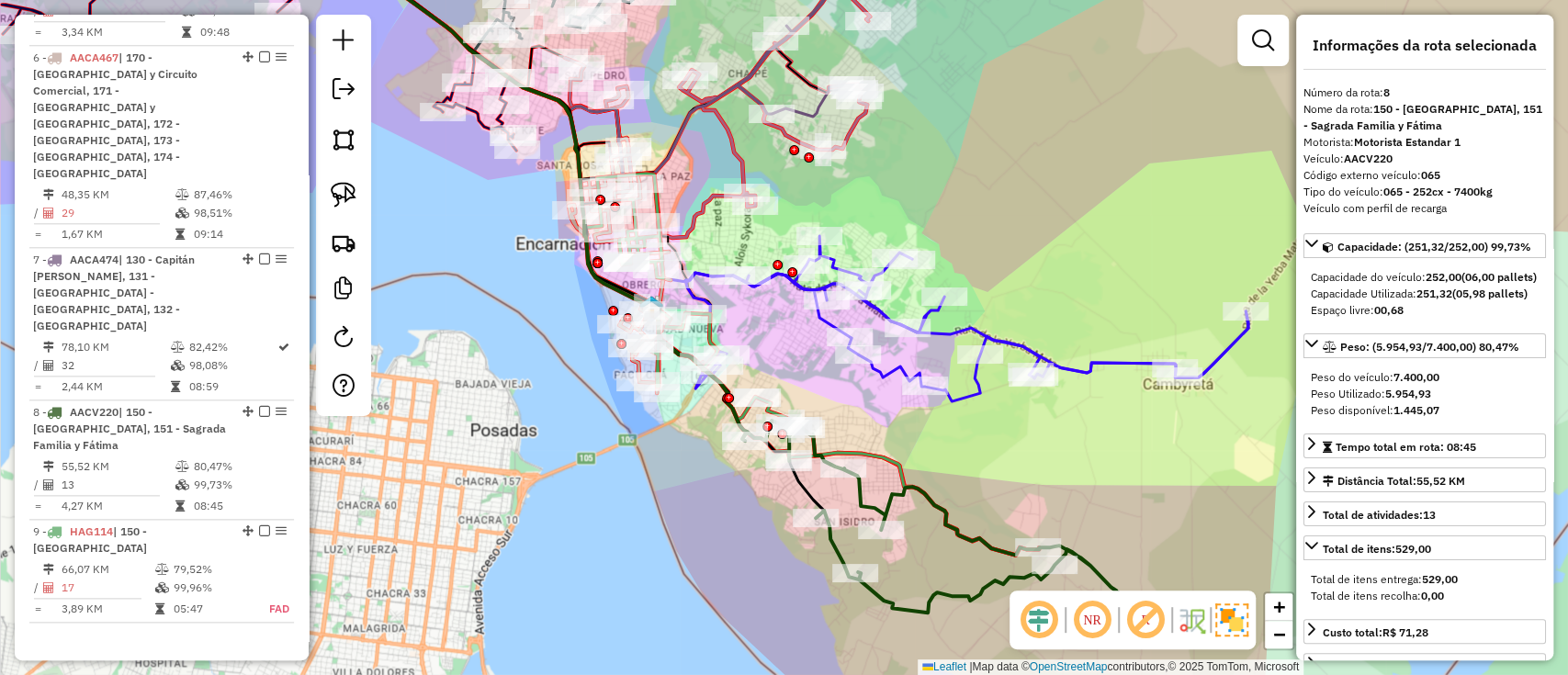
drag, startPoint x: 816, startPoint y: 414, endPoint x: 832, endPoint y: 457, distance: 45.9
click at [832, 457] on div "Janela de atendimento Grade de atendimento Capacidade Transportadoras Veículos …" at bounding box center [784, 337] width 1568 height 675
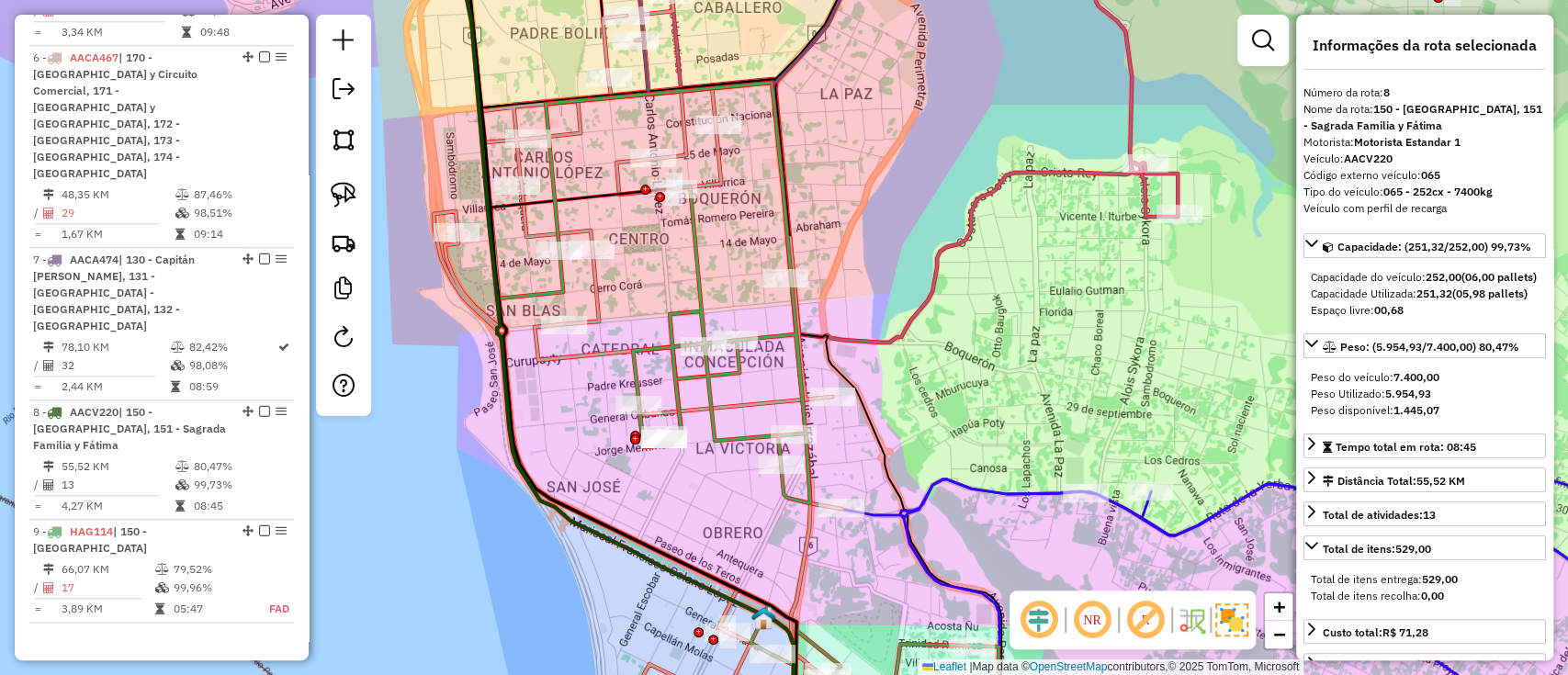
click at [599, 286] on icon at bounding box center [638, 342] width 408 height 802
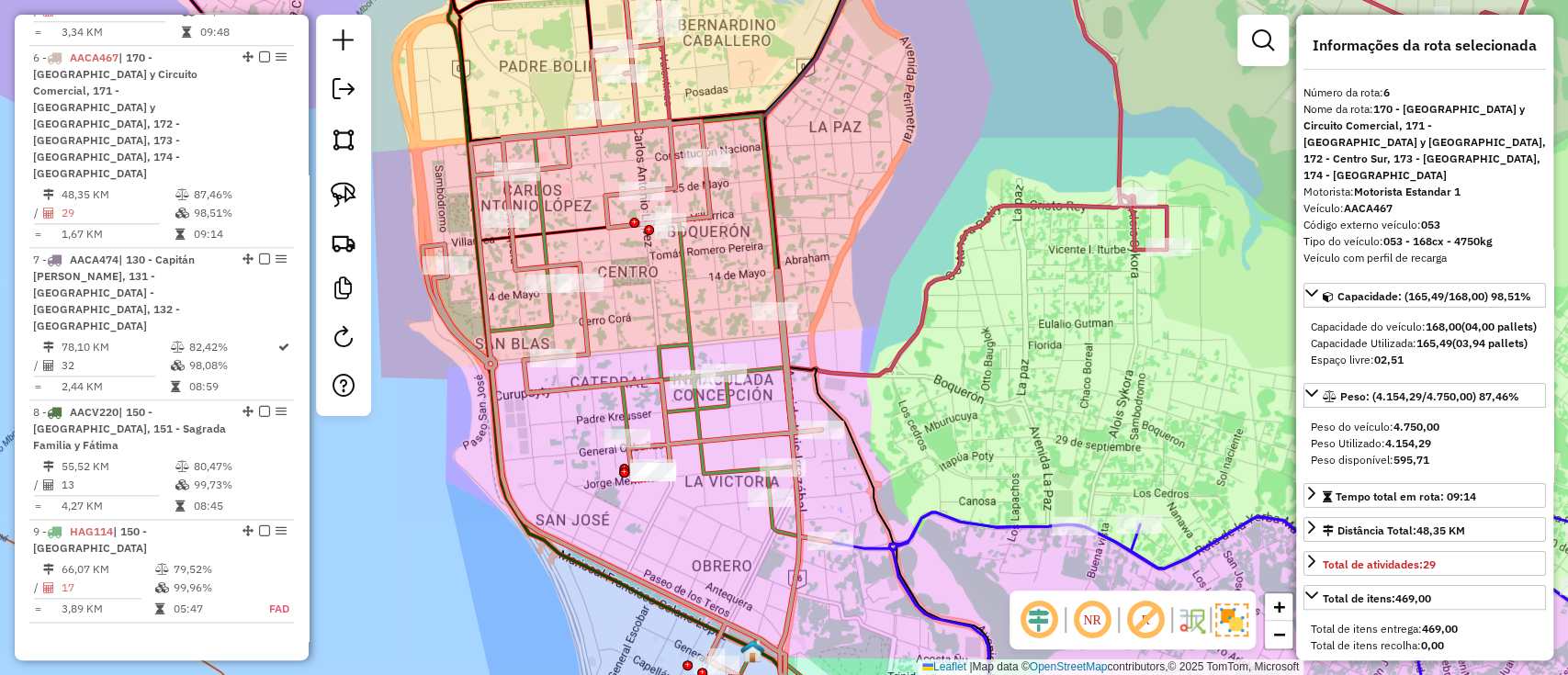
click at [614, 385] on icon at bounding box center [627, 359] width 408 height 769
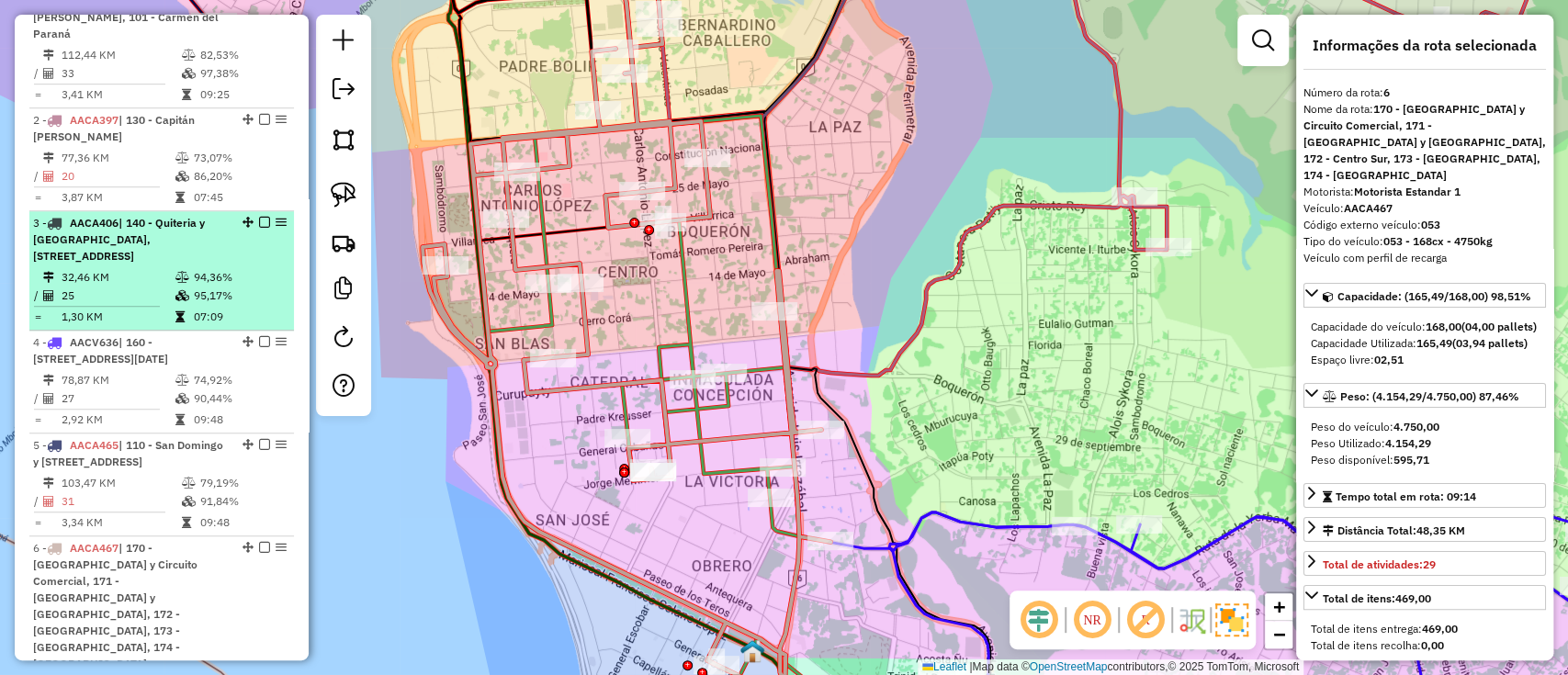
scroll to position [506, 0]
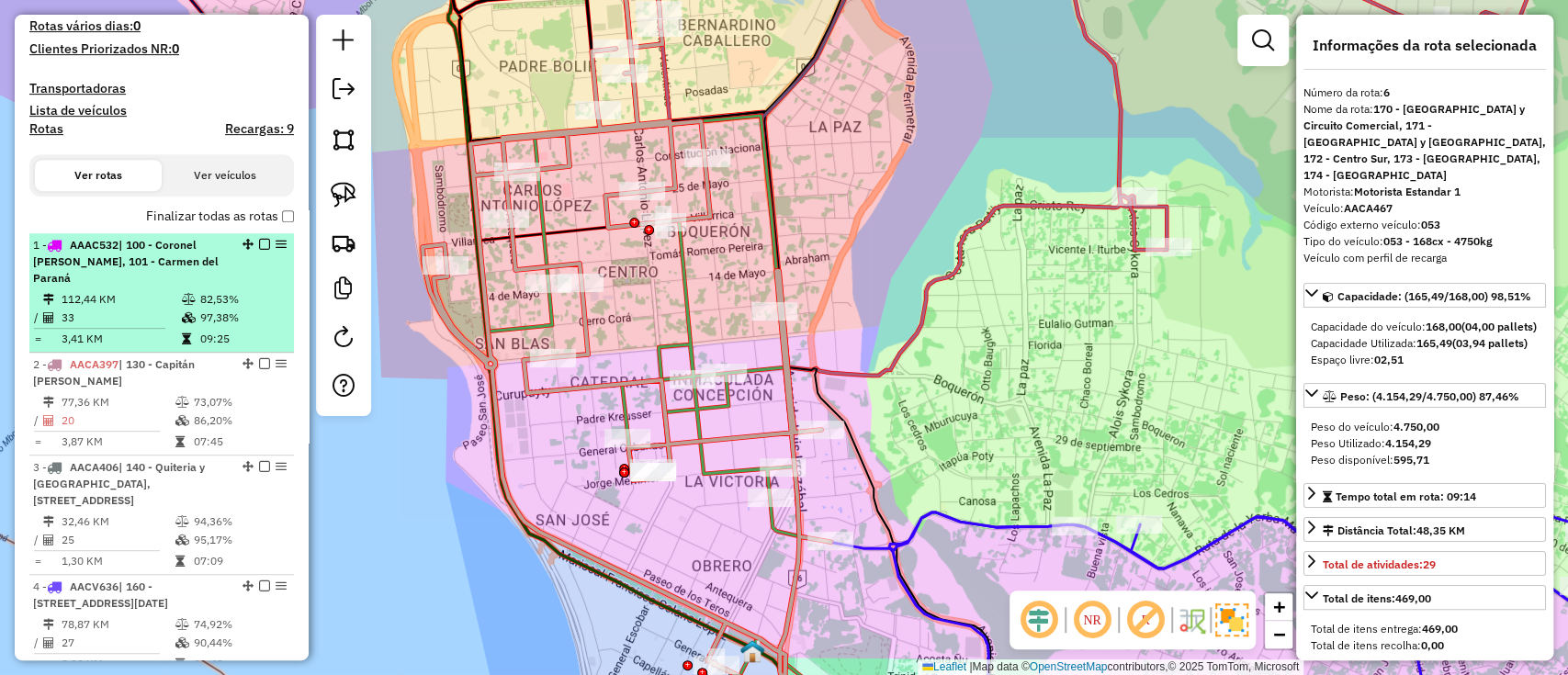
click at [199, 291] on td "82,53%" at bounding box center [242, 300] width 88 height 19
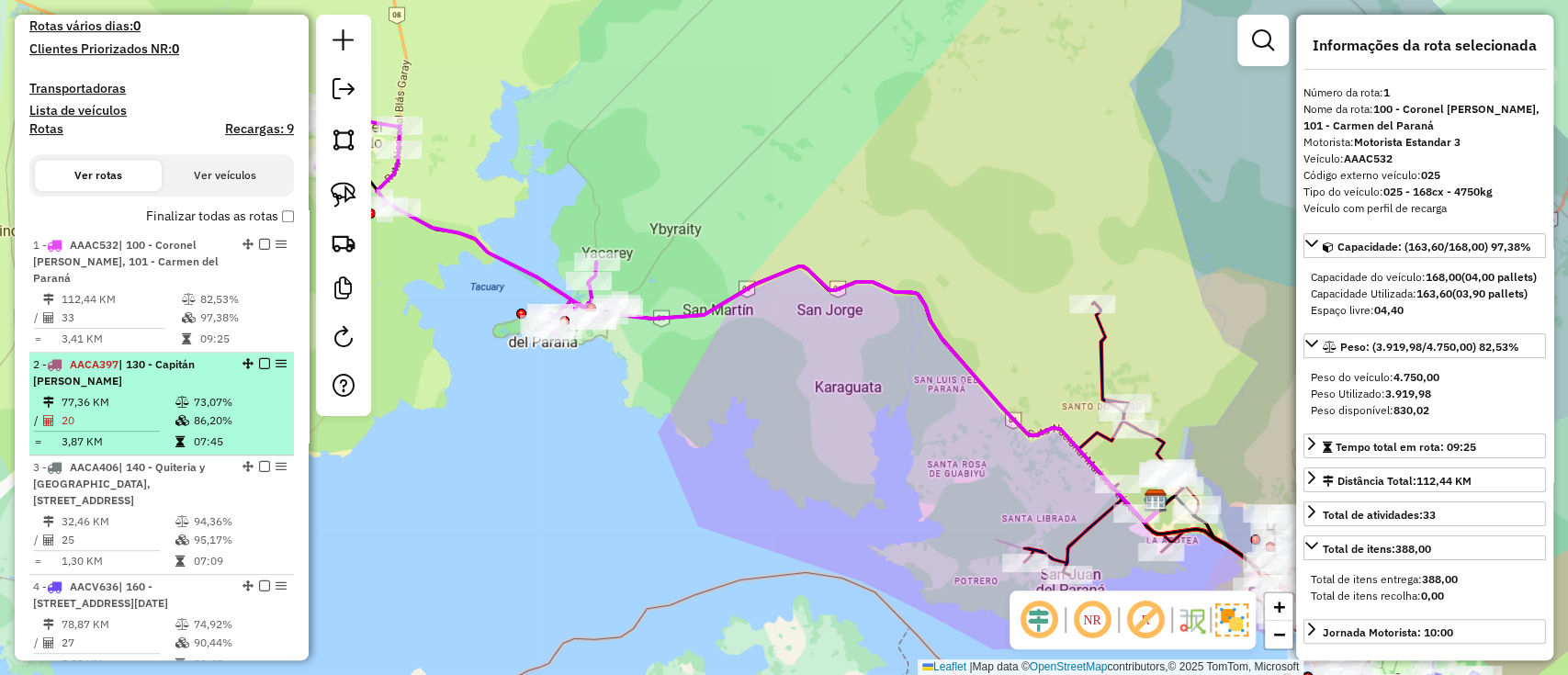
click at [170, 361] on div "2 - AACA397 | 130 - Capitán Miranda" at bounding box center [131, 373] width 195 height 34
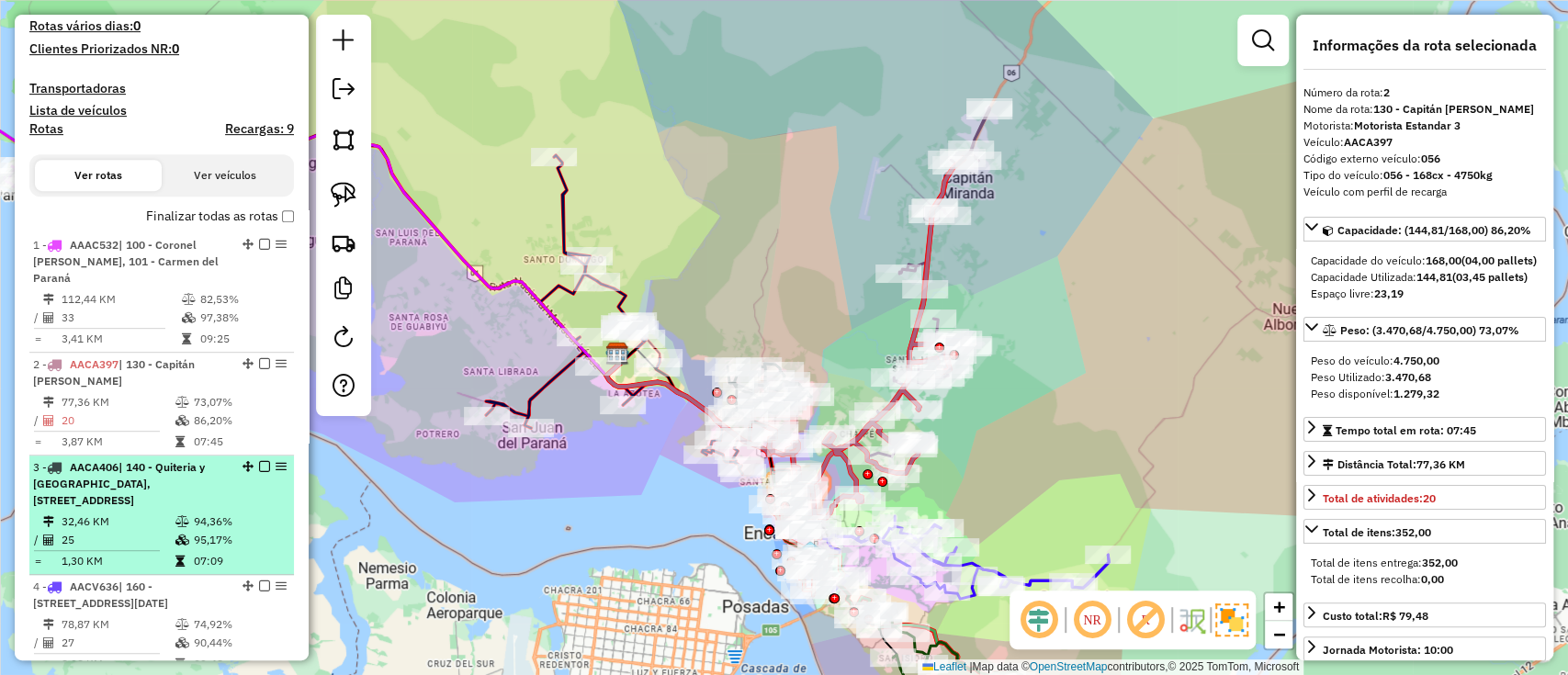
click at [188, 481] on span "| 140 - Quiteria y [GEOGRAPHIC_DATA], [STREET_ADDRESS]" at bounding box center [119, 484] width 171 height 47
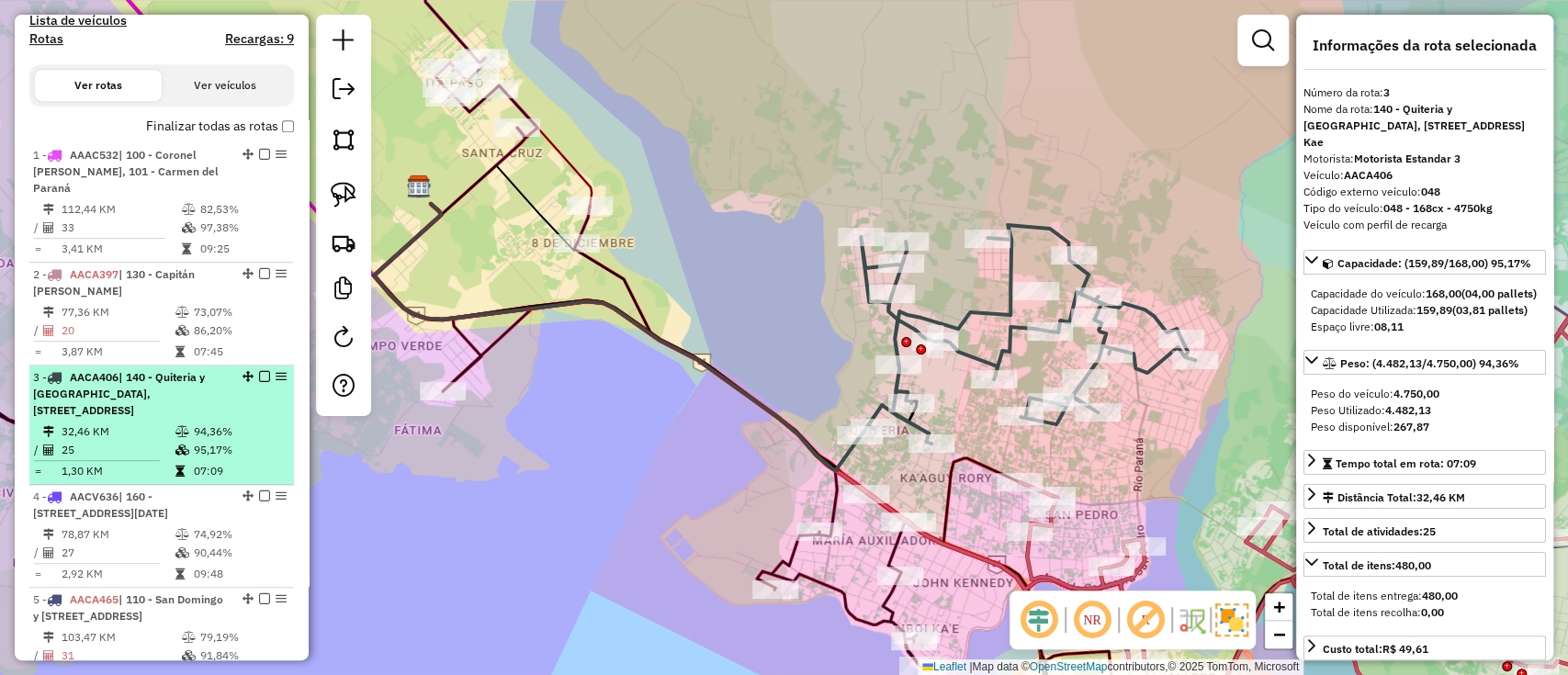
scroll to position [628, 0]
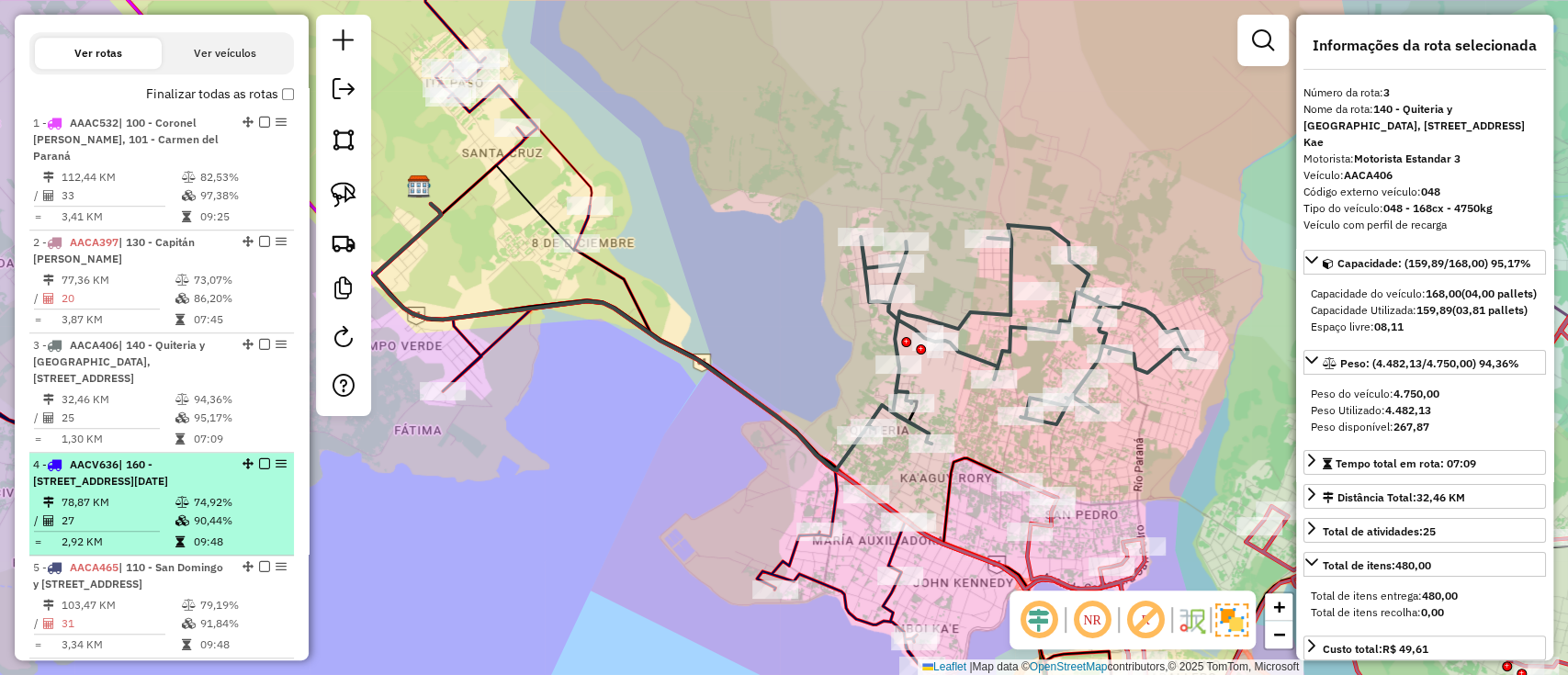
click at [196, 490] on div "4 - AACV636 | 160 - Cambyreta , 161 - San Francisco y San Miguel, 162 - San Juan" at bounding box center [131, 473] width 195 height 34
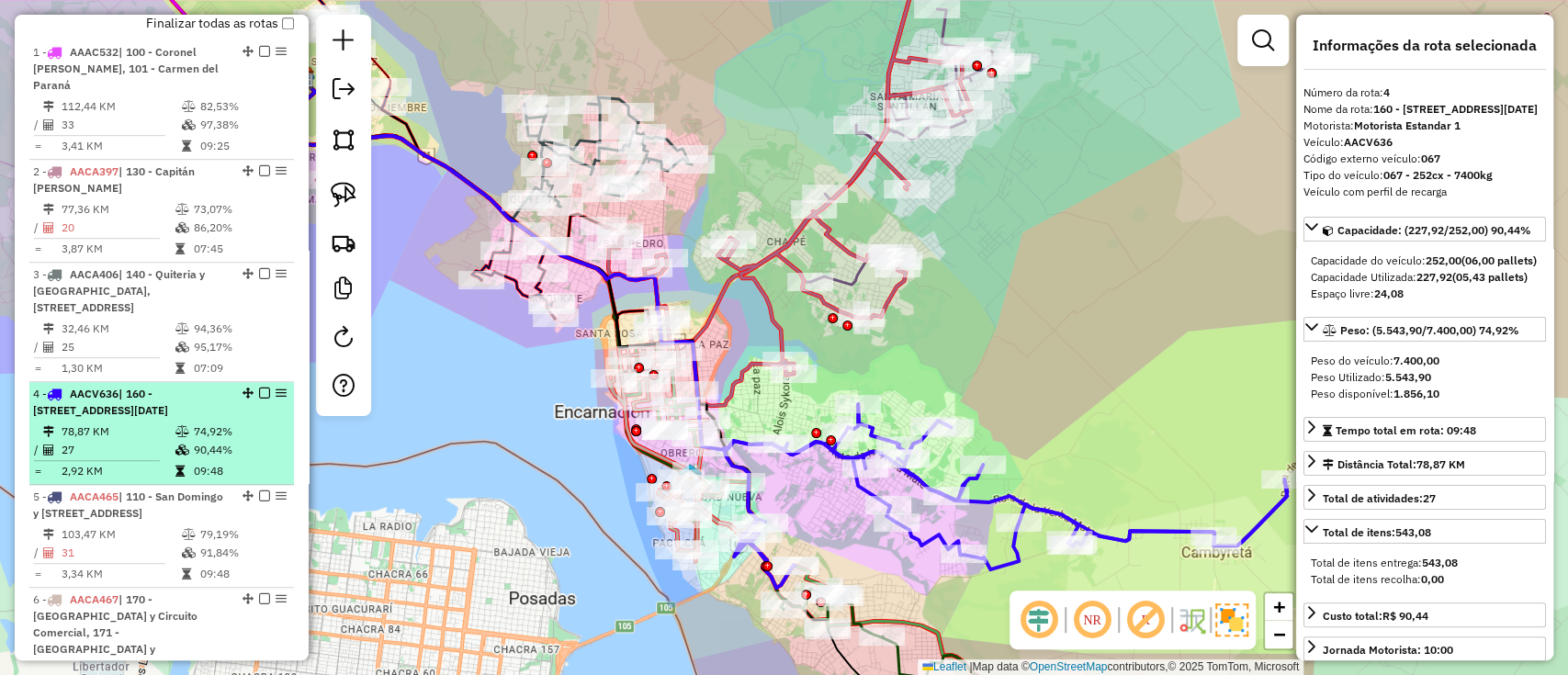
scroll to position [750, 0]
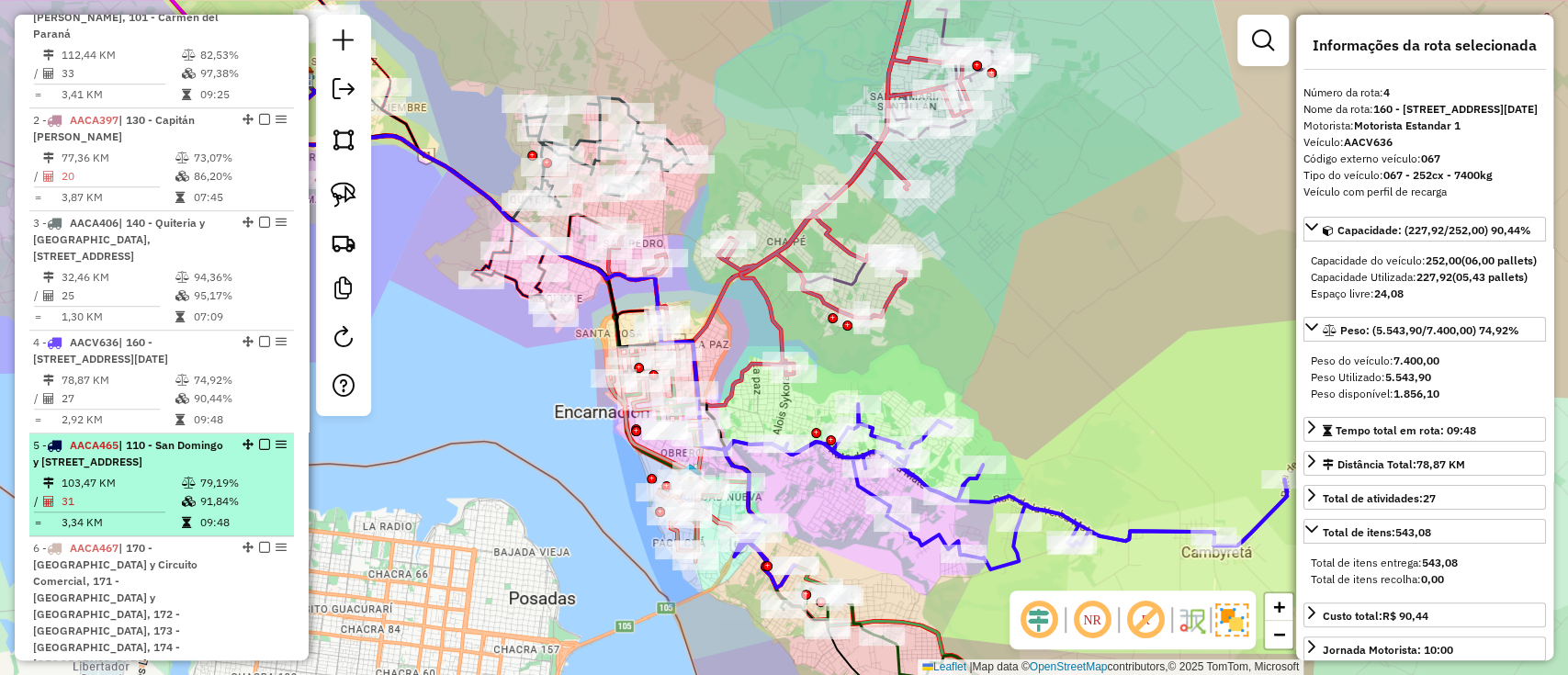
click at [182, 507] on icon at bounding box center [189, 501] width 14 height 11
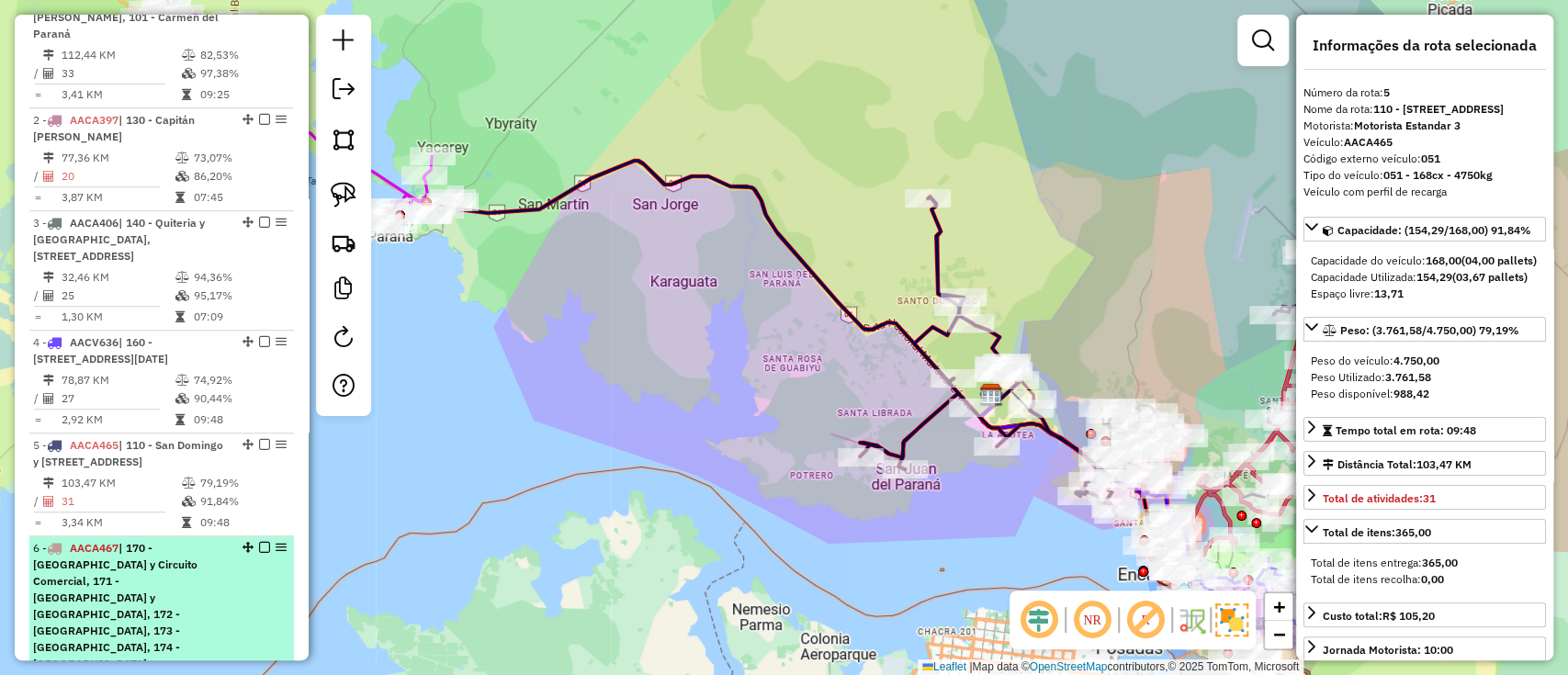
click at [182, 576] on span "| 170 - [GEOGRAPHIC_DATA] y Circuito Comercial, 171 - [GEOGRAPHIC_DATA] y [GEOG…" at bounding box center [115, 605] width 165 height 129
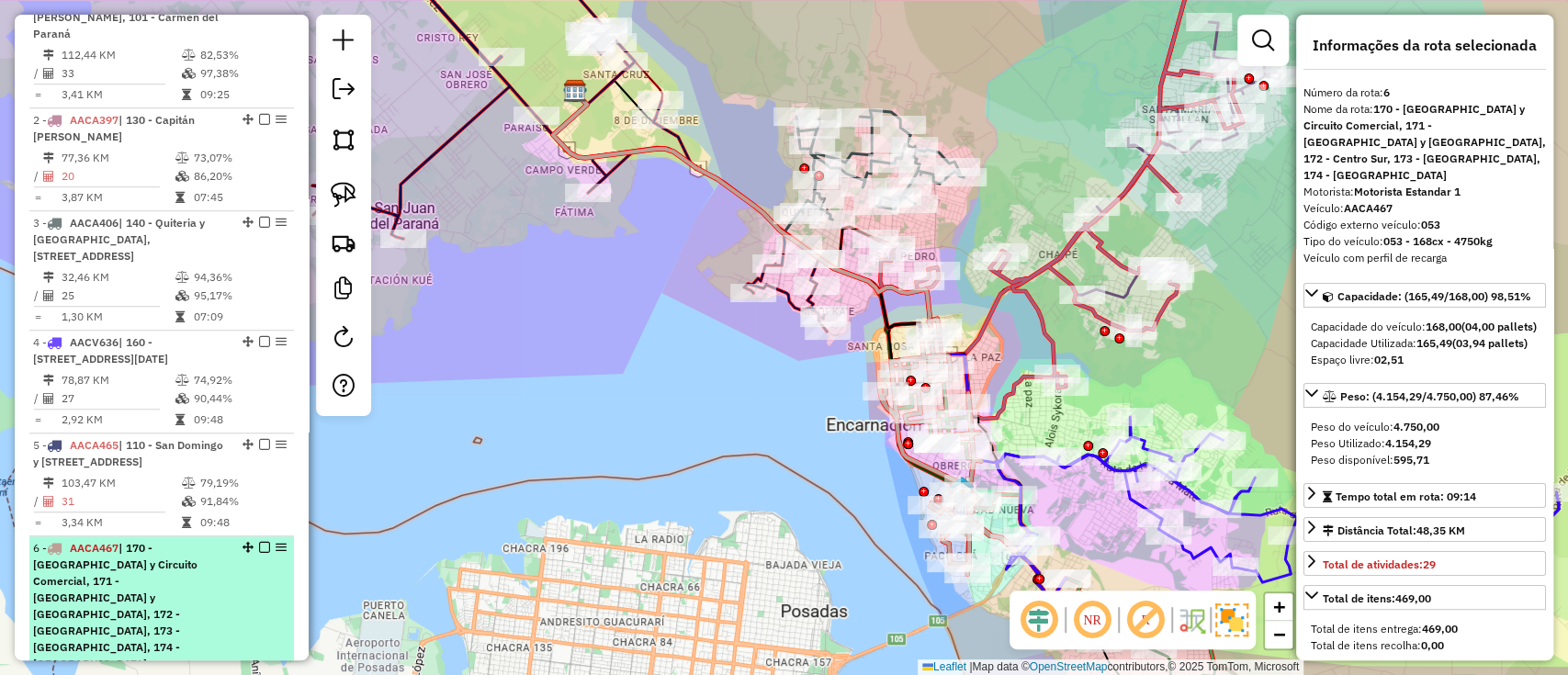
scroll to position [995, 0]
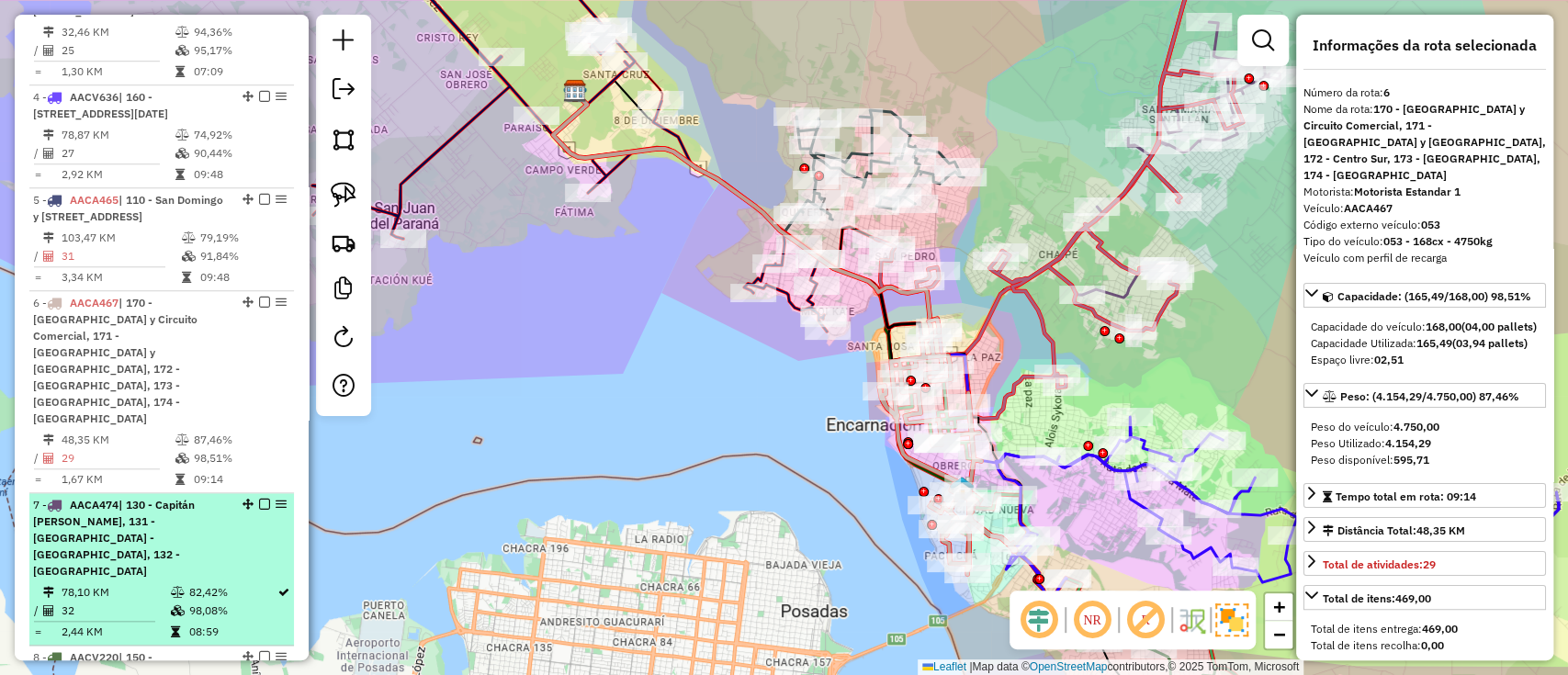
click at [187, 583] on td "82,42%" at bounding box center [232, 592] width 89 height 19
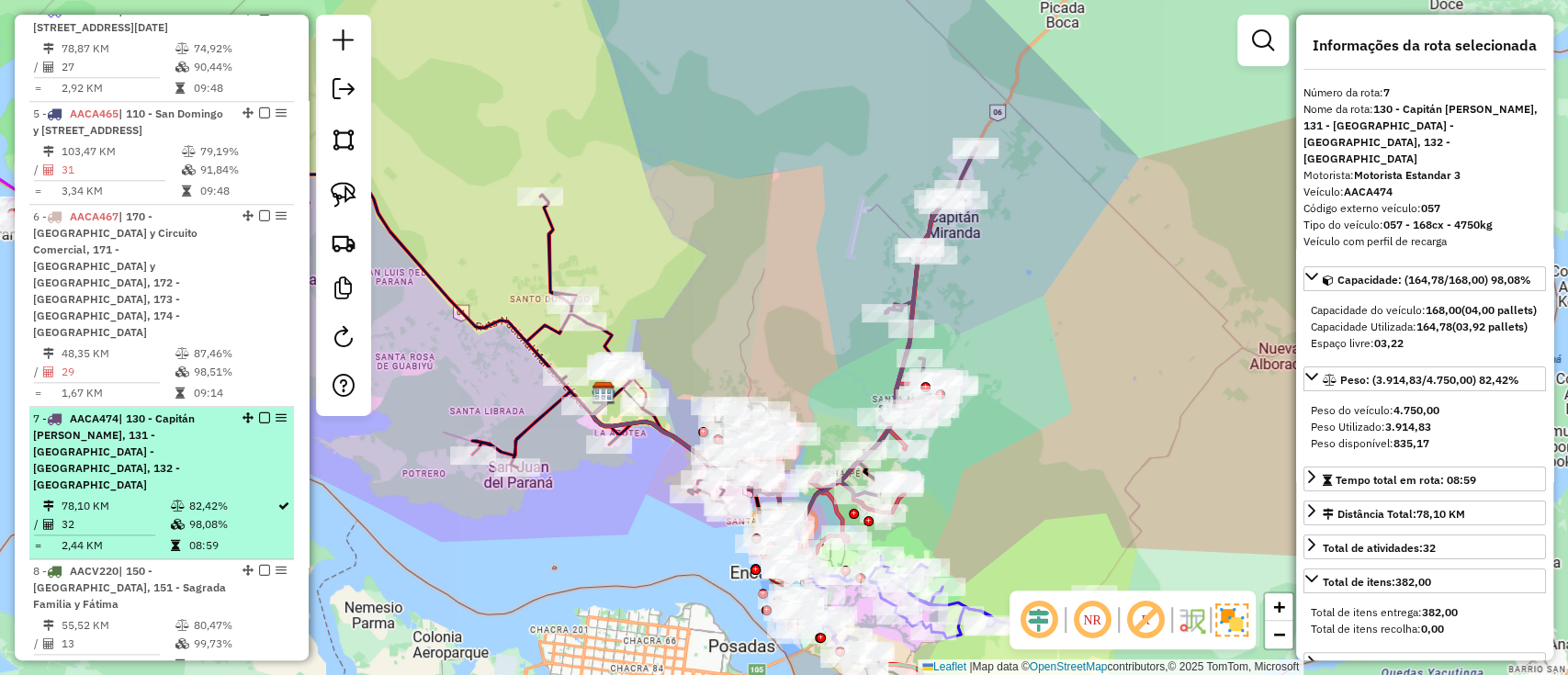
scroll to position [1117, 0]
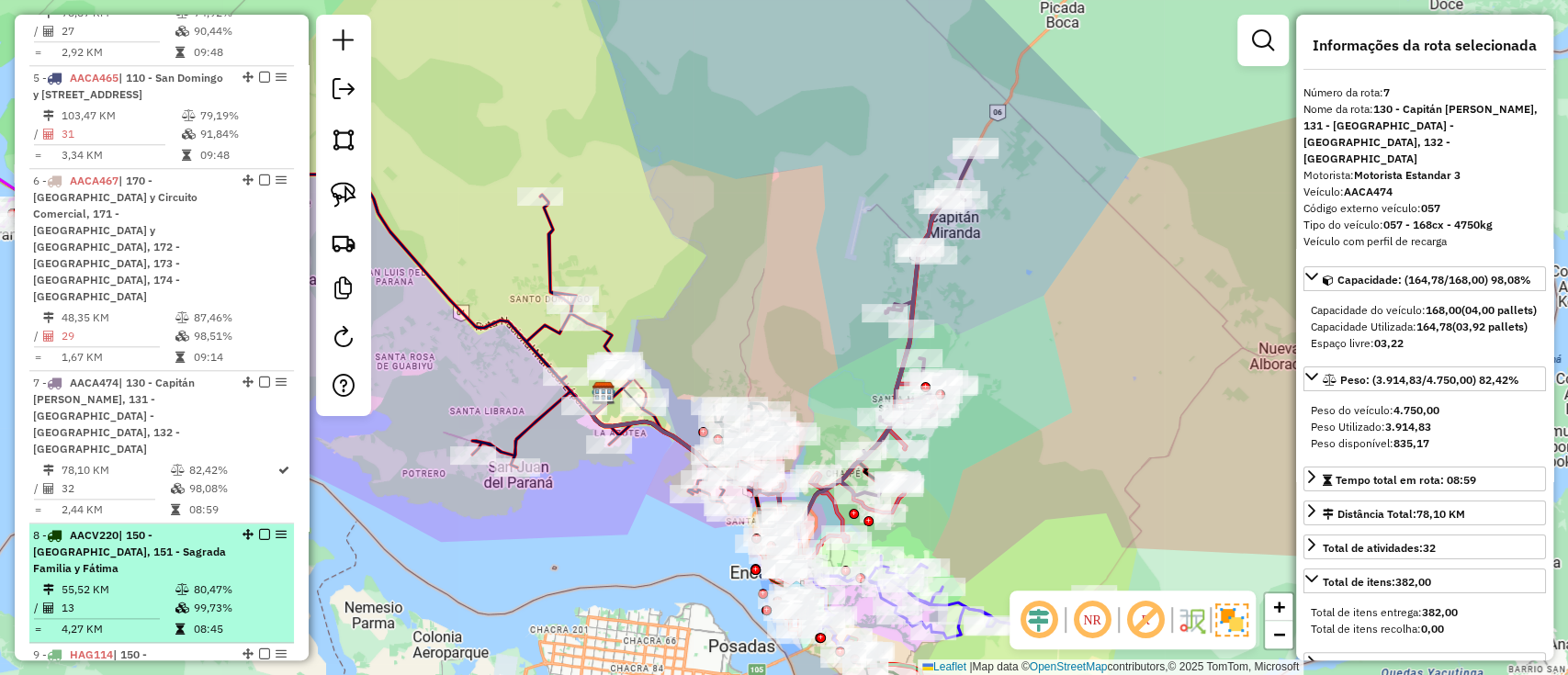
click at [185, 580] on table "55,52 KM 80,47% / 13 99,73% = 4,27 KM 08:45" at bounding box center [162, 609] width 257 height 58
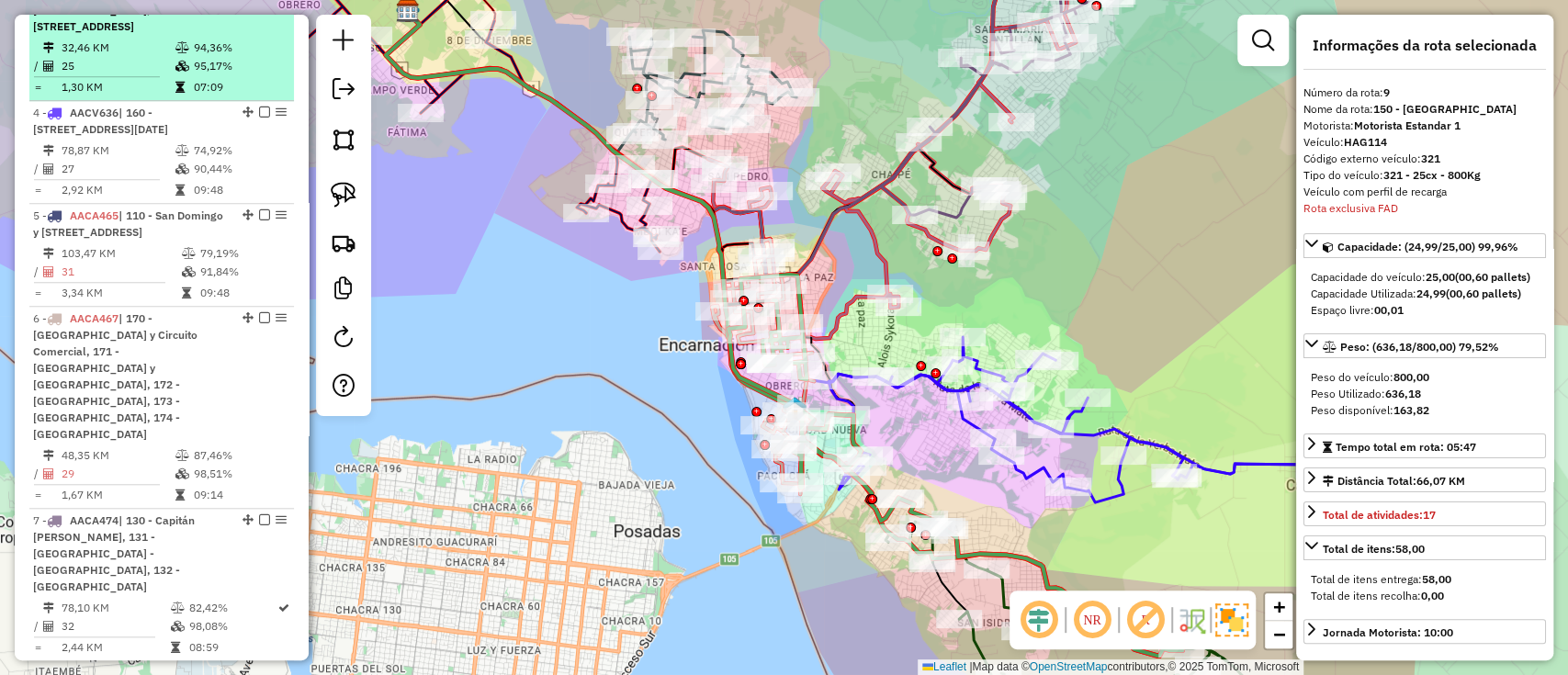
scroll to position [1241, 0]
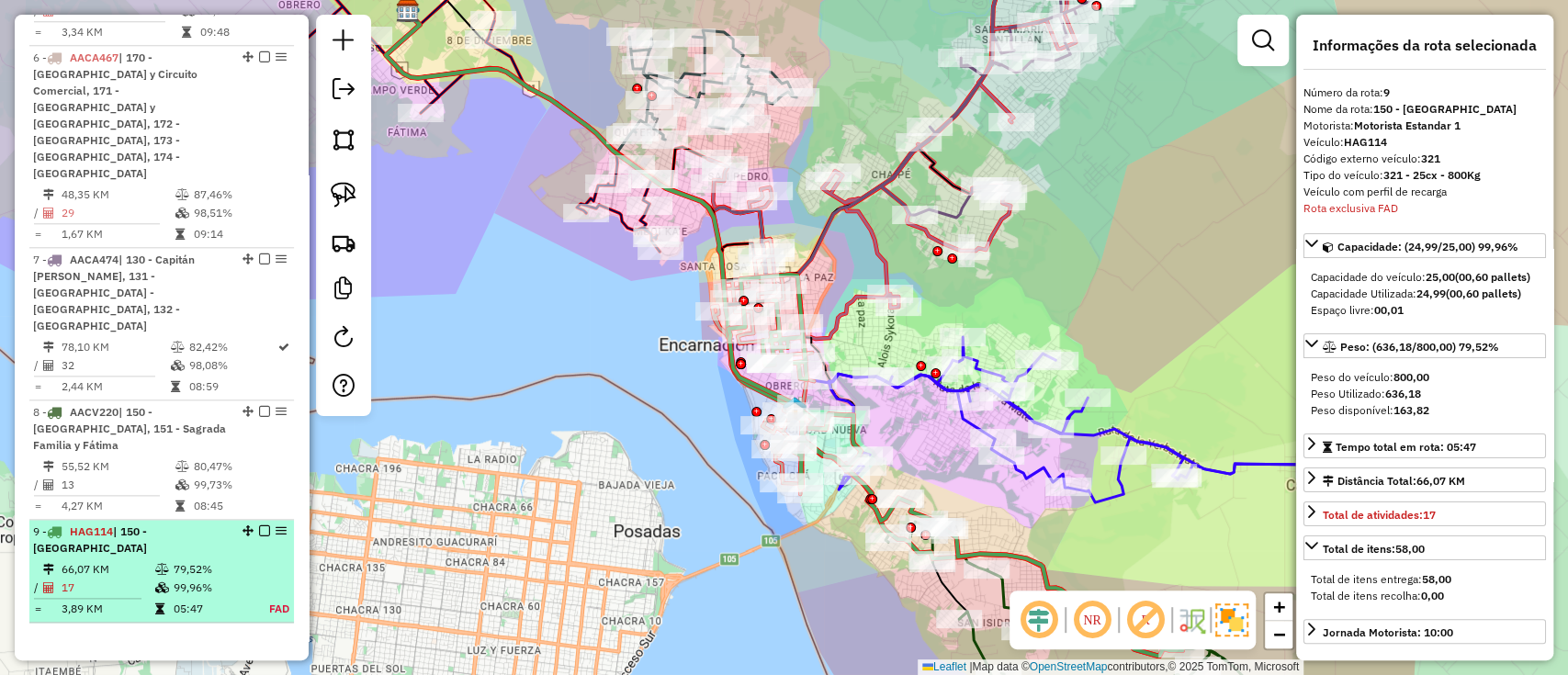
click at [204, 578] on td "99,96%" at bounding box center [210, 587] width 76 height 19
click at [203, 578] on td "99,96%" at bounding box center [210, 587] width 76 height 19
click at [205, 561] on td "79,52%" at bounding box center [210, 570] width 76 height 19
click at [215, 561] on td "79,52%" at bounding box center [210, 570] width 76 height 19
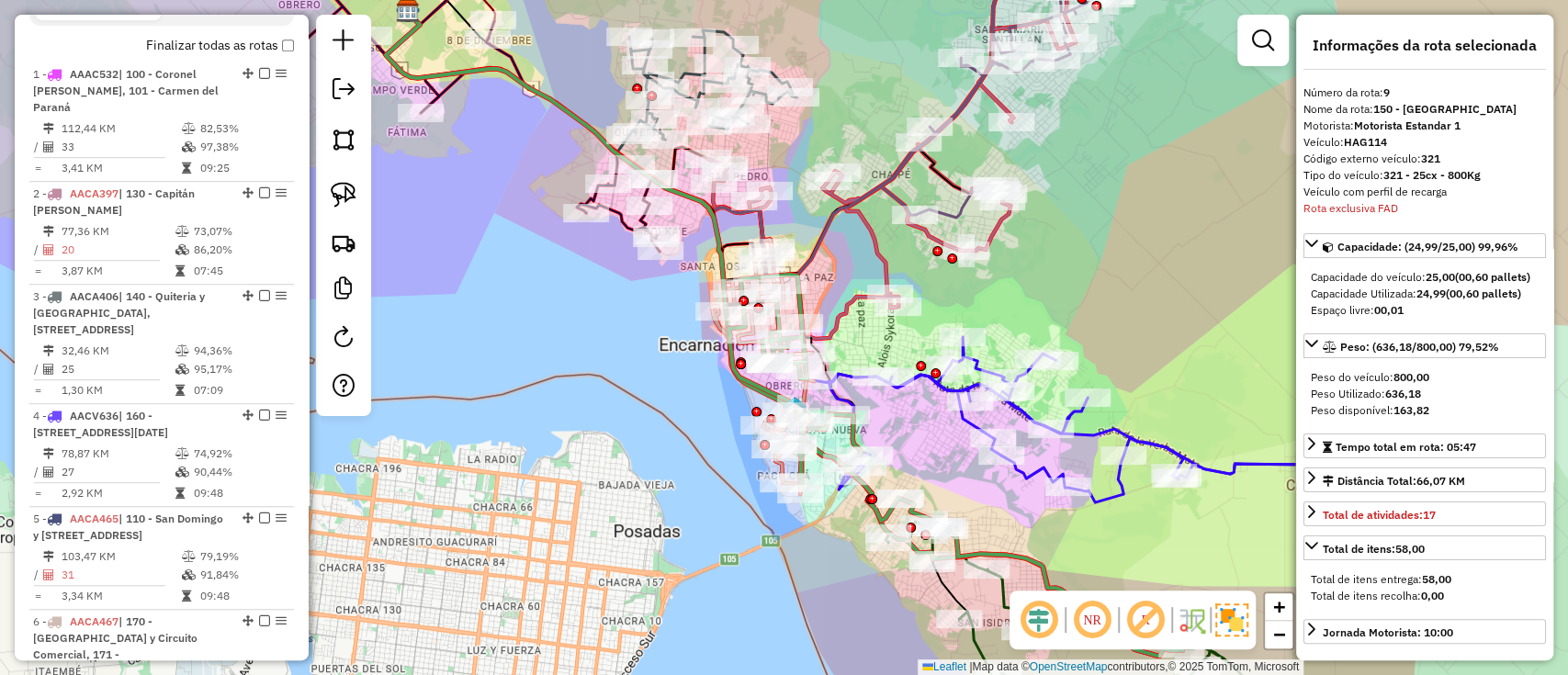
scroll to position [506, 0]
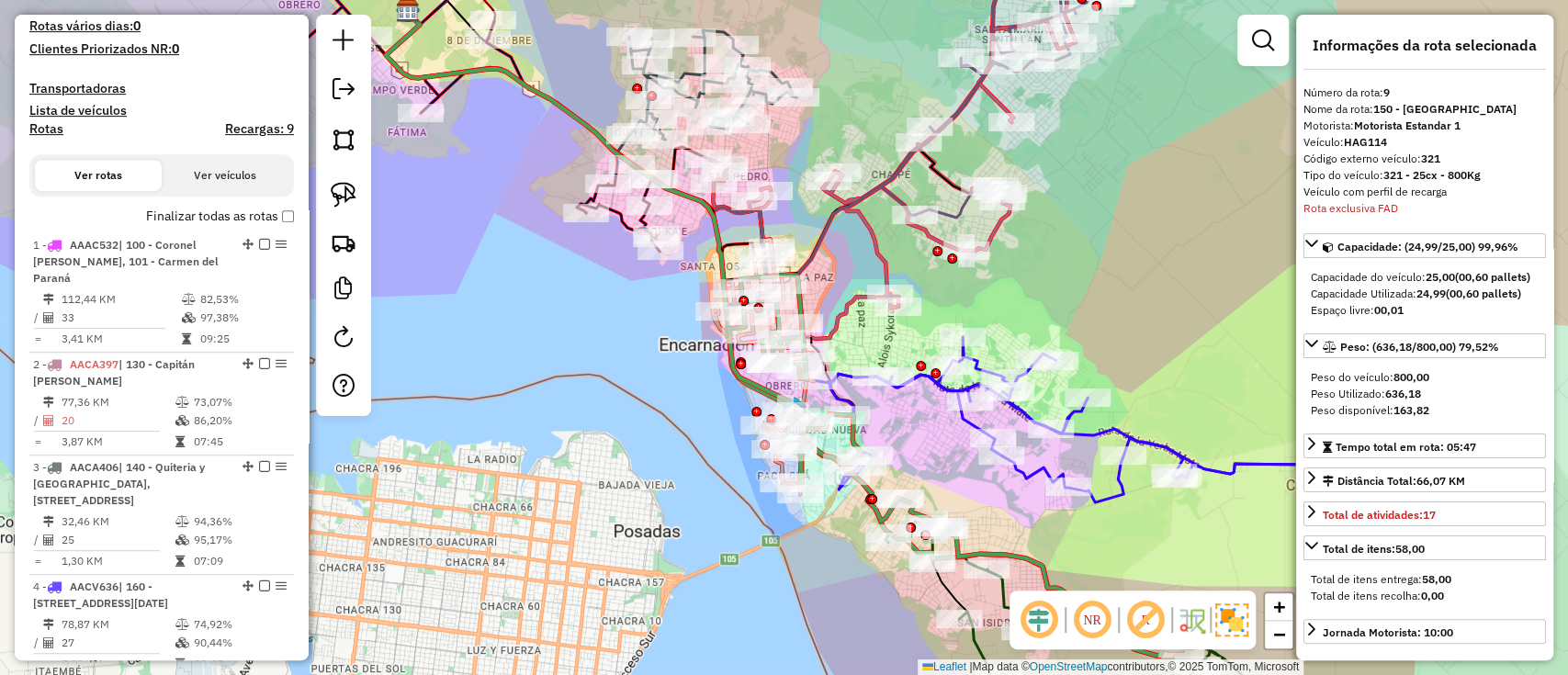
click at [51, 140] on label "Rotas" at bounding box center [46, 132] width 34 height 23
click at [51, 136] on h4 "Rotas" at bounding box center [46, 129] width 34 height 16
select select
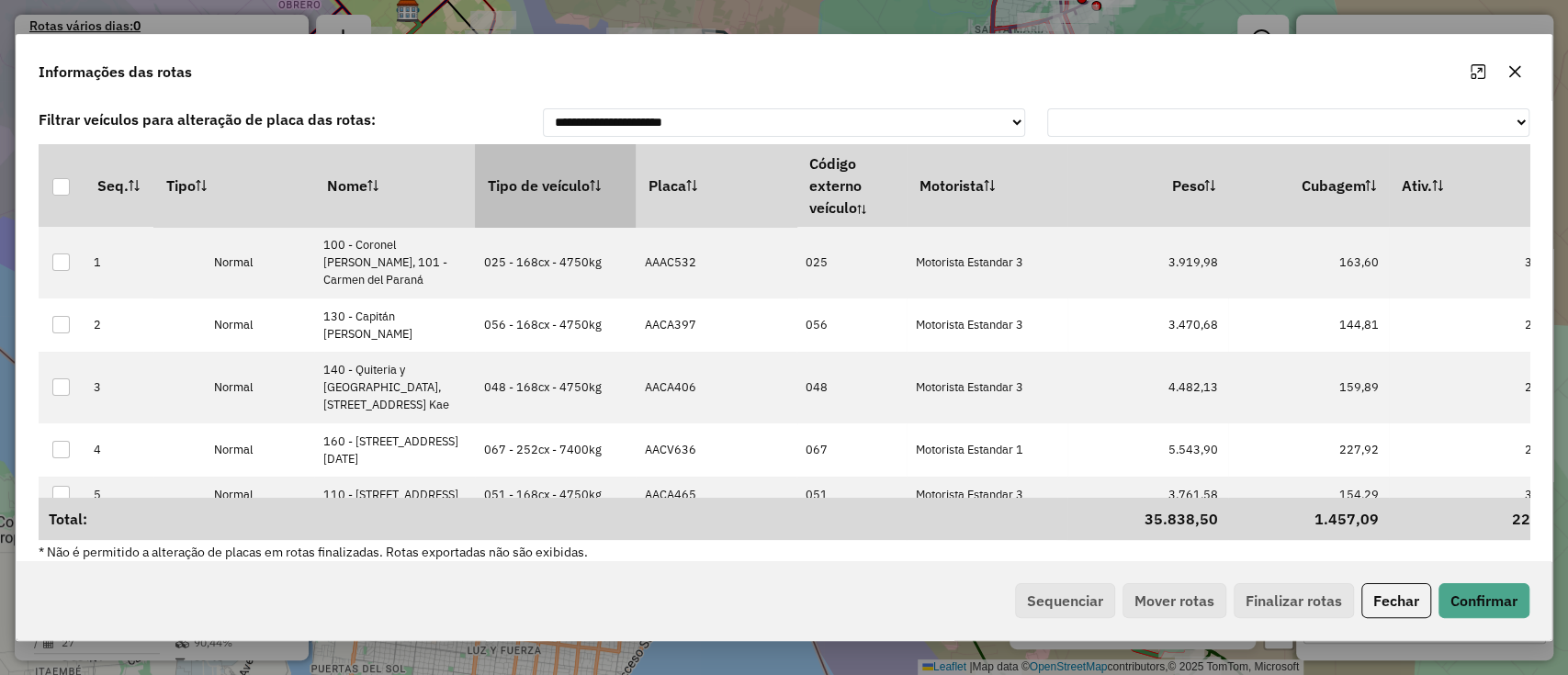
click at [538, 179] on th "Tipo de veículo" at bounding box center [555, 185] width 161 height 83
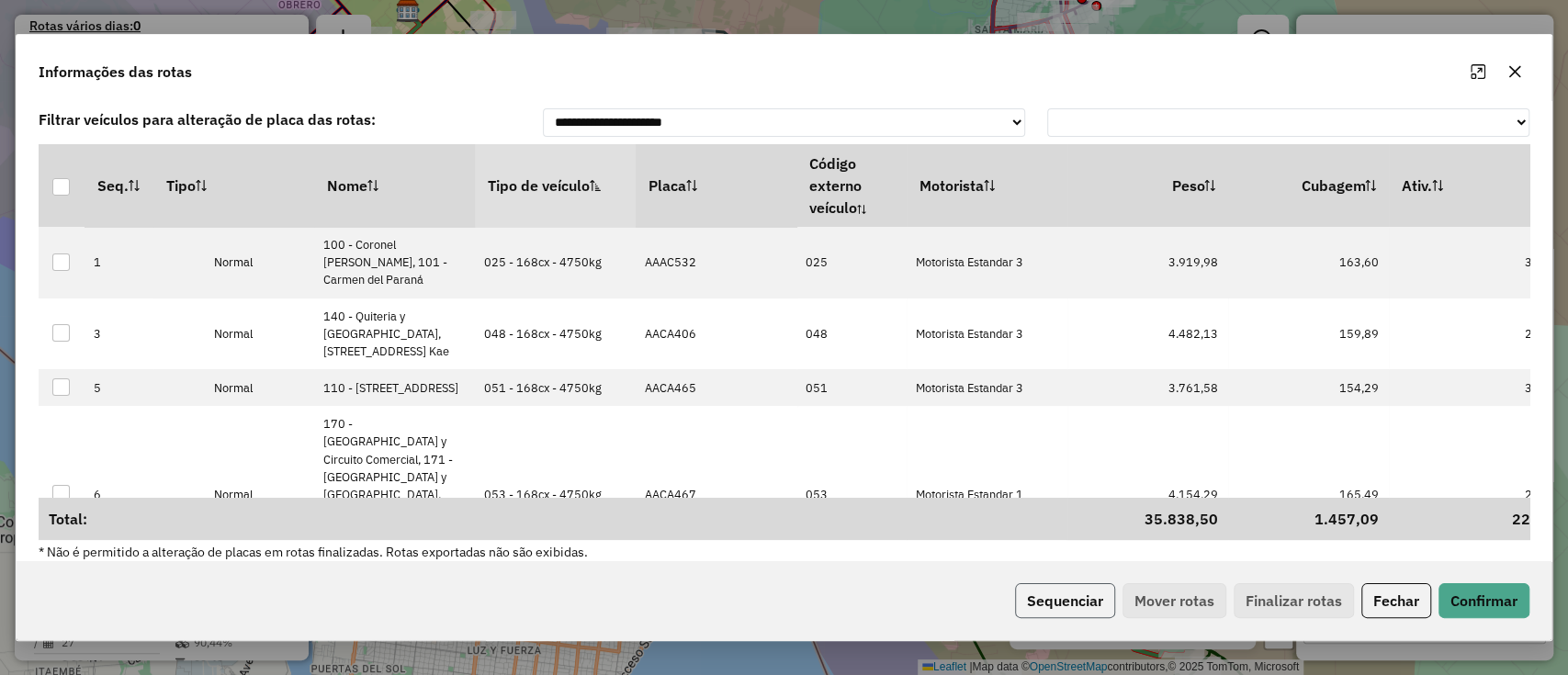
click at [1056, 608] on button "Sequenciar" at bounding box center [1065, 600] width 101 height 34
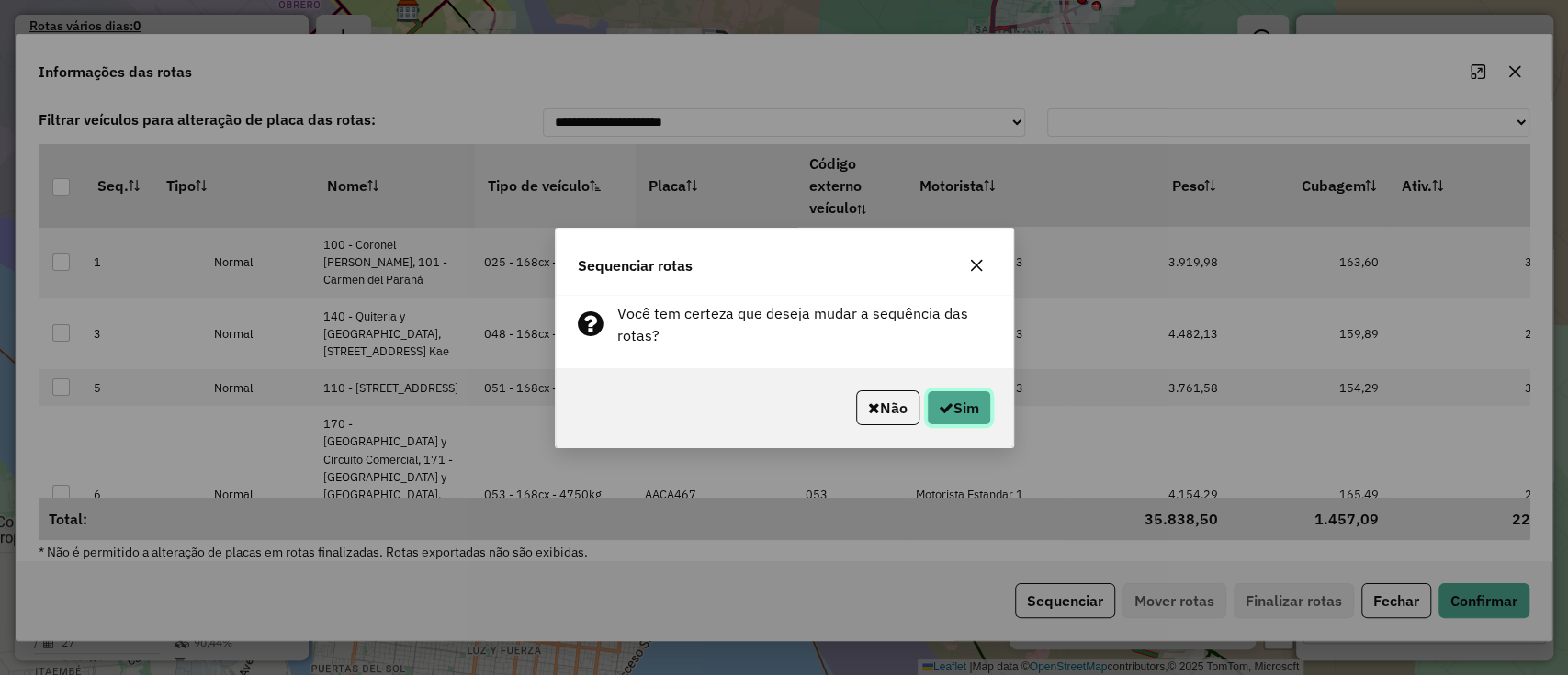
click at [969, 403] on button "Sim" at bounding box center [959, 407] width 64 height 34
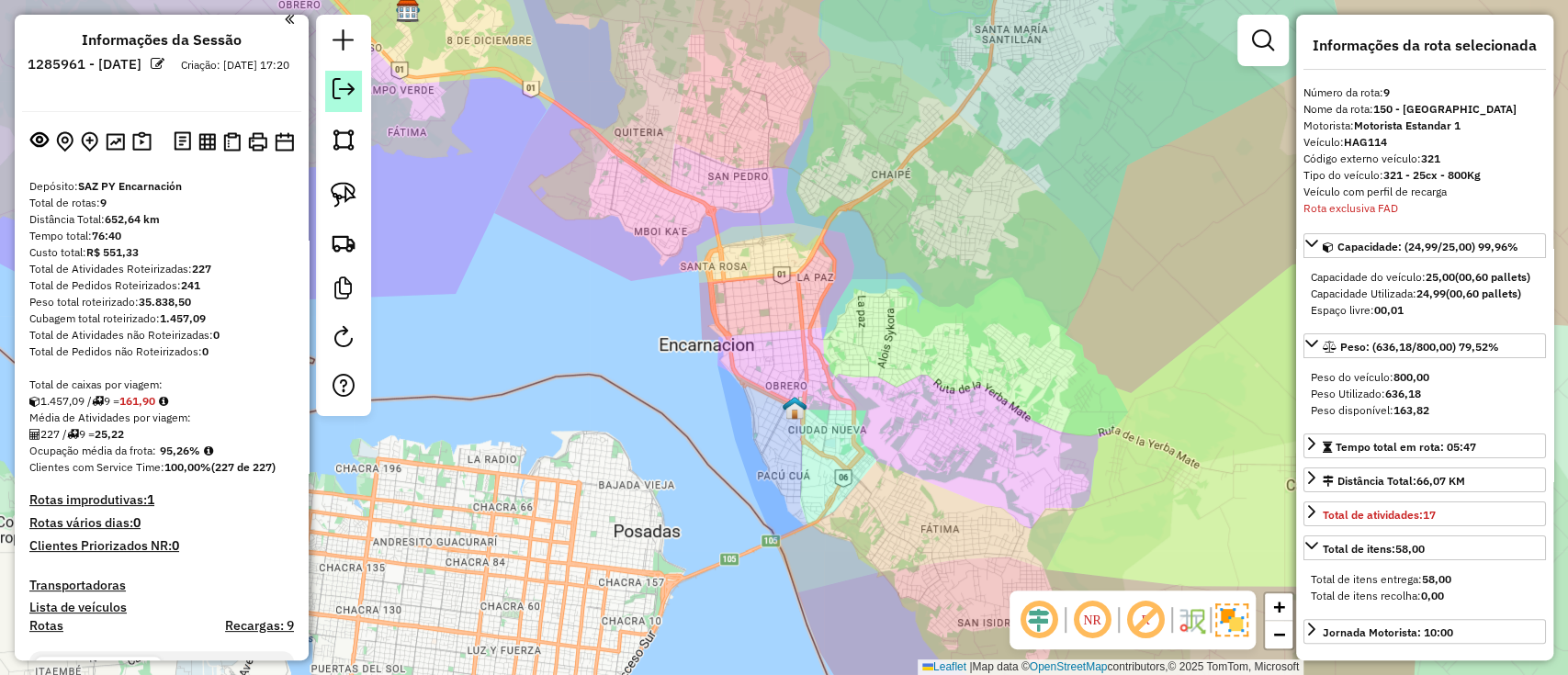
scroll to position [0, 0]
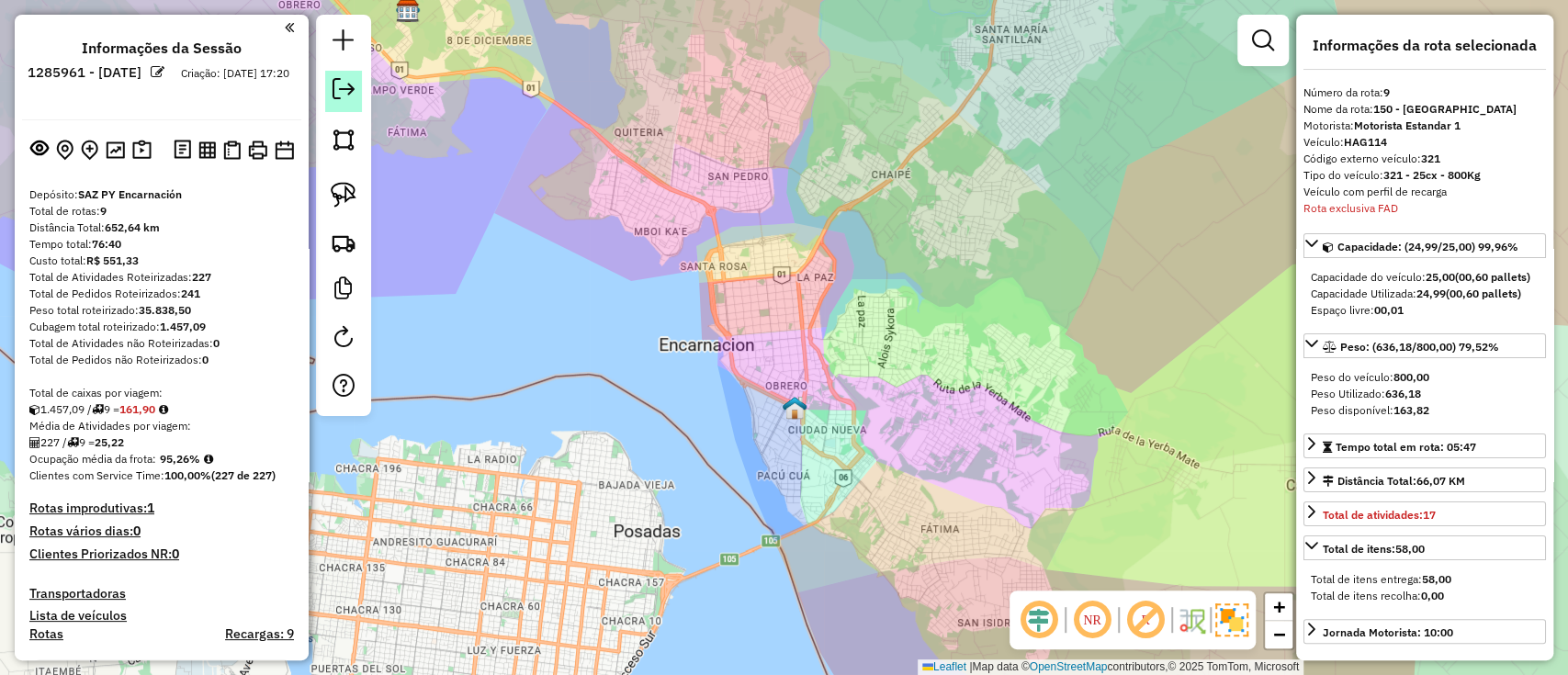
click at [343, 102] on link at bounding box center [343, 92] width 36 height 41
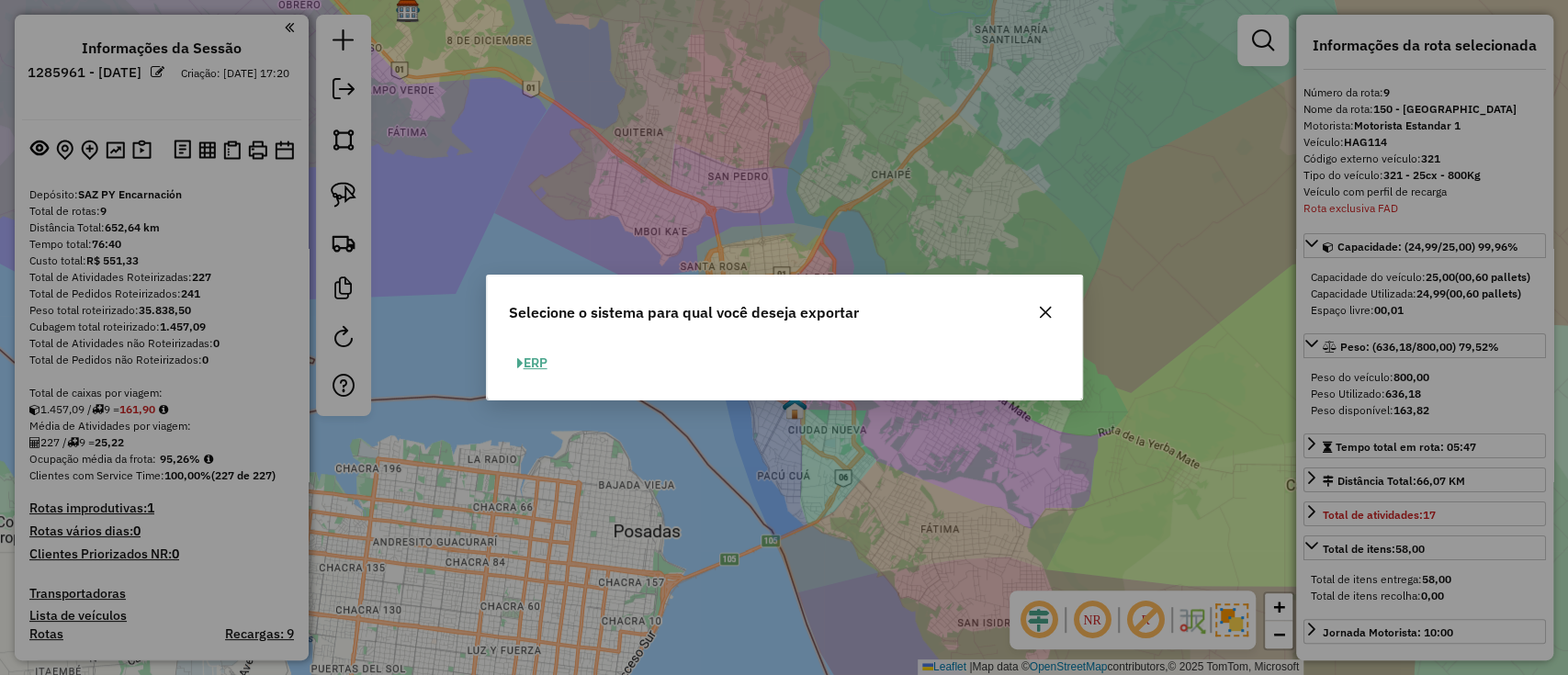
click at [537, 368] on button "ERP" at bounding box center [532, 363] width 47 height 29
select select "*********"
select select "**"
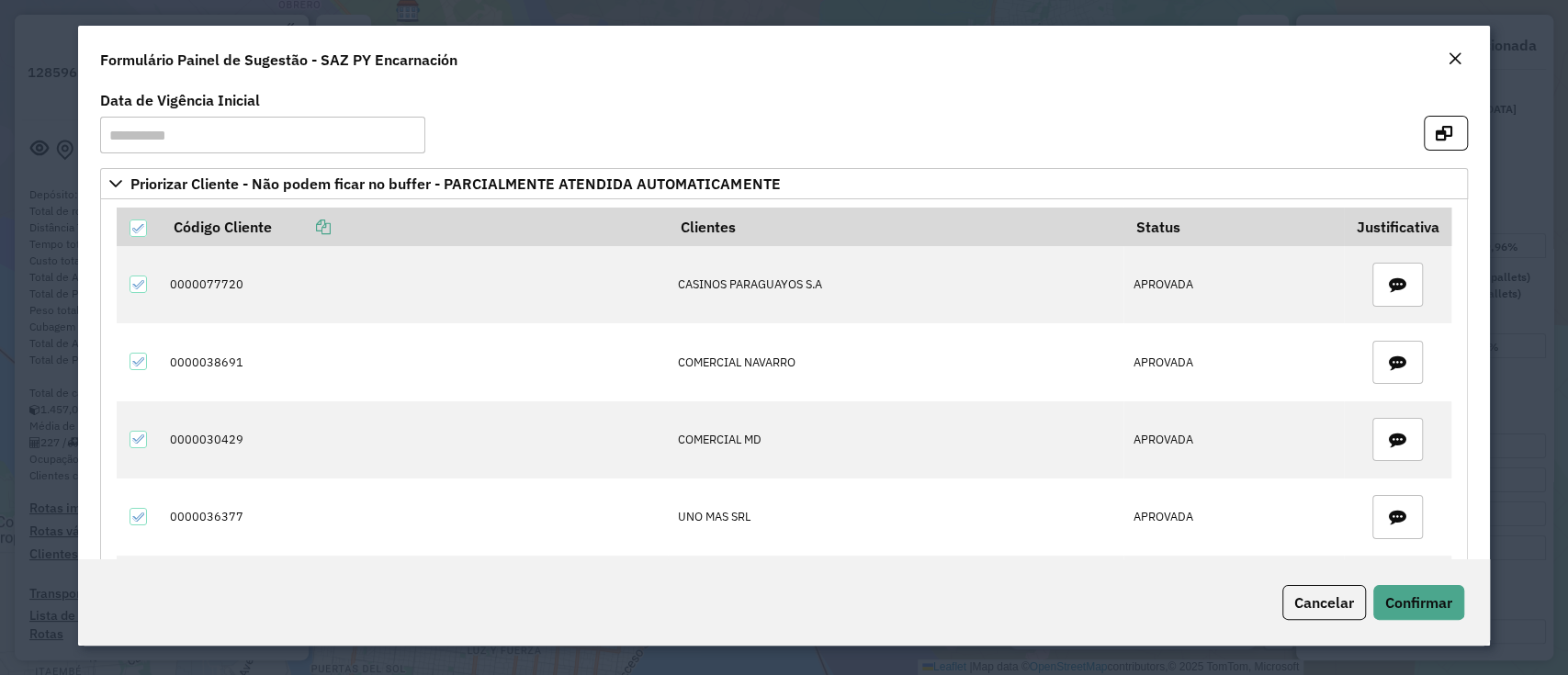
click at [1457, 56] on em "Close" at bounding box center [1455, 58] width 15 height 15
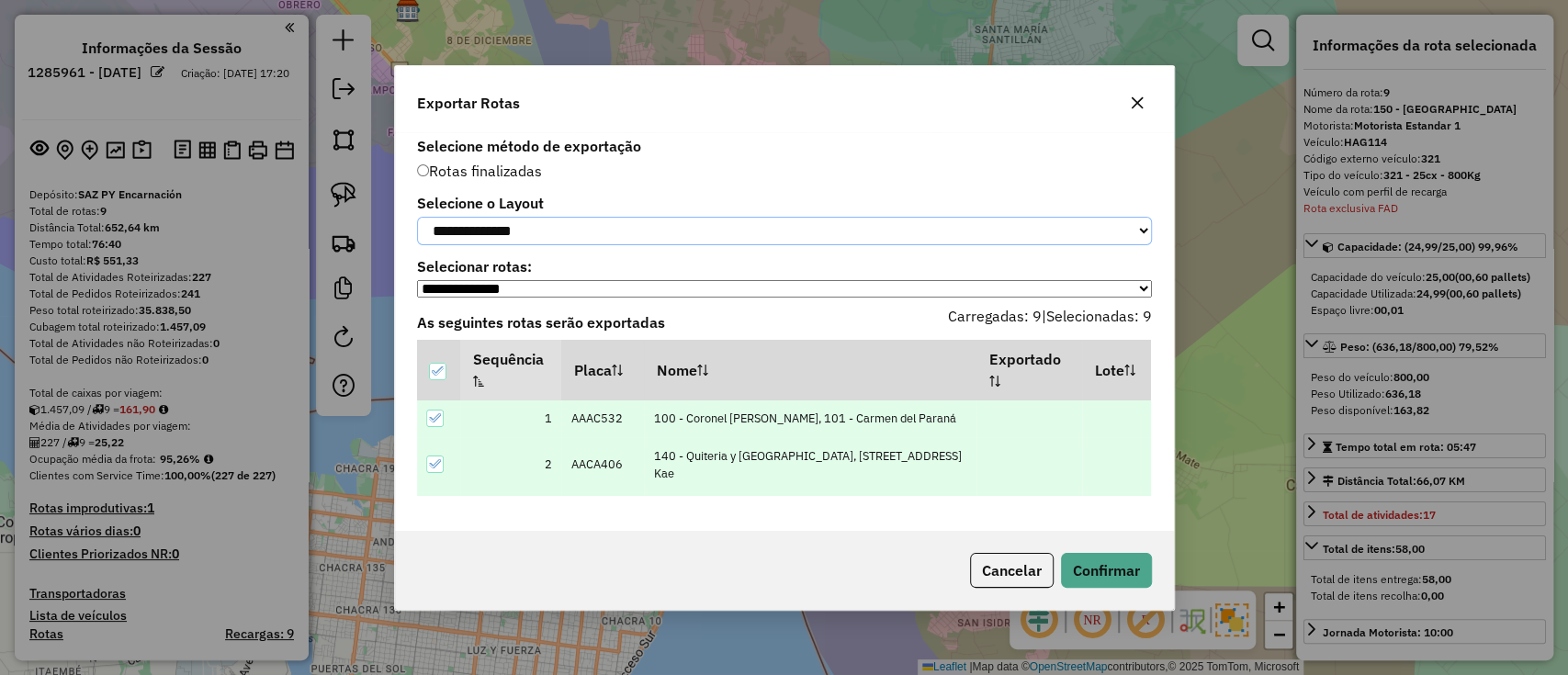
click at [751, 224] on select "**********" at bounding box center [784, 231] width 735 height 29
select select "*********"
click at [417, 217] on select "**********" at bounding box center [784, 231] width 735 height 29
click at [1105, 567] on button "Confirmar" at bounding box center [1107, 570] width 91 height 34
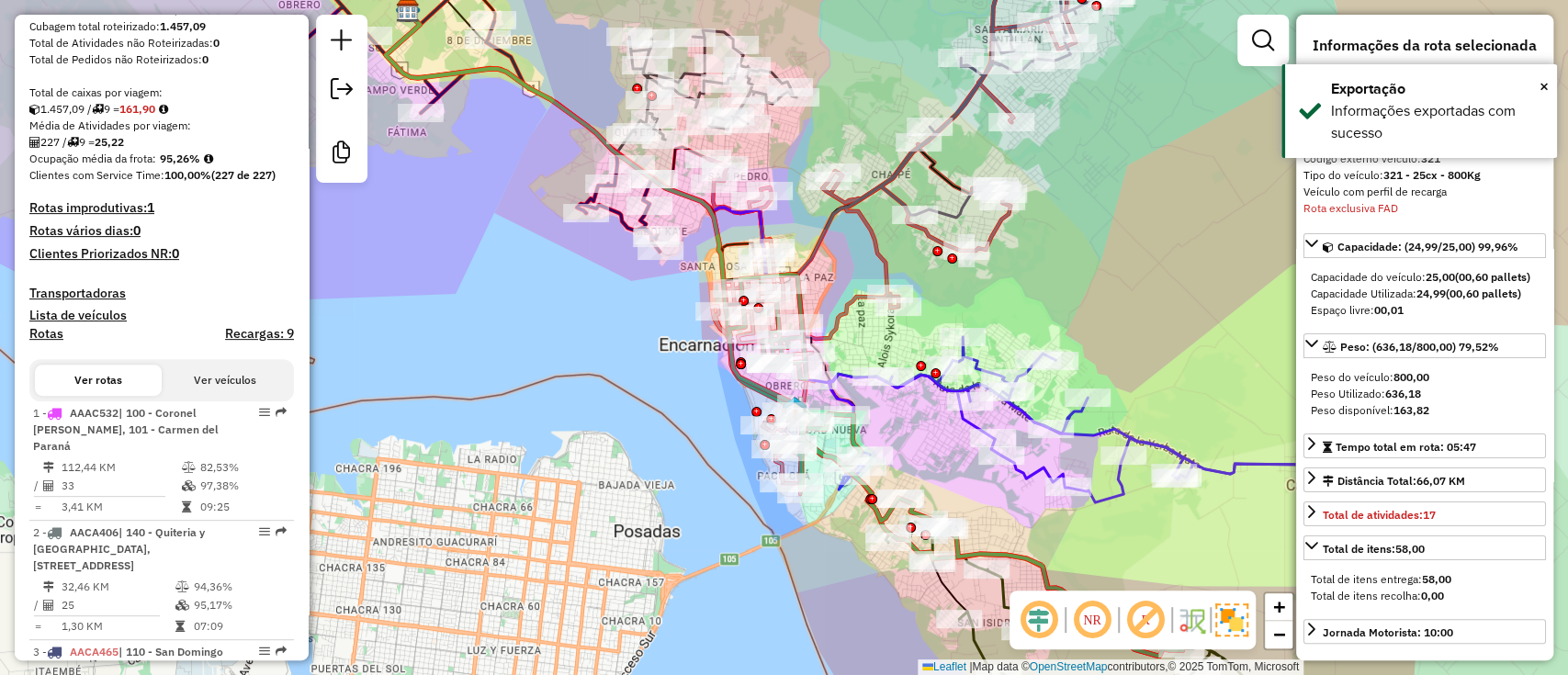
scroll to position [1161, 0]
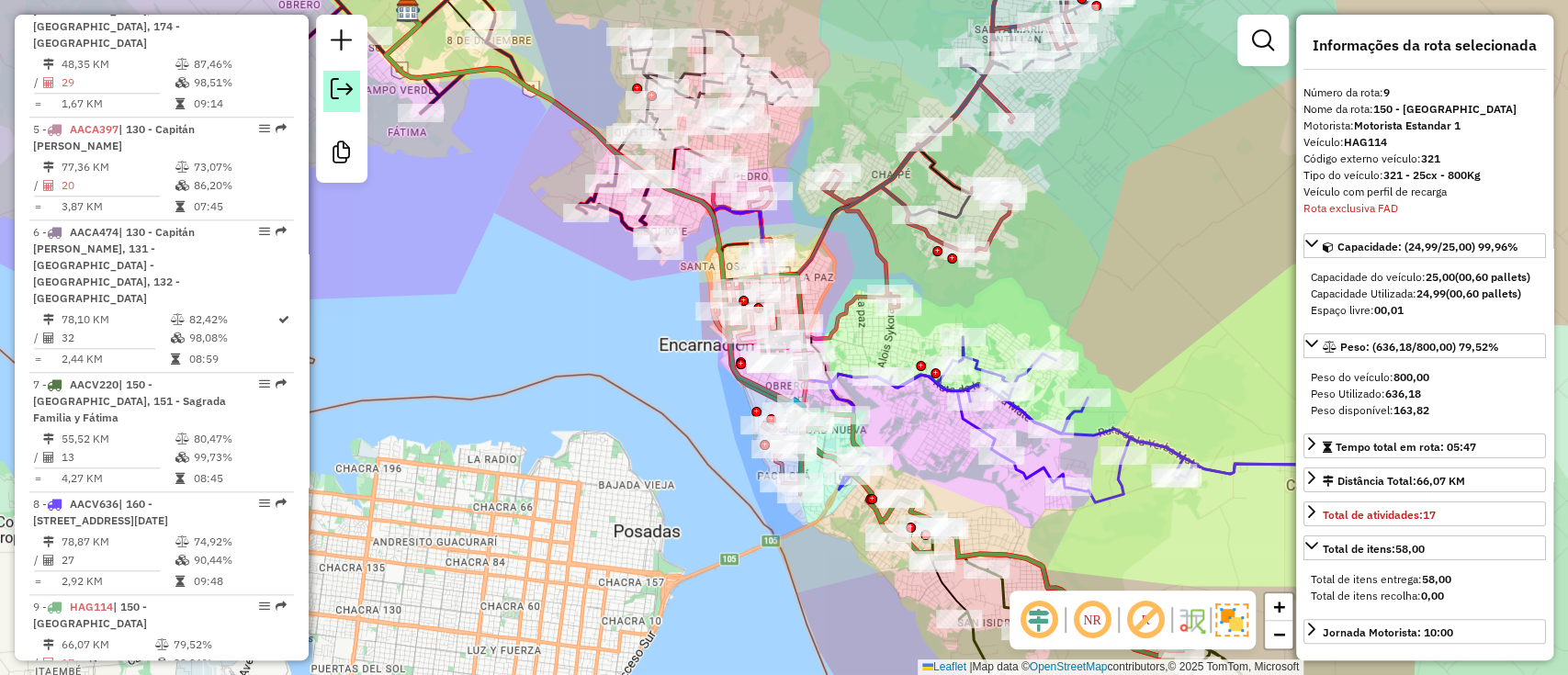
click at [353, 85] on link at bounding box center [341, 92] width 36 height 41
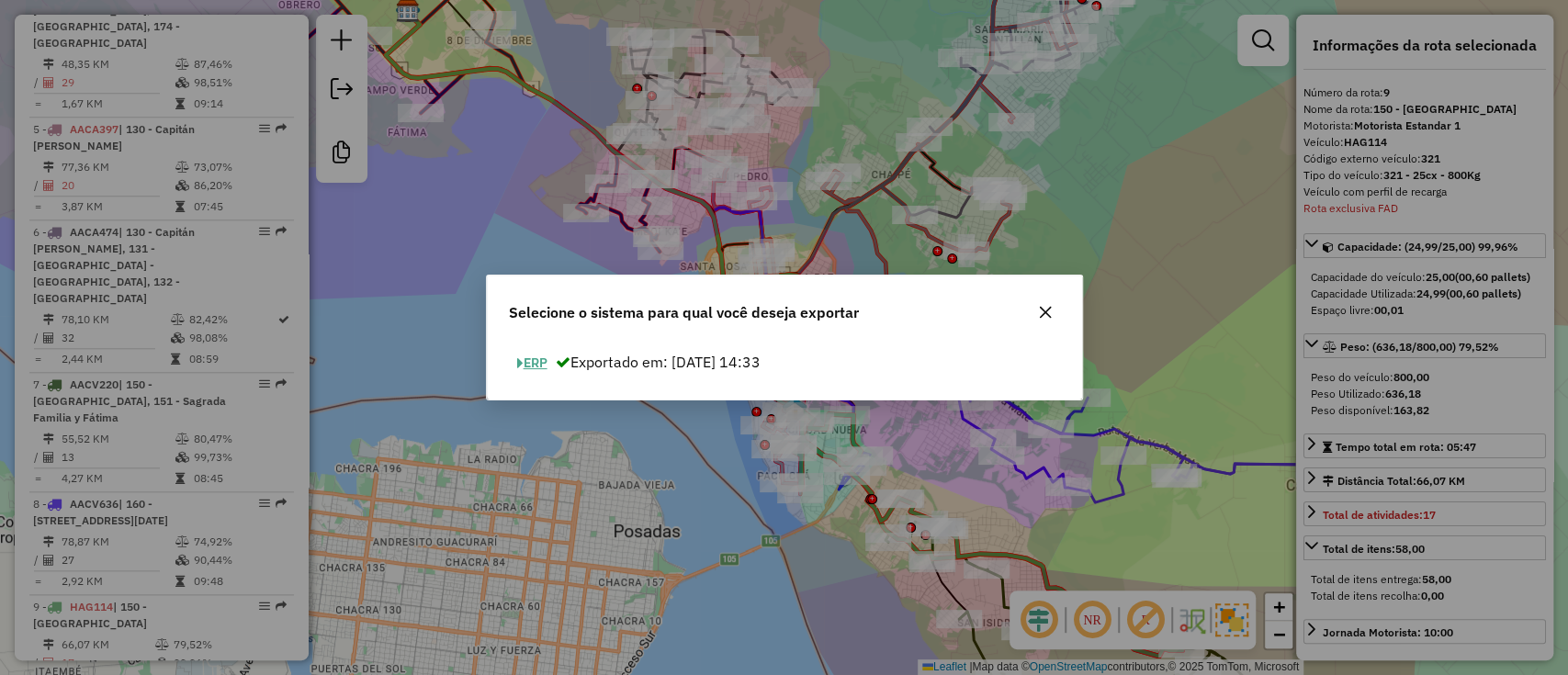
click at [546, 359] on button "ERP" at bounding box center [532, 363] width 47 height 29
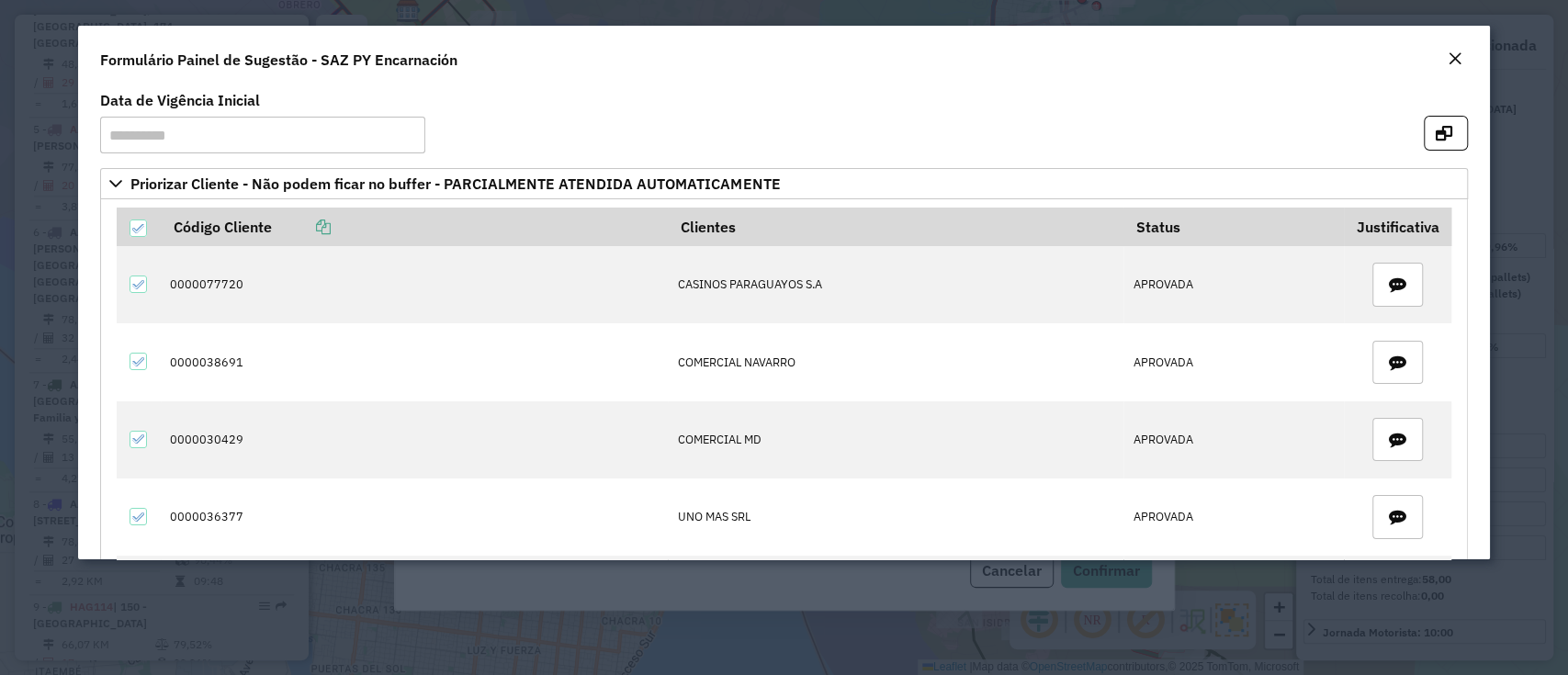
click at [1454, 55] on em "Close" at bounding box center [1455, 58] width 15 height 15
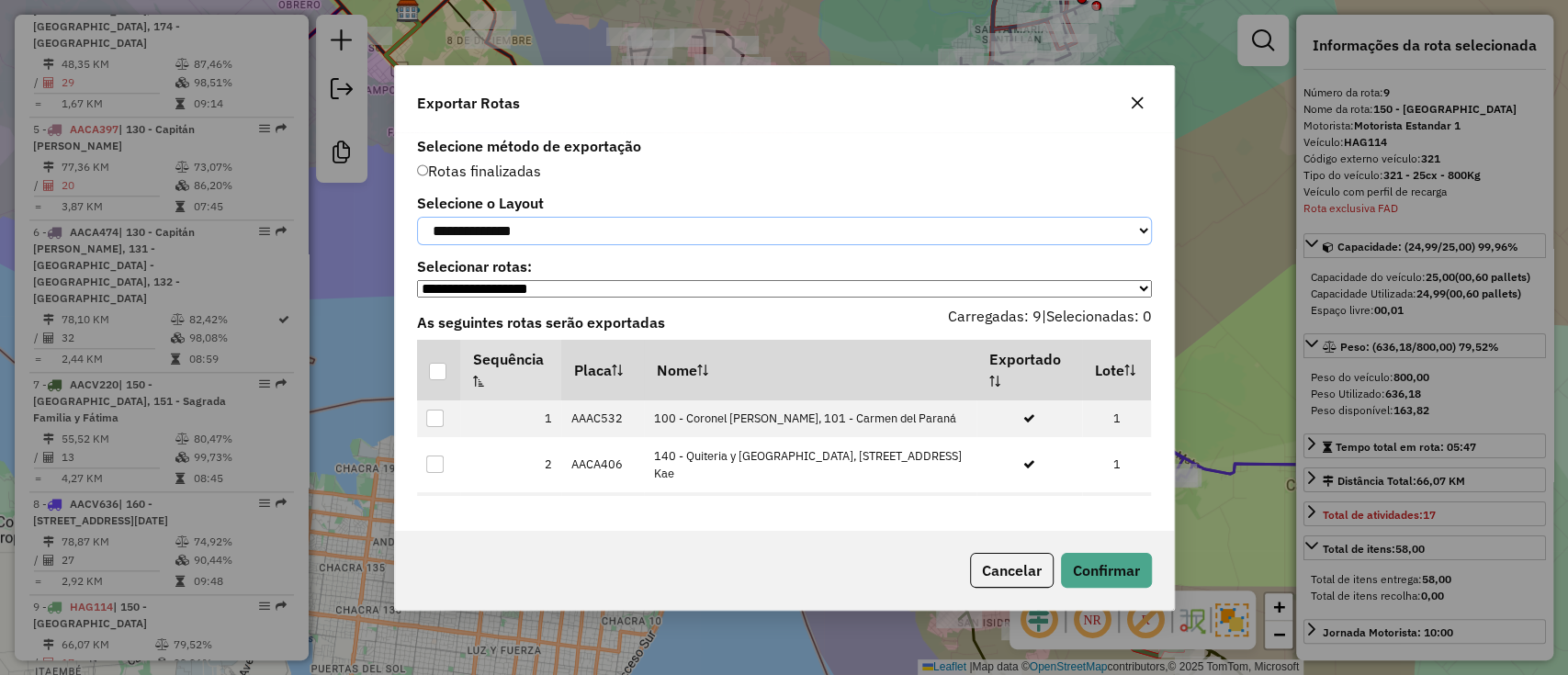
click at [721, 229] on select "**********" at bounding box center [784, 231] width 735 height 29
select select "*********"
click at [417, 217] on select "**********" at bounding box center [784, 231] width 735 height 29
click at [435, 377] on div at bounding box center [438, 371] width 18 height 18
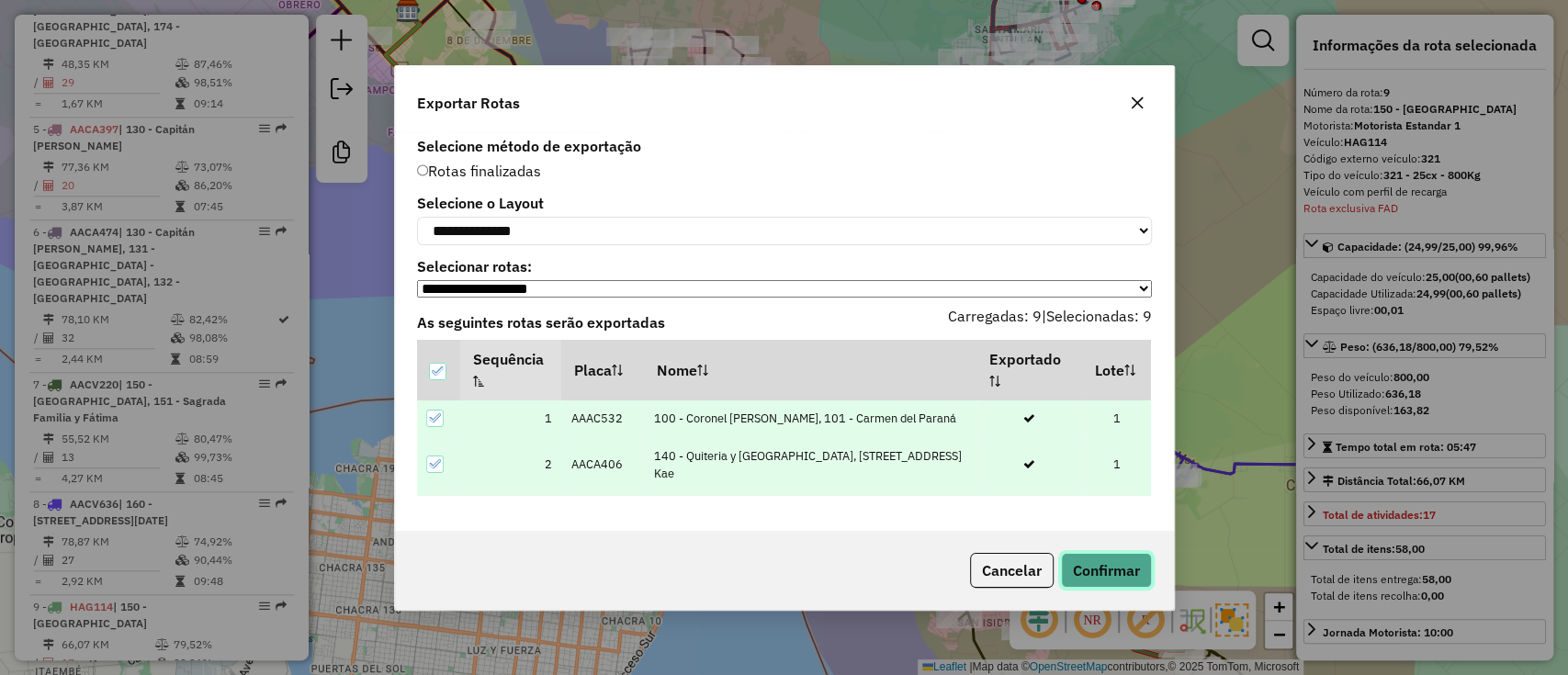
click at [1089, 574] on button "Confirmar" at bounding box center [1107, 570] width 91 height 34
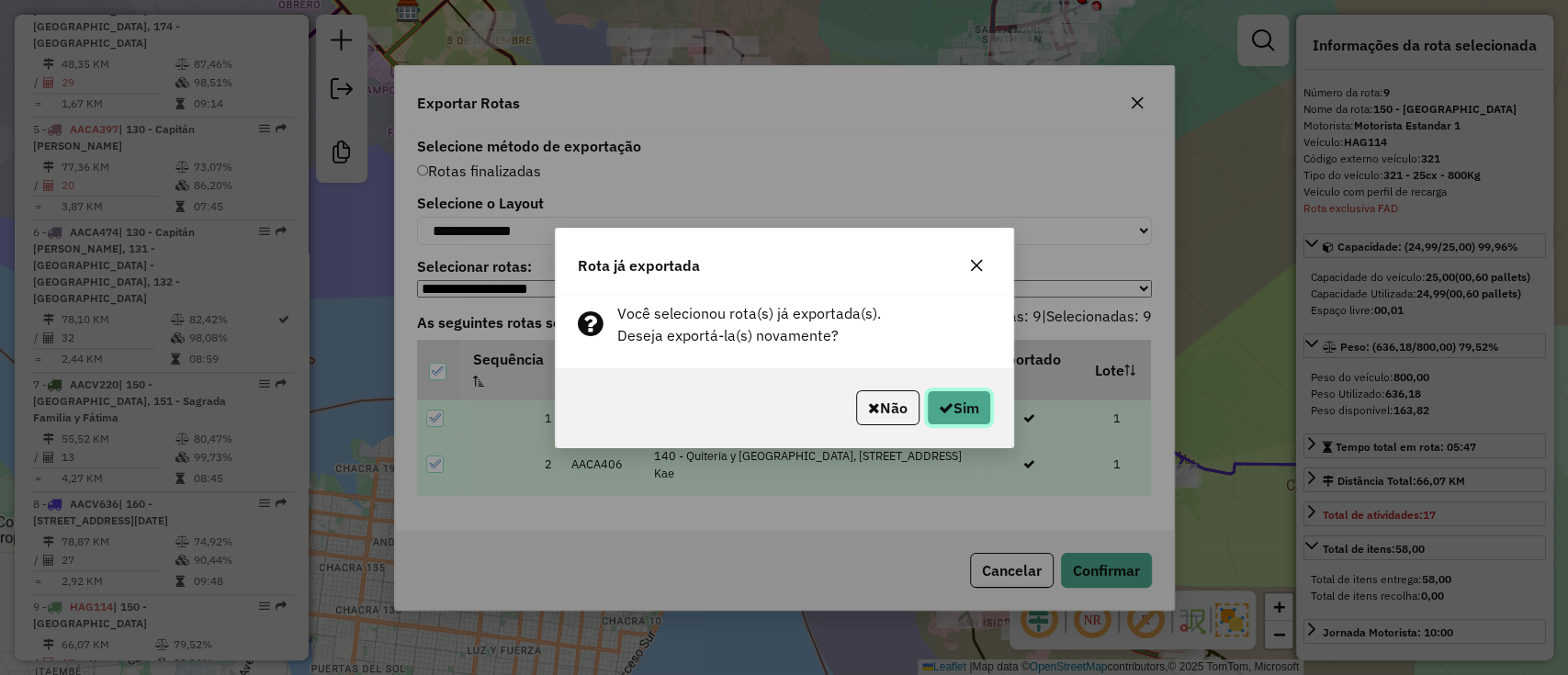
click at [960, 411] on button "Sim" at bounding box center [959, 407] width 64 height 34
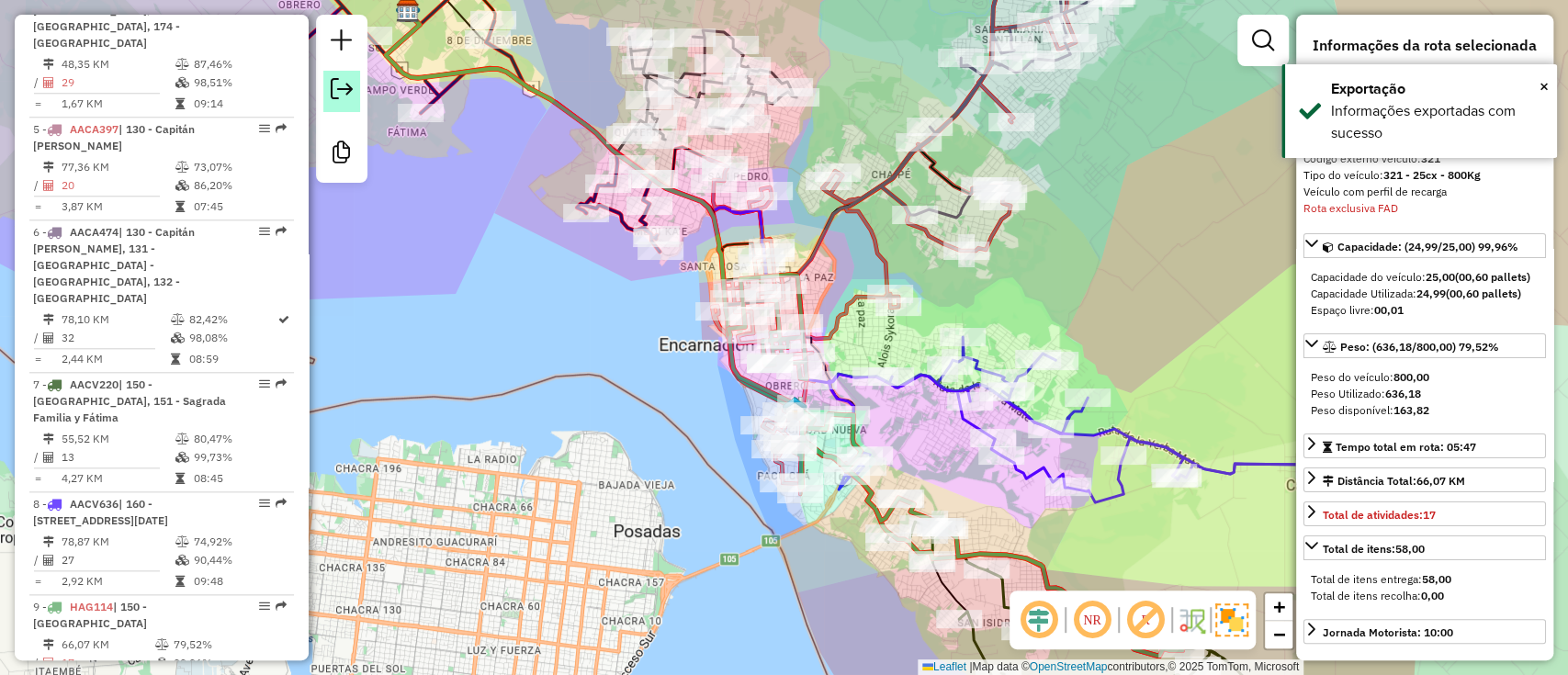
click at [344, 88] on em at bounding box center [342, 89] width 22 height 22
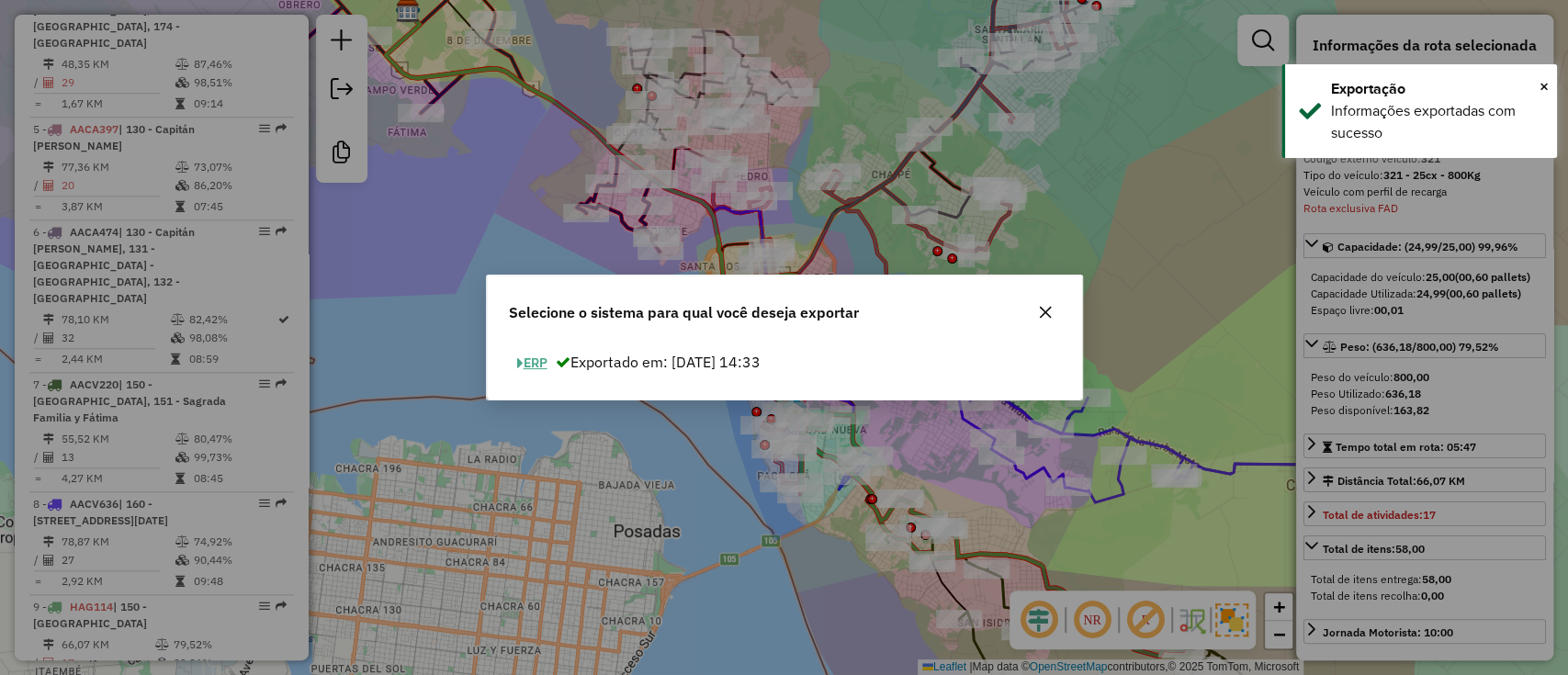
click at [530, 363] on button "ERP" at bounding box center [532, 363] width 47 height 29
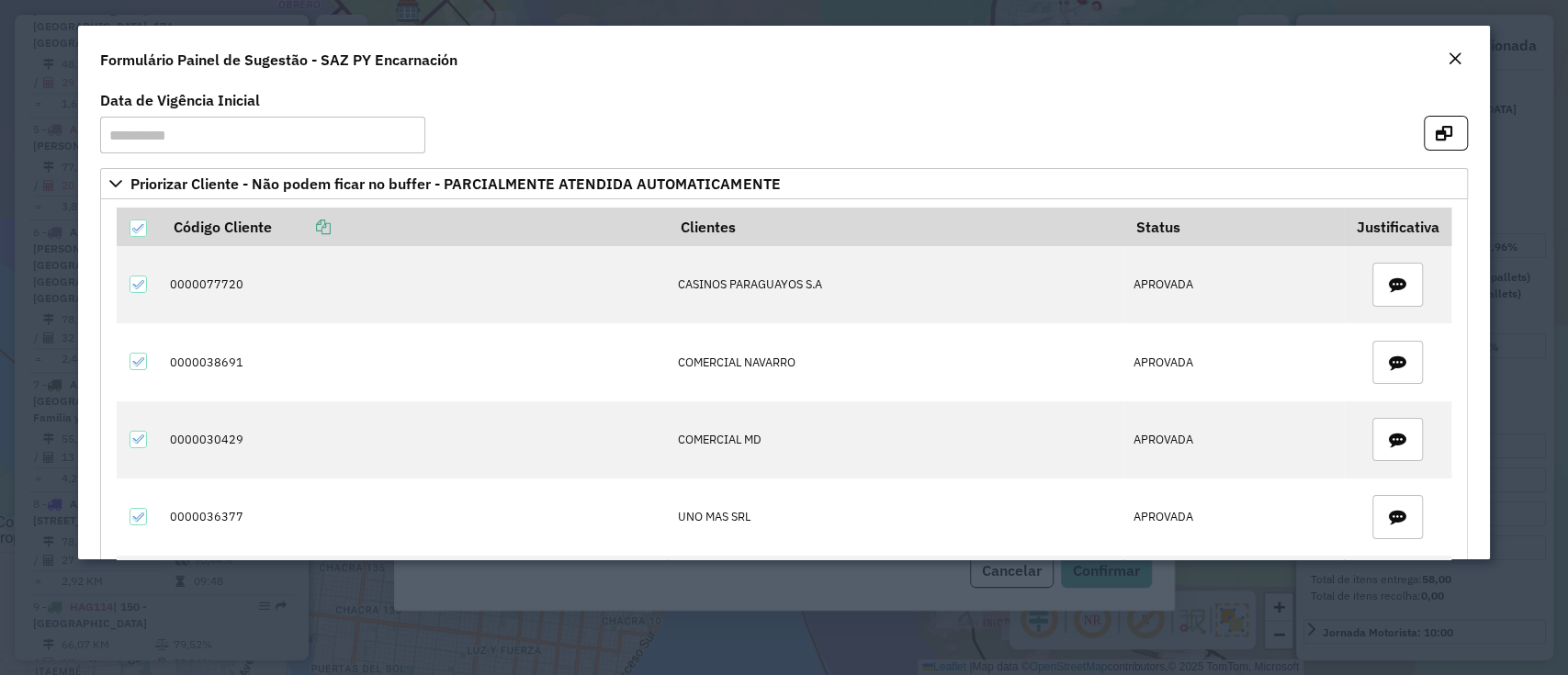
click at [1443, 50] on button "Close" at bounding box center [1456, 59] width 26 height 24
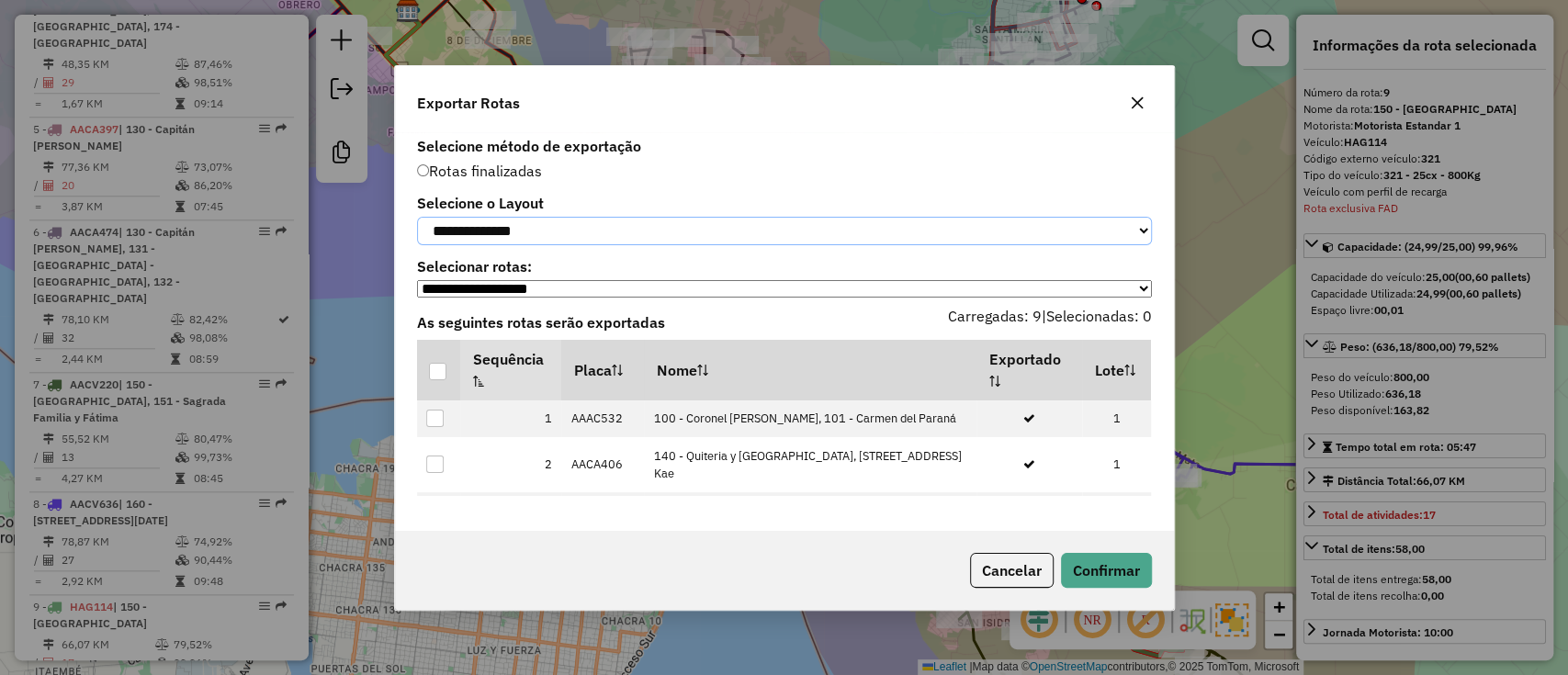
click at [705, 227] on select "**********" at bounding box center [784, 231] width 735 height 29
select select "*********"
click at [417, 217] on select "**********" at bounding box center [784, 231] width 735 height 29
click at [441, 380] on div at bounding box center [438, 371] width 18 height 18
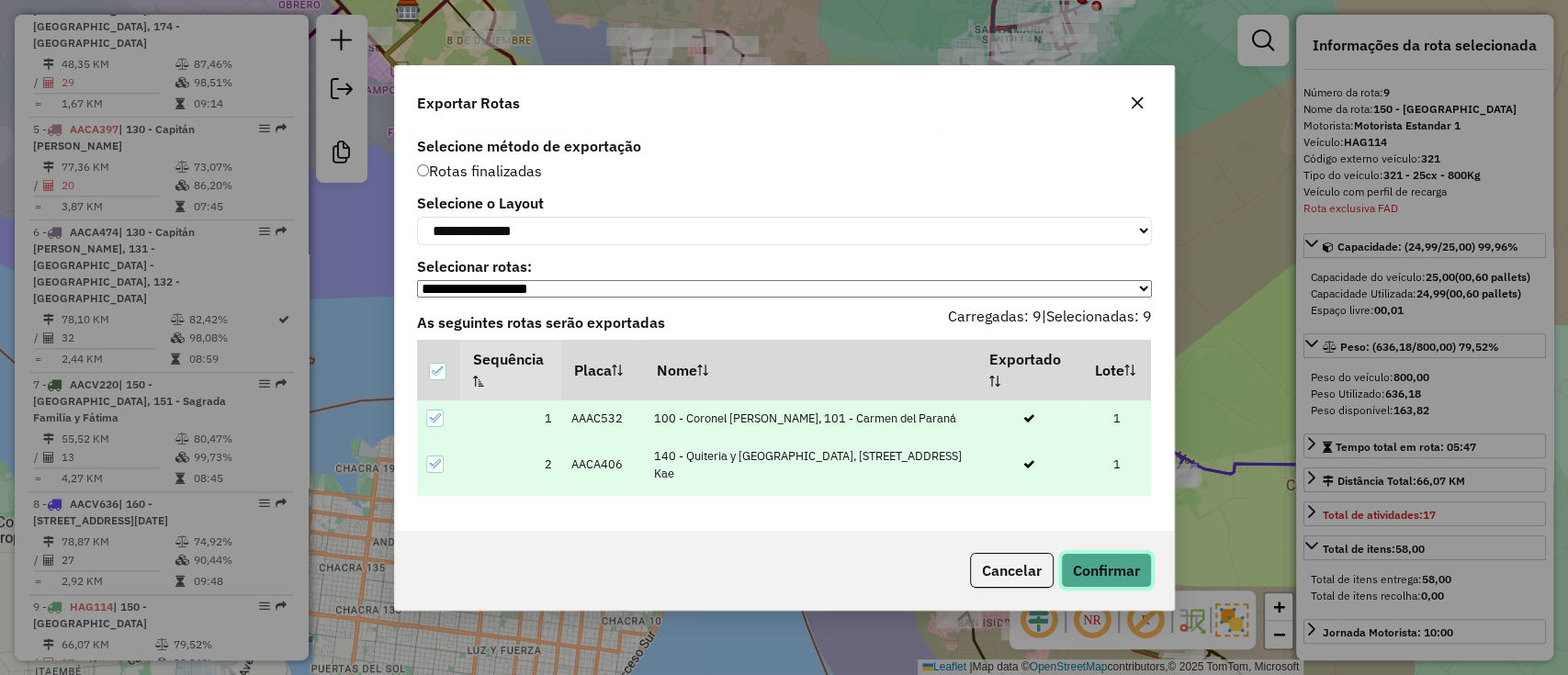
click at [1095, 570] on button "Confirmar" at bounding box center [1107, 570] width 91 height 34
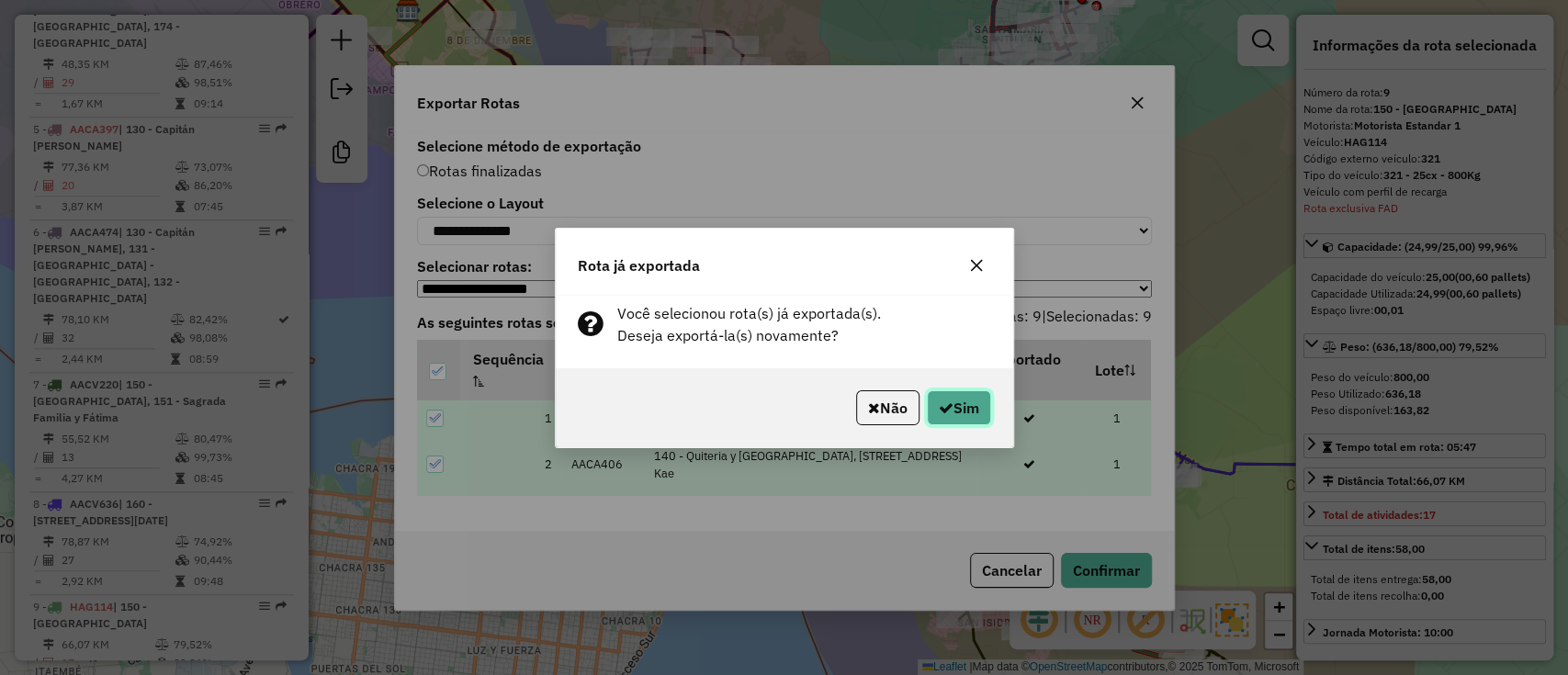
click at [958, 397] on button "Sim" at bounding box center [959, 407] width 64 height 34
